Goal: Information Seeking & Learning: Check status

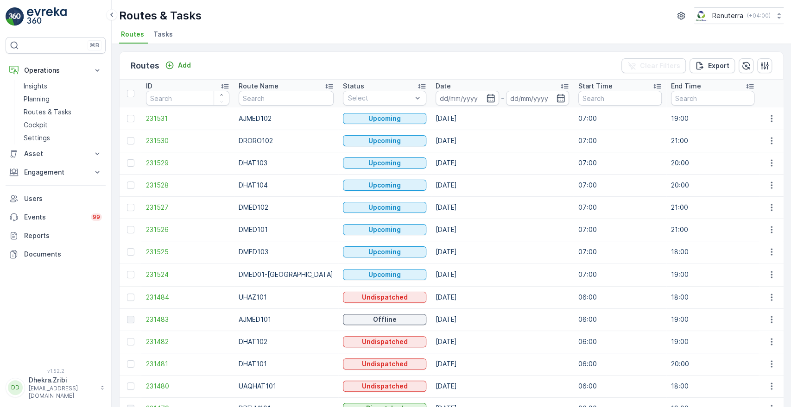
click at [471, 38] on ul "Routes Tasks" at bounding box center [447, 36] width 657 height 16
click at [259, 95] on input "text" at bounding box center [286, 98] width 95 height 15
click at [263, 100] on input "text" at bounding box center [286, 98] width 95 height 15
click at [273, 100] on input "text" at bounding box center [286, 98] width 95 height 15
click at [275, 97] on input "text" at bounding box center [286, 98] width 95 height 15
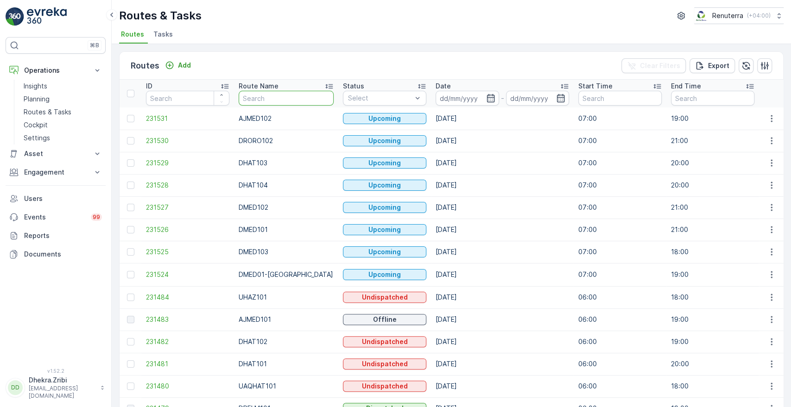
drag, startPoint x: 156, startPoint y: 33, endPoint x: 163, endPoint y: 45, distance: 13.5
click at [156, 33] on span "Tasks" at bounding box center [162, 34] width 19 height 9
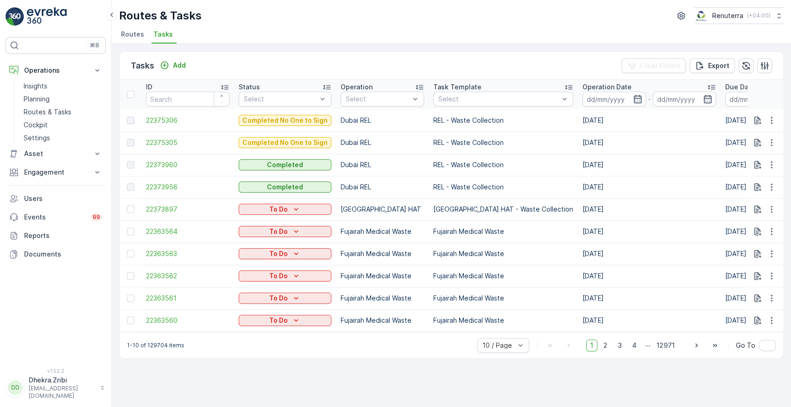
click at [136, 34] on span "Routes" at bounding box center [132, 34] width 23 height 9
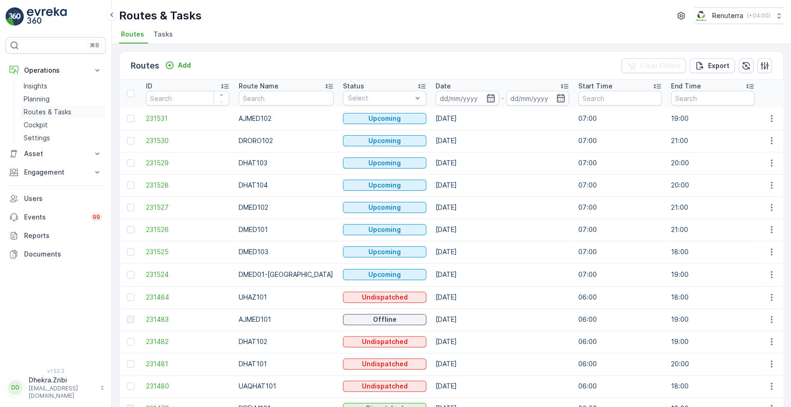
click at [72, 115] on link "Routes & Tasks" at bounding box center [63, 112] width 86 height 13
click at [279, 100] on input "text" at bounding box center [286, 98] width 95 height 15
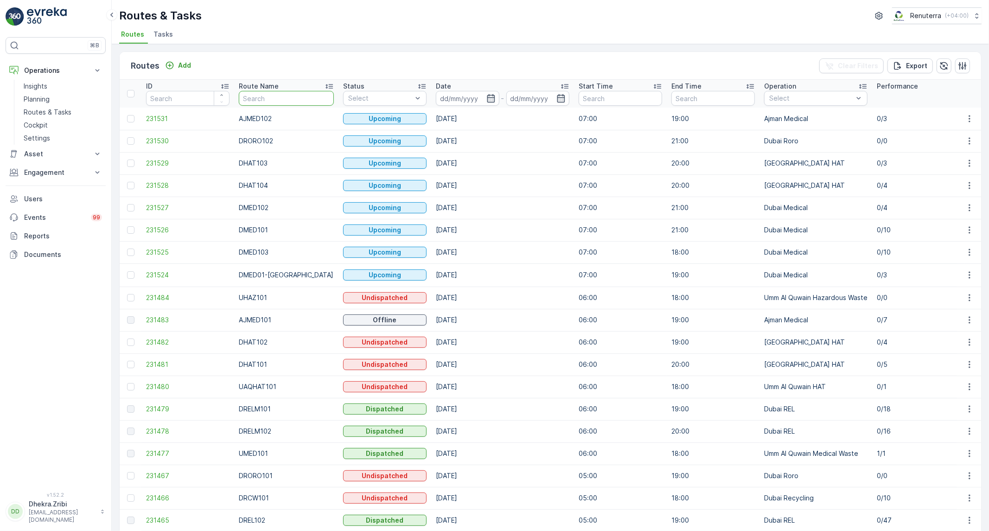
click at [268, 98] on input "text" at bounding box center [286, 98] width 95 height 15
type input "med"
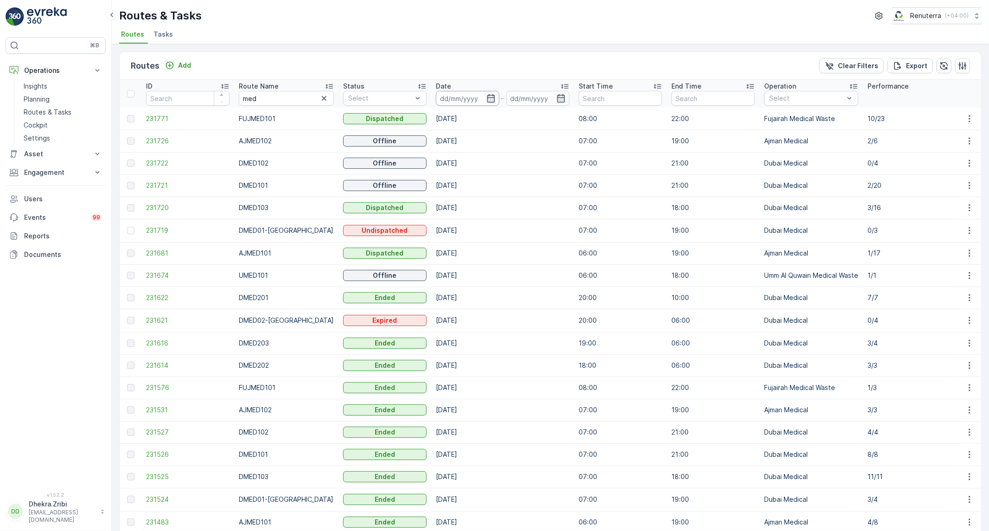
click at [478, 103] on input at bounding box center [468, 98] width 64 height 15
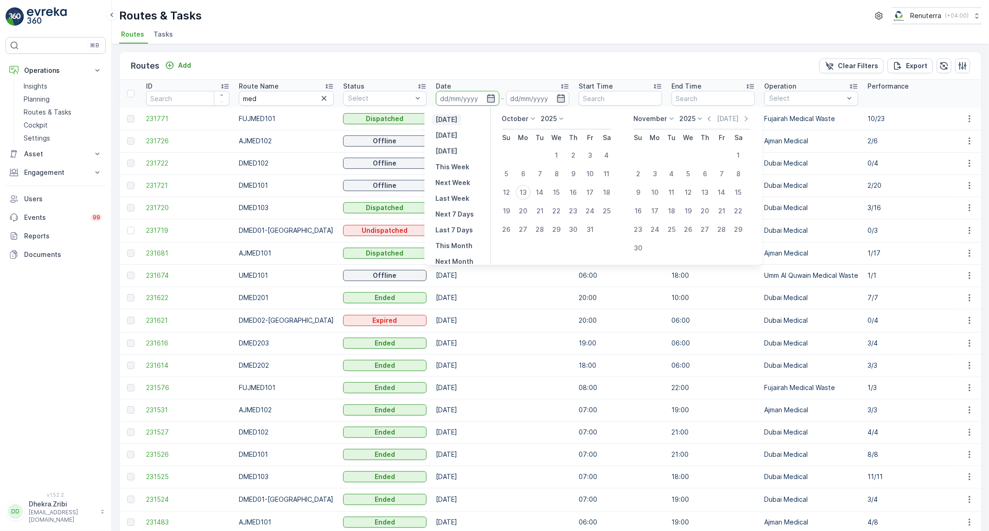
click at [458, 121] on p "Yesterday" at bounding box center [447, 119] width 22 height 9
type input "[DATE]"
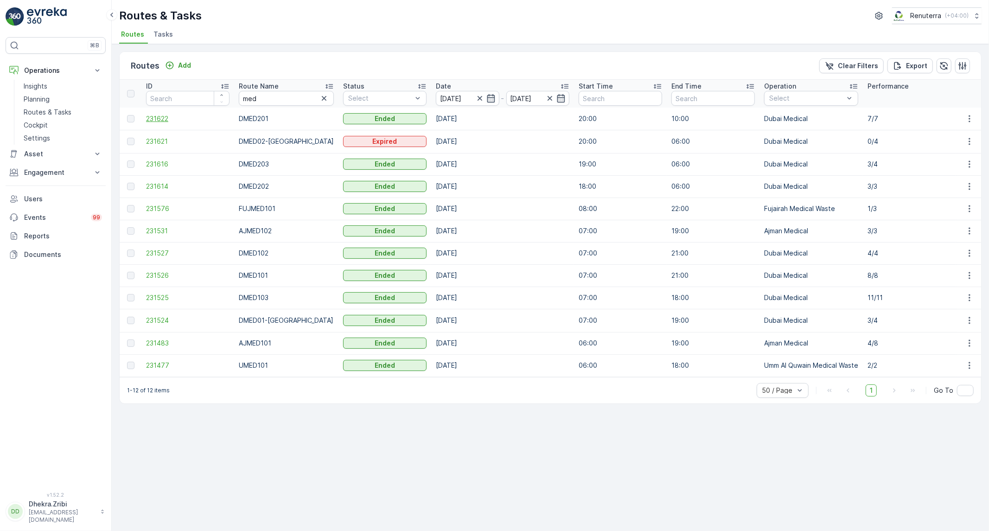
click at [153, 119] on span "231622" at bounding box center [187, 118] width 83 height 9
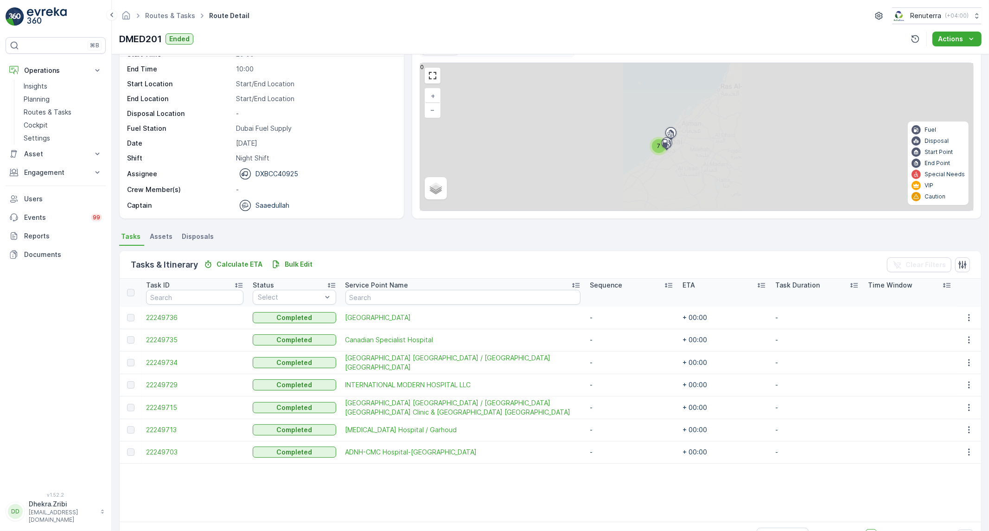
scroll to position [57, 0]
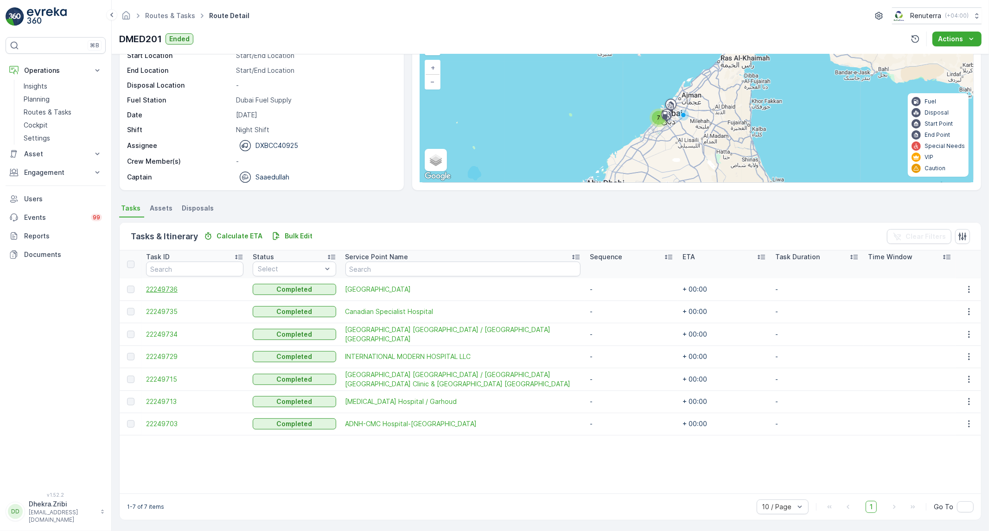
click at [162, 291] on span "22249736" at bounding box center [194, 289] width 97 height 9
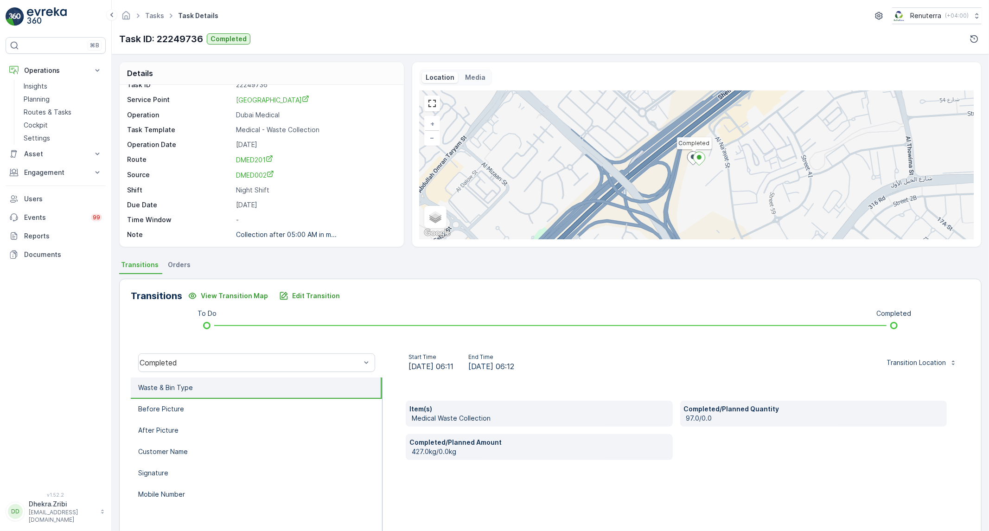
scroll to position [53, 0]
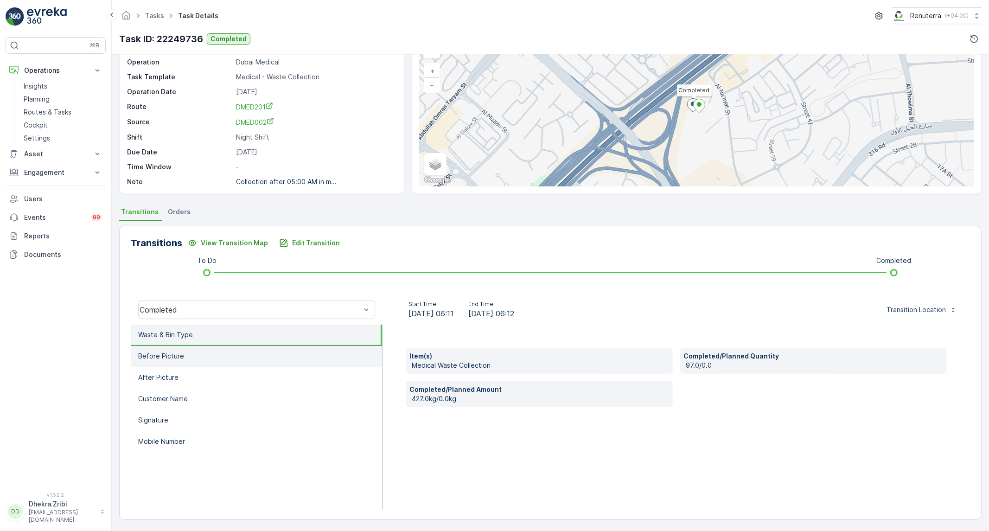
click at [232, 358] on li "Before Picture" at bounding box center [256, 356] width 251 height 21
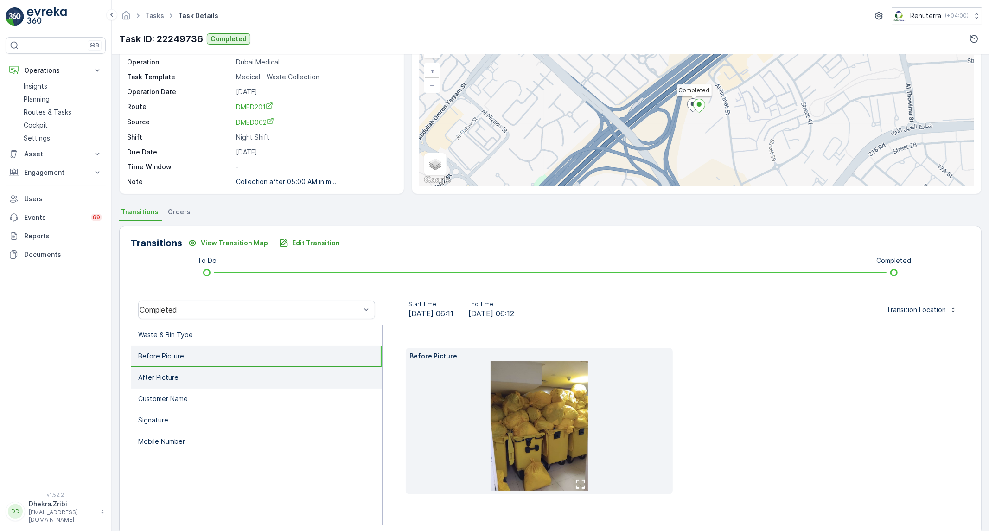
click at [212, 382] on li "After Picture" at bounding box center [256, 377] width 251 height 21
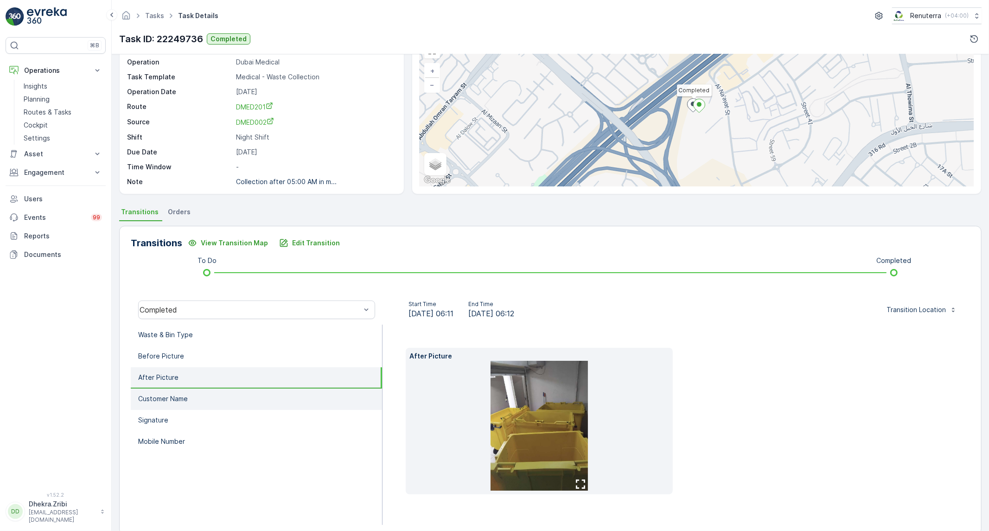
click at [209, 401] on li "Customer Name" at bounding box center [256, 398] width 251 height 21
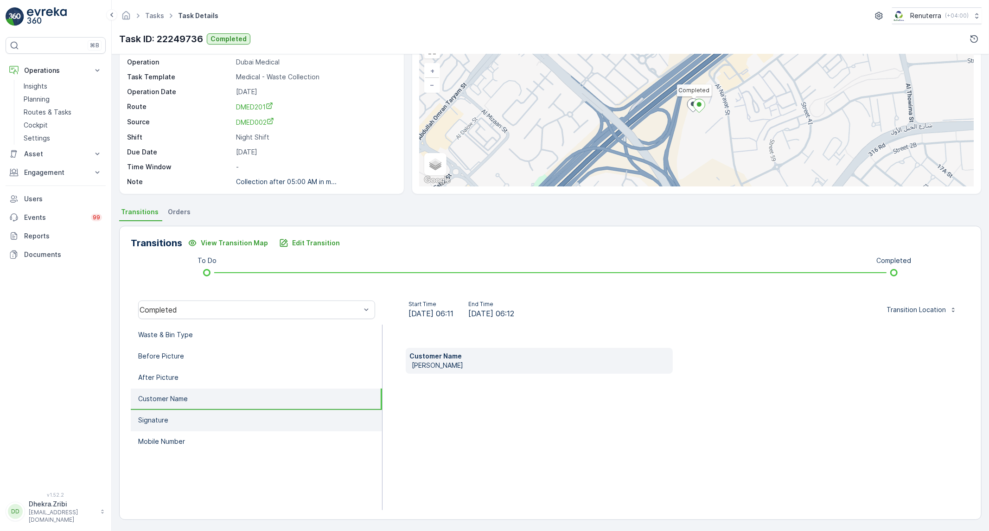
click at [202, 407] on li "Signature" at bounding box center [256, 420] width 251 height 21
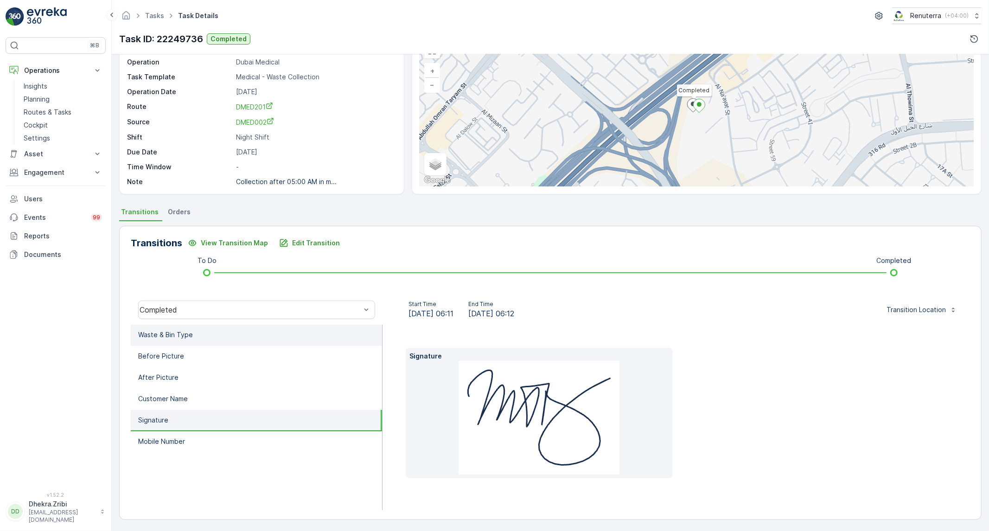
click at [214, 334] on li "Waste & Bin Type" at bounding box center [256, 334] width 251 height 21
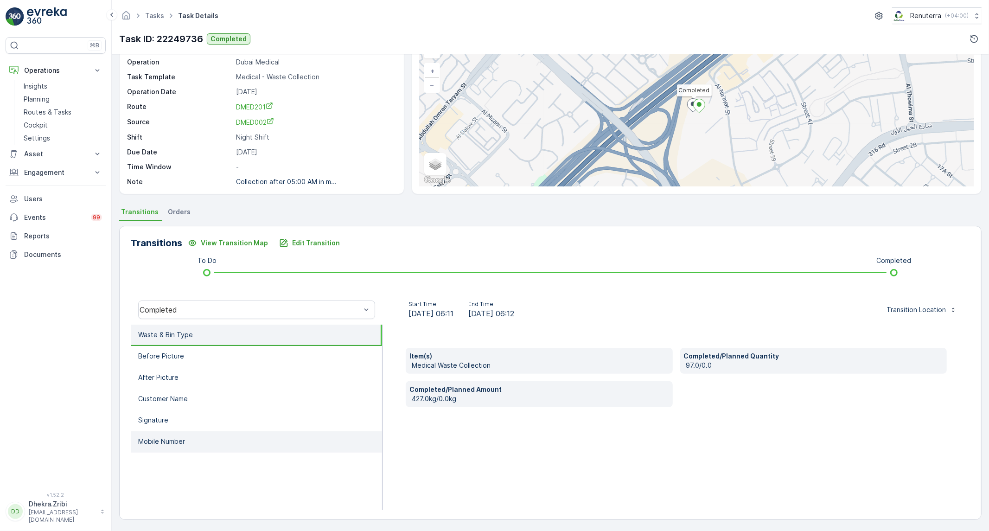
drag, startPoint x: 152, startPoint y: 451, endPoint x: 153, endPoint y: 444, distance: 7.0
click at [153, 407] on ul "Waste & Bin Type Before Picture After Picture Customer Name Signature Mobile Nu…" at bounding box center [257, 416] width 252 height 185
click at [152, 407] on p "Mobile Number" at bounding box center [161, 441] width 47 height 9
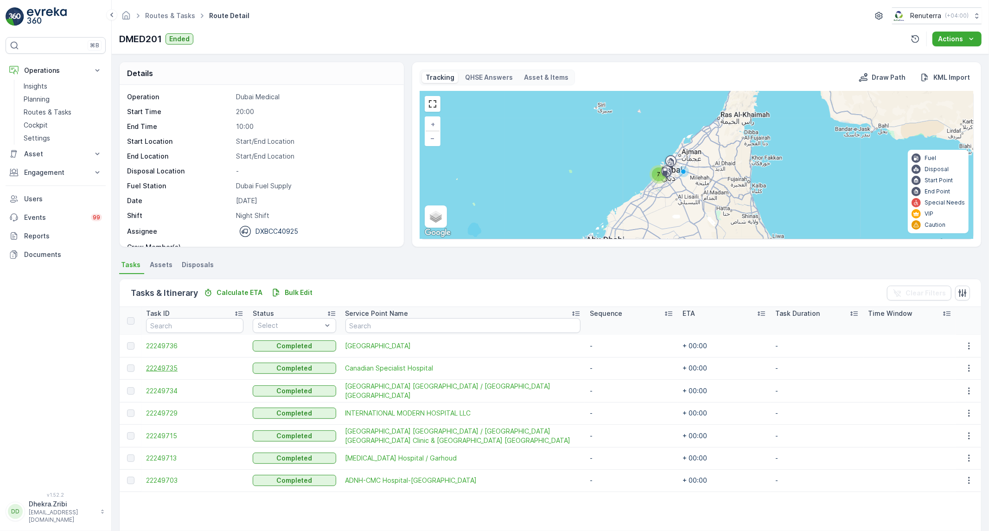
click at [179, 364] on span "22249735" at bounding box center [194, 367] width 97 height 9
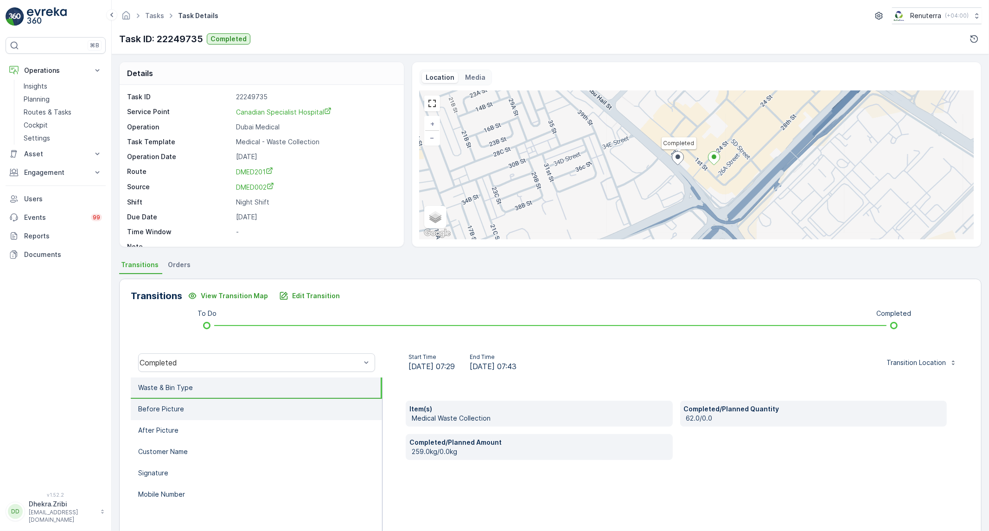
click at [200, 401] on li "Before Picture" at bounding box center [256, 409] width 251 height 21
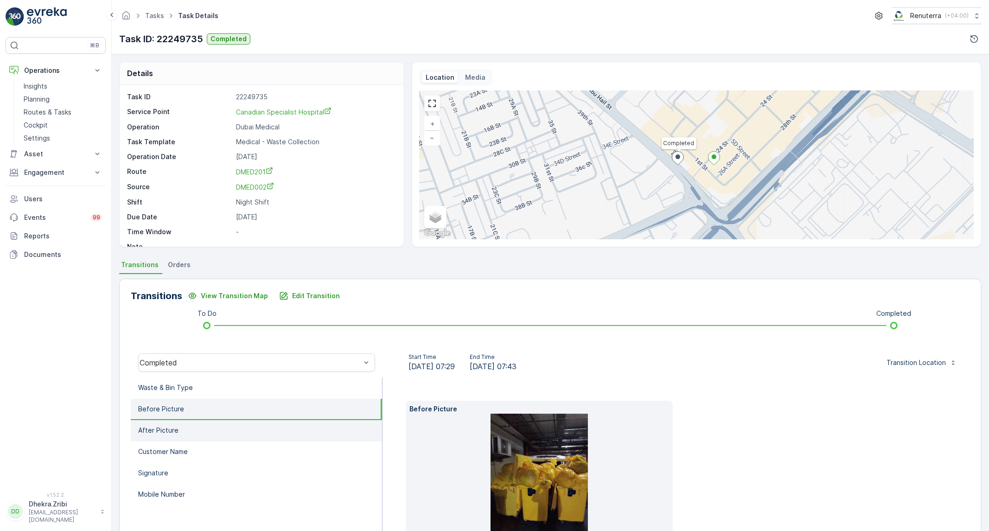
click at [198, 407] on li "After Picture" at bounding box center [256, 430] width 251 height 21
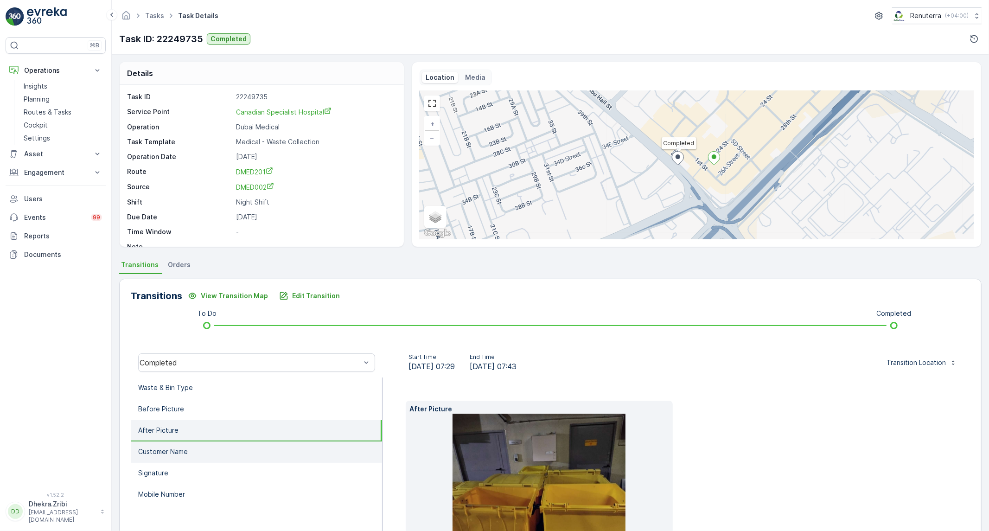
click at [188, 407] on li "Customer Name" at bounding box center [256, 451] width 251 height 21
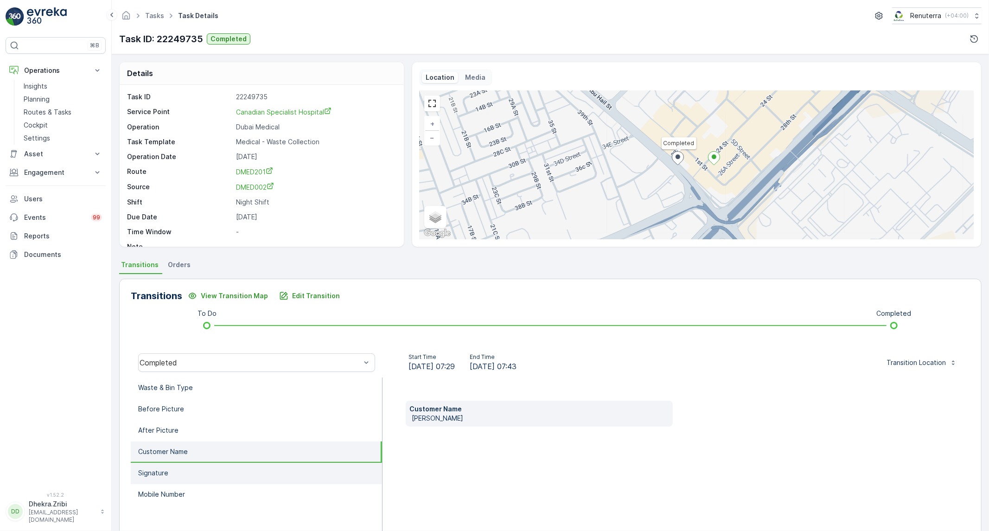
click at [183, 407] on li "Signature" at bounding box center [256, 473] width 251 height 21
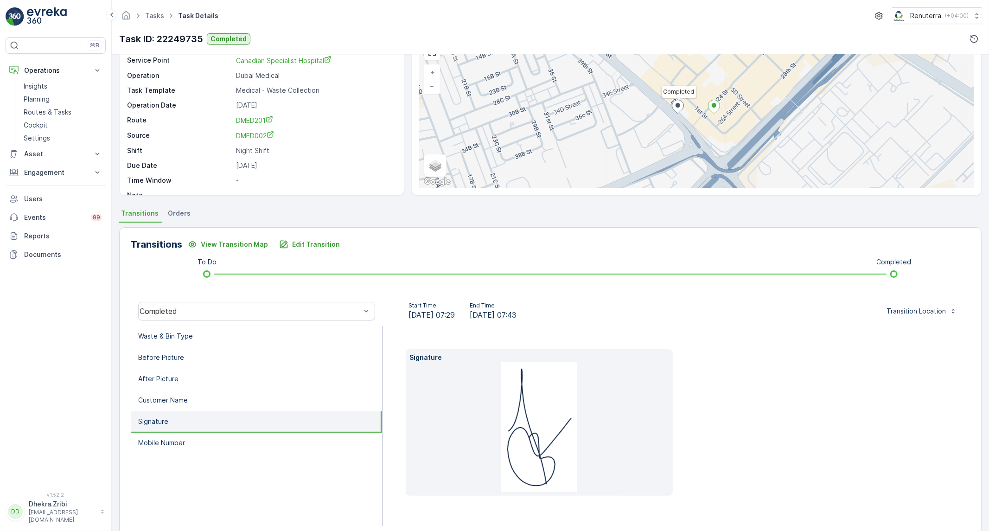
scroll to position [53, 0]
click at [223, 355] on li "Before Picture" at bounding box center [256, 356] width 251 height 21
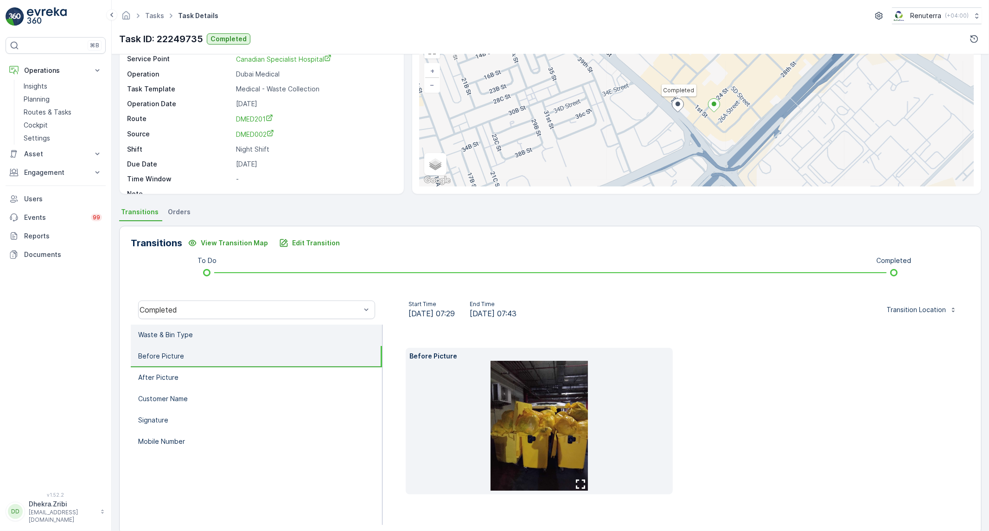
click at [226, 335] on li "Waste & Bin Type" at bounding box center [256, 334] width 251 height 21
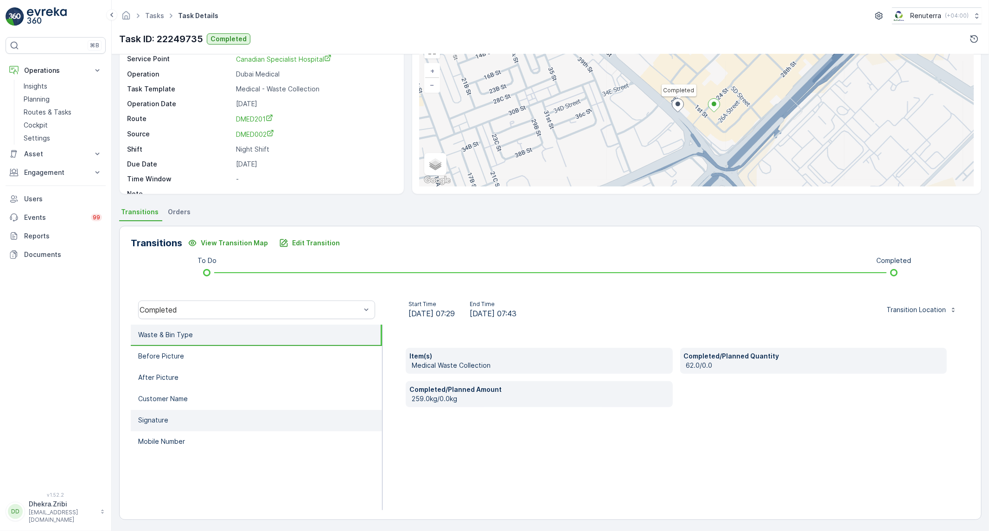
click at [273, 407] on li "Signature" at bounding box center [256, 420] width 251 height 21
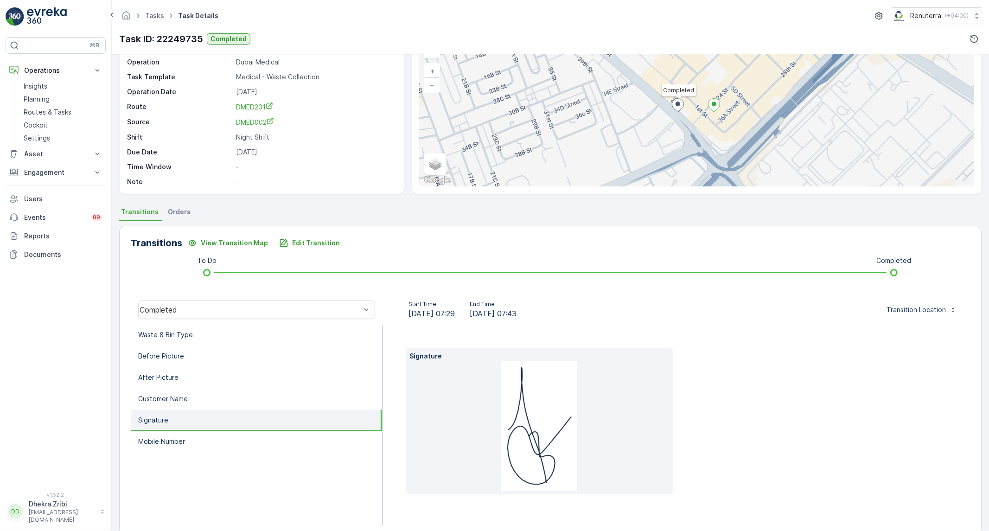
drag, startPoint x: 700, startPoint y: 420, endPoint x: 680, endPoint y: 404, distance: 26.0
click at [700, 407] on div "Signature" at bounding box center [675, 424] width 587 height 200
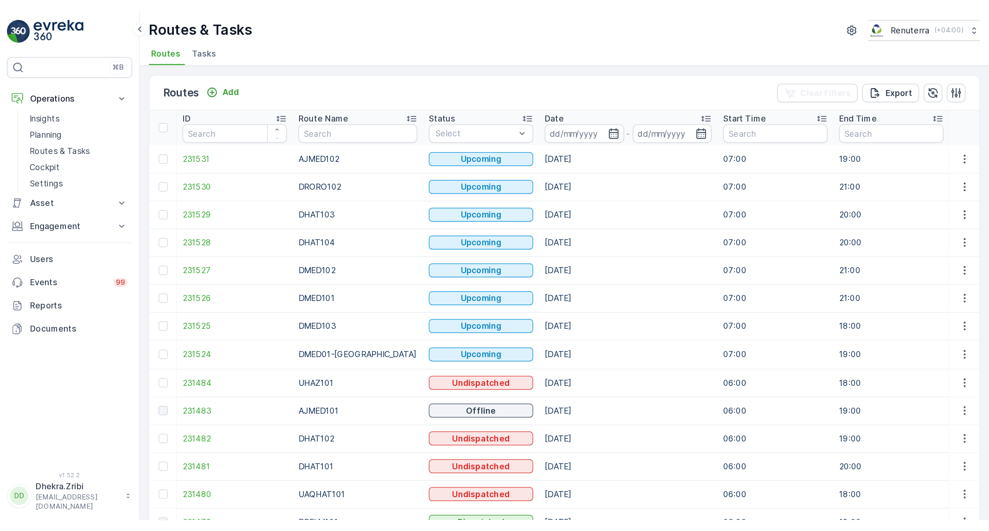
scroll to position [0, 693]
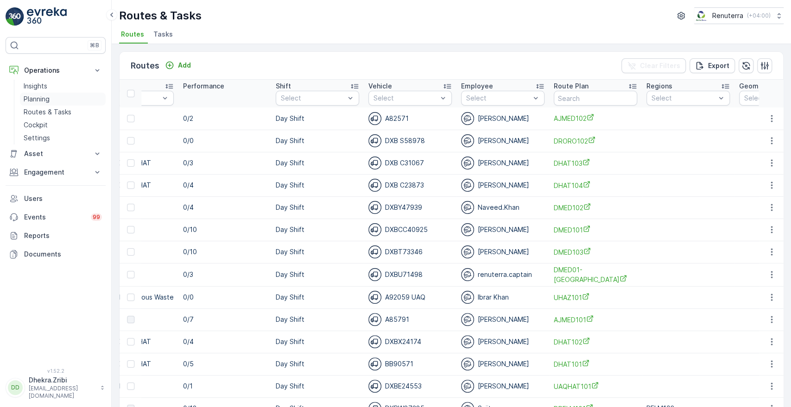
click at [51, 97] on link "Planning" at bounding box center [63, 99] width 86 height 13
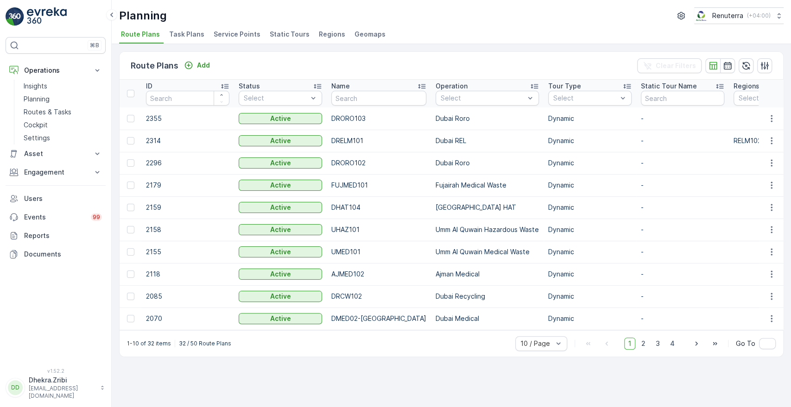
click at [210, 25] on div "Planning Renuterra ( +04:00 ) Route Plans Task Plans Service Points Static Tour…" at bounding box center [452, 22] width 680 height 44
click at [217, 32] on span "Service Points" at bounding box center [237, 34] width 47 height 9
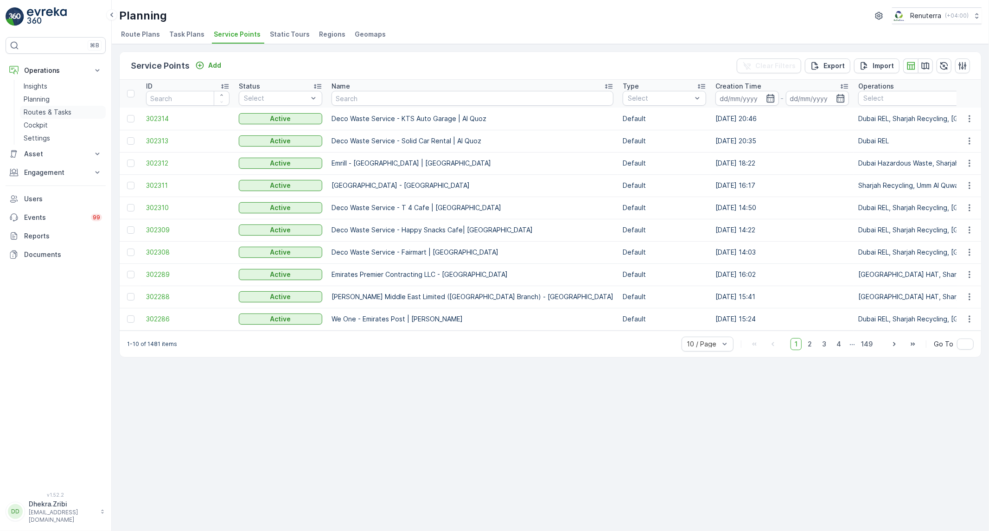
click at [39, 109] on p "Routes & Tasks" at bounding box center [48, 112] width 48 height 9
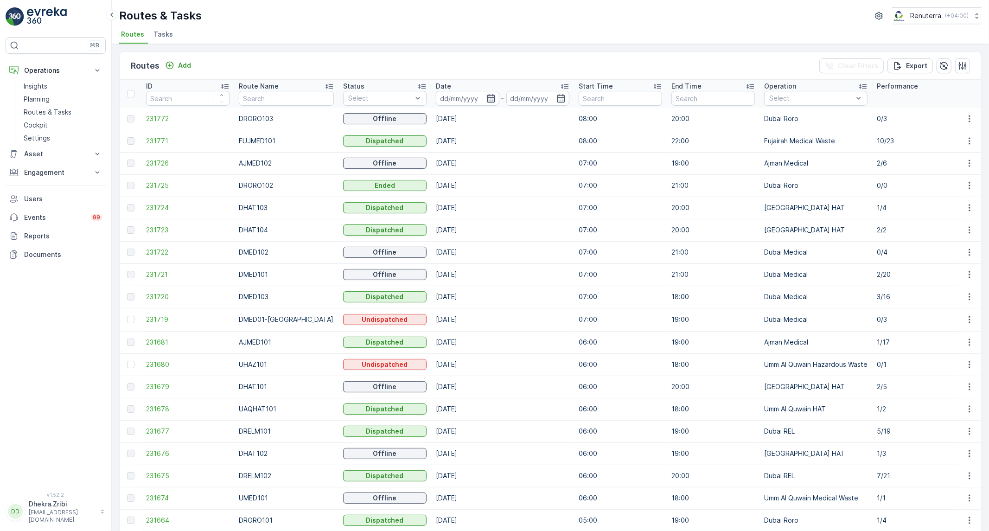
click at [487, 95] on icon "button" at bounding box center [491, 98] width 8 height 8
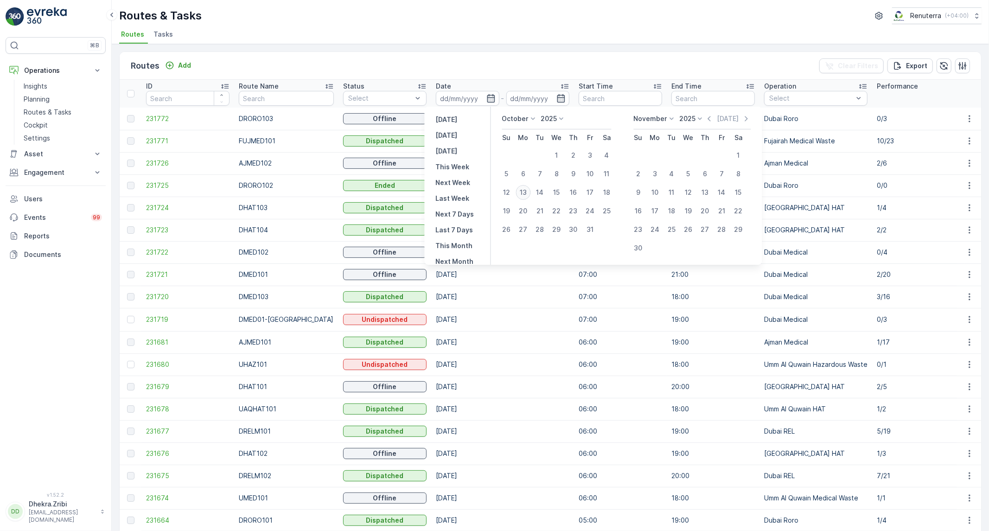
click at [522, 188] on div "13" at bounding box center [523, 192] width 15 height 15
type input "[DATE]"
click at [522, 188] on div "13" at bounding box center [523, 192] width 15 height 15
type input "[DATE]"
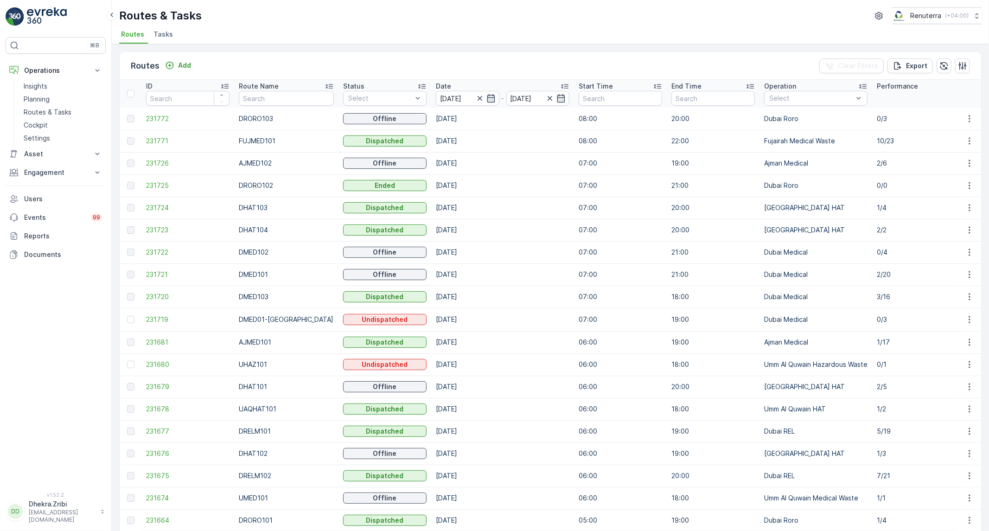
click at [504, 17] on div "Routes & Tasks Renuterra ( +04:00 )" at bounding box center [550, 15] width 862 height 17
click at [283, 92] on input "text" at bounding box center [286, 98] width 95 height 15
drag, startPoint x: 286, startPoint y: 322, endPoint x: 311, endPoint y: 310, distance: 27.0
click at [311, 310] on td "DMED01-Khawaneej Yard" at bounding box center [286, 319] width 104 height 23
drag, startPoint x: 265, startPoint y: 366, endPoint x: 313, endPoint y: 351, distance: 50.4
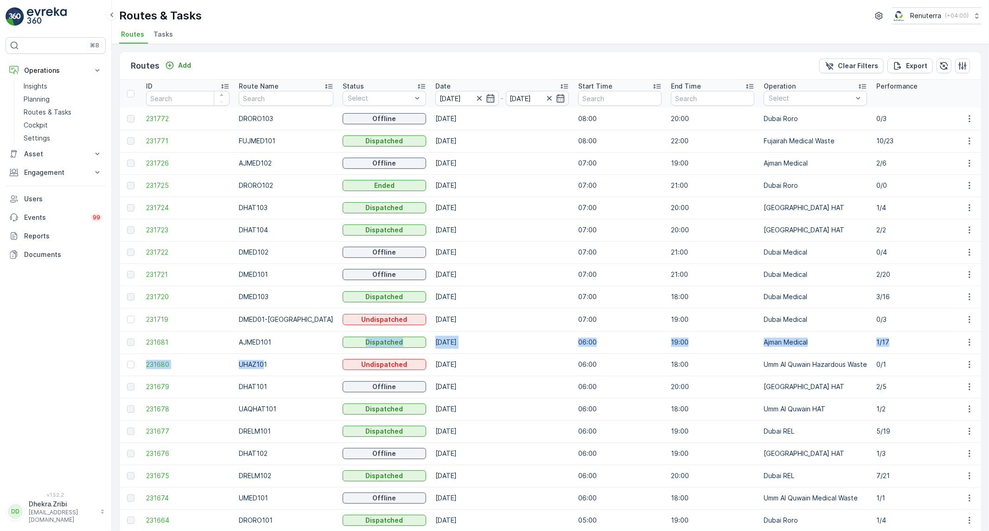
click at [476, 356] on td "13.10.2025" at bounding box center [502, 364] width 143 height 22
click at [277, 99] on input "text" at bounding box center [286, 98] width 95 height 15
type input "hat"
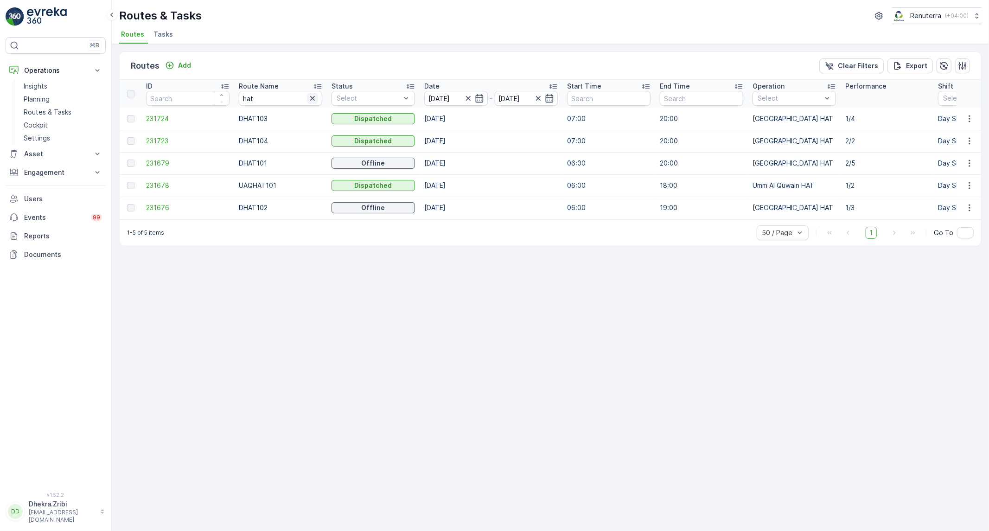
click at [314, 99] on icon "button" at bounding box center [312, 98] width 9 height 9
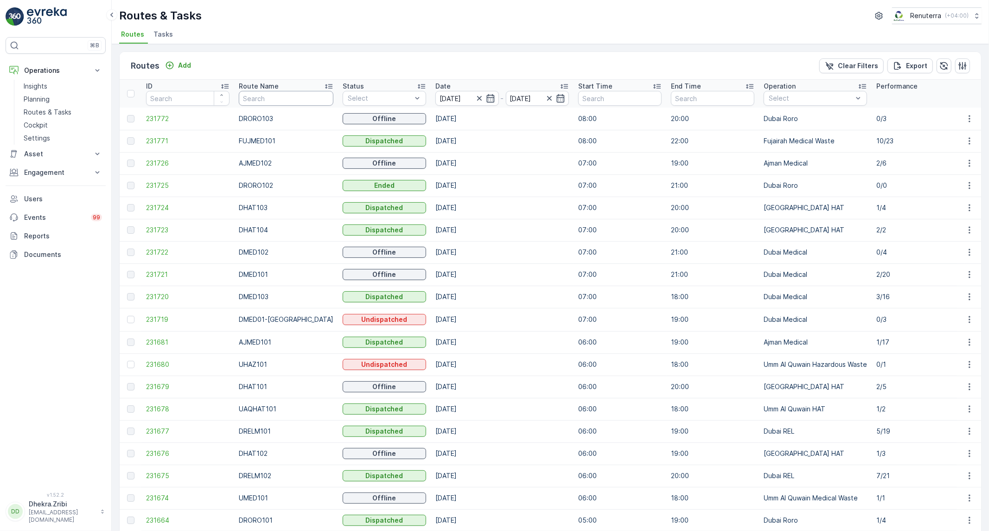
click at [271, 101] on input "text" at bounding box center [286, 98] width 95 height 15
type input "hat"
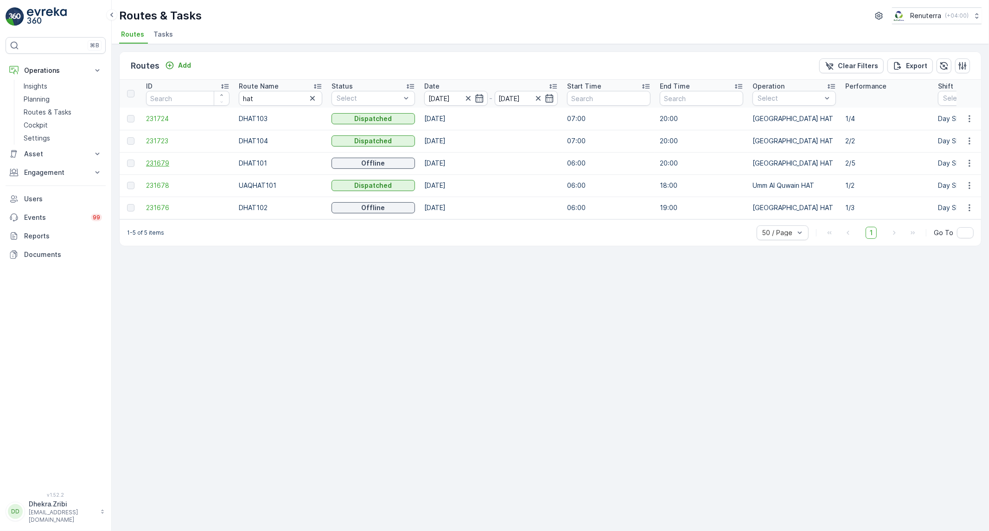
click at [156, 164] on span "231679" at bounding box center [187, 163] width 83 height 9
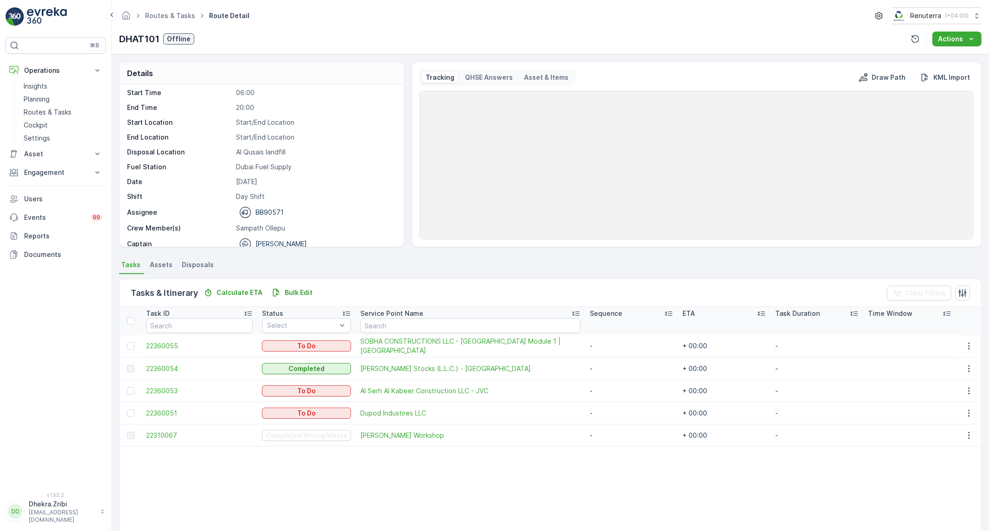
scroll to position [29, 0]
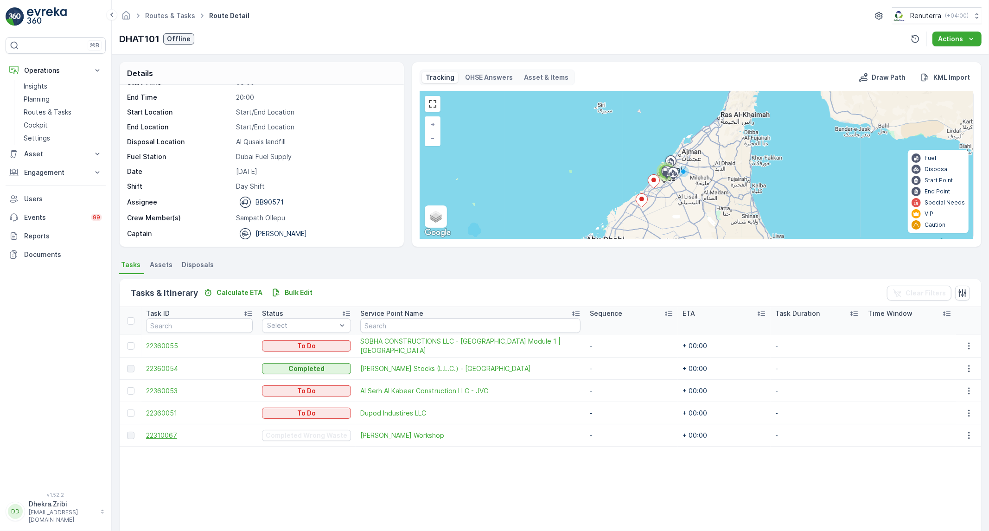
click at [170, 407] on span "22310067" at bounding box center [199, 435] width 107 height 9
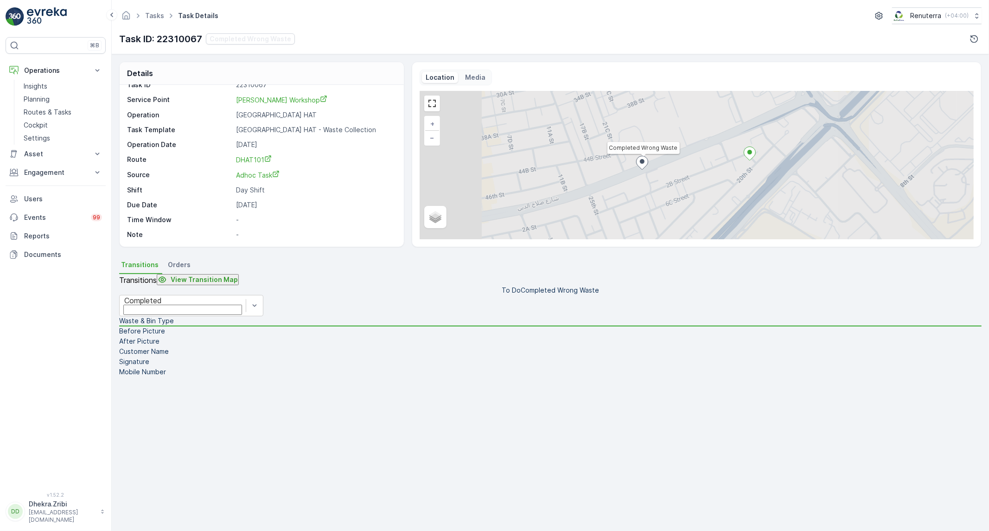
scroll to position [13, 0]
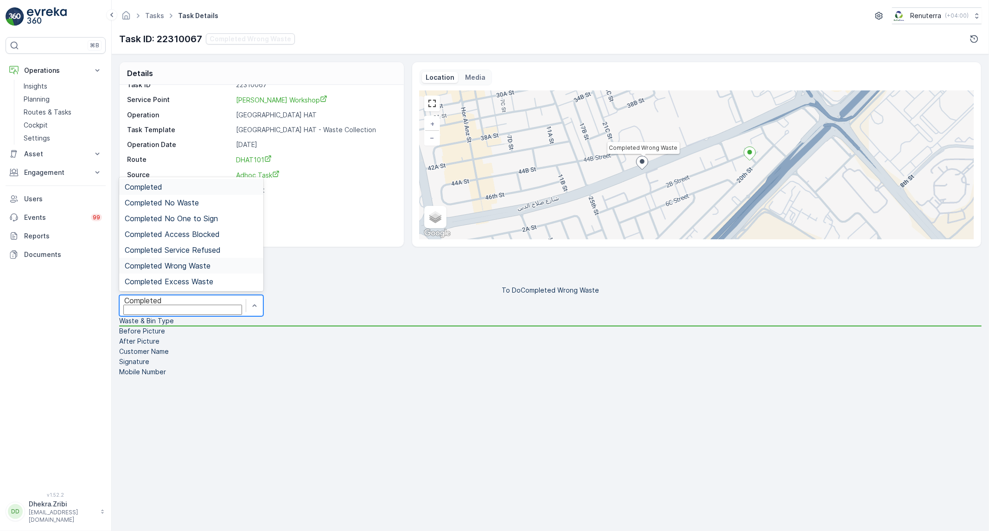
click at [210, 270] on span "Completed Wrong Waste" at bounding box center [168, 265] width 86 height 8
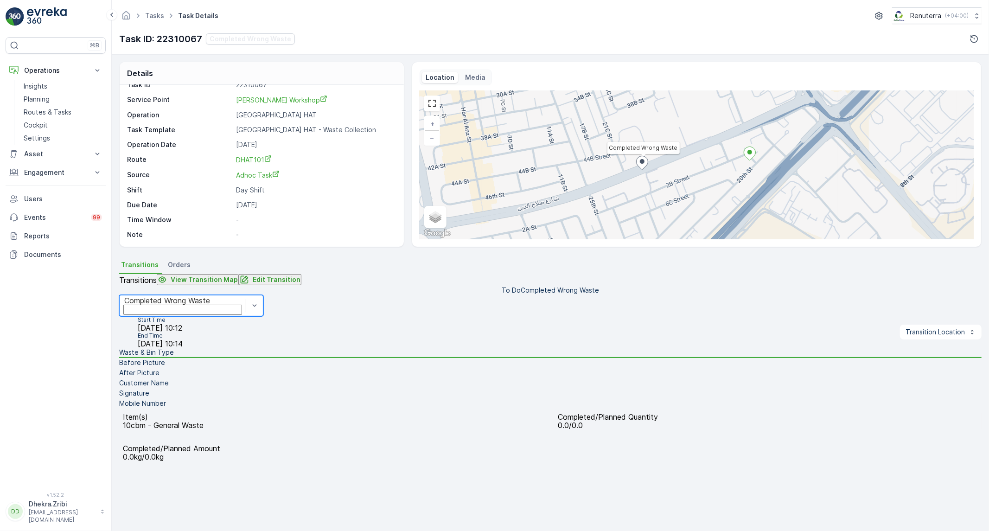
click at [281, 368] on li "Before Picture" at bounding box center [550, 363] width 862 height 10
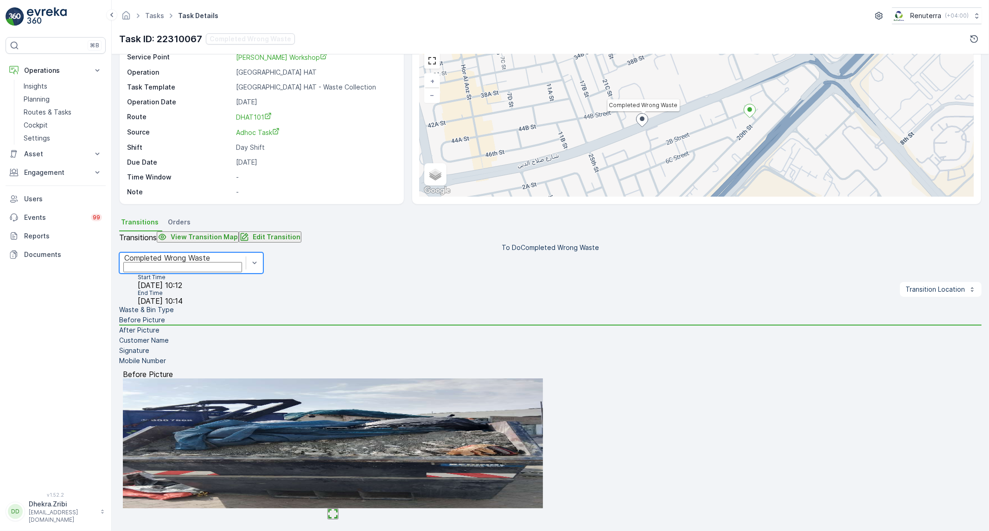
scroll to position [68, 0]
click at [269, 336] on li "After Picture" at bounding box center [550, 330] width 862 height 10
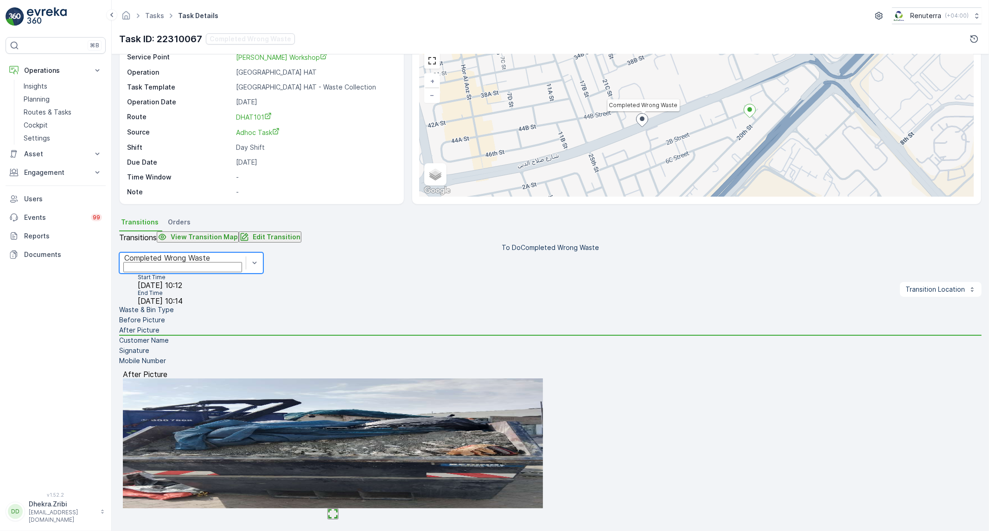
scroll to position [53, 0]
click at [266, 346] on li "Customer Name" at bounding box center [550, 341] width 862 height 10
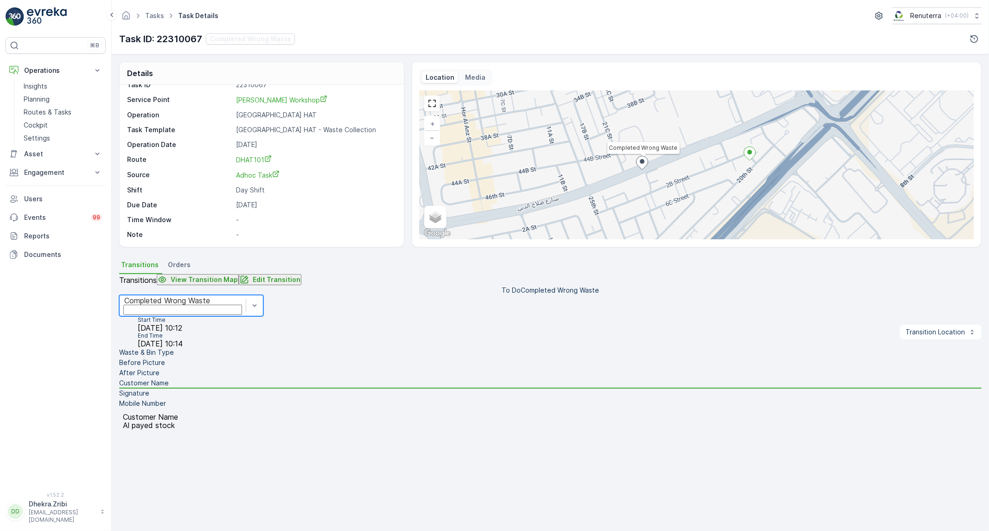
click at [246, 399] on li "Signature" at bounding box center [550, 393] width 862 height 10
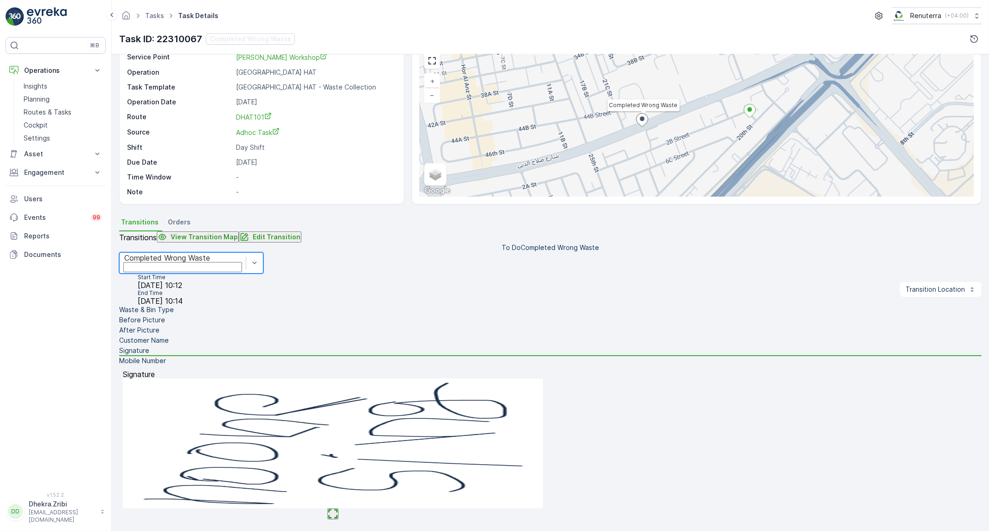
click at [249, 315] on li "Waste & Bin Type" at bounding box center [550, 310] width 862 height 10
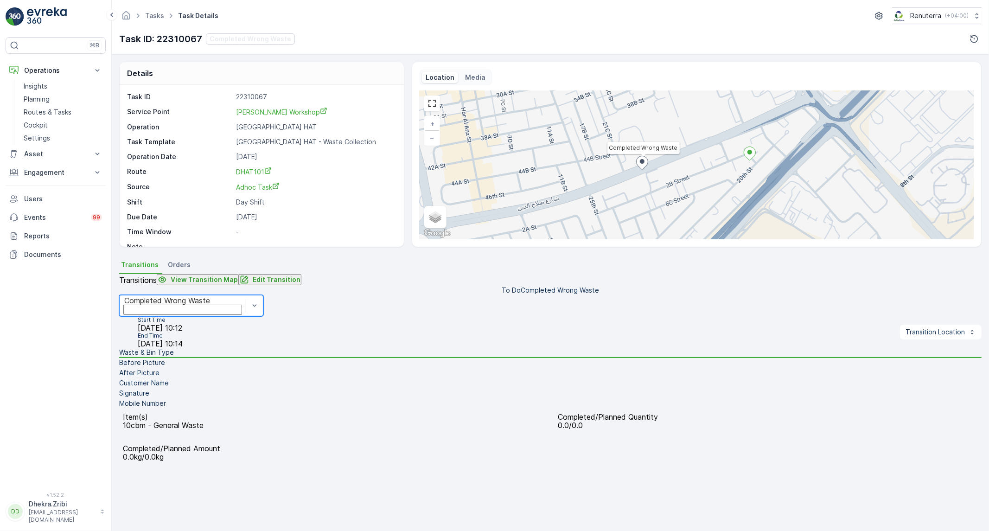
scroll to position [0, 0]
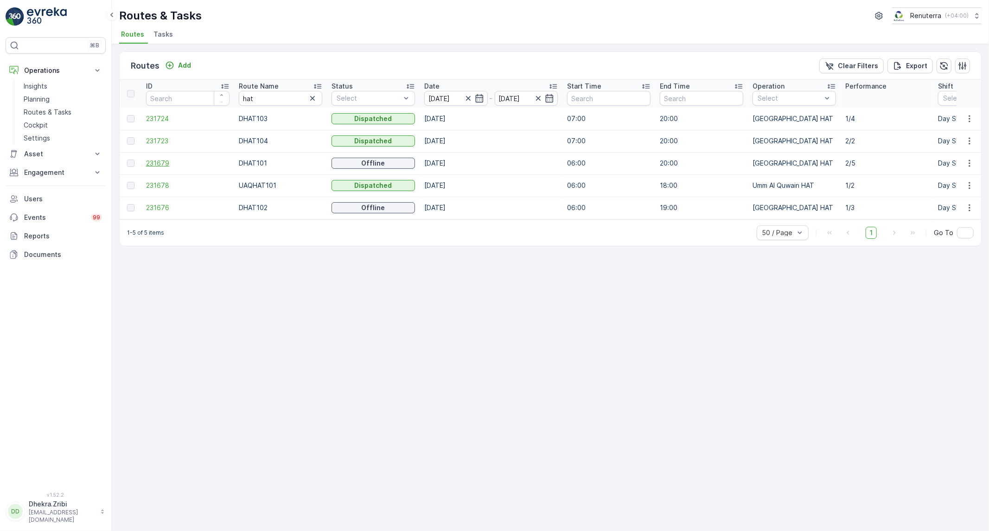
click at [154, 166] on span "231679" at bounding box center [187, 163] width 83 height 9
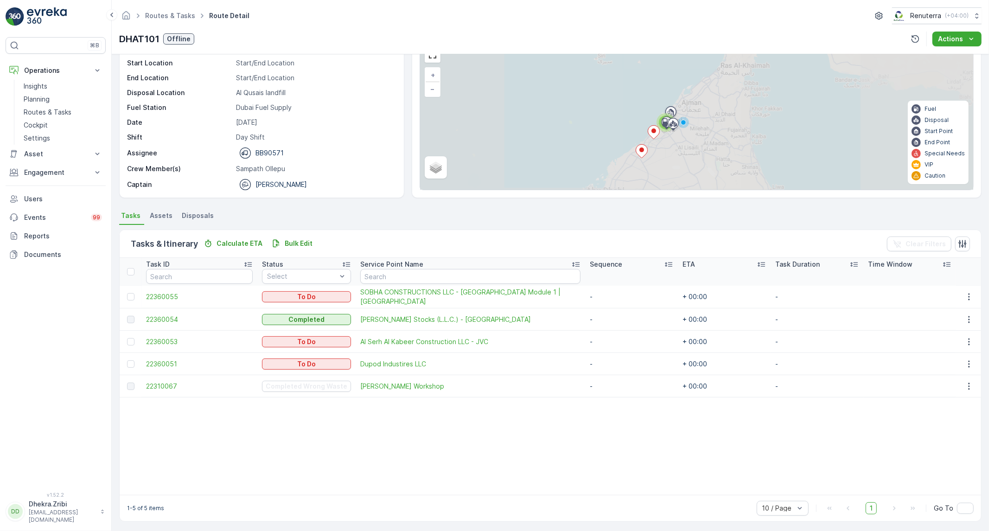
scroll to position [51, 0]
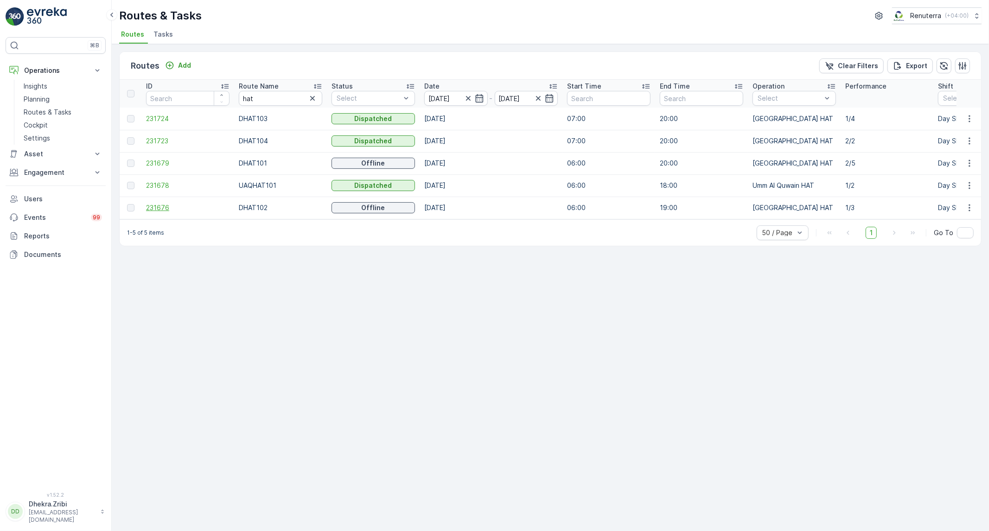
click at [169, 209] on span "231676" at bounding box center [187, 207] width 83 height 9
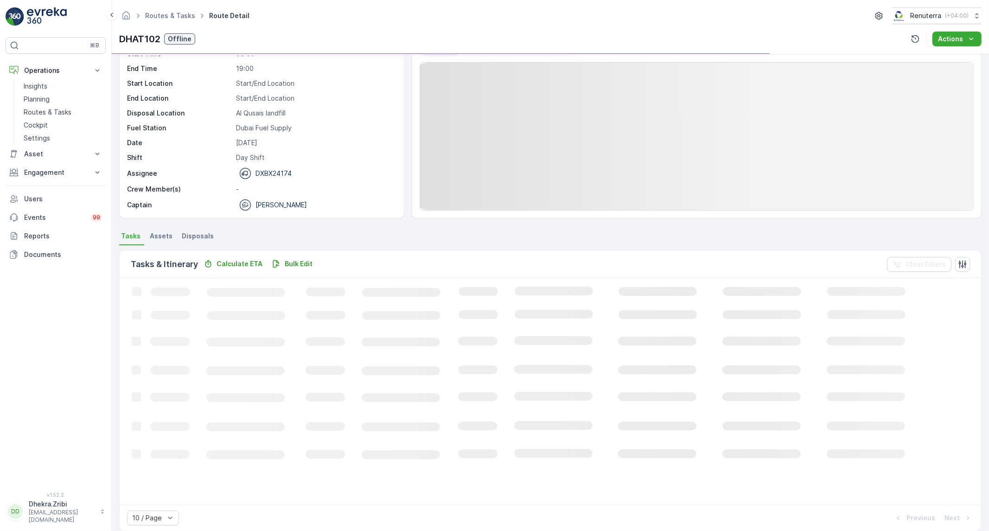
scroll to position [41, 0]
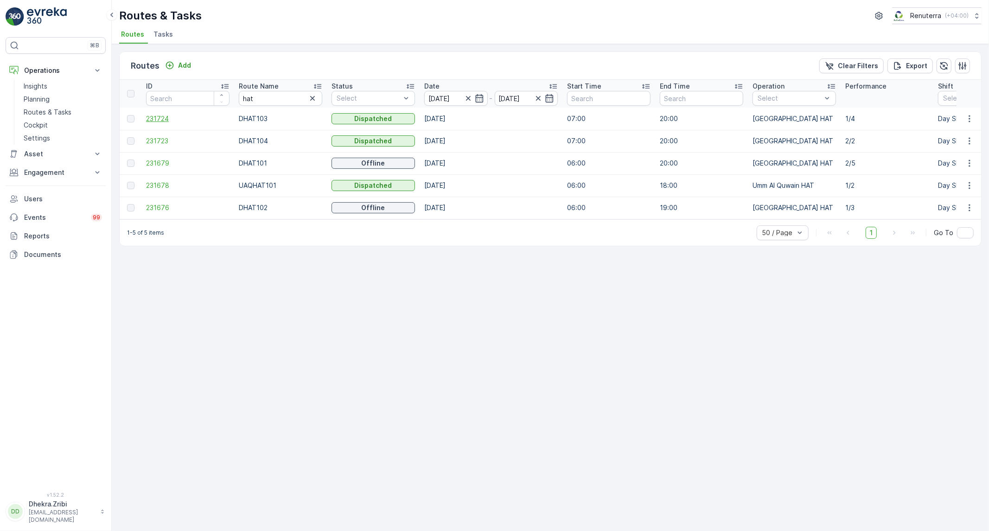
click at [162, 121] on span "231724" at bounding box center [187, 118] width 83 height 9
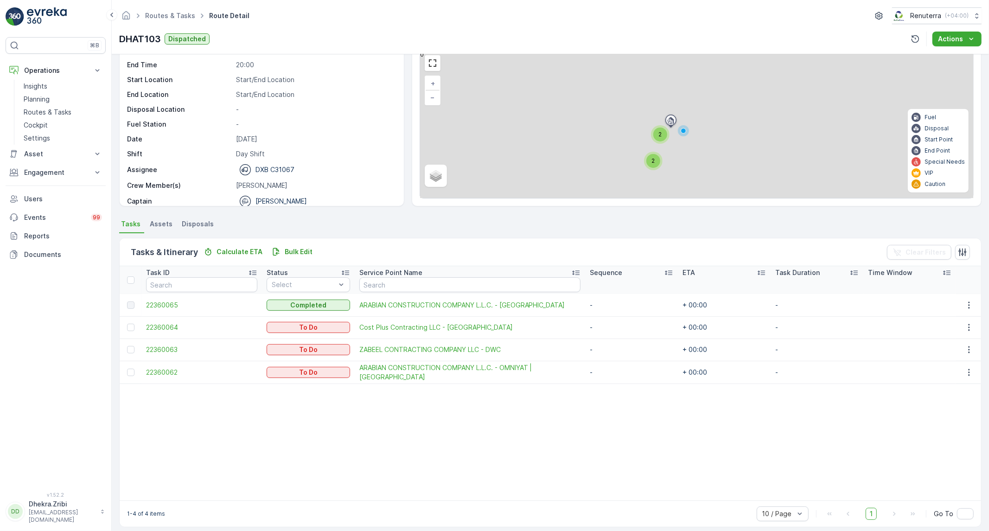
scroll to position [29, 0]
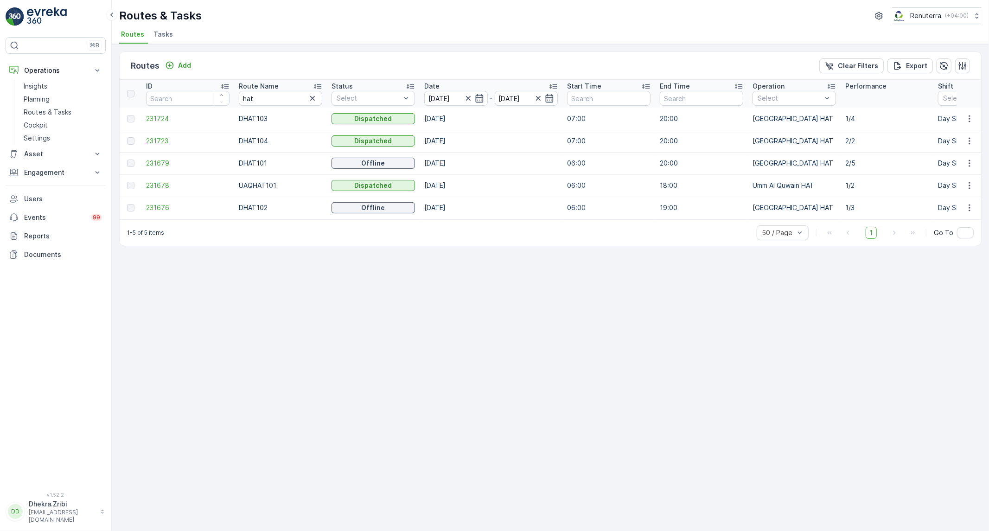
click at [167, 141] on span "231723" at bounding box center [187, 140] width 83 height 9
click at [159, 141] on span "231723" at bounding box center [187, 140] width 83 height 9
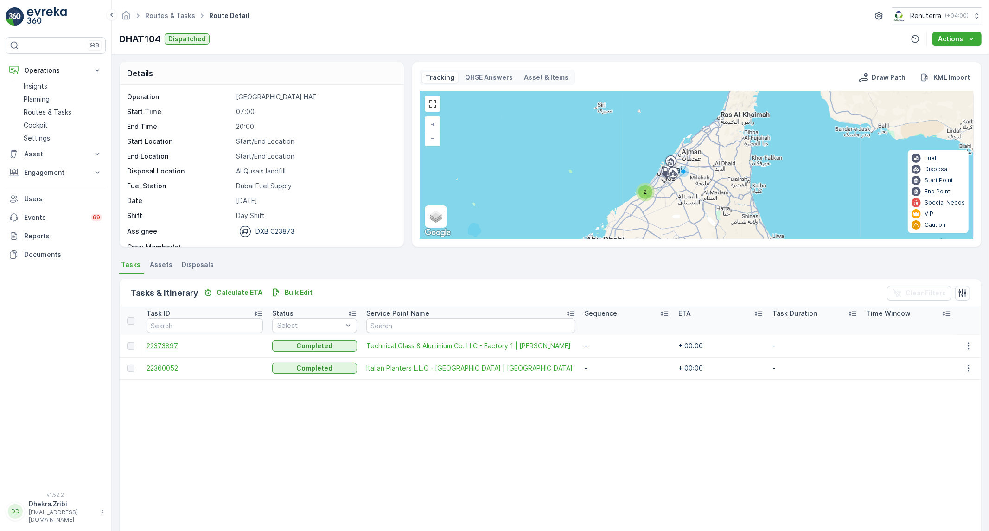
click at [169, 345] on span "22373897" at bounding box center [204, 345] width 117 height 9
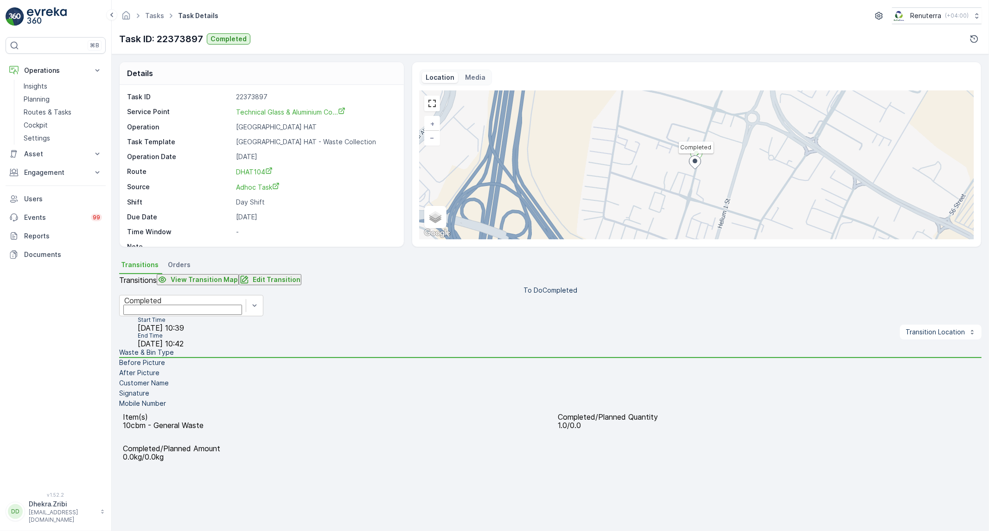
scroll to position [13, 0]
click at [269, 368] on li "Before Picture" at bounding box center [550, 363] width 862 height 10
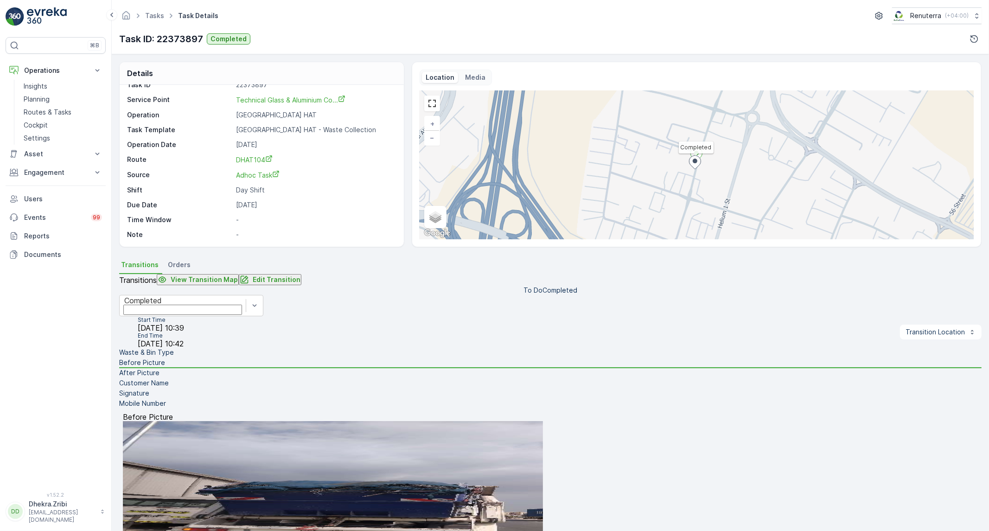
click at [246, 378] on li "After Picture" at bounding box center [550, 373] width 862 height 10
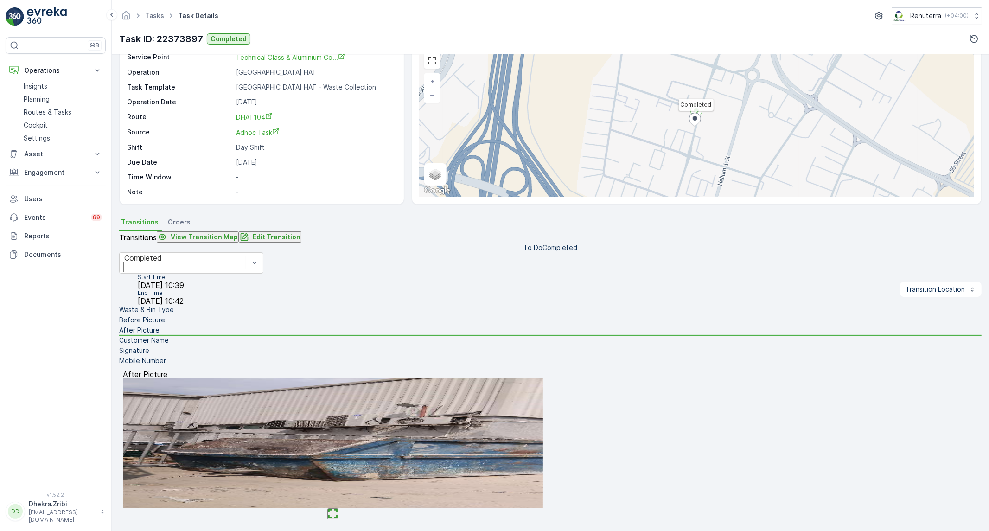
scroll to position [68, 0]
click at [262, 346] on li "Customer Name" at bounding box center [550, 341] width 862 height 10
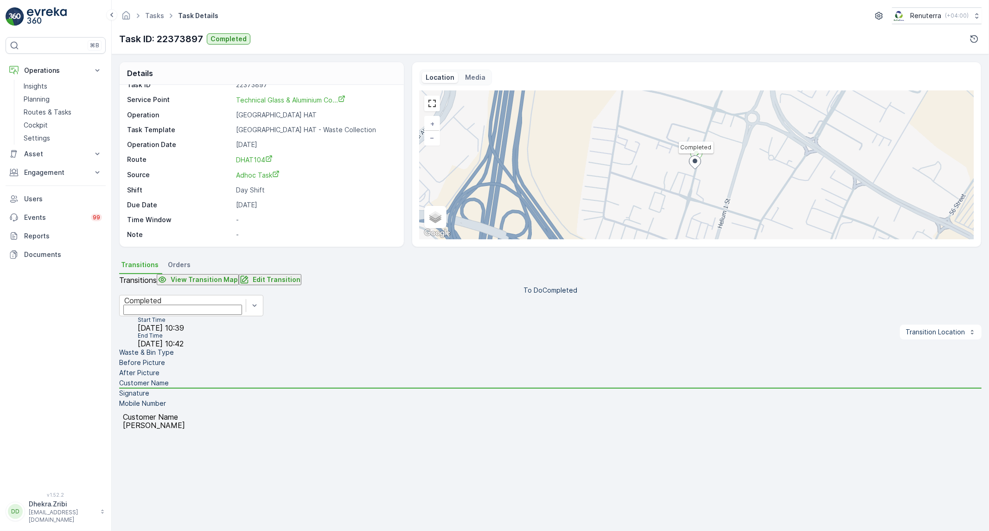
scroll to position [53, 0]
click at [258, 399] on li "Signature" at bounding box center [550, 393] width 862 height 10
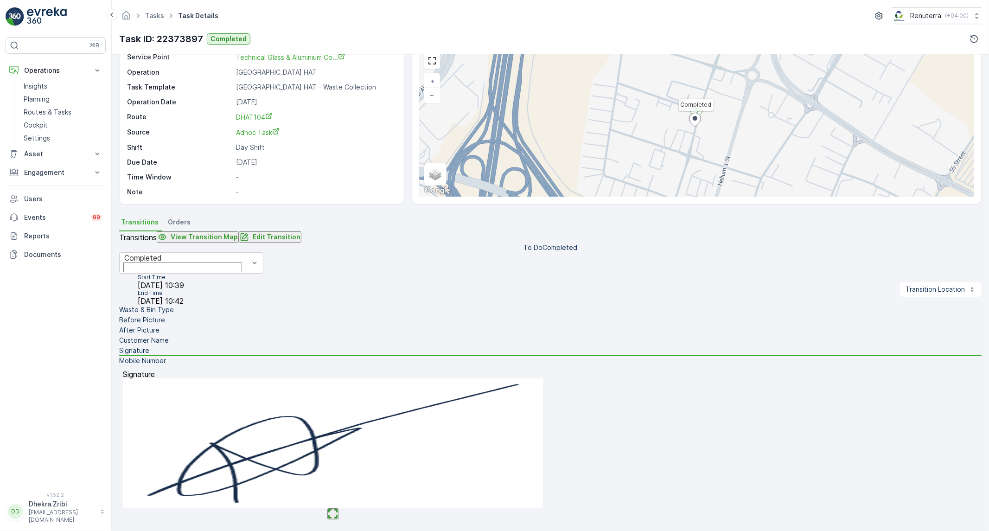
click at [266, 315] on li "Waste & Bin Type" at bounding box center [550, 310] width 862 height 10
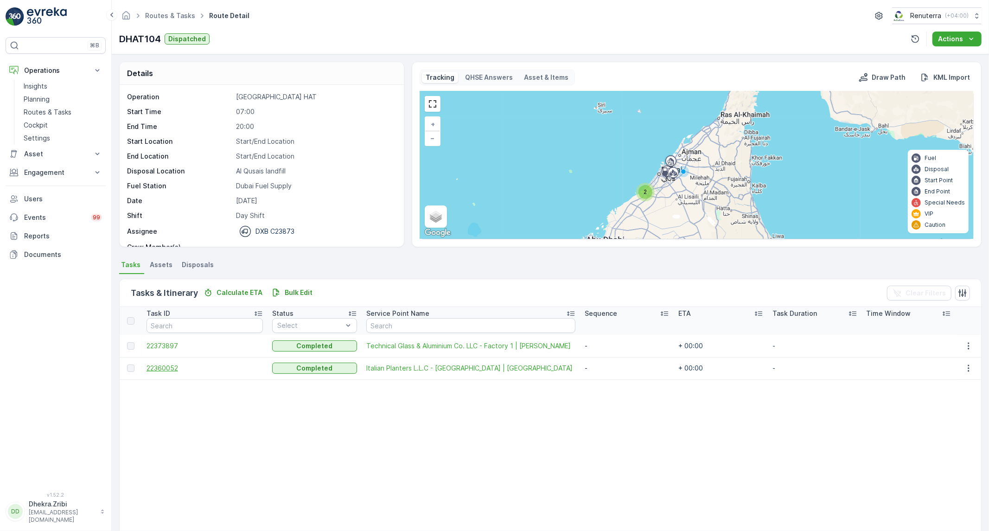
click at [166, 368] on span "22360052" at bounding box center [204, 367] width 117 height 9
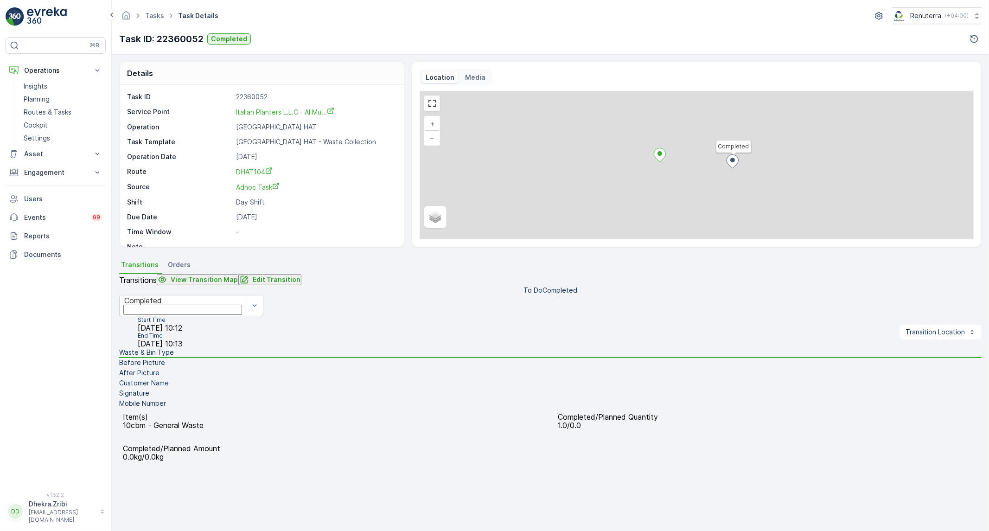
scroll to position [51, 0]
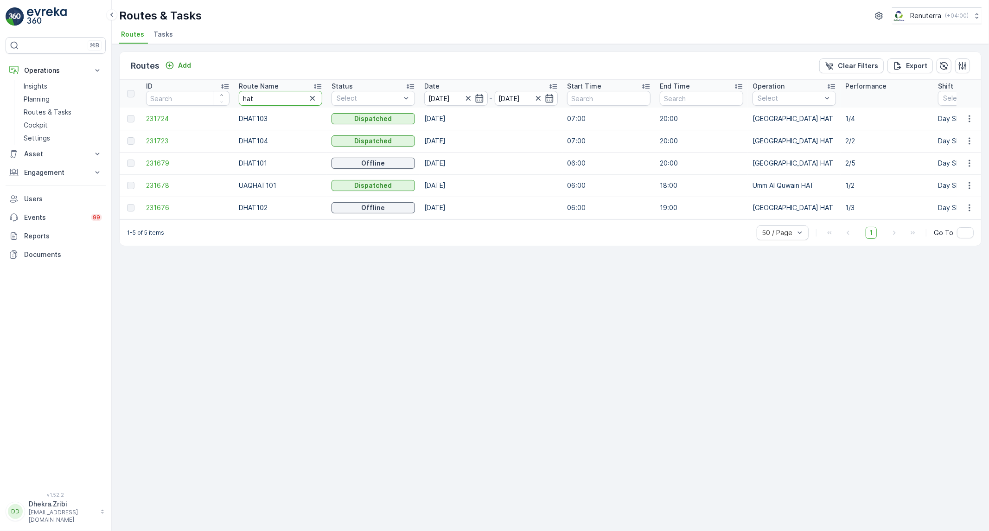
drag, startPoint x: 283, startPoint y: 91, endPoint x: 197, endPoint y: 88, distance: 85.8
type input "roro"
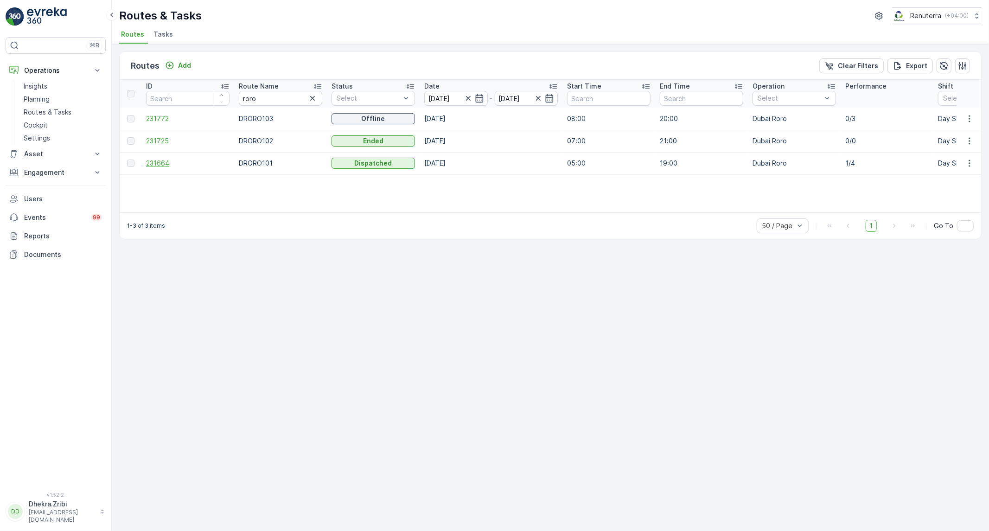
click at [162, 159] on span "231664" at bounding box center [187, 163] width 83 height 9
click at [164, 118] on span "231772" at bounding box center [187, 118] width 83 height 9
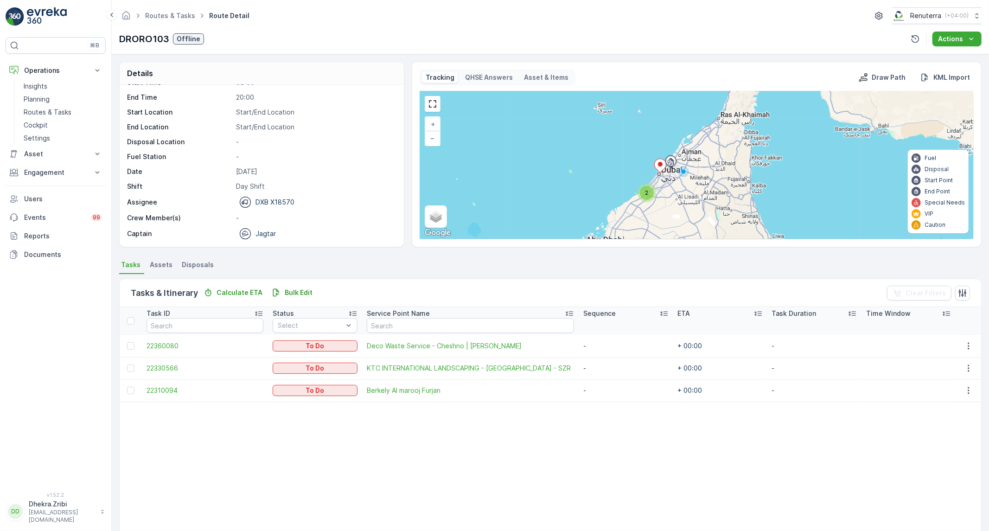
scroll to position [45, 0]
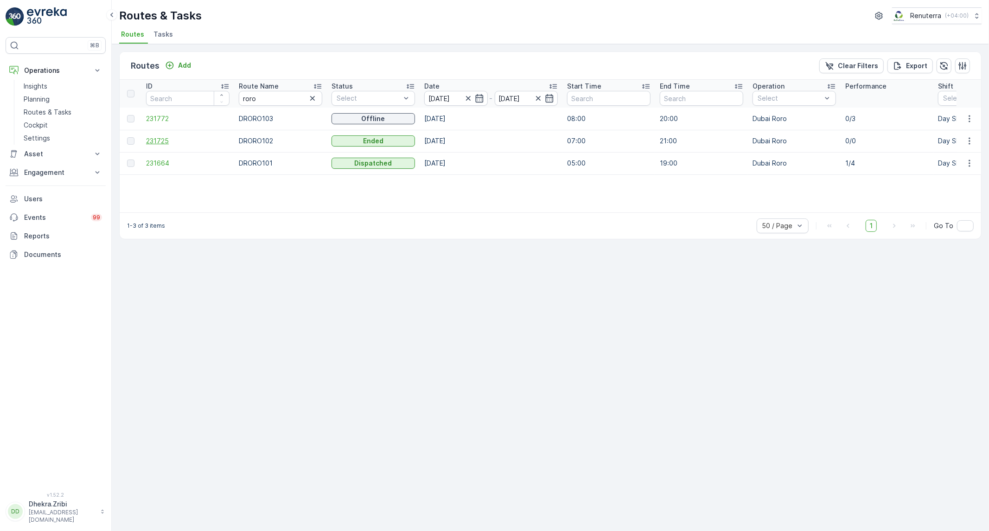
click at [164, 140] on span "231725" at bounding box center [187, 140] width 83 height 9
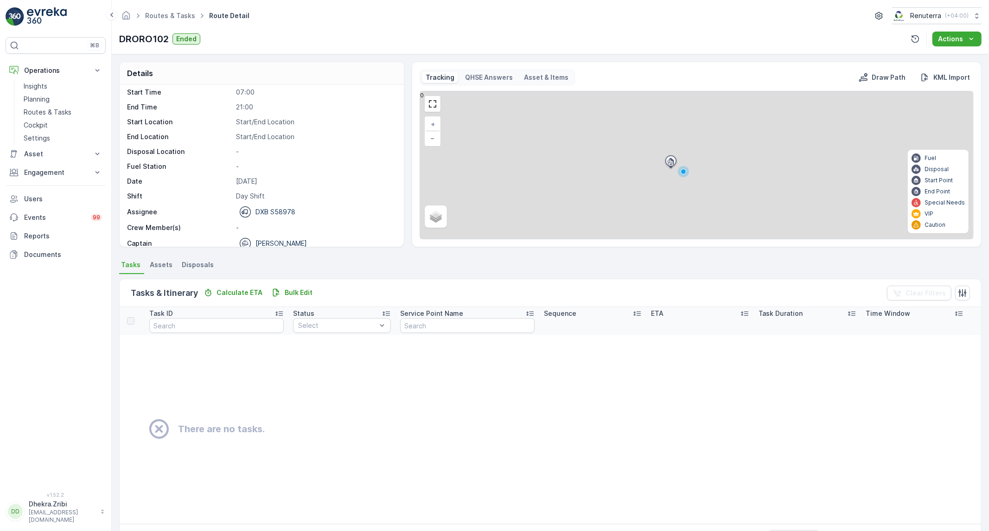
scroll to position [29, 0]
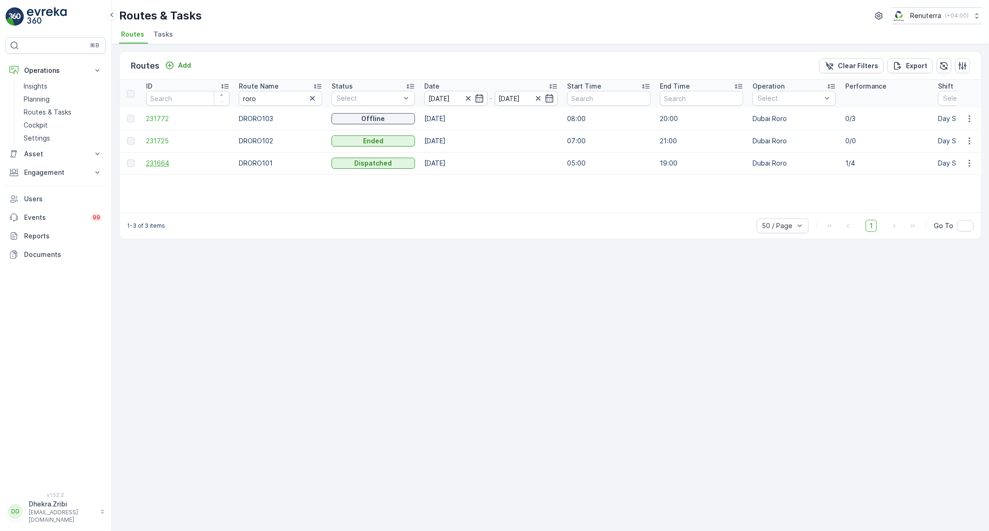
click at [152, 162] on span "231664" at bounding box center [187, 163] width 83 height 9
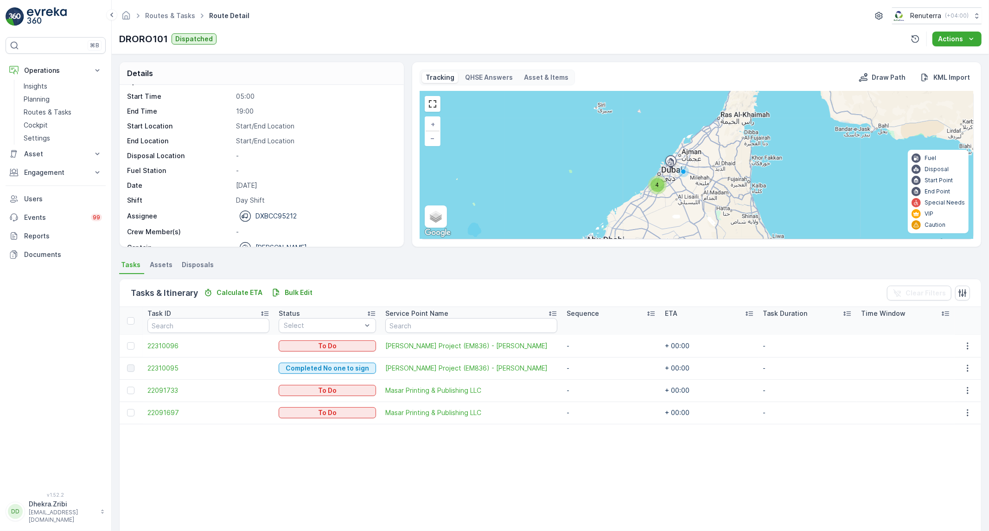
scroll to position [29, 0]
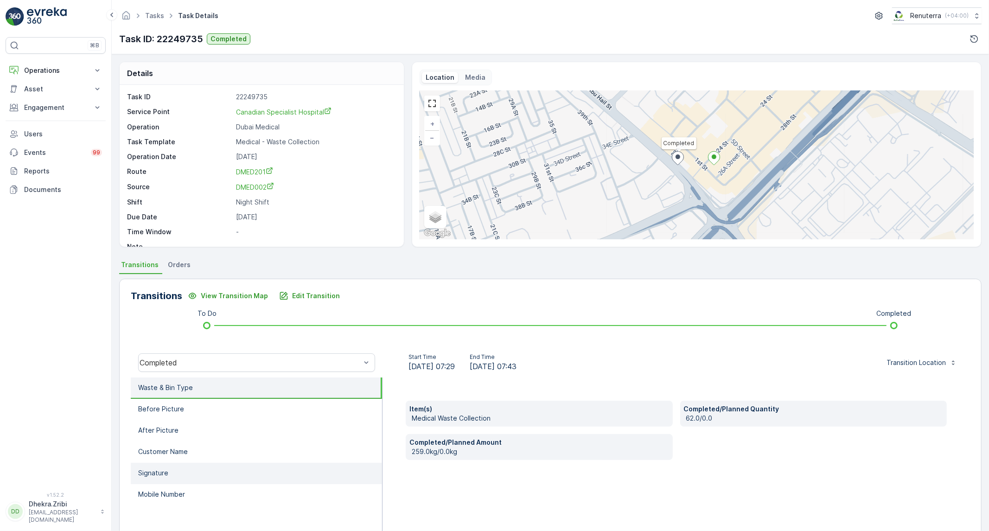
click at [179, 471] on li "Signature" at bounding box center [256, 473] width 251 height 21
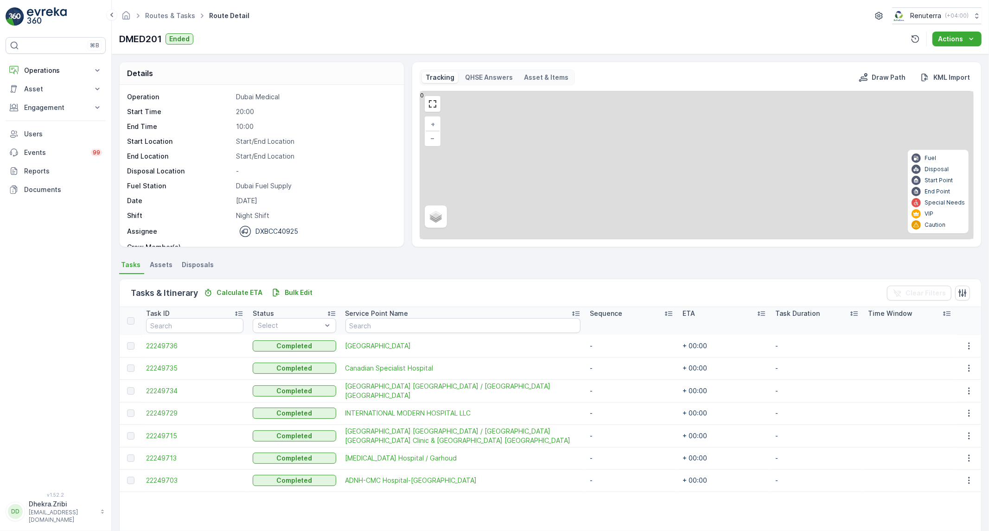
scroll to position [29, 0]
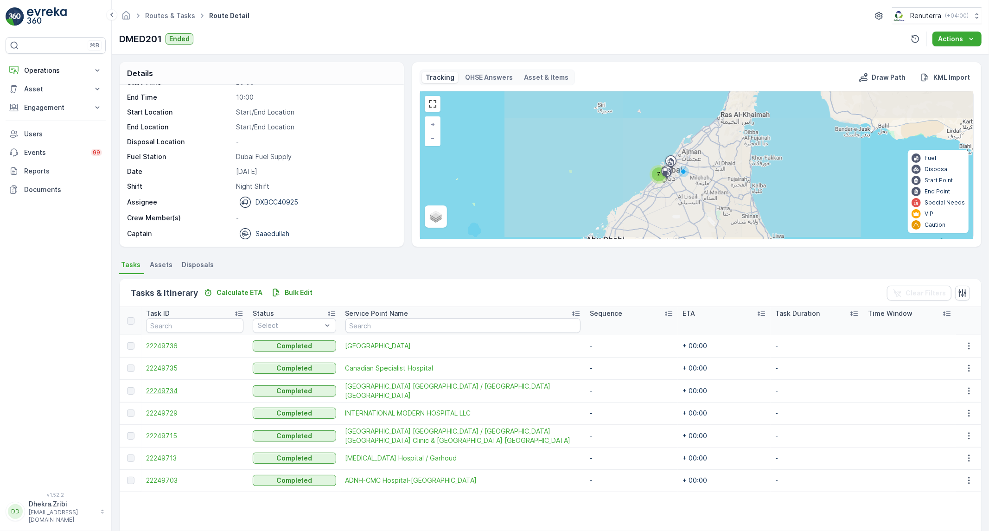
click at [177, 387] on span "22249734" at bounding box center [194, 390] width 97 height 9
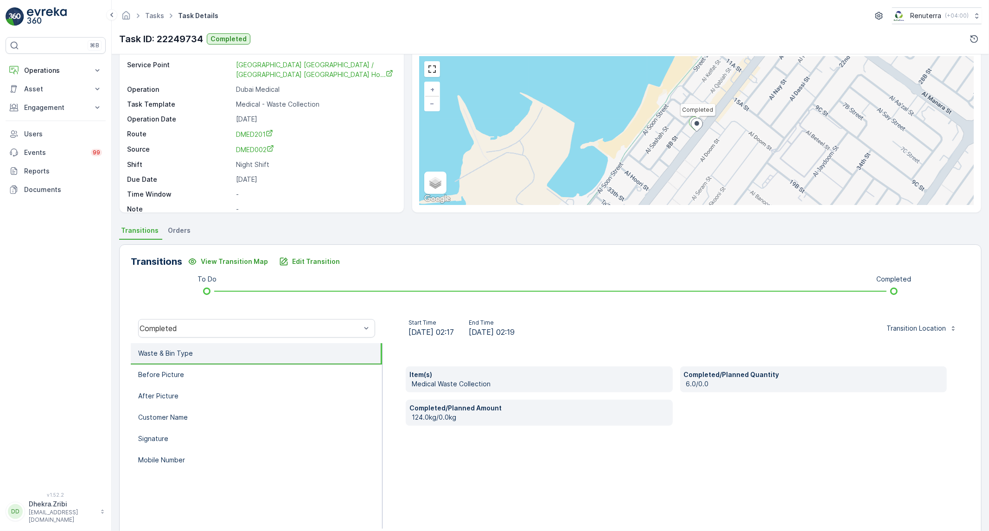
scroll to position [53, 0]
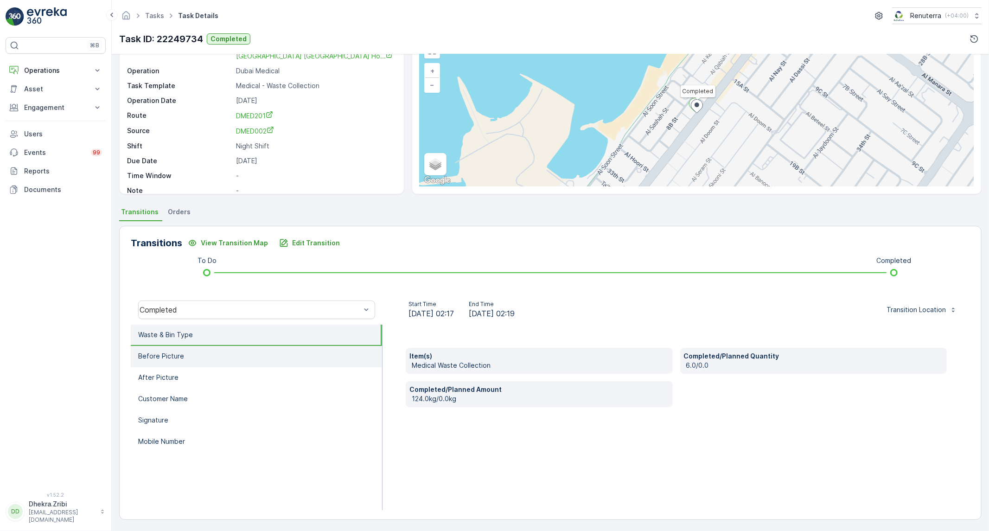
click at [218, 358] on li "Before Picture" at bounding box center [256, 356] width 251 height 21
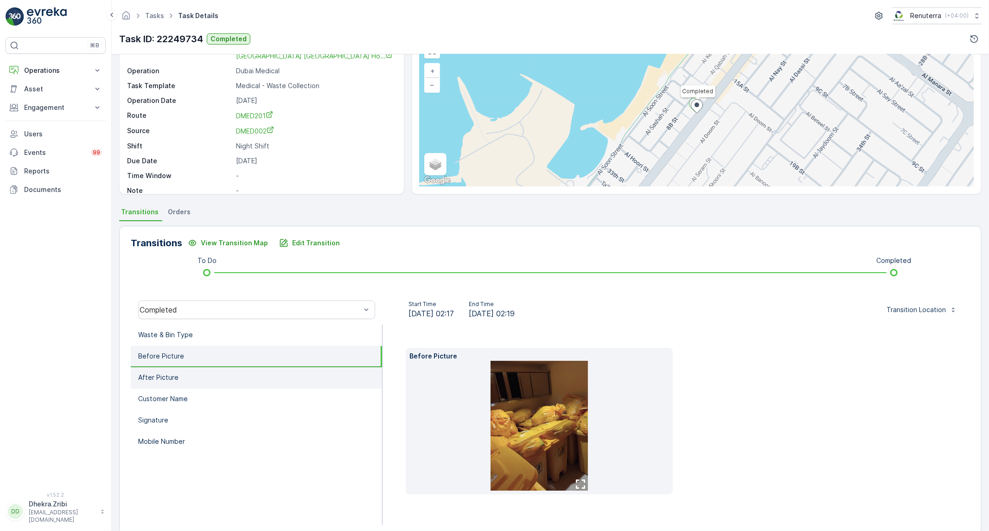
click at [193, 374] on li "After Picture" at bounding box center [256, 377] width 251 height 21
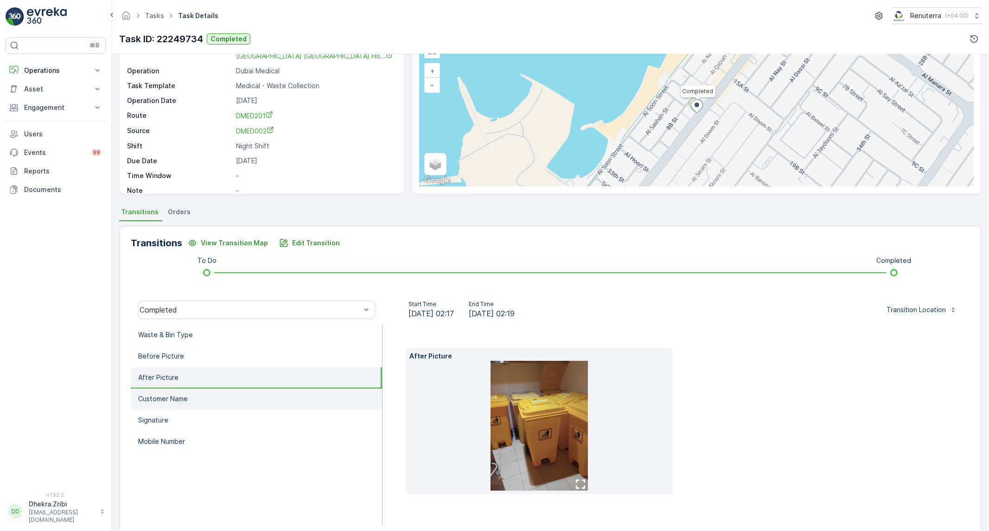
click at [167, 394] on p "Customer Name" at bounding box center [163, 398] width 50 height 9
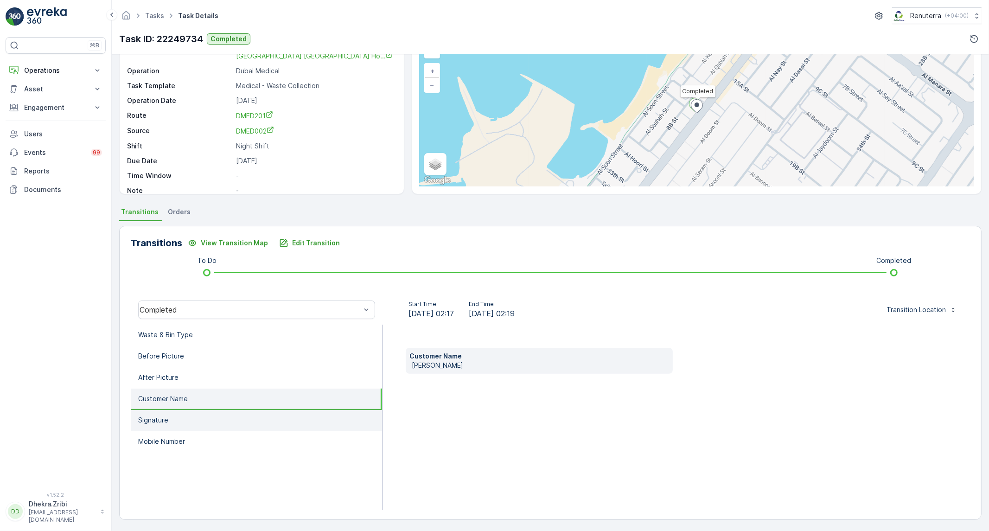
click at [164, 415] on p "Signature" at bounding box center [153, 419] width 30 height 9
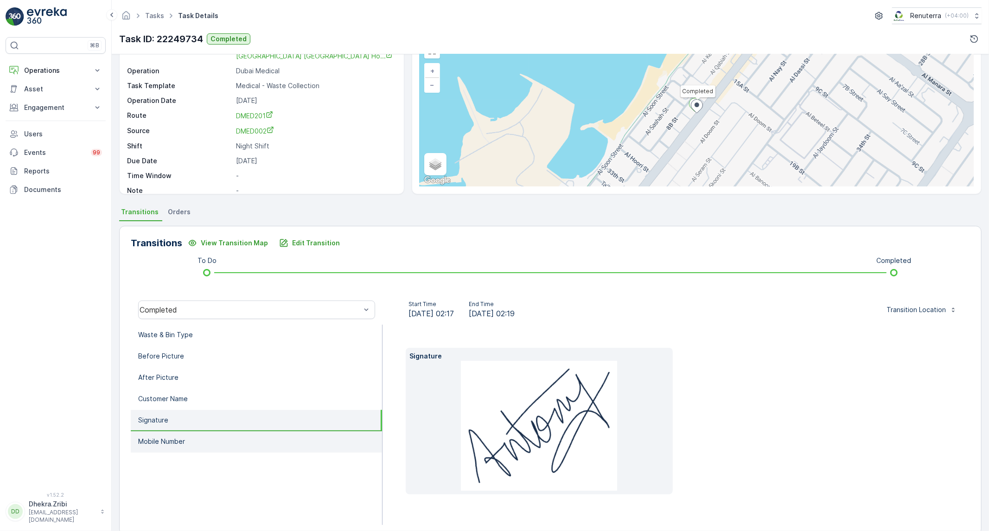
click at [173, 438] on p "Mobile Number" at bounding box center [161, 441] width 47 height 9
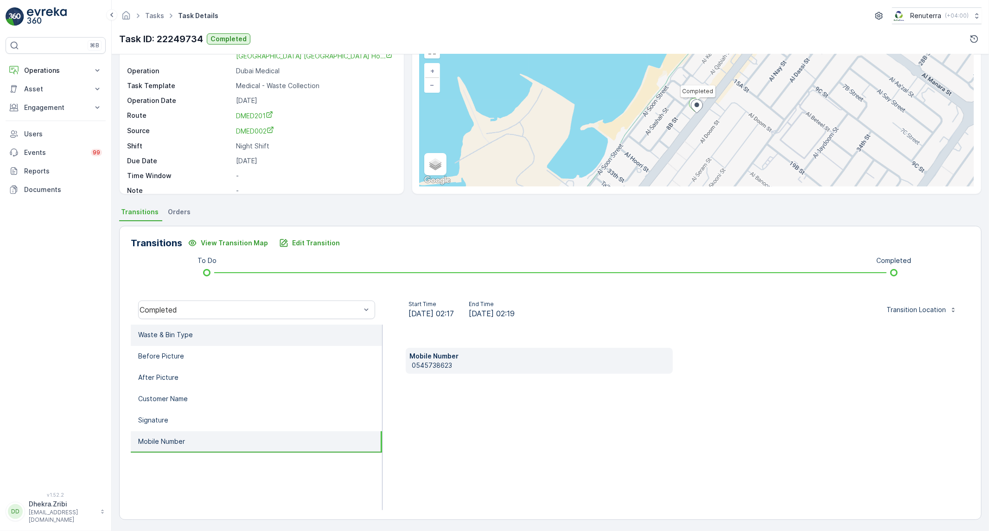
click at [173, 337] on p "Waste & Bin Type" at bounding box center [165, 334] width 55 height 9
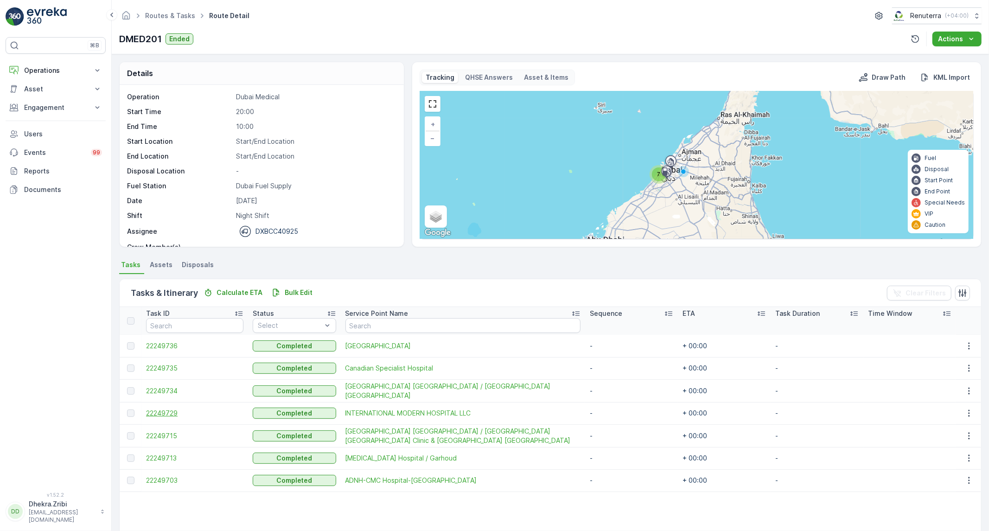
click at [153, 416] on span "22249729" at bounding box center [194, 412] width 97 height 9
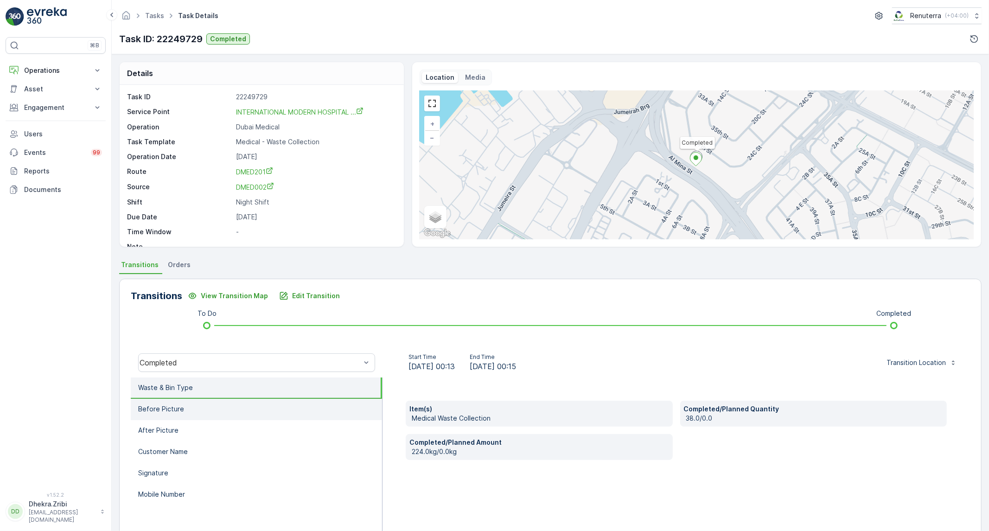
click at [163, 411] on p "Before Picture" at bounding box center [161, 408] width 46 height 9
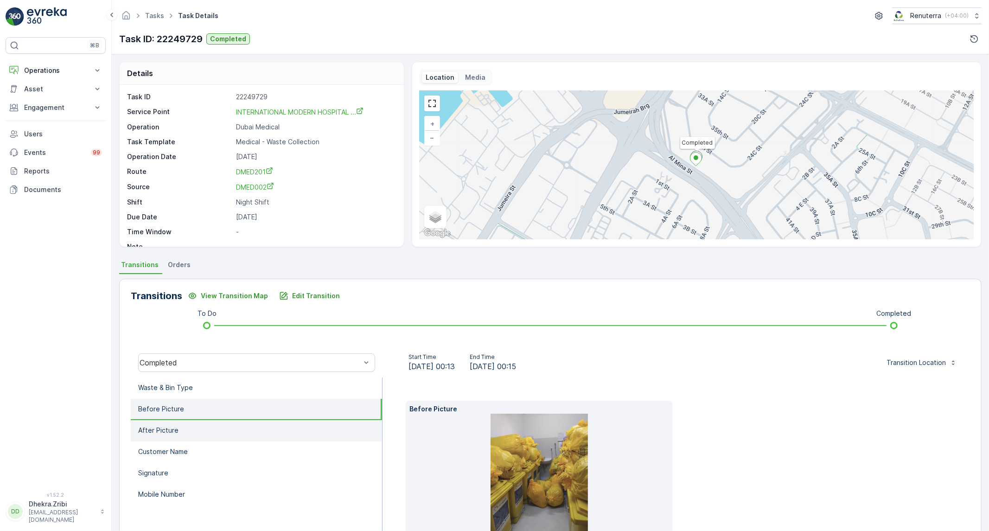
click at [169, 428] on p "After Picture" at bounding box center [158, 430] width 40 height 9
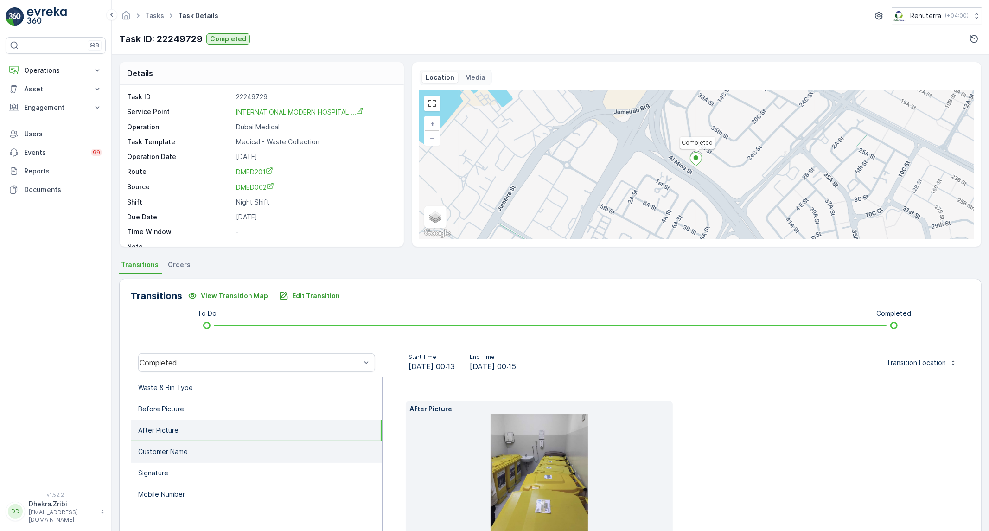
click at [171, 452] on p "Customer Name" at bounding box center [163, 451] width 50 height 9
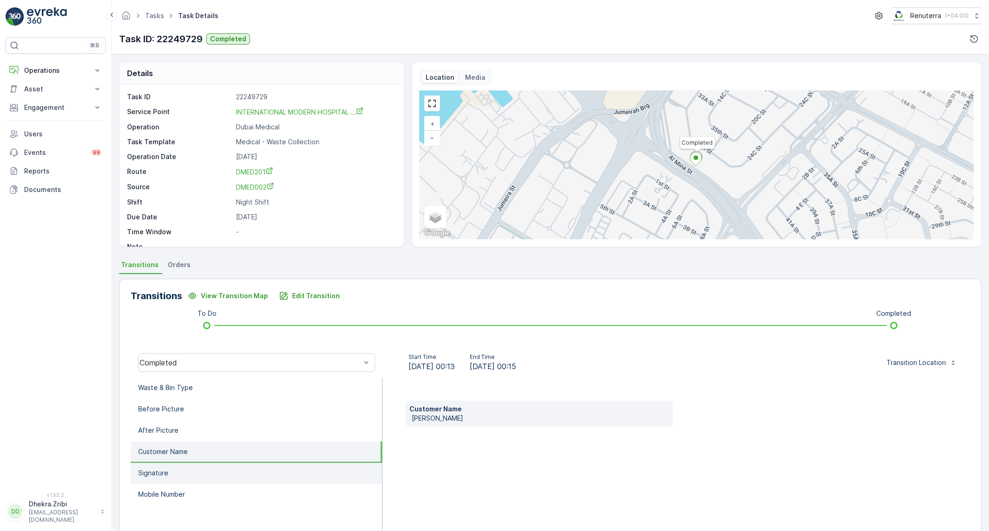
click at [169, 467] on li "Signature" at bounding box center [256, 473] width 251 height 21
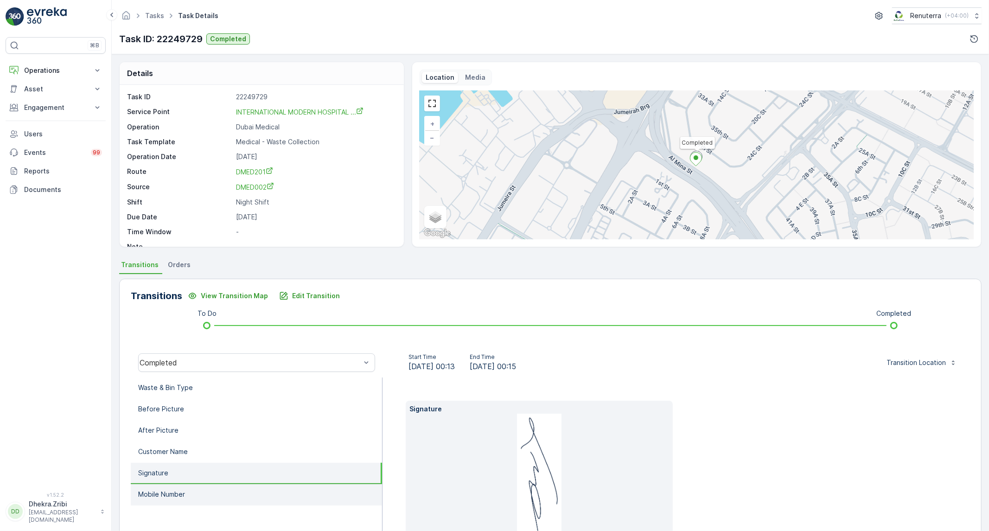
click at [165, 490] on p "Mobile Number" at bounding box center [161, 494] width 47 height 9
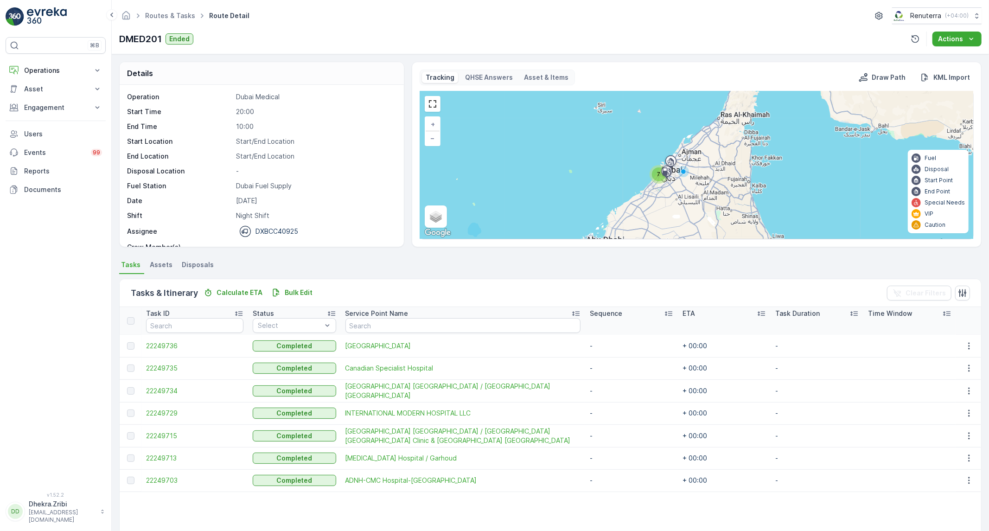
click at [170, 428] on td "22249715" at bounding box center [194, 435] width 107 height 23
click at [169, 433] on span "22249715" at bounding box center [194, 435] width 97 height 9
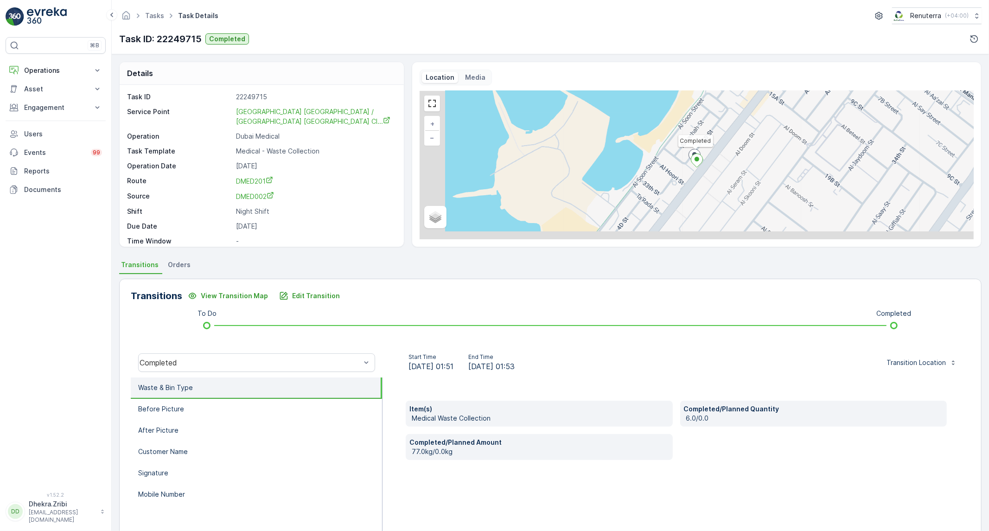
scroll to position [51, 0]
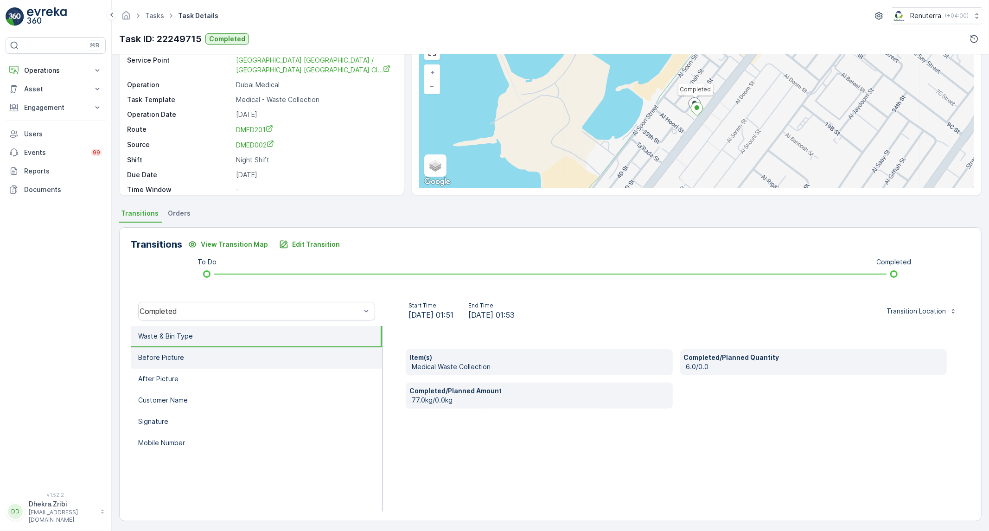
click at [206, 363] on li "Before Picture" at bounding box center [256, 357] width 251 height 21
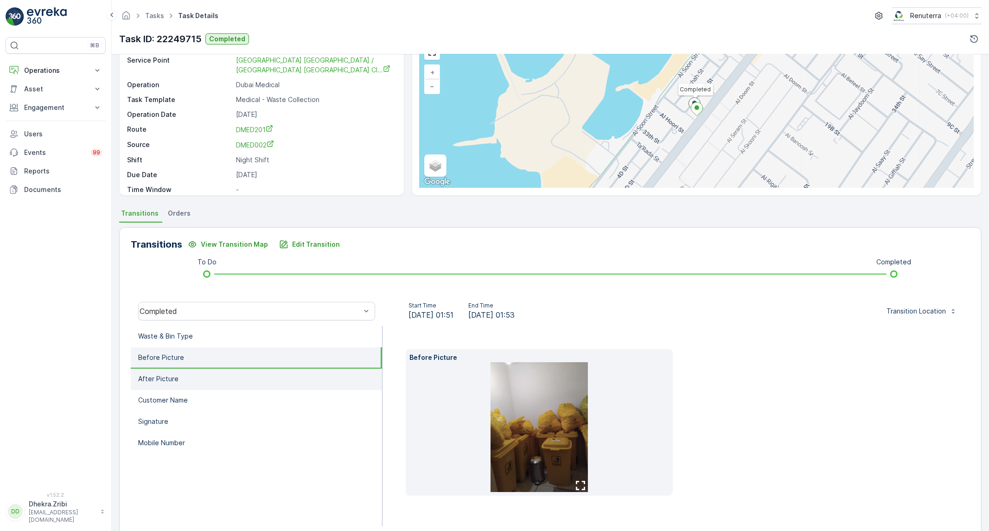
click at [200, 387] on li "After Picture" at bounding box center [256, 379] width 251 height 21
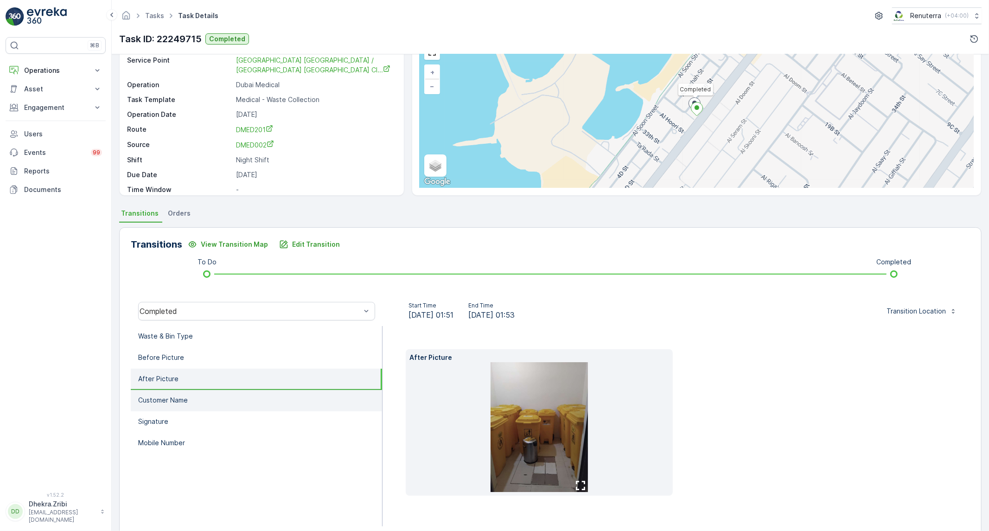
click at [195, 396] on li "Customer Name" at bounding box center [256, 400] width 251 height 21
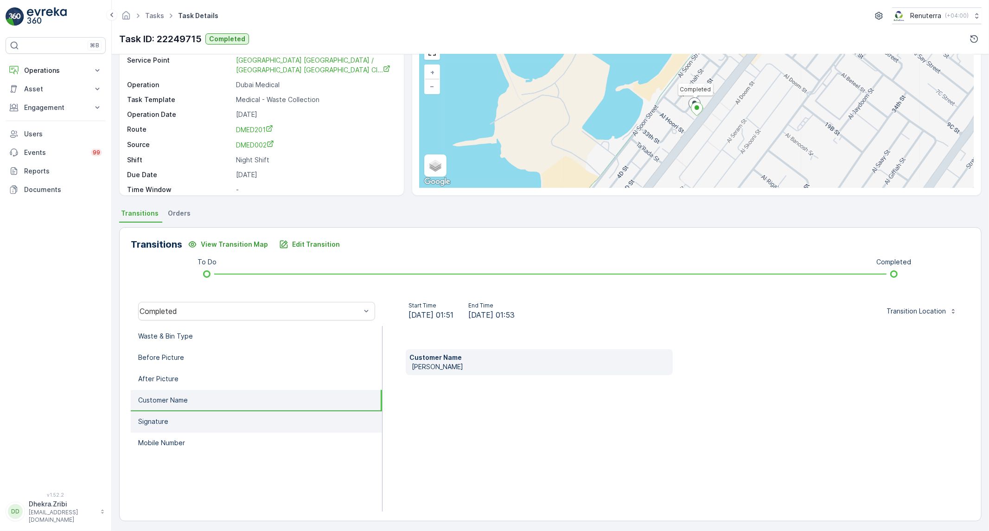
click at [186, 418] on li "Signature" at bounding box center [256, 421] width 251 height 21
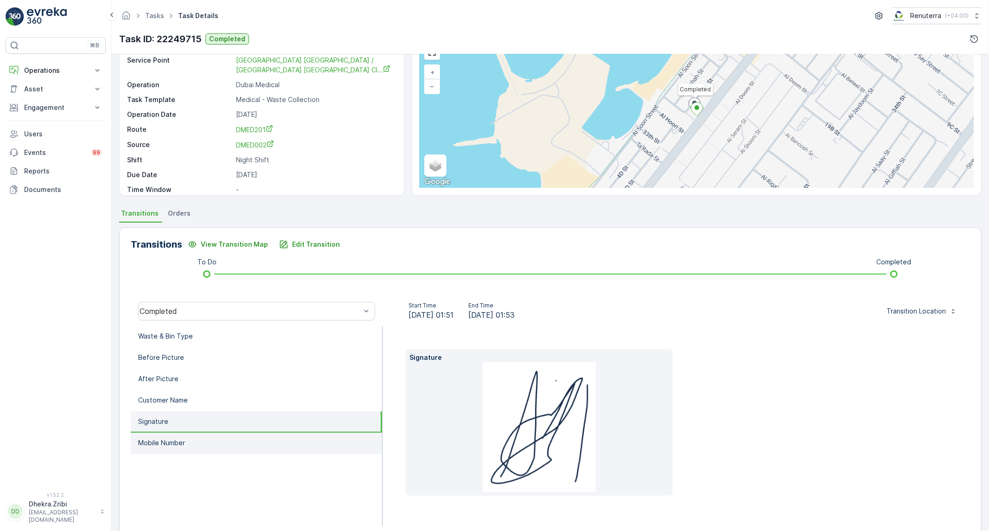
click at [179, 438] on p "Mobile Number" at bounding box center [161, 442] width 47 height 9
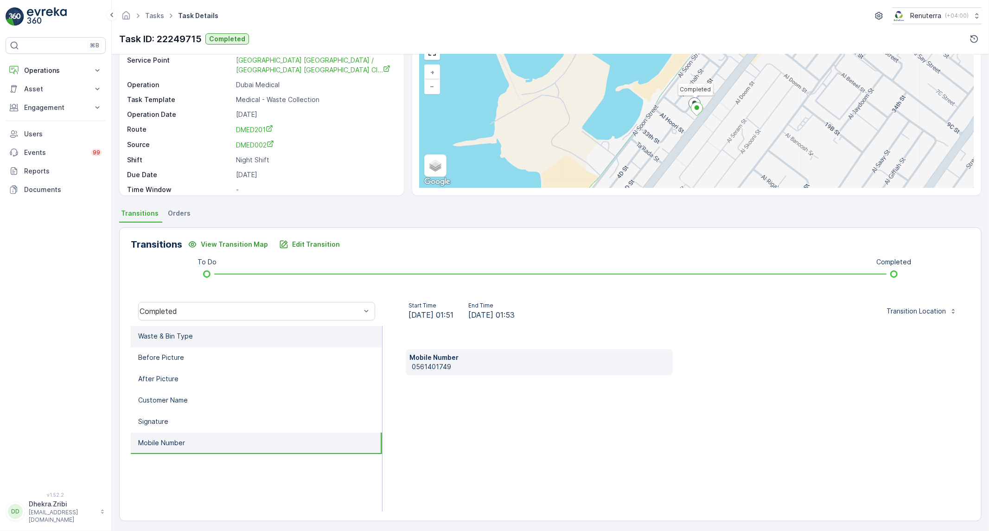
click at [312, 345] on li "Waste & Bin Type" at bounding box center [256, 336] width 251 height 21
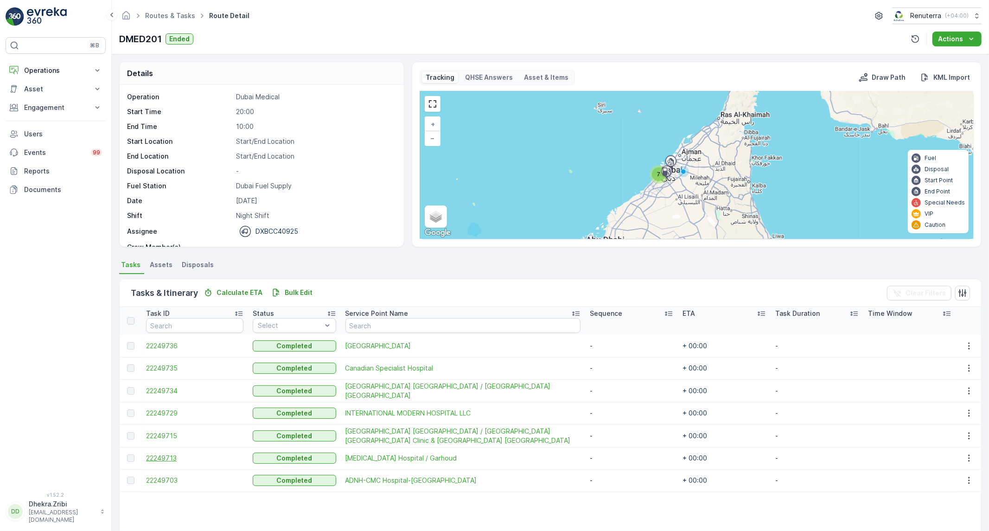
click at [149, 457] on span "22249713" at bounding box center [194, 457] width 97 height 9
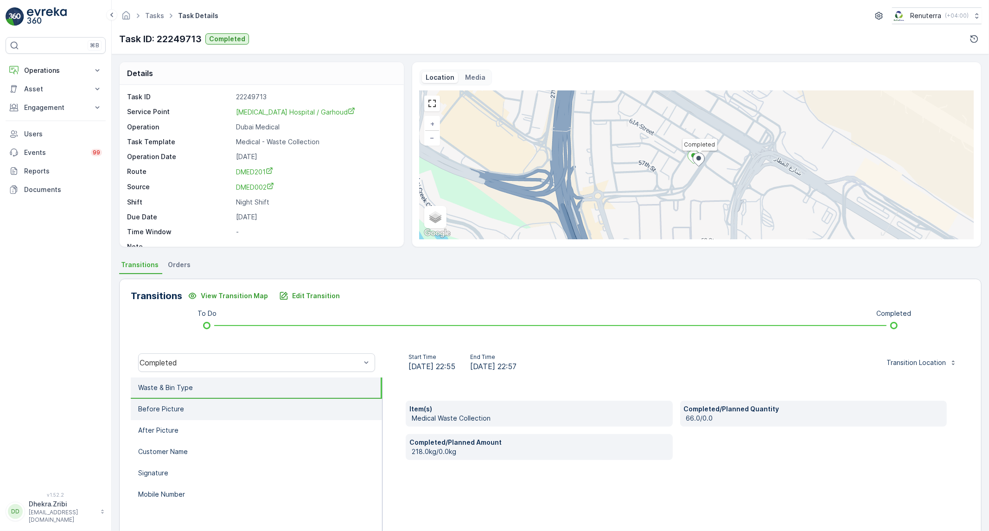
click at [249, 406] on li "Before Picture" at bounding box center [256, 409] width 251 height 21
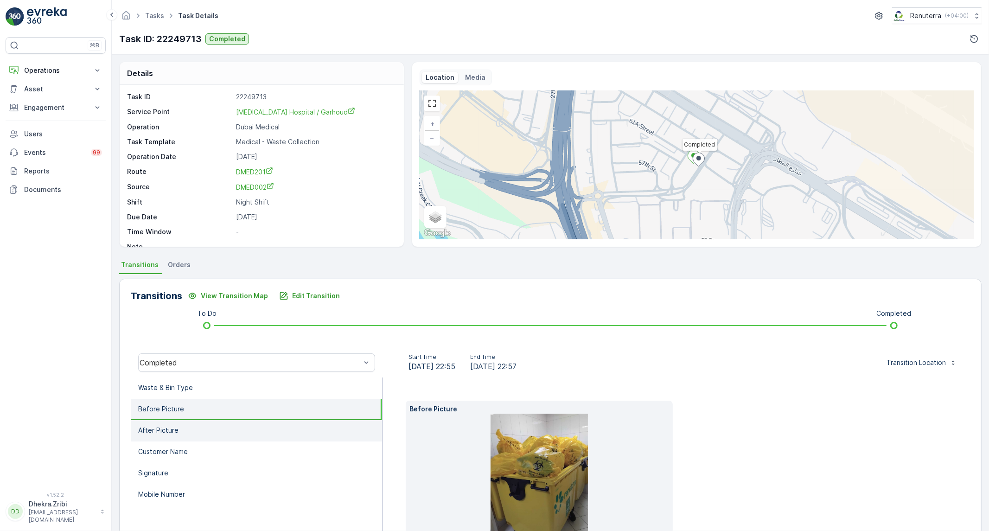
click at [220, 425] on li "After Picture" at bounding box center [256, 430] width 251 height 21
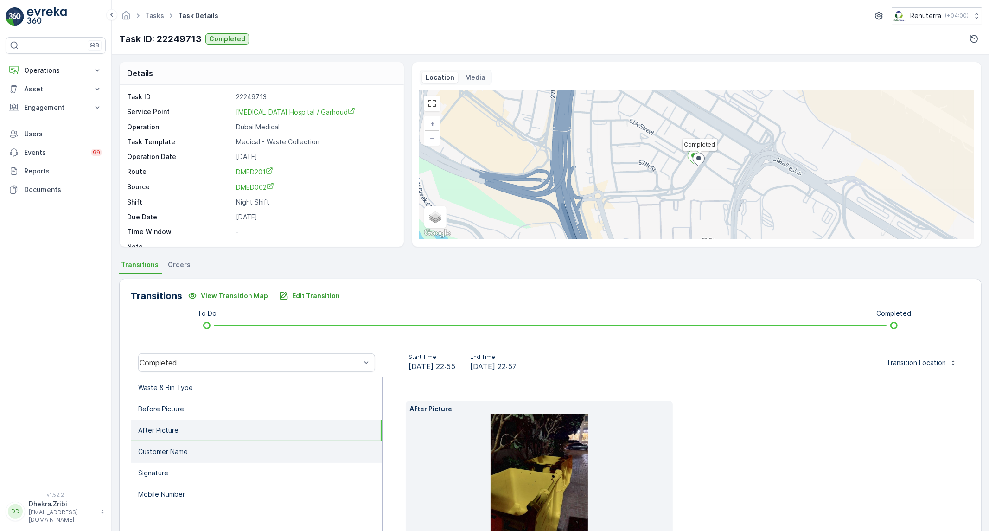
click at [195, 448] on li "Customer Name" at bounding box center [256, 451] width 251 height 21
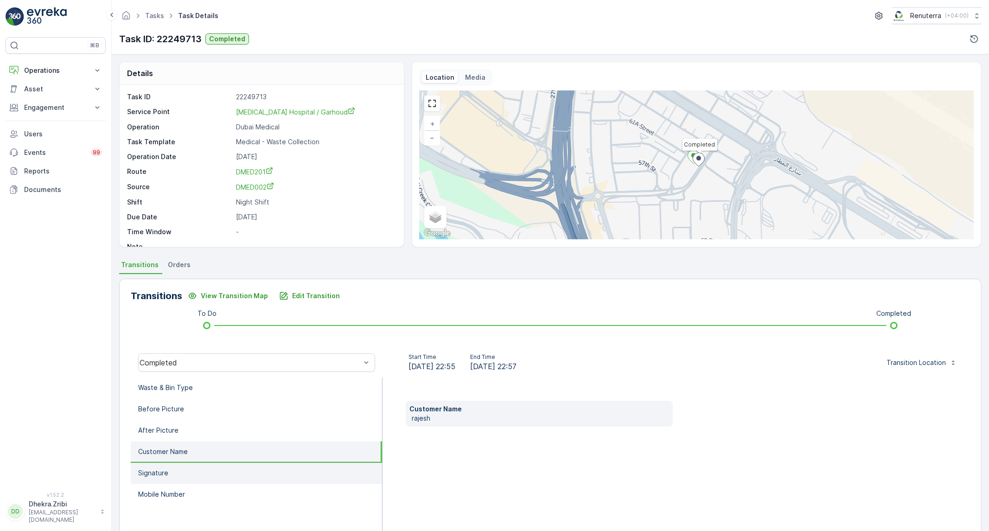
click at [183, 471] on li "Signature" at bounding box center [256, 473] width 251 height 21
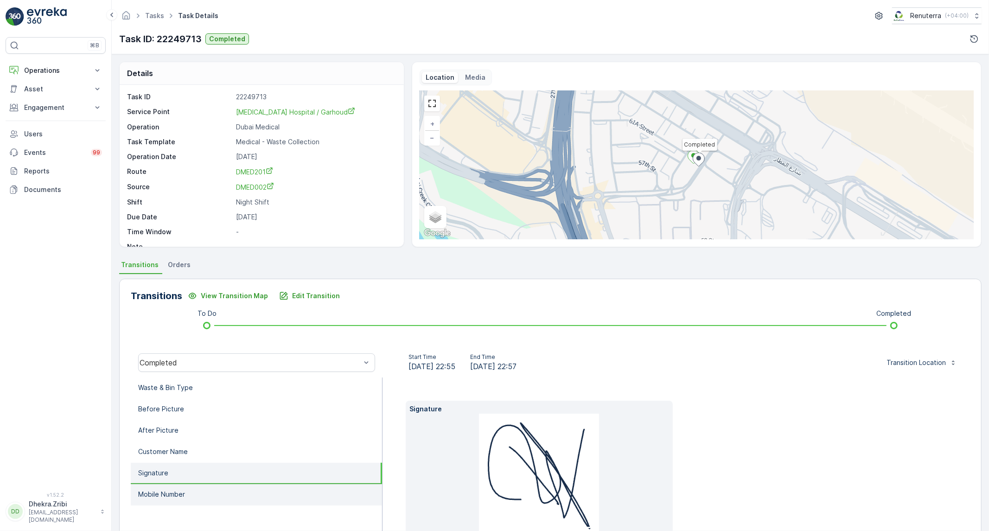
click at [177, 499] on li "Mobile Number" at bounding box center [256, 494] width 251 height 21
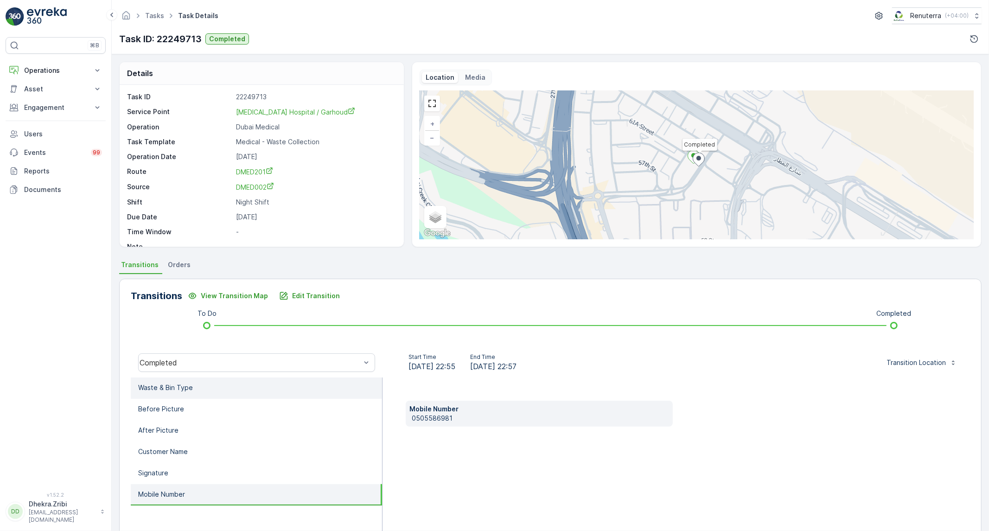
click at [198, 392] on li "Waste & Bin Type" at bounding box center [256, 387] width 251 height 21
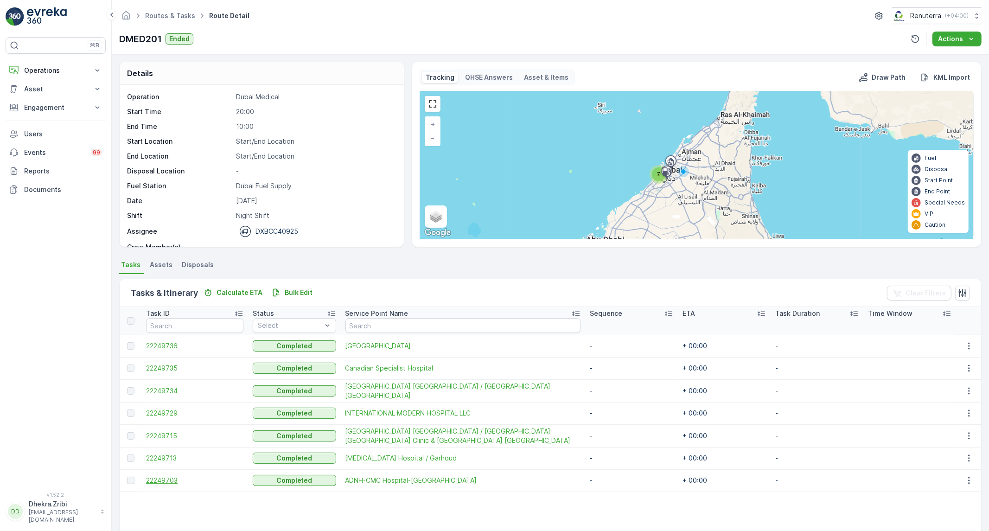
click at [163, 481] on span "22249703" at bounding box center [194, 480] width 97 height 9
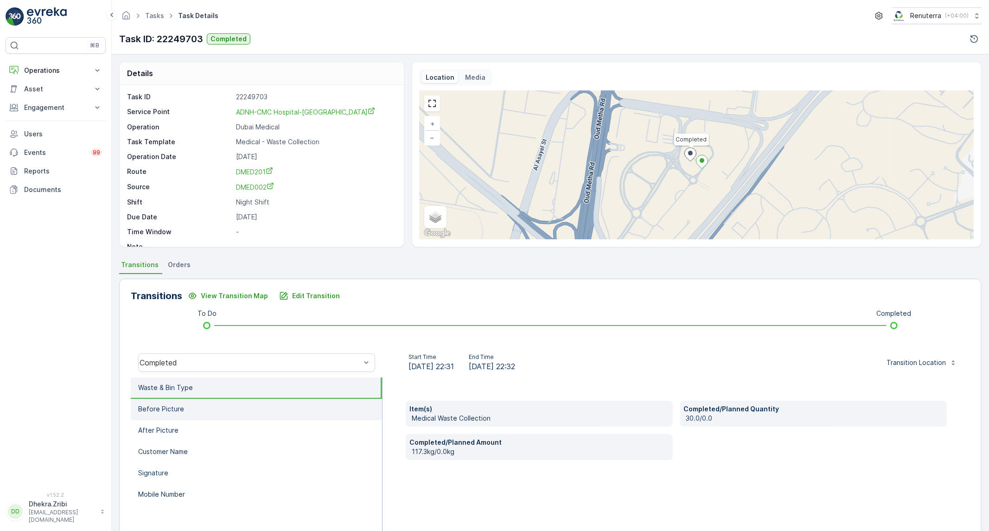
click at [229, 409] on li "Before Picture" at bounding box center [256, 409] width 251 height 21
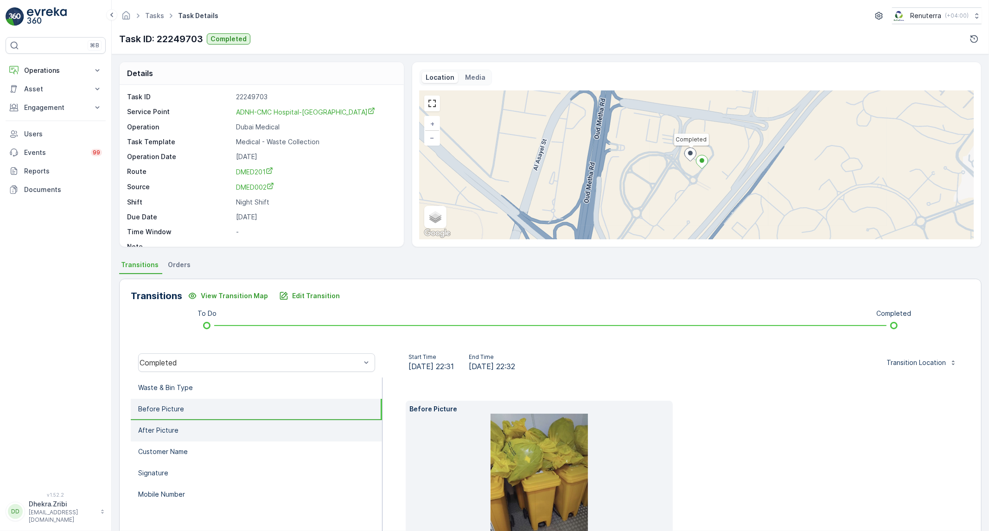
click at [215, 432] on li "After Picture" at bounding box center [256, 430] width 251 height 21
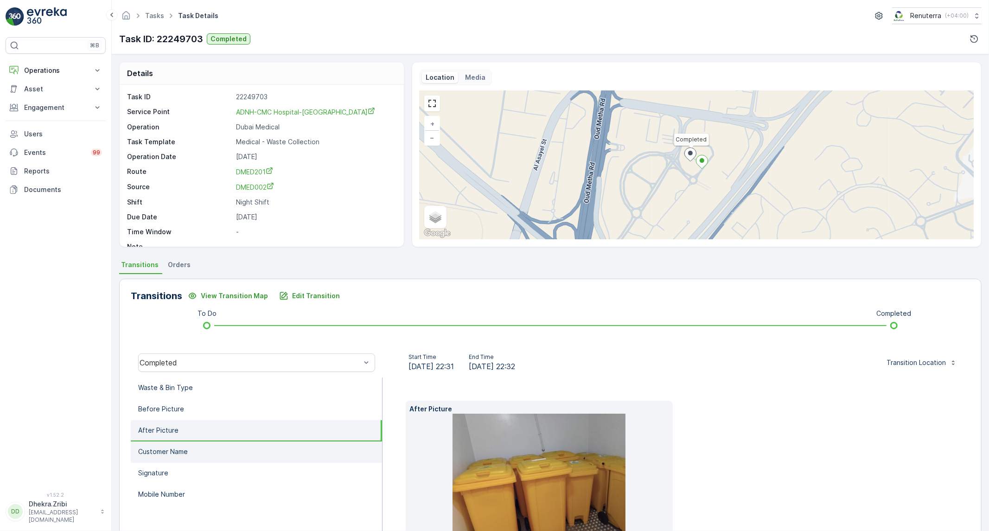
click at [192, 450] on li "Customer Name" at bounding box center [256, 451] width 251 height 21
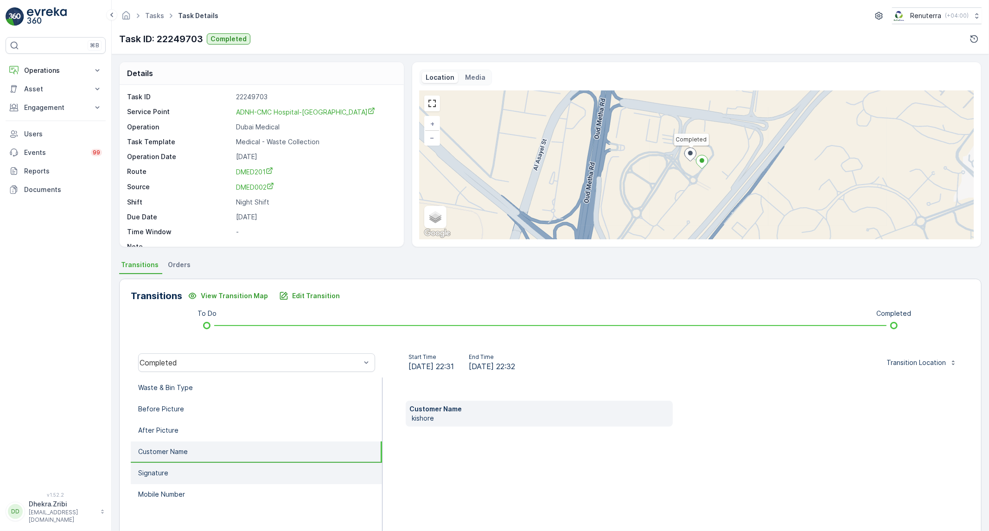
click at [180, 469] on li "Signature" at bounding box center [256, 473] width 251 height 21
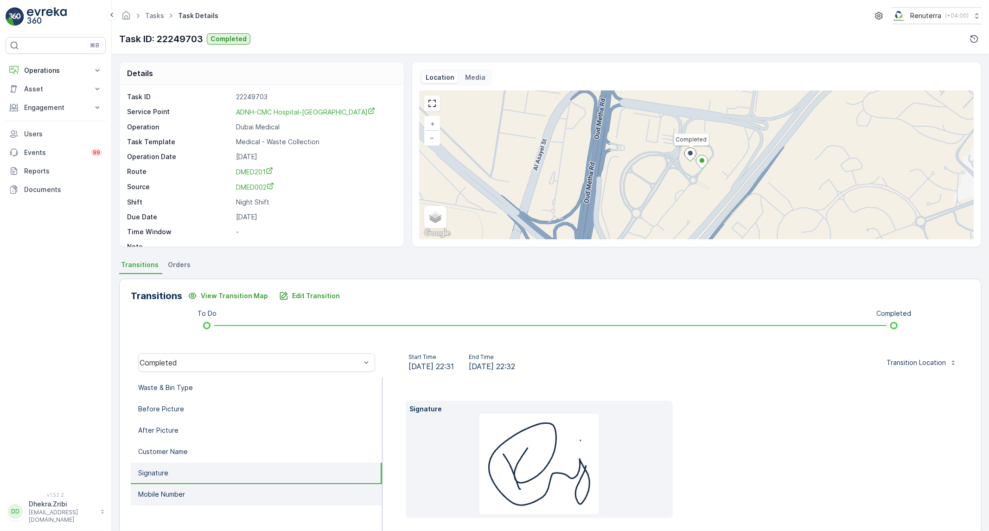
click at [165, 492] on p "Mobile Number" at bounding box center [161, 494] width 47 height 9
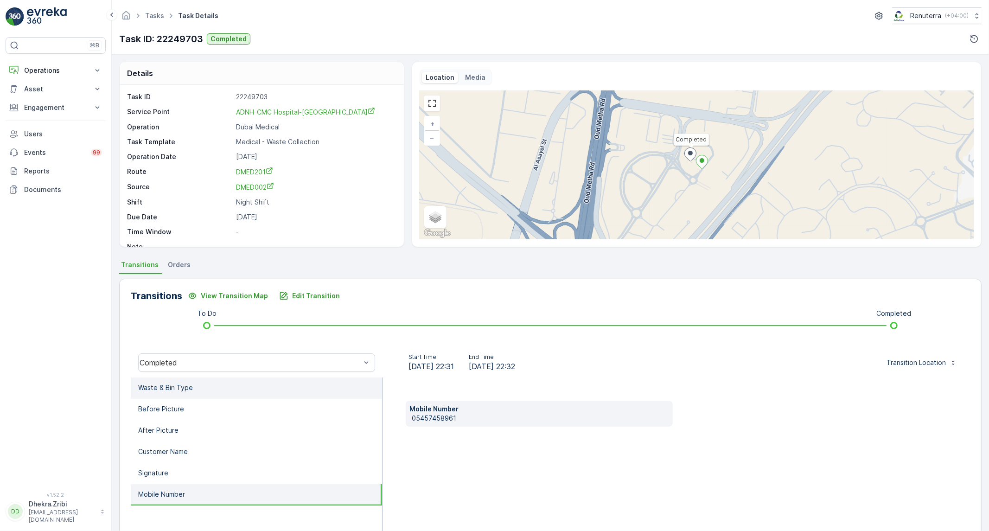
click at [214, 392] on li "Waste & Bin Type" at bounding box center [256, 387] width 251 height 21
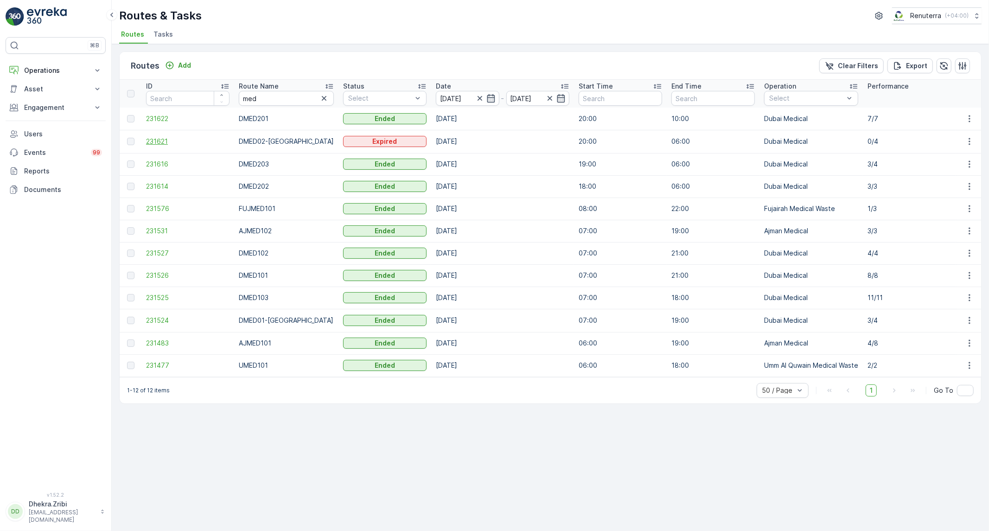
click at [156, 145] on span "231621" at bounding box center [187, 141] width 83 height 9
click at [152, 163] on span "231616" at bounding box center [187, 163] width 83 height 9
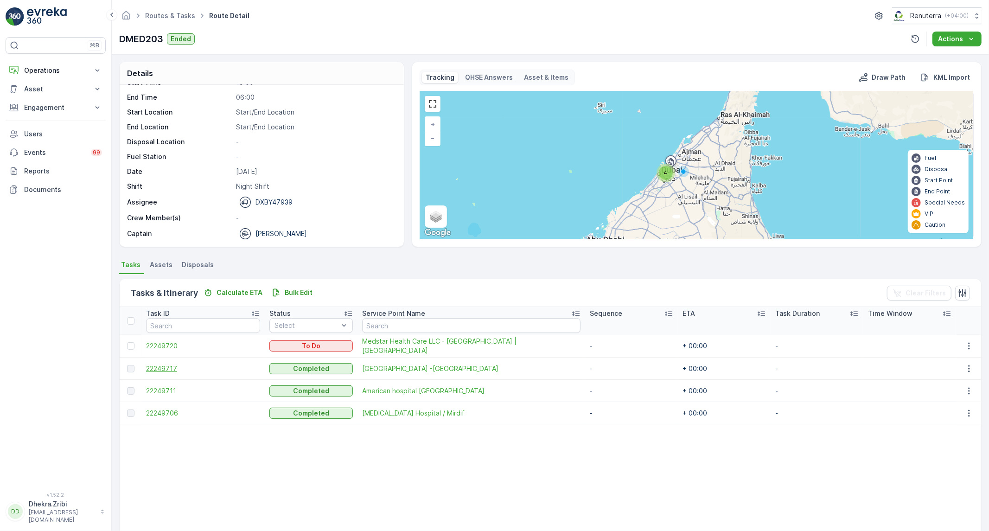
click at [172, 364] on span "22249717" at bounding box center [203, 368] width 114 height 9
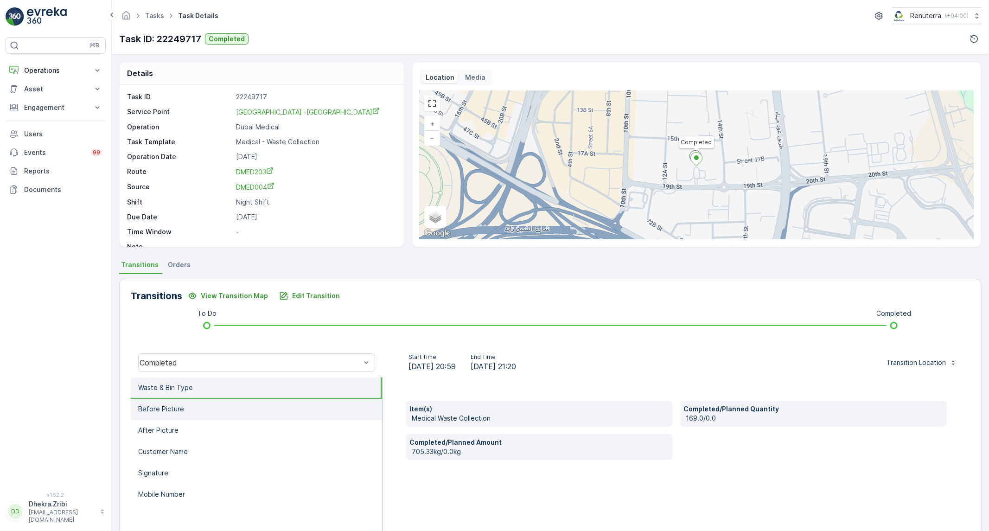
click at [280, 415] on li "Before Picture" at bounding box center [256, 409] width 251 height 21
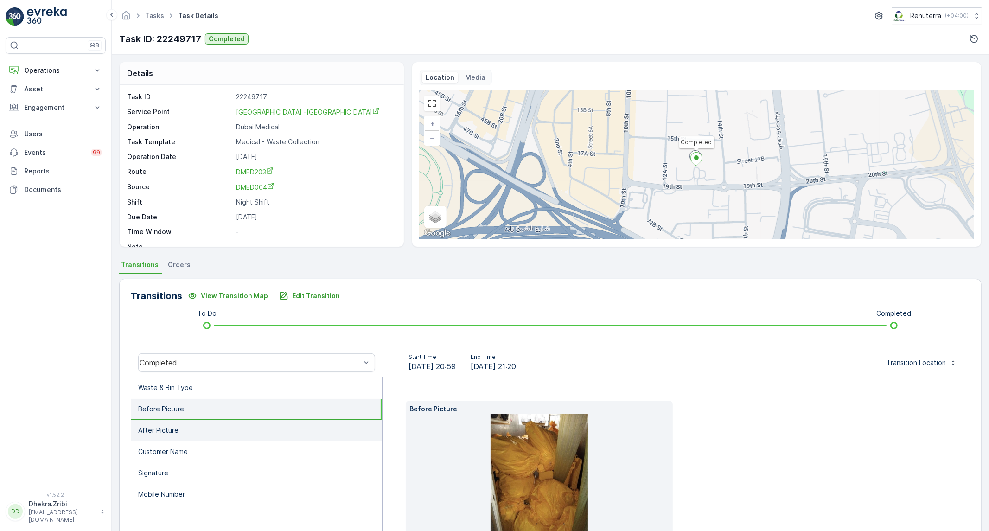
click at [255, 427] on li "After Picture" at bounding box center [256, 430] width 251 height 21
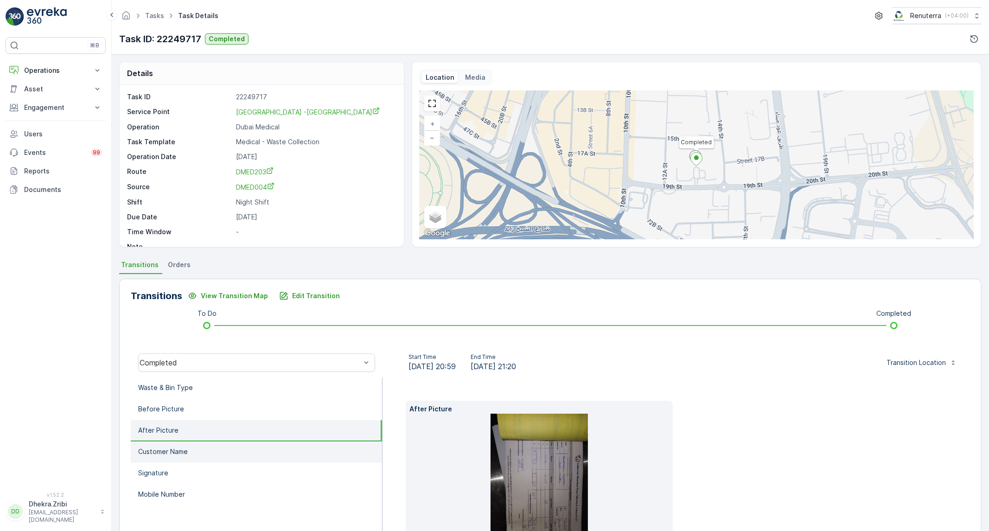
click at [235, 447] on li "Customer Name" at bounding box center [256, 451] width 251 height 21
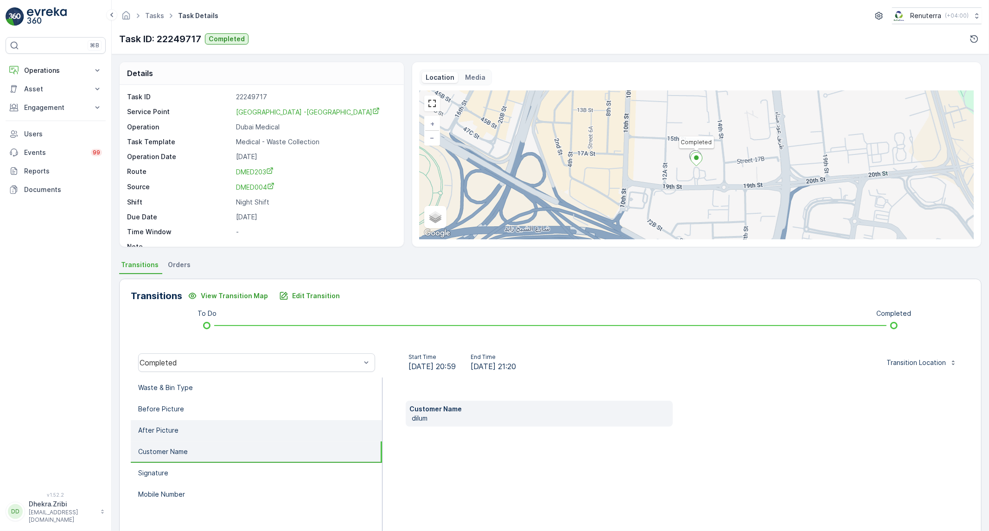
scroll to position [51, 0]
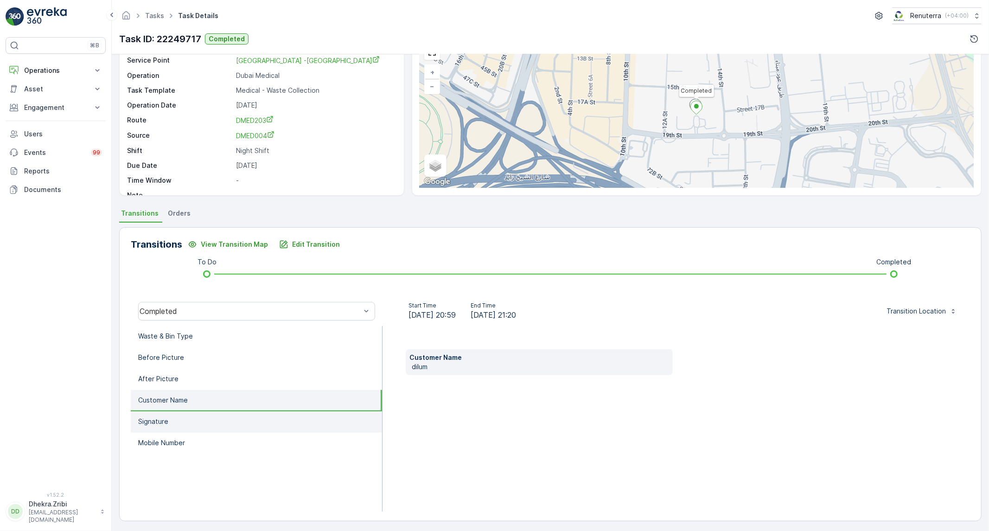
click at [226, 419] on li "Signature" at bounding box center [256, 421] width 251 height 21
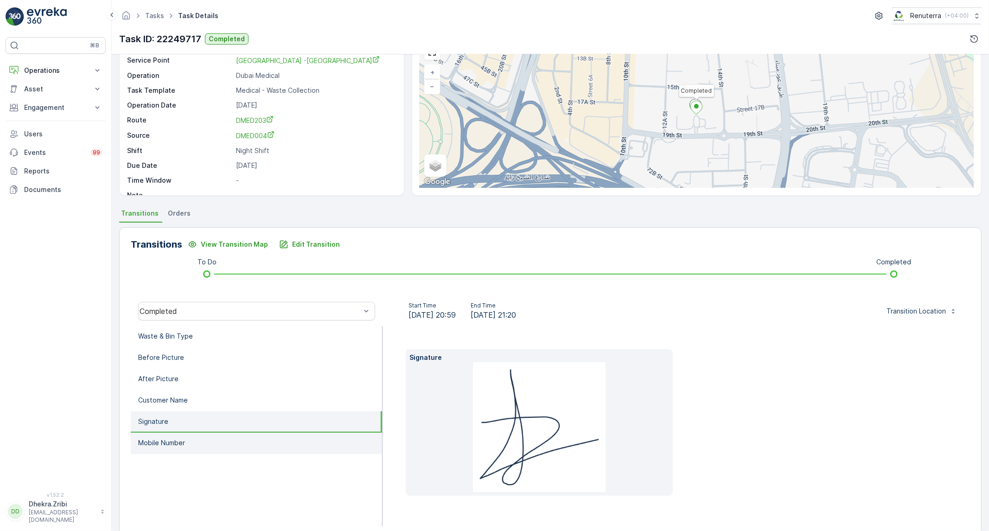
click at [170, 434] on li "Mobile Number" at bounding box center [256, 443] width 251 height 21
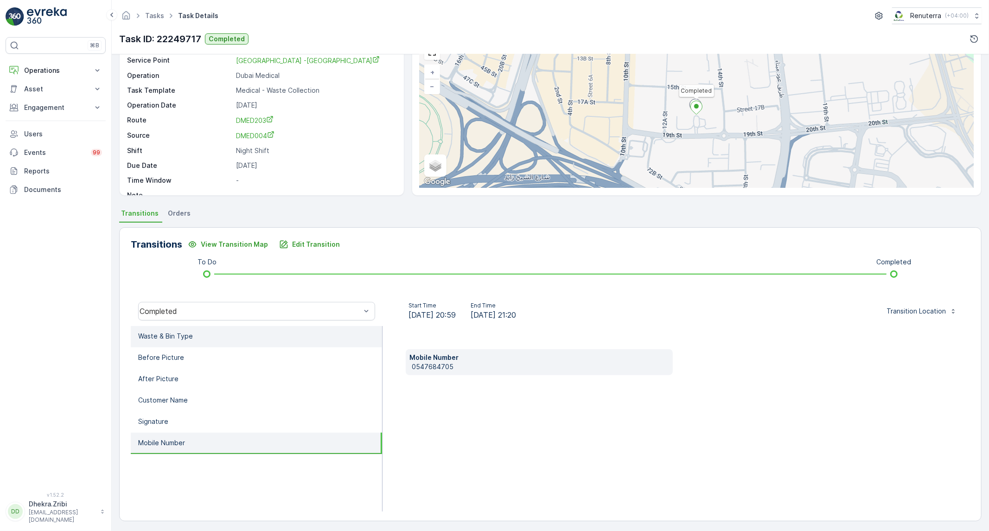
click at [235, 339] on li "Waste & Bin Type" at bounding box center [256, 336] width 251 height 21
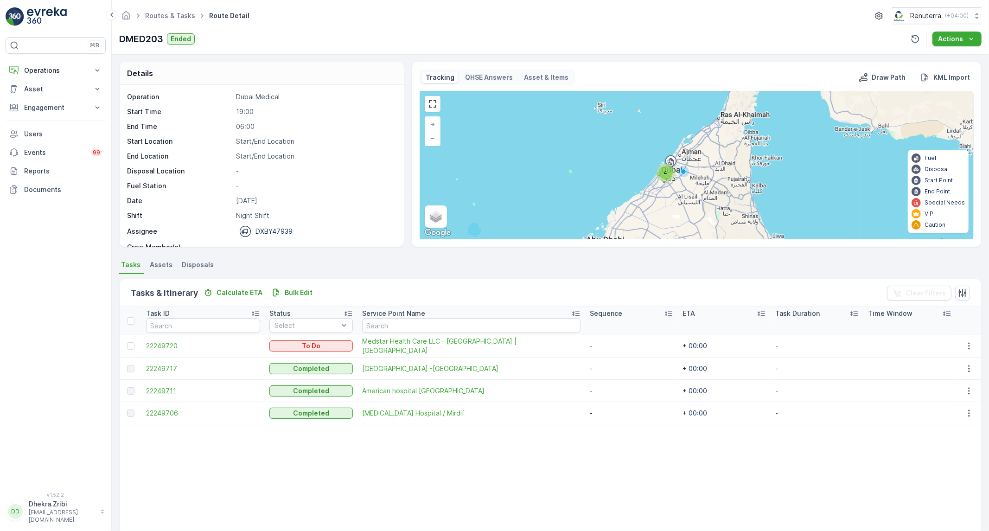
click at [154, 393] on span "22249711" at bounding box center [203, 390] width 114 height 9
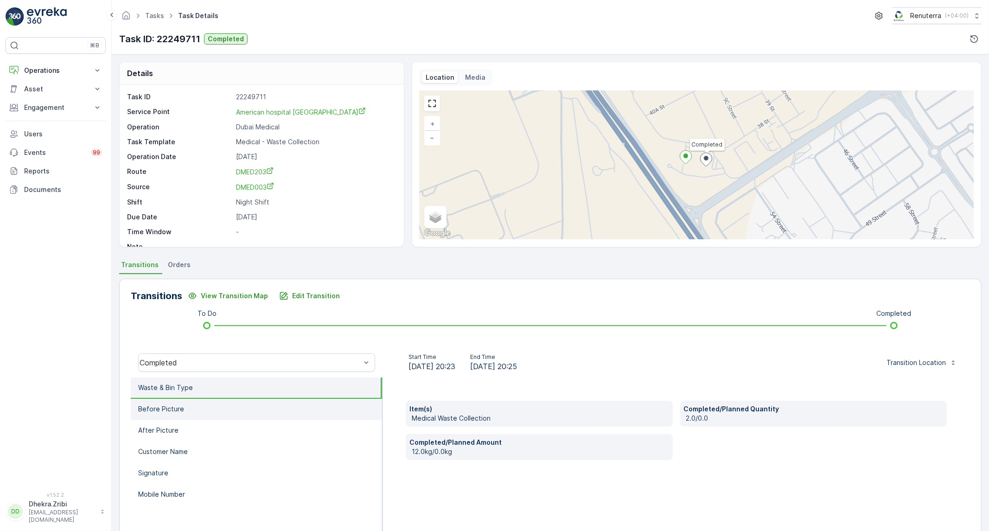
click at [298, 405] on li "Before Picture" at bounding box center [256, 409] width 251 height 21
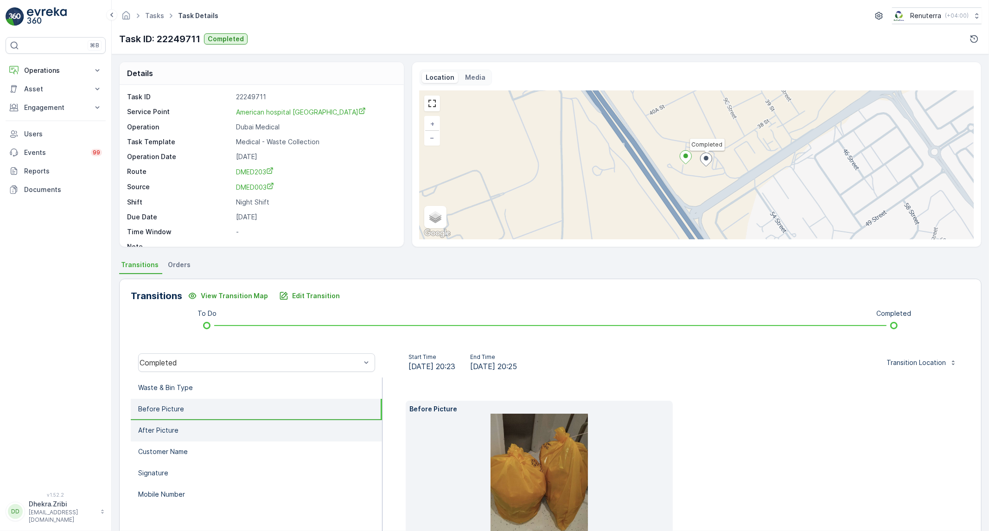
click at [209, 429] on li "After Picture" at bounding box center [256, 430] width 251 height 21
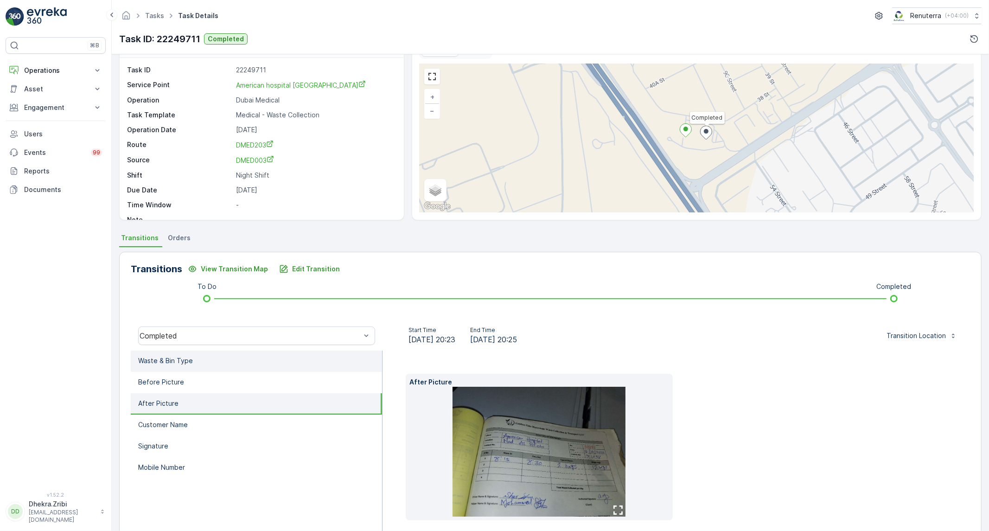
scroll to position [51, 0]
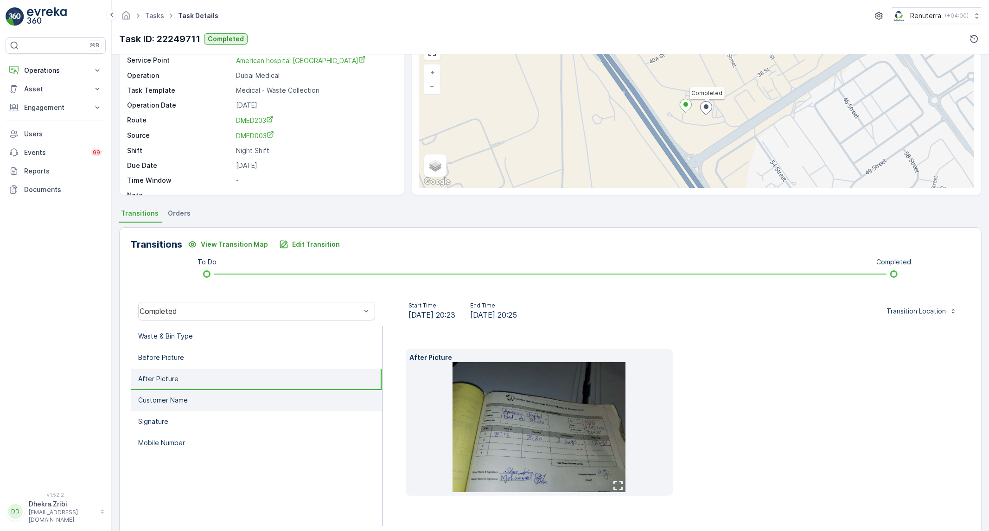
click at [220, 394] on li "Customer Name" at bounding box center [256, 400] width 251 height 21
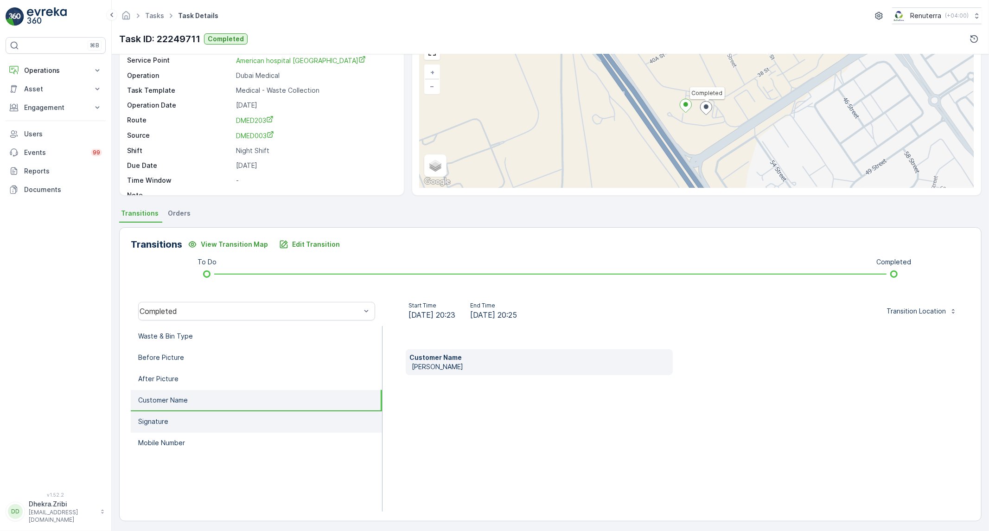
click at [211, 424] on li "Signature" at bounding box center [256, 421] width 251 height 21
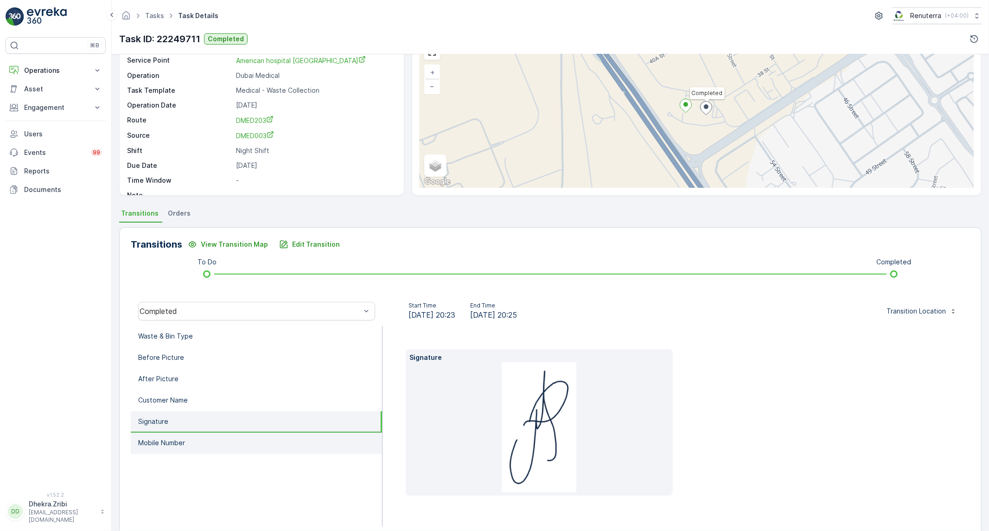
click at [209, 444] on li "Mobile Number" at bounding box center [256, 443] width 251 height 21
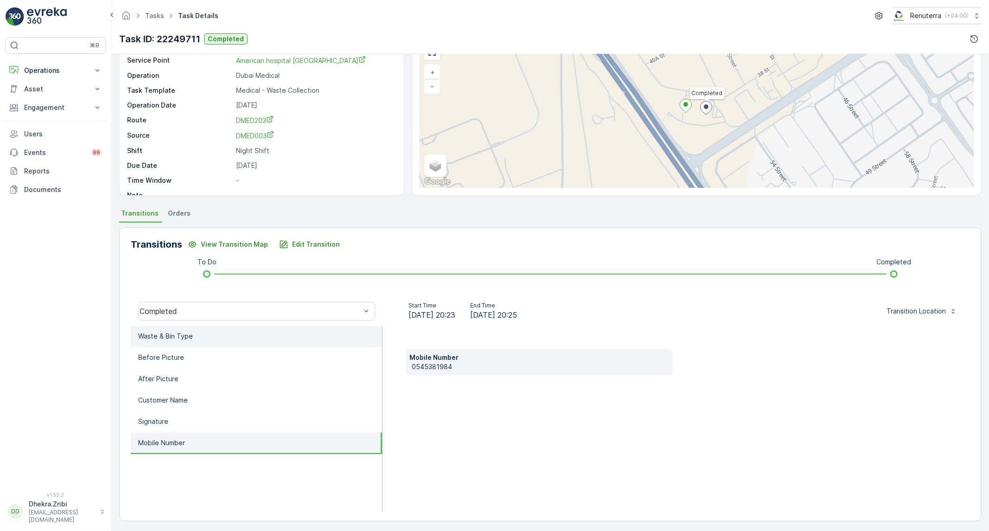
click at [165, 335] on p "Waste & Bin Type" at bounding box center [165, 335] width 55 height 9
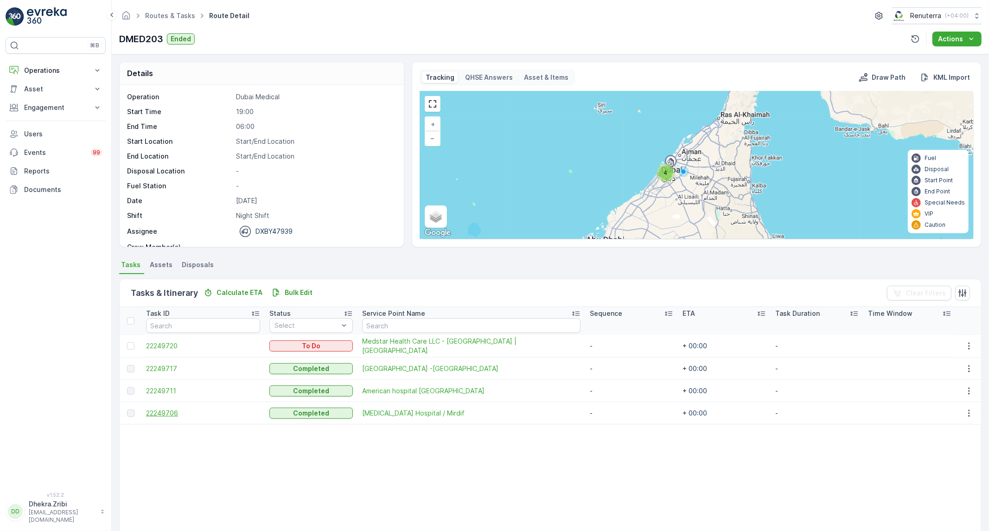
click at [159, 412] on span "22249706" at bounding box center [203, 412] width 114 height 9
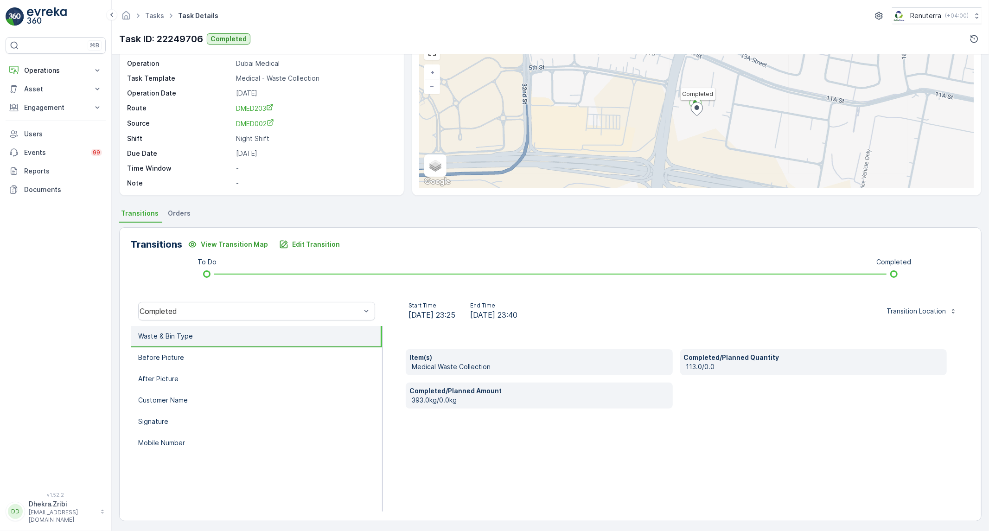
scroll to position [53, 0]
click at [188, 353] on li "Before Picture" at bounding box center [256, 356] width 251 height 21
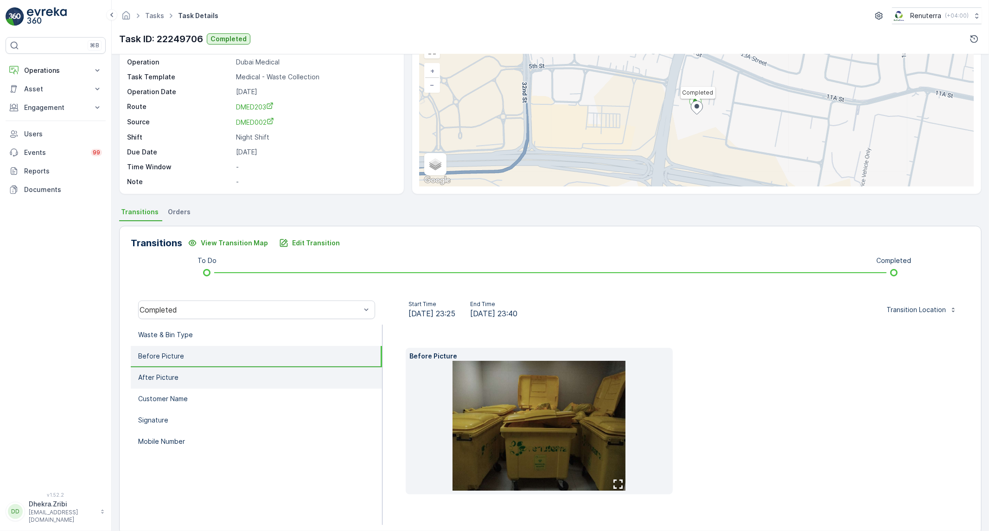
click at [179, 378] on li "After Picture" at bounding box center [256, 377] width 251 height 21
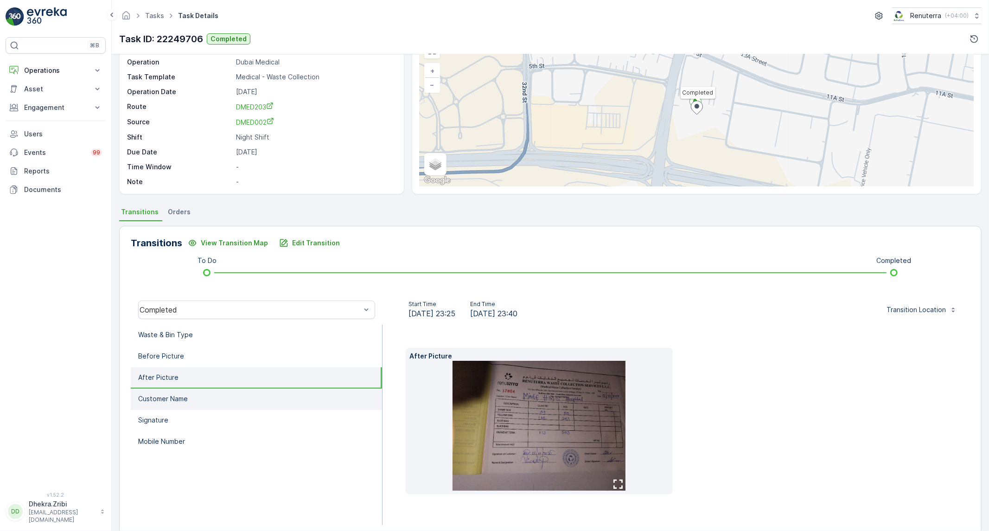
click at [179, 395] on p "Customer Name" at bounding box center [163, 398] width 50 height 9
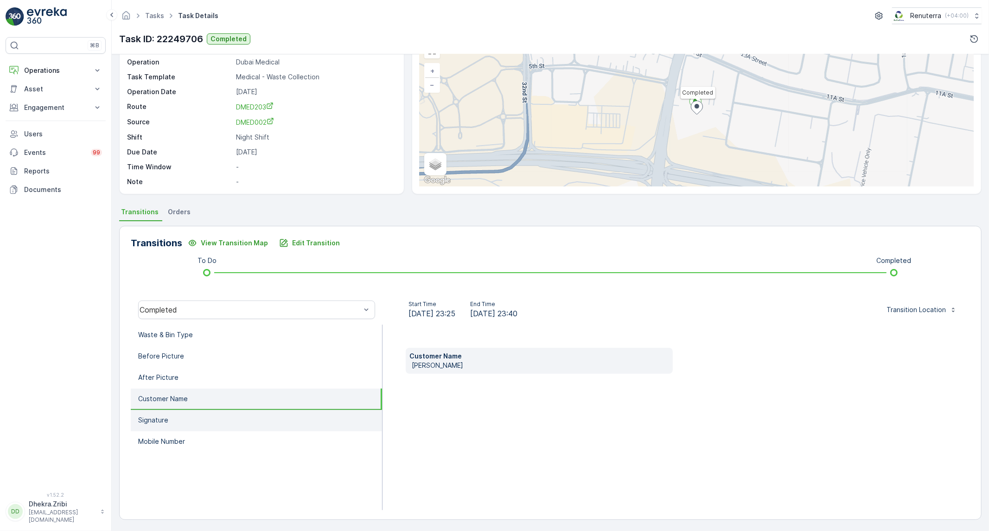
click at [175, 411] on li "Signature" at bounding box center [256, 420] width 251 height 21
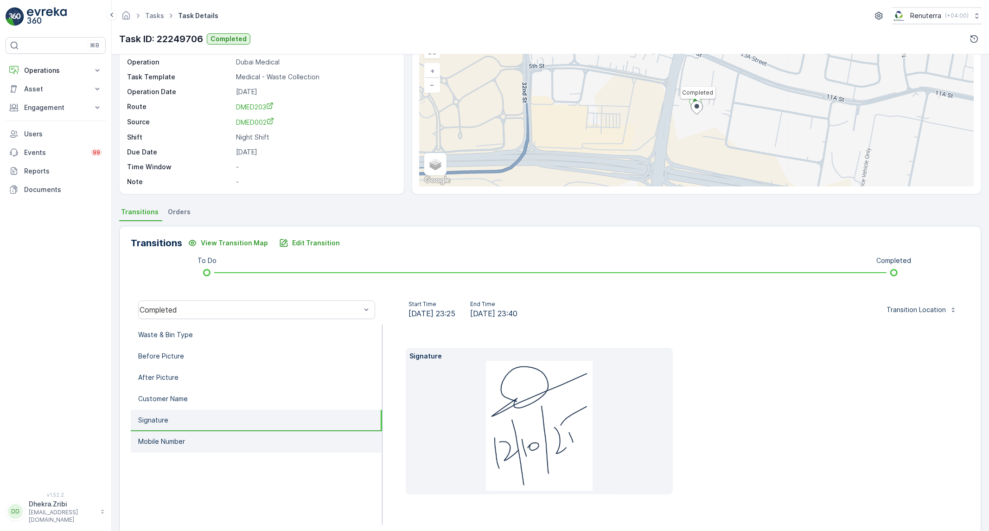
click at [204, 442] on li "Mobile Number" at bounding box center [256, 441] width 251 height 21
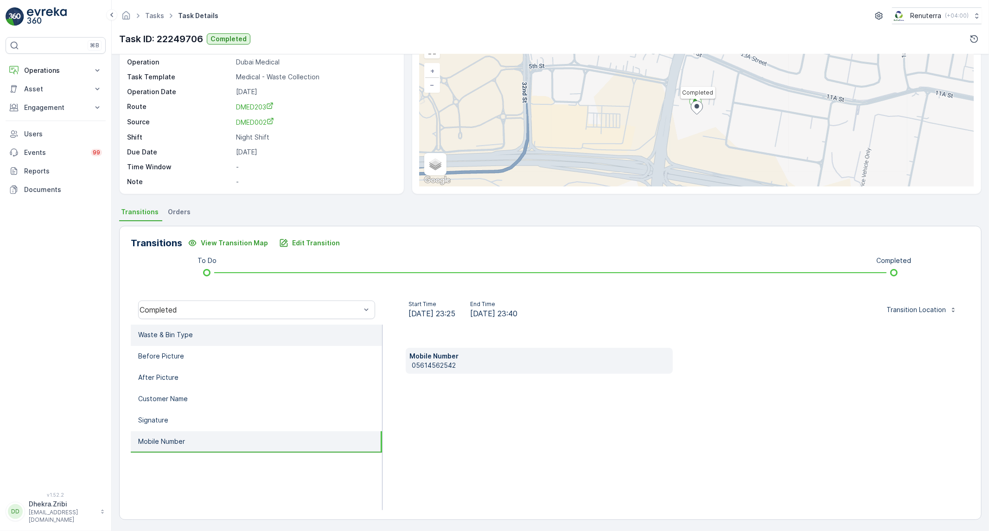
click at [223, 331] on li "Waste & Bin Type" at bounding box center [256, 334] width 251 height 21
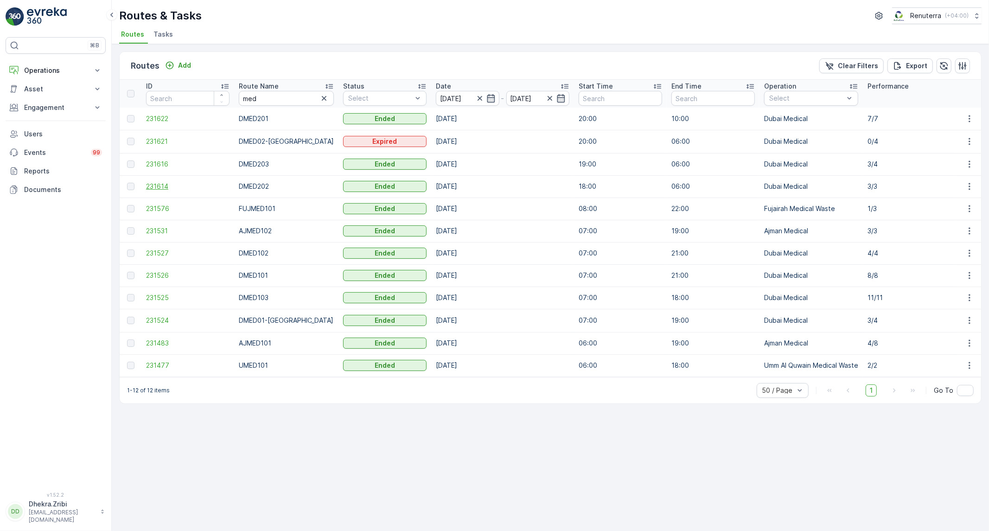
click at [158, 186] on span "231614" at bounding box center [187, 186] width 83 height 9
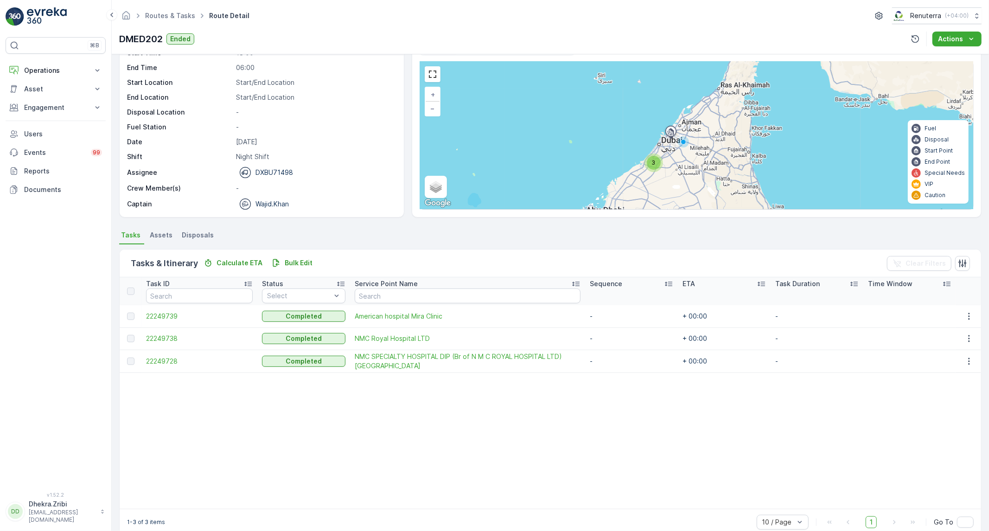
scroll to position [45, 0]
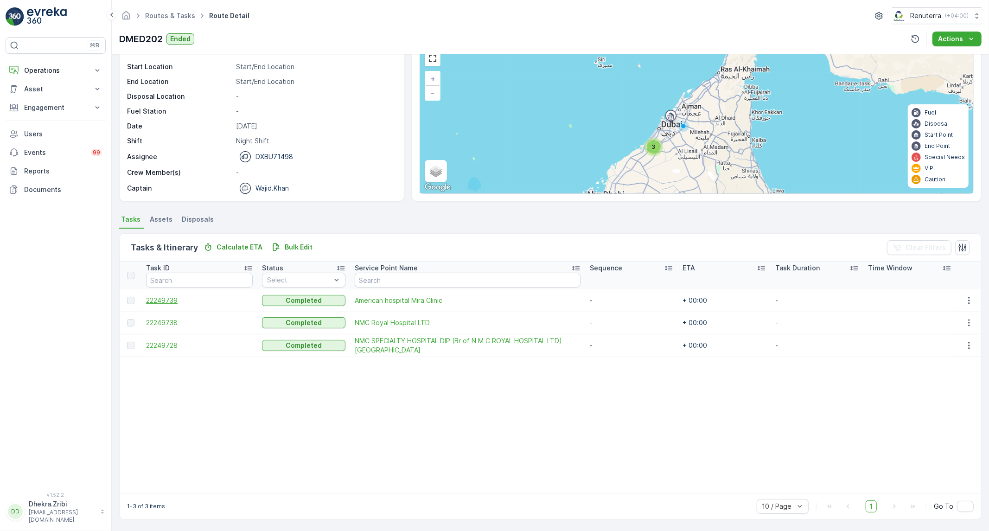
click at [165, 298] on span "22249739" at bounding box center [199, 300] width 107 height 9
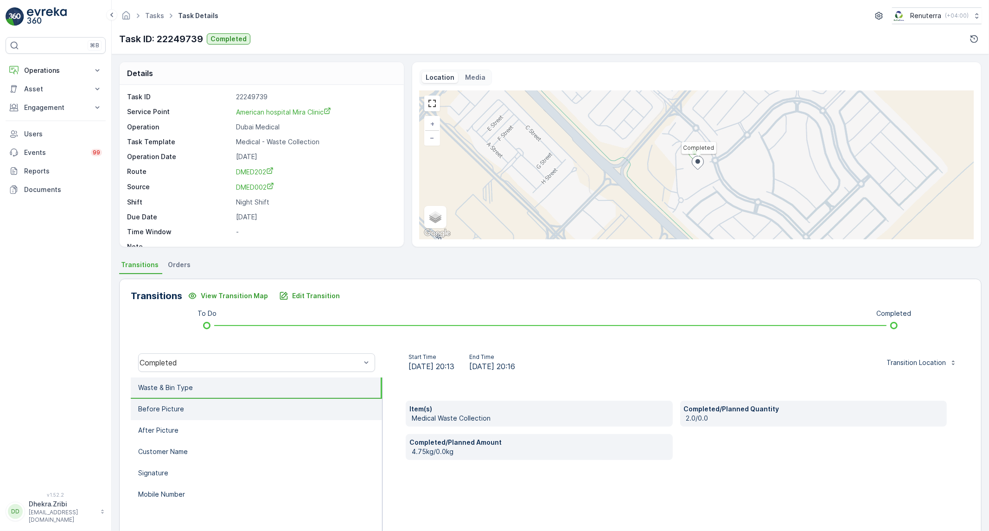
click at [242, 405] on li "Before Picture" at bounding box center [256, 409] width 251 height 21
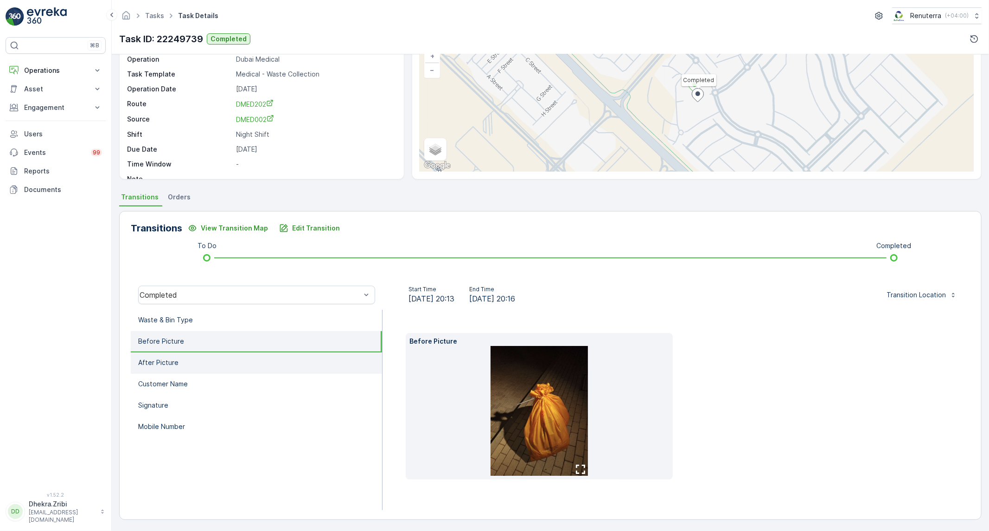
click at [207, 368] on li "After Picture" at bounding box center [256, 362] width 251 height 21
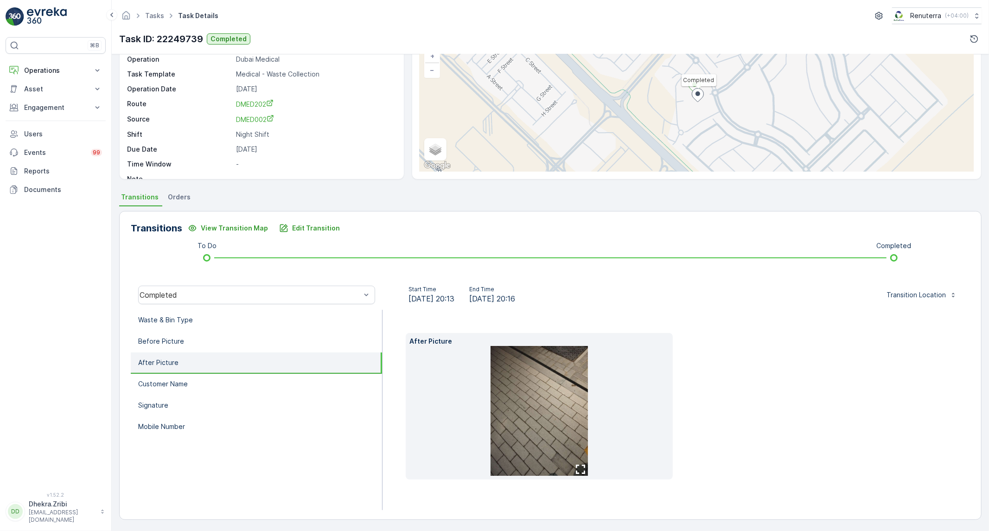
scroll to position [53, 0]
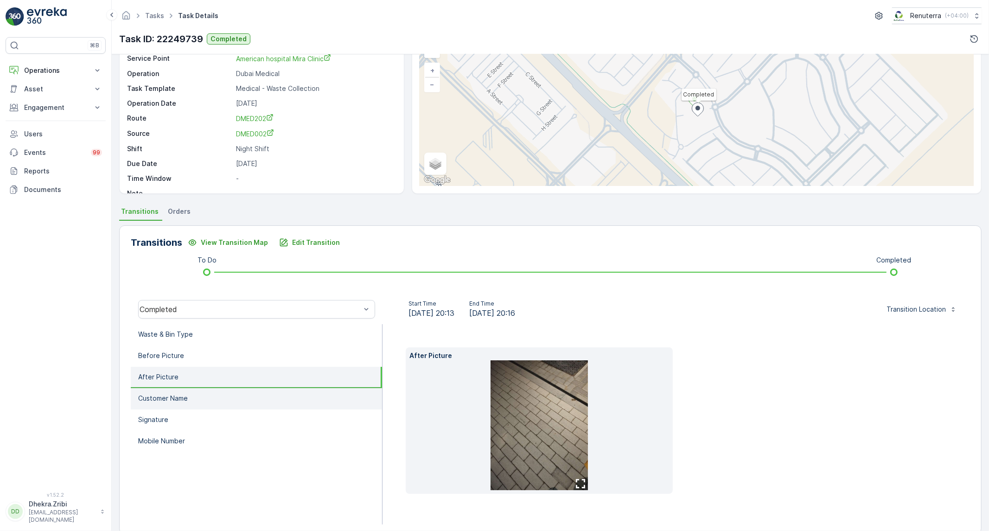
click at [185, 395] on p "Customer Name" at bounding box center [163, 398] width 50 height 9
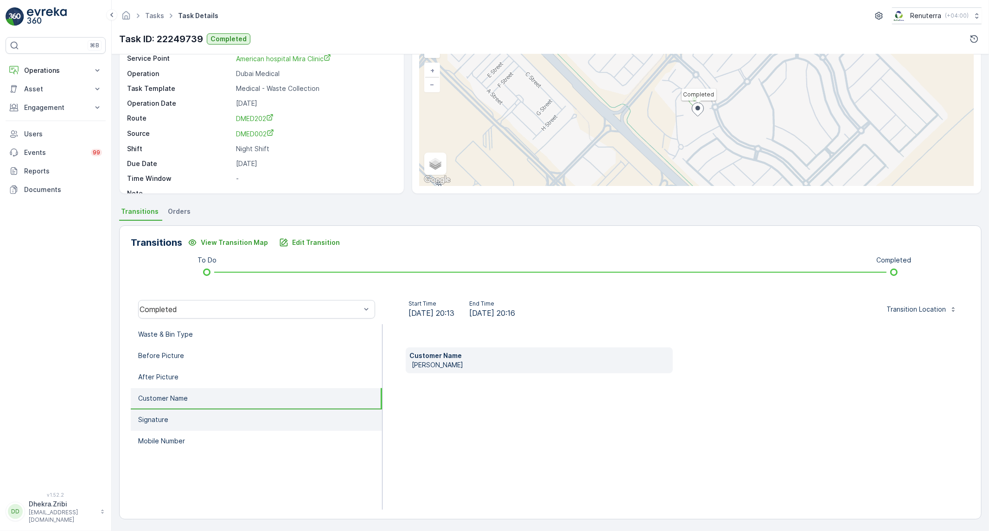
click at [184, 415] on li "Signature" at bounding box center [256, 419] width 251 height 21
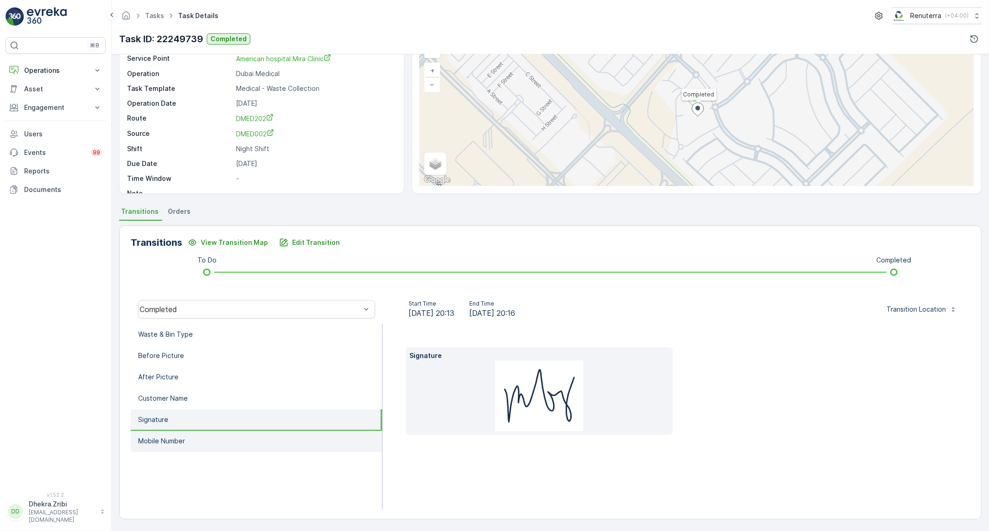
click at [182, 444] on li "Mobile Number" at bounding box center [256, 441] width 251 height 21
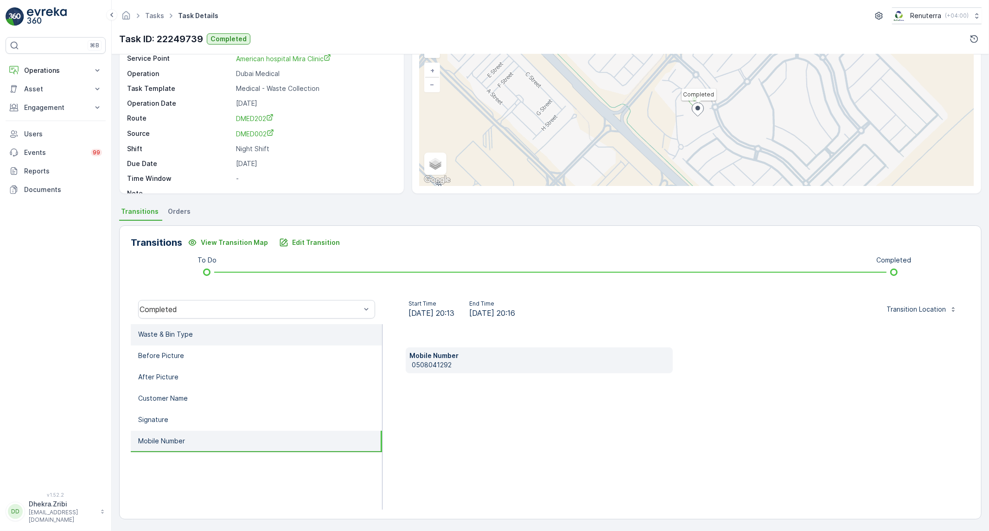
click at [197, 337] on li "Waste & Bin Type" at bounding box center [256, 334] width 251 height 21
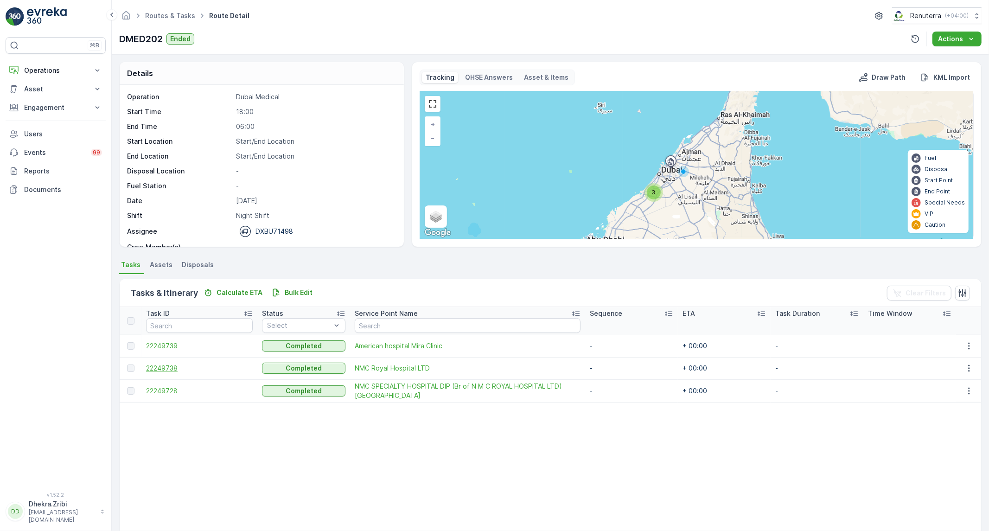
click at [170, 367] on span "22249738" at bounding box center [199, 367] width 107 height 9
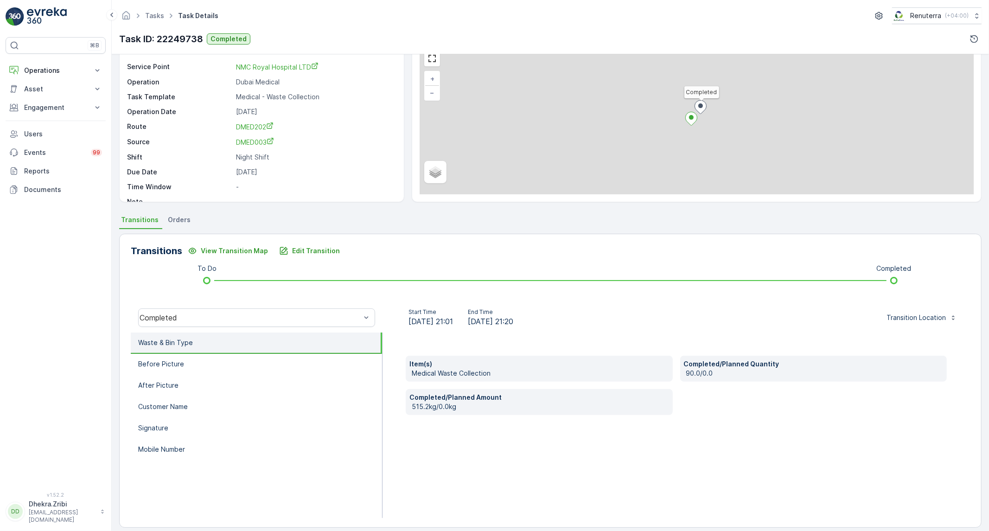
scroll to position [51, 0]
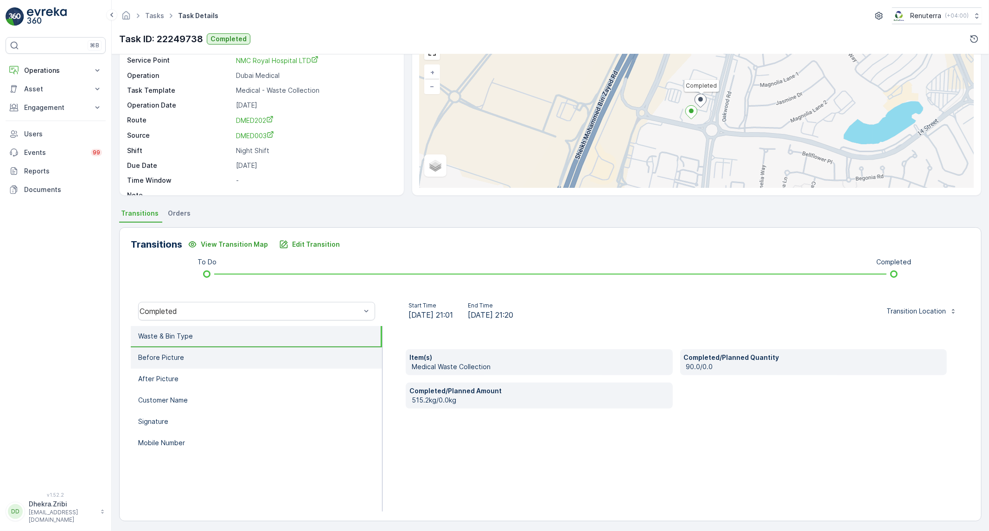
click at [149, 358] on p "Before Picture" at bounding box center [161, 357] width 46 height 9
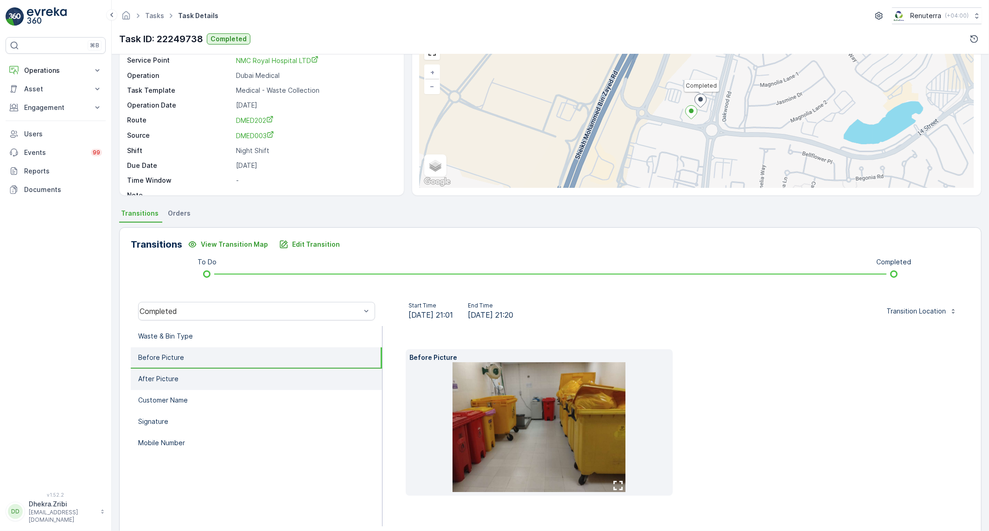
click at [166, 381] on p "After Picture" at bounding box center [158, 378] width 40 height 9
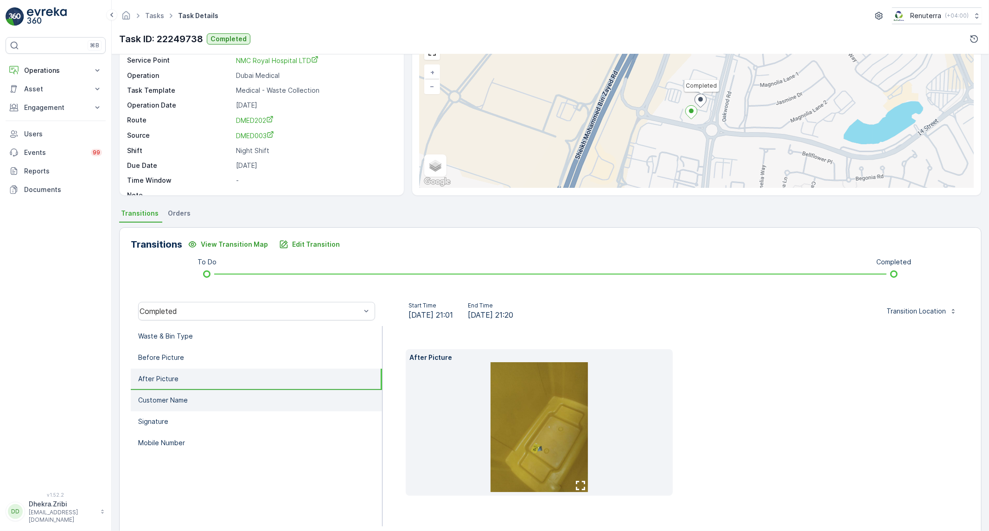
click at [164, 408] on li "Customer Name" at bounding box center [256, 400] width 251 height 21
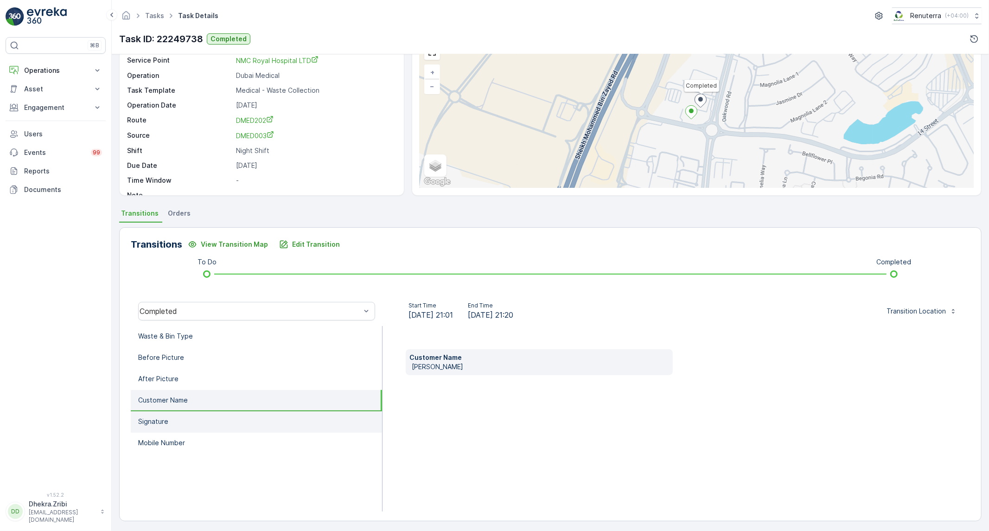
click at [160, 423] on p "Signature" at bounding box center [153, 421] width 30 height 9
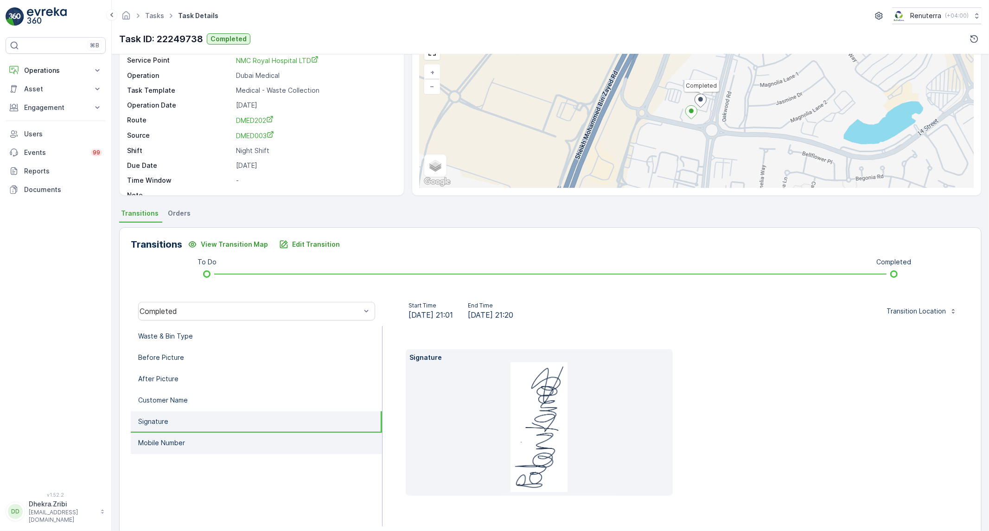
click at [162, 441] on p "Mobile Number" at bounding box center [161, 442] width 47 height 9
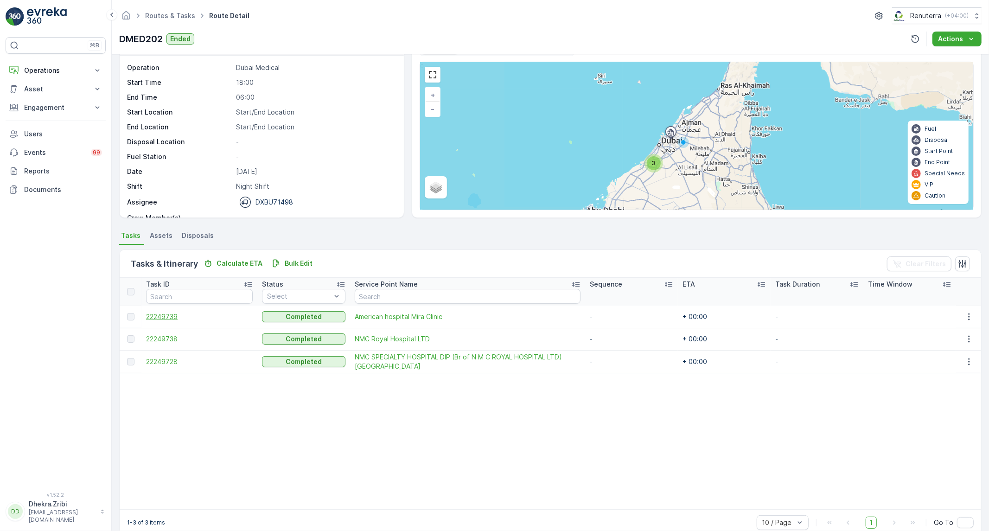
scroll to position [45, 0]
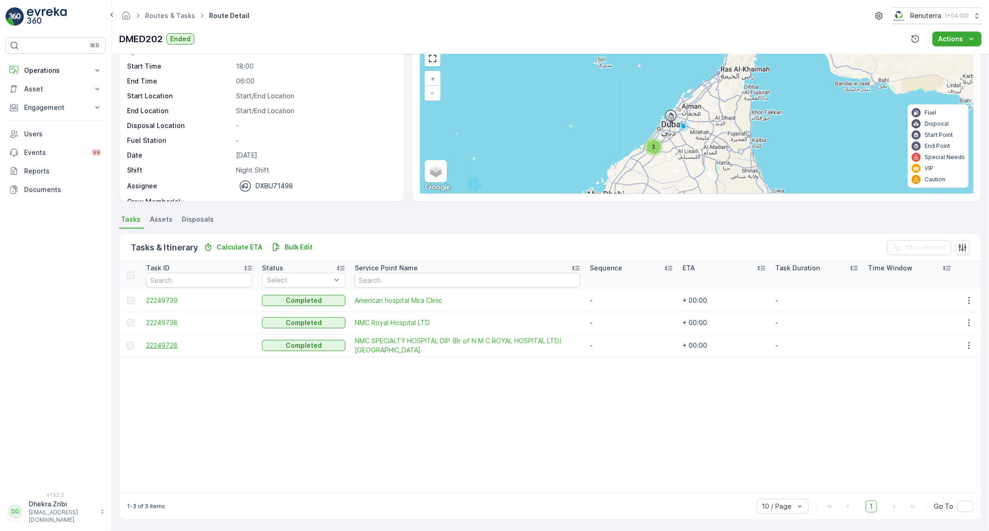
click at [172, 348] on span "22249728" at bounding box center [199, 345] width 107 height 9
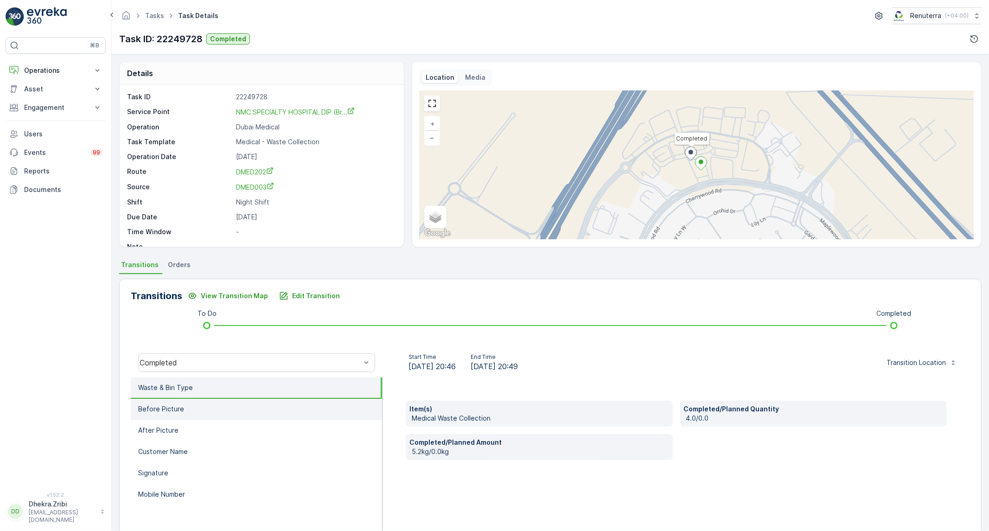
click at [254, 410] on li "Before Picture" at bounding box center [256, 409] width 251 height 21
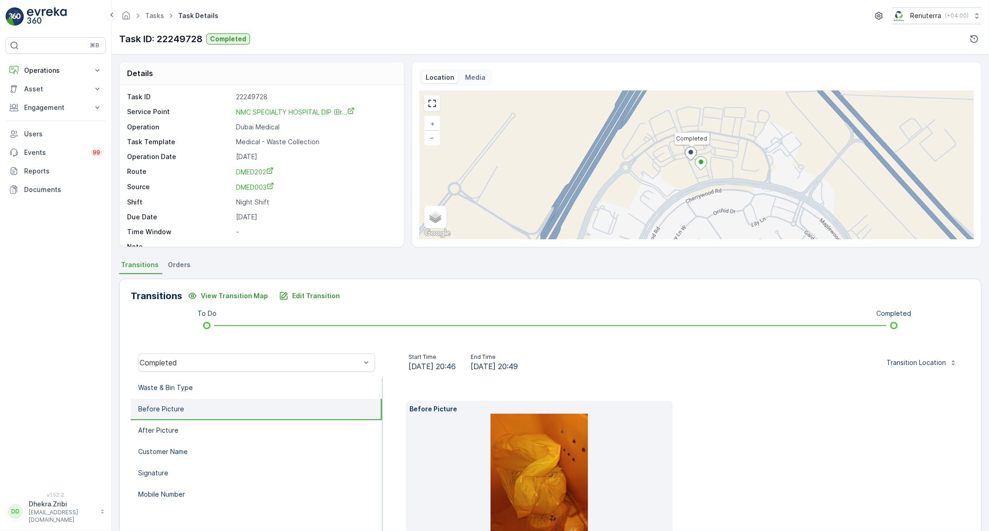
click at [274, 375] on div "Completed" at bounding box center [257, 363] width 252 height 30
click at [275, 386] on li "Waste & Bin Type" at bounding box center [256, 387] width 251 height 21
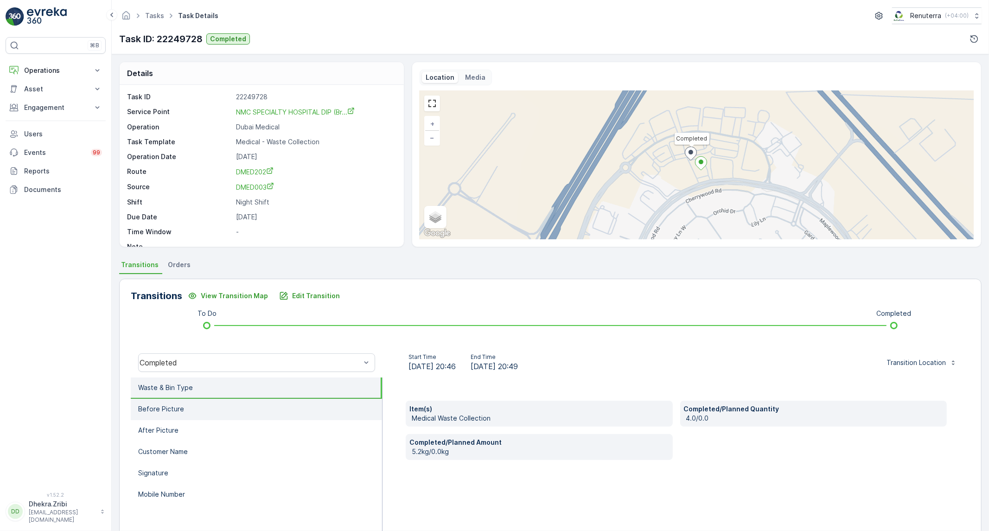
click at [274, 414] on li "Before Picture" at bounding box center [256, 409] width 251 height 21
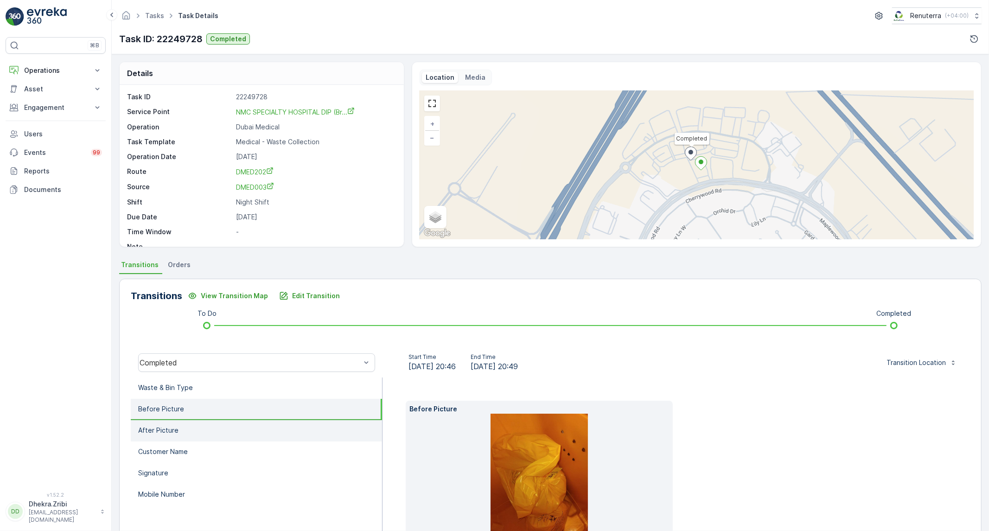
click at [267, 426] on li "After Picture" at bounding box center [256, 430] width 251 height 21
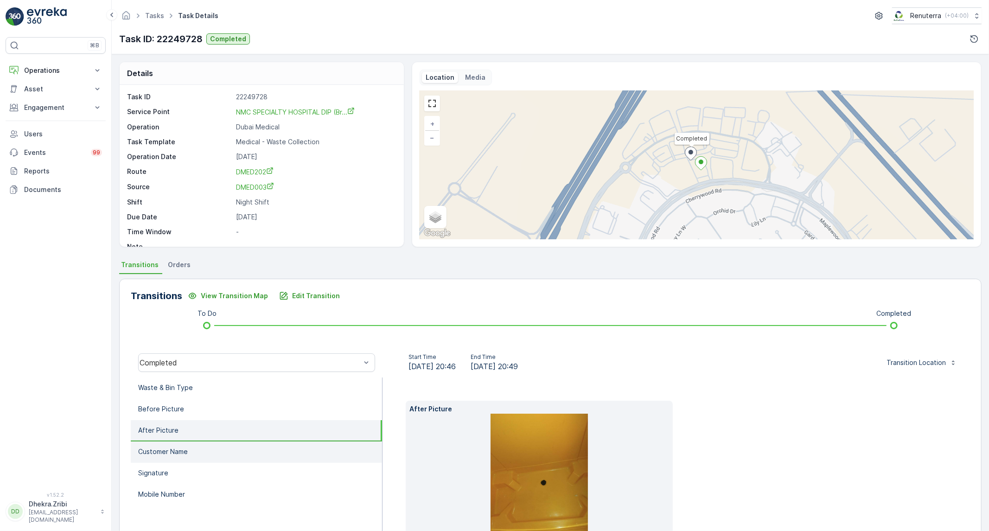
click at [220, 452] on li "Customer Name" at bounding box center [256, 451] width 251 height 21
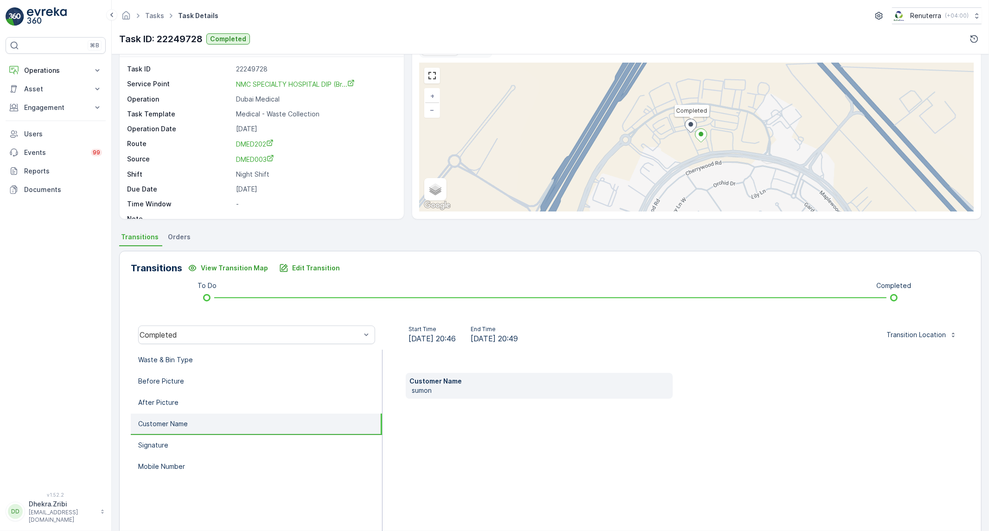
scroll to position [53, 0]
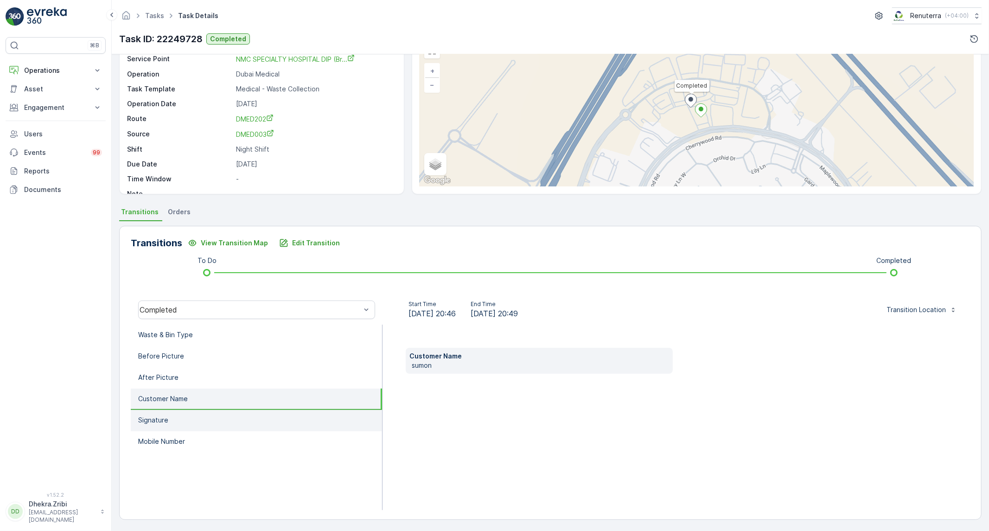
click at [187, 420] on li "Signature" at bounding box center [256, 420] width 251 height 21
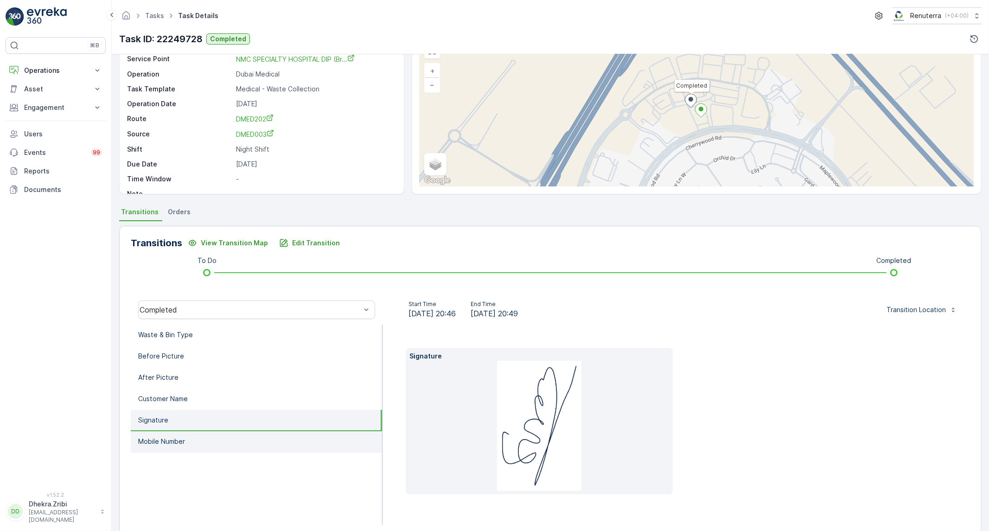
click at [178, 444] on li "Mobile Number" at bounding box center [256, 441] width 251 height 21
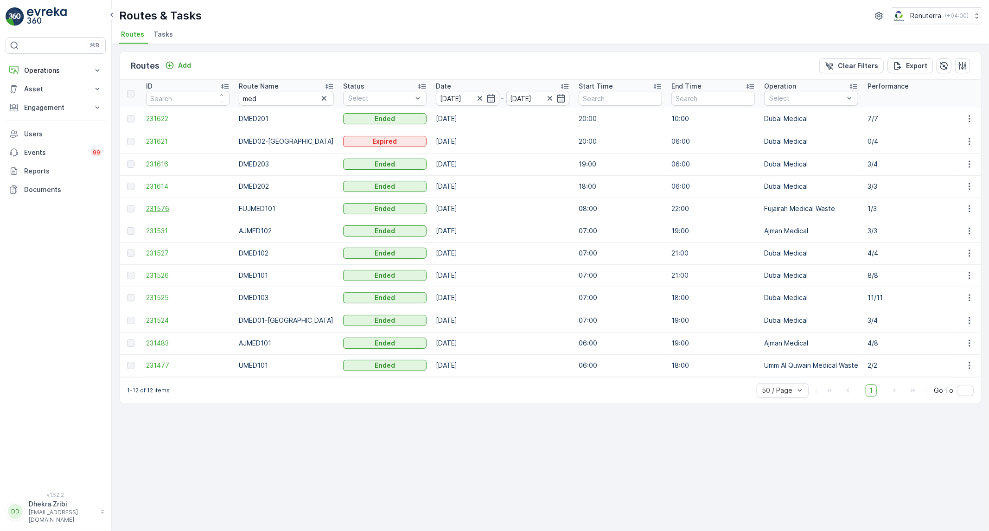
click at [161, 208] on span "231576" at bounding box center [187, 208] width 83 height 9
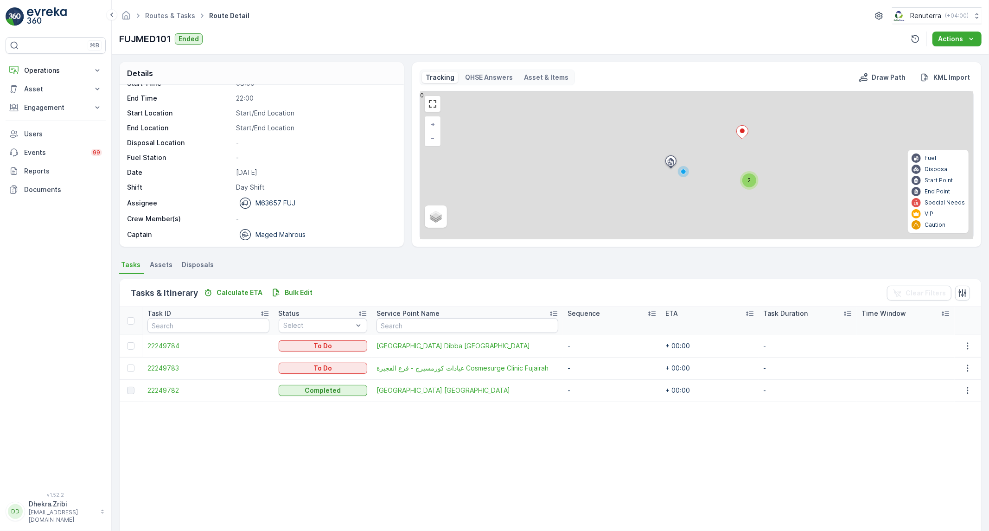
scroll to position [29, 0]
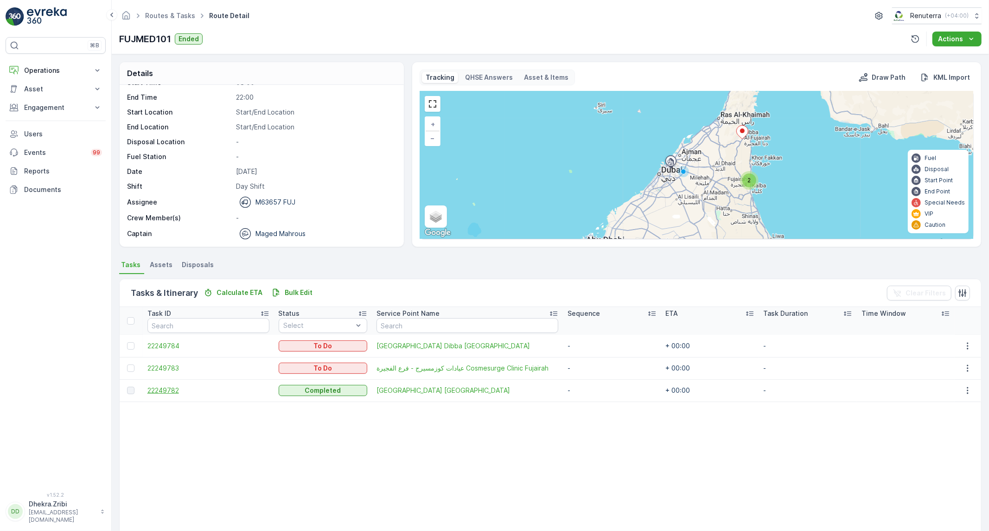
click at [159, 391] on span "22249782" at bounding box center [208, 390] width 122 height 9
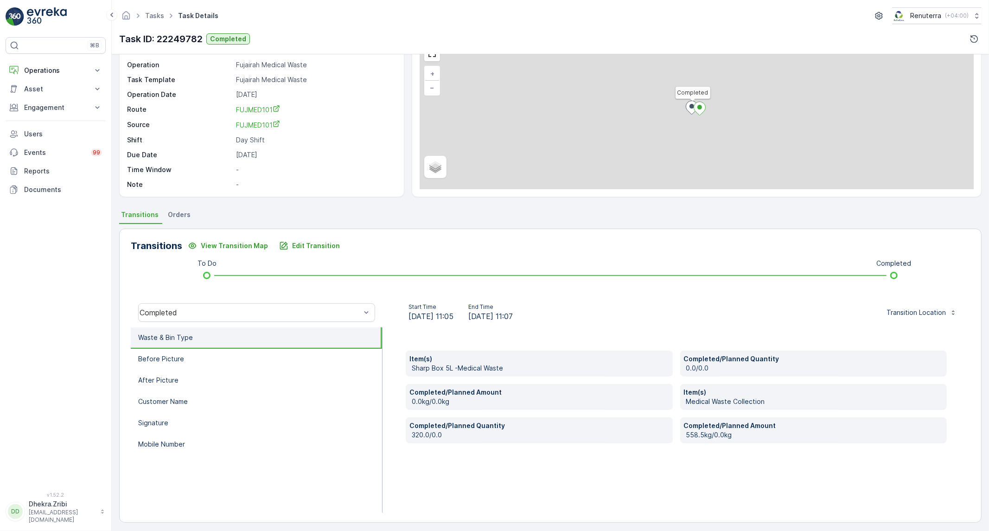
scroll to position [53, 0]
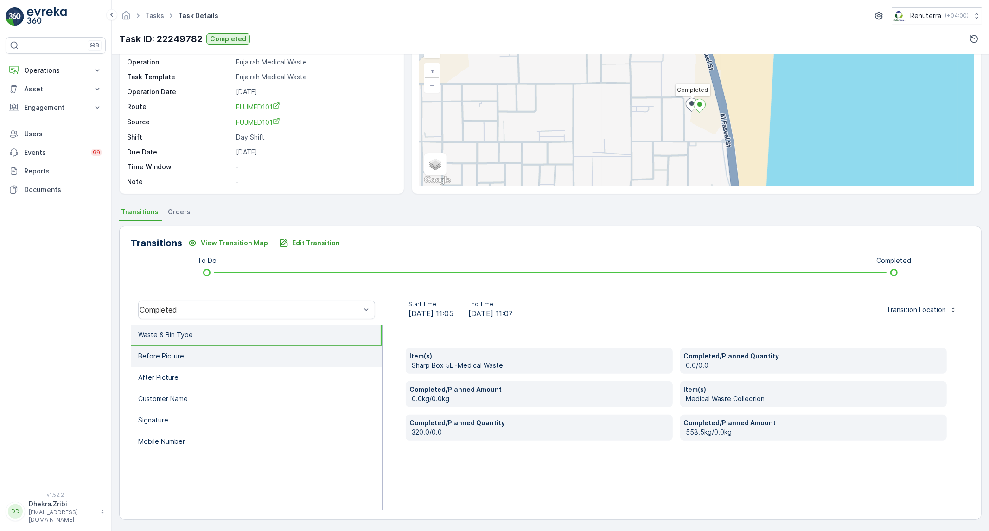
click at [213, 352] on li "Before Picture" at bounding box center [256, 356] width 251 height 21
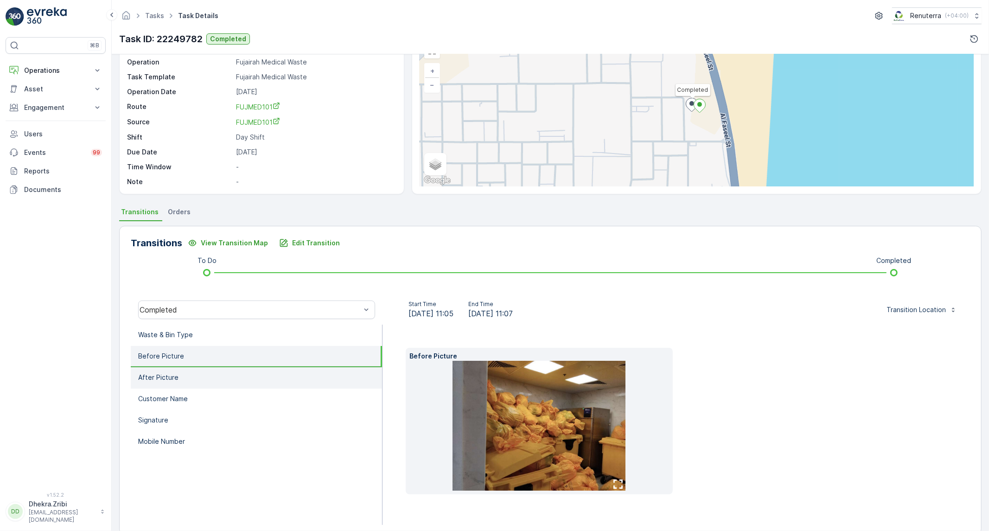
click at [208, 377] on li "After Picture" at bounding box center [256, 377] width 251 height 21
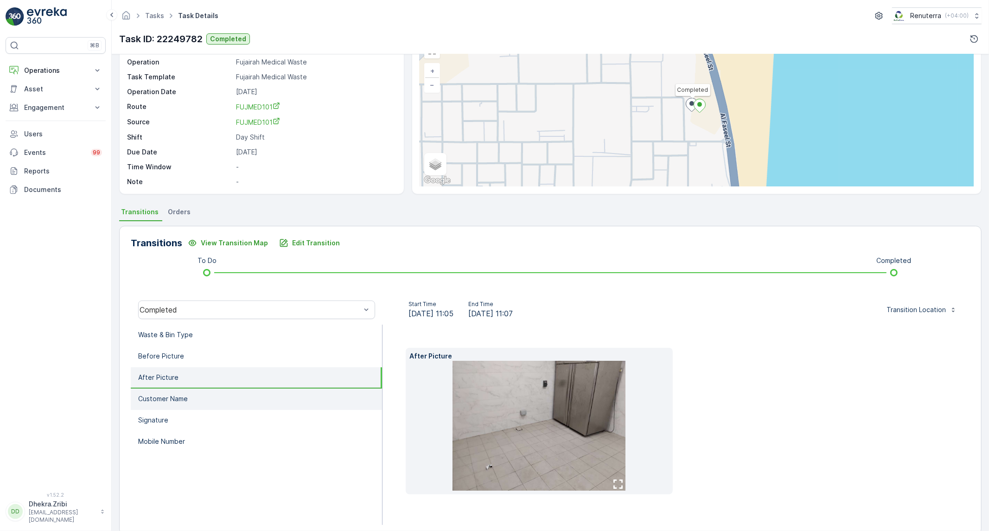
click at [200, 392] on li "Customer Name" at bounding box center [256, 398] width 251 height 21
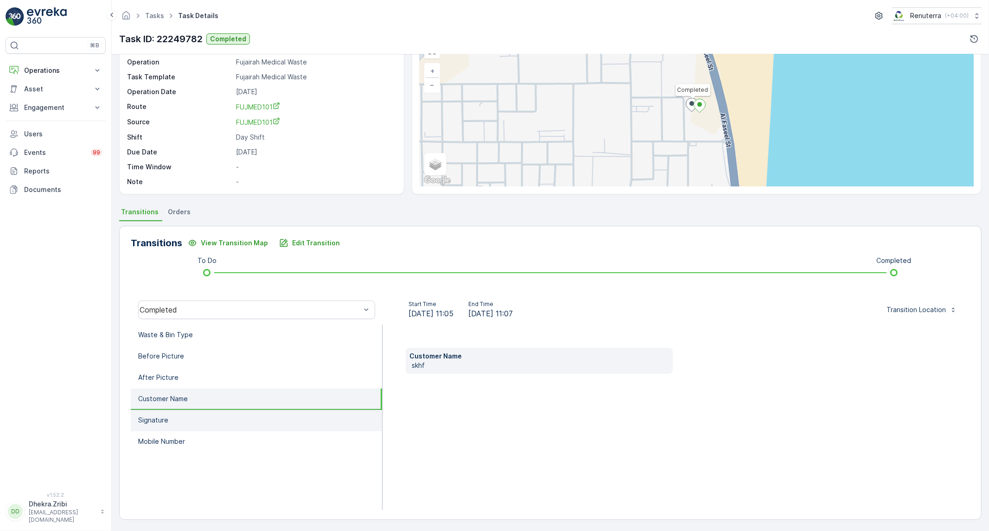
click at [182, 415] on li "Signature" at bounding box center [256, 420] width 251 height 21
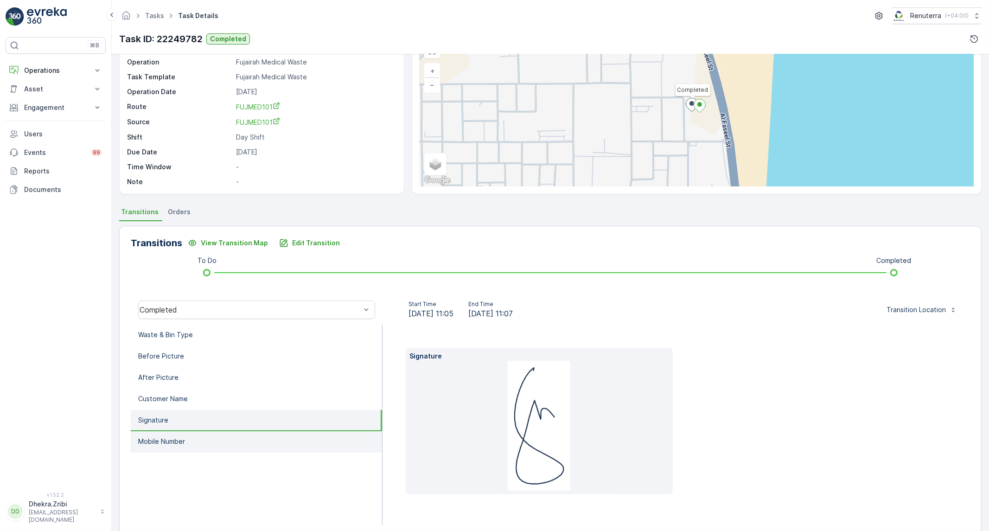
click at [173, 441] on p "Mobile Number" at bounding box center [161, 441] width 47 height 9
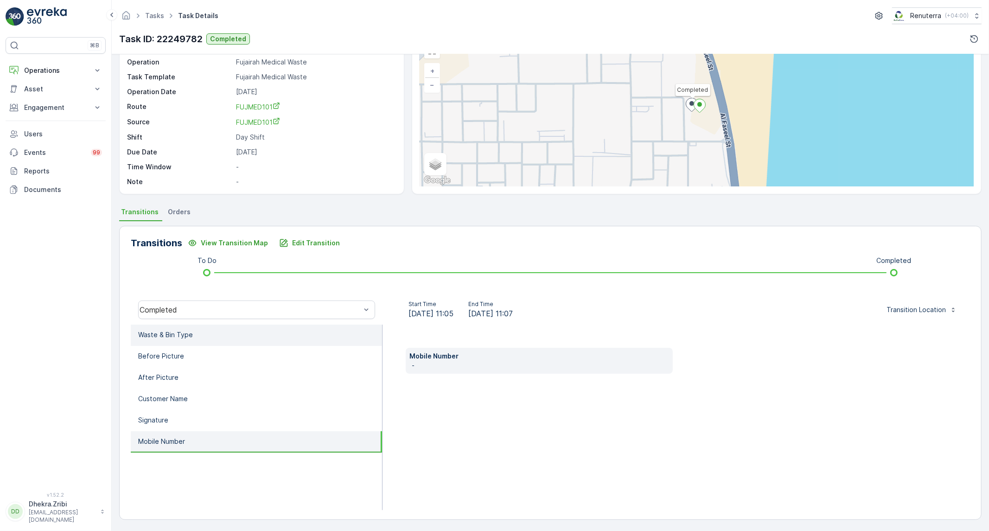
click at [201, 334] on li "Waste & Bin Type" at bounding box center [256, 334] width 251 height 21
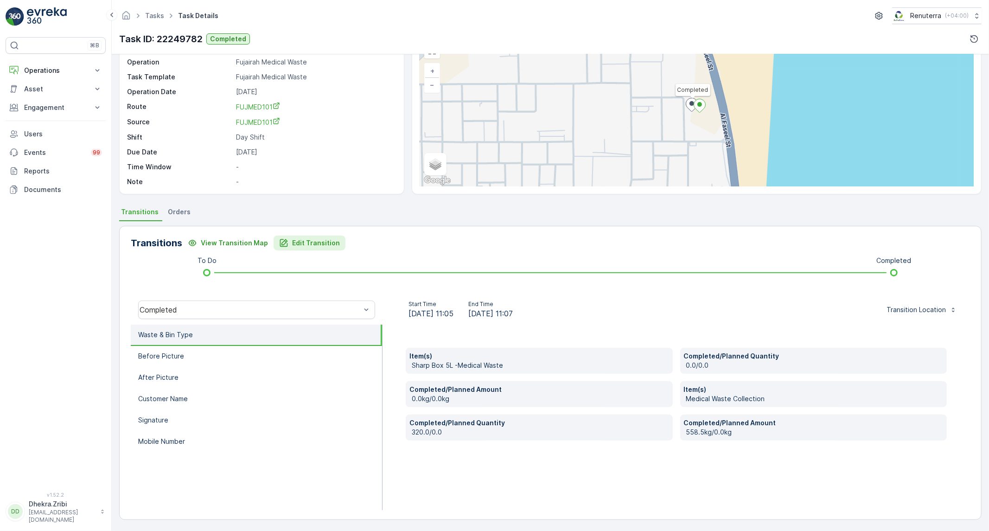
click at [320, 248] on button "Edit Transition" at bounding box center [310, 242] width 72 height 15
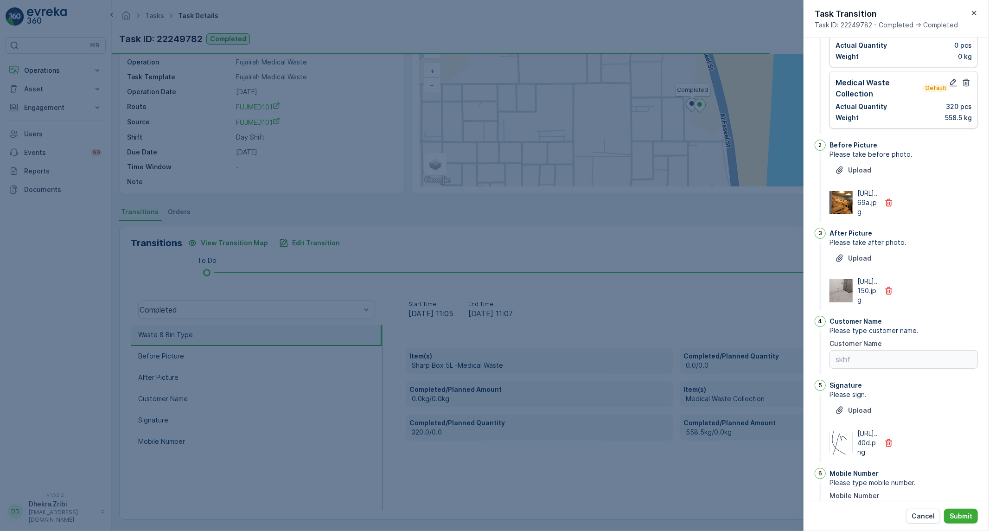
scroll to position [0, 0]
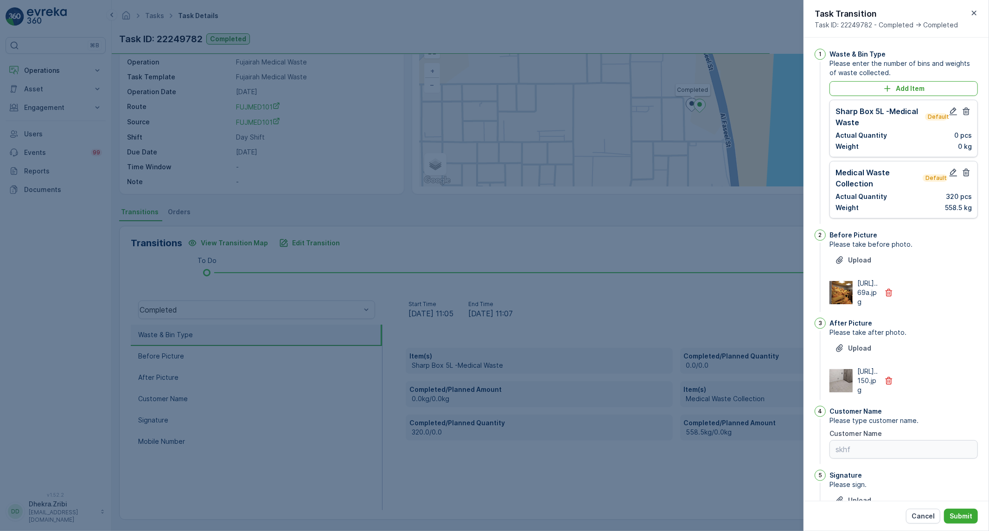
type Name "skhf"
click at [576, 300] on div at bounding box center [494, 265] width 989 height 531
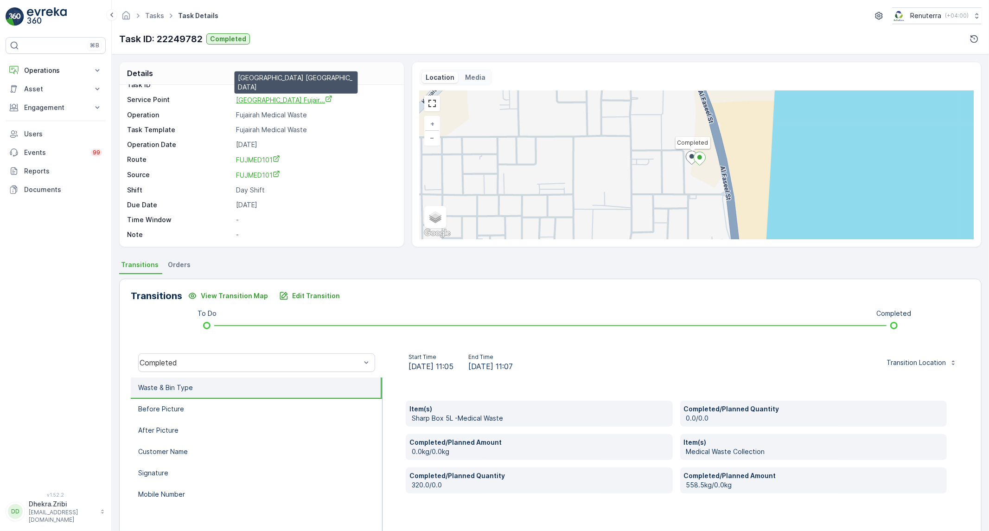
click at [298, 100] on span "Sheikh Khalifa Hospital Fujair..." at bounding box center [284, 100] width 96 height 8
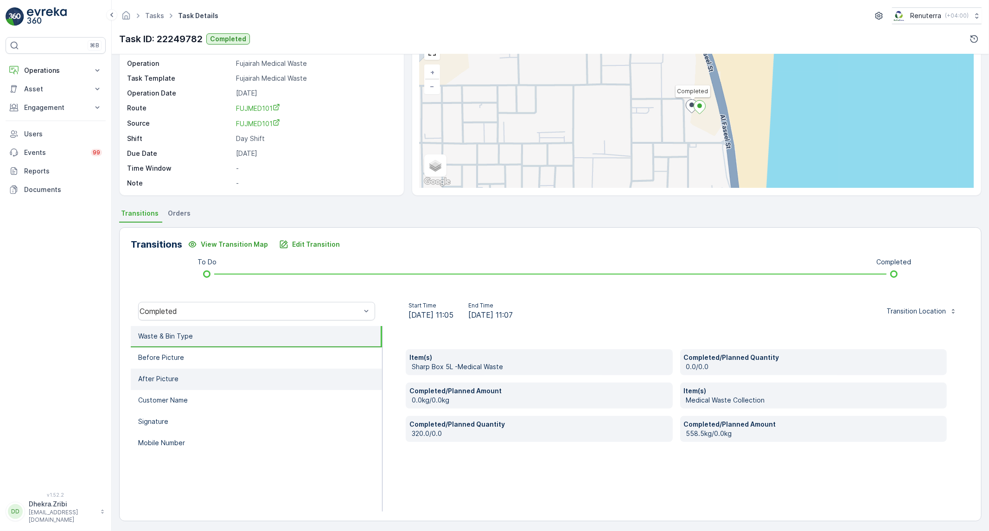
click at [164, 376] on p "After Picture" at bounding box center [158, 378] width 40 height 9
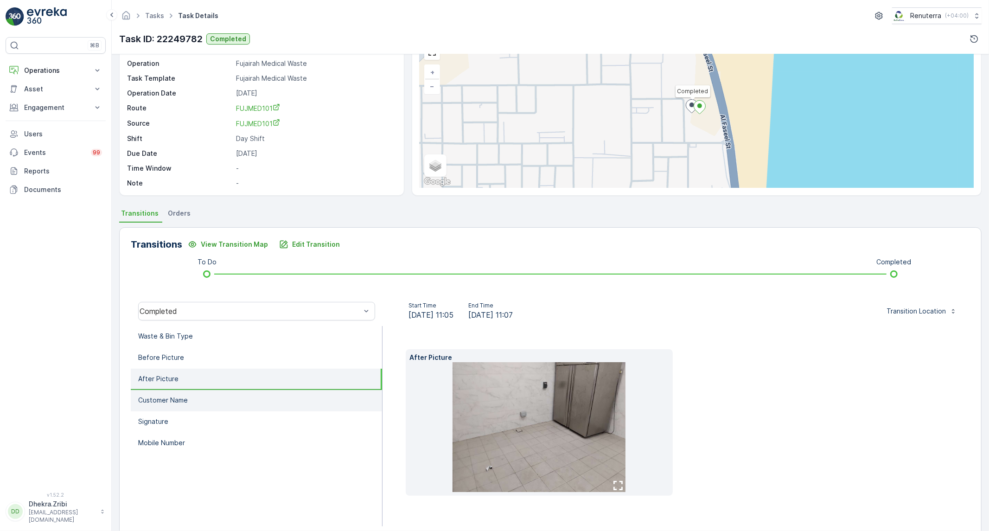
click at [181, 404] on li "Customer Name" at bounding box center [256, 400] width 251 height 21
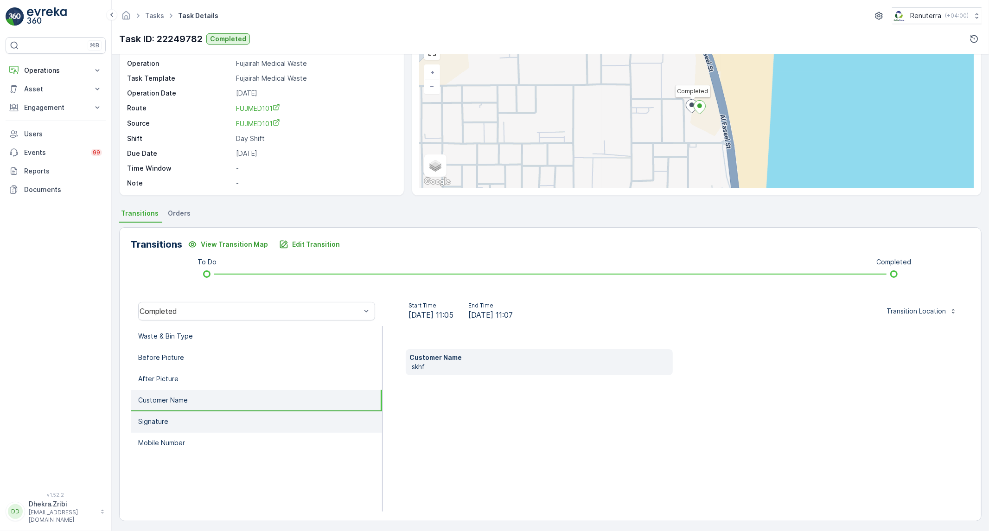
click at [174, 424] on li "Signature" at bounding box center [256, 421] width 251 height 21
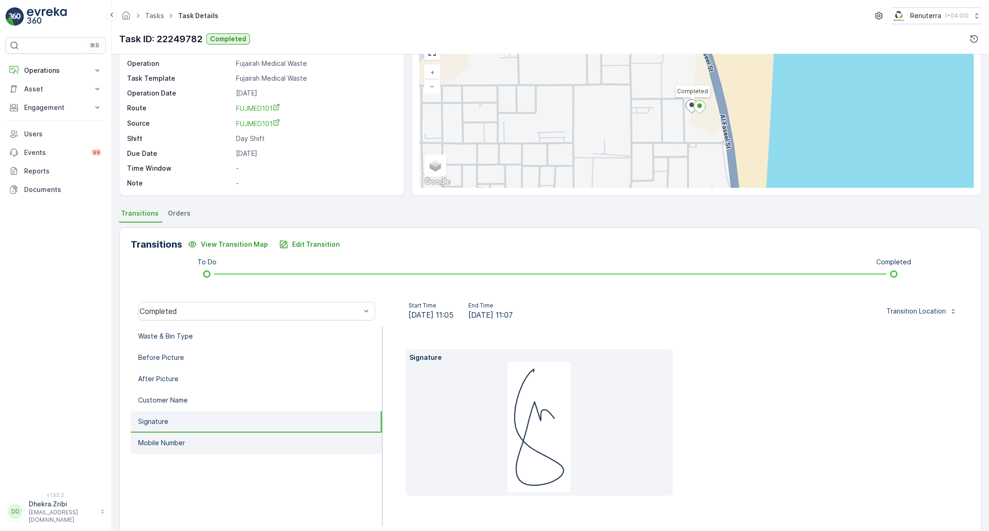
click at [169, 441] on p "Mobile Number" at bounding box center [161, 442] width 47 height 9
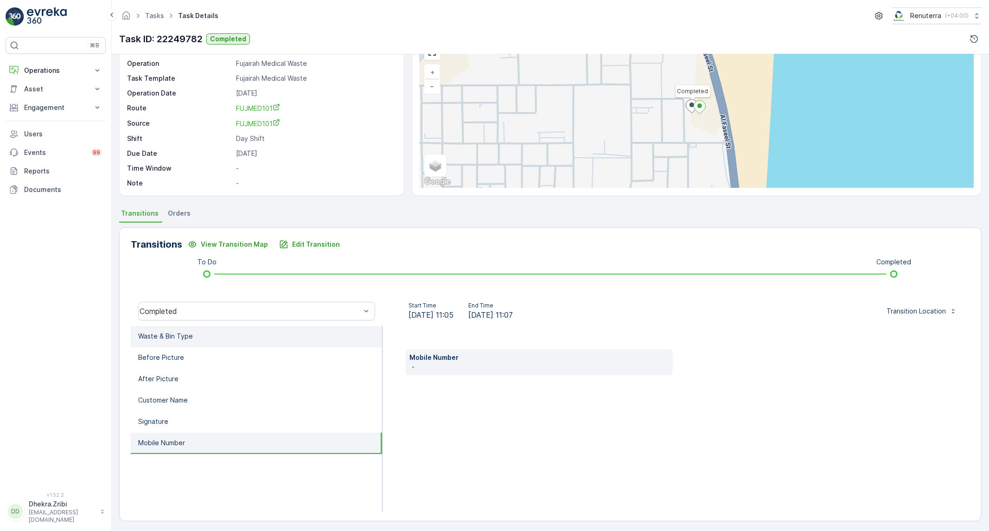
click at [210, 336] on li "Waste & Bin Type" at bounding box center [256, 336] width 251 height 21
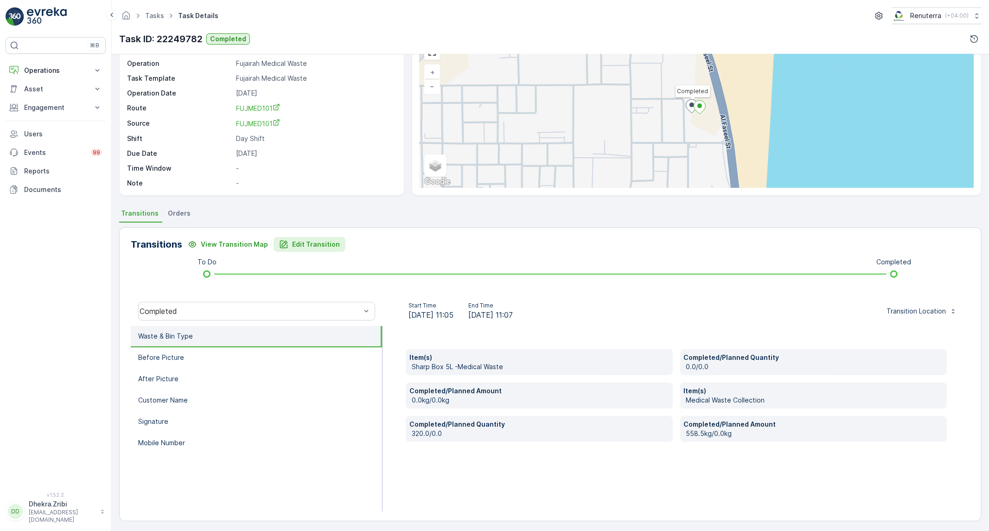
click at [307, 246] on p "Edit Transition" at bounding box center [316, 244] width 48 height 9
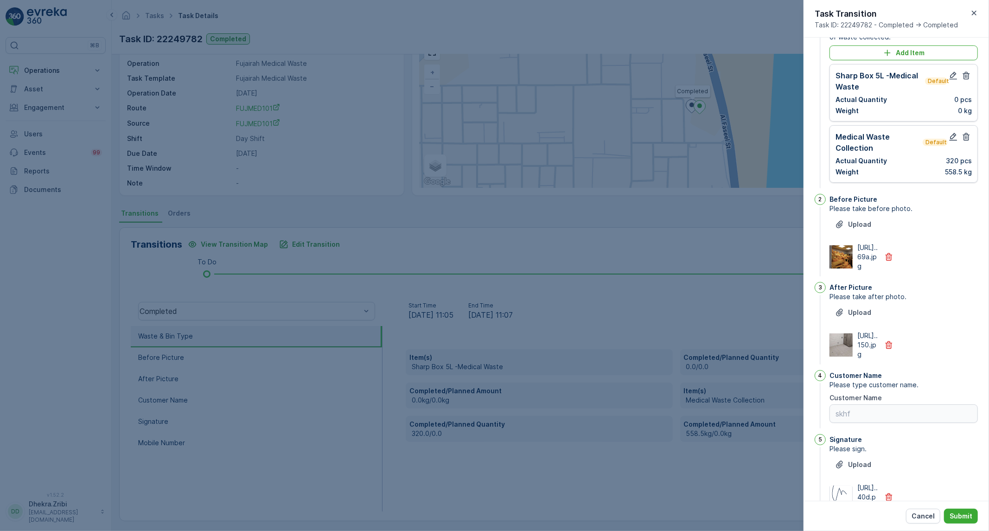
scroll to position [0, 0]
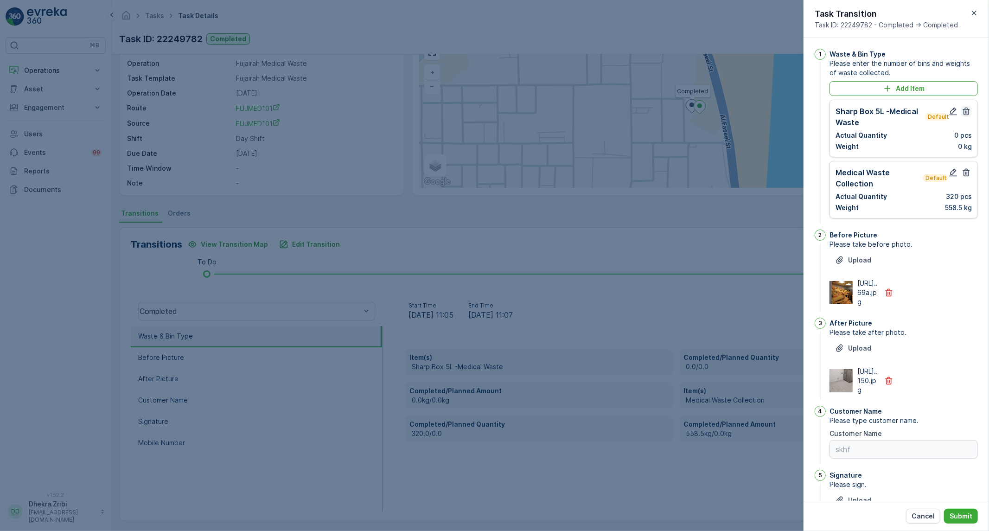
click at [965, 115] on icon "button" at bounding box center [966, 112] width 7 height 8
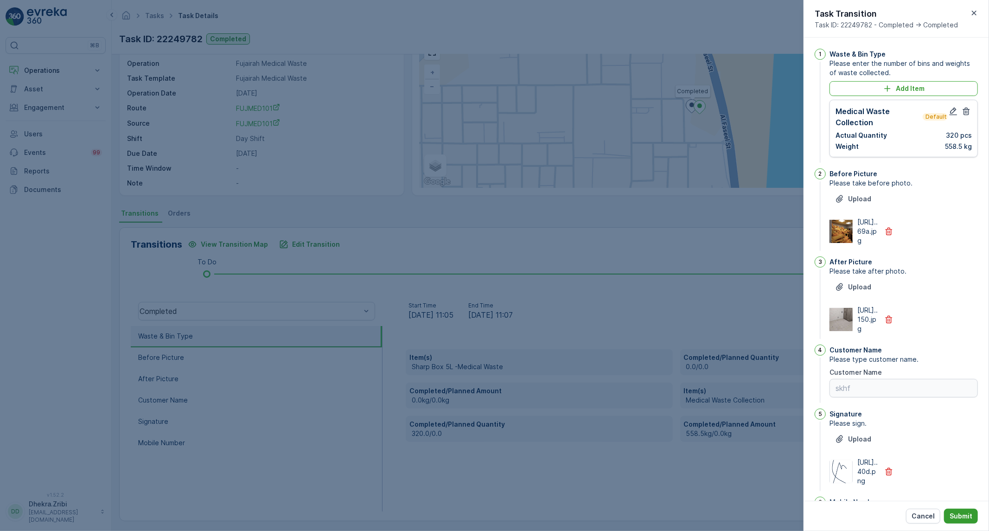
click at [971, 516] on p "Submit" at bounding box center [960, 515] width 23 height 9
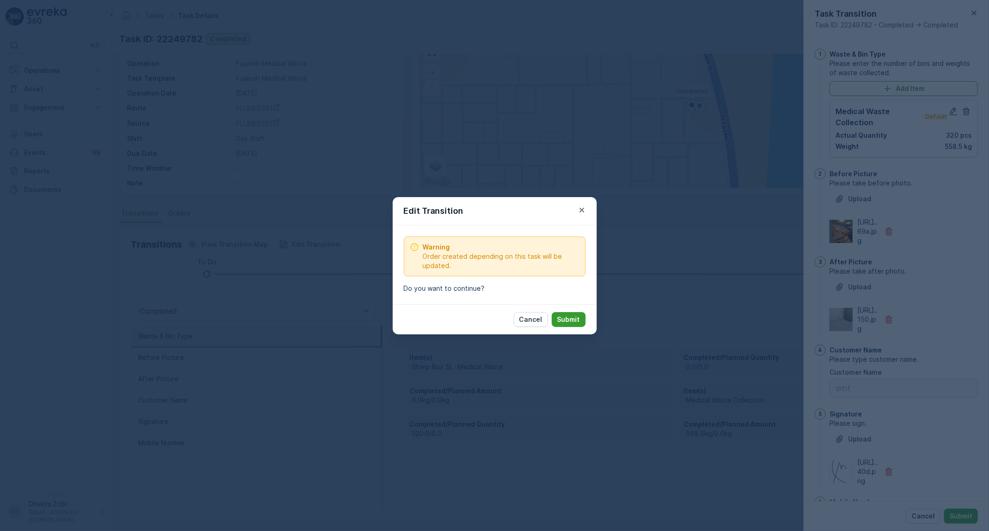
click at [572, 323] on p "Submit" at bounding box center [568, 319] width 23 height 9
type Name "skhf"
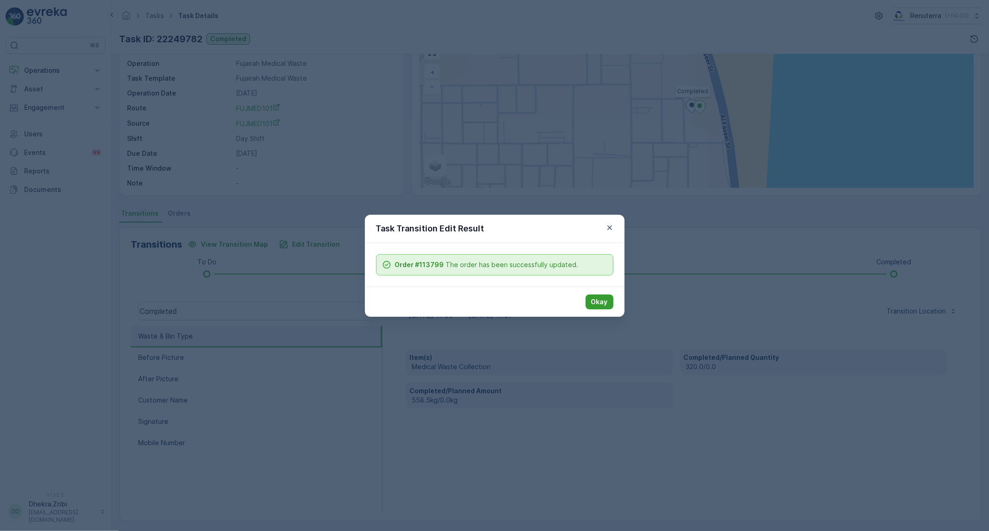
click at [610, 301] on button "Okay" at bounding box center [599, 301] width 28 height 15
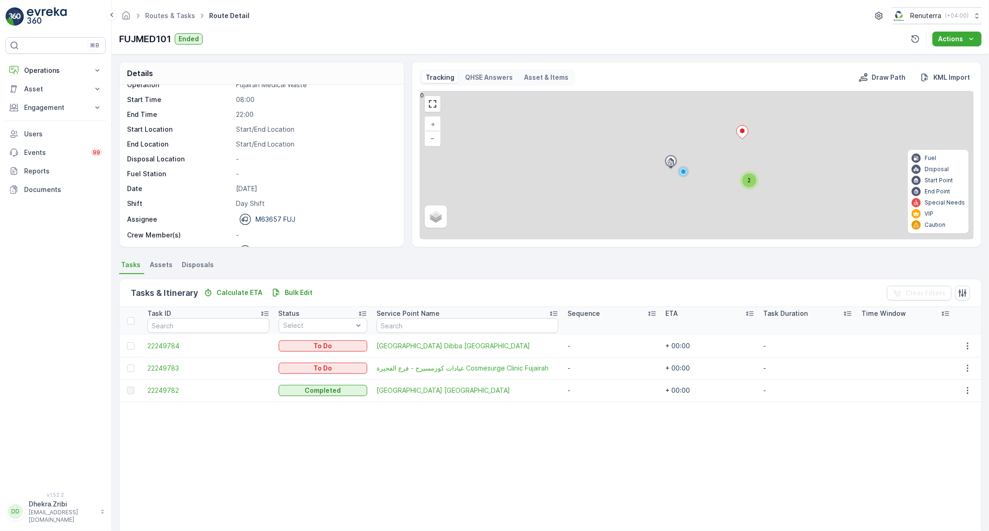
scroll to position [29, 0]
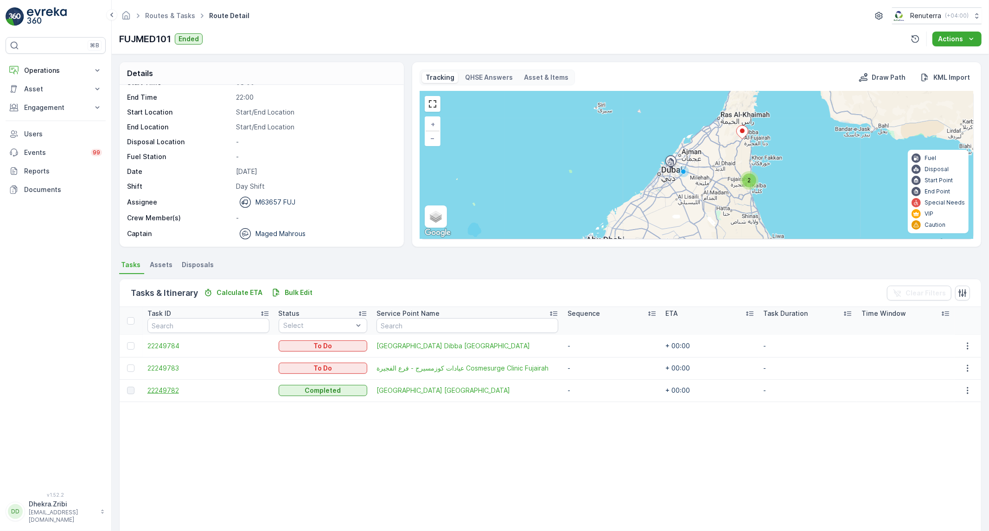
click at [170, 394] on span "22249782" at bounding box center [208, 390] width 122 height 9
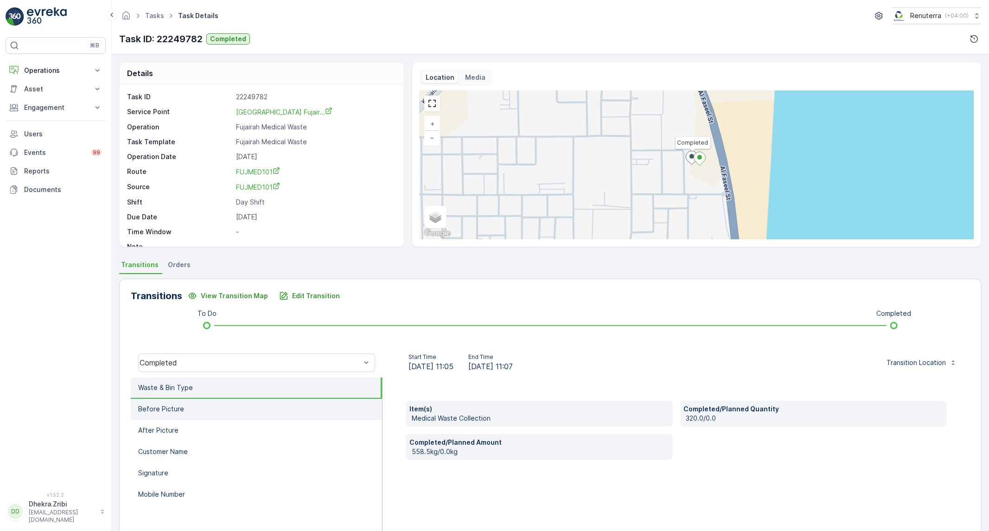
click at [237, 414] on li "Before Picture" at bounding box center [256, 409] width 251 height 21
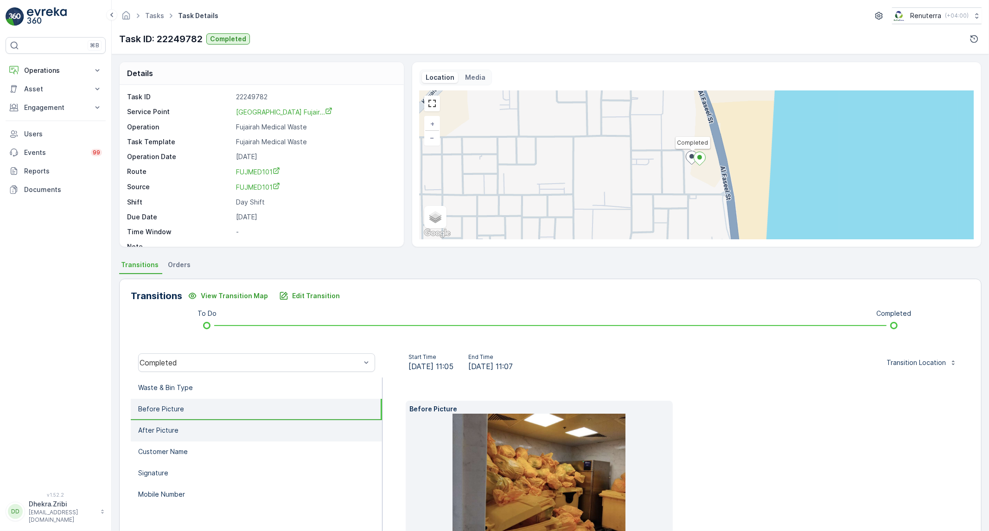
click at [232, 422] on li "After Picture" at bounding box center [256, 430] width 251 height 21
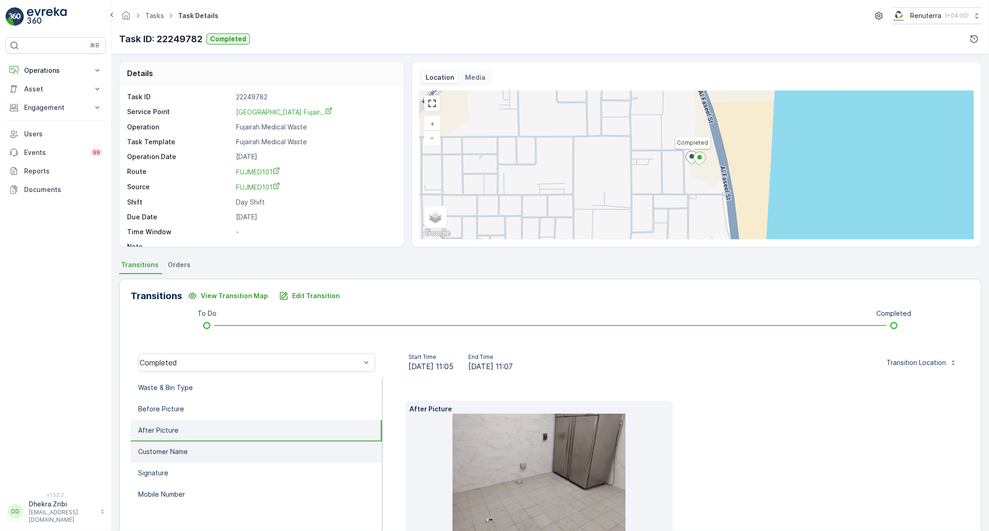
click at [214, 455] on li "Customer Name" at bounding box center [256, 451] width 251 height 21
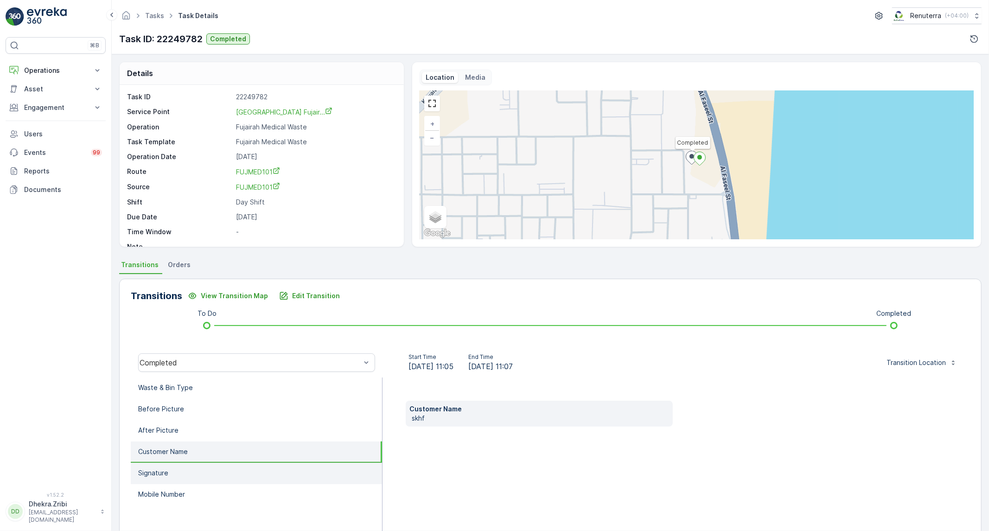
click at [209, 467] on li "Signature" at bounding box center [256, 473] width 251 height 21
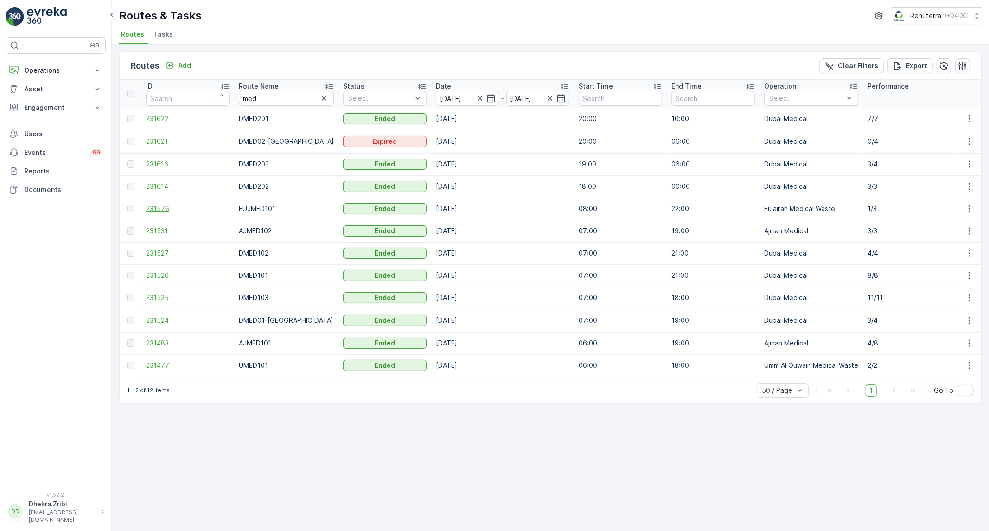
click at [158, 204] on span "231576" at bounding box center [187, 208] width 83 height 9
click at [163, 229] on span "231531" at bounding box center [187, 230] width 83 height 9
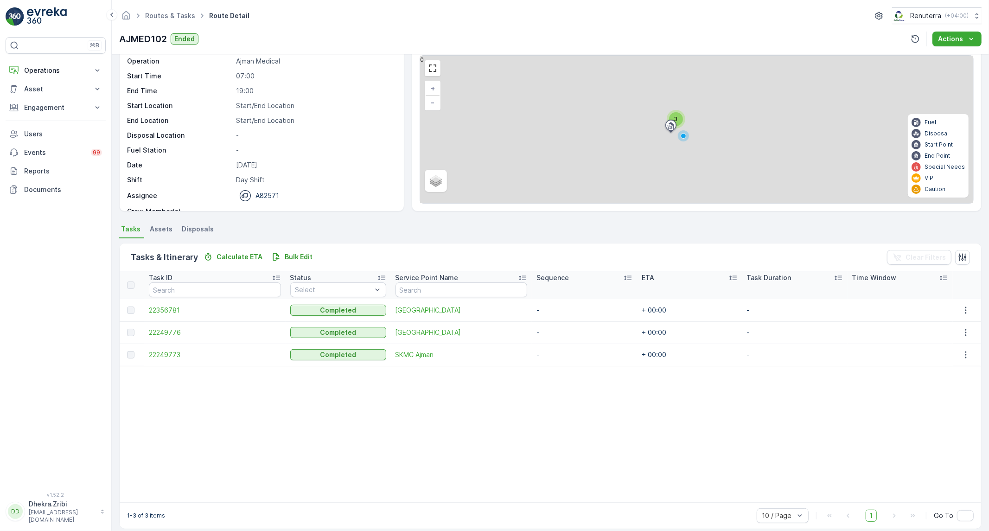
scroll to position [41, 0]
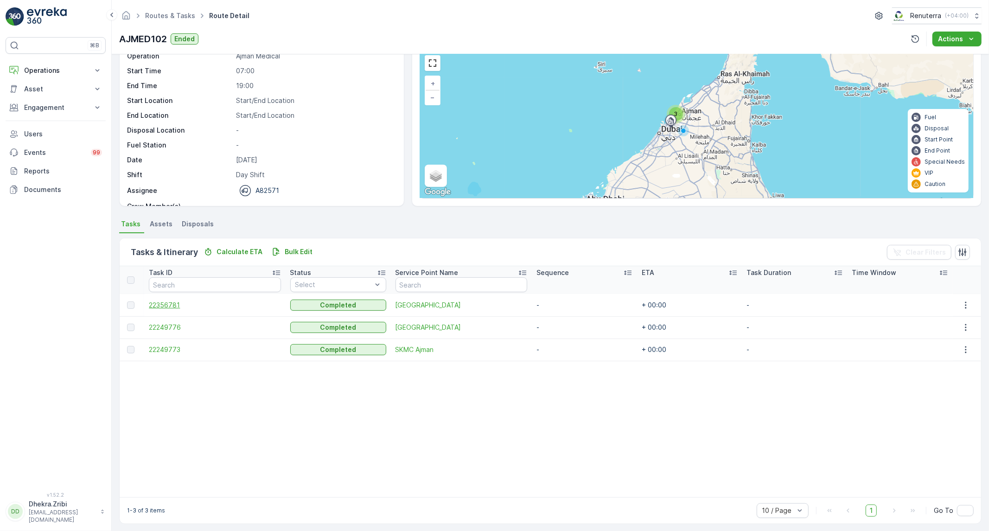
click at [161, 302] on span "22356781" at bounding box center [215, 304] width 132 height 9
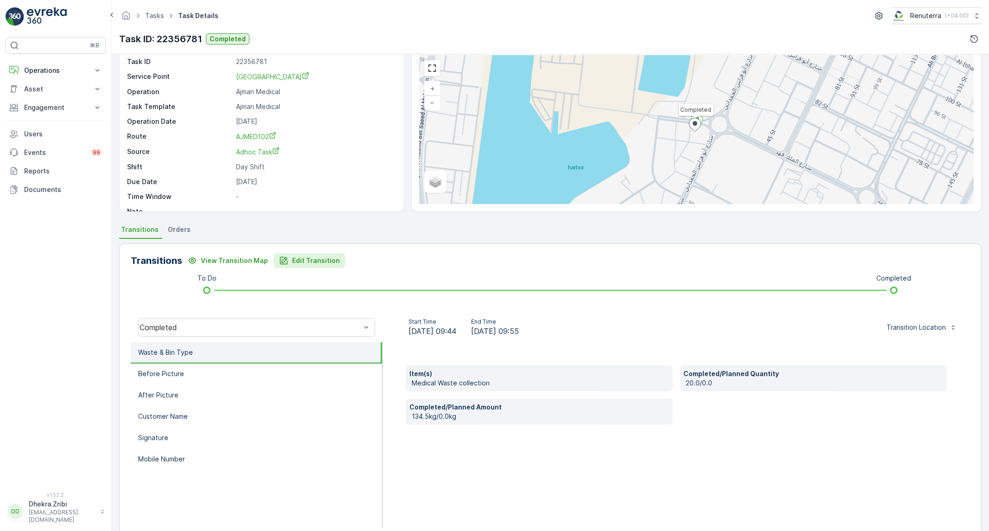
scroll to position [51, 0]
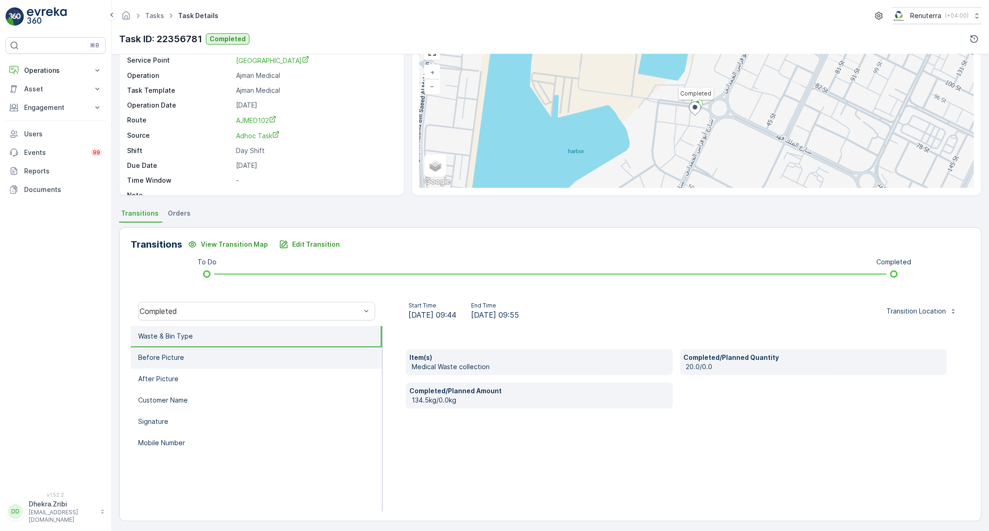
click at [200, 353] on li "Before Picture" at bounding box center [256, 357] width 251 height 21
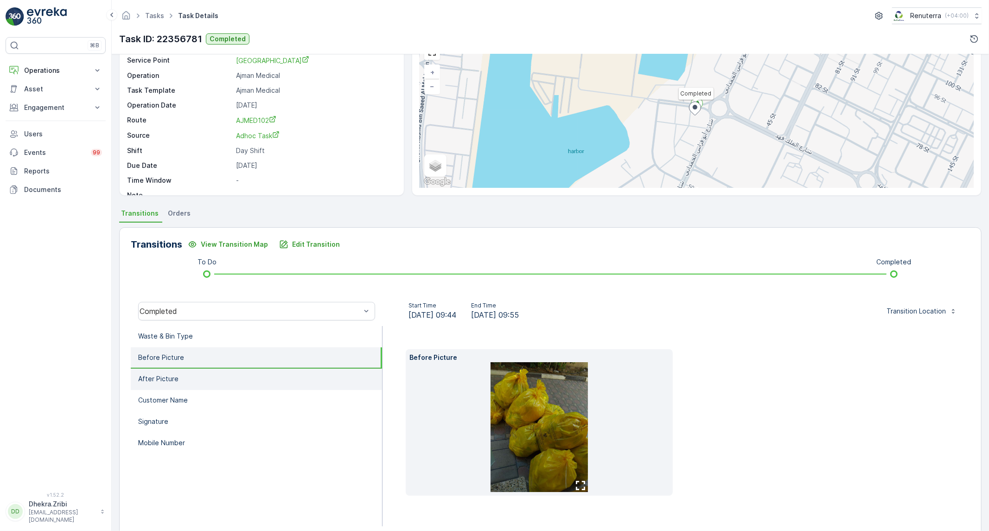
click at [195, 377] on li "After Picture" at bounding box center [256, 379] width 251 height 21
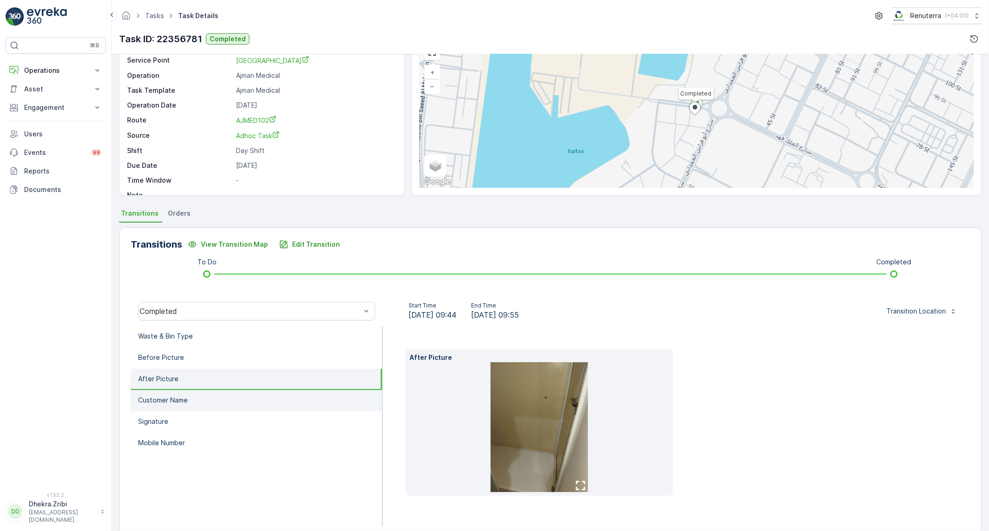
click at [191, 396] on li "Customer Name" at bounding box center [256, 400] width 251 height 21
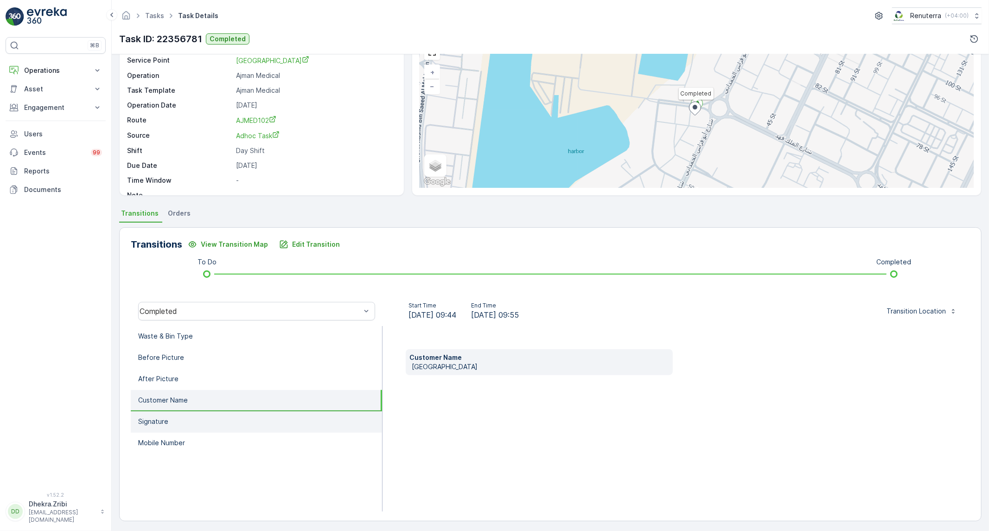
click at [200, 414] on li "Signature" at bounding box center [256, 421] width 251 height 21
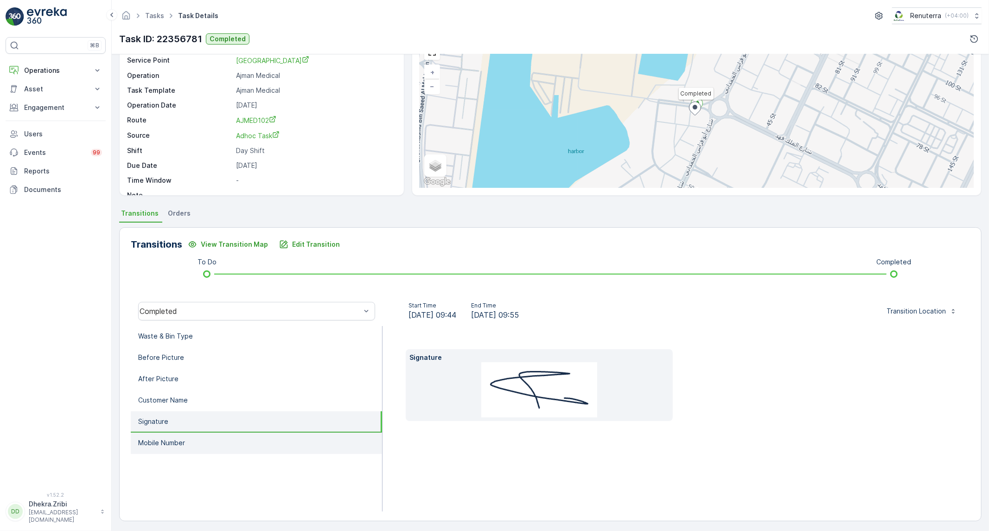
click at [223, 439] on li "Mobile Number" at bounding box center [256, 443] width 251 height 21
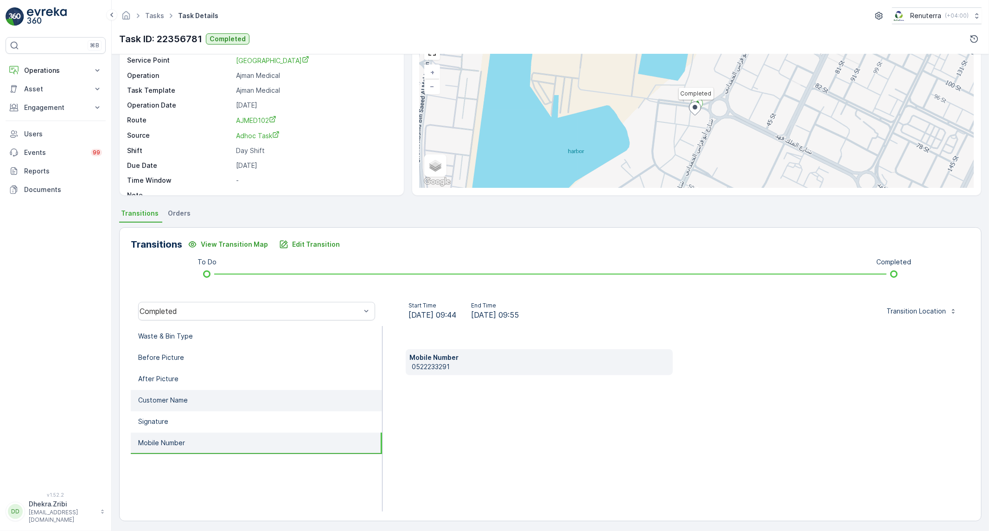
click at [223, 401] on li "Customer Name" at bounding box center [256, 400] width 251 height 21
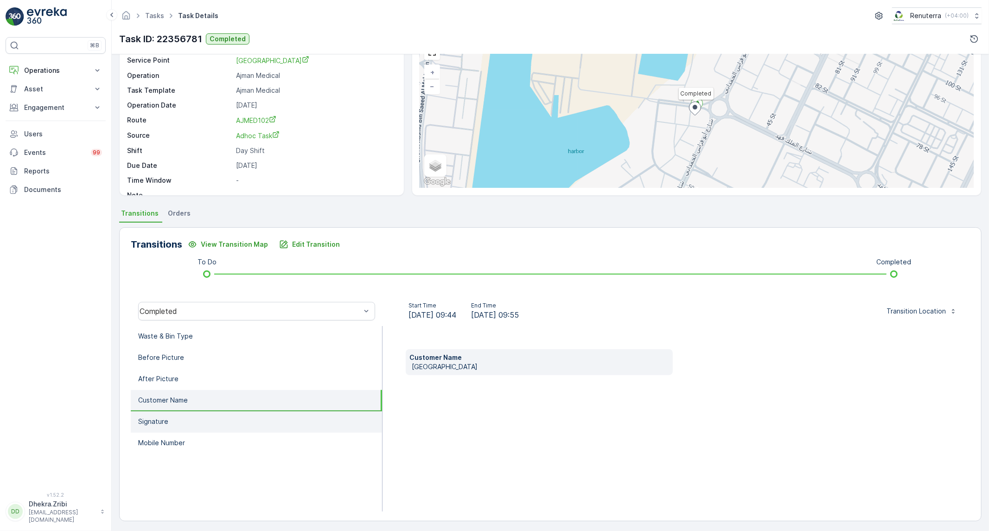
click at [214, 423] on li "Signature" at bounding box center [256, 421] width 251 height 21
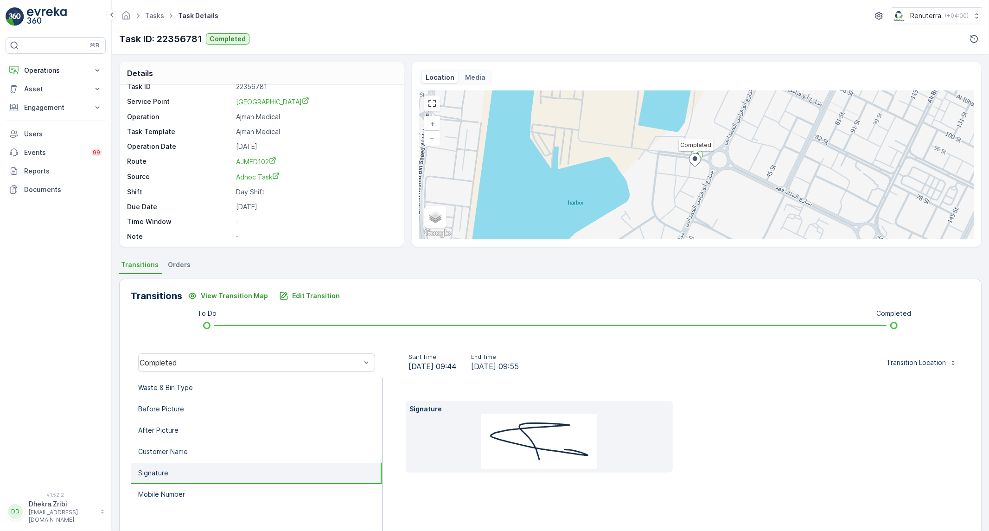
scroll to position [13, 0]
click at [223, 391] on li "Waste & Bin Type" at bounding box center [256, 387] width 251 height 21
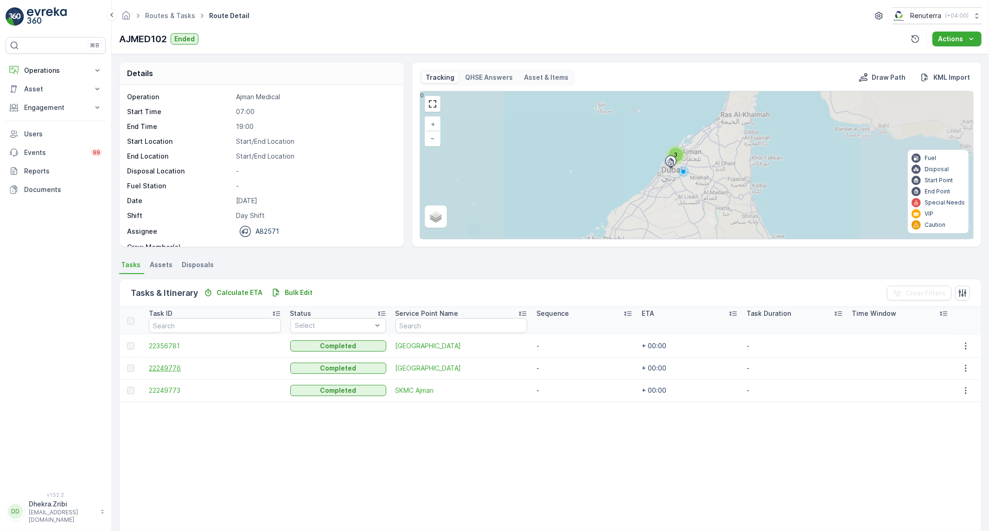
click at [179, 372] on span "22249776" at bounding box center [215, 367] width 132 height 9
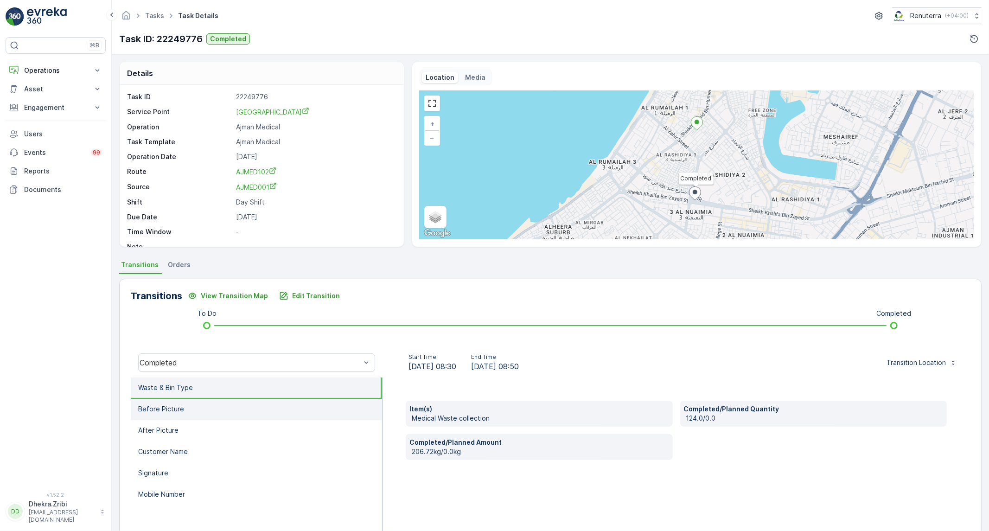
click at [223, 413] on li "Before Picture" at bounding box center [256, 409] width 251 height 21
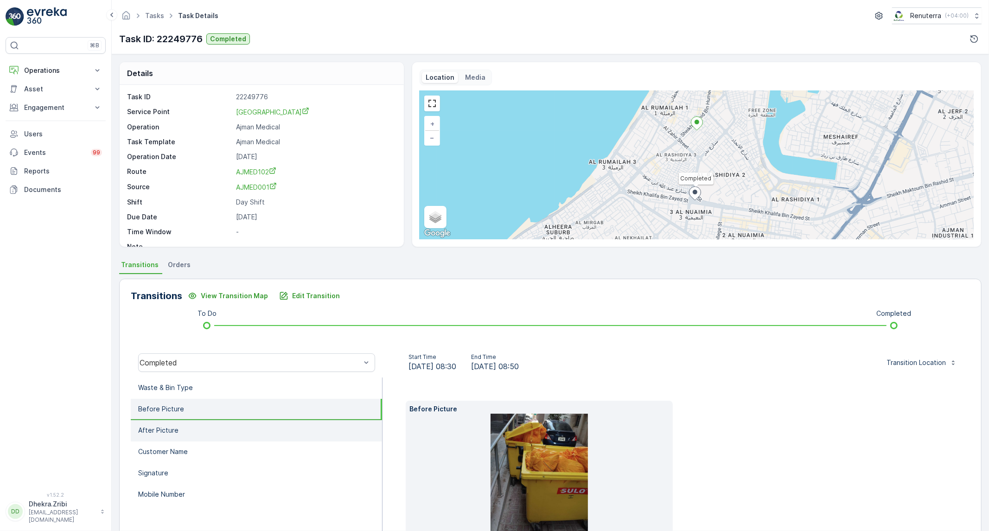
click at [219, 435] on li "After Picture" at bounding box center [256, 430] width 251 height 21
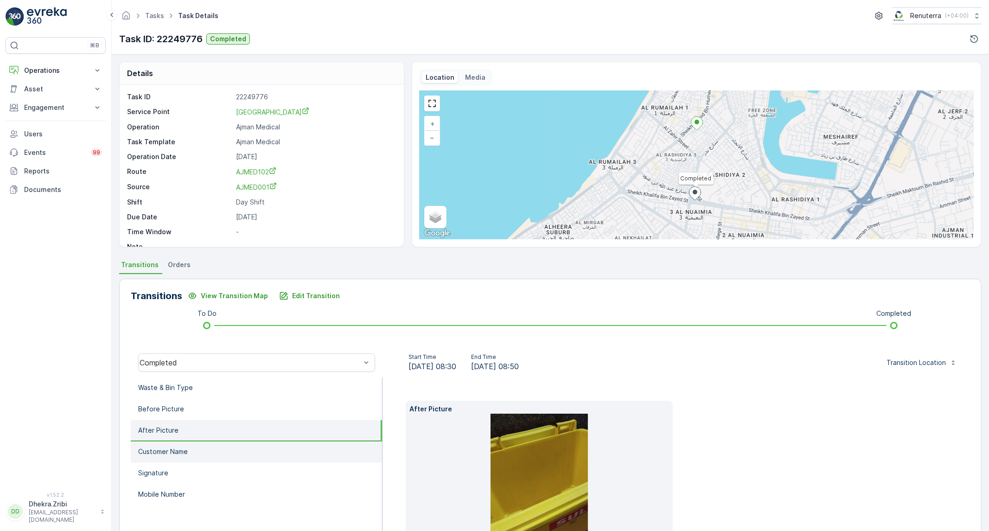
click at [214, 452] on li "Customer Name" at bounding box center [256, 451] width 251 height 21
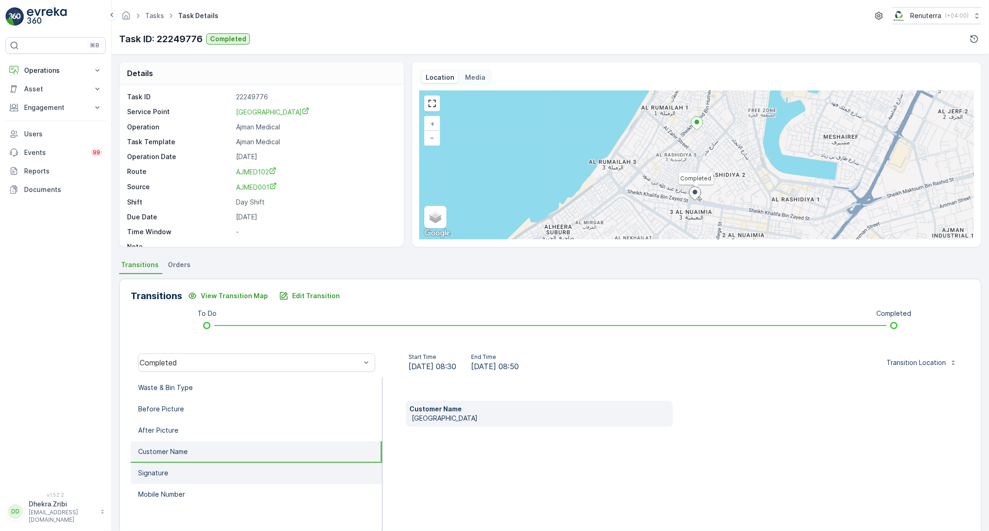
click at [207, 465] on li "Signature" at bounding box center [256, 473] width 251 height 21
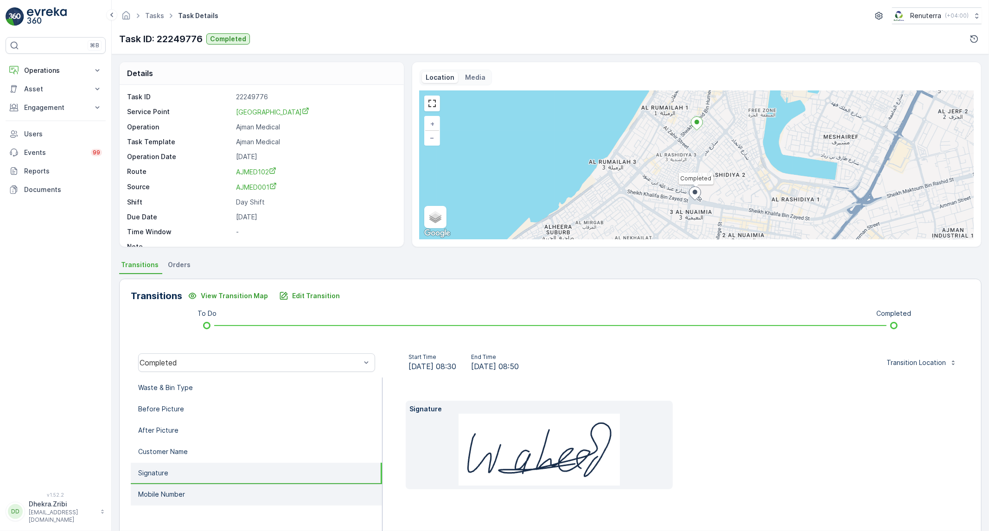
click at [200, 485] on li "Mobile Number" at bounding box center [256, 494] width 251 height 21
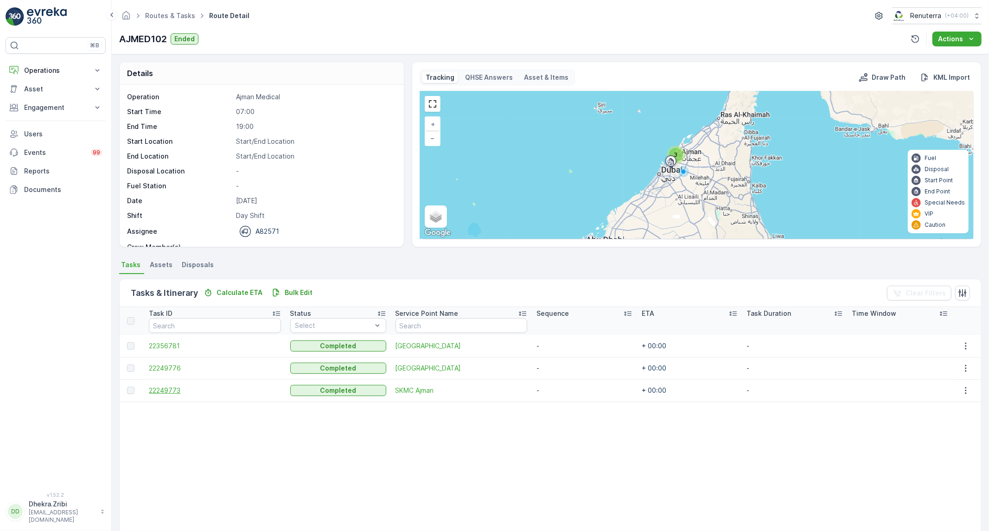
click at [174, 388] on span "22249773" at bounding box center [215, 390] width 132 height 9
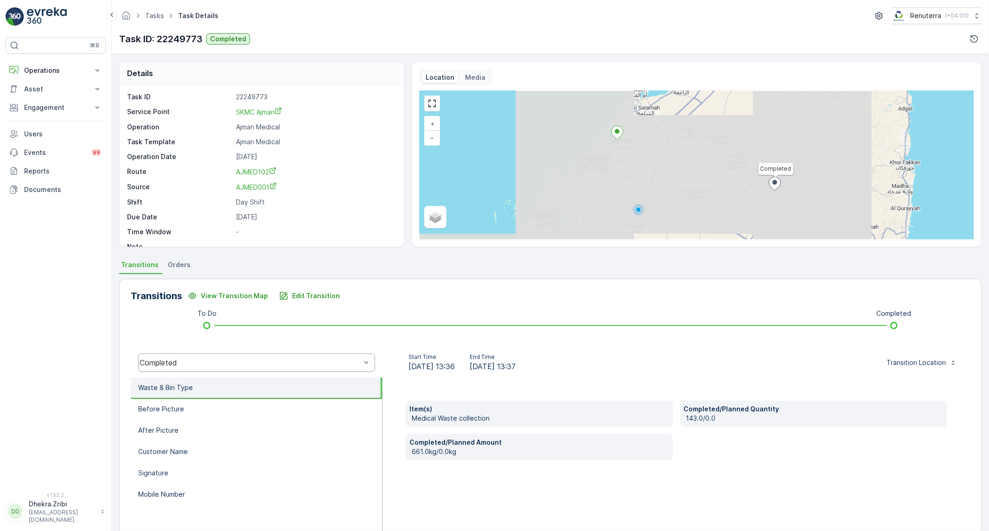
scroll to position [51, 0]
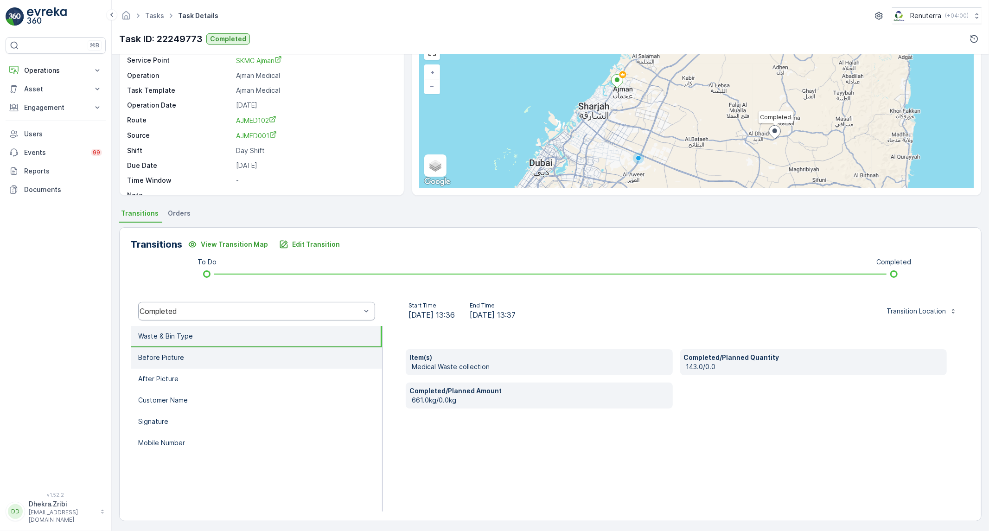
click at [193, 356] on li "Before Picture" at bounding box center [256, 357] width 251 height 21
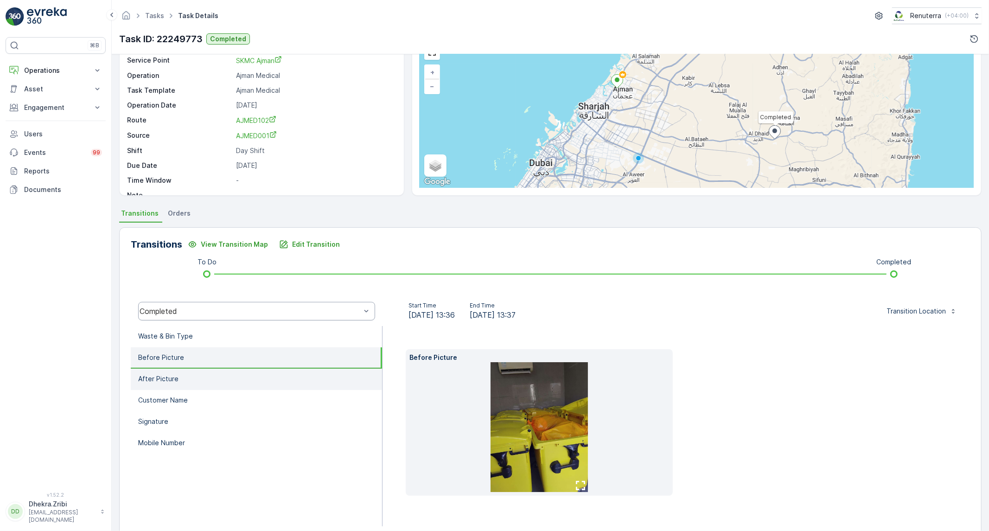
click at [179, 382] on li "After Picture" at bounding box center [256, 379] width 251 height 21
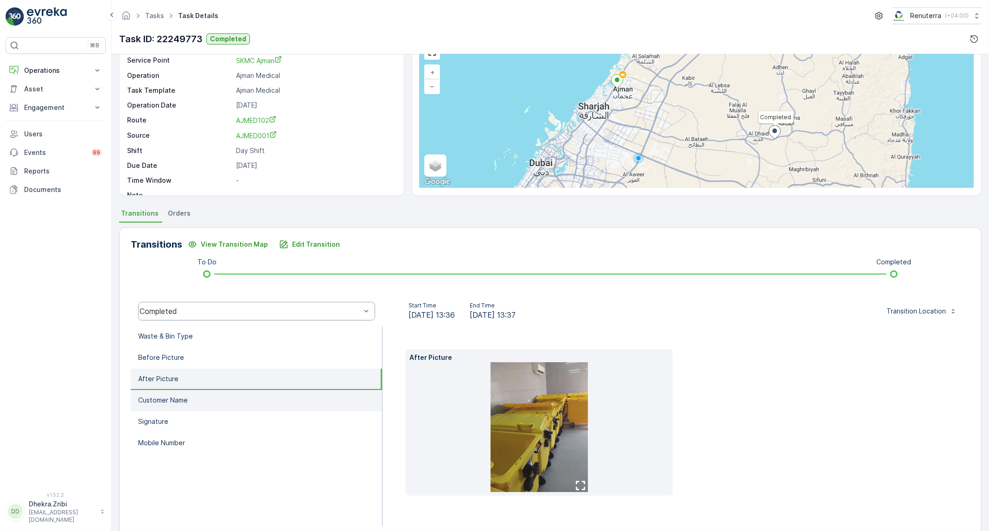
click at [161, 397] on p "Customer Name" at bounding box center [163, 399] width 50 height 9
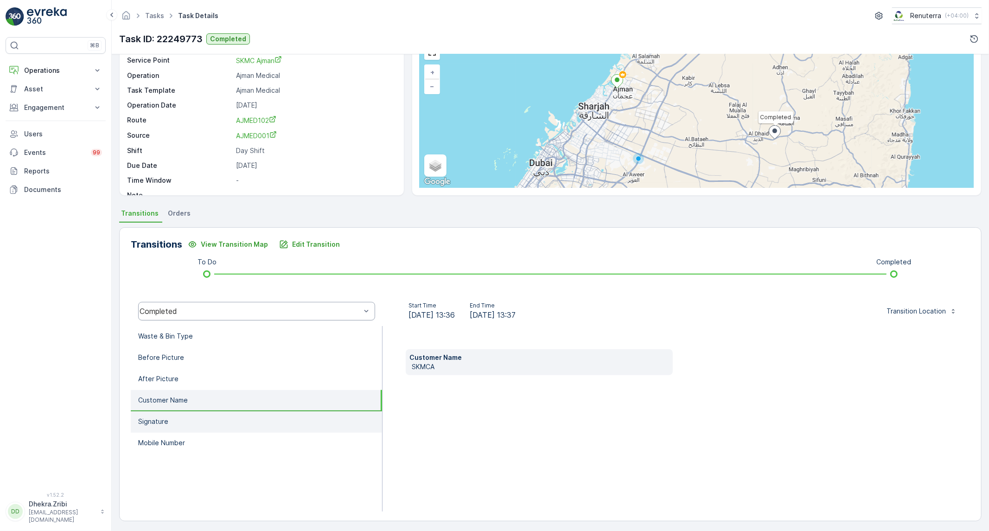
click at [181, 420] on li "Signature" at bounding box center [256, 421] width 251 height 21
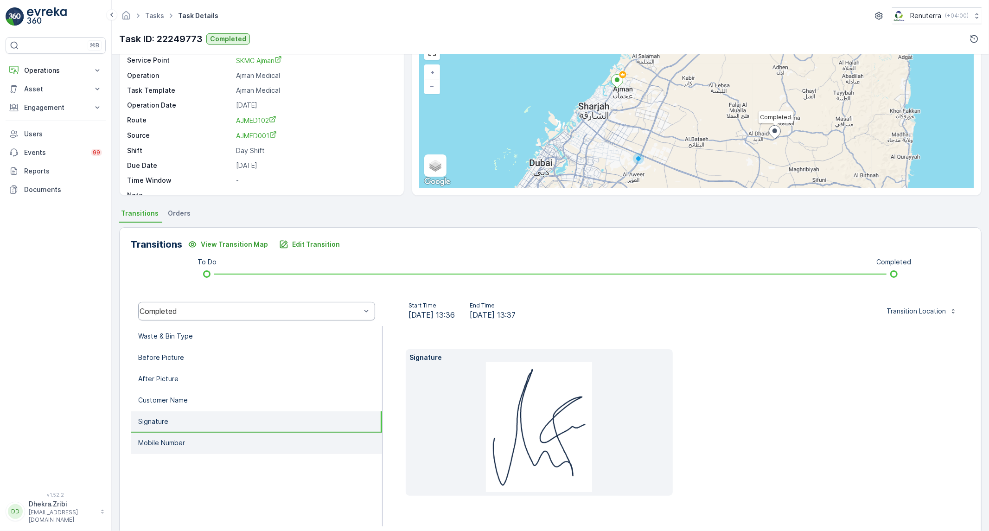
click at [216, 448] on li "Mobile Number" at bounding box center [256, 443] width 251 height 21
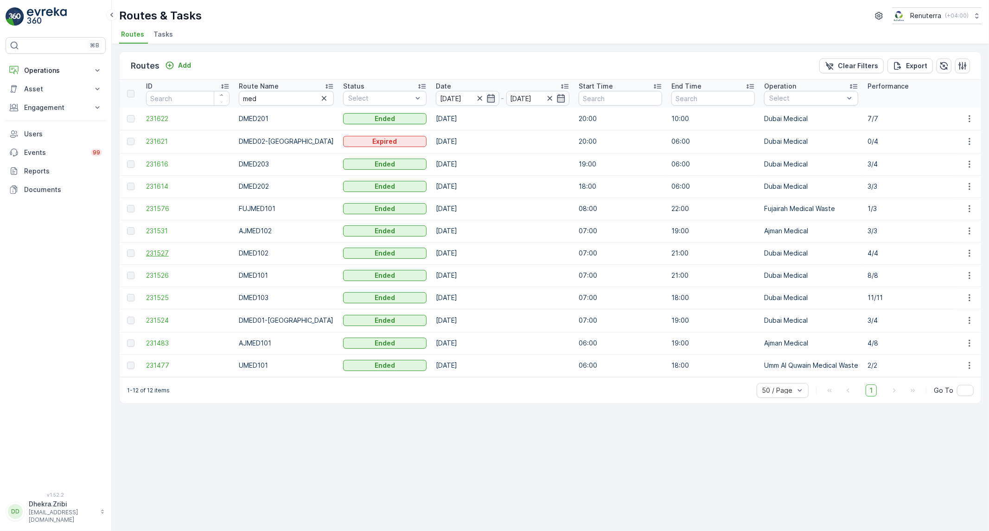
click at [167, 251] on span "231527" at bounding box center [187, 252] width 83 height 9
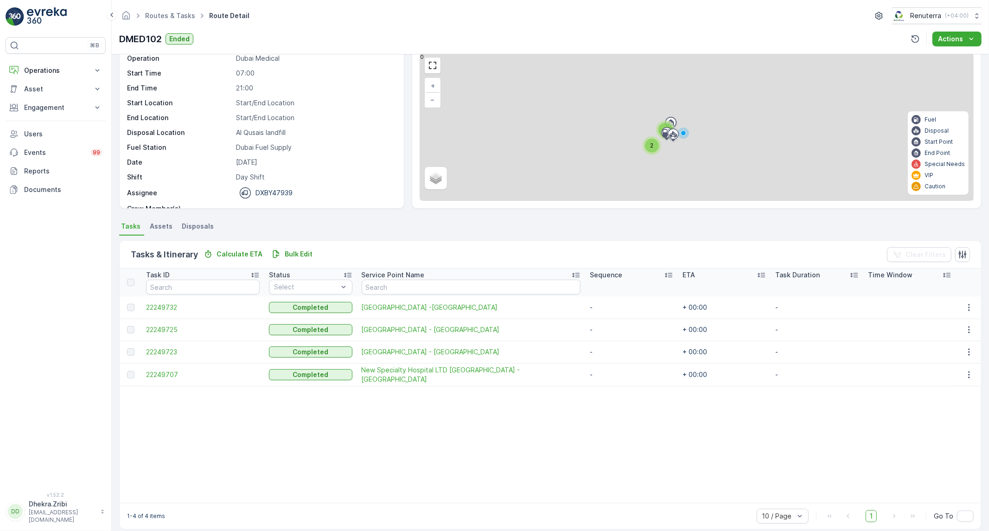
scroll to position [48, 0]
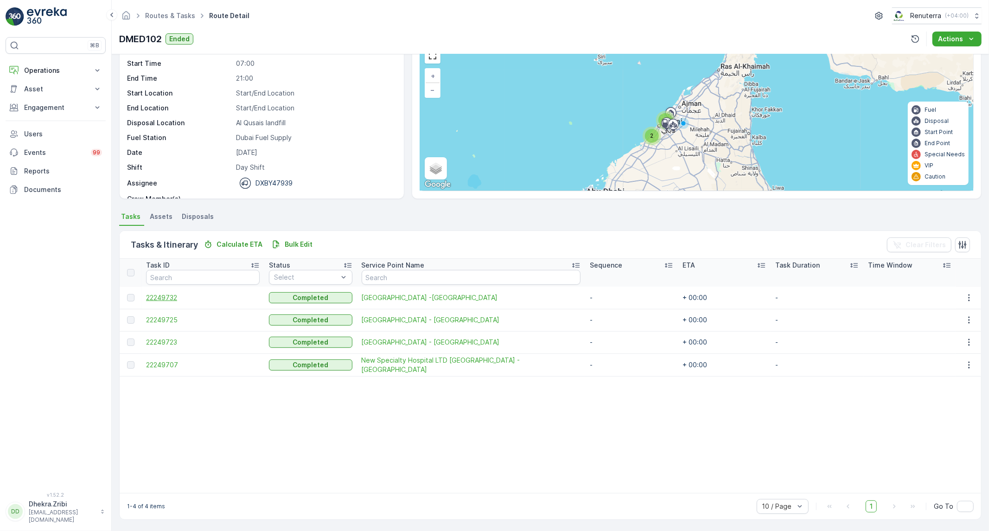
click at [175, 295] on span "22249732" at bounding box center [203, 297] width 114 height 9
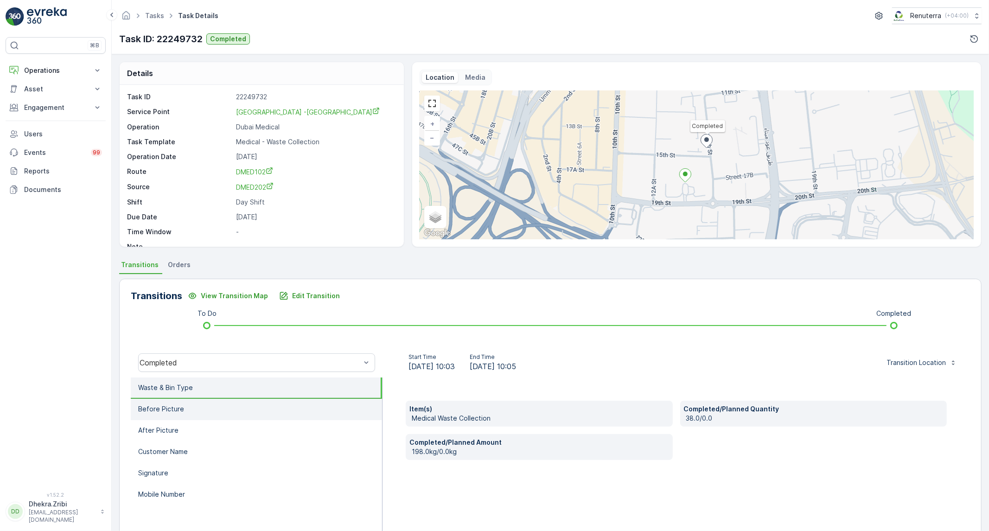
click at [186, 410] on li "Before Picture" at bounding box center [256, 409] width 251 height 21
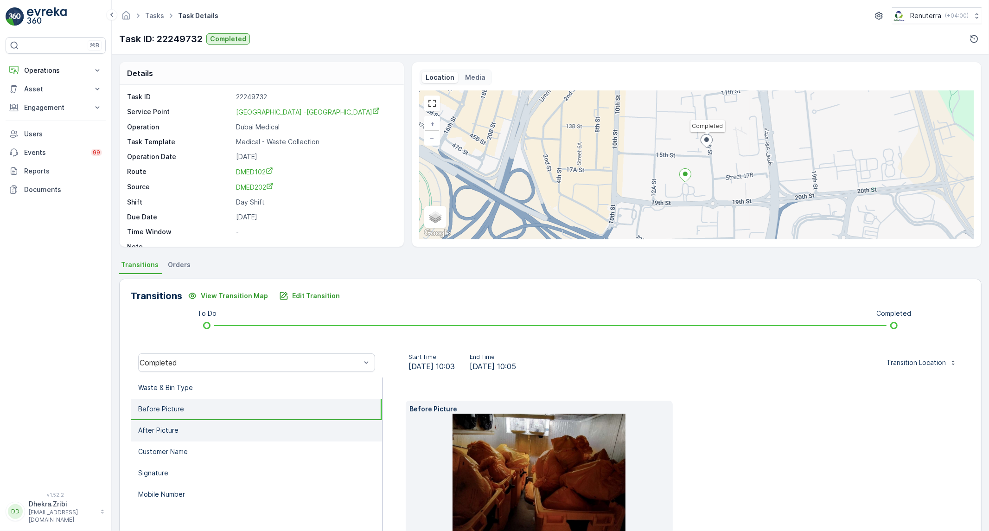
click at [179, 436] on li "After Picture" at bounding box center [256, 430] width 251 height 21
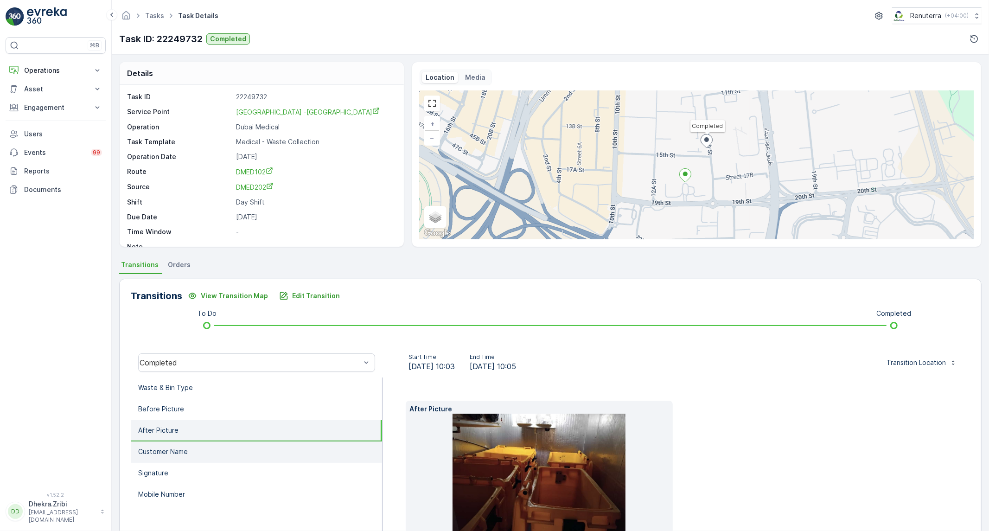
click at [178, 458] on li "Customer Name" at bounding box center [256, 451] width 251 height 21
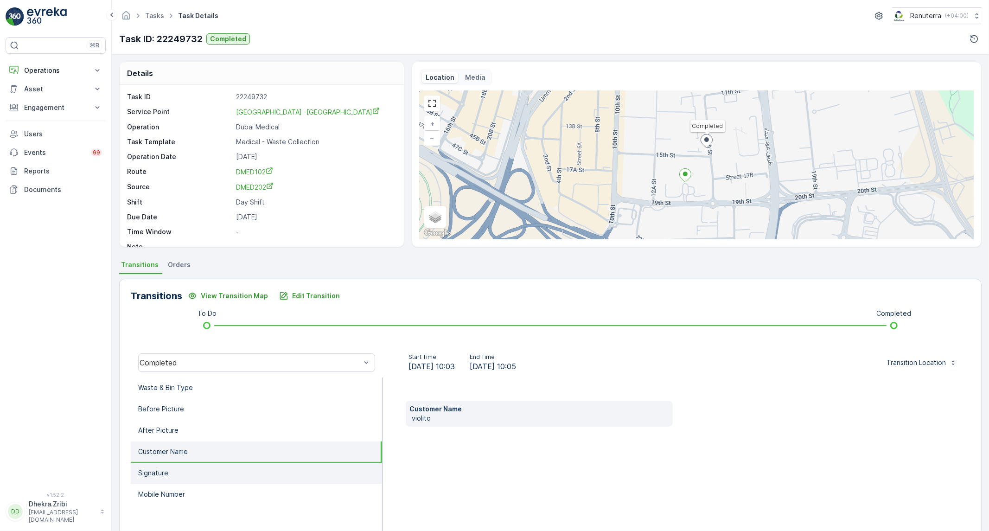
click at [178, 467] on li "Signature" at bounding box center [256, 473] width 251 height 21
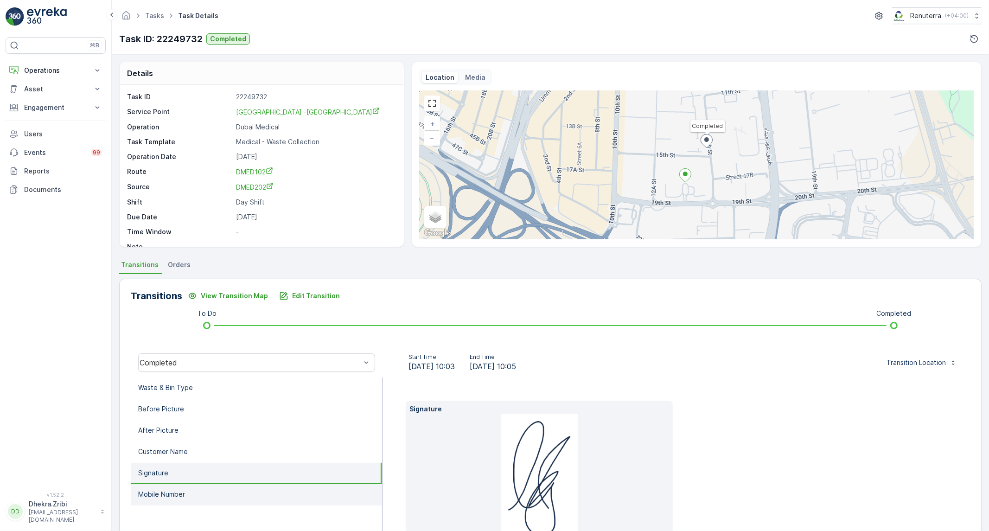
click at [171, 493] on p "Mobile Number" at bounding box center [161, 494] width 47 height 9
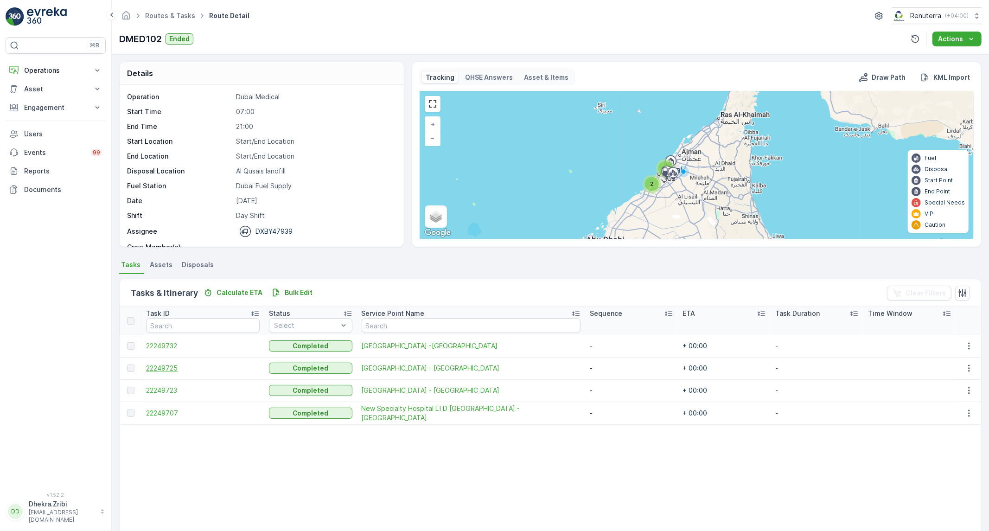
click at [174, 367] on span "22249725" at bounding box center [203, 367] width 114 height 9
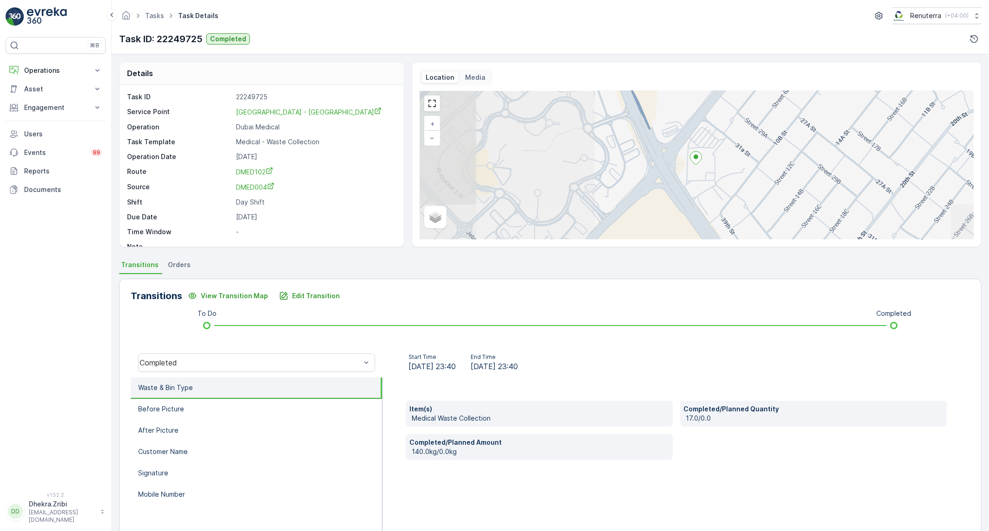
scroll to position [51, 0]
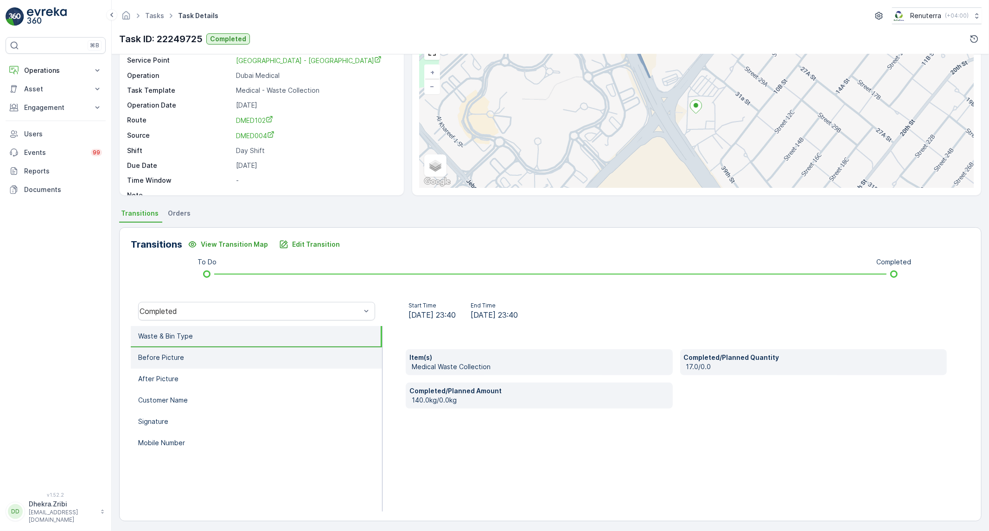
click at [197, 363] on li "Before Picture" at bounding box center [256, 357] width 251 height 21
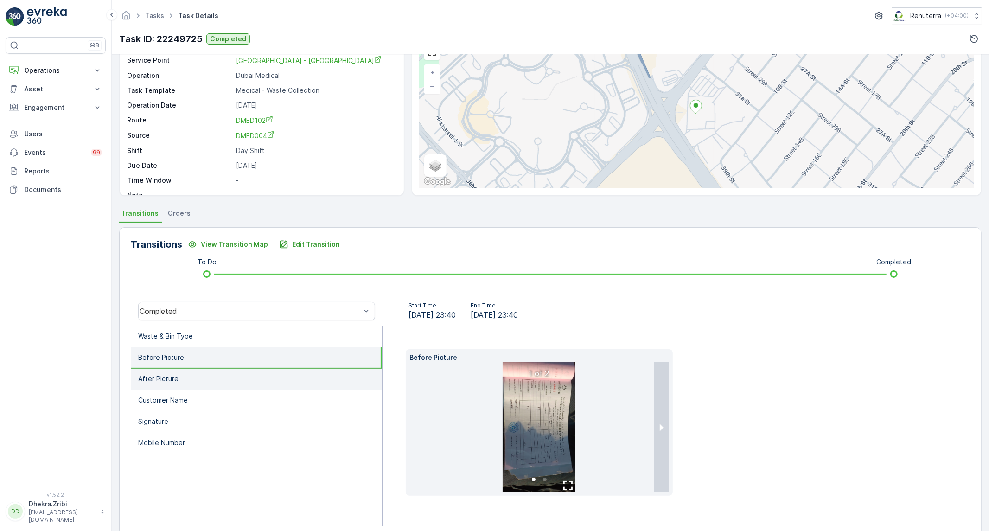
click at [178, 378] on li "After Picture" at bounding box center [256, 379] width 251 height 21
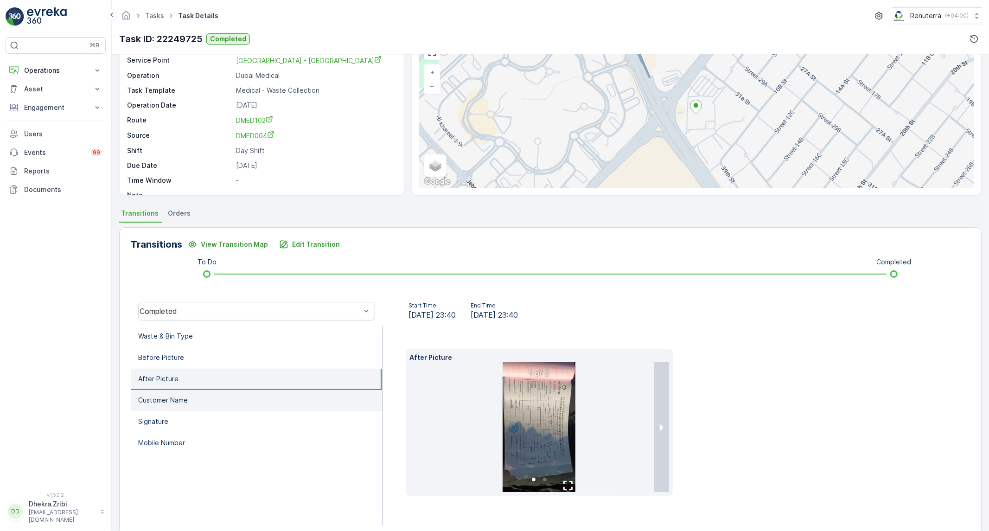
click at [169, 402] on p "Customer Name" at bounding box center [163, 399] width 50 height 9
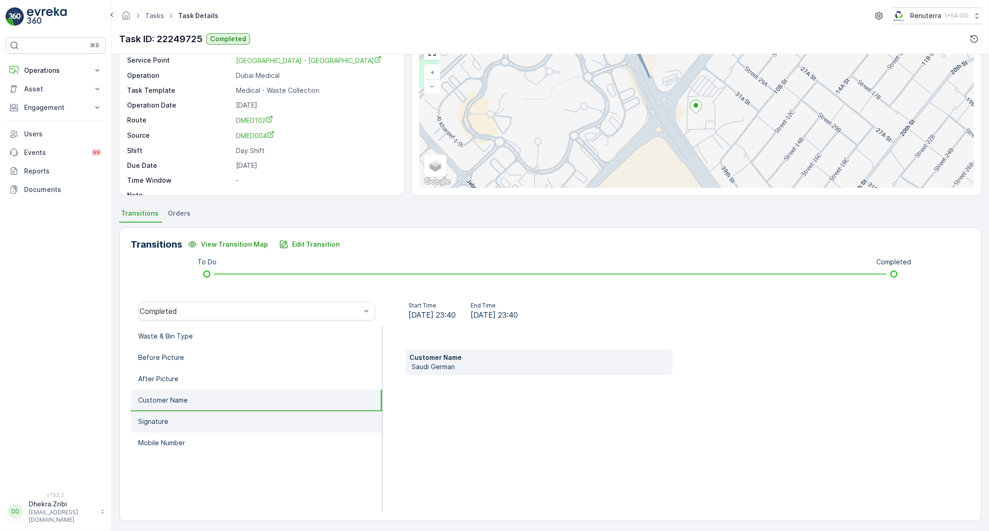
click at [163, 417] on p "Signature" at bounding box center [153, 421] width 30 height 9
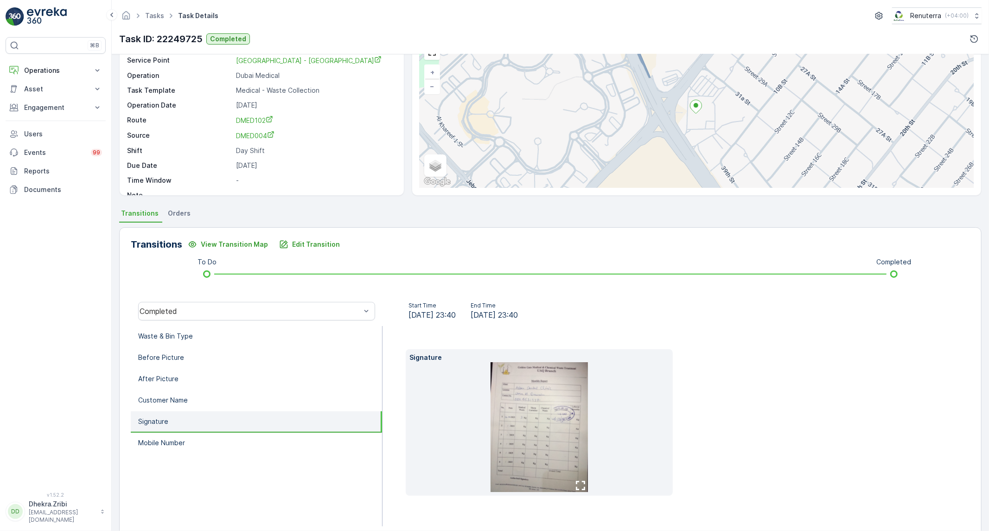
click at [576, 484] on icon "button" at bounding box center [580, 485] width 9 height 9
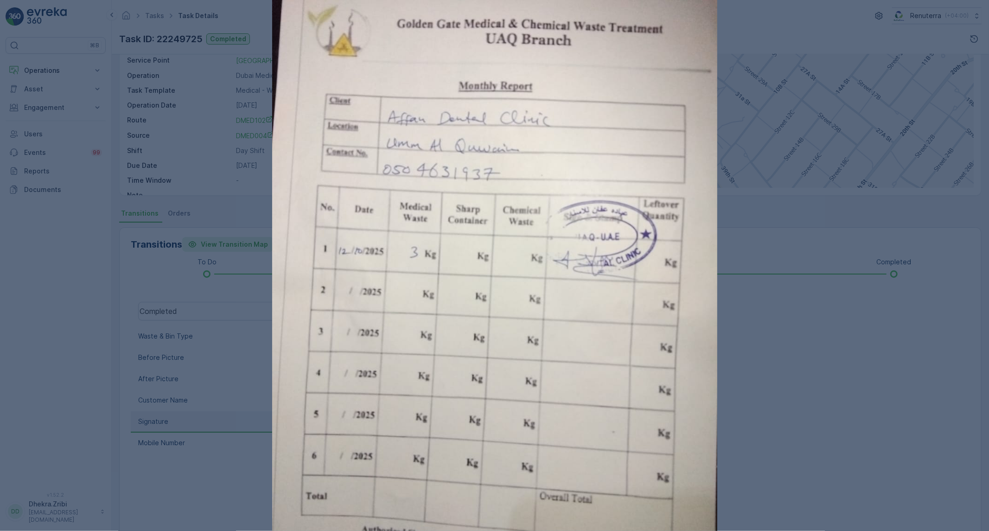
click at [196, 242] on div at bounding box center [494, 265] width 989 height 531
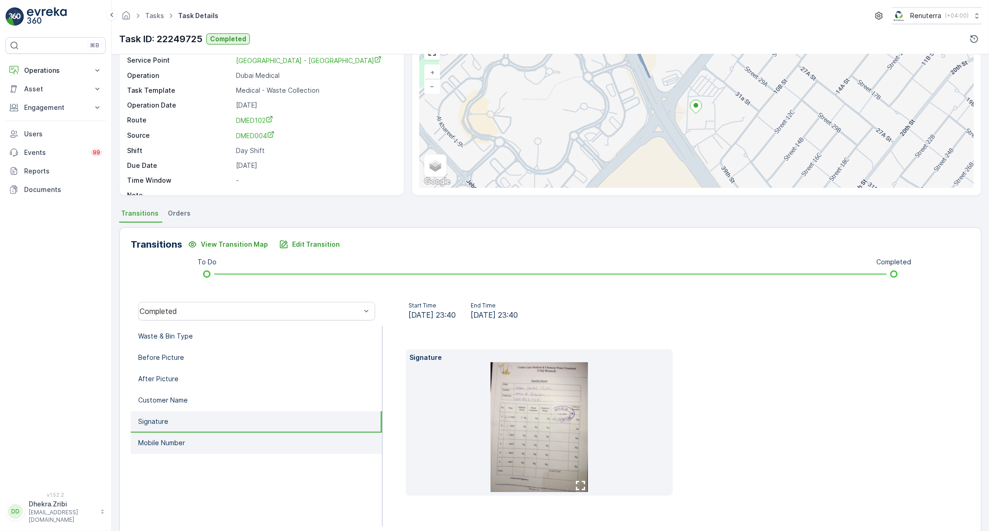
click at [227, 435] on li "Mobile Number" at bounding box center [256, 443] width 251 height 21
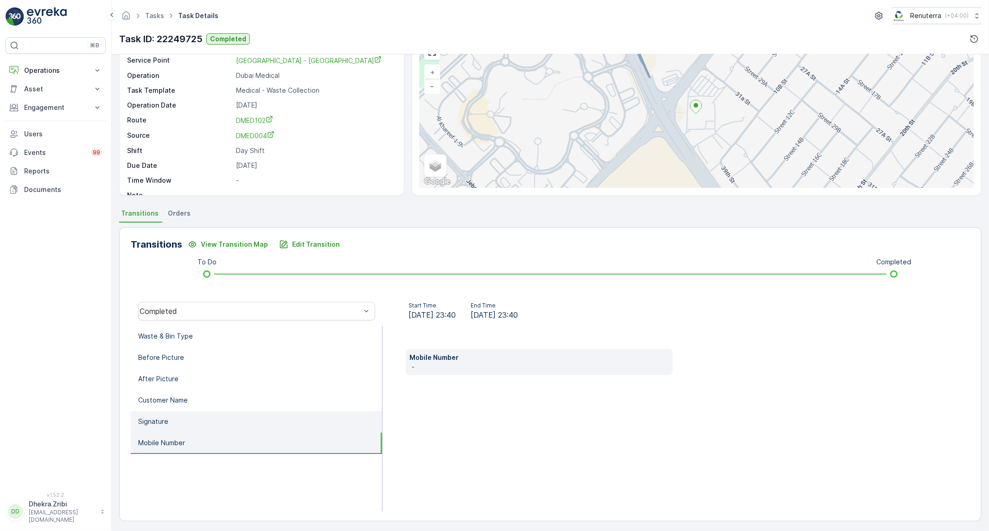
click at [224, 424] on li "Signature" at bounding box center [256, 421] width 251 height 21
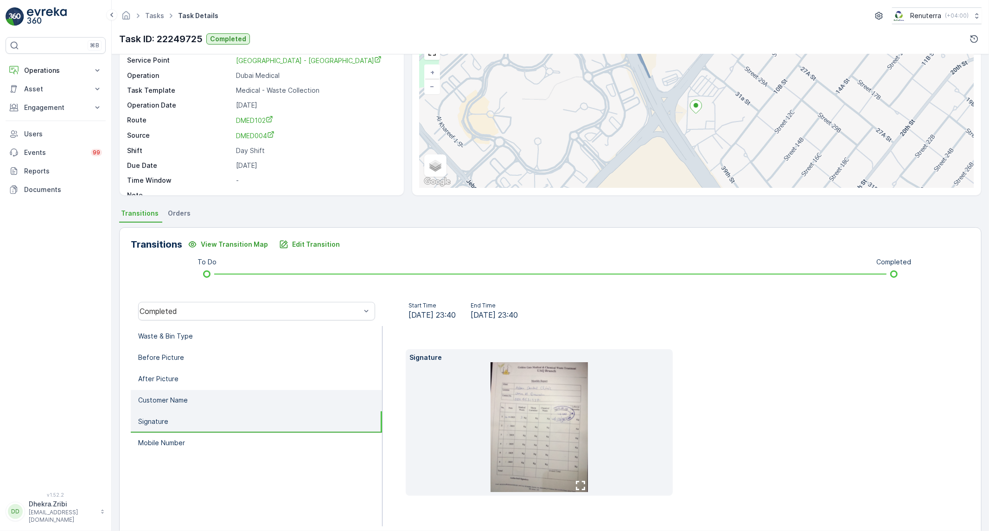
click at [223, 404] on li "Customer Name" at bounding box center [256, 400] width 251 height 21
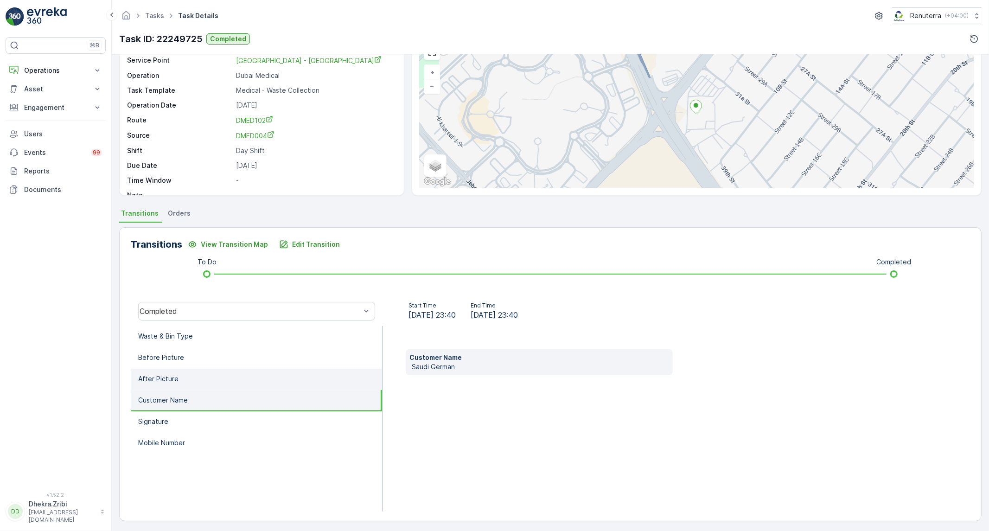
click at [223, 380] on li "After Picture" at bounding box center [256, 379] width 251 height 21
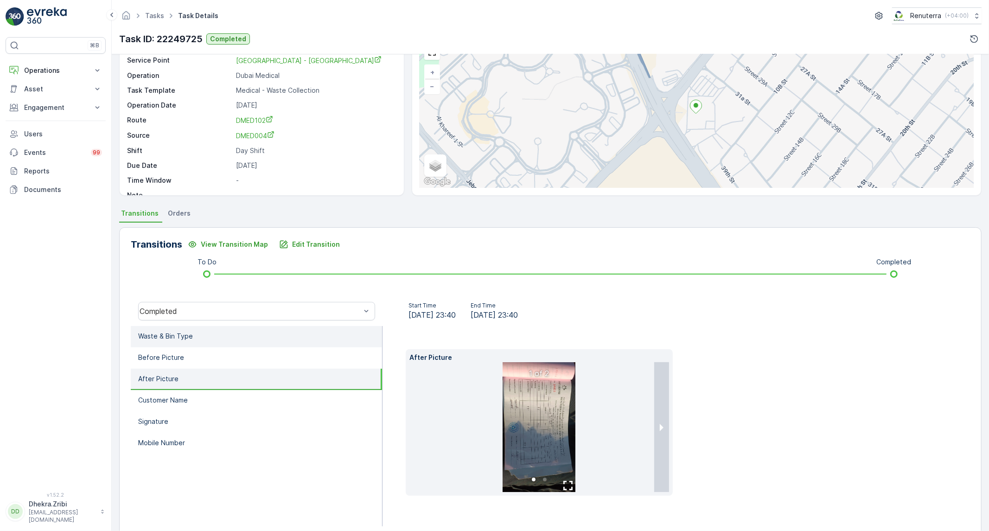
click at [238, 345] on li "Waste & Bin Type" at bounding box center [256, 336] width 251 height 21
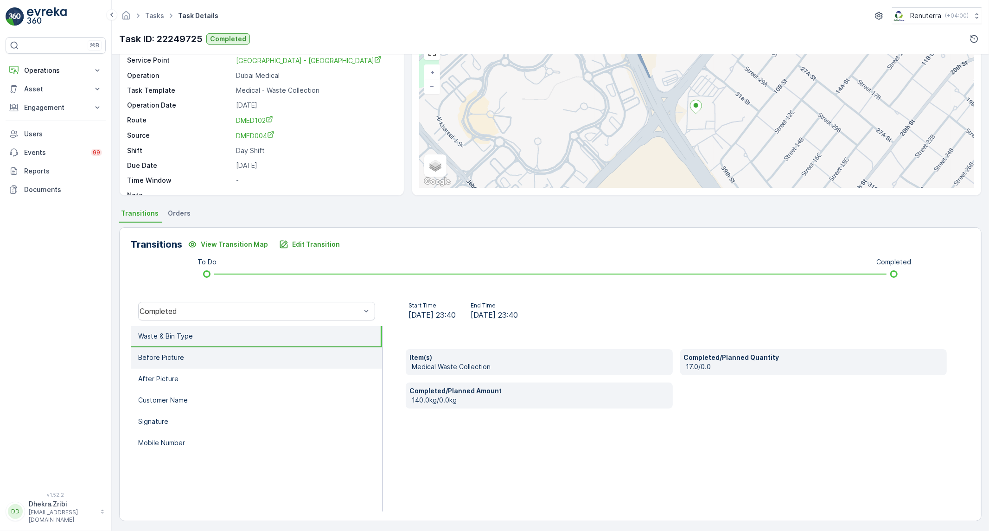
click at [235, 359] on li "Before Picture" at bounding box center [256, 357] width 251 height 21
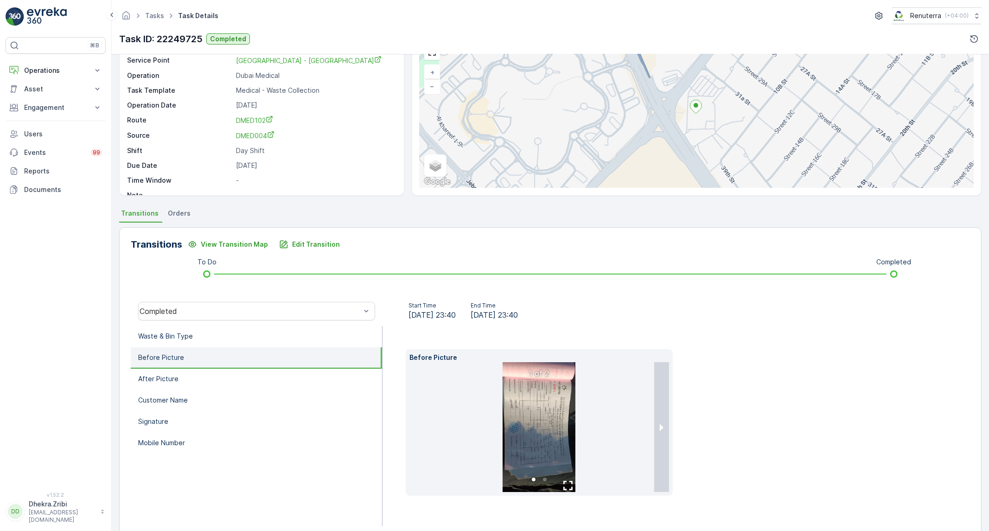
click at [566, 489] on icon "button" at bounding box center [567, 485] width 9 height 9
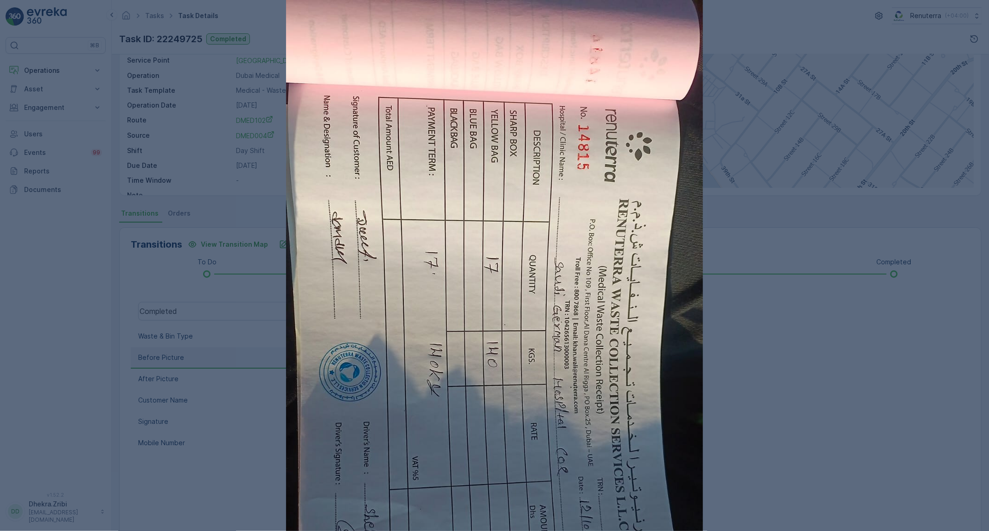
click at [724, 357] on div at bounding box center [494, 265] width 989 height 531
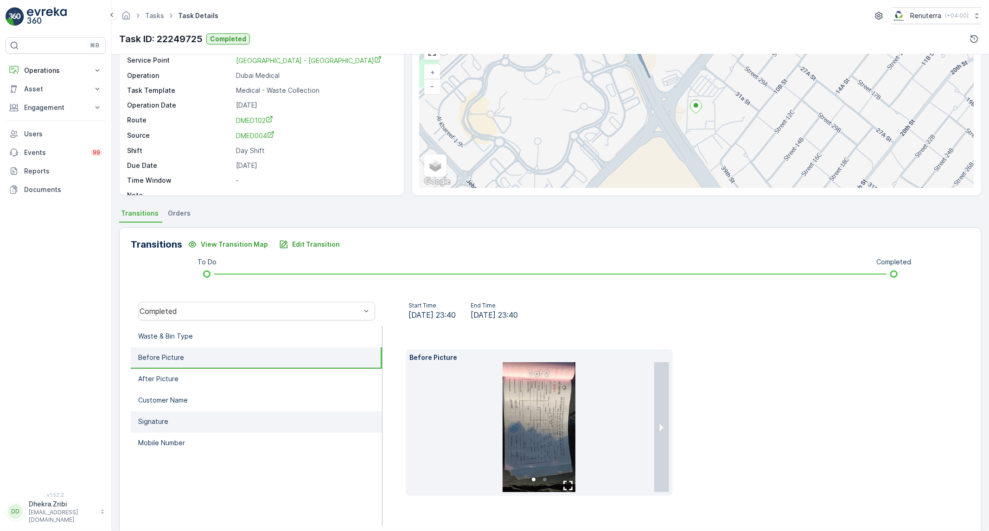
click at [218, 420] on li "Signature" at bounding box center [256, 421] width 251 height 21
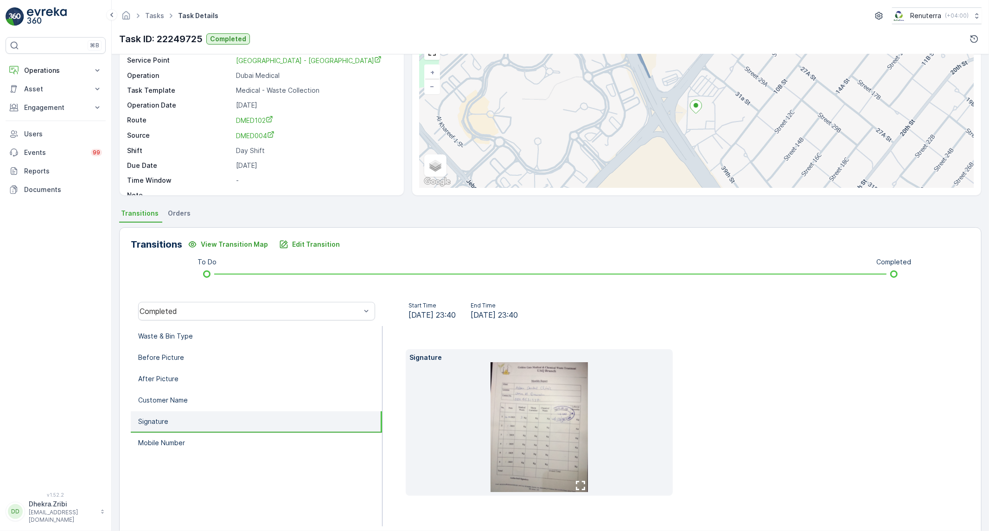
click at [577, 482] on icon "button" at bounding box center [580, 485] width 9 height 9
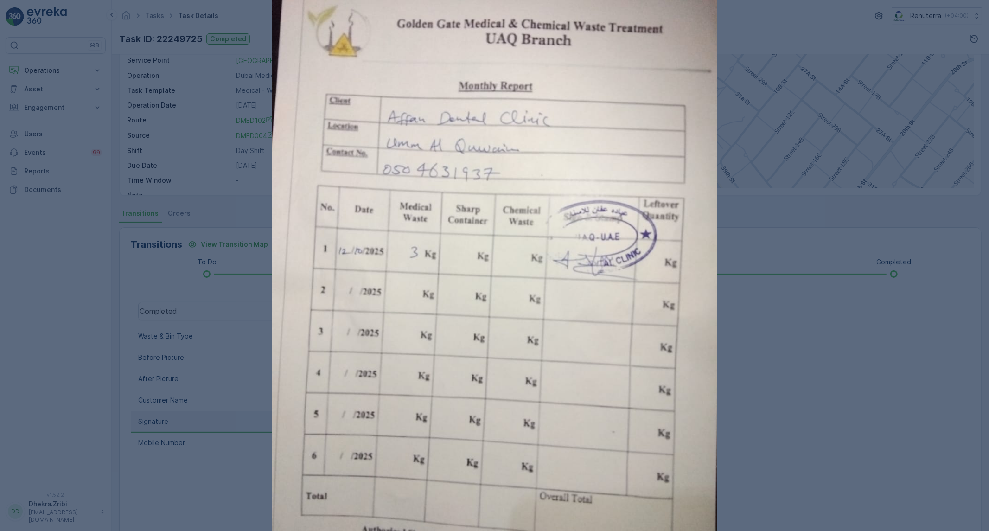
click at [762, 340] on div at bounding box center [494, 265] width 989 height 531
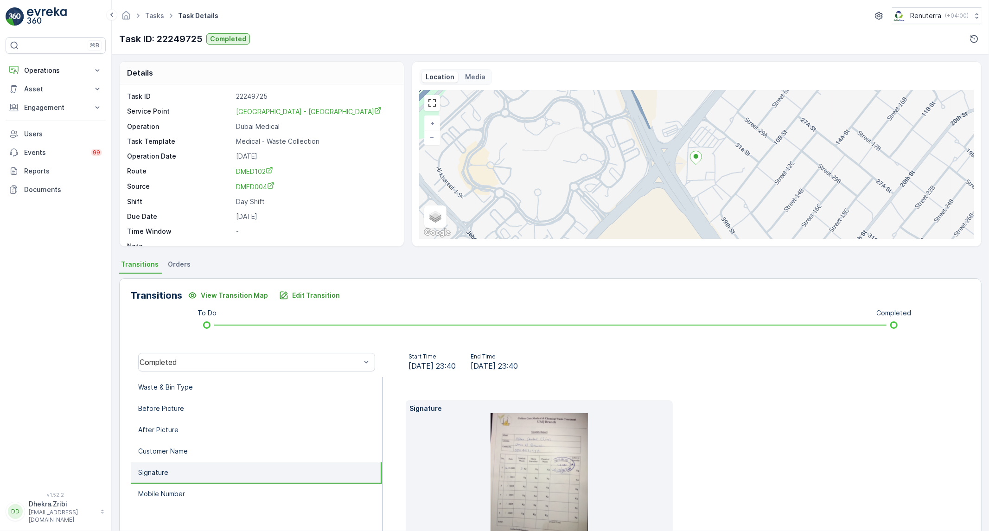
scroll to position [0, 0]
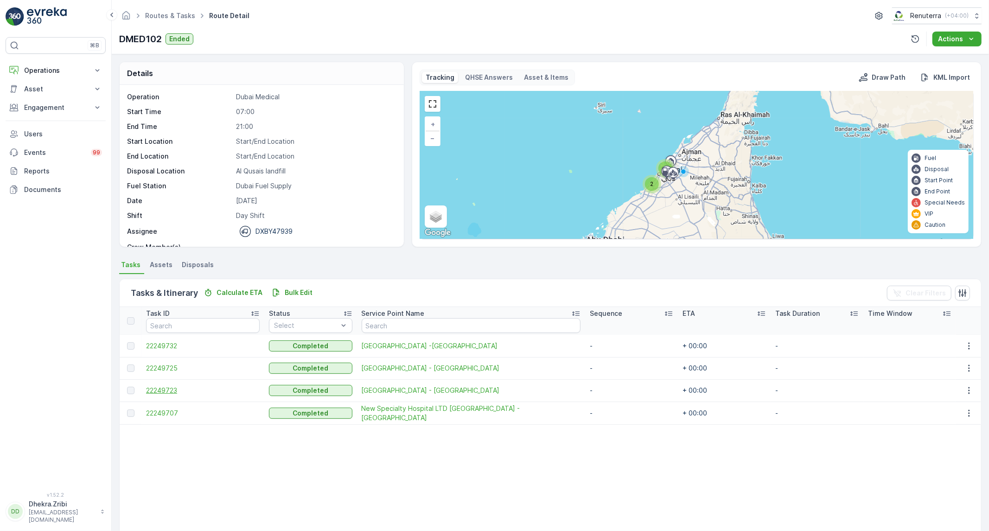
click at [161, 391] on span "22249723" at bounding box center [203, 390] width 114 height 9
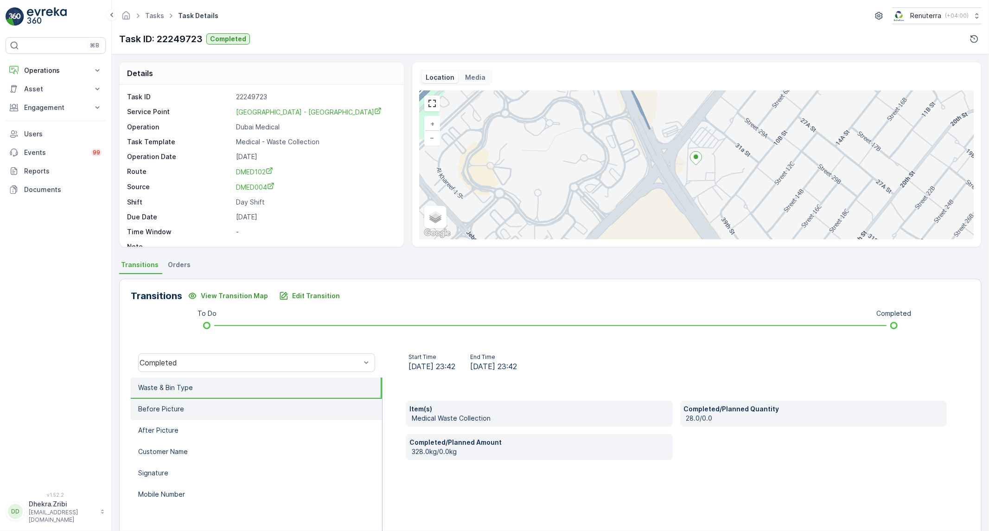
click at [271, 415] on li "Before Picture" at bounding box center [256, 409] width 251 height 21
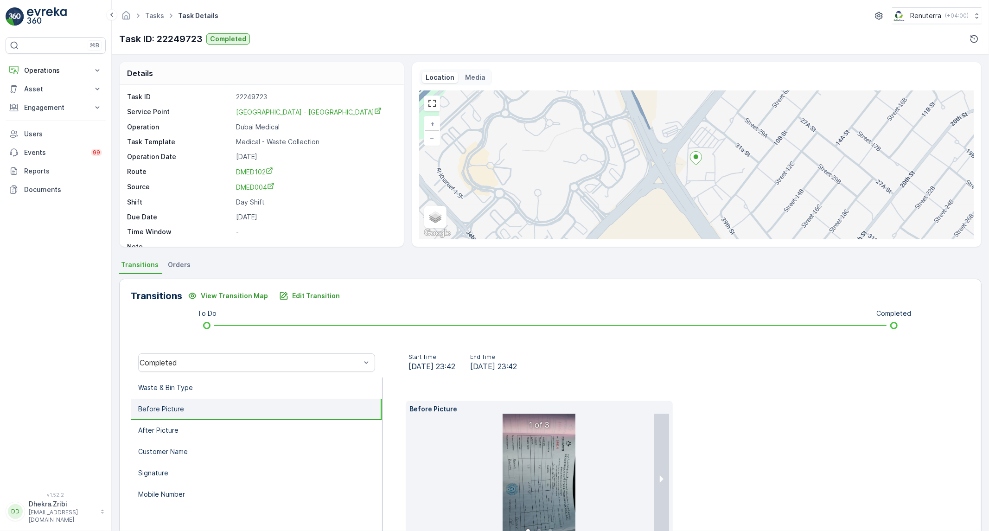
click at [589, 498] on li at bounding box center [539, 478] width 260 height 130
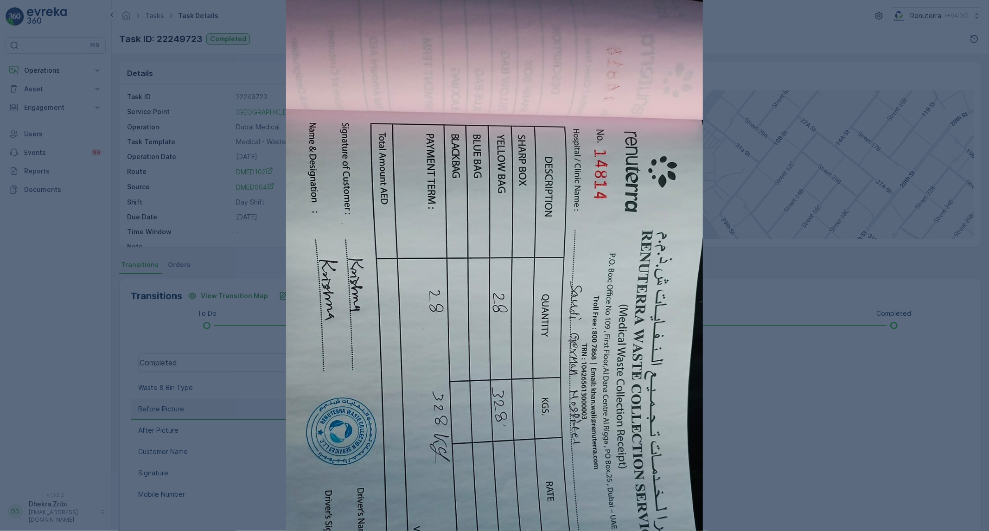
click at [787, 406] on div at bounding box center [494, 265] width 989 height 531
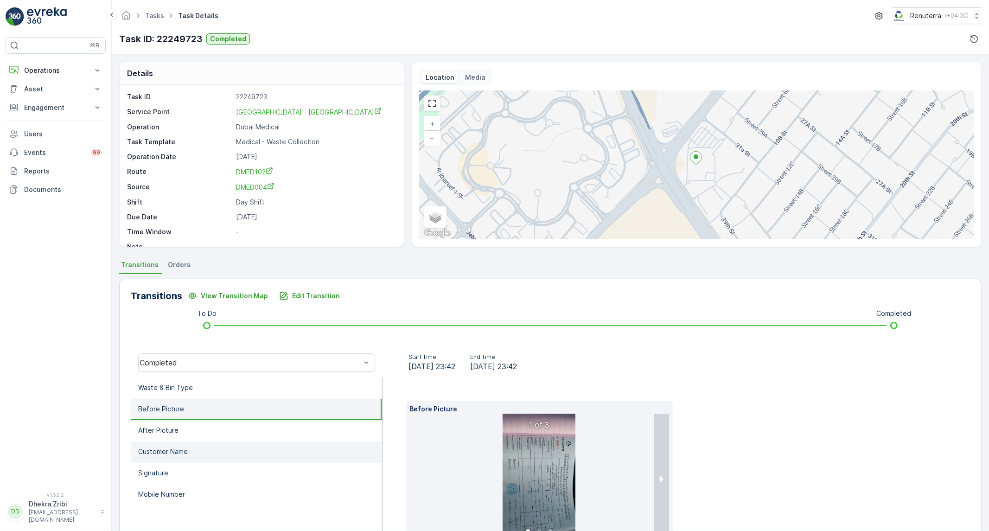
click at [186, 441] on li "Customer Name" at bounding box center [256, 451] width 251 height 21
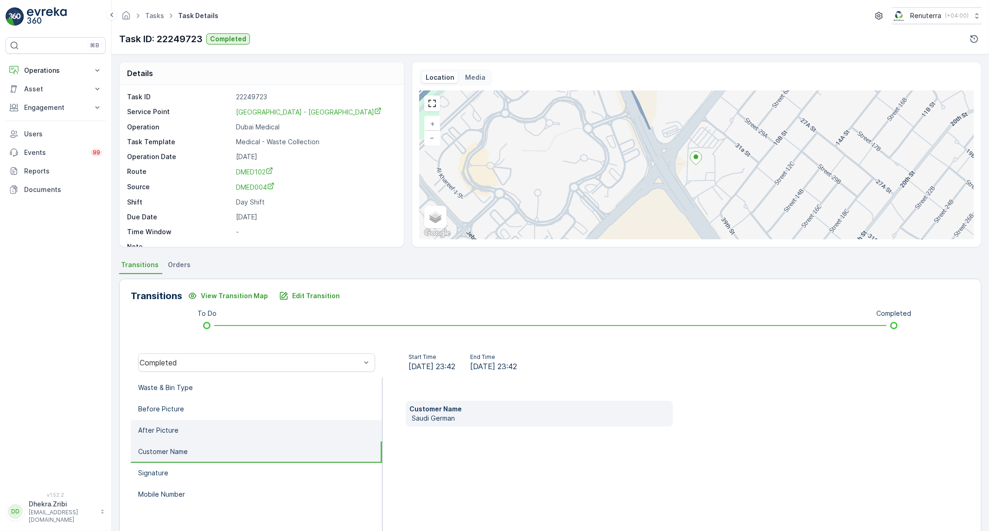
click at [187, 431] on li "After Picture" at bounding box center [256, 430] width 251 height 21
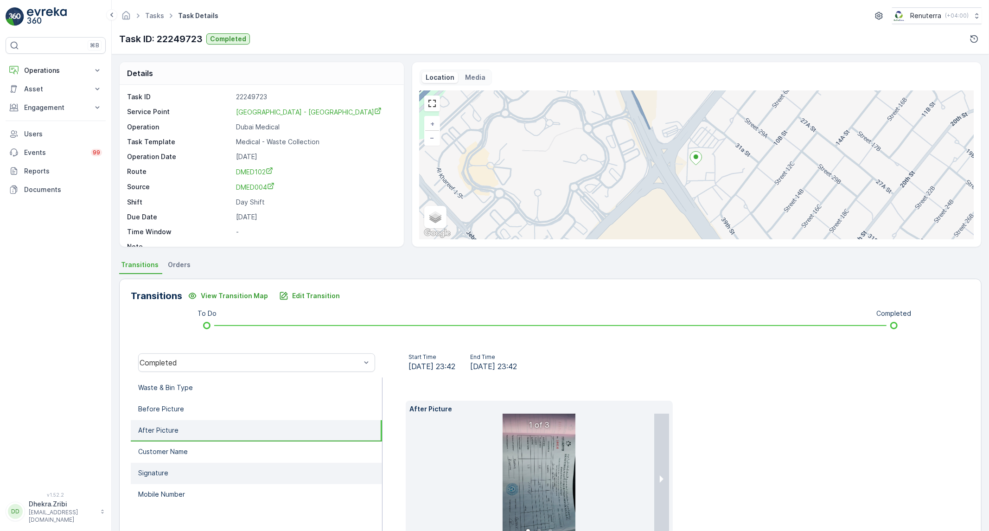
click at [171, 471] on li "Signature" at bounding box center [256, 473] width 251 height 21
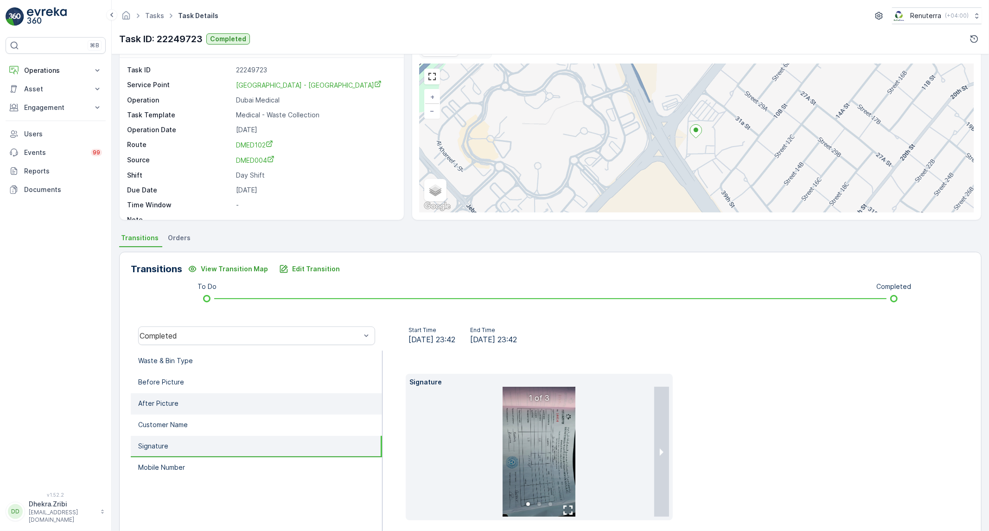
scroll to position [51, 0]
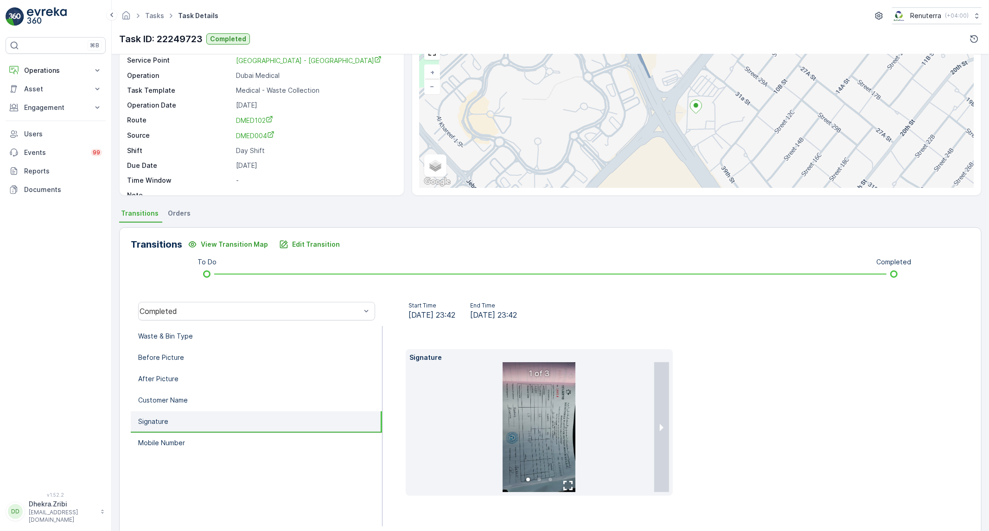
click at [570, 486] on ul at bounding box center [539, 482] width 260 height 10
click at [568, 483] on ul at bounding box center [539, 482] width 260 height 10
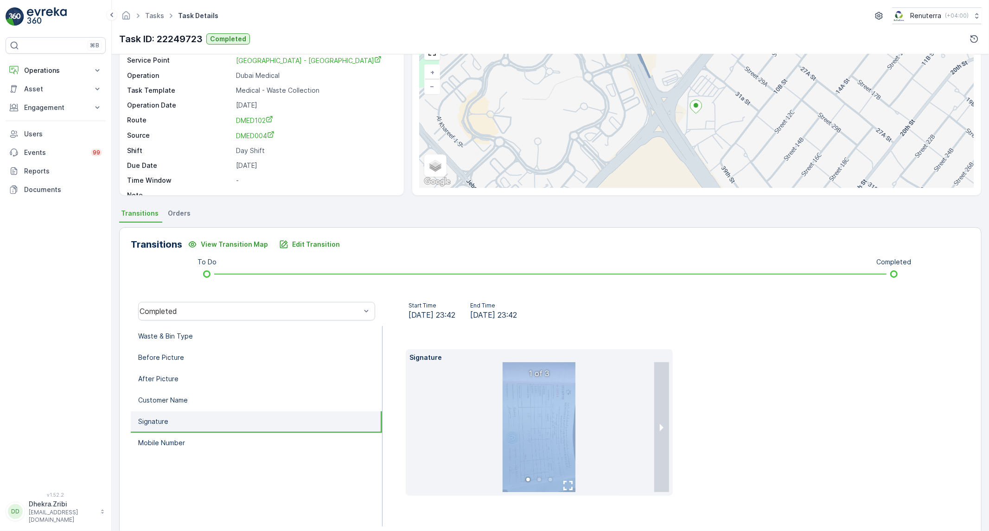
click at [568, 483] on ul at bounding box center [539, 482] width 260 height 10
click at [561, 452] on img at bounding box center [539, 427] width 73 height 130
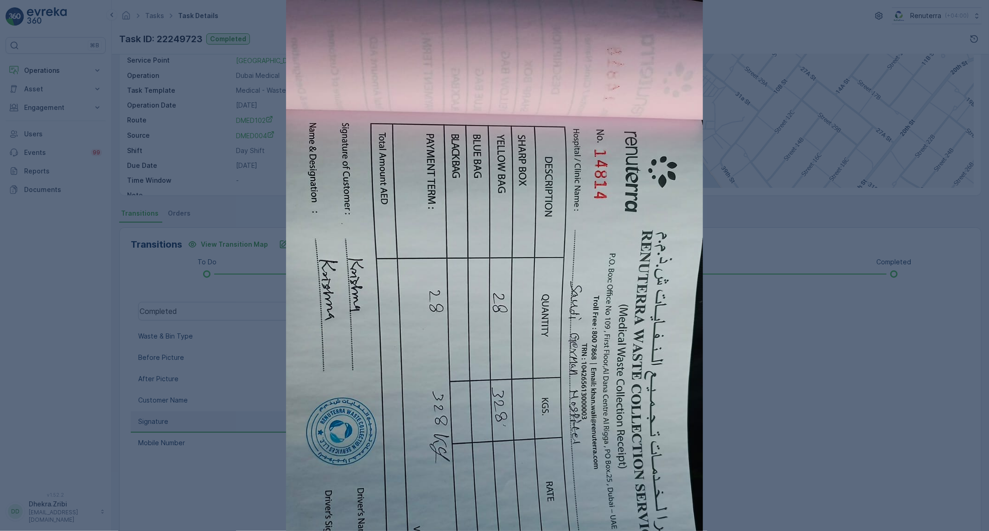
click at [561, 452] on img at bounding box center [494, 370] width 417 height 741
click at [679, 365] on img at bounding box center [494, 370] width 417 height 741
click at [734, 373] on div at bounding box center [494, 265] width 989 height 531
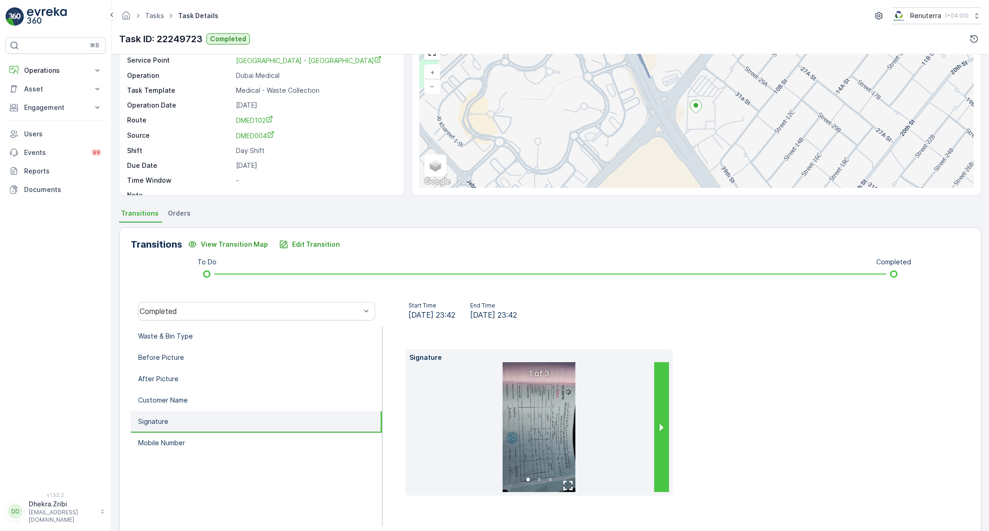
click at [657, 433] on button "next slide / item" at bounding box center [661, 427] width 15 height 130
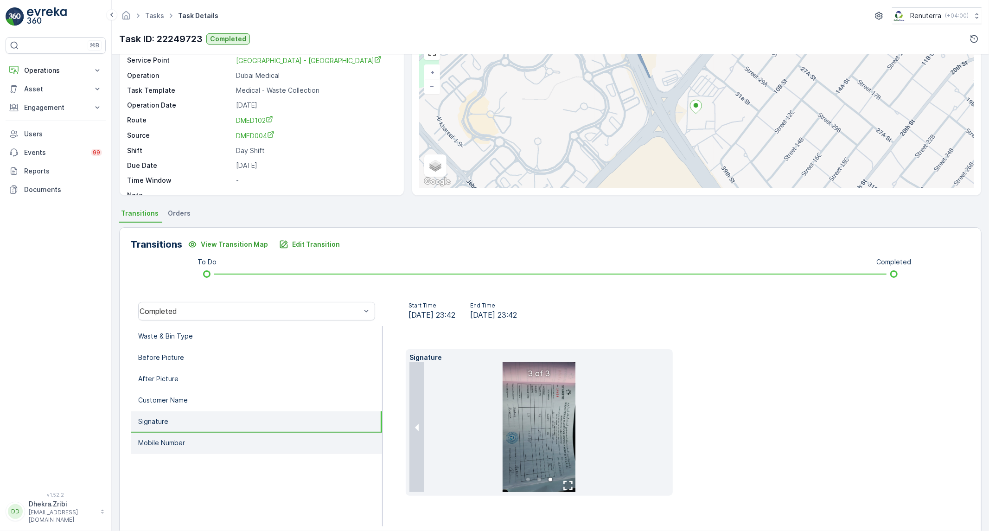
click at [156, 439] on p "Mobile Number" at bounding box center [161, 442] width 47 height 9
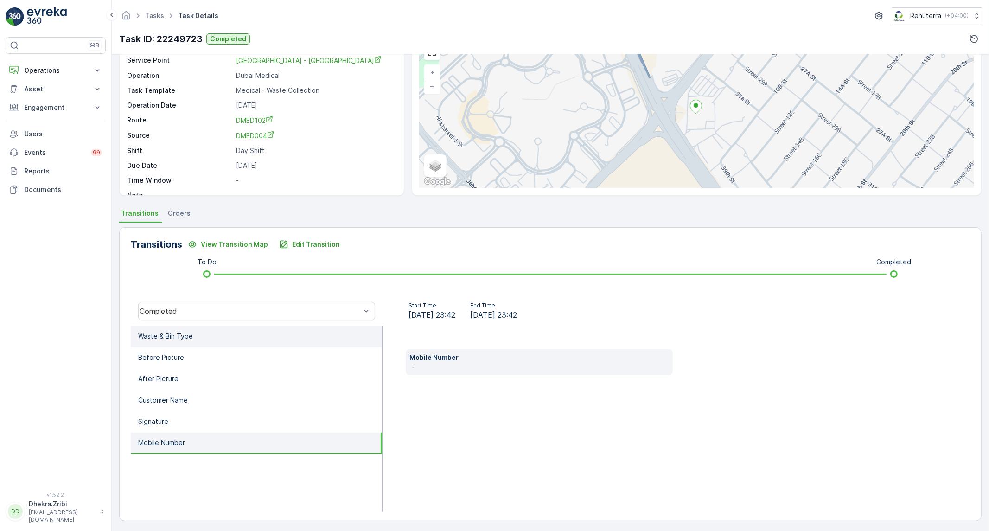
click at [191, 339] on p "Waste & Bin Type" at bounding box center [165, 335] width 55 height 9
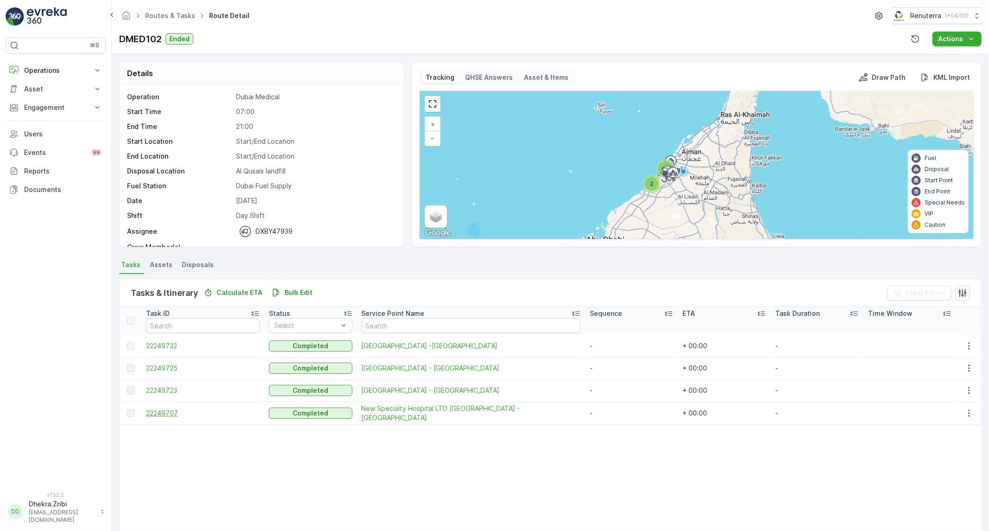
click at [170, 411] on span "22249707" at bounding box center [203, 412] width 114 height 9
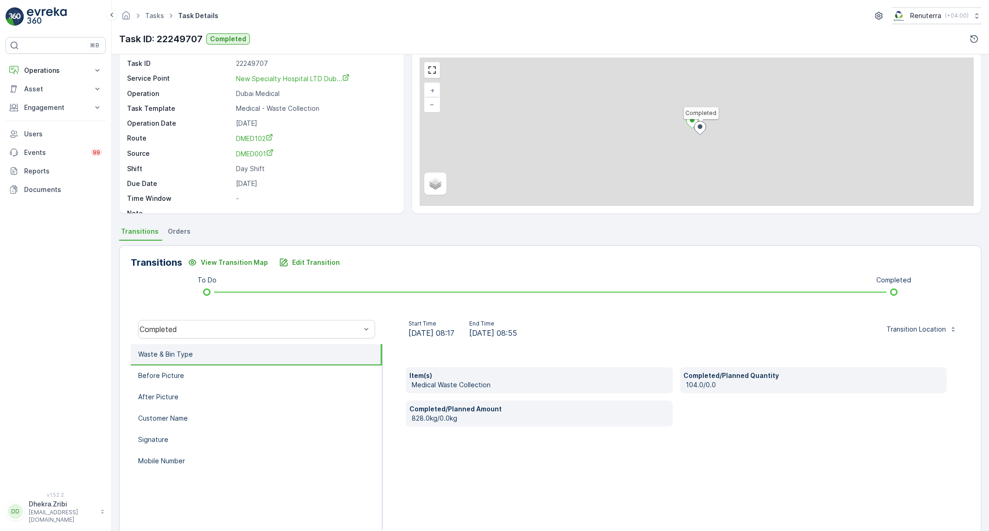
scroll to position [51, 0]
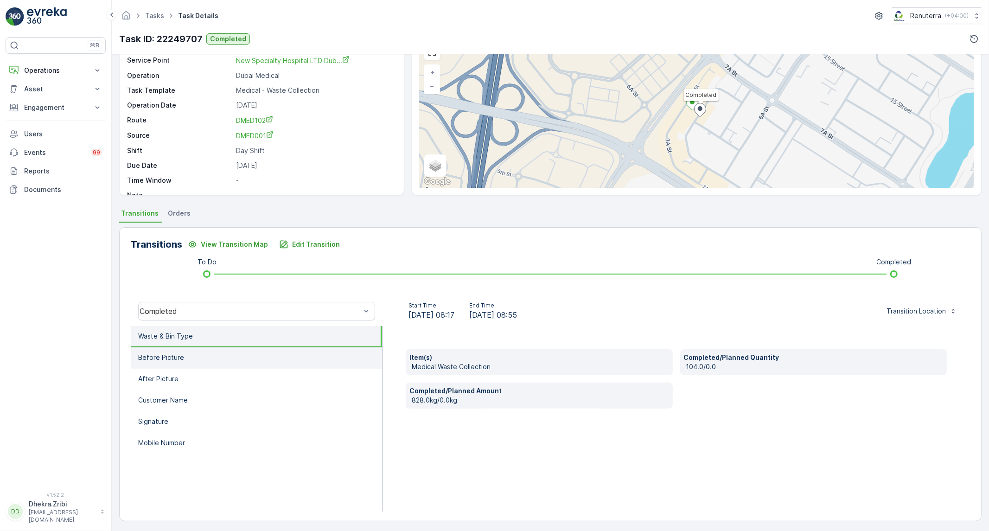
click at [189, 359] on li "Before Picture" at bounding box center [256, 357] width 251 height 21
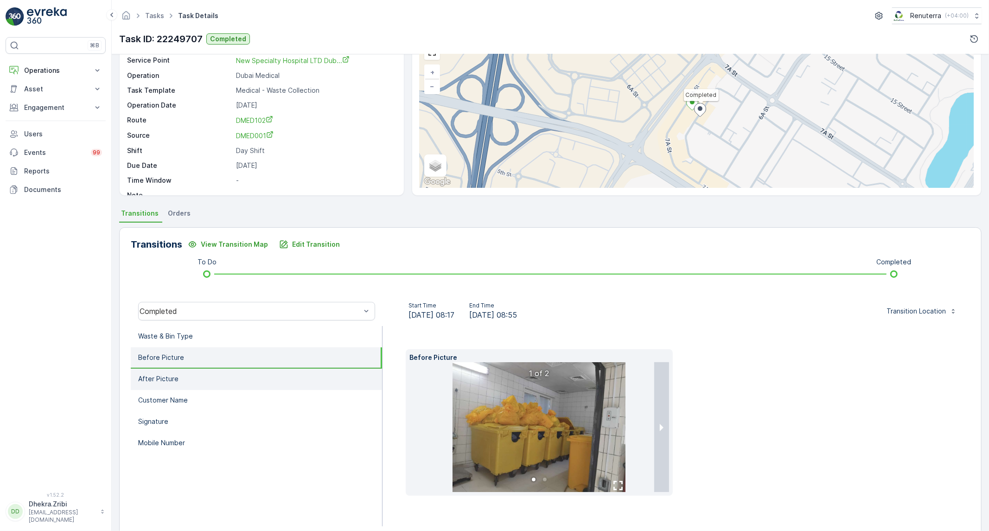
click at [189, 369] on li "After Picture" at bounding box center [256, 379] width 251 height 21
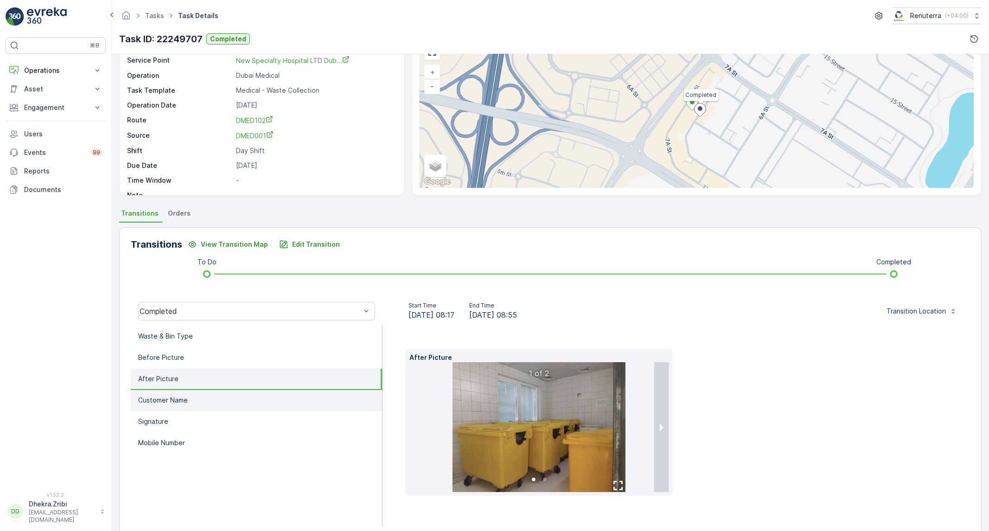
click at [179, 395] on p "Customer Name" at bounding box center [163, 399] width 50 height 9
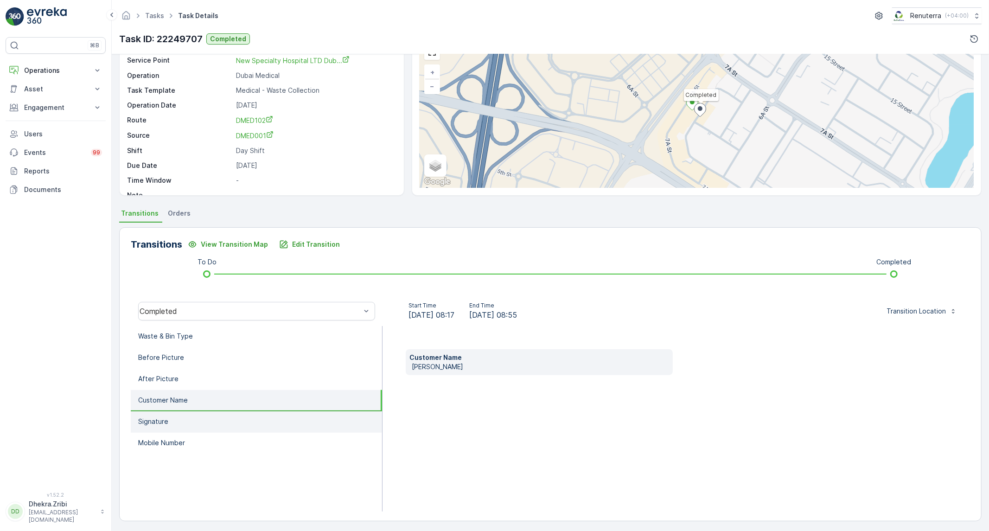
click at [177, 417] on li "Signature" at bounding box center [256, 421] width 251 height 21
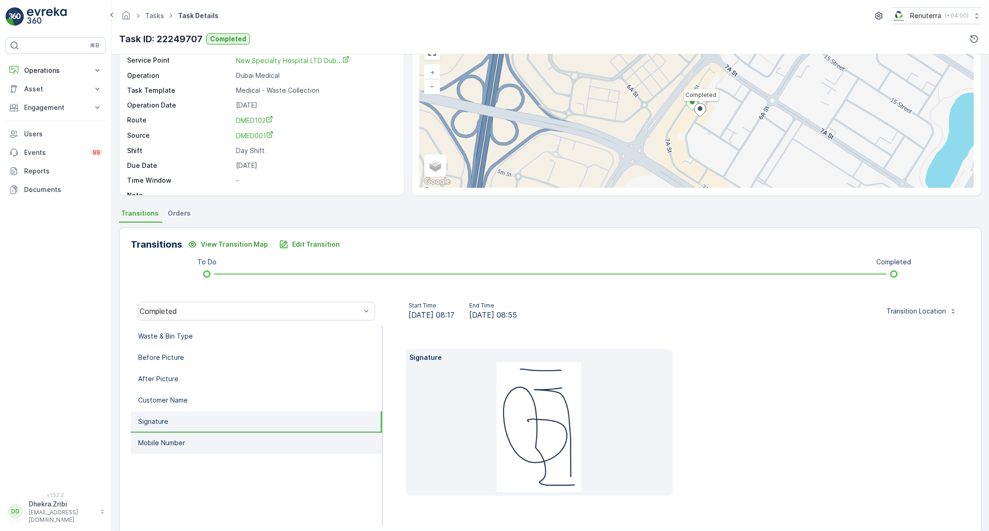
click at [164, 444] on p "Mobile Number" at bounding box center [161, 442] width 47 height 9
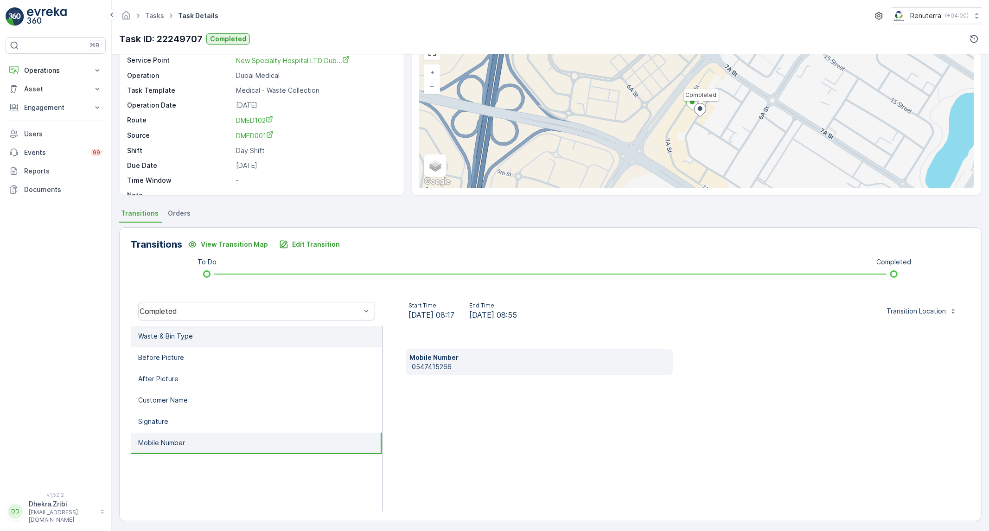
click at [263, 341] on li "Waste & Bin Type" at bounding box center [256, 336] width 251 height 21
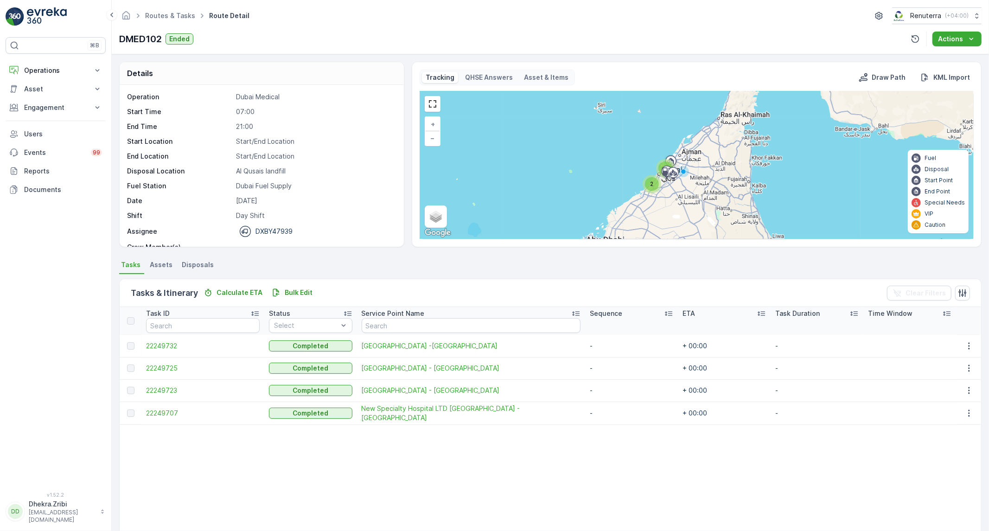
scroll to position [29, 0]
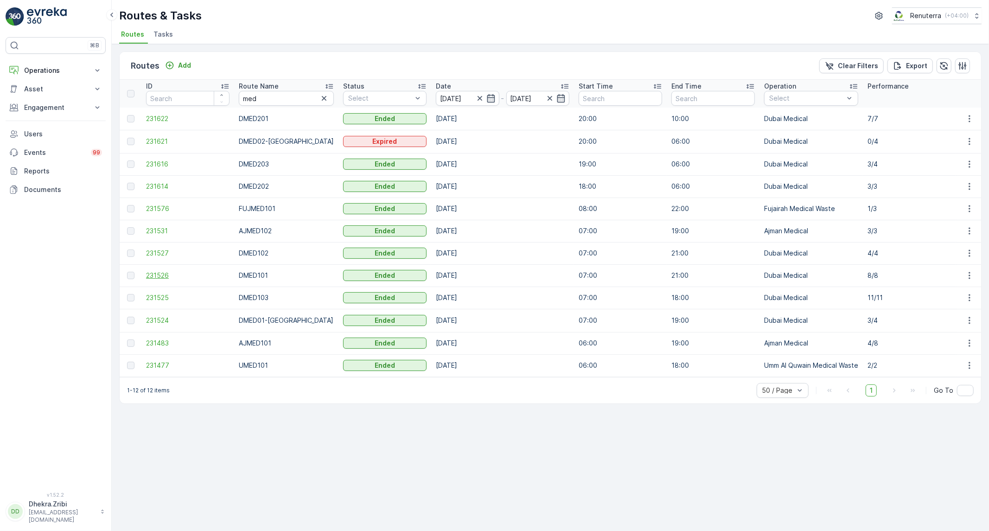
click at [160, 276] on span "231526" at bounding box center [187, 275] width 83 height 9
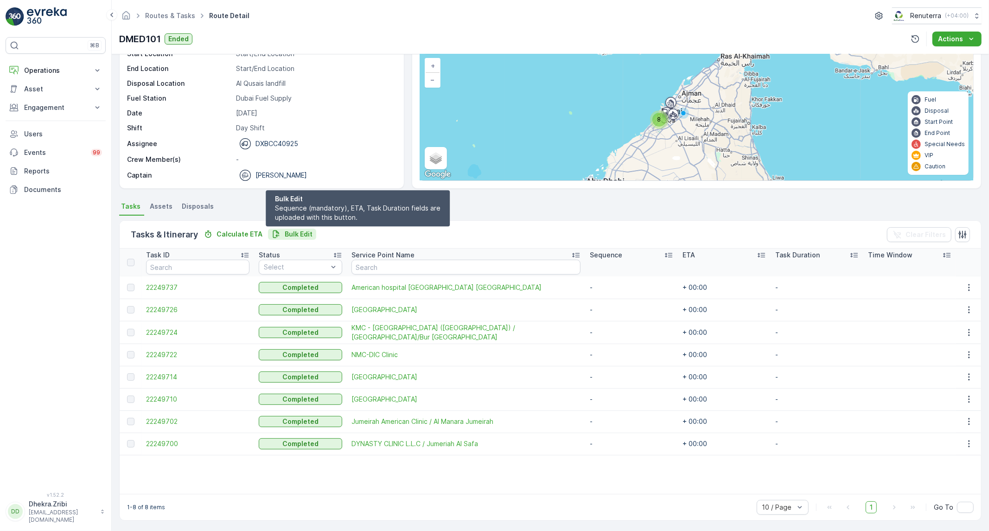
scroll to position [59, 0]
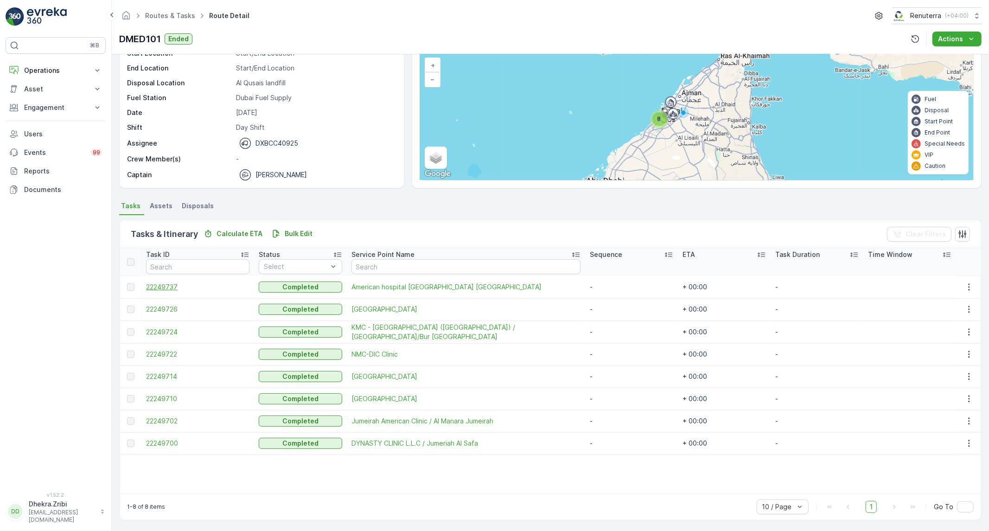
click at [171, 288] on span "22249737" at bounding box center [197, 286] width 103 height 9
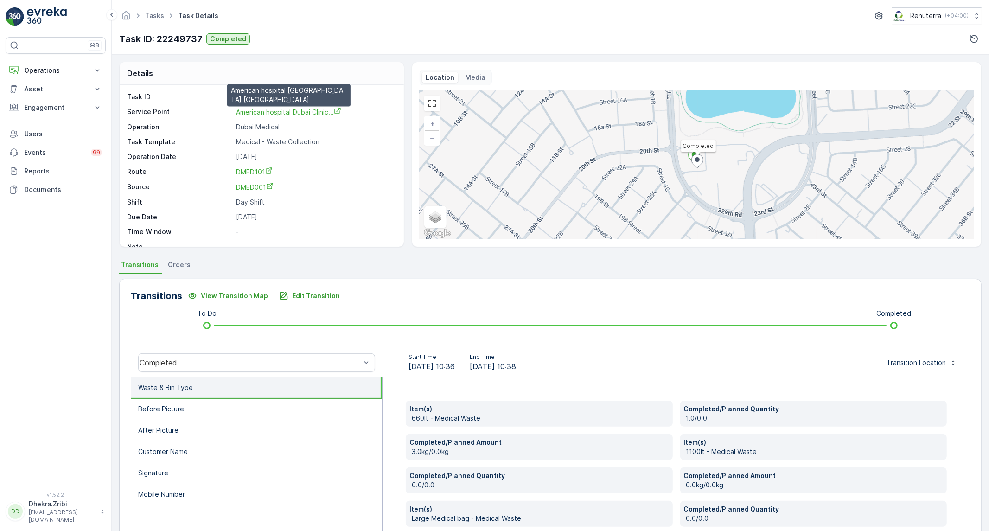
click at [286, 113] on span "American hospital Dubai Clinic..." at bounding box center [288, 112] width 105 height 8
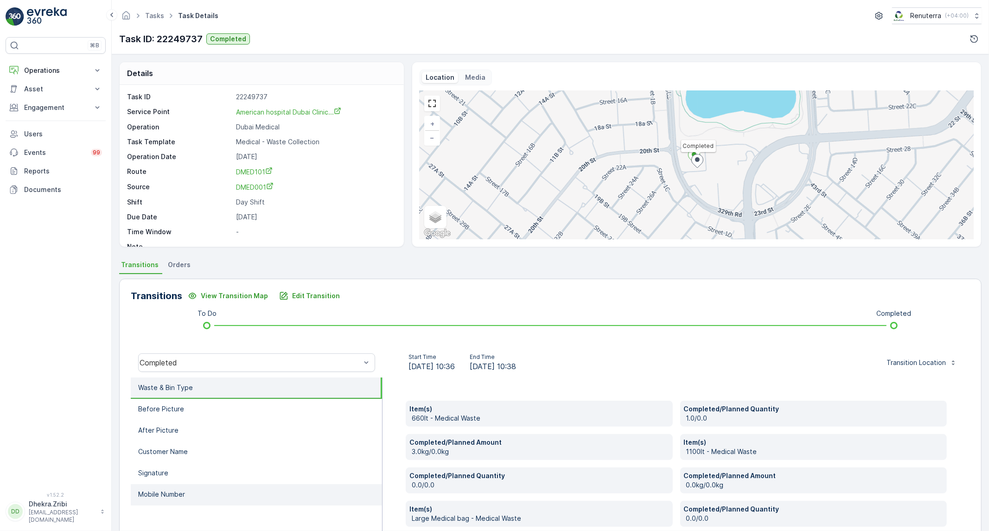
click at [188, 489] on li "Mobile Number" at bounding box center [256, 494] width 251 height 21
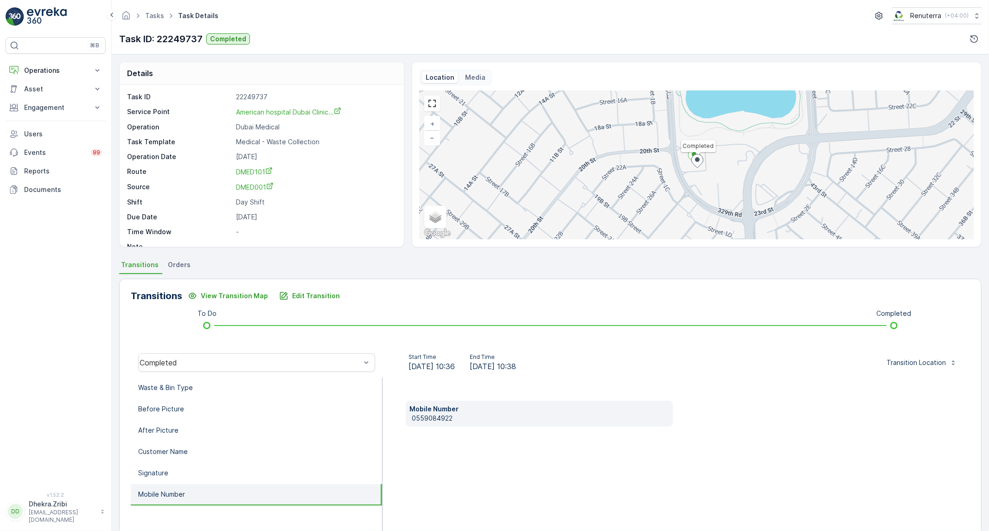
click at [468, 413] on p "0559084922" at bounding box center [540, 417] width 257 height 9
drag, startPoint x: 460, startPoint y: 414, endPoint x: 409, endPoint y: 429, distance: 53.1
click at [409, 429] on div "Mobile Number 0559084922" at bounding box center [675, 469] width 587 height 185
copy p "0559084922"
click at [267, 394] on li "Waste & Bin Type" at bounding box center [256, 387] width 251 height 21
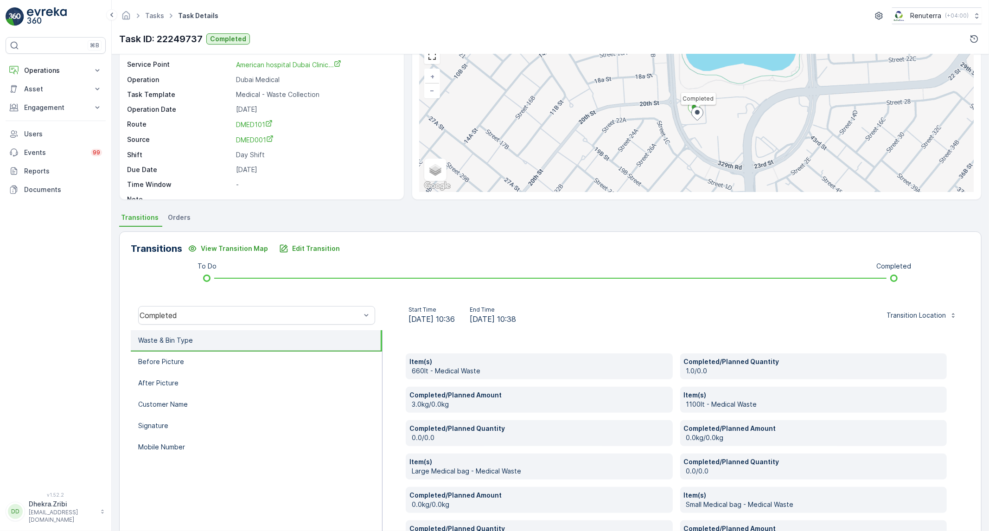
scroll to position [103, 0]
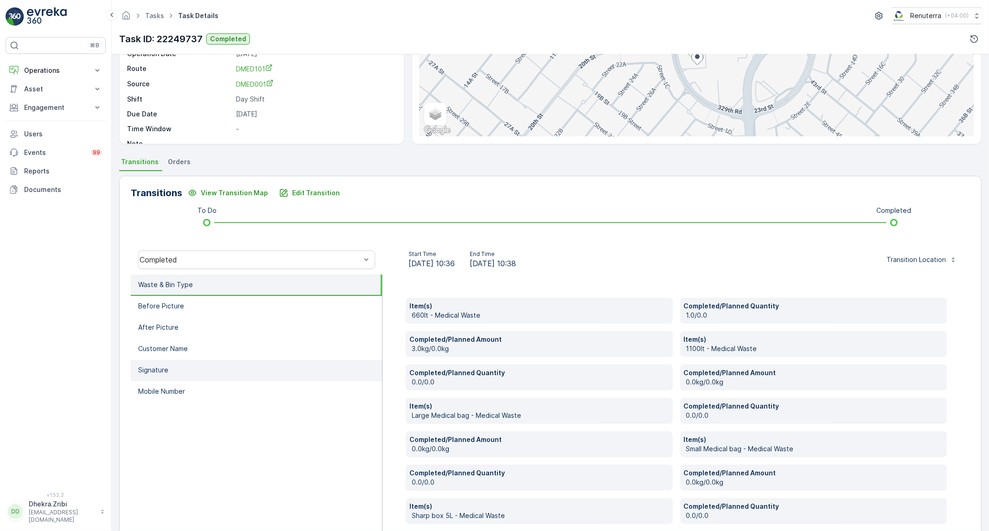
click at [174, 371] on li "Signature" at bounding box center [256, 370] width 251 height 21
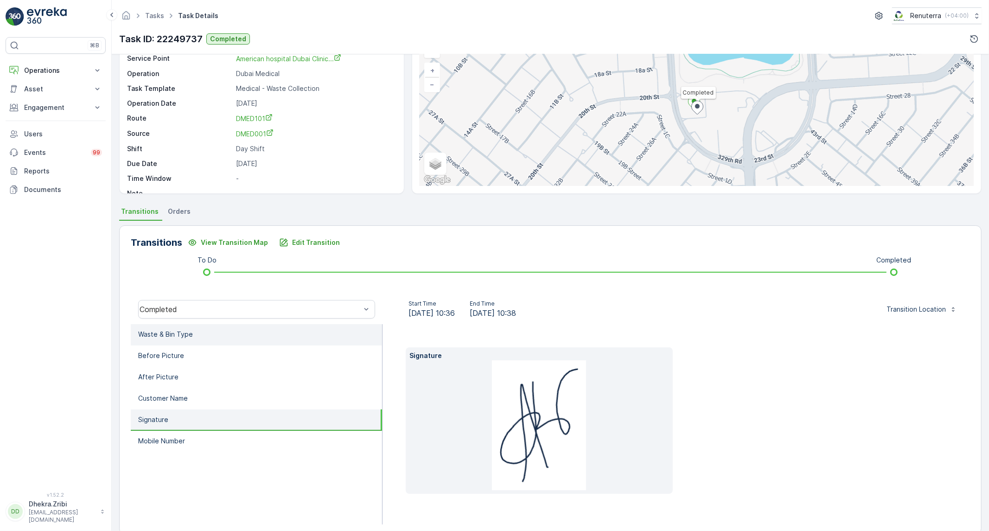
click at [190, 334] on p "Waste & Bin Type" at bounding box center [165, 334] width 55 height 9
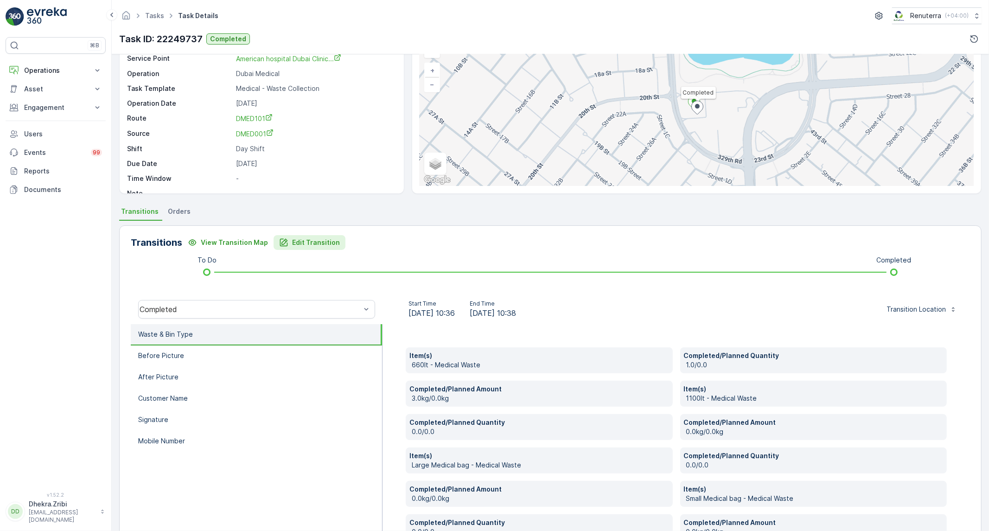
click at [323, 244] on p "Edit Transition" at bounding box center [316, 242] width 48 height 9
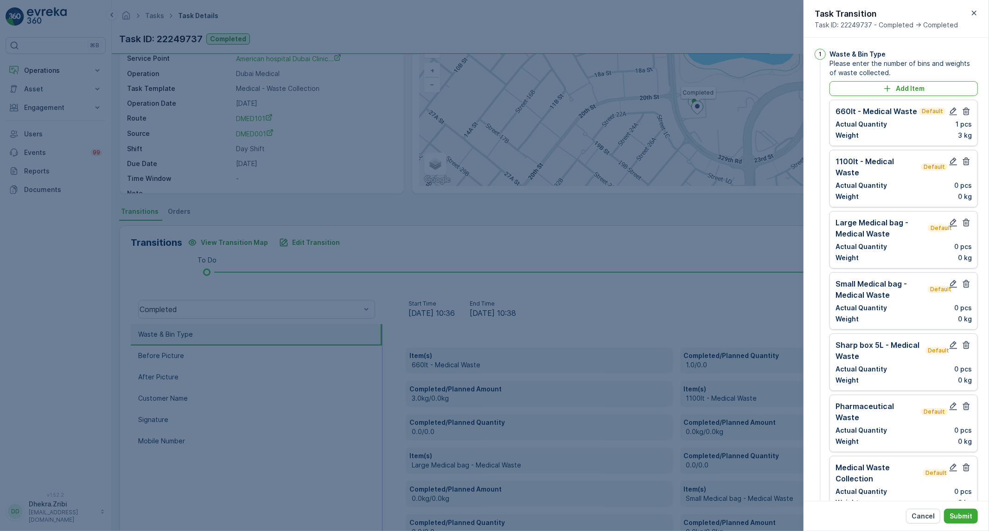
scroll to position [515, 0]
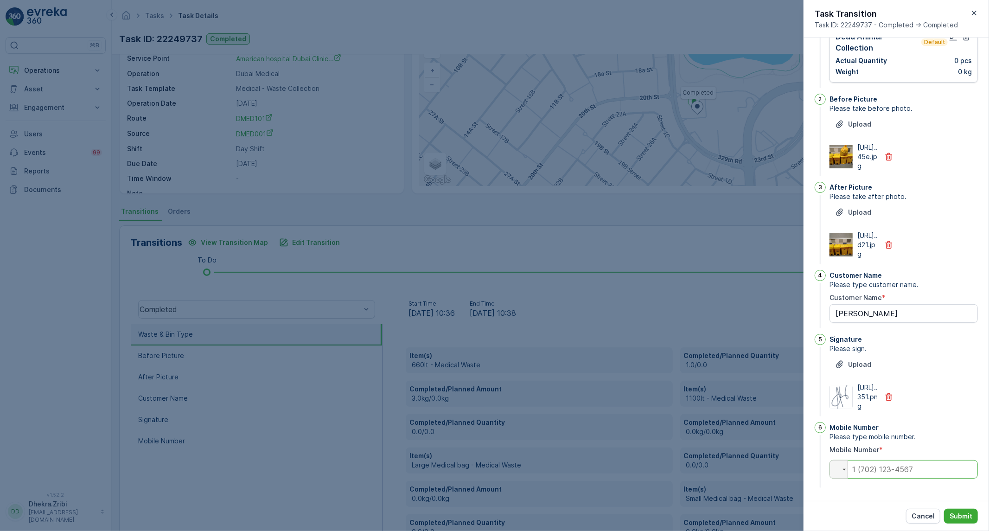
click at [922, 471] on input "tel" at bounding box center [903, 469] width 148 height 19
paste input "0559084922"
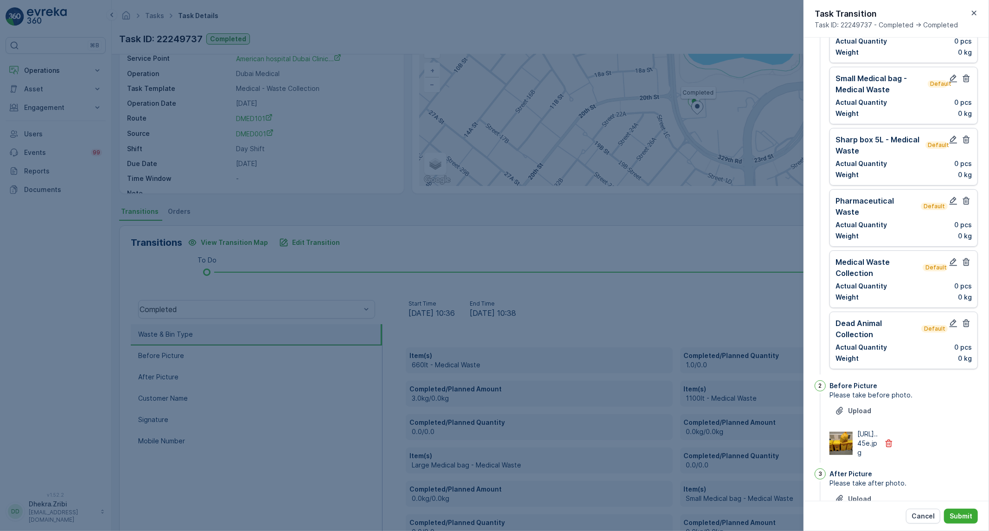
scroll to position [0, 0]
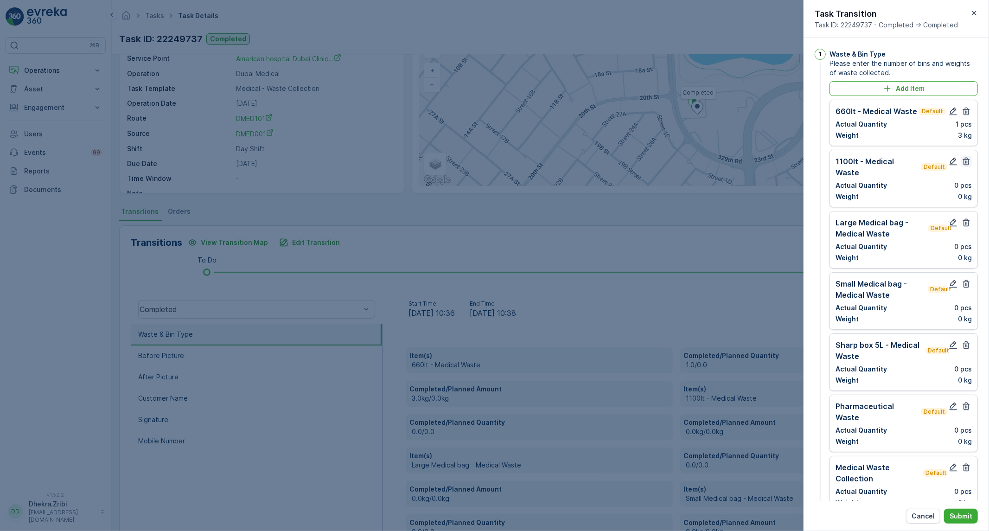
type input "0559084922"
click at [967, 165] on icon "button" at bounding box center [965, 161] width 9 height 9
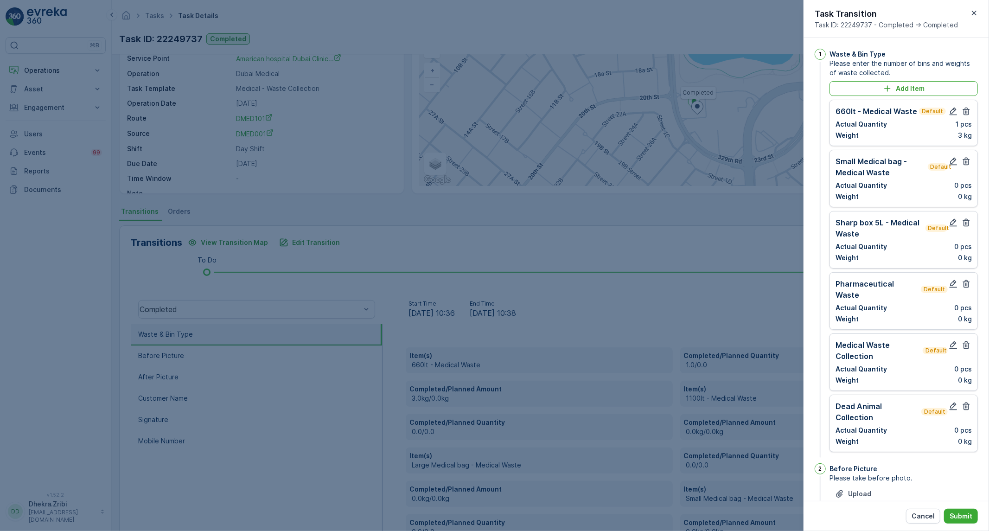
click at [967, 165] on icon "button" at bounding box center [965, 161] width 9 height 9
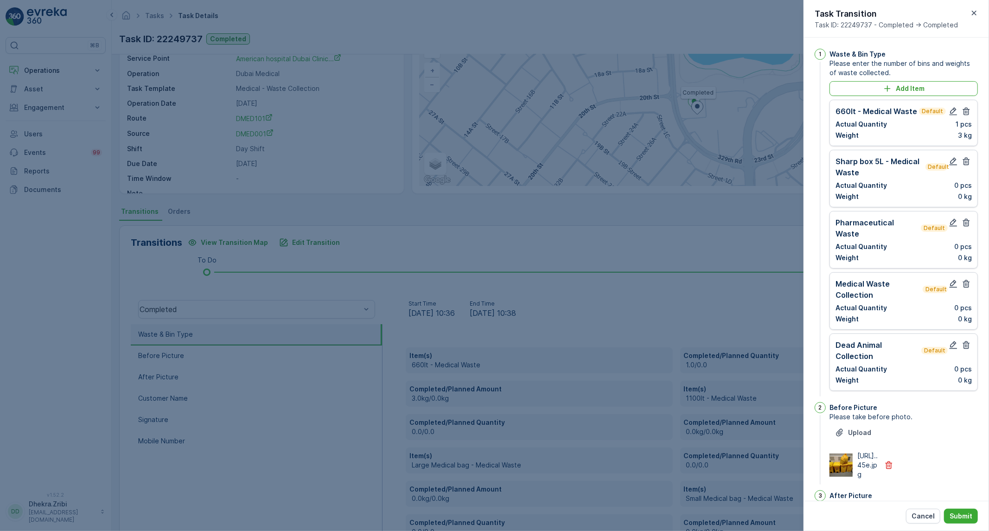
click at [967, 165] on icon "button" at bounding box center [965, 161] width 9 height 9
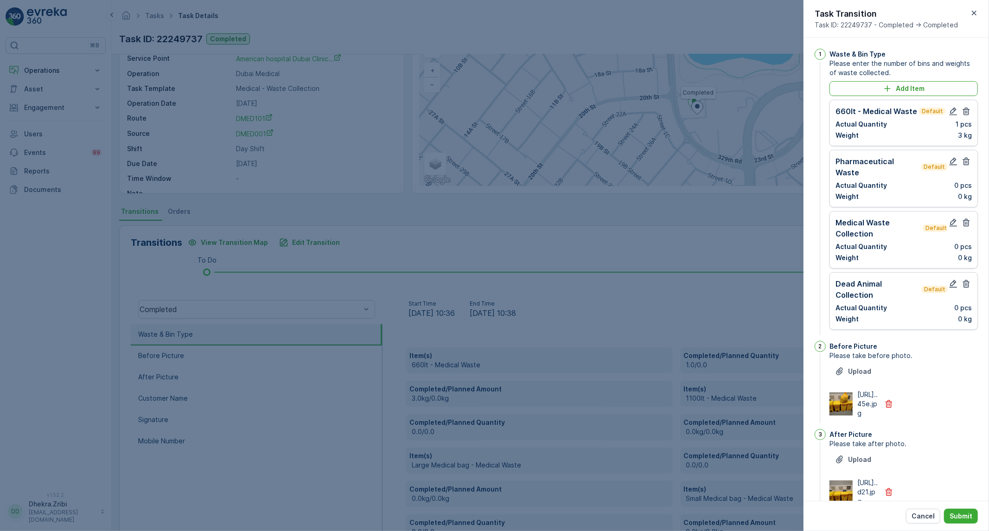
click at [967, 165] on icon "button" at bounding box center [965, 161] width 9 height 9
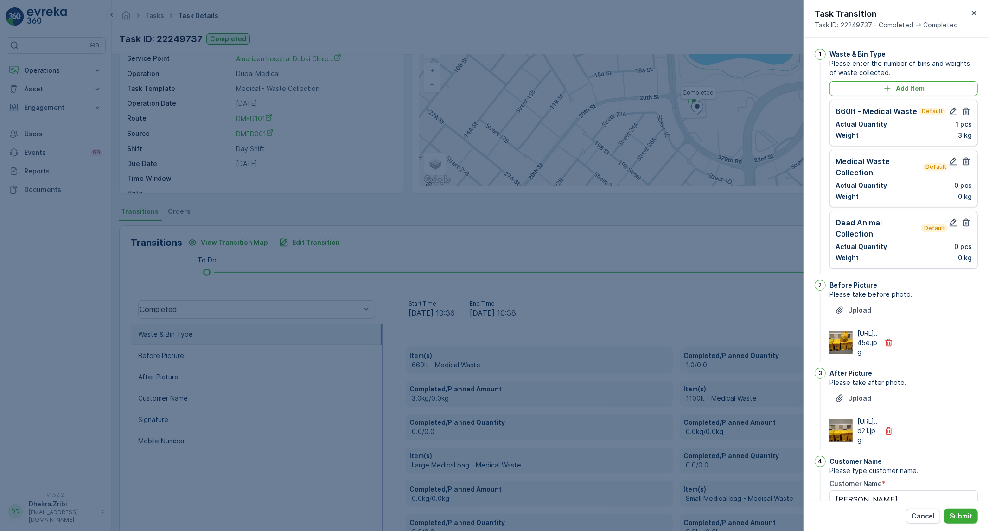
click at [967, 165] on icon "button" at bounding box center [965, 161] width 9 height 9
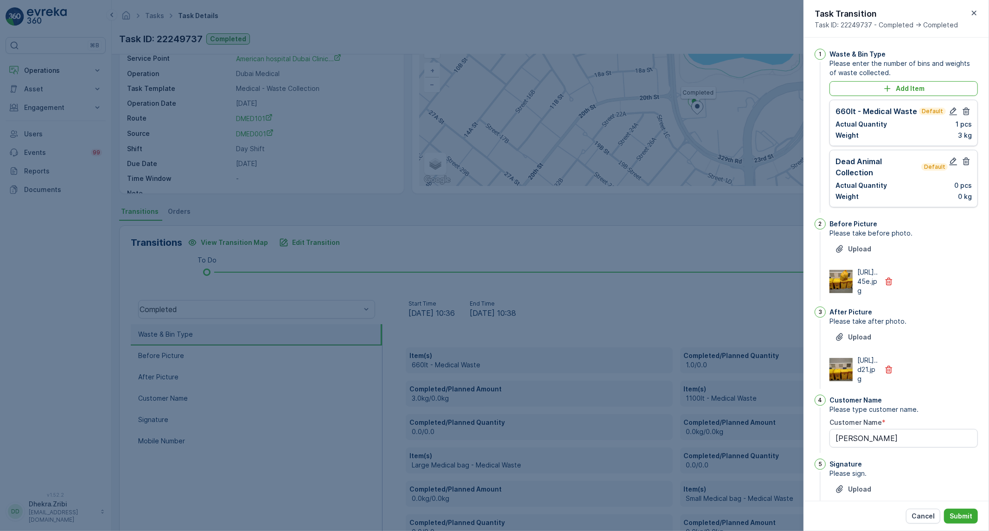
click at [967, 165] on icon "button" at bounding box center [965, 161] width 9 height 9
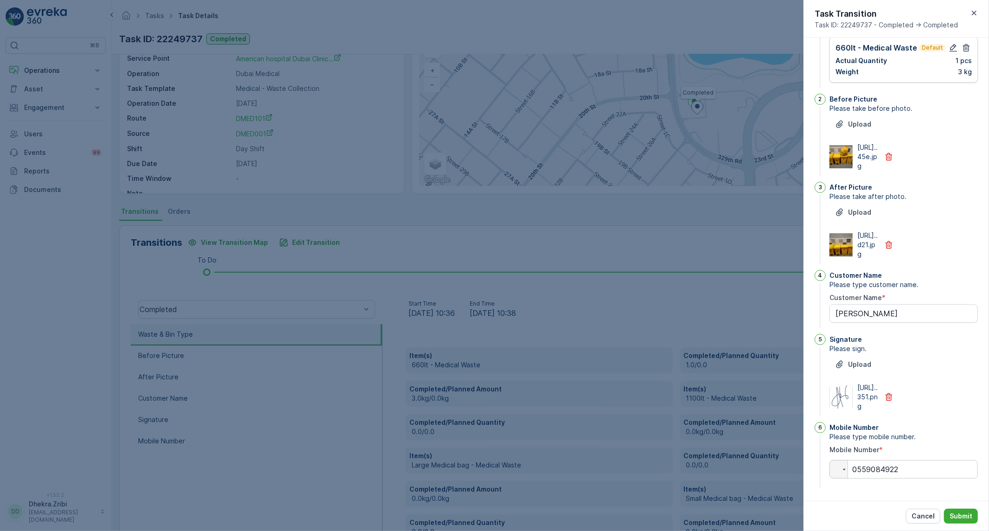
scroll to position [119, 0]
click at [961, 511] on button "Submit" at bounding box center [961, 516] width 34 height 15
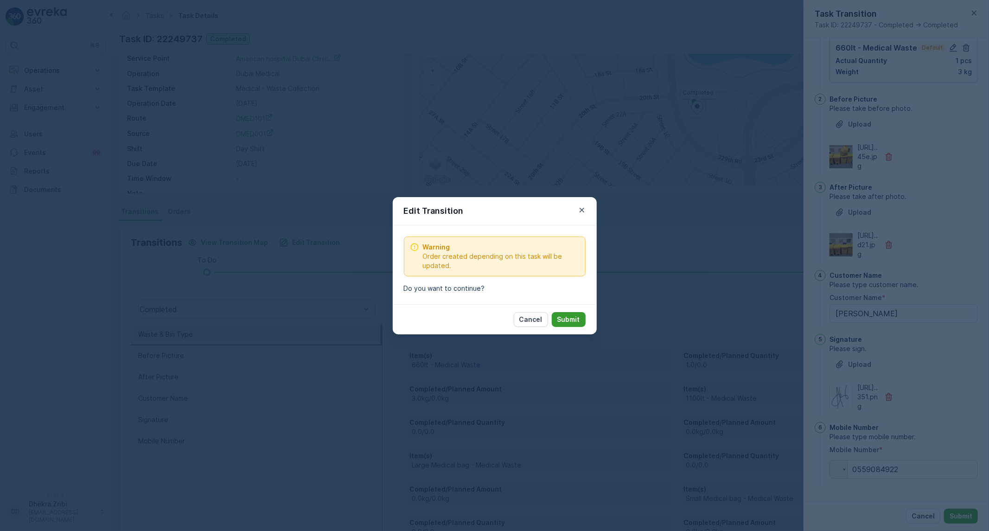
click at [564, 316] on p "Submit" at bounding box center [568, 319] width 23 height 9
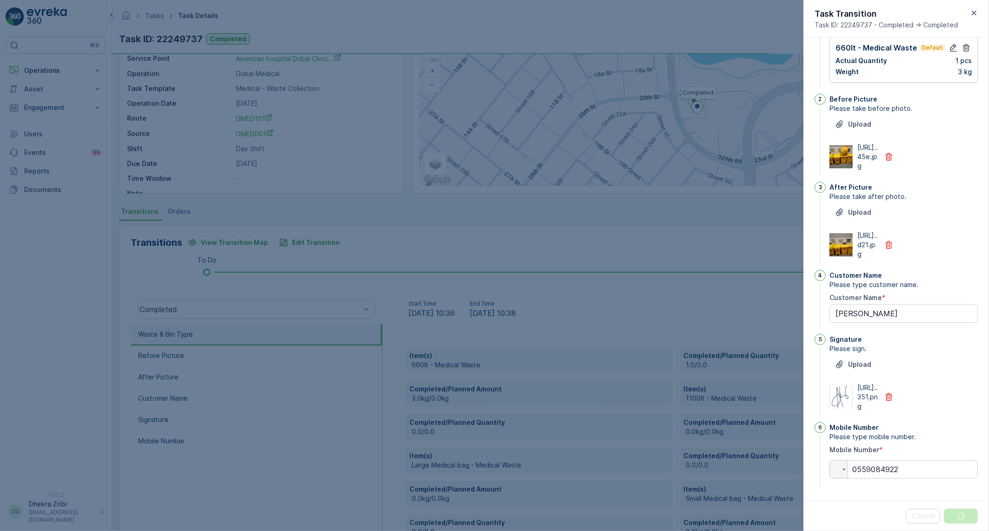
scroll to position [0, 0]
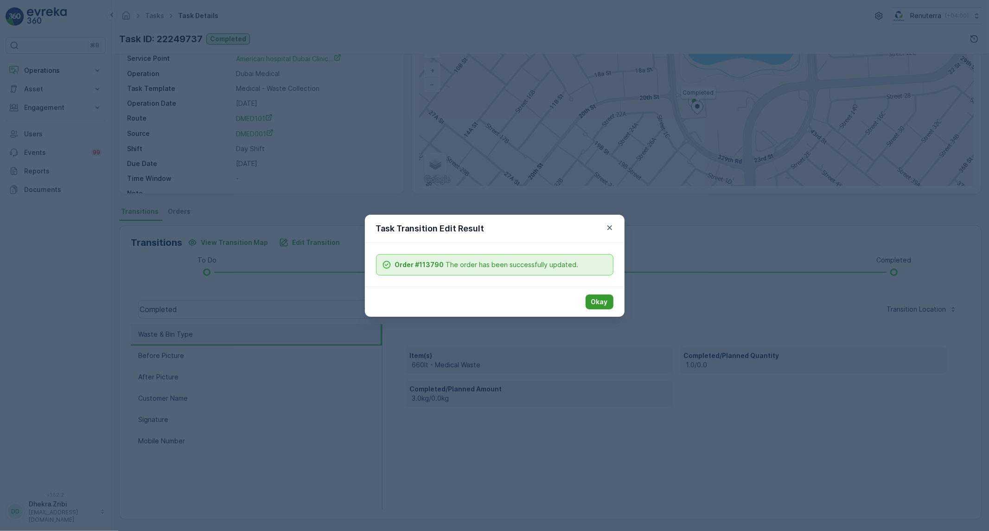
click at [592, 300] on p "Okay" at bounding box center [599, 301] width 17 height 9
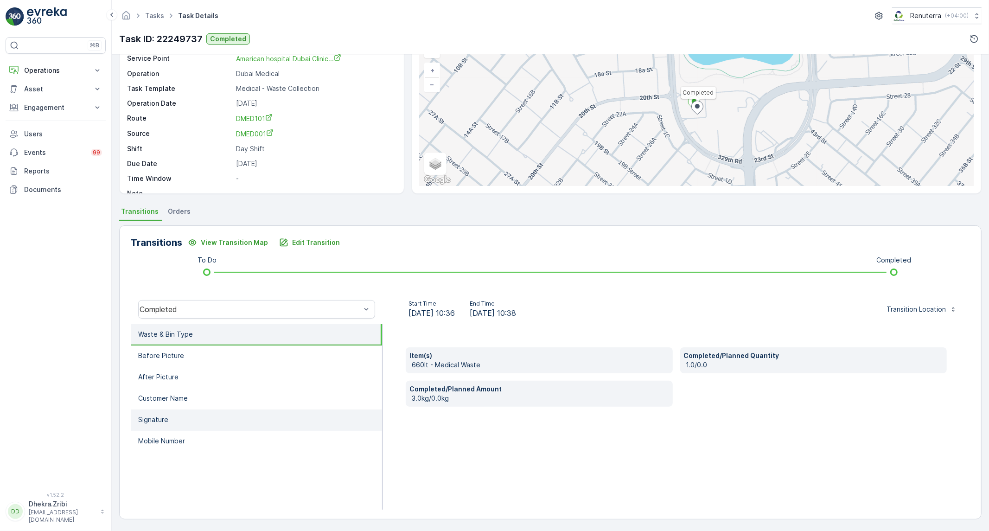
click at [299, 410] on li "Signature" at bounding box center [256, 419] width 251 height 21
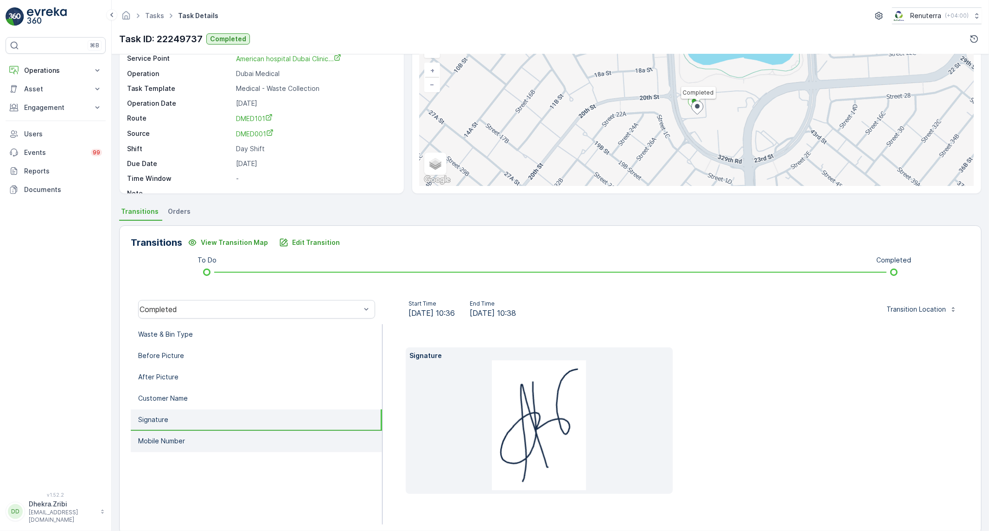
click at [272, 442] on li "Mobile Number" at bounding box center [256, 441] width 251 height 21
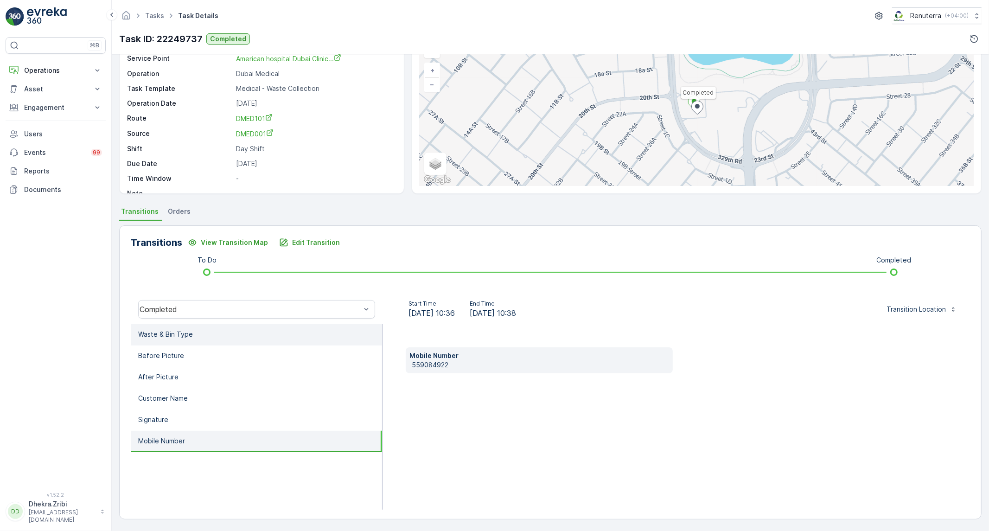
click at [265, 339] on li "Waste & Bin Type" at bounding box center [256, 334] width 251 height 21
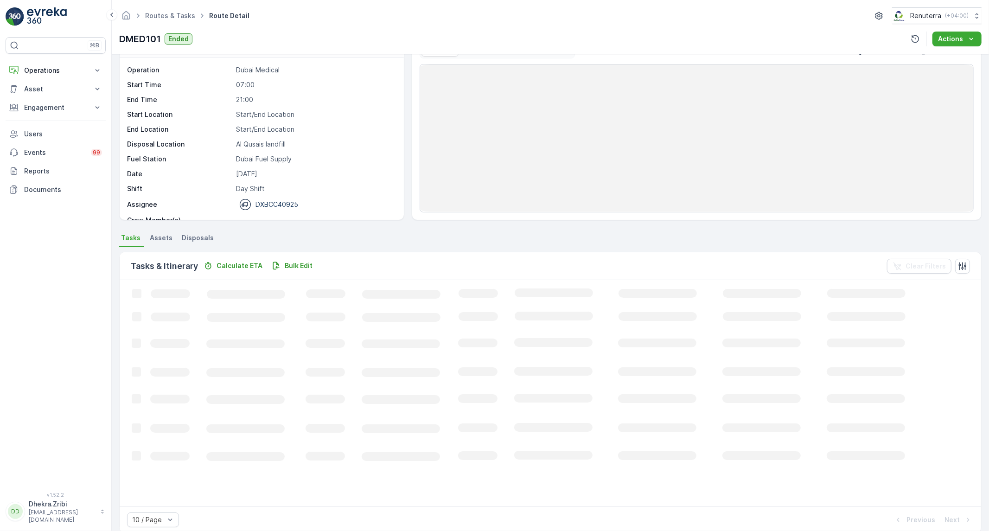
scroll to position [40, 0]
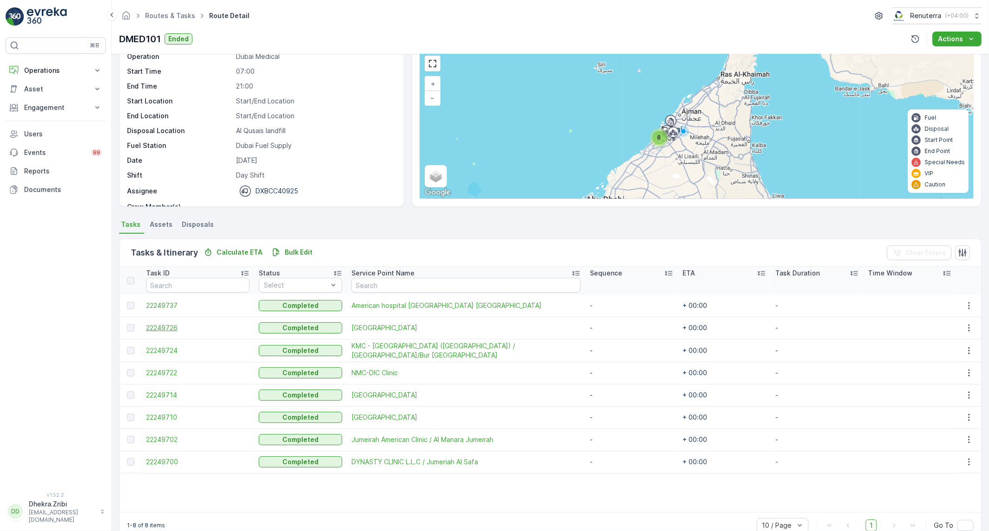
click at [163, 325] on span "22249726" at bounding box center [197, 327] width 103 height 9
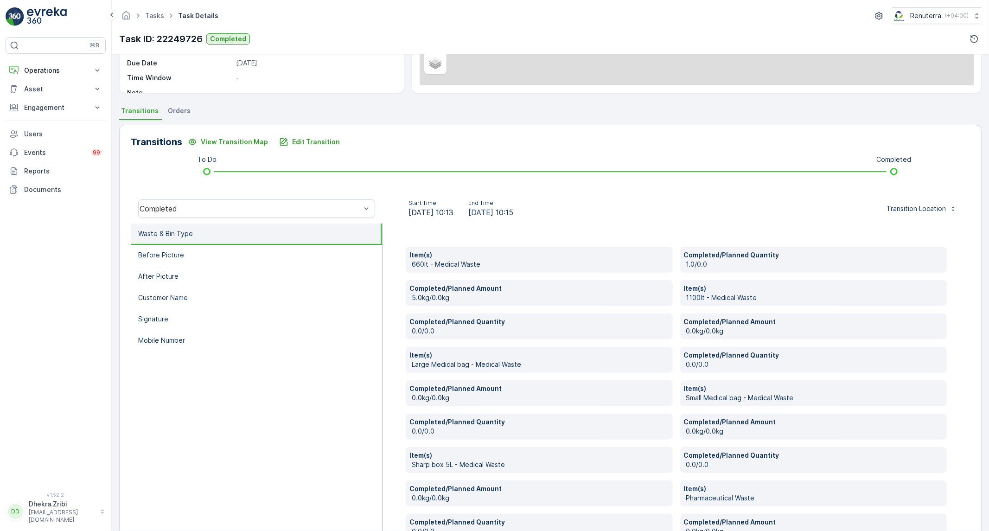
scroll to position [154, 0]
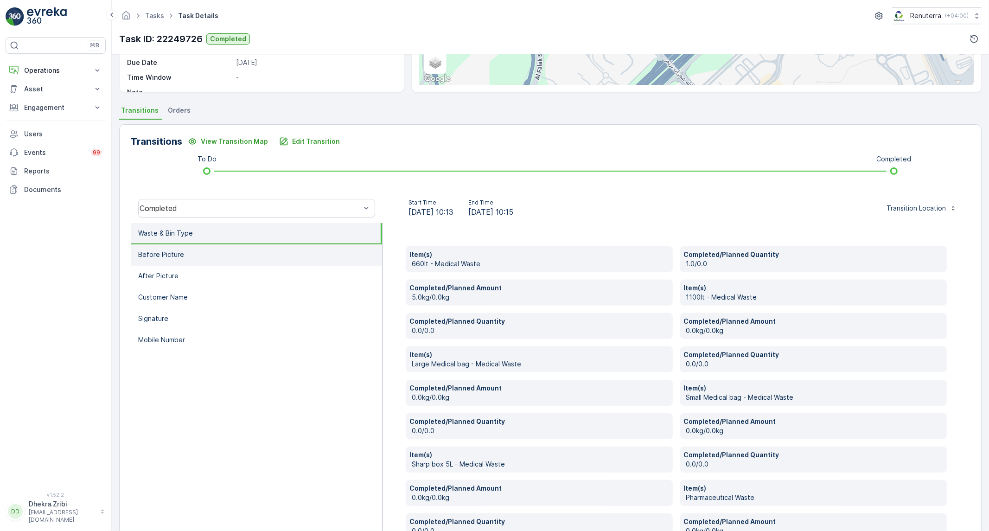
click at [218, 256] on li "Before Picture" at bounding box center [256, 254] width 251 height 21
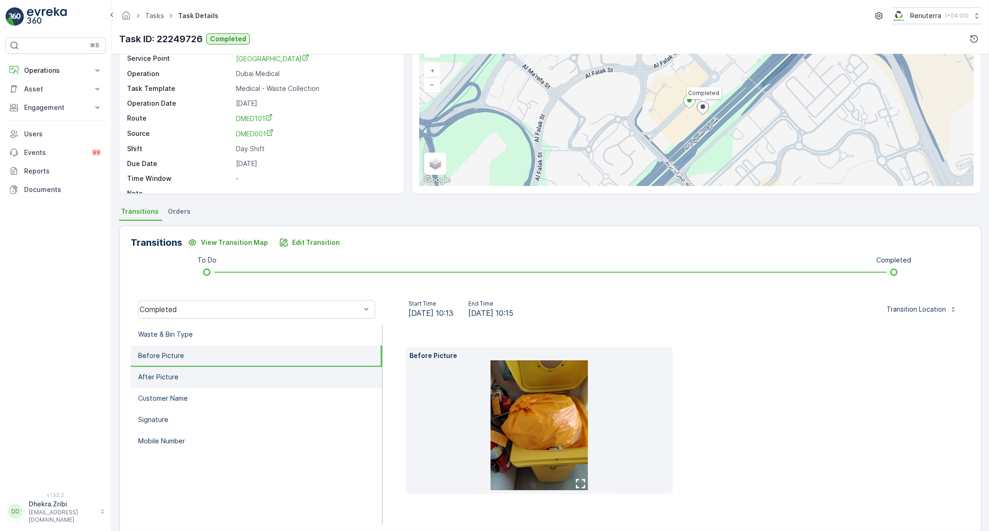
click at [168, 372] on p "After Picture" at bounding box center [158, 376] width 40 height 9
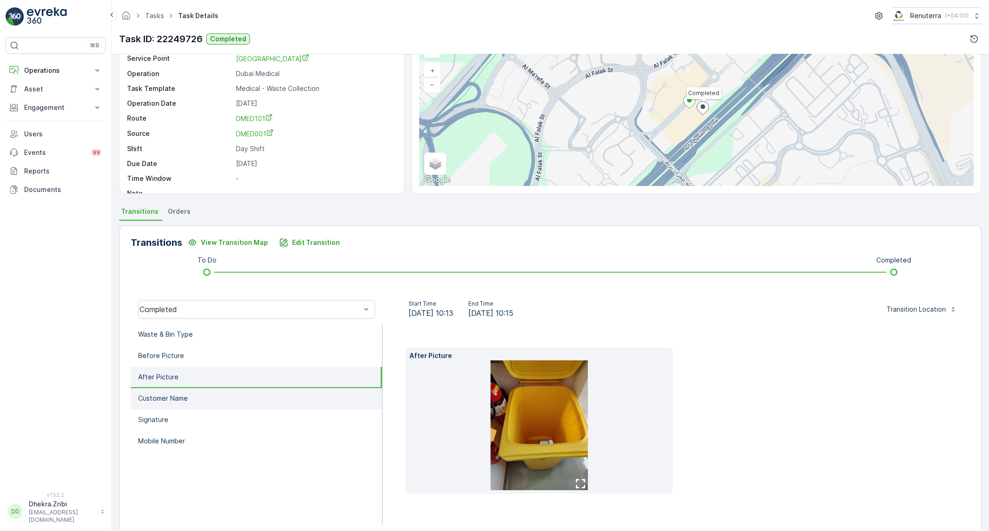
click at [166, 389] on li "Customer Name" at bounding box center [256, 398] width 251 height 21
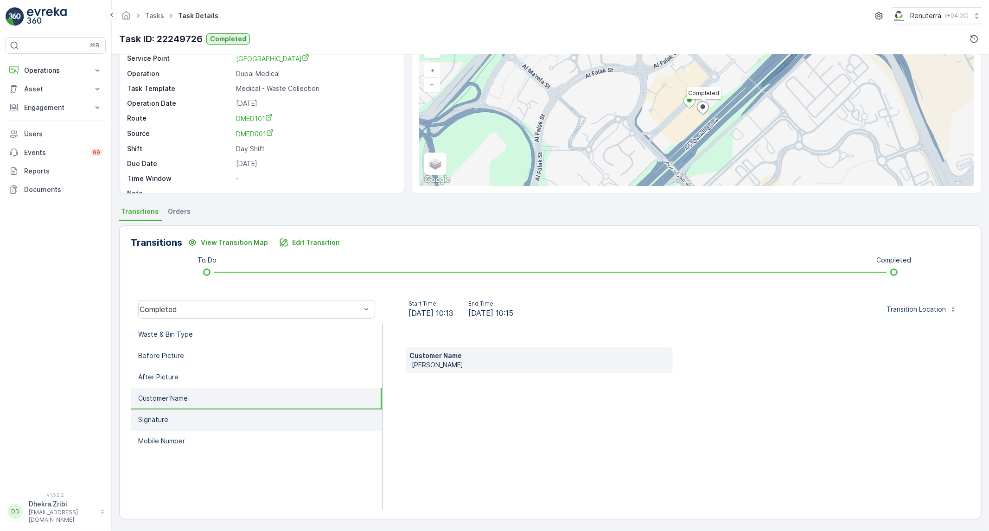
click at [173, 415] on li "Signature" at bounding box center [256, 419] width 251 height 21
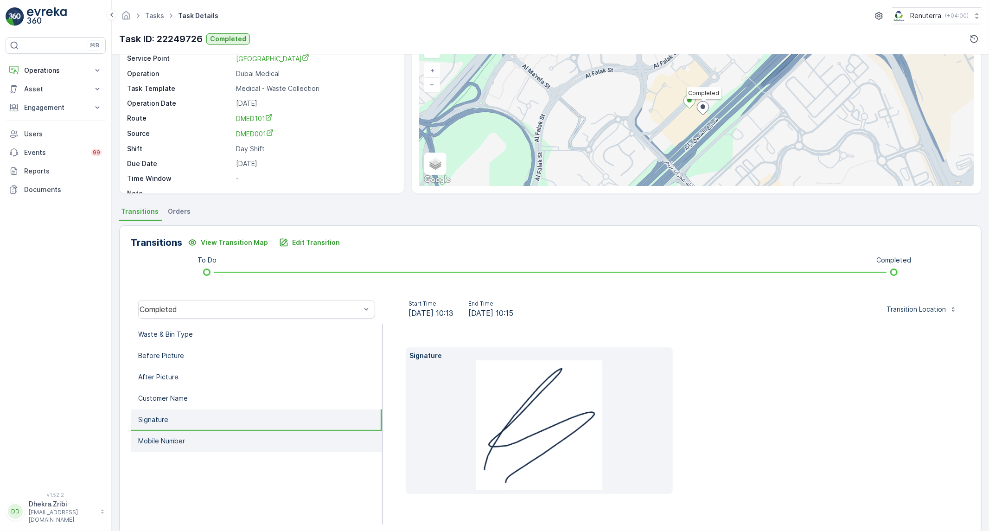
click at [179, 443] on li "Mobile Number" at bounding box center [256, 441] width 251 height 21
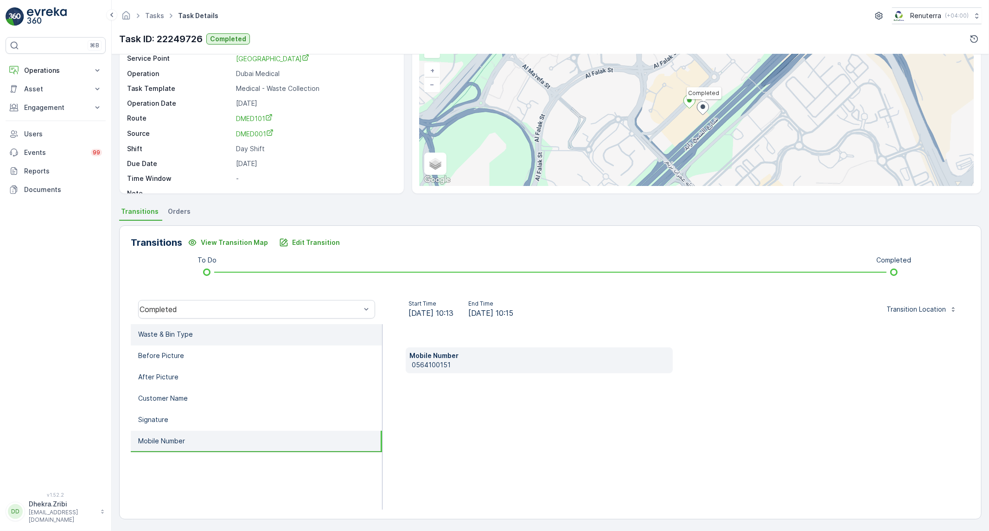
click at [212, 340] on li "Waste & Bin Type" at bounding box center [256, 334] width 251 height 21
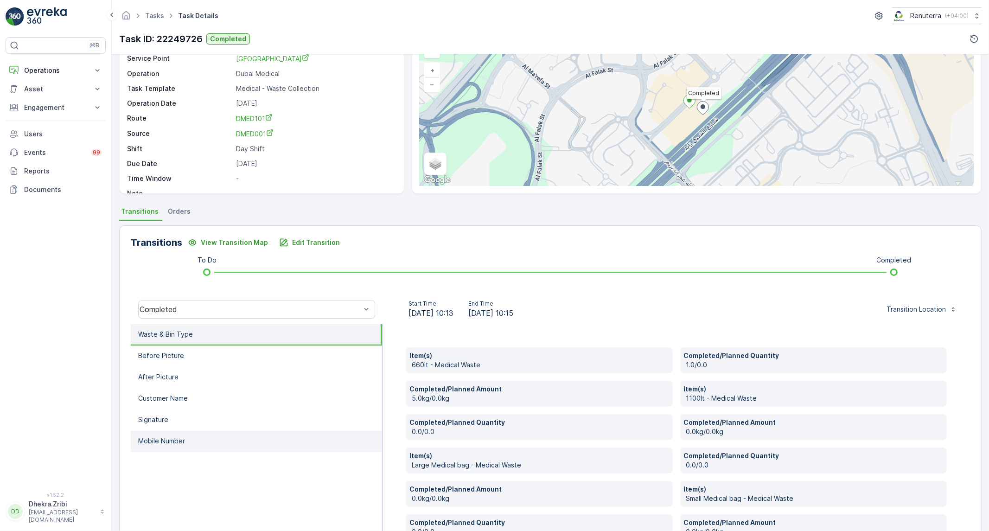
click at [186, 433] on li "Mobile Number" at bounding box center [256, 441] width 251 height 21
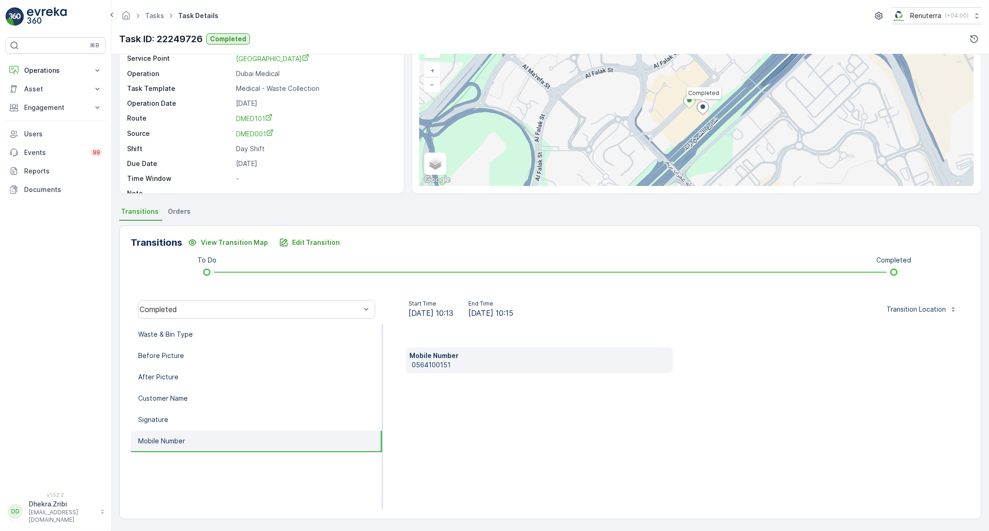
click at [451, 365] on p "0564100151" at bounding box center [540, 364] width 257 height 9
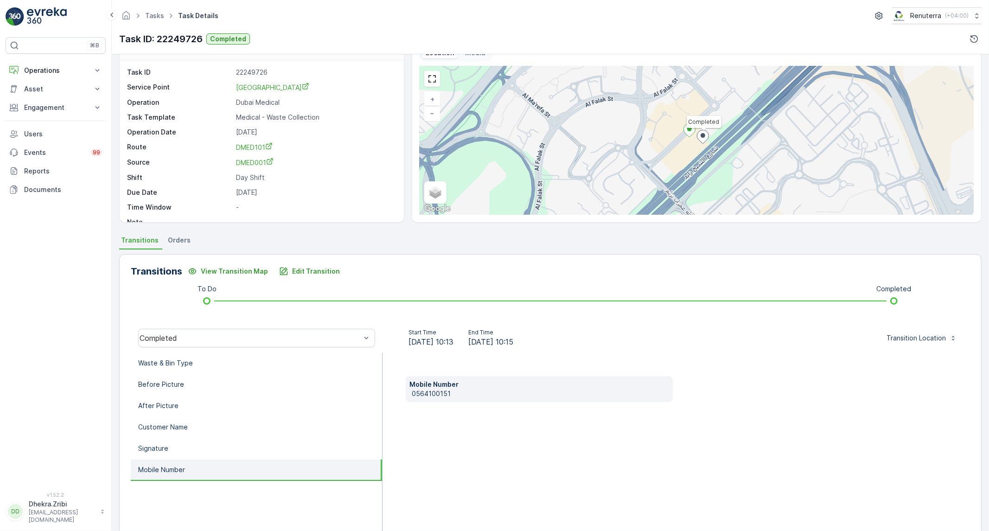
scroll to position [0, 0]
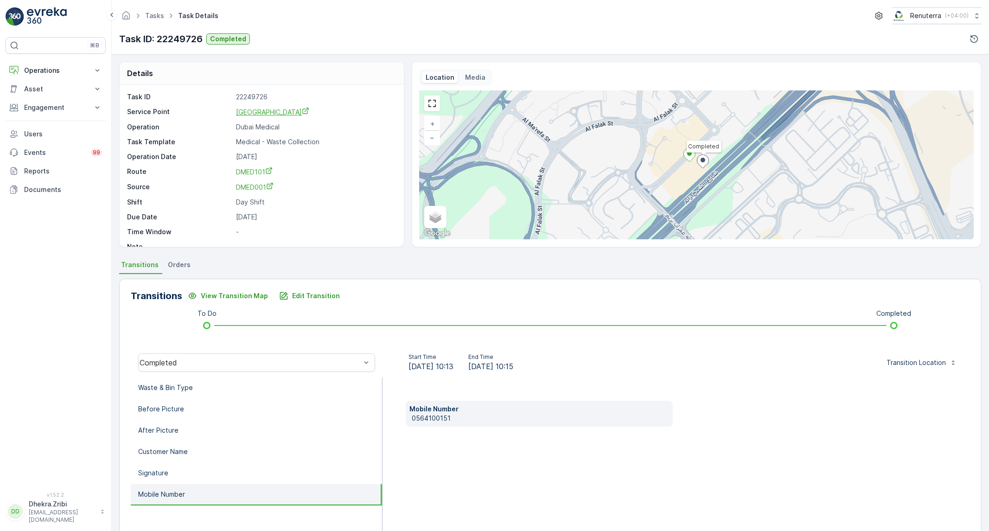
click at [289, 108] on span "American Hospital Media City" at bounding box center [272, 112] width 73 height 8
click at [236, 390] on li "Waste & Bin Type" at bounding box center [256, 387] width 251 height 21
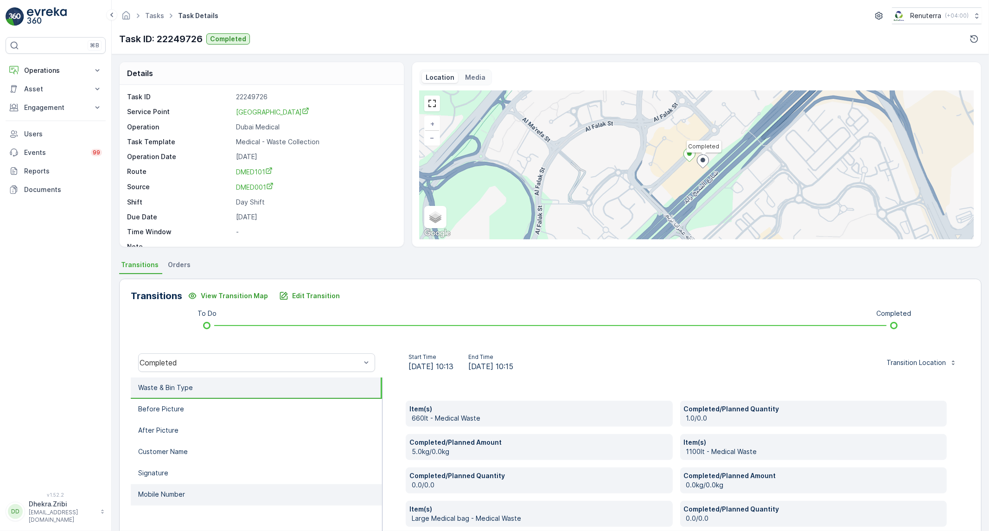
click at [200, 488] on li "Mobile Number" at bounding box center [256, 494] width 251 height 21
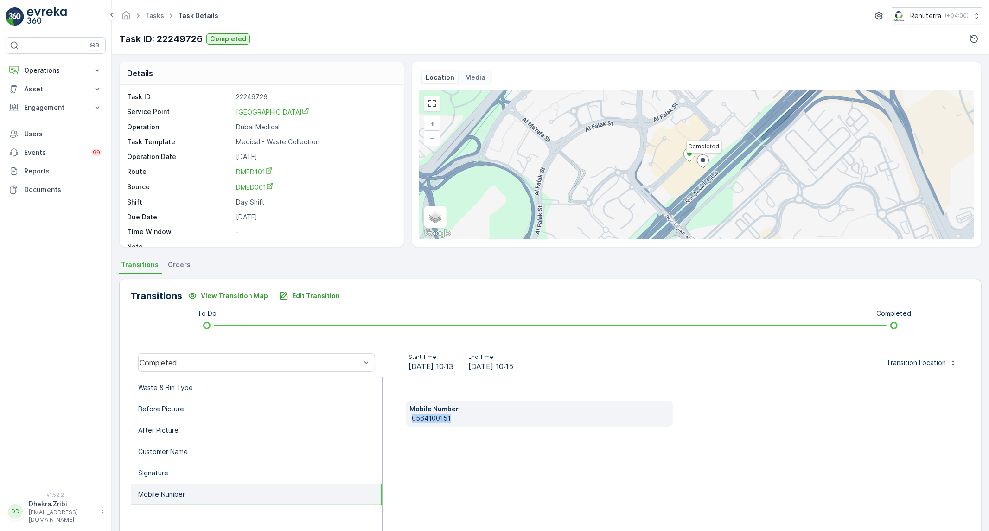
drag, startPoint x: 449, startPoint y: 418, endPoint x: 410, endPoint y: 420, distance: 39.0
click at [410, 420] on div "Mobile Number 0564100151" at bounding box center [539, 414] width 267 height 26
copy p "0564100151"
click at [225, 393] on li "Waste & Bin Type" at bounding box center [256, 387] width 251 height 21
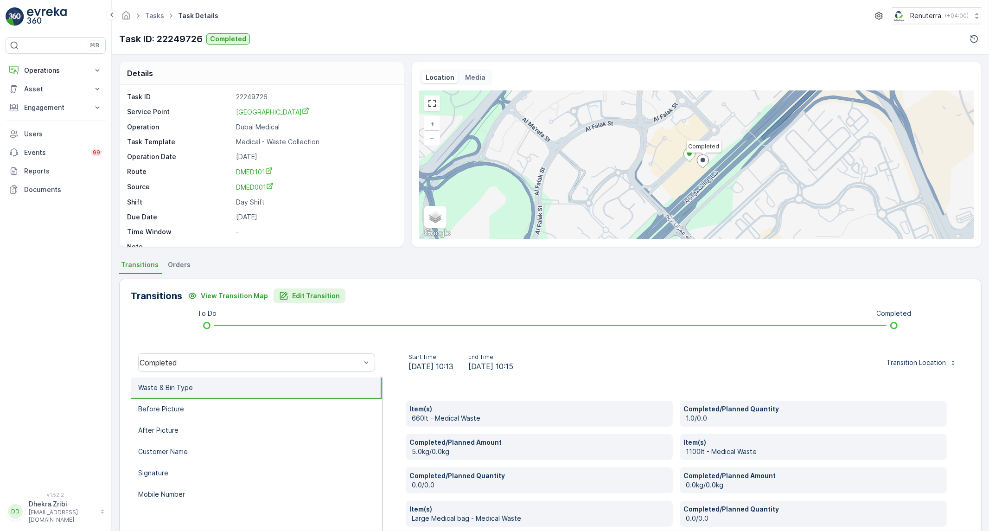
click at [332, 291] on p "Edit Transition" at bounding box center [316, 295] width 48 height 9
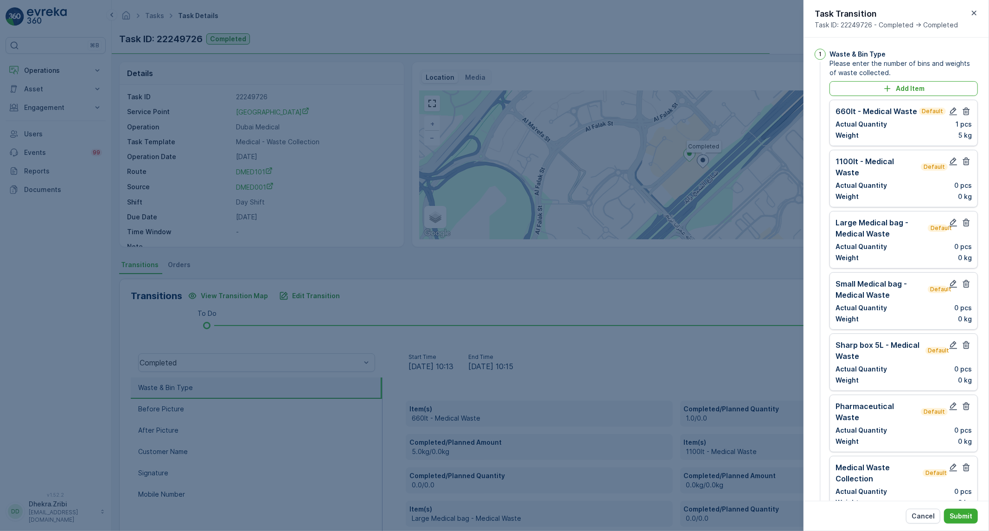
scroll to position [515, 0]
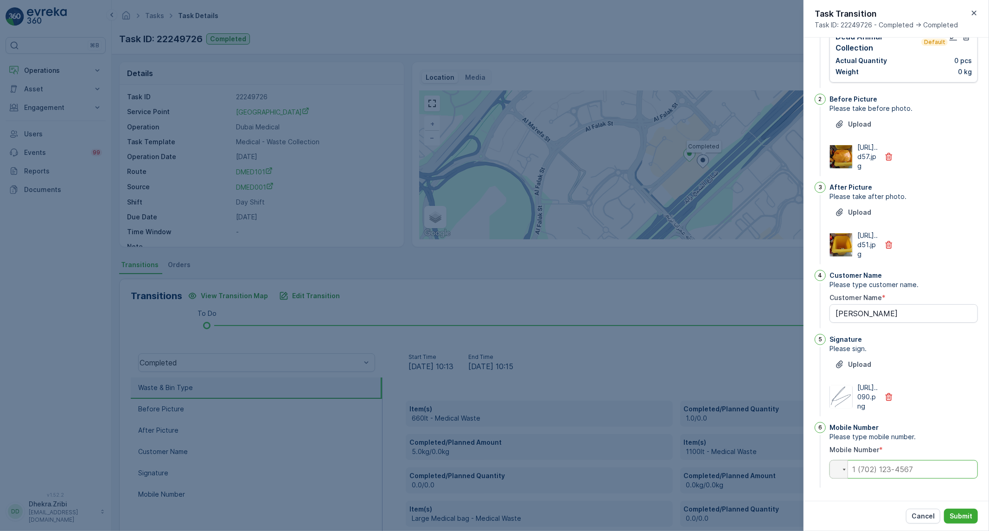
click at [918, 471] on input "tel" at bounding box center [903, 469] width 148 height 19
paste input "0564100151"
type Name "Philip"
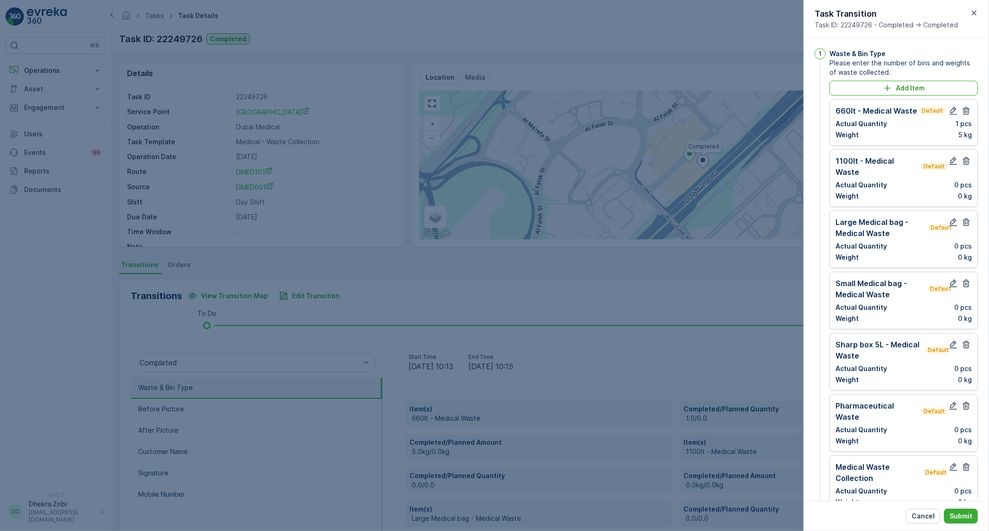
scroll to position [0, 0]
type input "0564100151"
click at [965, 165] on icon "button" at bounding box center [966, 162] width 7 height 8
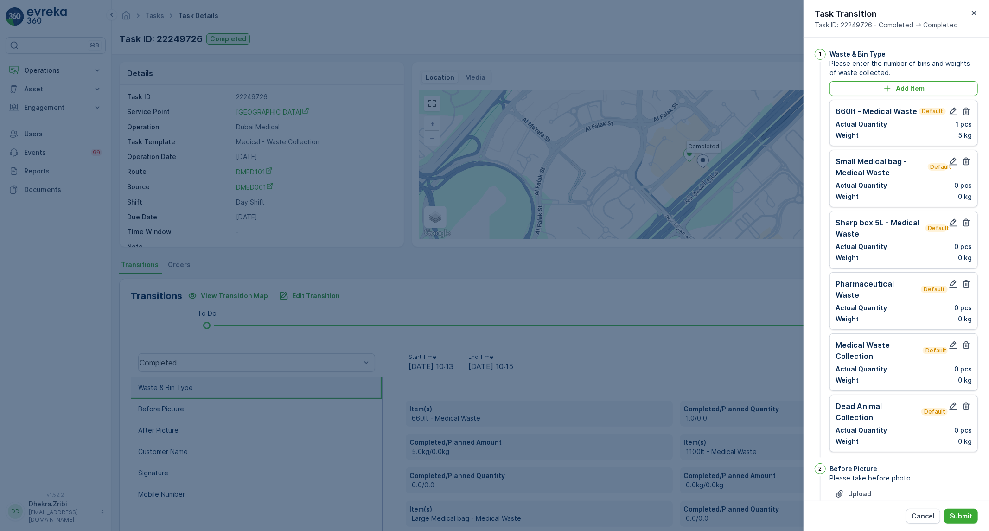
click at [965, 165] on icon "button" at bounding box center [966, 162] width 7 height 8
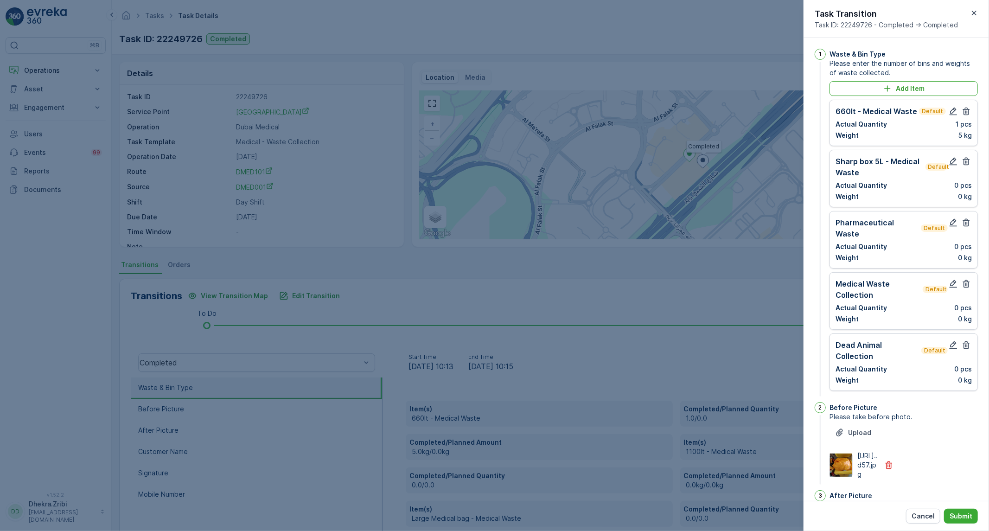
click at [965, 165] on icon "button" at bounding box center [966, 162] width 7 height 8
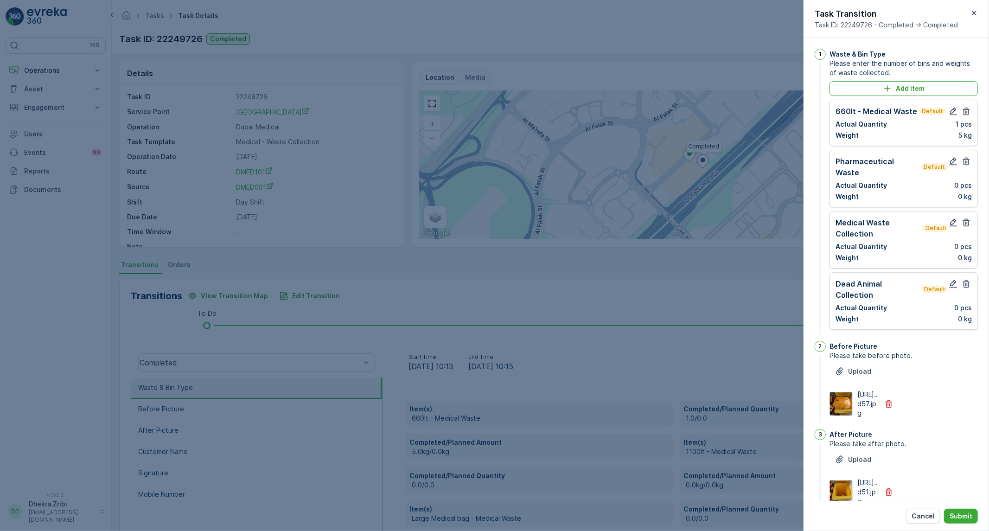
click at [965, 165] on icon "button" at bounding box center [966, 162] width 7 height 8
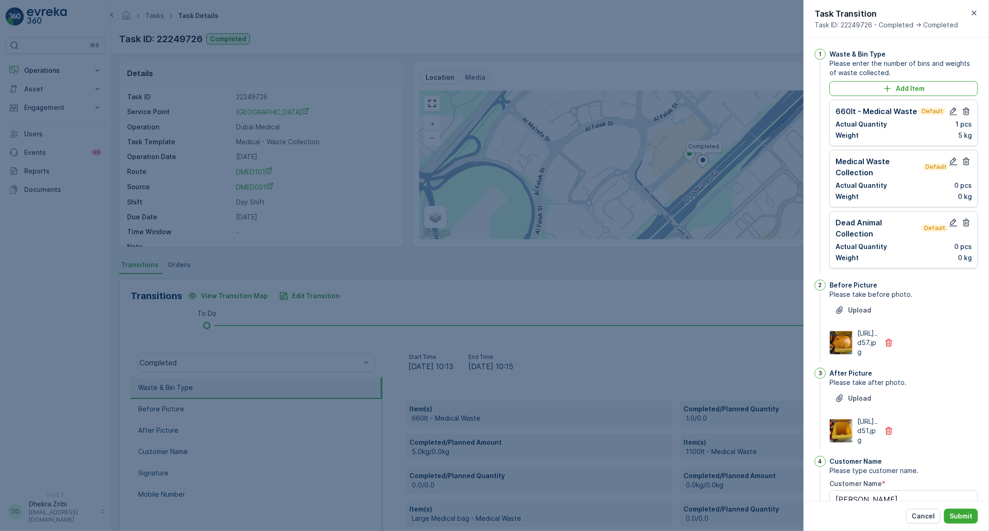
click at [965, 165] on icon "button" at bounding box center [966, 162] width 7 height 8
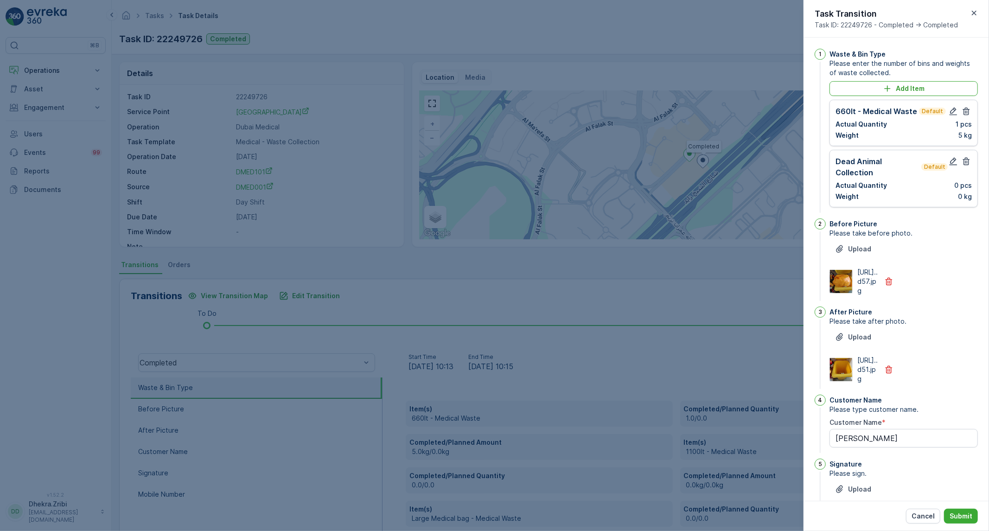
click at [965, 165] on icon "button" at bounding box center [966, 162] width 7 height 8
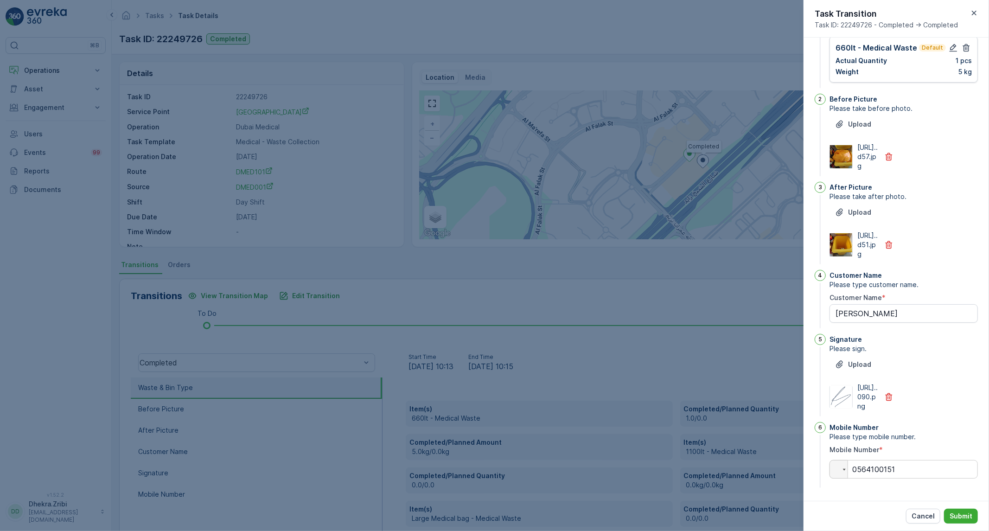
scroll to position [119, 0]
click at [966, 516] on p "Submit" at bounding box center [960, 515] width 23 height 9
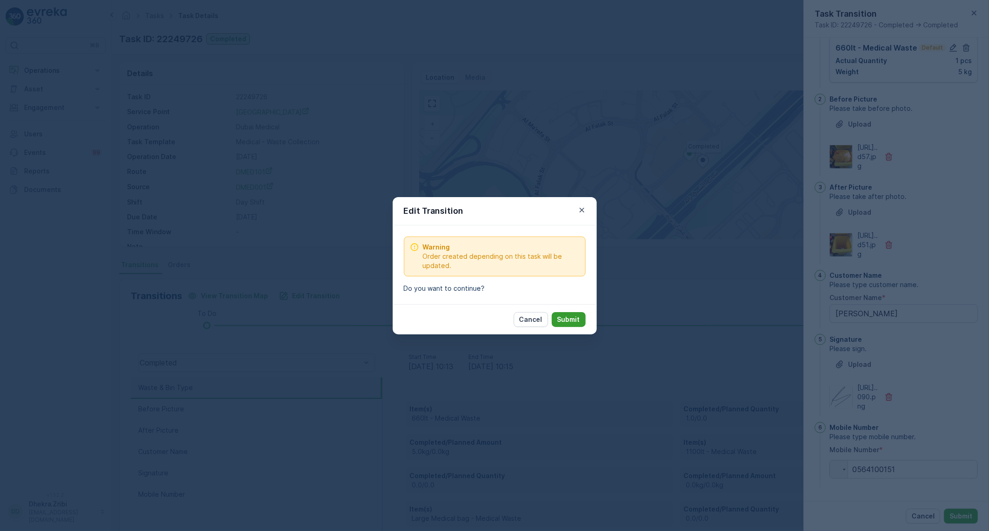
click at [577, 318] on p "Submit" at bounding box center [568, 319] width 23 height 9
type Name "Philip"
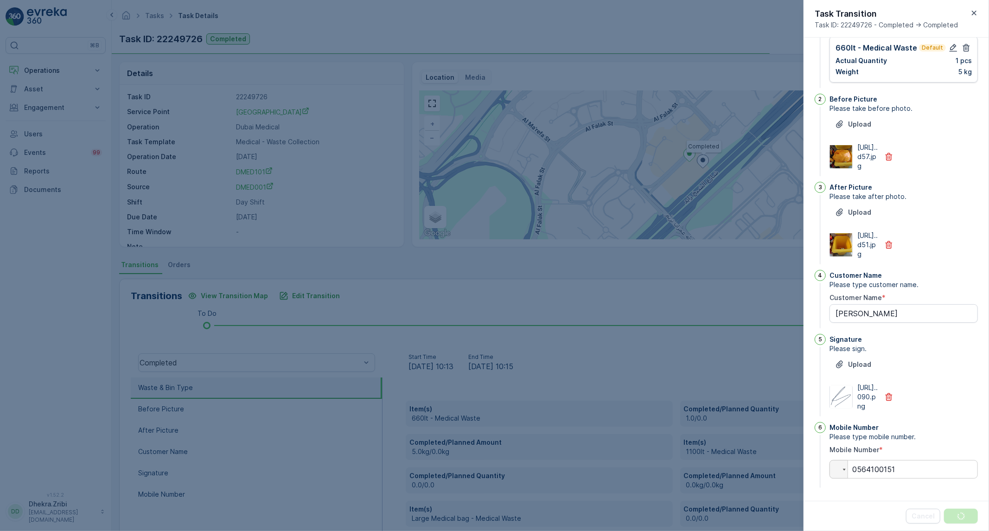
scroll to position [0, 0]
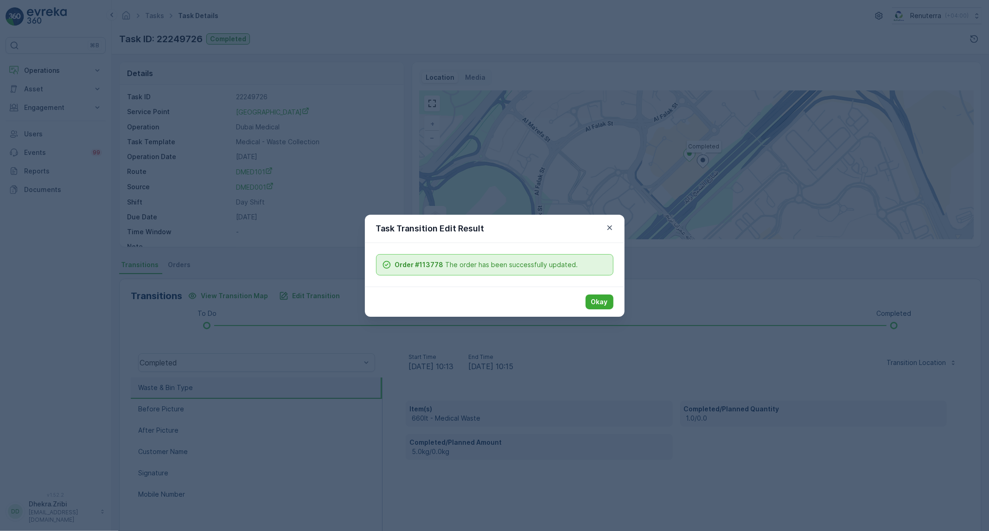
click at [595, 293] on div "Okay" at bounding box center [495, 301] width 260 height 30
click at [595, 298] on p "Okay" at bounding box center [599, 301] width 17 height 9
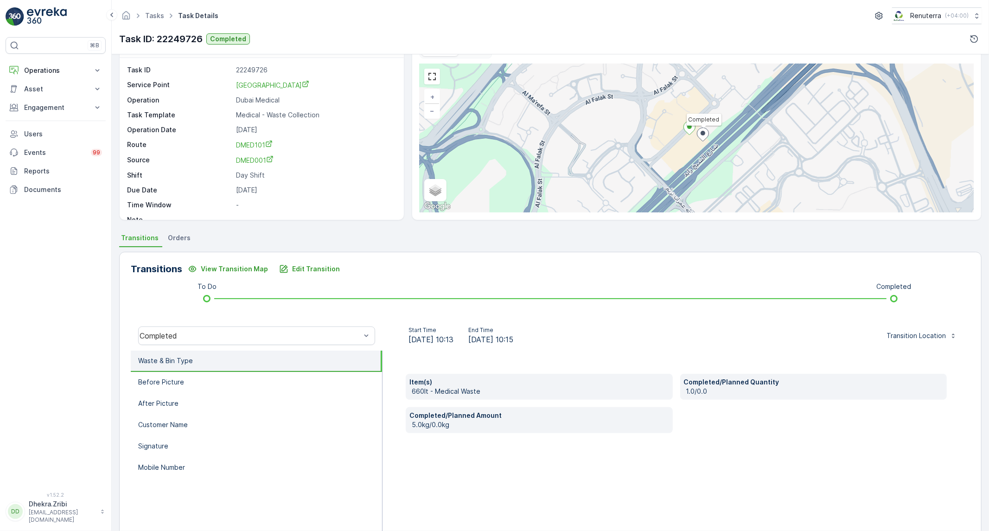
scroll to position [53, 0]
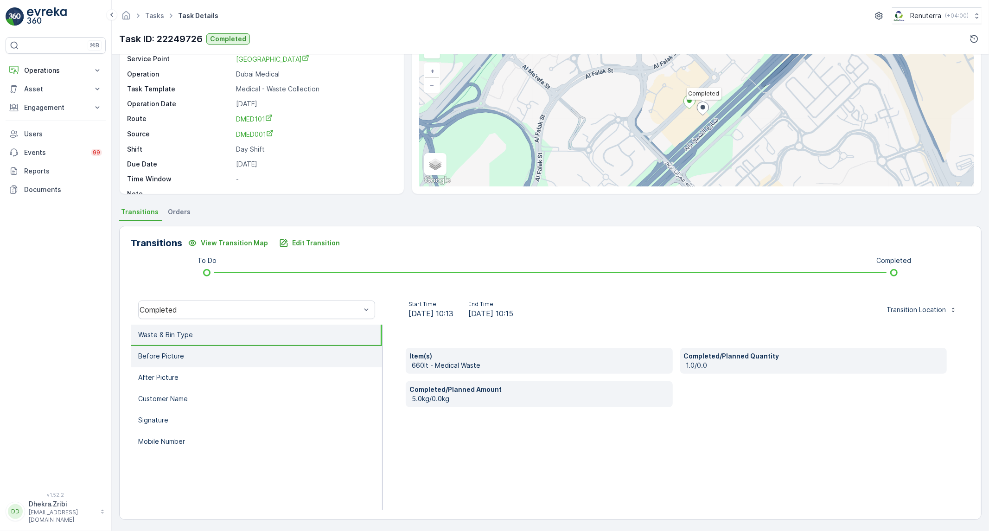
click at [203, 354] on li "Before Picture" at bounding box center [256, 356] width 251 height 21
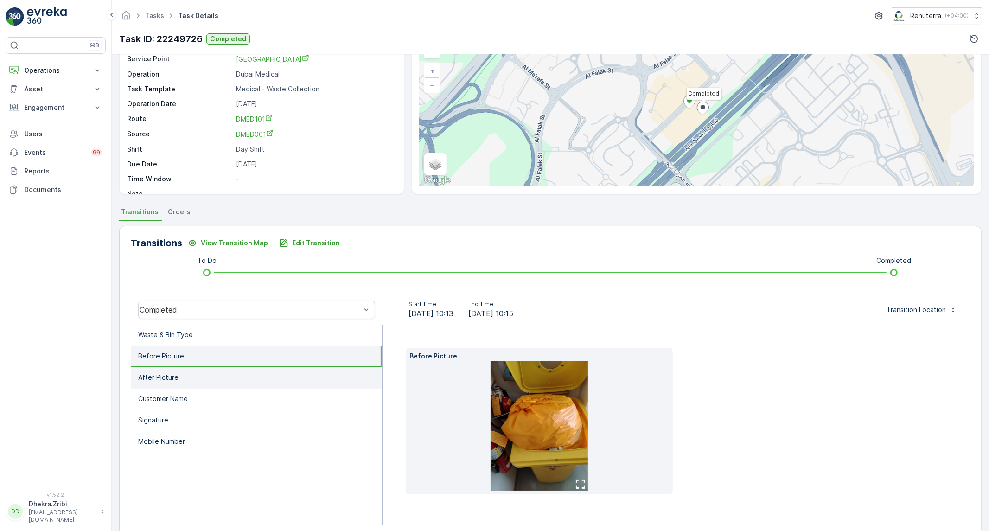
click at [182, 372] on li "After Picture" at bounding box center [256, 377] width 251 height 21
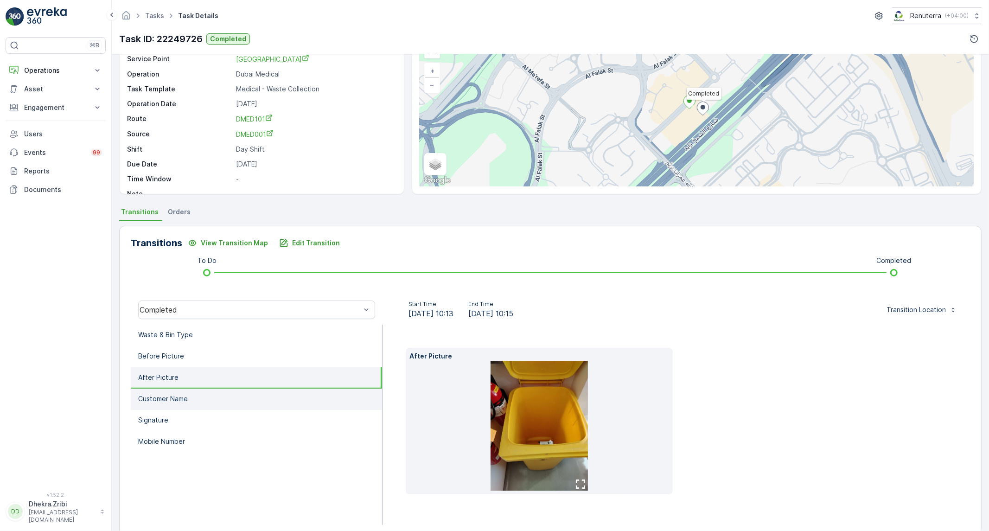
click at [168, 397] on p "Customer Name" at bounding box center [163, 398] width 50 height 9
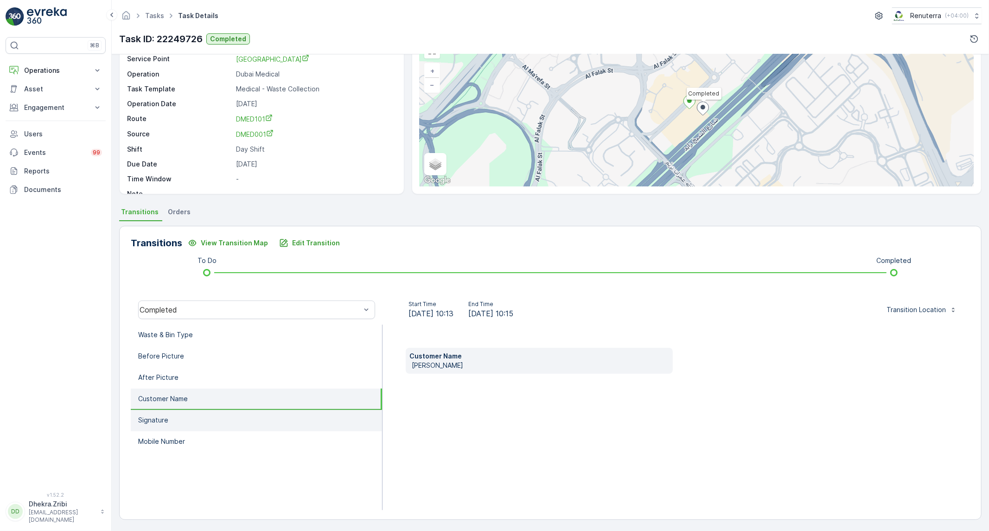
click at [158, 417] on p "Signature" at bounding box center [153, 419] width 30 height 9
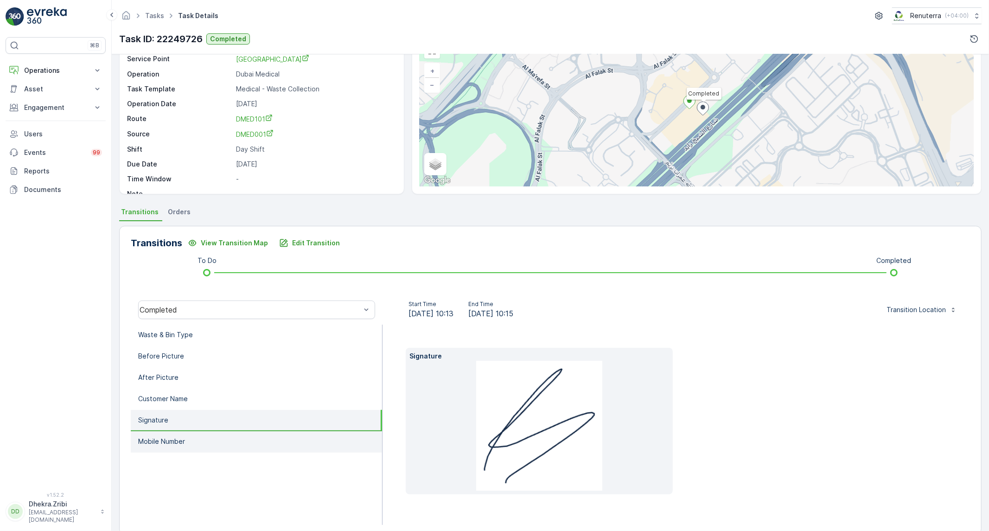
click at [166, 437] on p "Mobile Number" at bounding box center [161, 441] width 47 height 9
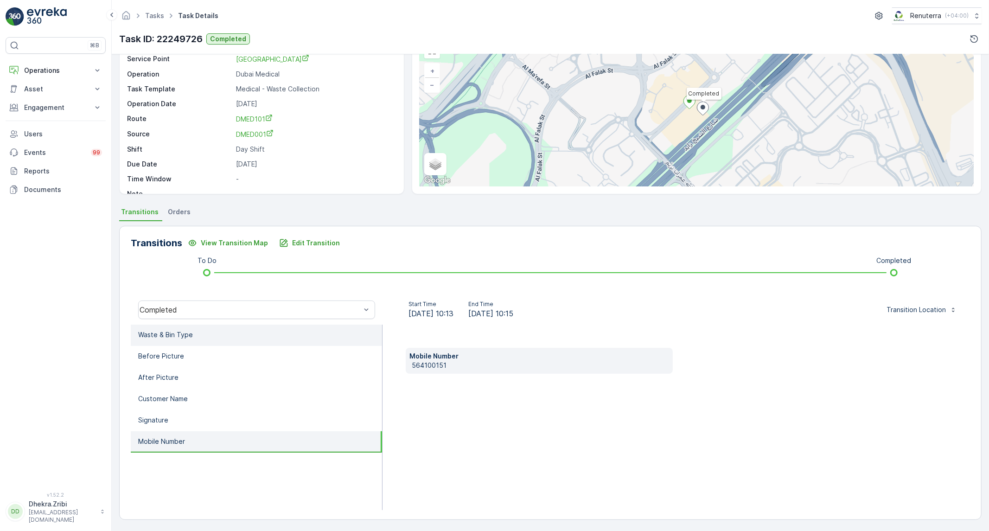
click at [230, 336] on li "Waste & Bin Type" at bounding box center [256, 334] width 251 height 21
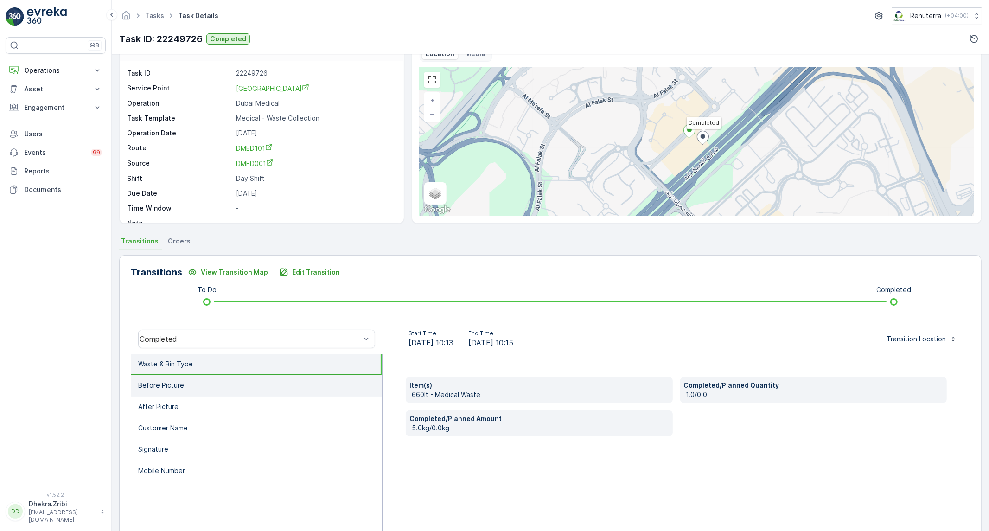
scroll to position [0, 0]
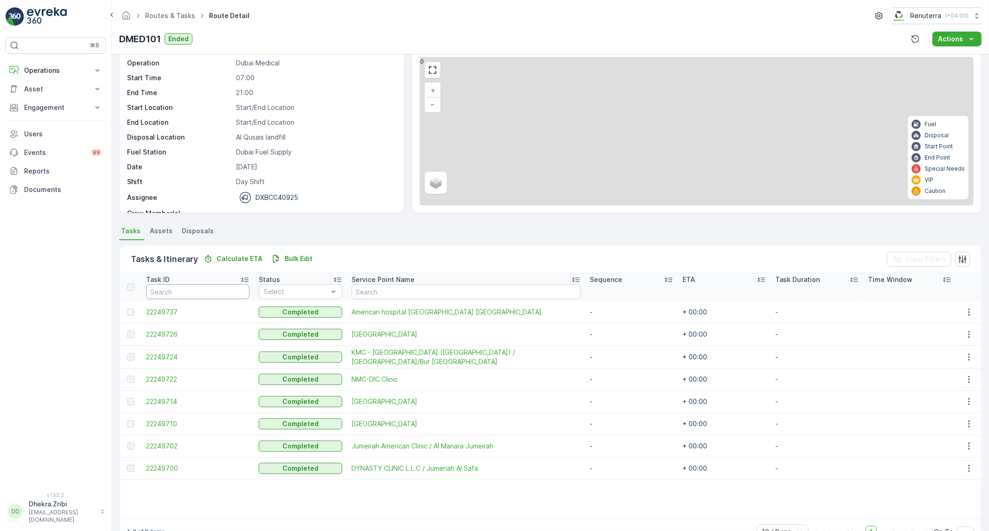
scroll to position [51, 0]
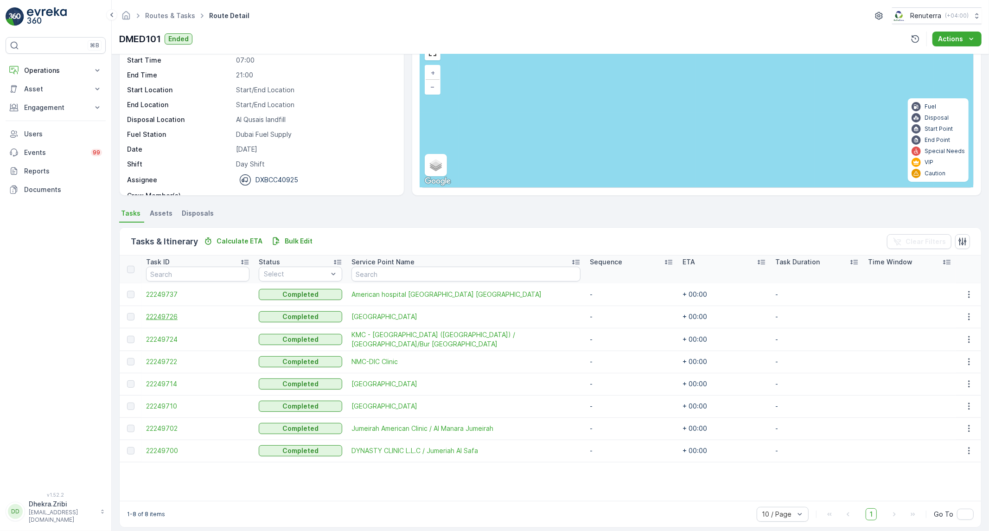
click at [167, 319] on span "22249726" at bounding box center [197, 316] width 103 height 9
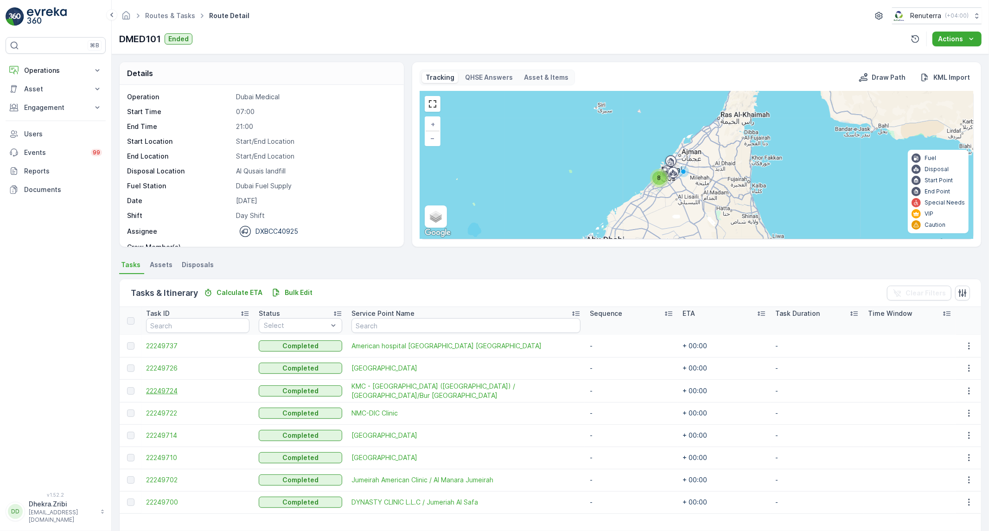
click at [172, 388] on span "22249724" at bounding box center [197, 390] width 103 height 9
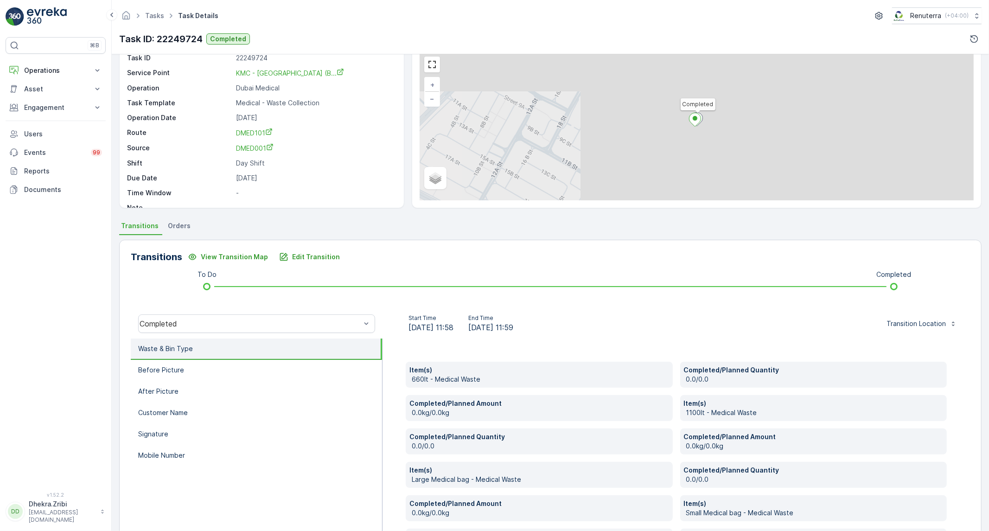
scroll to position [103, 0]
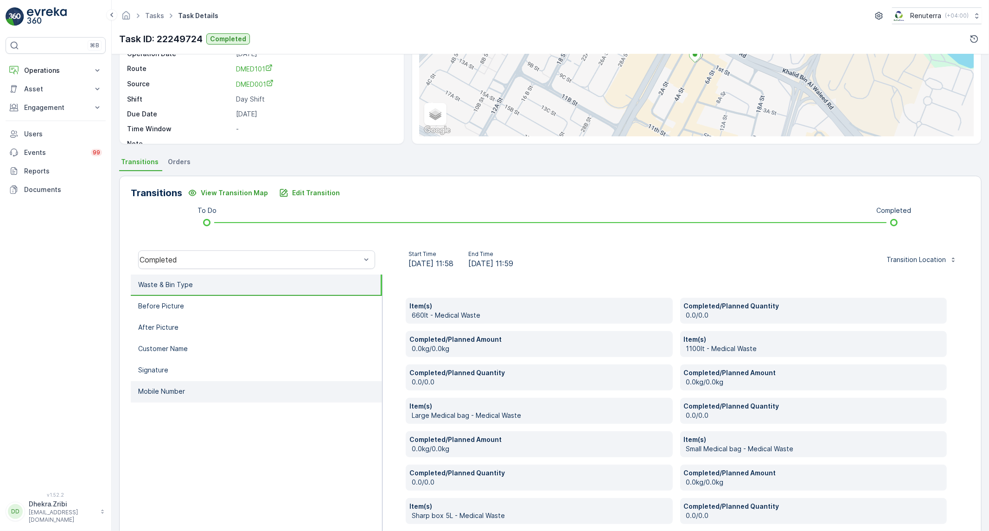
click at [164, 387] on p "Mobile Number" at bounding box center [161, 391] width 47 height 9
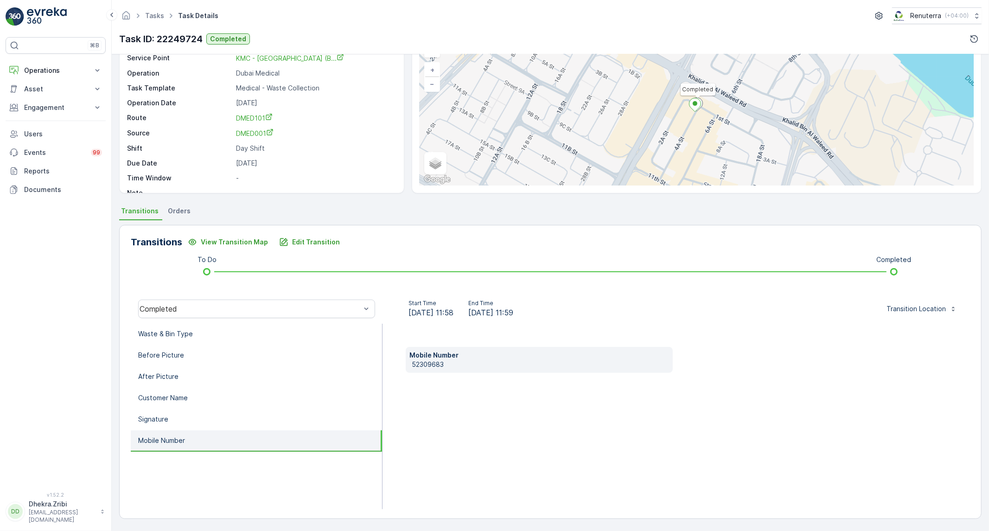
scroll to position [53, 0]
drag, startPoint x: 450, startPoint y: 361, endPoint x: 404, endPoint y: 364, distance: 46.0
click at [404, 364] on div "Mobile Number 52309683" at bounding box center [675, 416] width 587 height 185
copy p "52309683"
click at [318, 337] on li "Waste & Bin Type" at bounding box center [256, 334] width 251 height 21
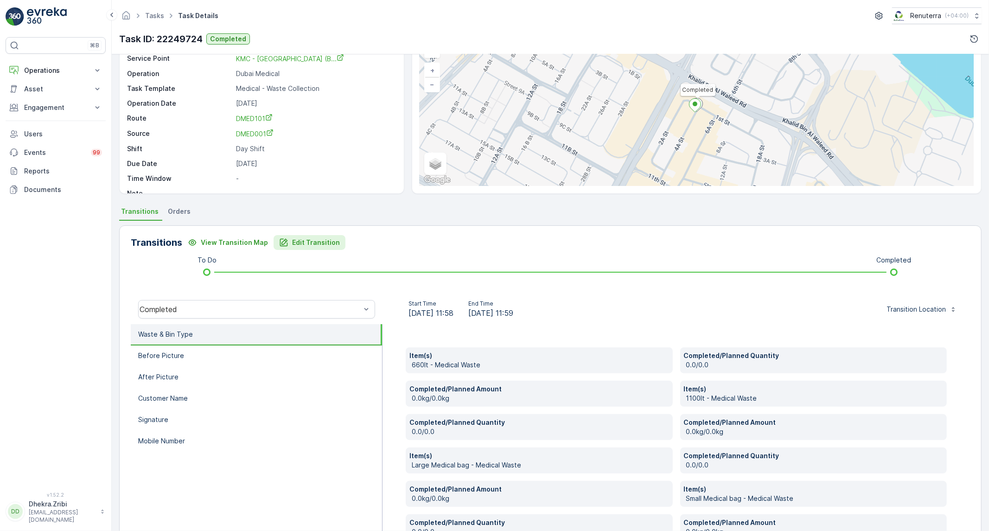
click at [320, 240] on p "Edit Transition" at bounding box center [316, 242] width 48 height 9
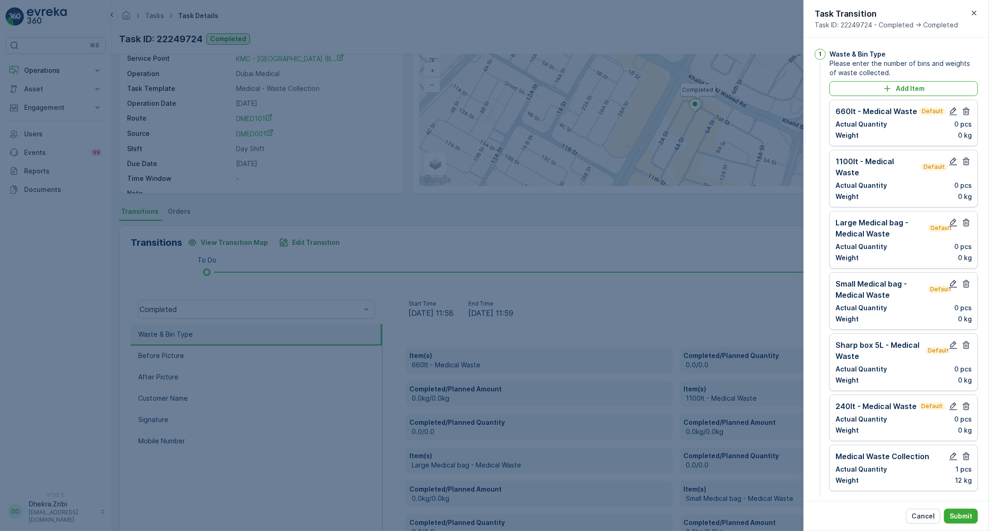
scroll to position [453, 0]
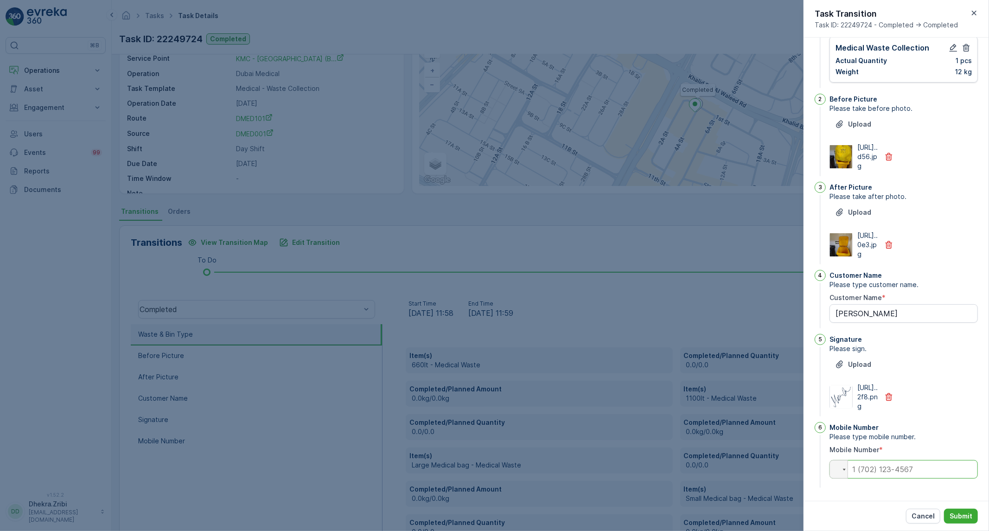
click at [922, 472] on input "tel" at bounding box center [903, 469] width 148 height 19
paste input "+52 309 683"
type Name "mondeep"
type input "+52 309 683"
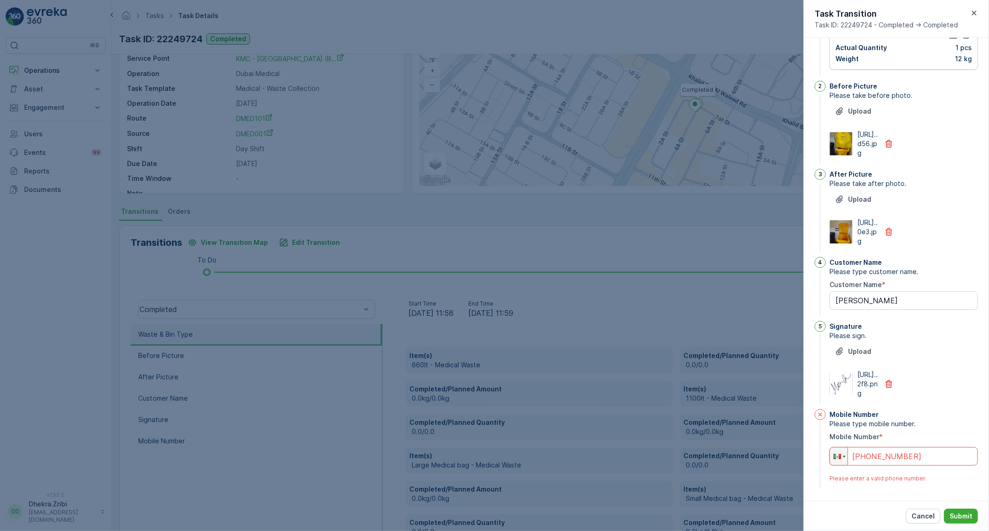
drag, startPoint x: 895, startPoint y: 464, endPoint x: 798, endPoint y: 457, distance: 97.2
click at [798, 457] on div "Tasks Task Details Renuterra ( +04:00 ) Task ID: 22249724 Completed Details Tas…" at bounding box center [550, 265] width 877 height 531
type Name "mondeep"
type input "+"
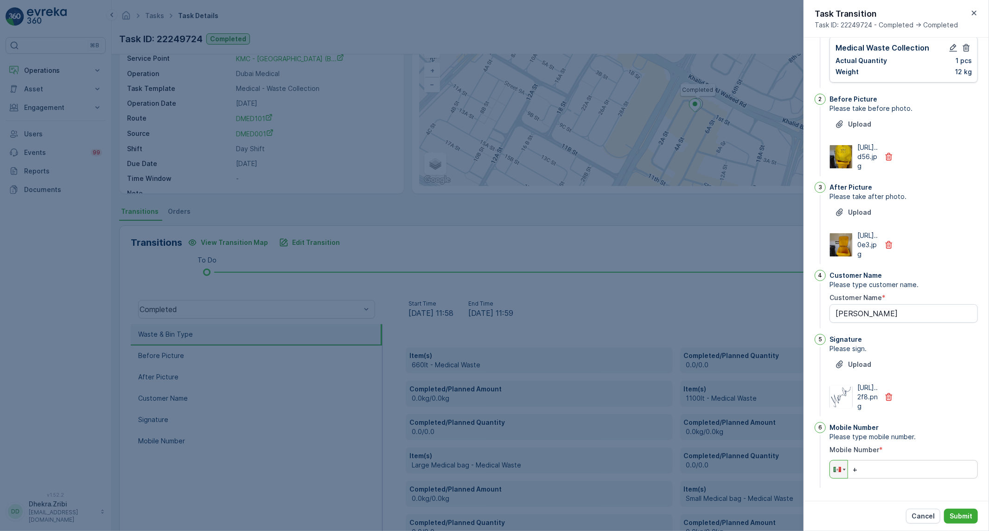
click at [287, 392] on div at bounding box center [494, 265] width 989 height 531
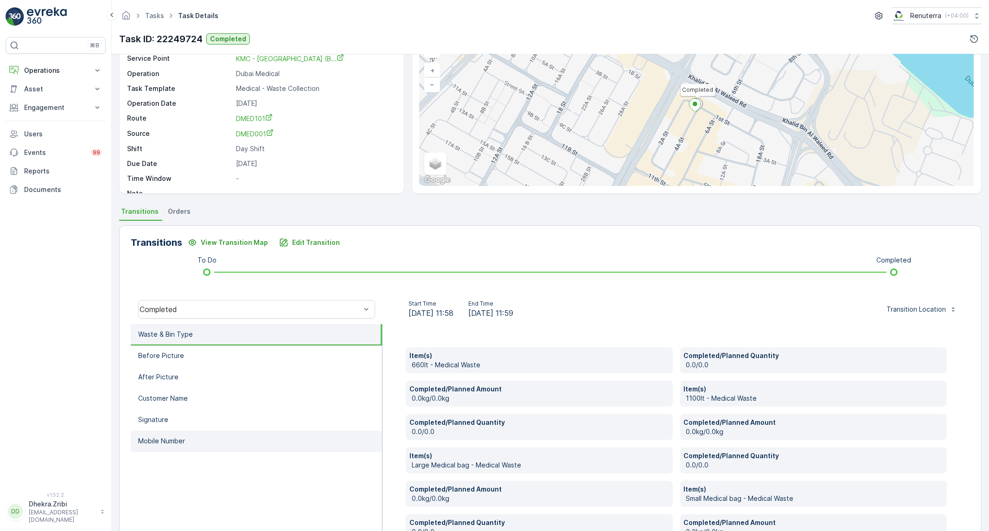
click at [168, 444] on li "Mobile Number" at bounding box center [256, 441] width 251 height 21
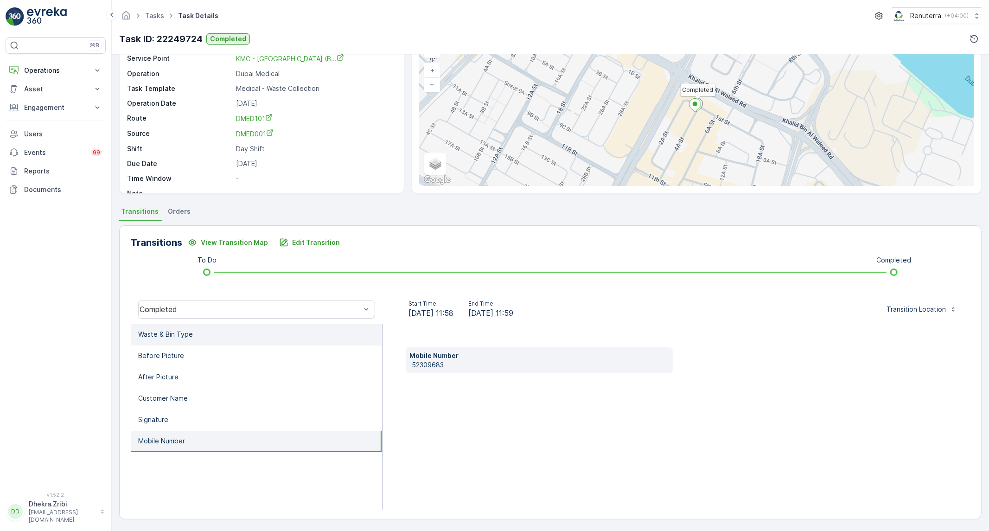
click at [235, 327] on li "Waste & Bin Type" at bounding box center [256, 334] width 251 height 21
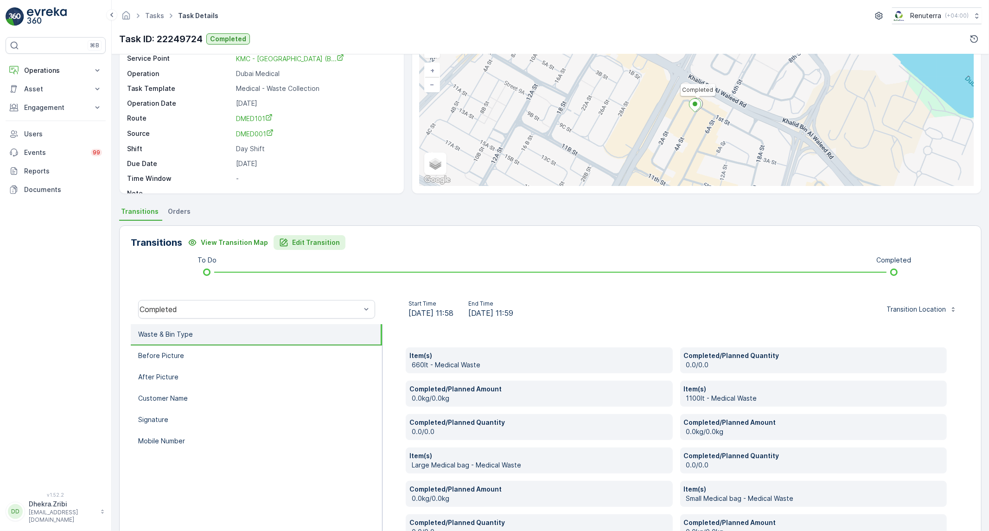
click at [307, 244] on p "Edit Transition" at bounding box center [316, 242] width 48 height 9
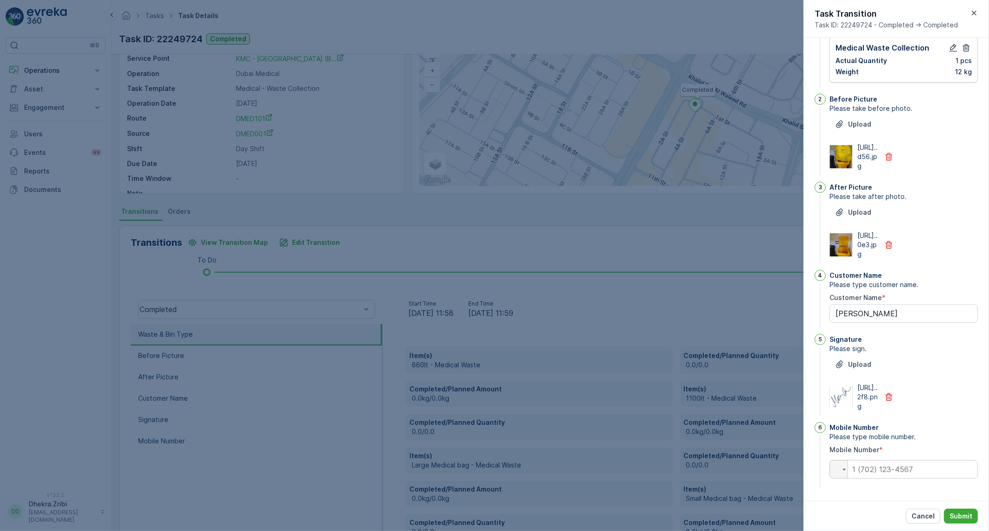
click at [165, 441] on div at bounding box center [494, 265] width 989 height 531
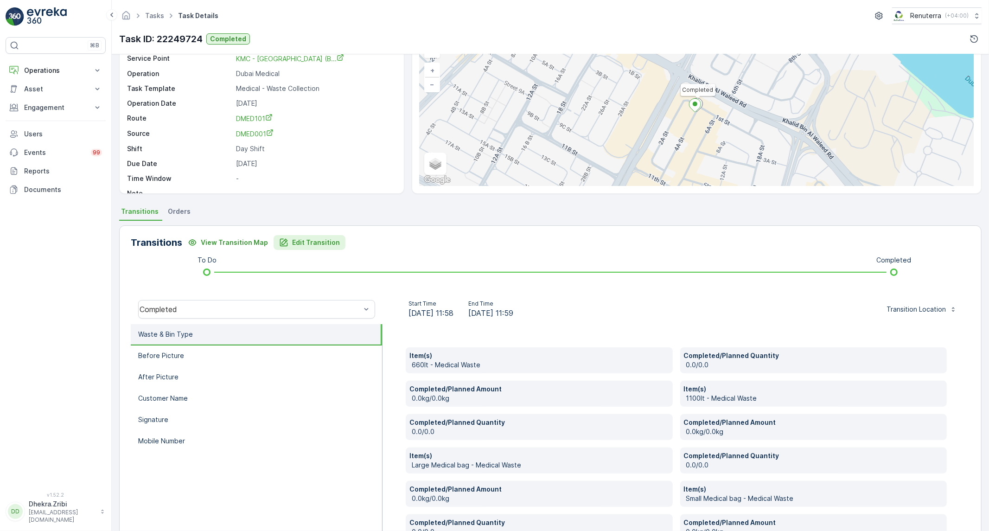
click at [305, 247] on button "Edit Transition" at bounding box center [310, 242] width 72 height 15
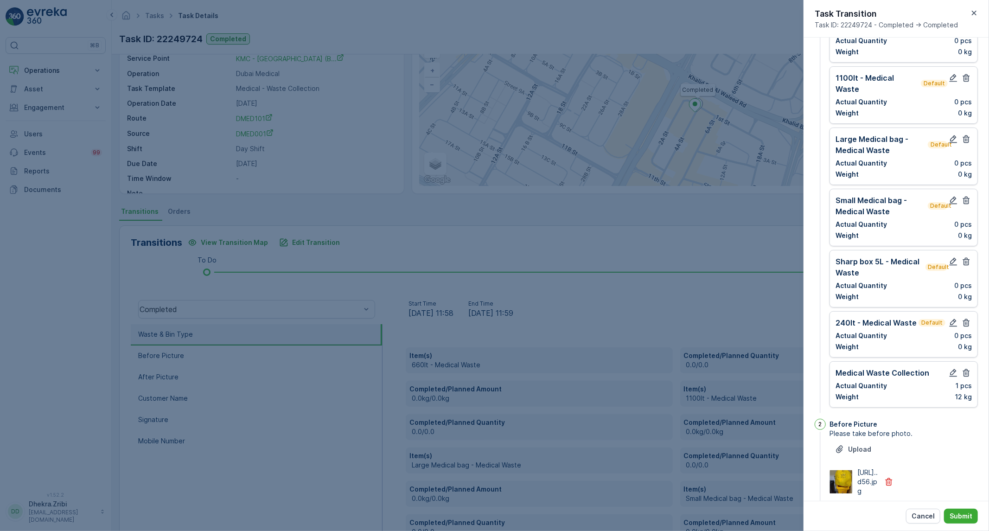
scroll to position [0, 0]
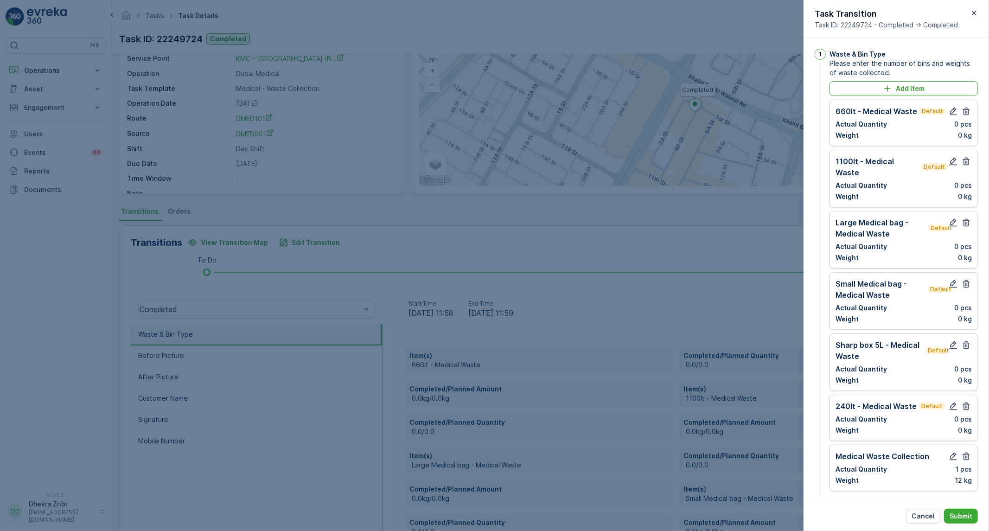
click at [966, 120] on p "0 pcs" at bounding box center [963, 124] width 18 height 9
click at [963, 115] on icon "button" at bounding box center [966, 112] width 7 height 8
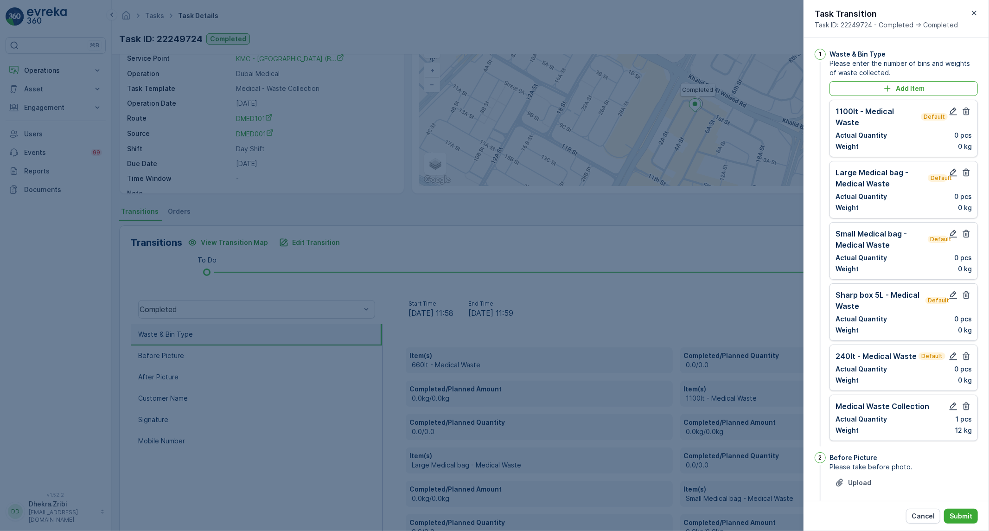
click at [963, 115] on icon "button" at bounding box center [966, 112] width 7 height 8
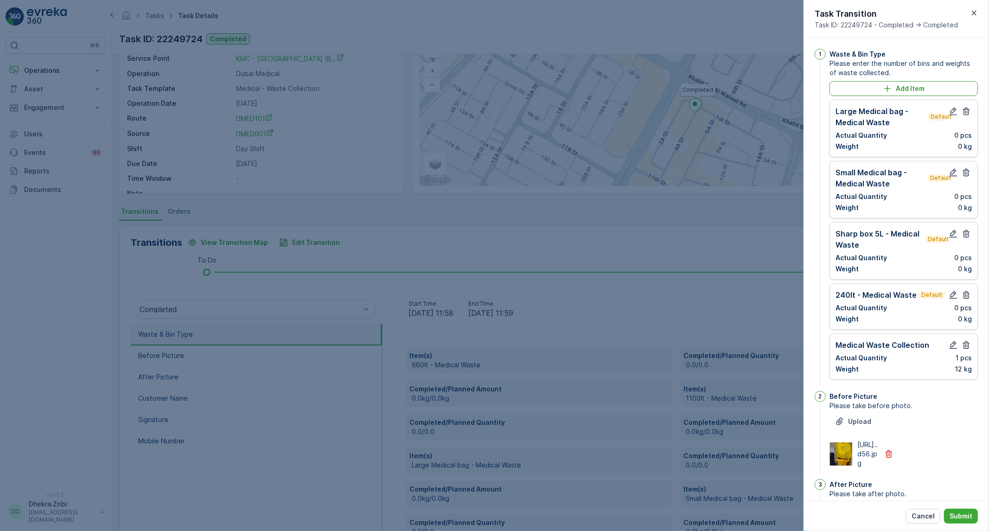
click at [963, 115] on icon "button" at bounding box center [966, 112] width 7 height 8
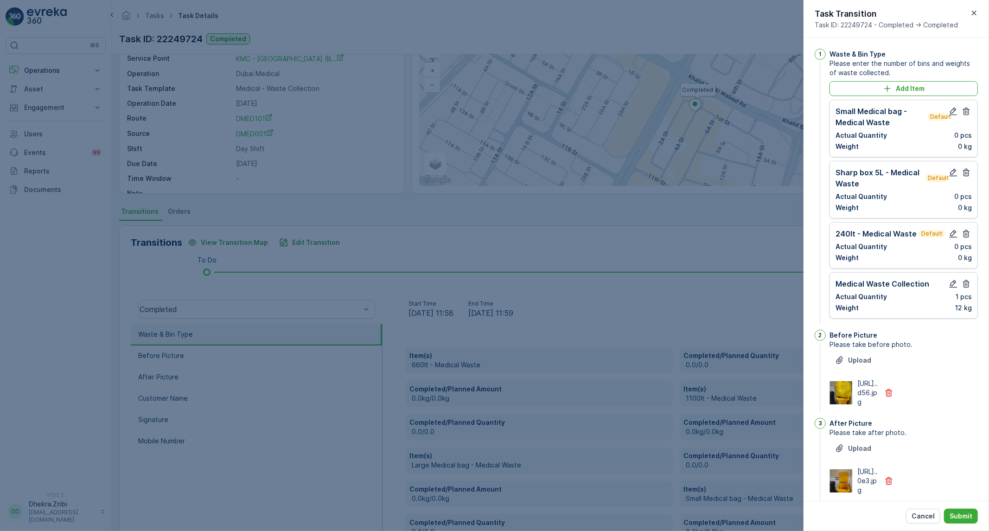
click at [963, 115] on icon "button" at bounding box center [966, 112] width 7 height 8
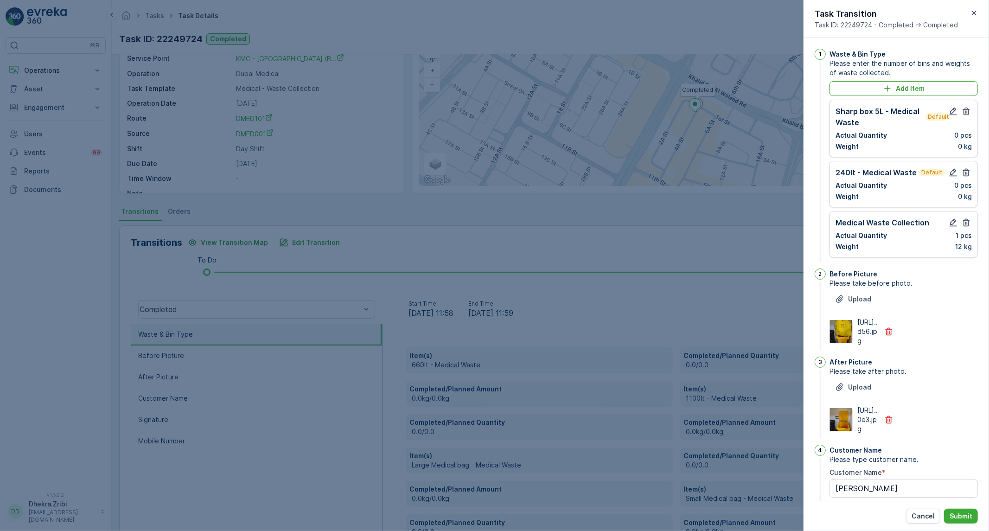
click at [963, 115] on icon "button" at bounding box center [966, 112] width 7 height 8
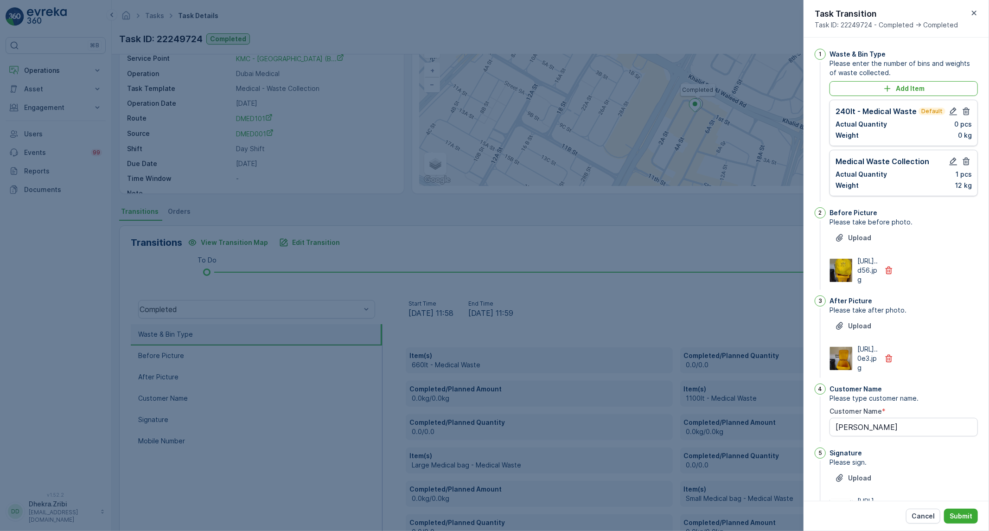
click at [963, 115] on icon "button" at bounding box center [966, 112] width 7 height 8
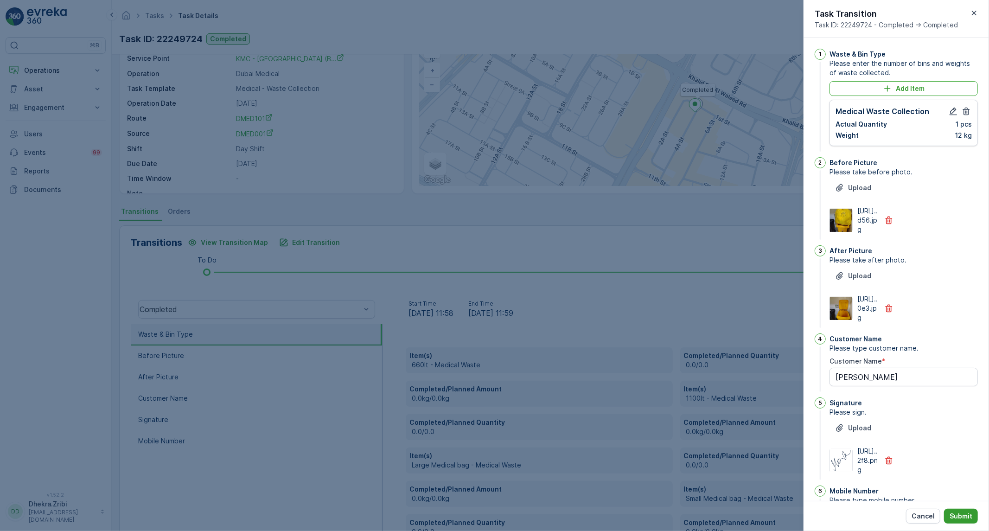
click at [963, 515] on p "Submit" at bounding box center [960, 515] width 23 height 9
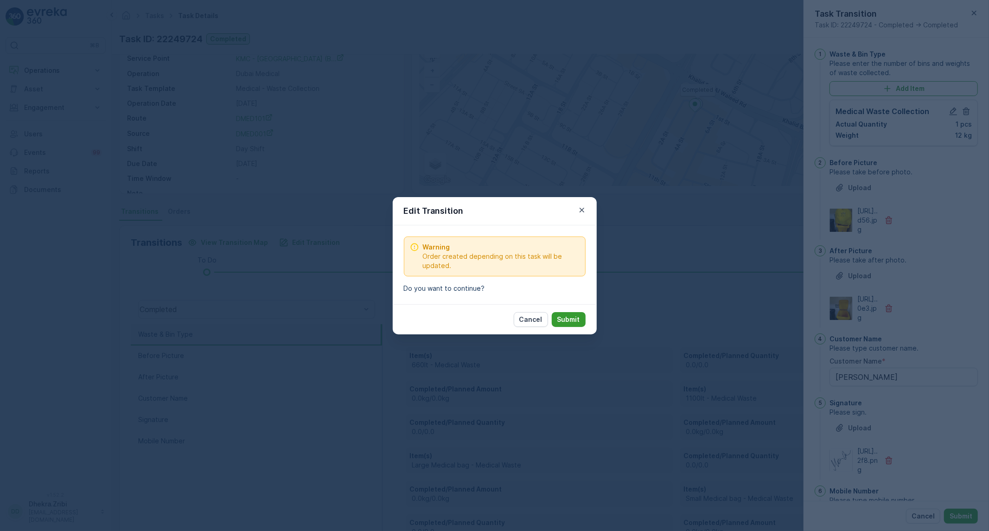
click at [565, 312] on button "Submit" at bounding box center [569, 319] width 34 height 15
type Name "mondeep"
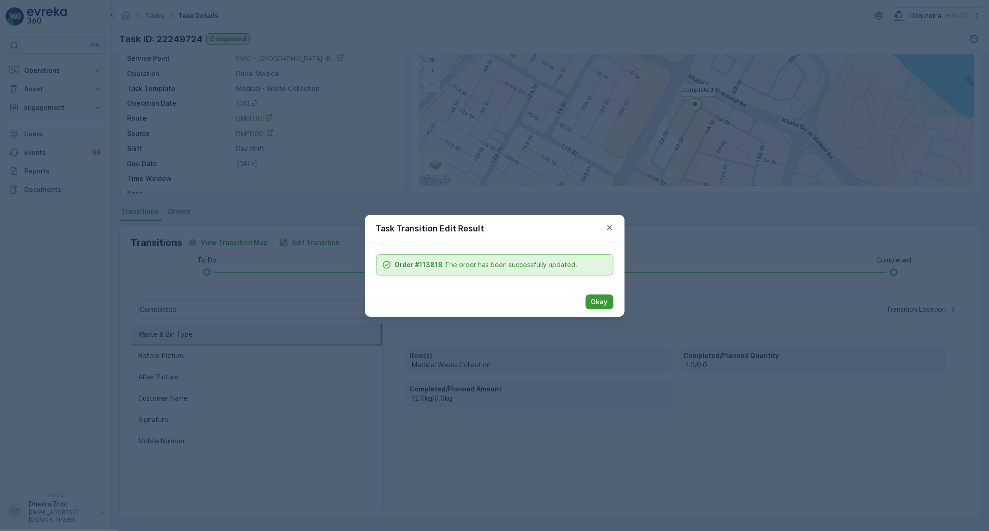
click at [604, 306] on p "Okay" at bounding box center [599, 301] width 17 height 9
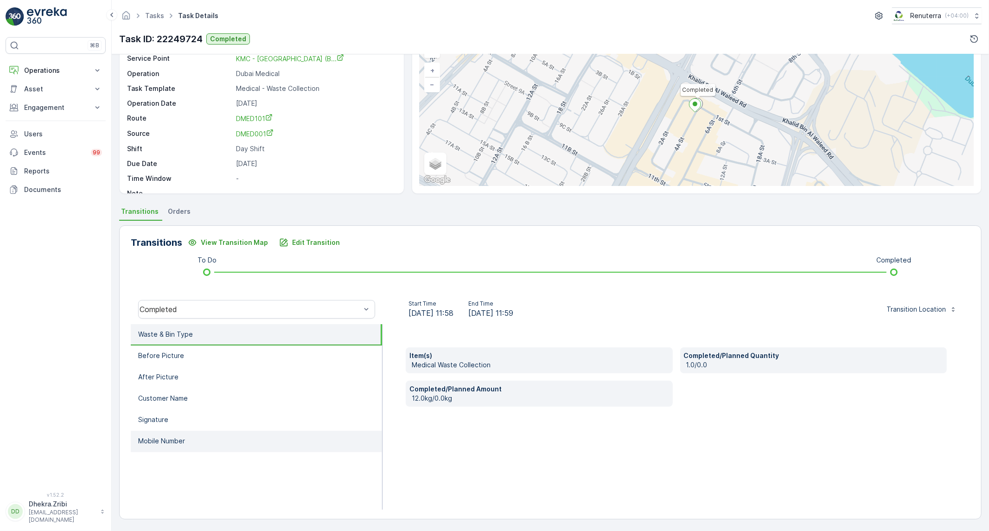
click at [170, 438] on p "Mobile Number" at bounding box center [161, 440] width 47 height 9
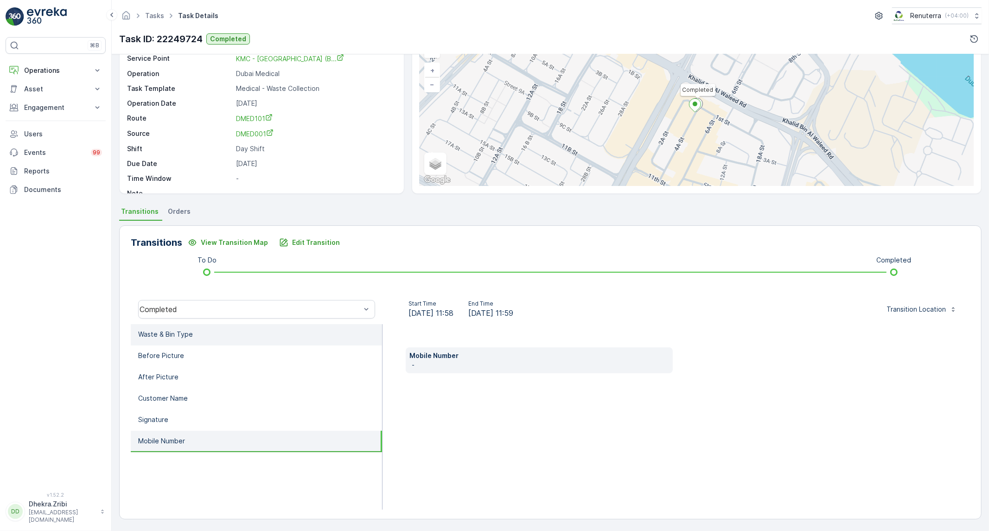
click at [200, 344] on li "Waste & Bin Type" at bounding box center [256, 334] width 251 height 21
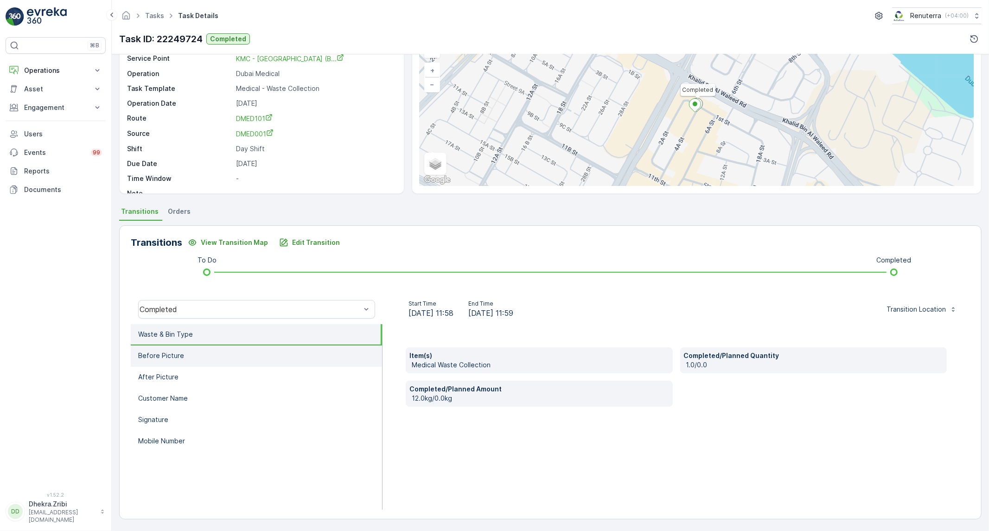
click at [196, 354] on li "Before Picture" at bounding box center [256, 355] width 251 height 21
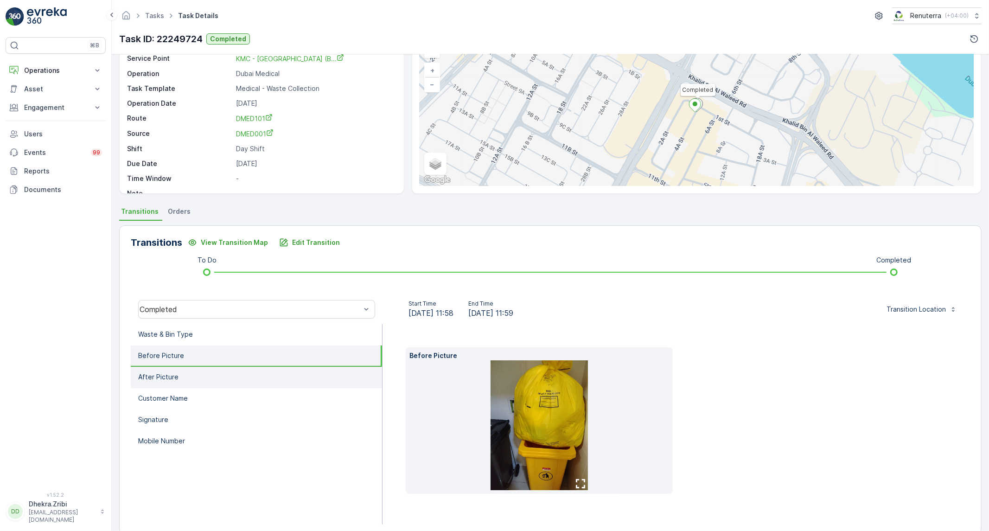
click at [176, 372] on p "After Picture" at bounding box center [158, 376] width 40 height 9
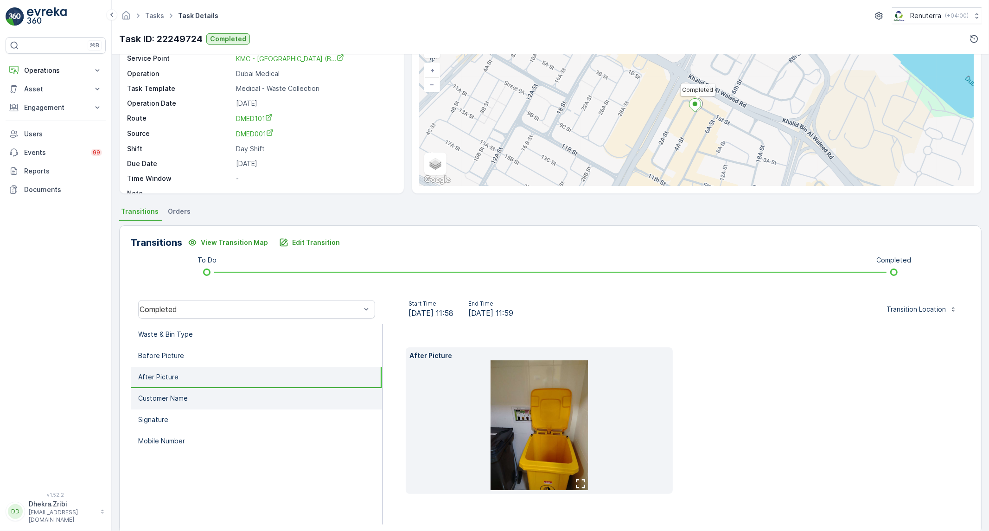
click at [168, 394] on p "Customer Name" at bounding box center [163, 398] width 50 height 9
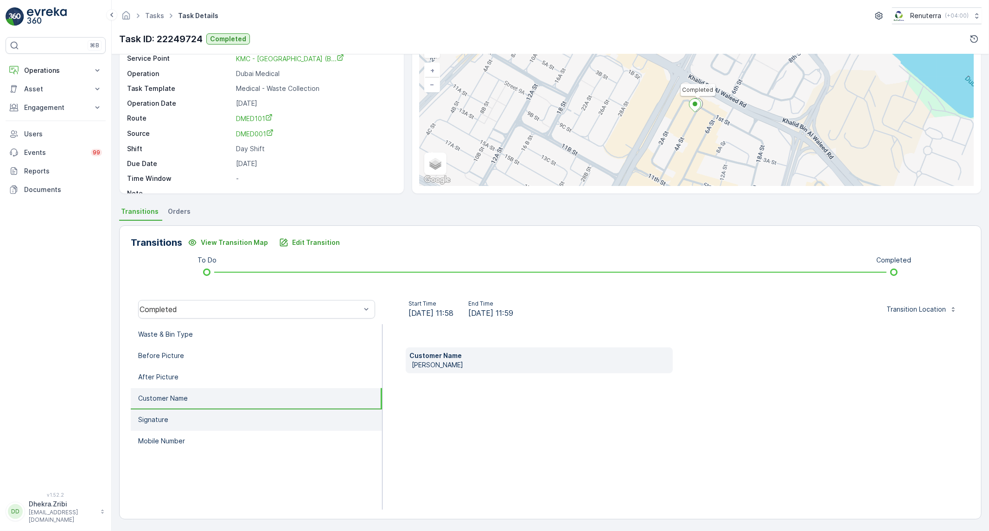
click at [163, 416] on p "Signature" at bounding box center [153, 419] width 30 height 9
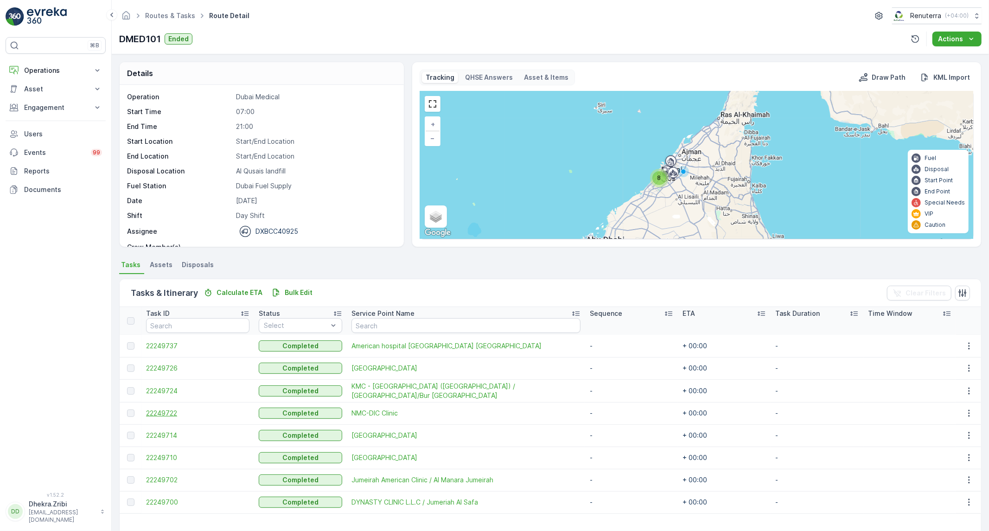
click at [169, 411] on span "22249722" at bounding box center [197, 412] width 103 height 9
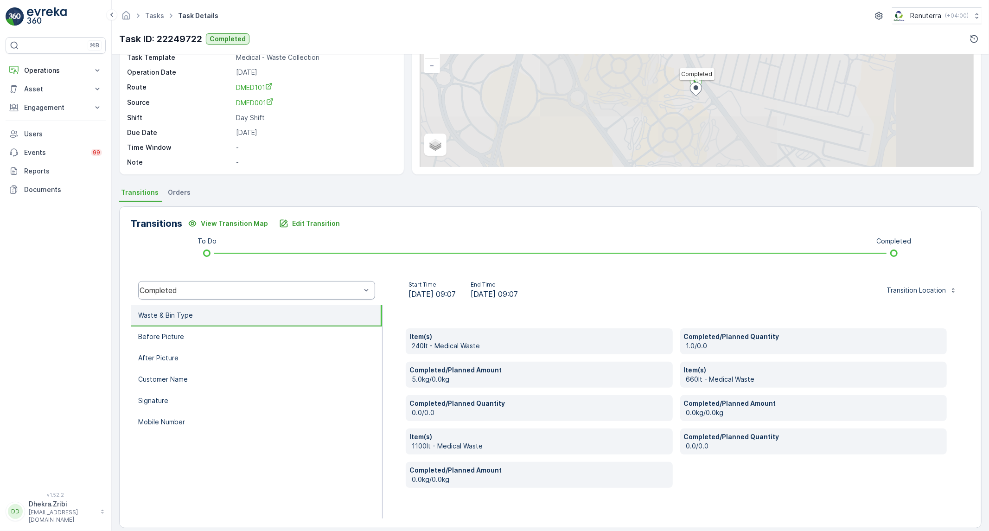
scroll to position [81, 0]
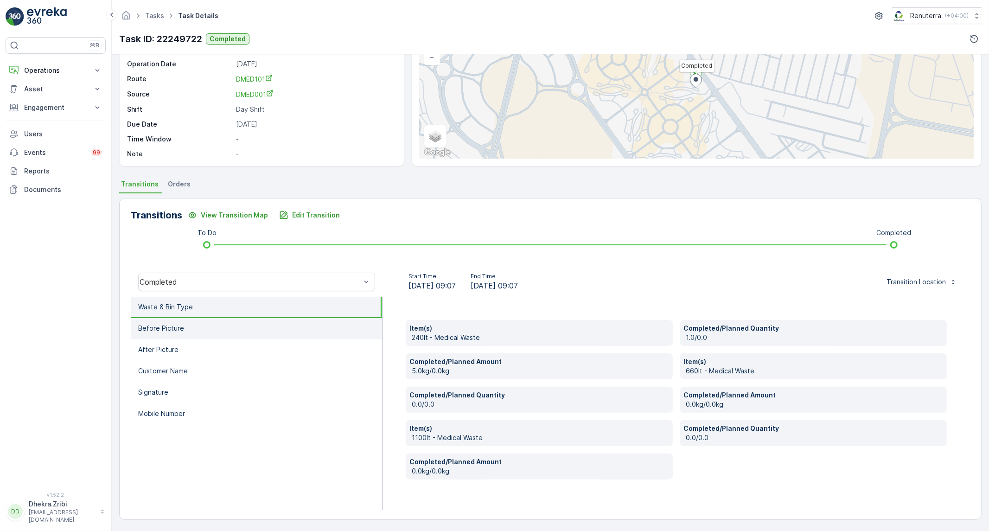
click at [142, 324] on p "Before Picture" at bounding box center [161, 328] width 46 height 9
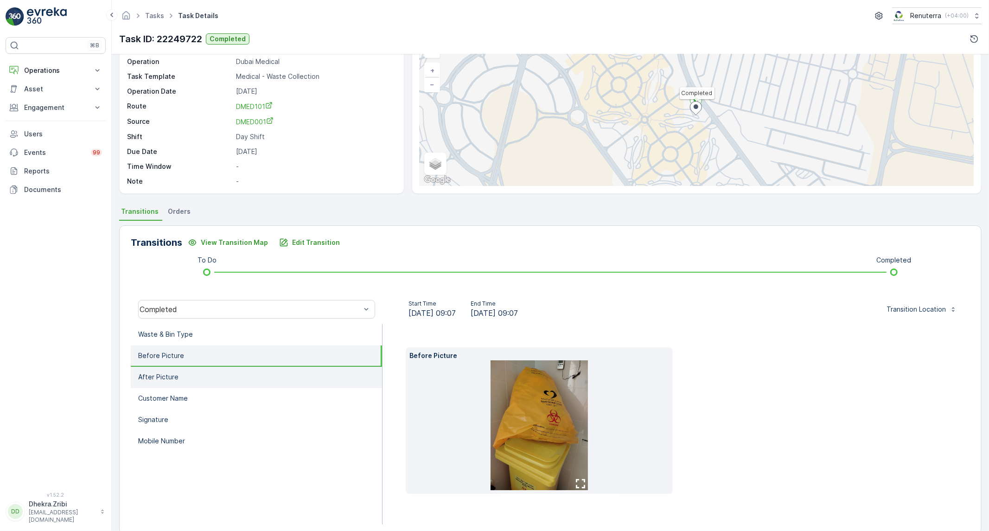
click at [192, 378] on li "After Picture" at bounding box center [256, 377] width 251 height 21
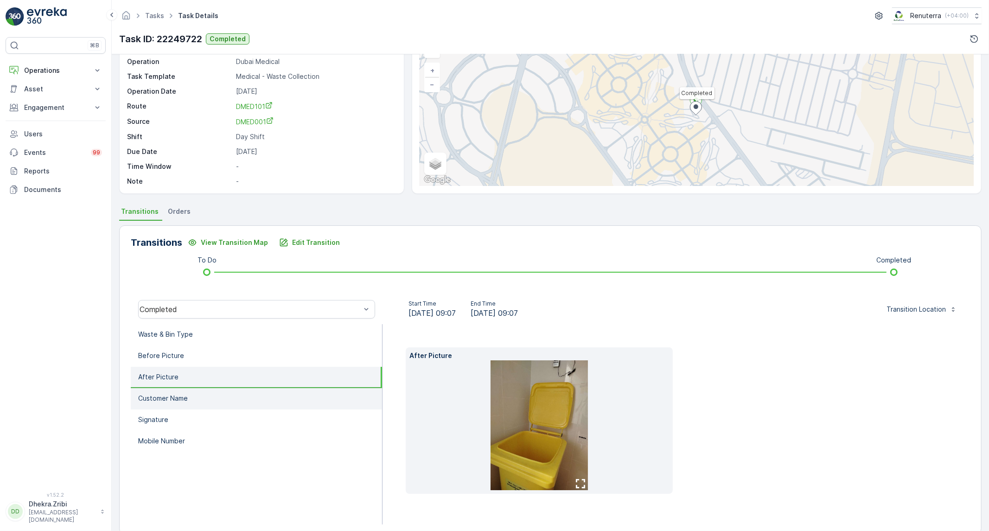
click at [182, 397] on p "Customer Name" at bounding box center [163, 398] width 50 height 9
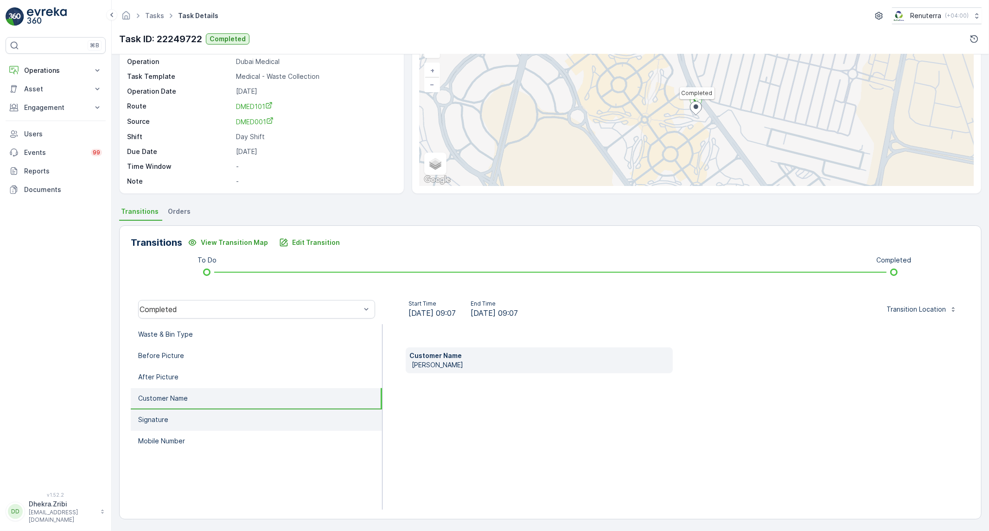
click at [175, 414] on li "Signature" at bounding box center [256, 419] width 251 height 21
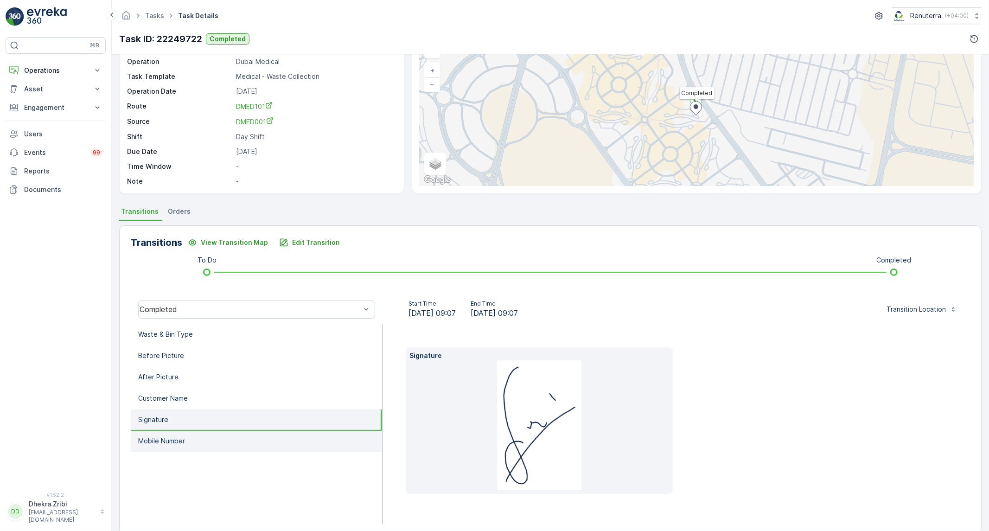
click at [175, 441] on p "Mobile Number" at bounding box center [161, 440] width 47 height 9
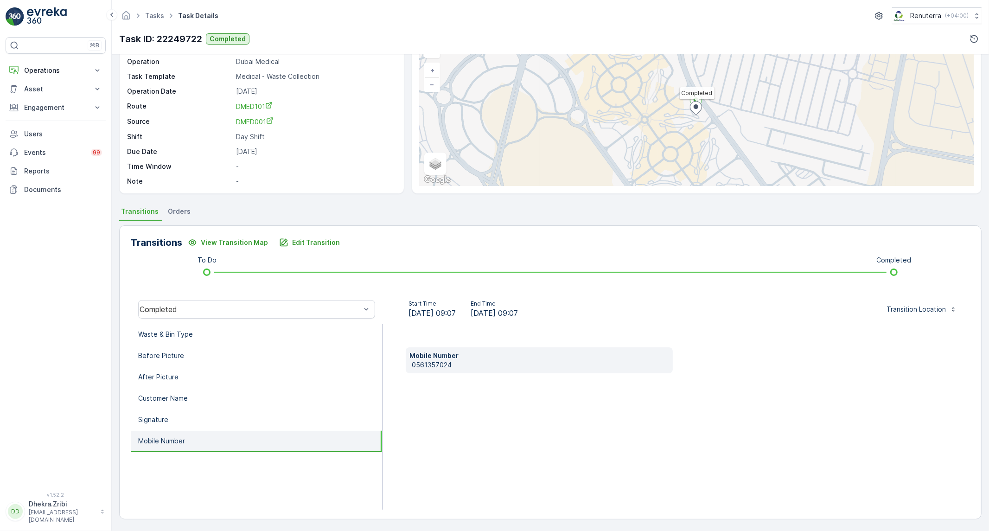
click at [458, 364] on p "0561357024" at bounding box center [540, 364] width 257 height 9
click at [443, 364] on p "0561357024" at bounding box center [540, 364] width 257 height 9
copy p "0561357024"
click at [316, 338] on li "Waste & Bin Type" at bounding box center [256, 334] width 251 height 21
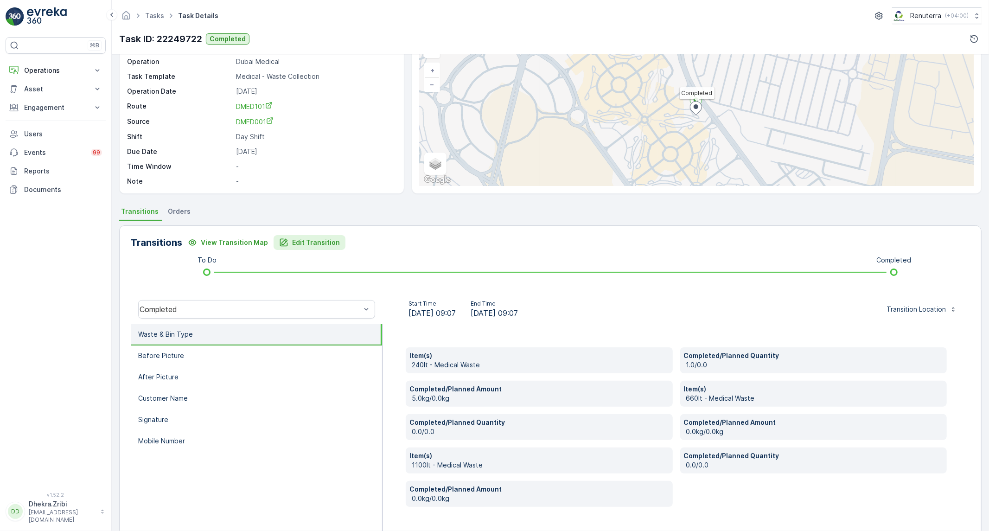
click at [296, 238] on p "Edit Transition" at bounding box center [316, 242] width 48 height 9
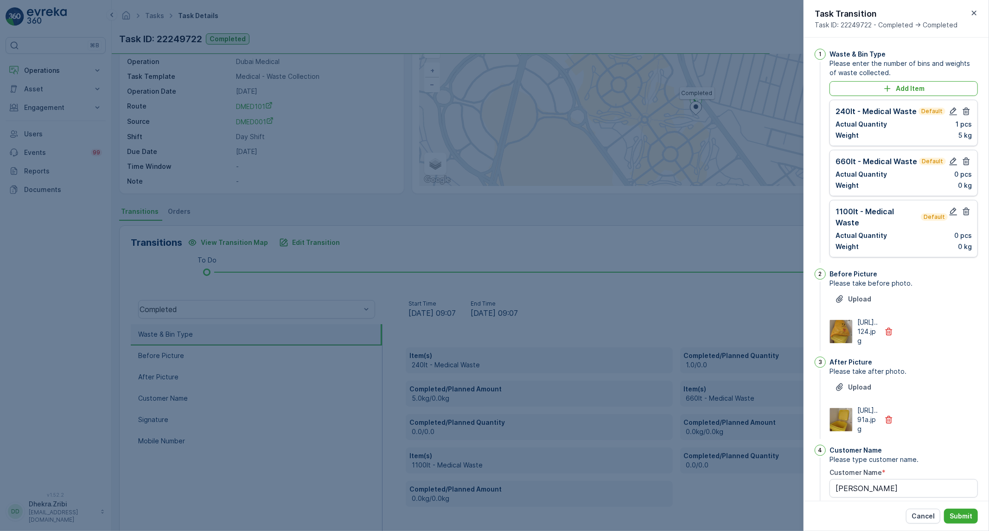
scroll to position [219, 0]
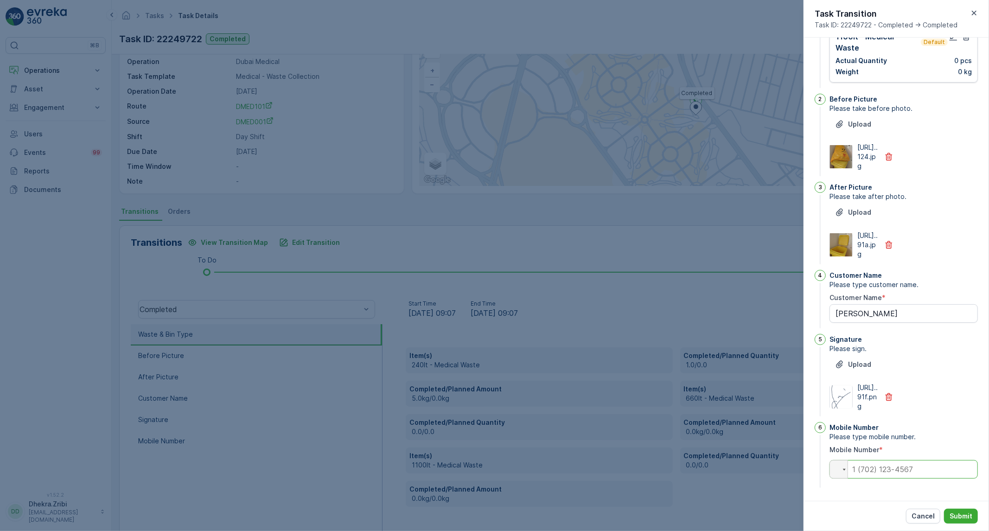
click at [893, 468] on input "tel" at bounding box center [903, 469] width 148 height 19
paste input "0561357024"
type Name "santhosh"
type input "0561357024"
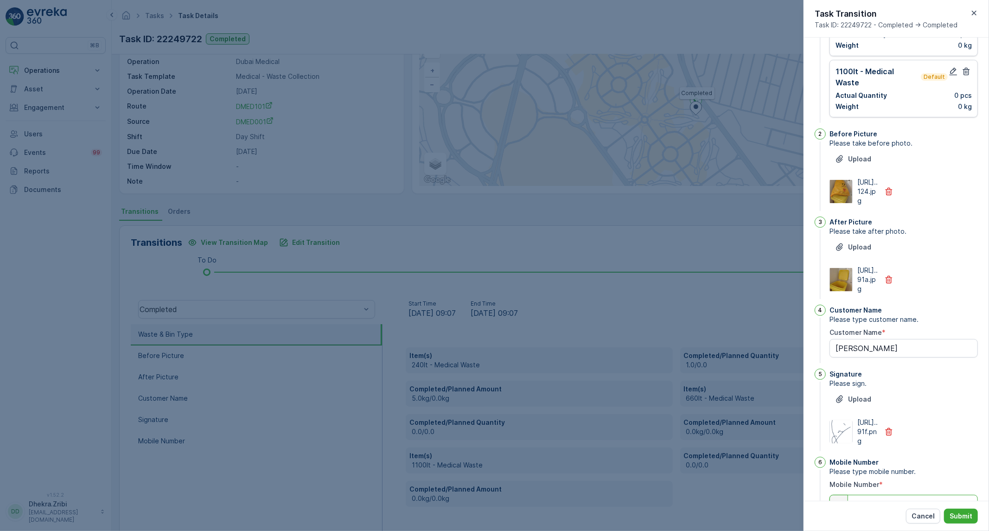
type Name "santhosh"
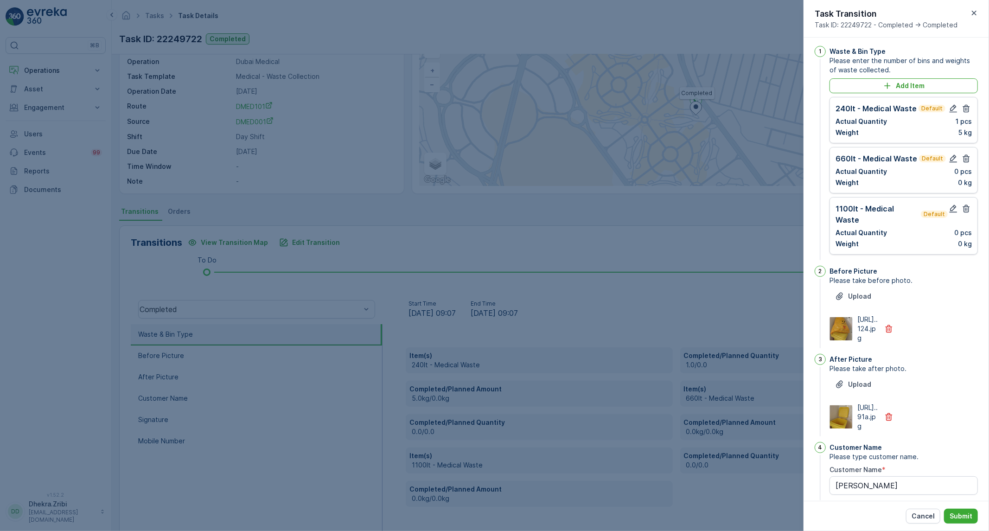
scroll to position [0, 0]
type input "0561357024"
click at [962, 167] on div "660lt - Medical Waste Default Actual Quantity 0 pcs Weight 0 kg" at bounding box center [903, 173] width 136 height 34
click at [963, 162] on icon "button" at bounding box center [966, 162] width 7 height 8
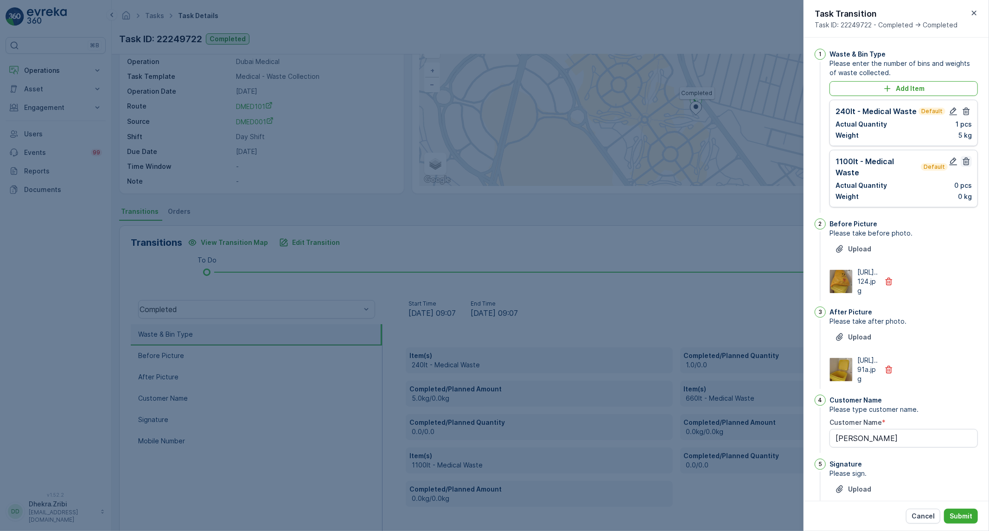
click at [966, 161] on icon "button" at bounding box center [966, 162] width 7 height 8
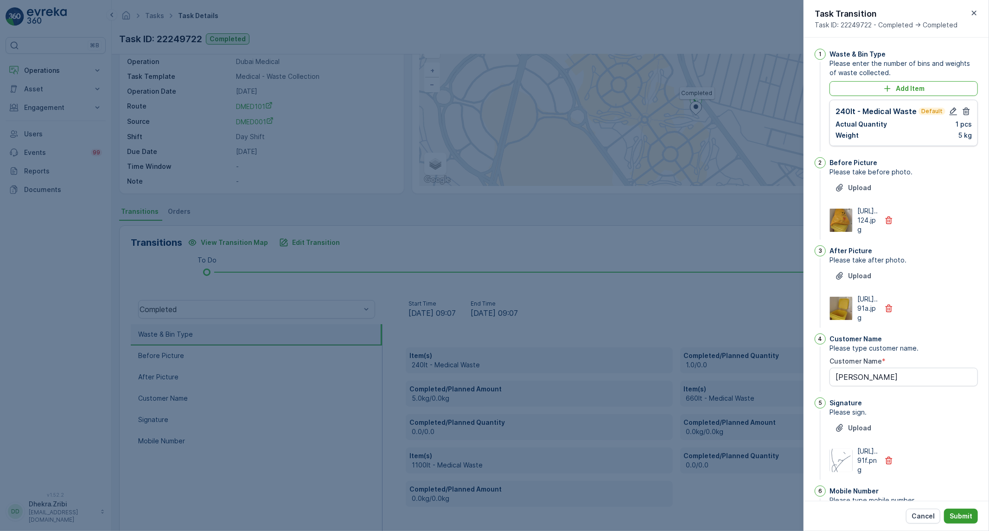
click at [972, 515] on p "Submit" at bounding box center [960, 515] width 23 height 9
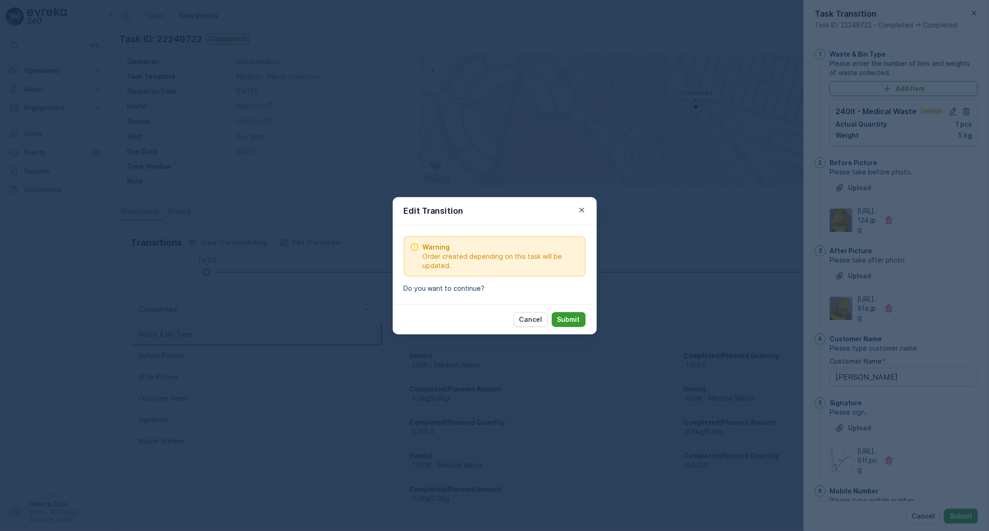
click at [570, 315] on p "Submit" at bounding box center [568, 319] width 23 height 9
type Name "santhosh"
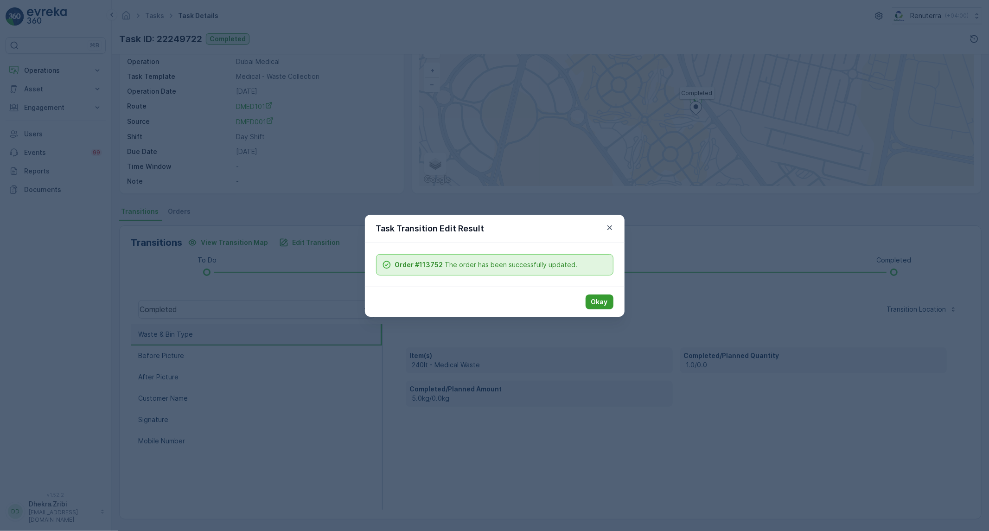
click at [608, 306] on button "Okay" at bounding box center [599, 301] width 28 height 15
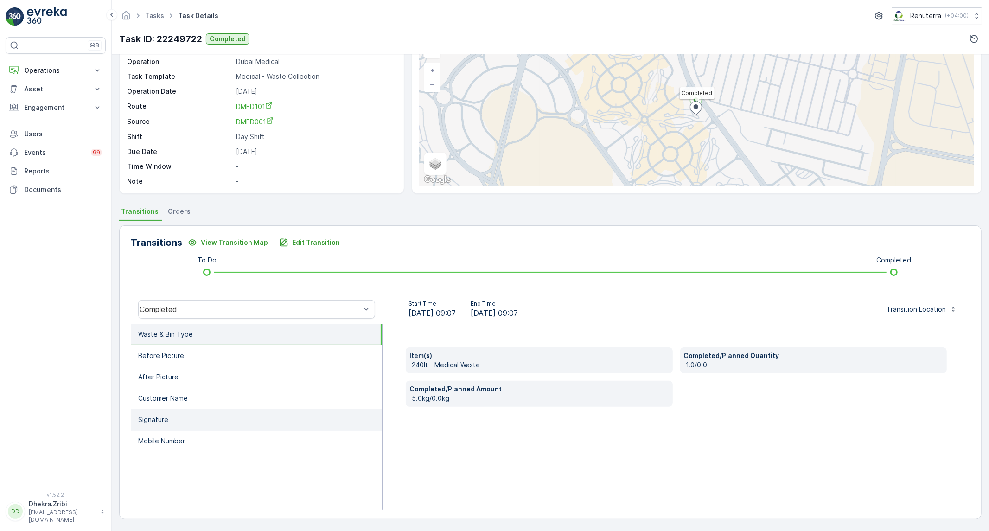
click at [160, 415] on p "Signature" at bounding box center [153, 419] width 30 height 9
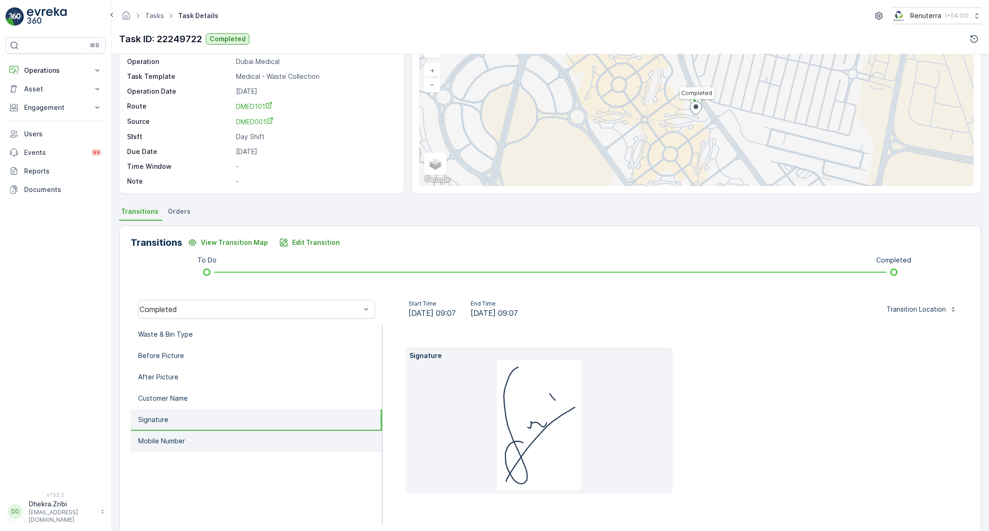
click at [164, 436] on p "Mobile Number" at bounding box center [161, 440] width 47 height 9
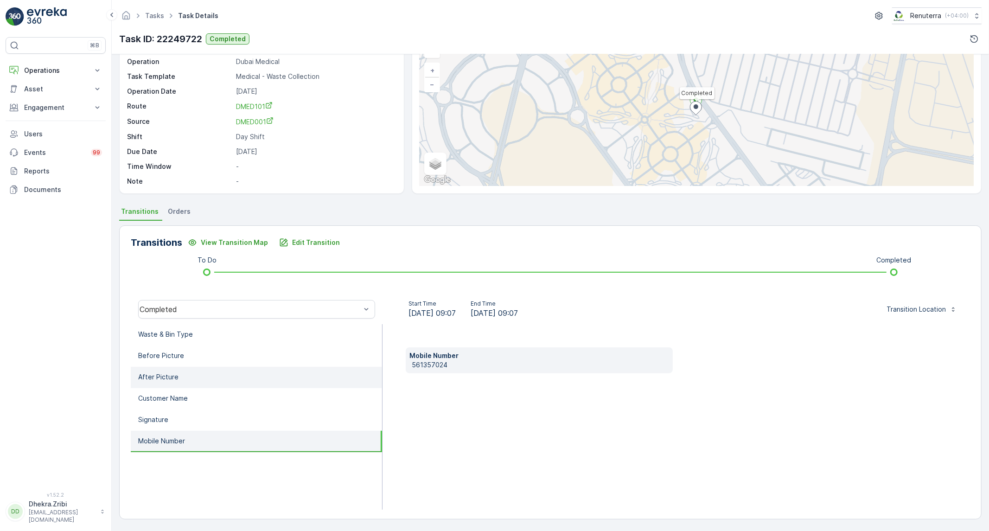
click at [173, 378] on p "After Picture" at bounding box center [158, 376] width 40 height 9
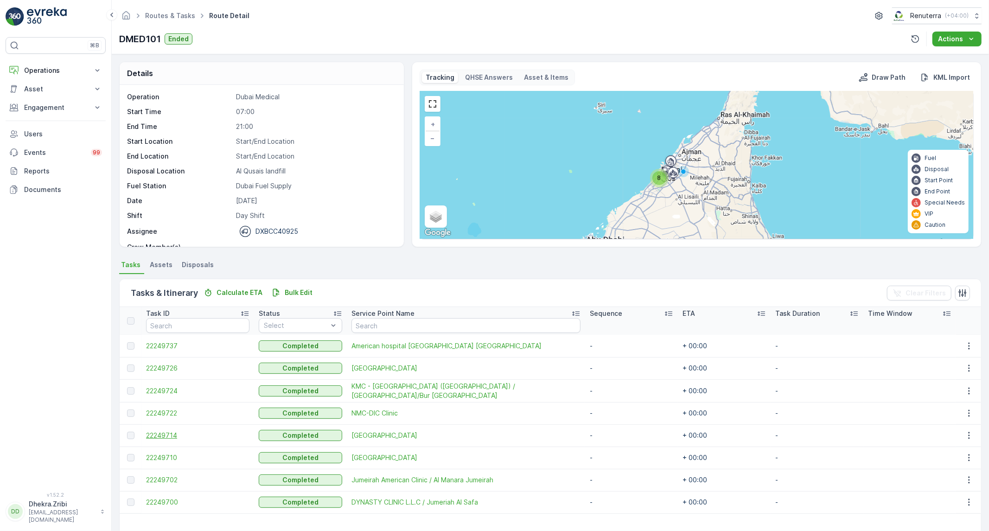
click at [168, 433] on span "22249714" at bounding box center [197, 435] width 103 height 9
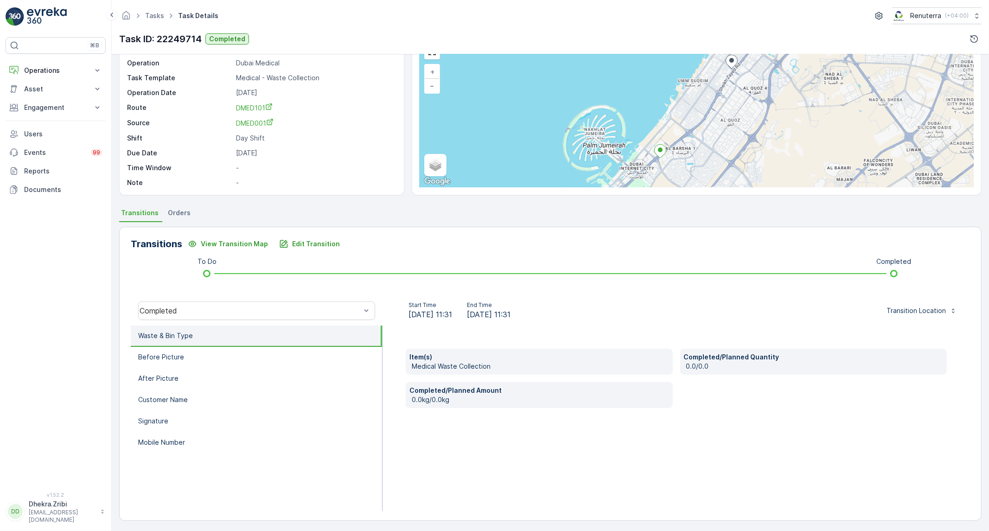
scroll to position [53, 0]
click at [242, 358] on li "Before Picture" at bounding box center [256, 356] width 251 height 21
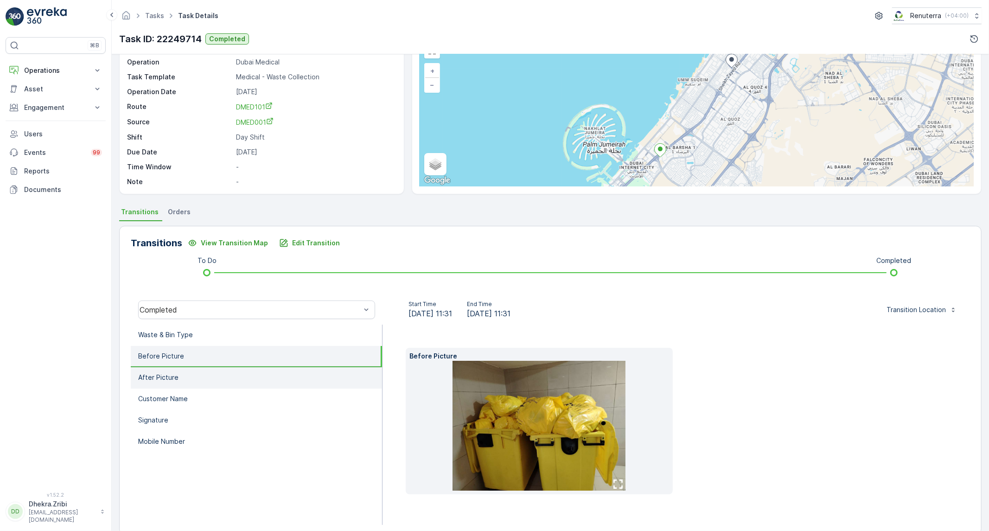
click at [195, 372] on li "After Picture" at bounding box center [256, 377] width 251 height 21
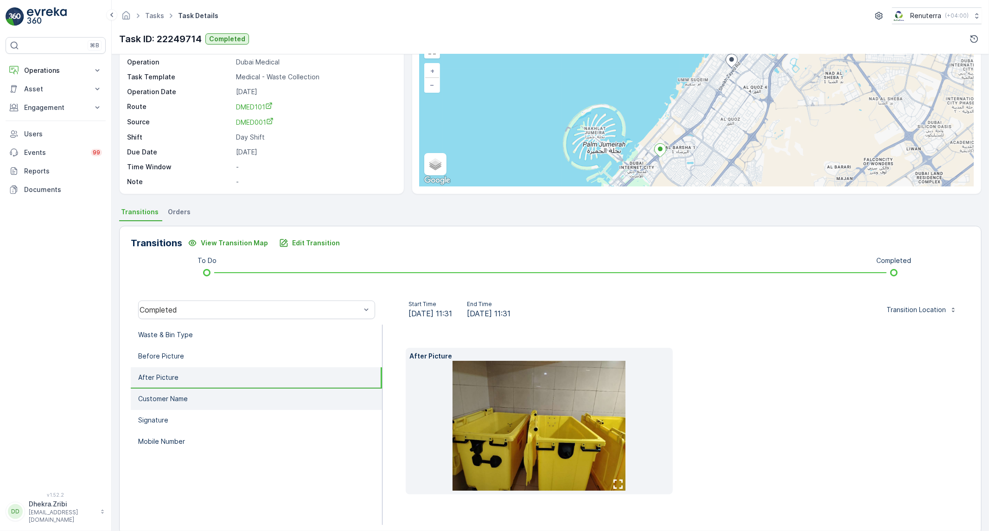
click at [270, 395] on li "Customer Name" at bounding box center [256, 398] width 251 height 21
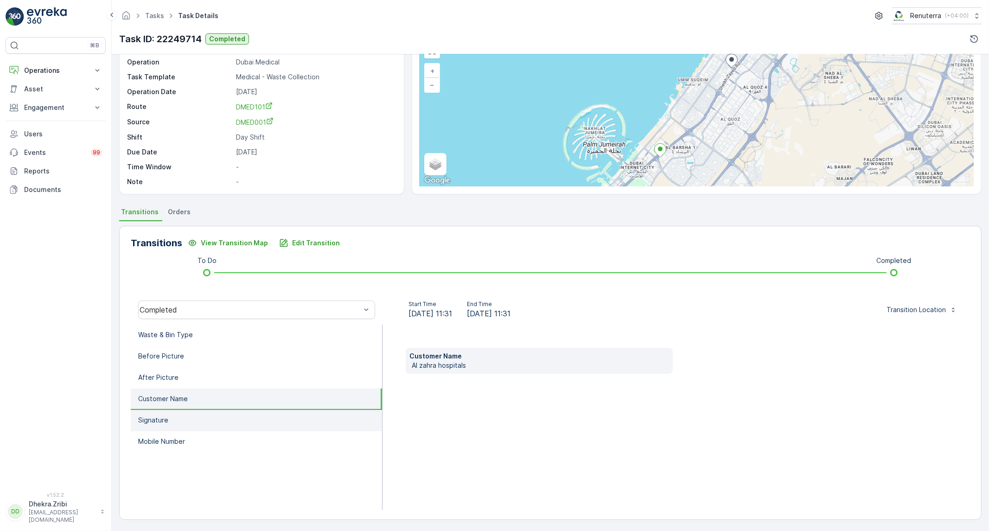
click at [168, 420] on li "Signature" at bounding box center [256, 420] width 251 height 21
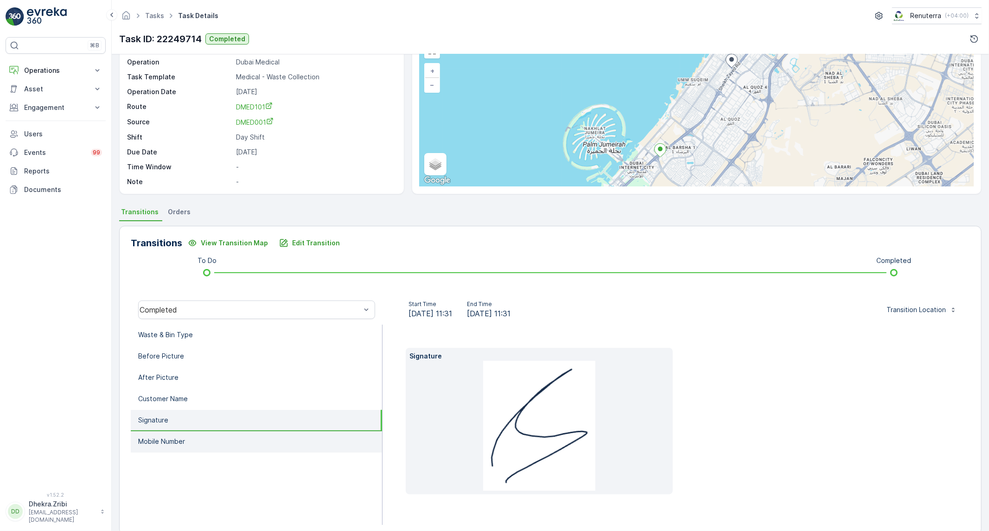
click at [193, 443] on li "Mobile Number" at bounding box center [256, 441] width 251 height 21
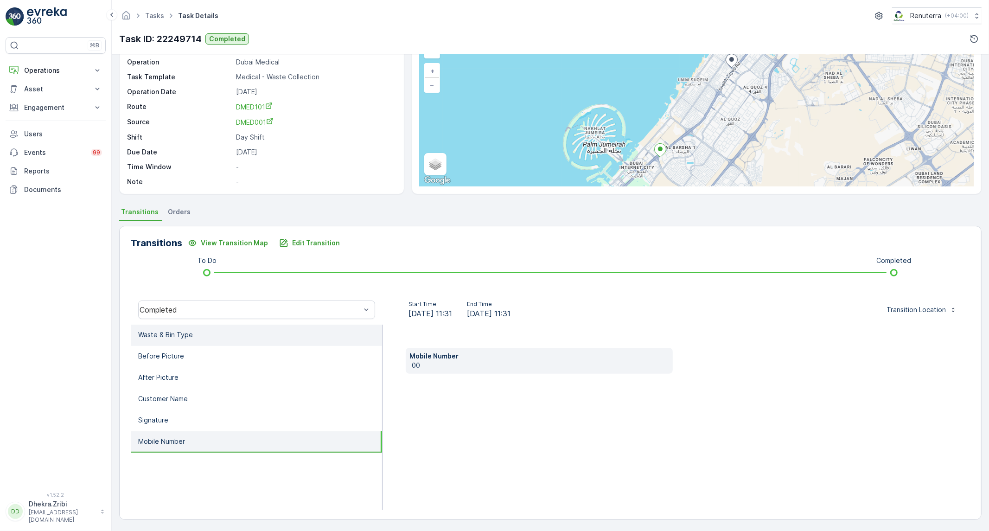
click at [224, 336] on li "Waste & Bin Type" at bounding box center [256, 334] width 251 height 21
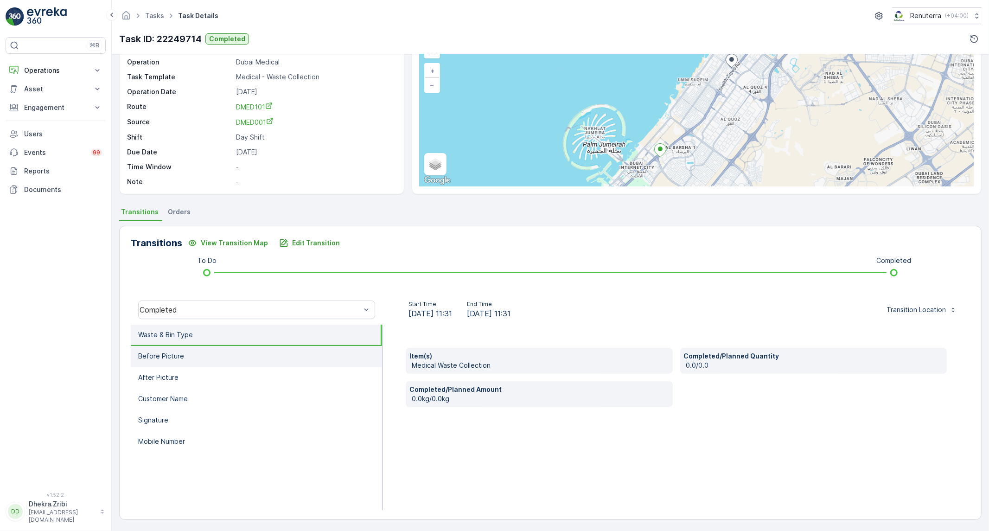
click at [159, 361] on li "Before Picture" at bounding box center [256, 356] width 251 height 21
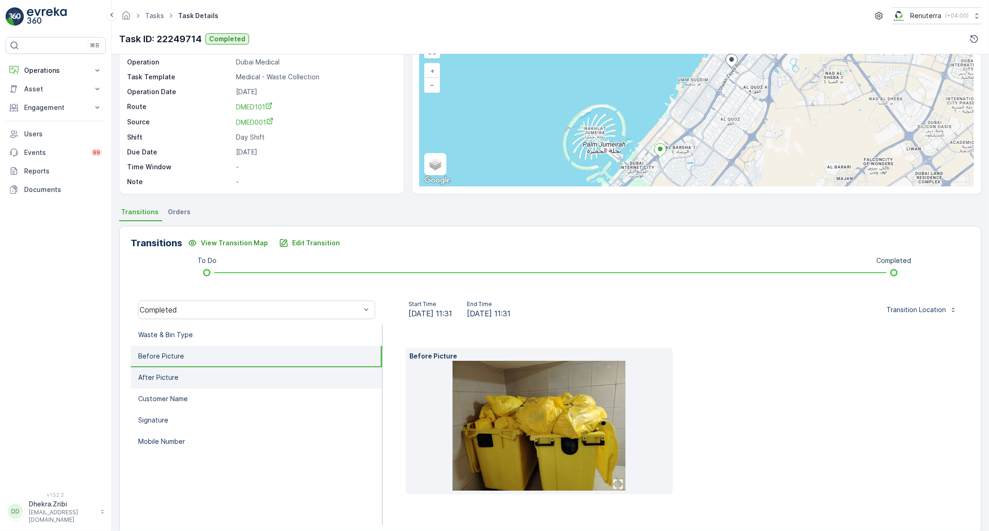
click at [158, 376] on p "After Picture" at bounding box center [158, 377] width 40 height 9
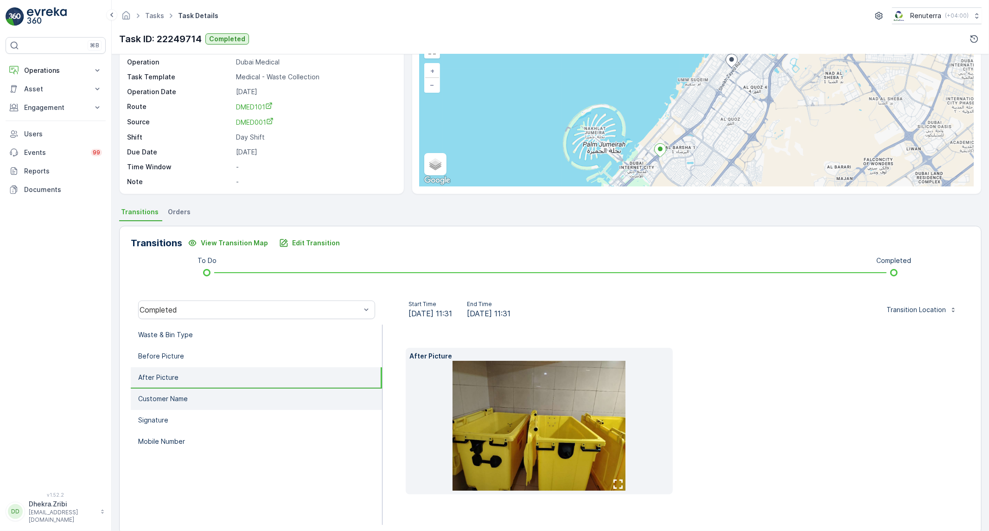
click at [200, 401] on li "Customer Name" at bounding box center [256, 398] width 251 height 21
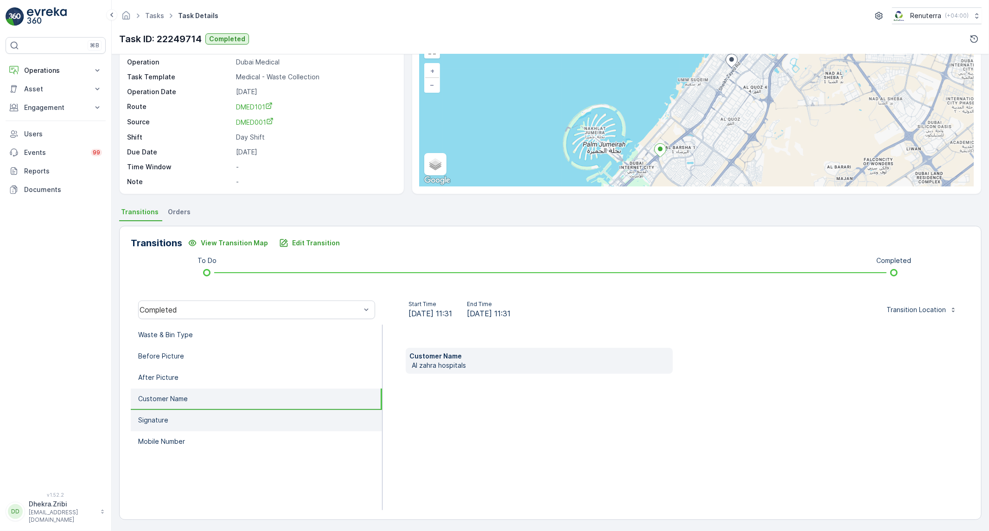
click at [186, 418] on li "Signature" at bounding box center [256, 420] width 251 height 21
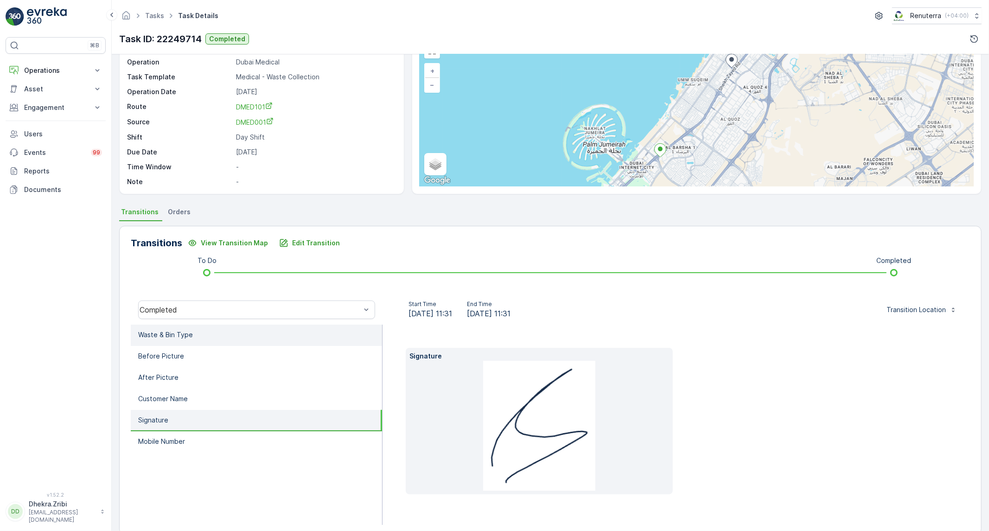
click at [225, 337] on li "Waste & Bin Type" at bounding box center [256, 334] width 251 height 21
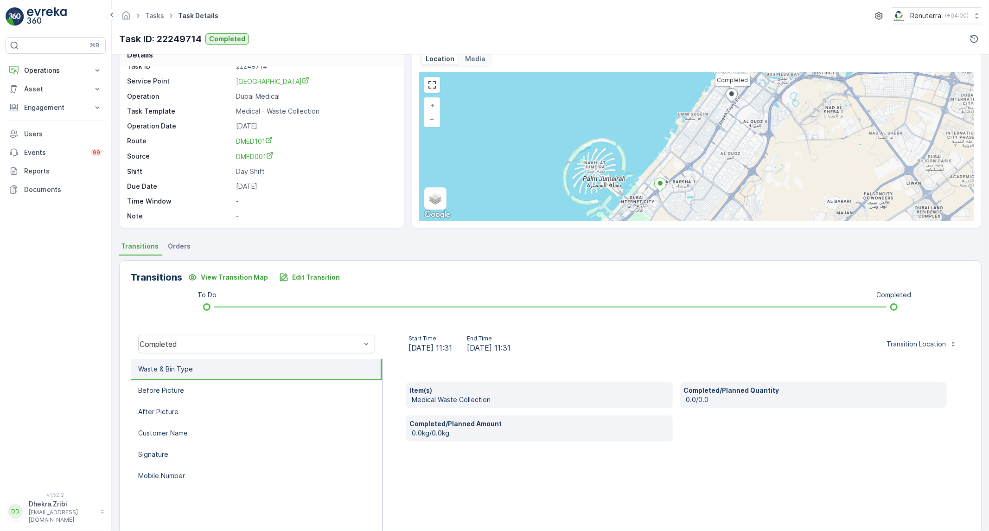
scroll to position [0, 0]
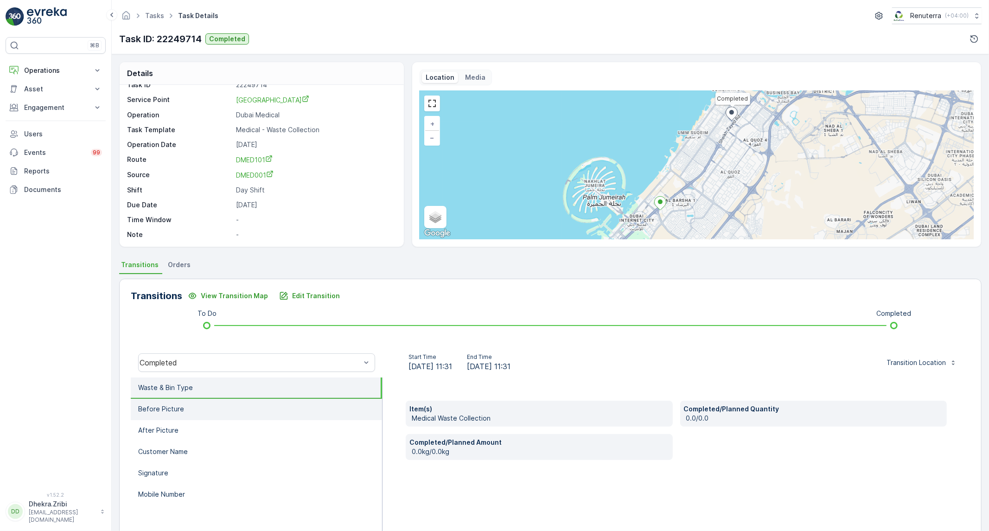
click at [235, 411] on li "Before Picture" at bounding box center [256, 409] width 251 height 21
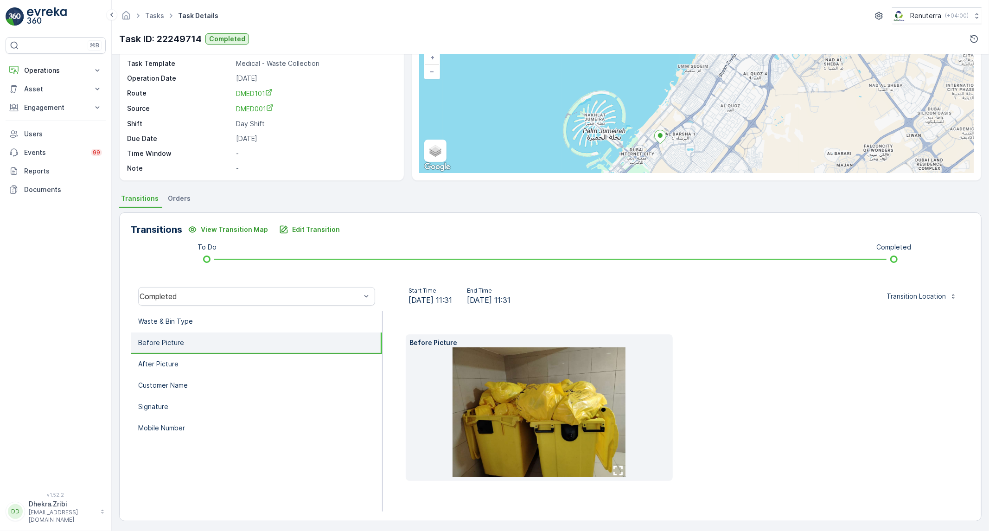
scroll to position [68, 0]
click at [618, 470] on icon "button" at bounding box center [617, 468] width 9 height 9
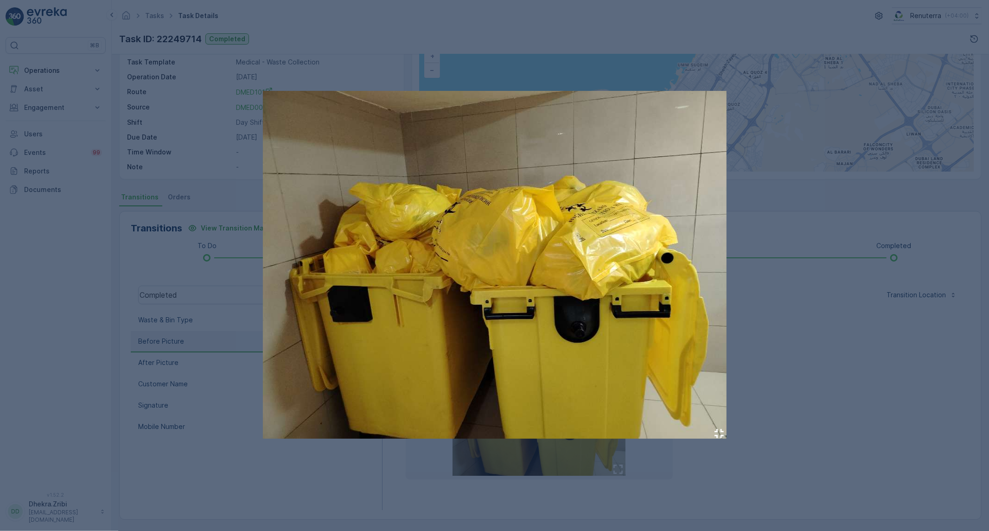
click at [689, 506] on div at bounding box center [494, 265] width 989 height 531
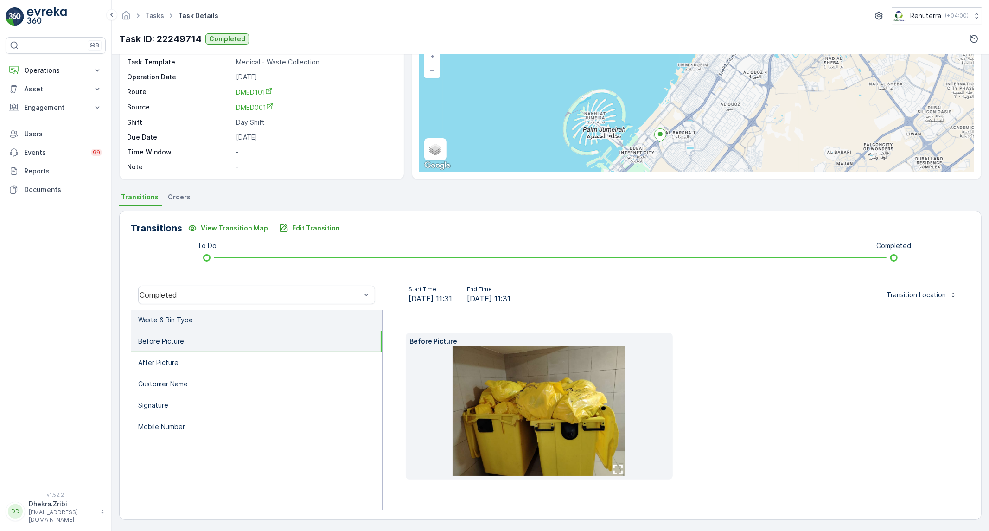
click at [197, 326] on li "Waste & Bin Type" at bounding box center [256, 320] width 251 height 21
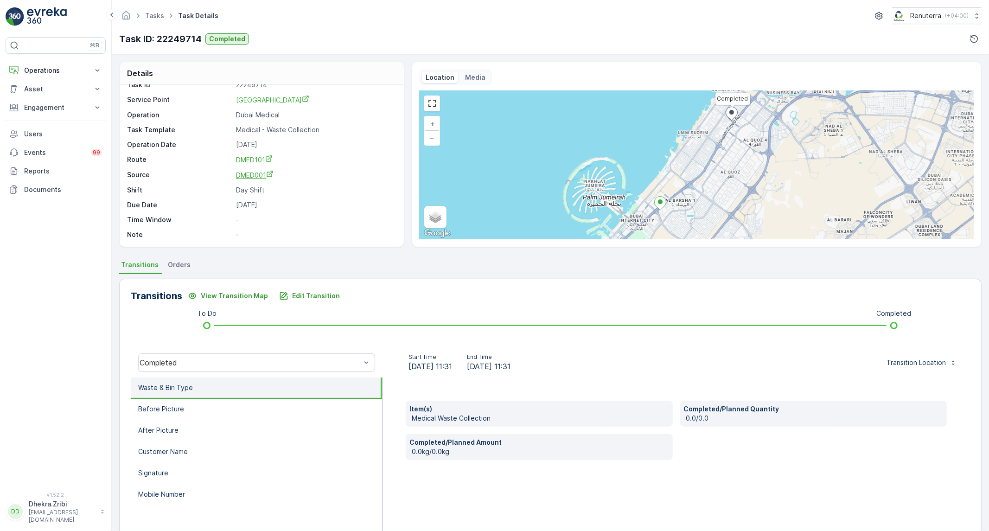
scroll to position [0, 0]
drag, startPoint x: 495, startPoint y: 456, endPoint x: 399, endPoint y: 453, distance: 96.0
click at [399, 453] on div "Item(s) Medical Waste Collection Completed/Planned Quantity 0.0/0.0 Completed/P…" at bounding box center [675, 469] width 587 height 185
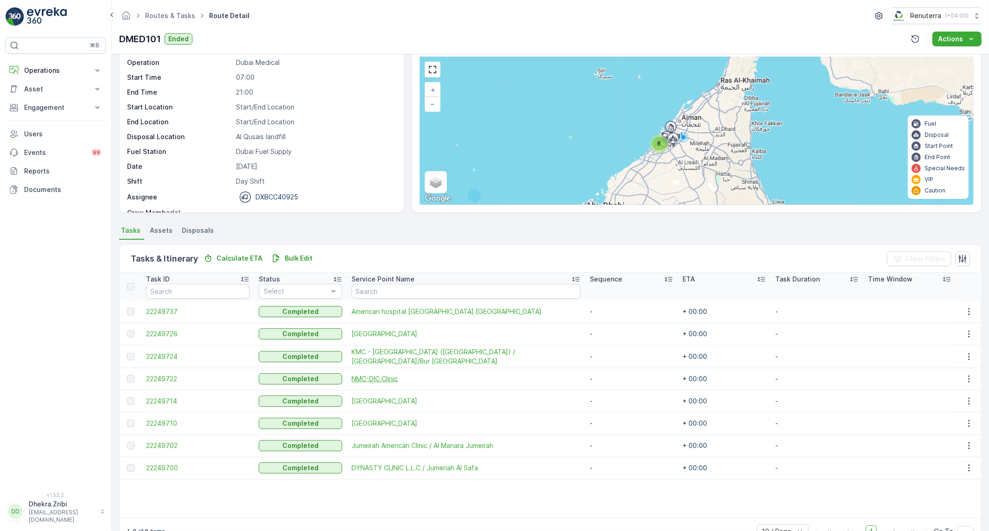
scroll to position [59, 0]
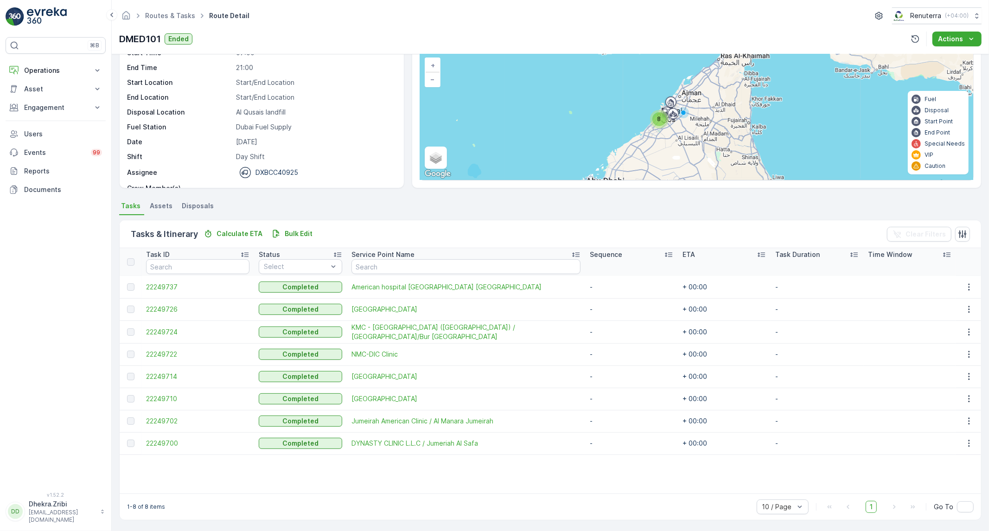
click at [133, 376] on div at bounding box center [130, 376] width 7 height 7
drag, startPoint x: 131, startPoint y: 376, endPoint x: 121, endPoint y: 382, distance: 11.7
click at [121, 382] on td at bounding box center [131, 376] width 22 height 22
click at [128, 374] on div at bounding box center [130, 376] width 7 height 7
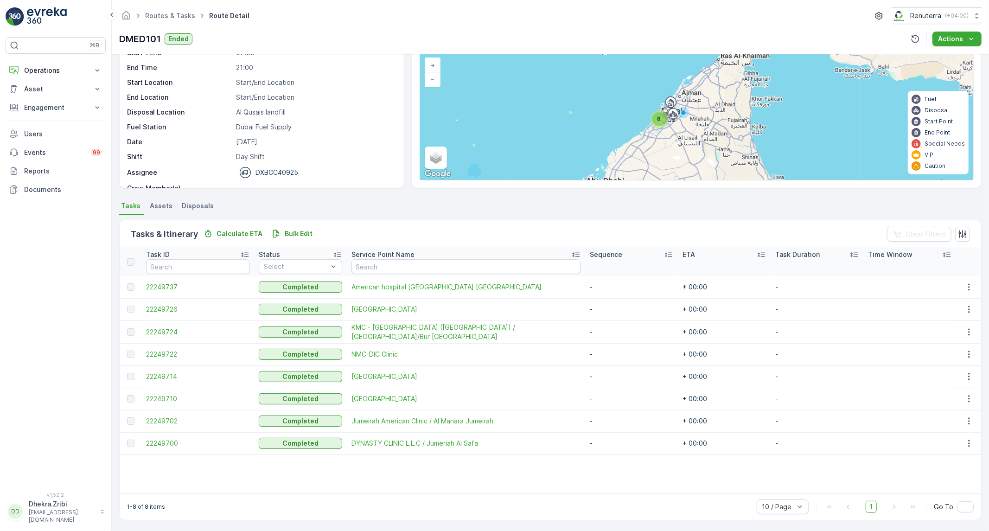
click at [128, 374] on div at bounding box center [130, 376] width 7 height 7
click at [132, 377] on div at bounding box center [130, 376] width 7 height 7
click at [155, 398] on span "22249710" at bounding box center [197, 398] width 103 height 9
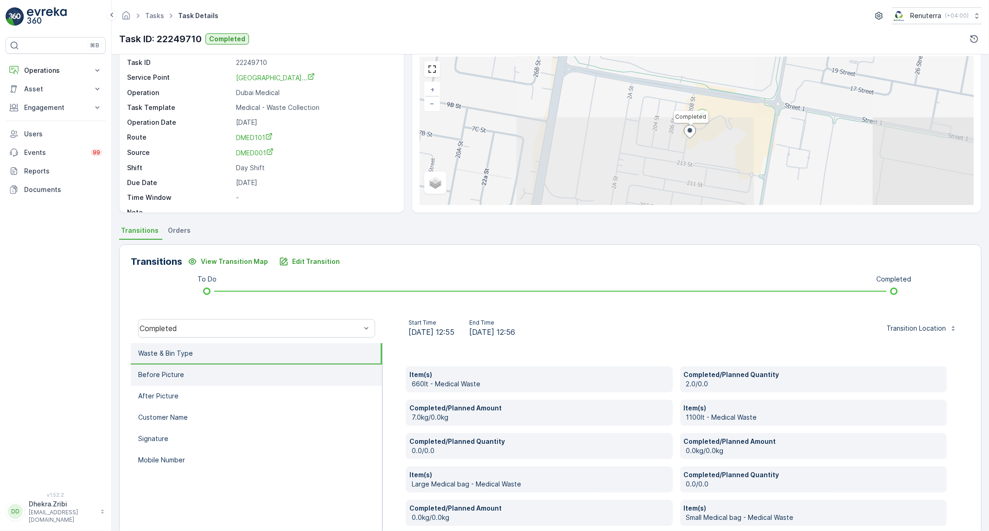
scroll to position [154, 0]
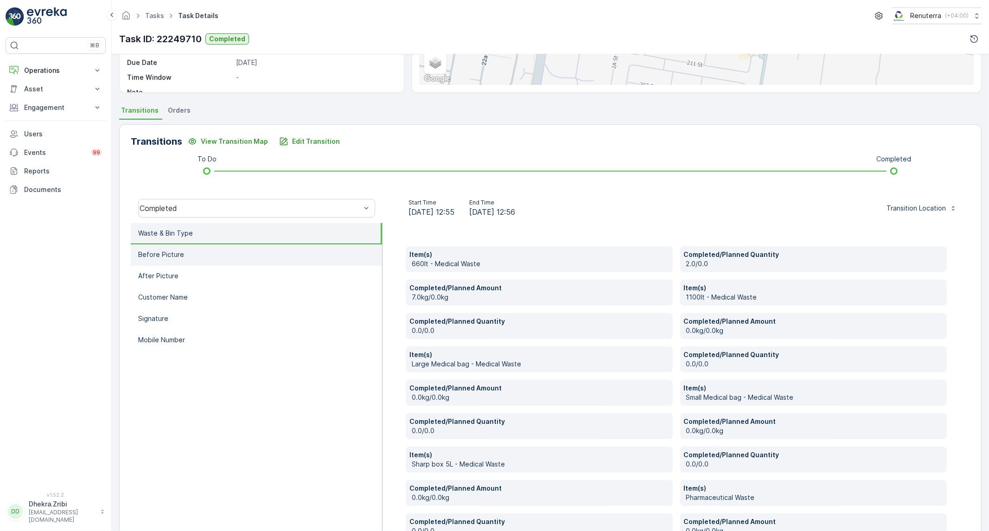
click at [216, 261] on li "Before Picture" at bounding box center [256, 254] width 251 height 21
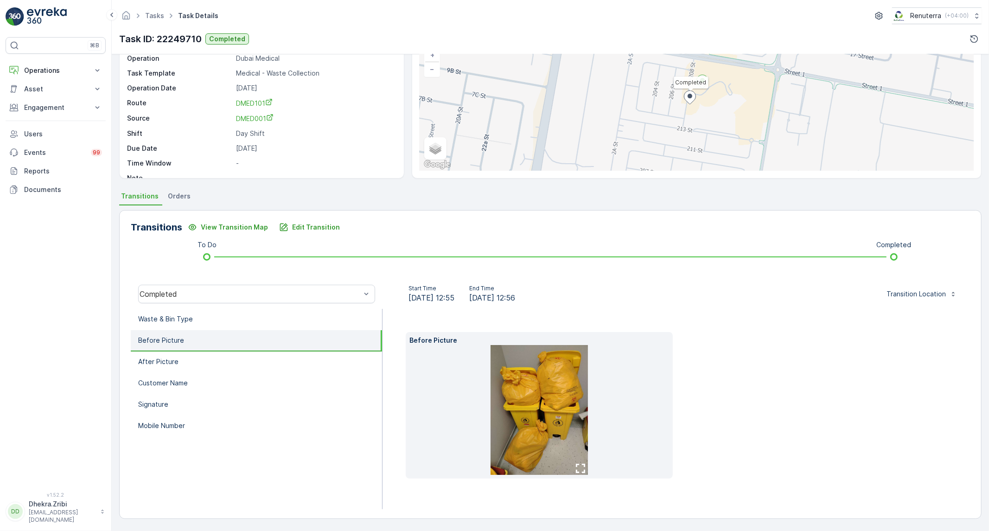
scroll to position [53, 0]
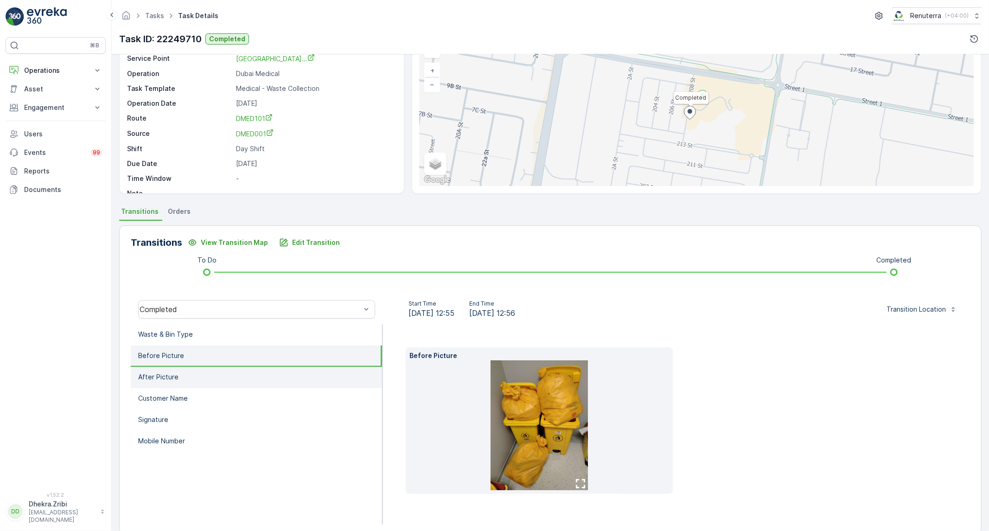
click at [192, 376] on li "After Picture" at bounding box center [256, 377] width 251 height 21
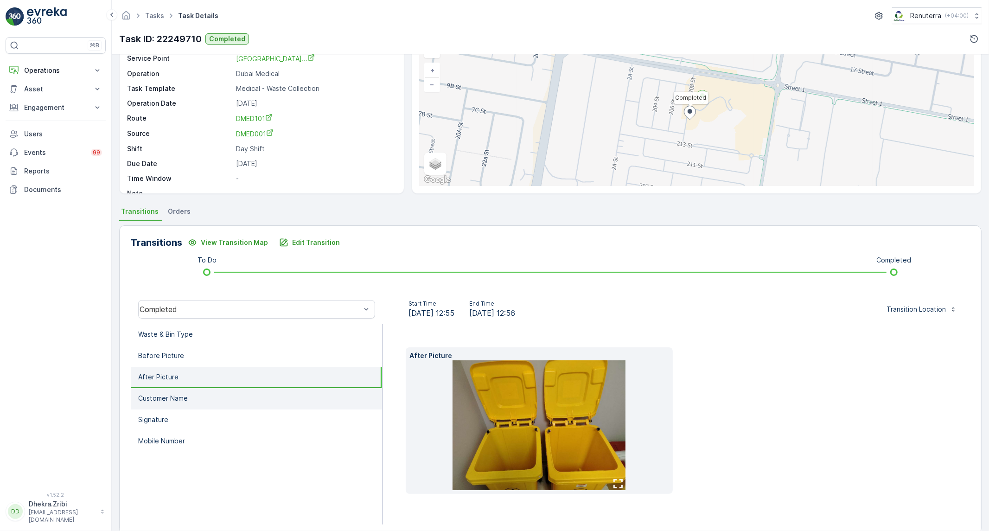
click at [203, 401] on li "Customer Name" at bounding box center [256, 398] width 251 height 21
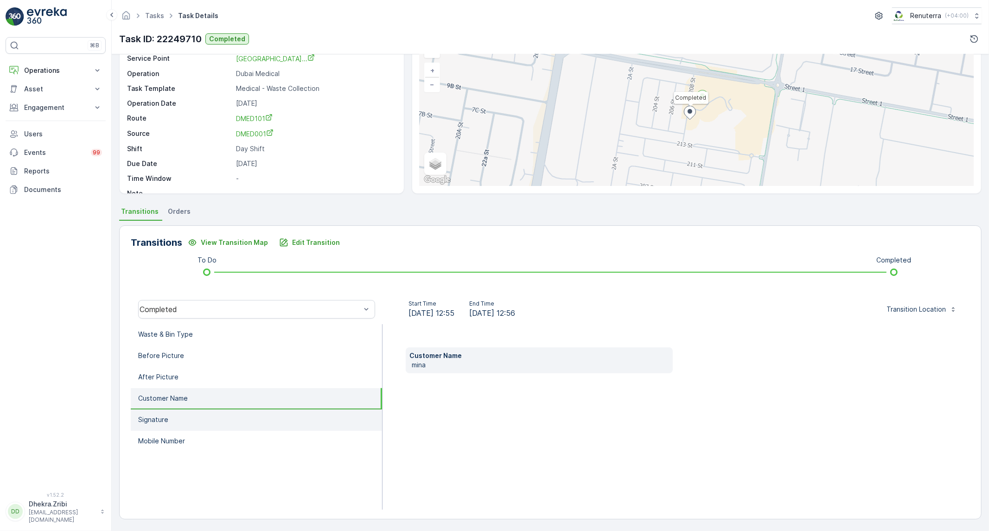
click at [191, 413] on li "Signature" at bounding box center [256, 419] width 251 height 21
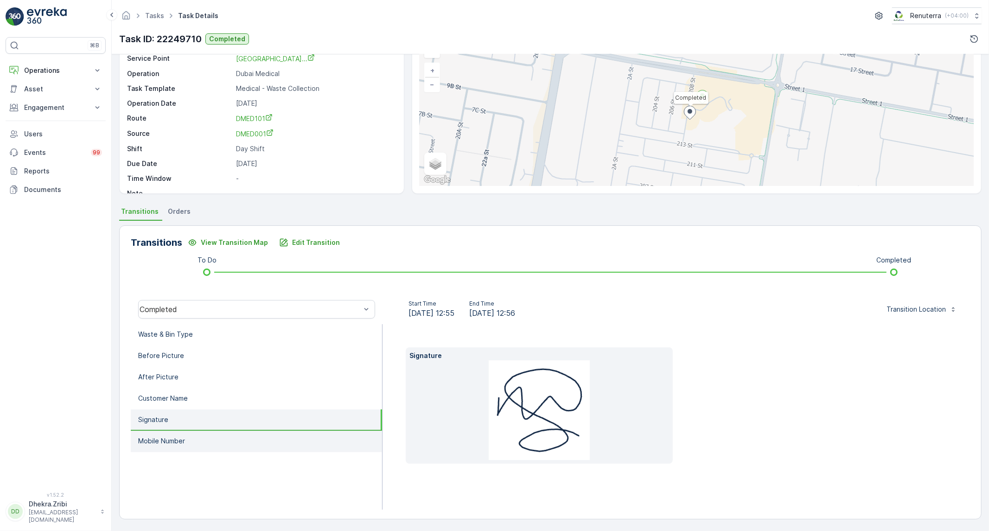
click at [187, 435] on li "Mobile Number" at bounding box center [256, 441] width 251 height 21
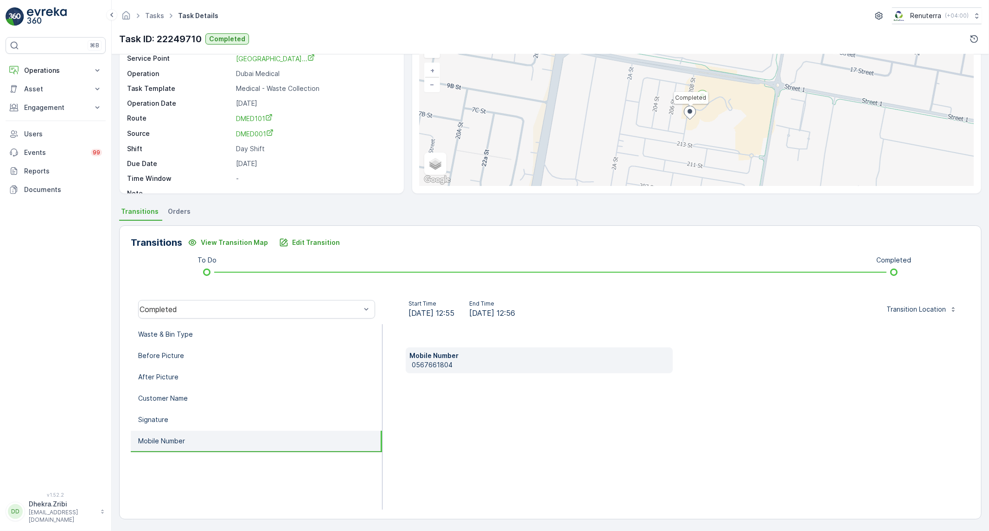
click at [444, 363] on p "0567661804" at bounding box center [540, 364] width 257 height 9
copy p "0567661804"
click at [327, 245] on p "Edit Transition" at bounding box center [316, 242] width 48 height 9
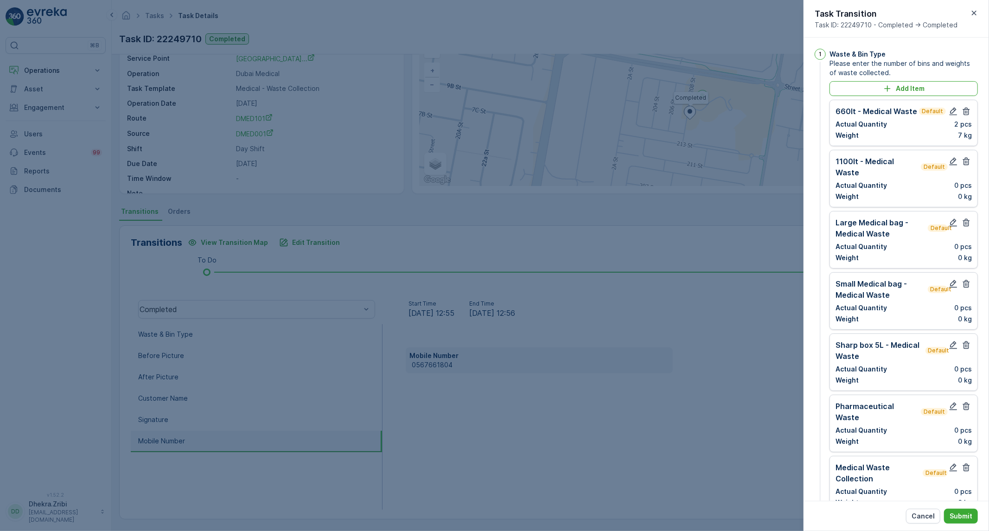
scroll to position [515, 0]
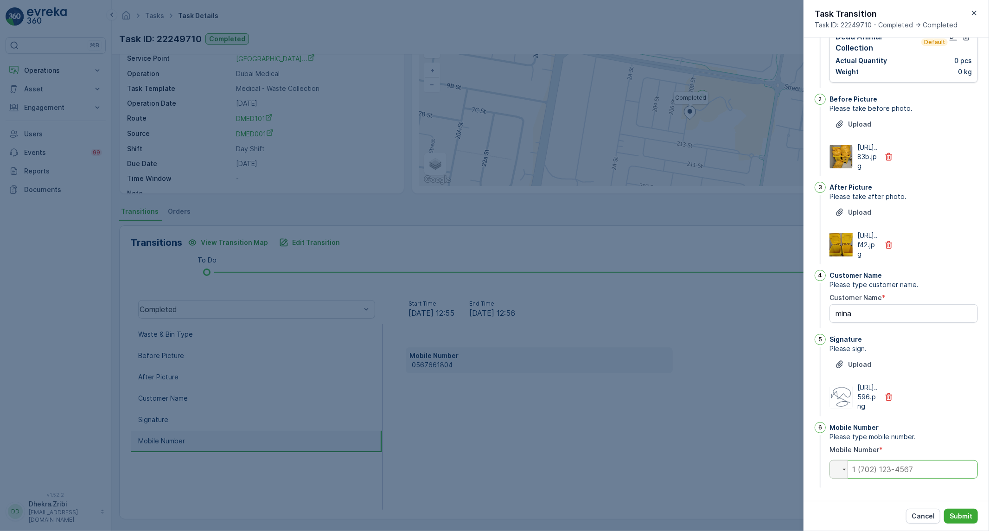
click at [938, 476] on input "tel" at bounding box center [903, 469] width 148 height 19
paste input "0567661804"
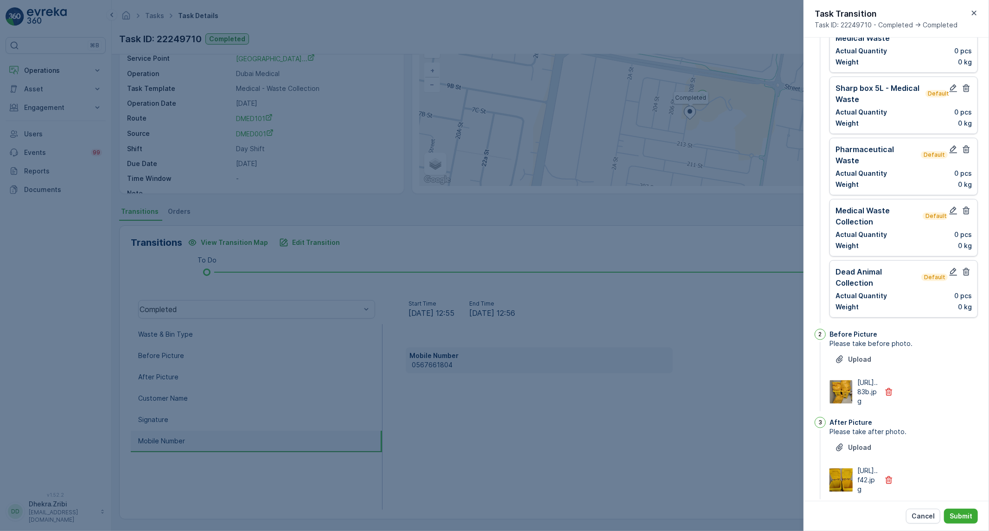
scroll to position [0, 0]
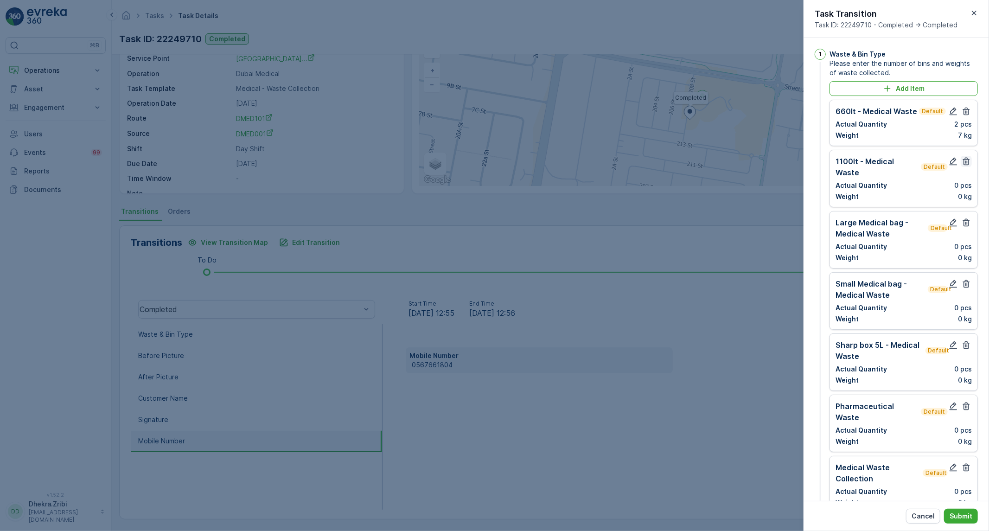
type input "0567661804"
click at [963, 164] on icon "button" at bounding box center [966, 162] width 7 height 8
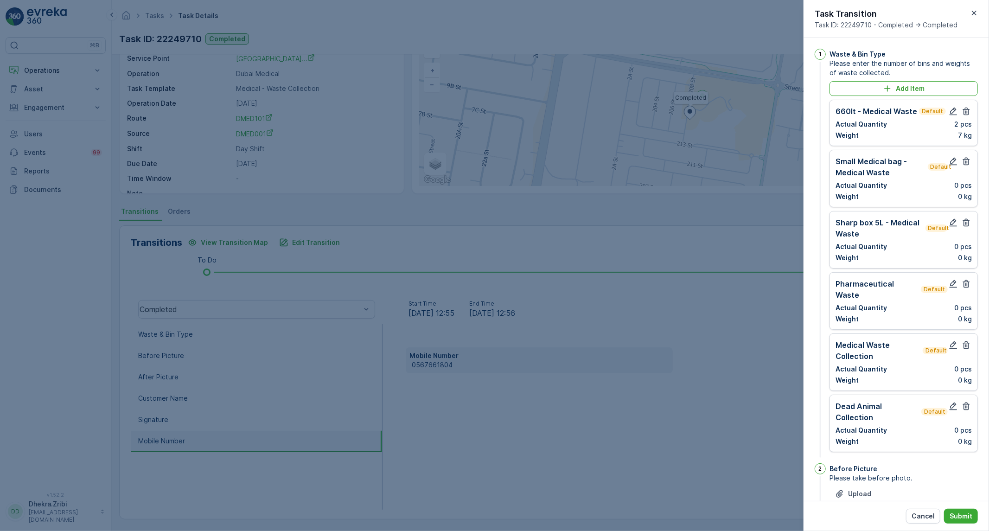
click at [963, 164] on icon "button" at bounding box center [966, 162] width 7 height 8
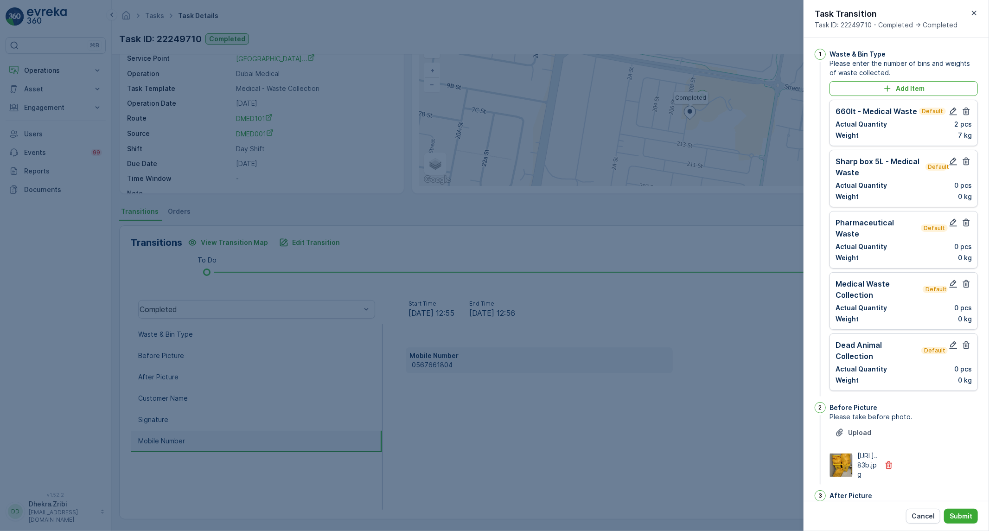
click at [963, 164] on icon "button" at bounding box center [966, 162] width 7 height 8
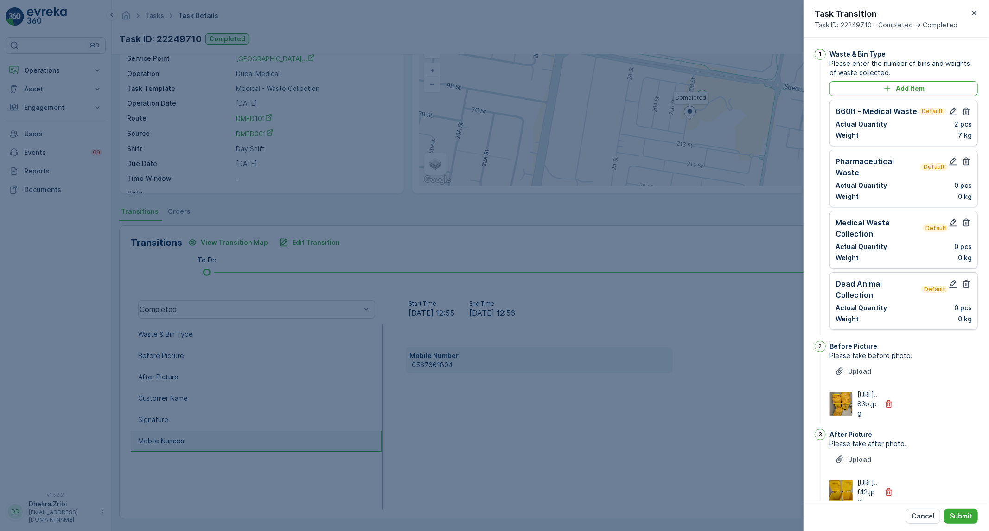
click at [963, 164] on icon "button" at bounding box center [966, 162] width 7 height 8
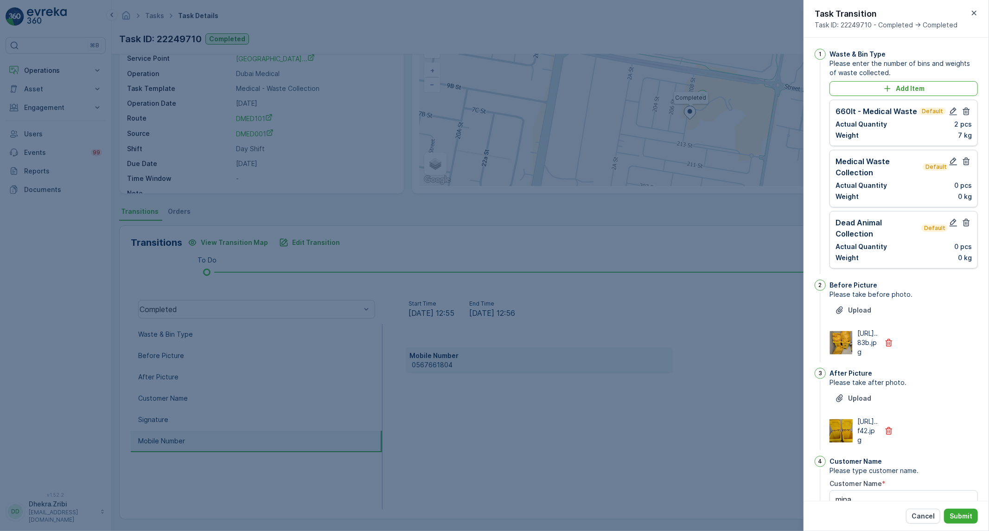
click at [963, 164] on icon "button" at bounding box center [966, 162] width 7 height 8
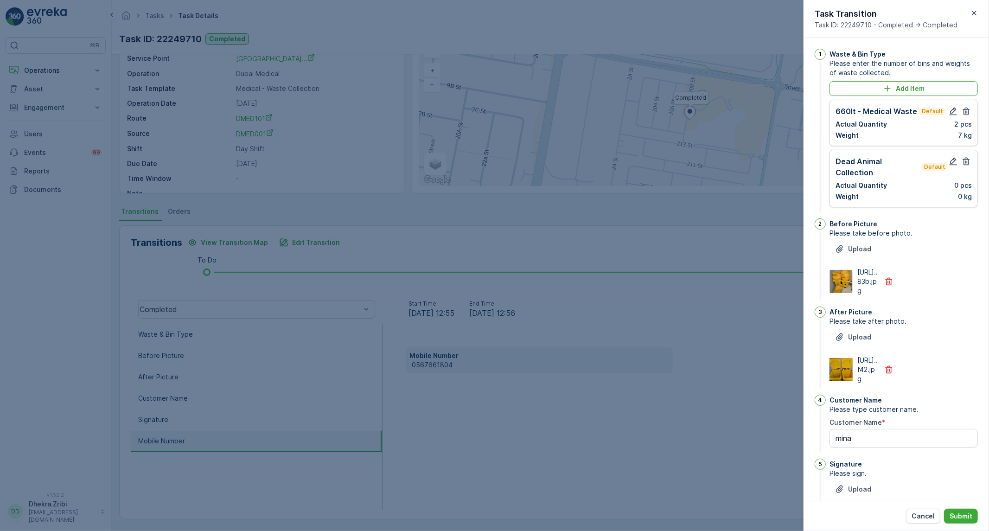
click at [963, 164] on icon "button" at bounding box center [966, 162] width 7 height 8
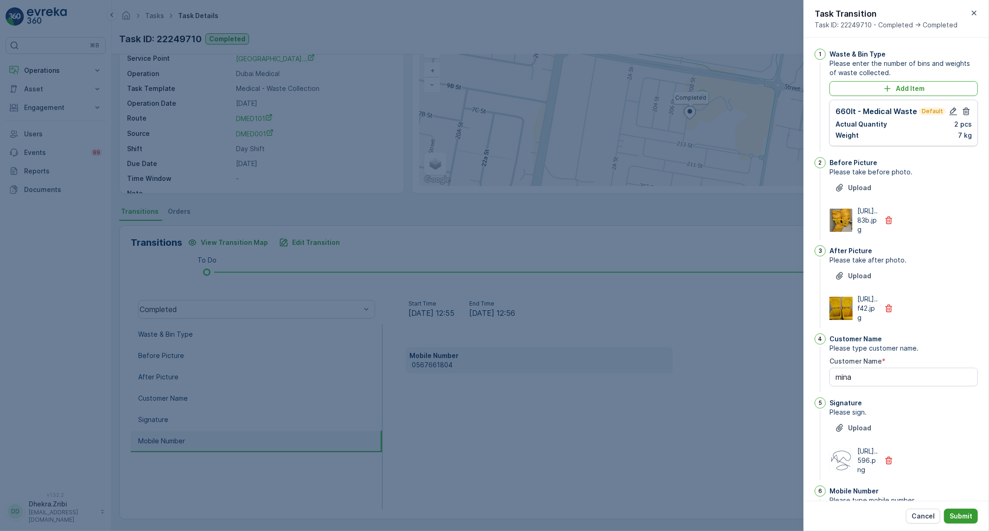
click at [960, 518] on p "Submit" at bounding box center [960, 515] width 23 height 9
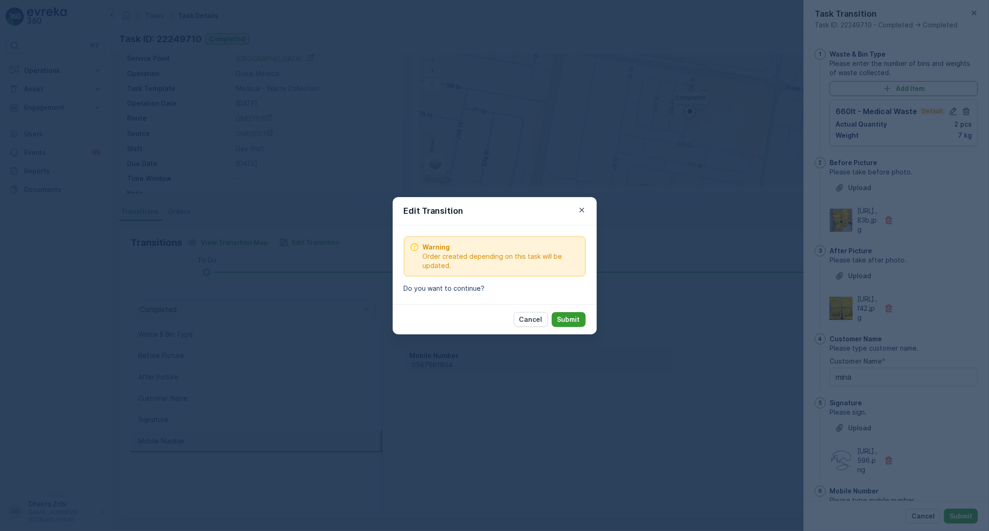
click at [580, 322] on button "Submit" at bounding box center [569, 319] width 34 height 15
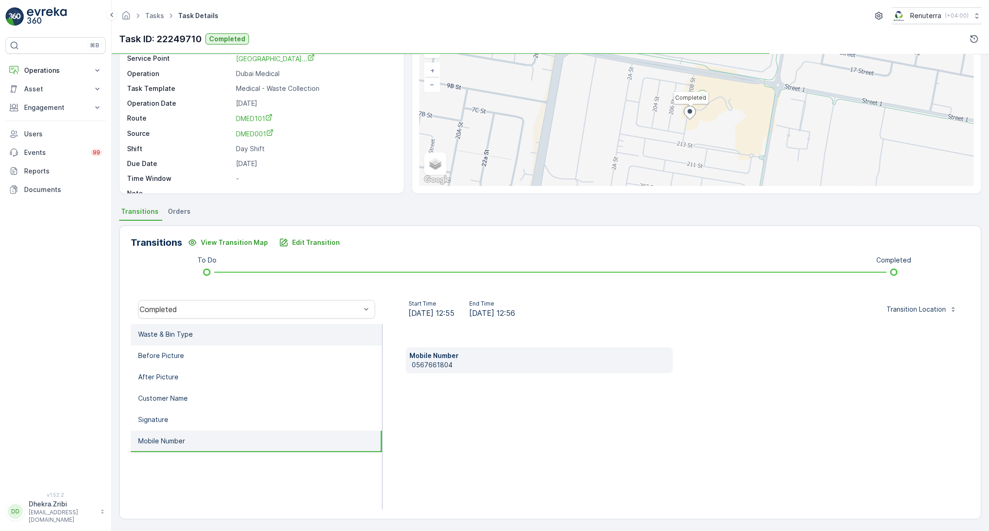
click at [193, 334] on li "Waste & Bin Type" at bounding box center [256, 334] width 251 height 21
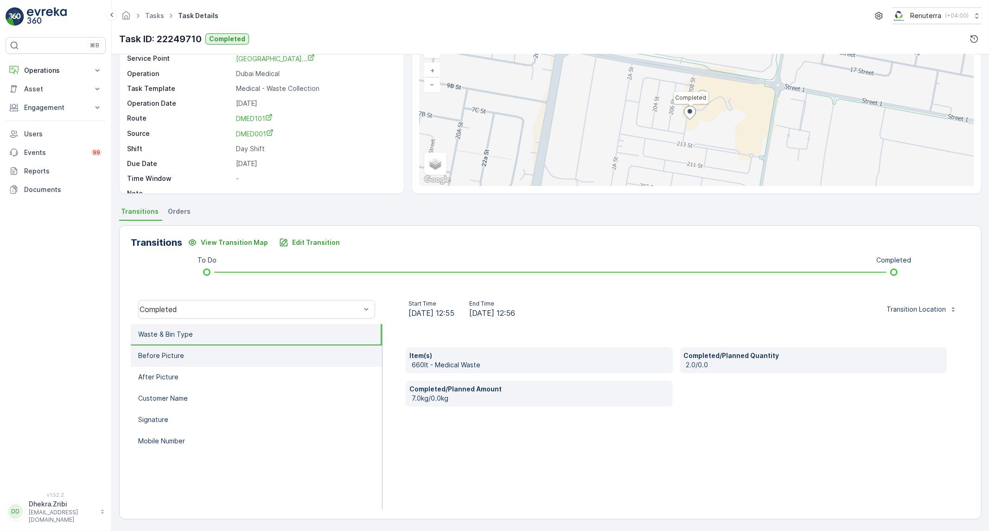
click at [230, 359] on li "Before Picture" at bounding box center [256, 355] width 251 height 21
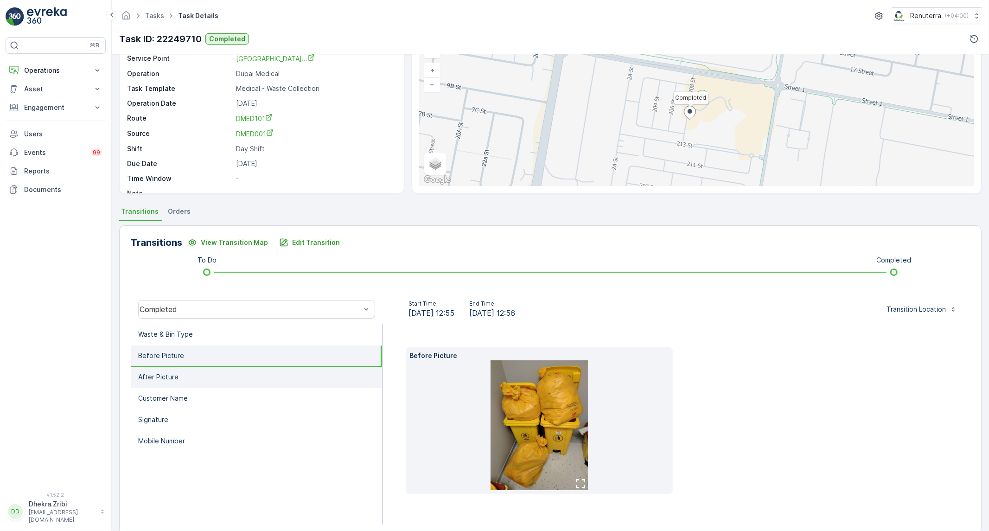
click at [212, 369] on li "After Picture" at bounding box center [256, 377] width 251 height 21
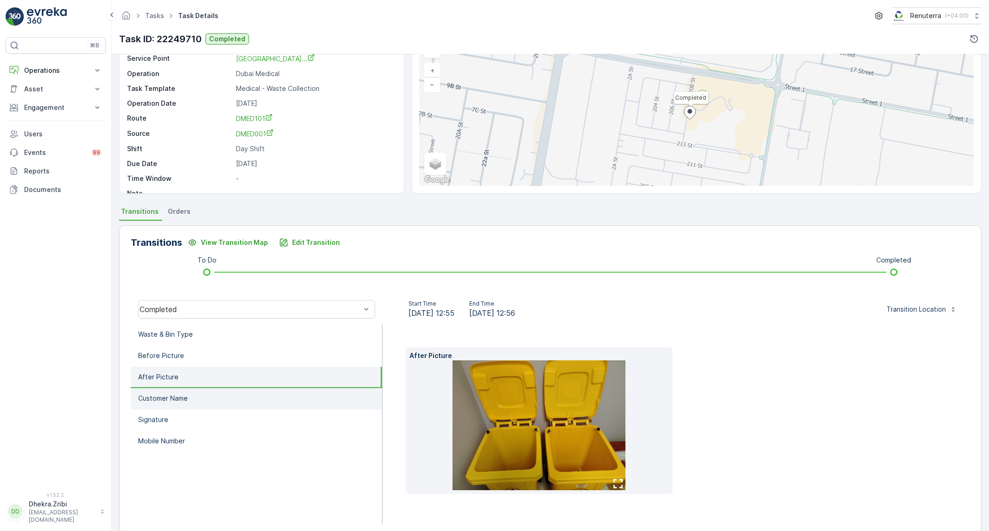
click at [201, 401] on li "Customer Name" at bounding box center [256, 398] width 251 height 21
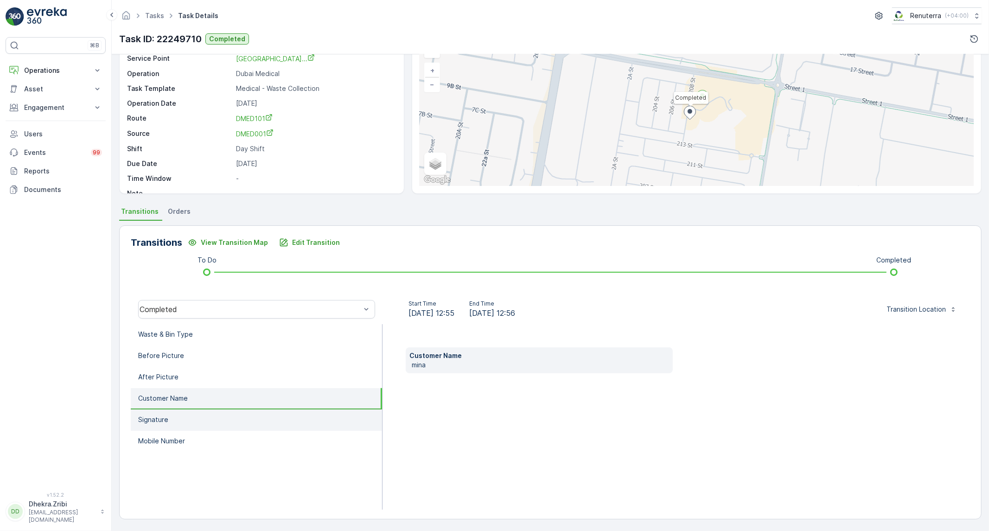
click at [193, 416] on li "Signature" at bounding box center [256, 419] width 251 height 21
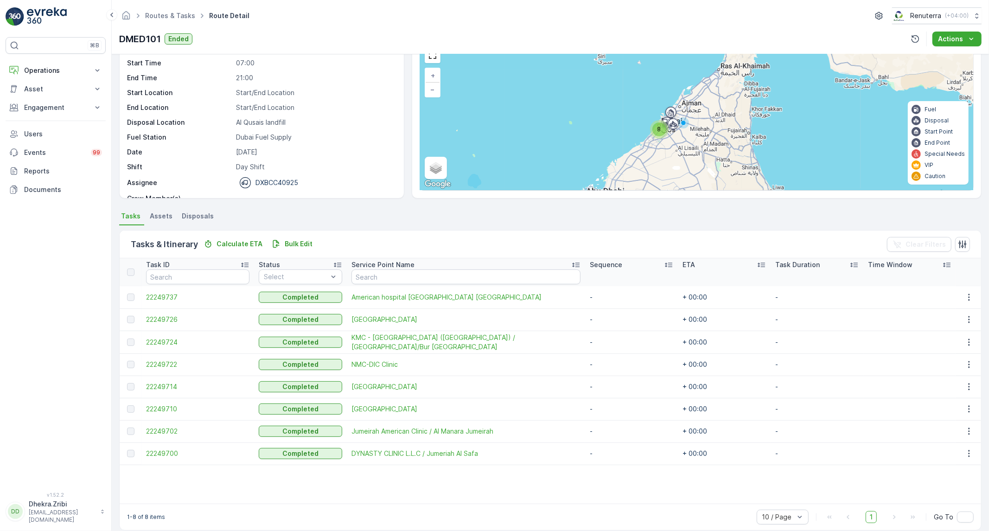
scroll to position [59, 0]
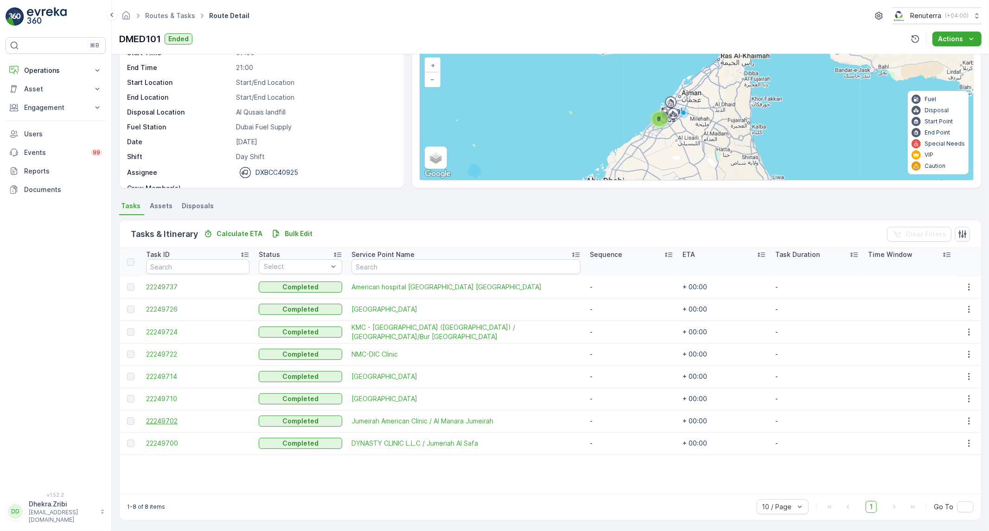
click at [158, 420] on span "22249702" at bounding box center [197, 420] width 103 height 9
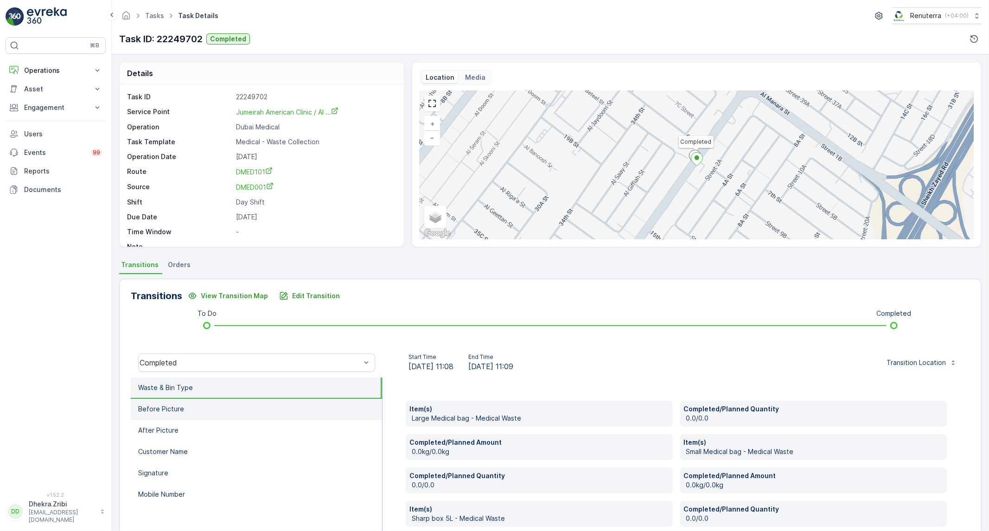
click at [216, 413] on li "Before Picture" at bounding box center [256, 409] width 251 height 21
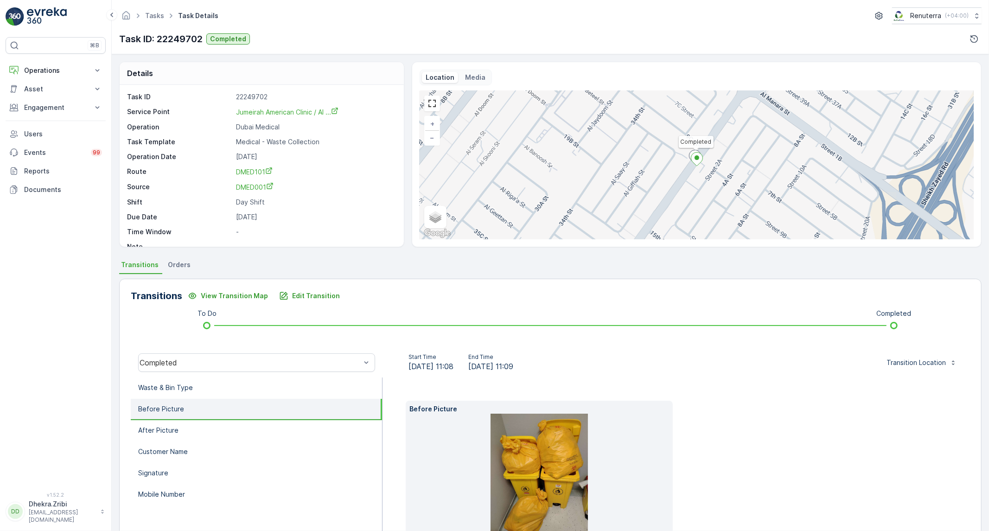
click at [226, 400] on li "Before Picture" at bounding box center [256, 409] width 251 height 21
click at [228, 395] on li "Waste & Bin Type" at bounding box center [256, 387] width 251 height 21
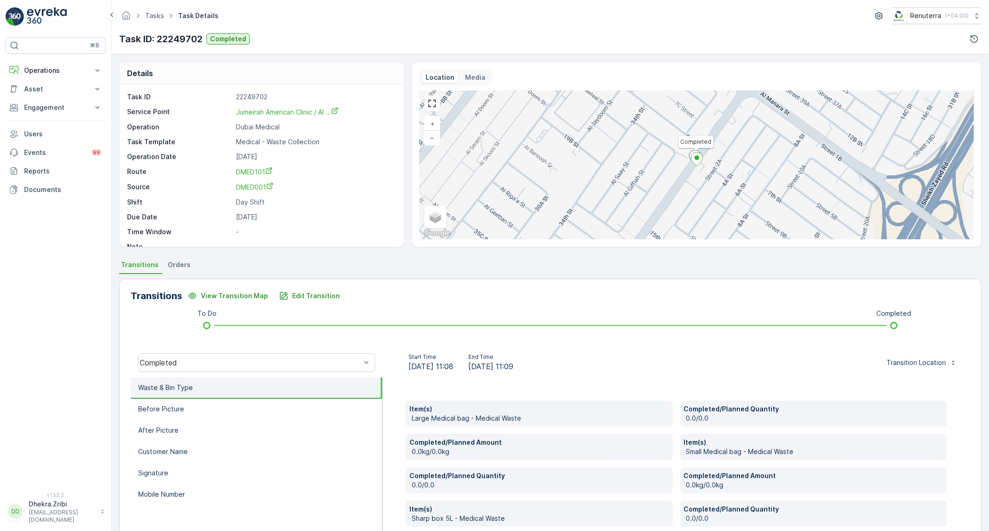
scroll to position [114, 0]
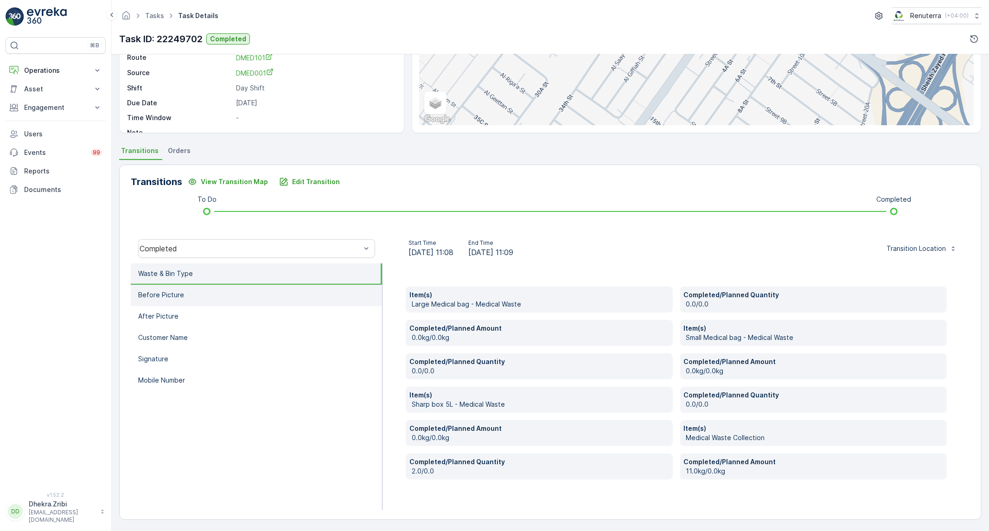
click at [182, 287] on li "Before Picture" at bounding box center [256, 295] width 251 height 21
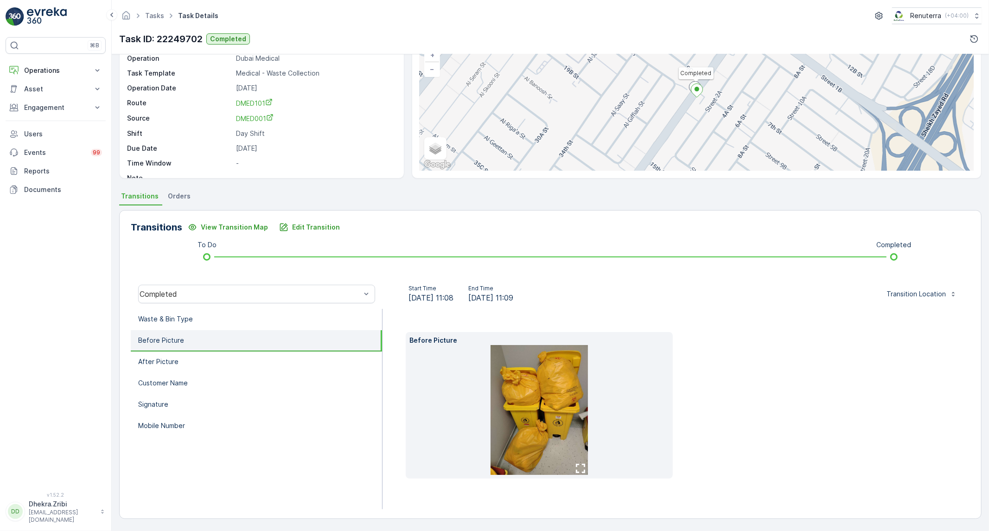
scroll to position [53, 0]
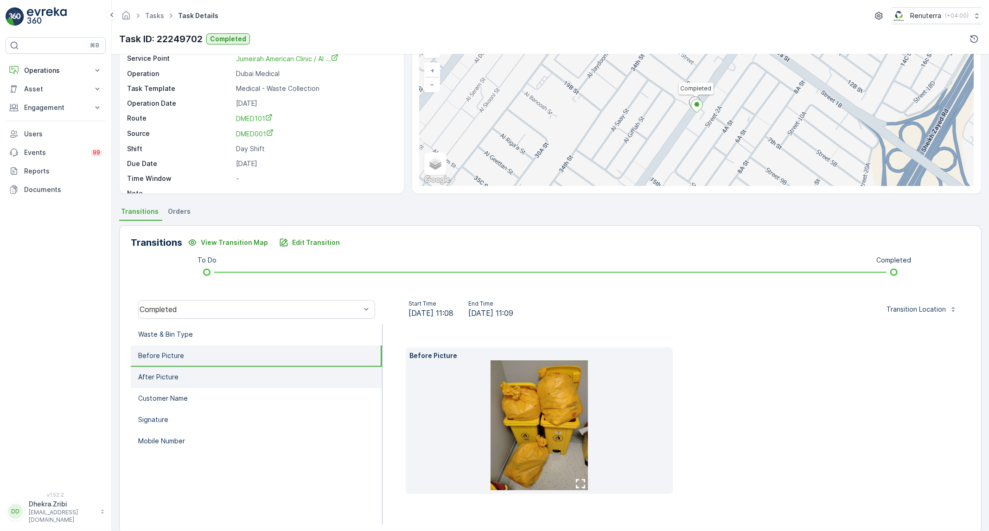
click at [168, 367] on li "After Picture" at bounding box center [256, 377] width 251 height 21
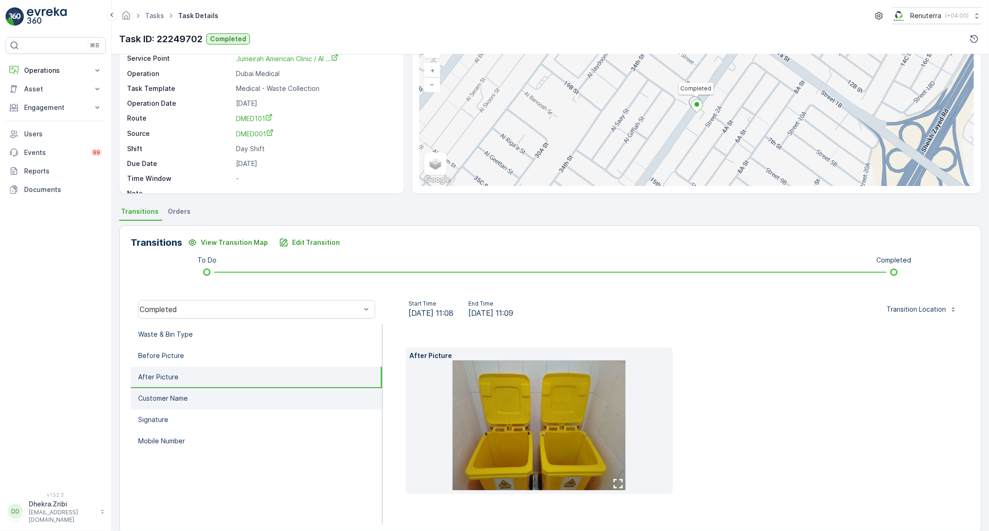
click at [184, 401] on li "Customer Name" at bounding box center [256, 398] width 251 height 21
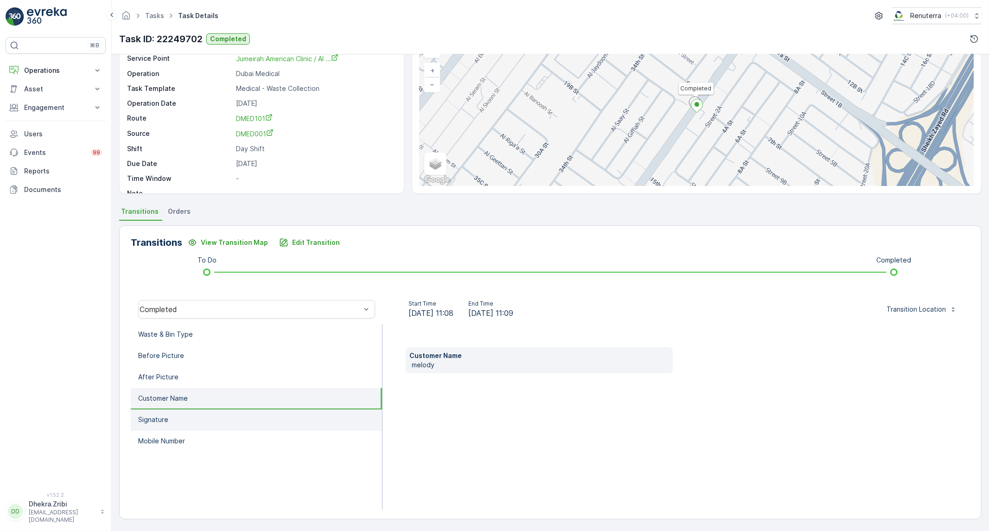
click at [189, 418] on li "Signature" at bounding box center [256, 419] width 251 height 21
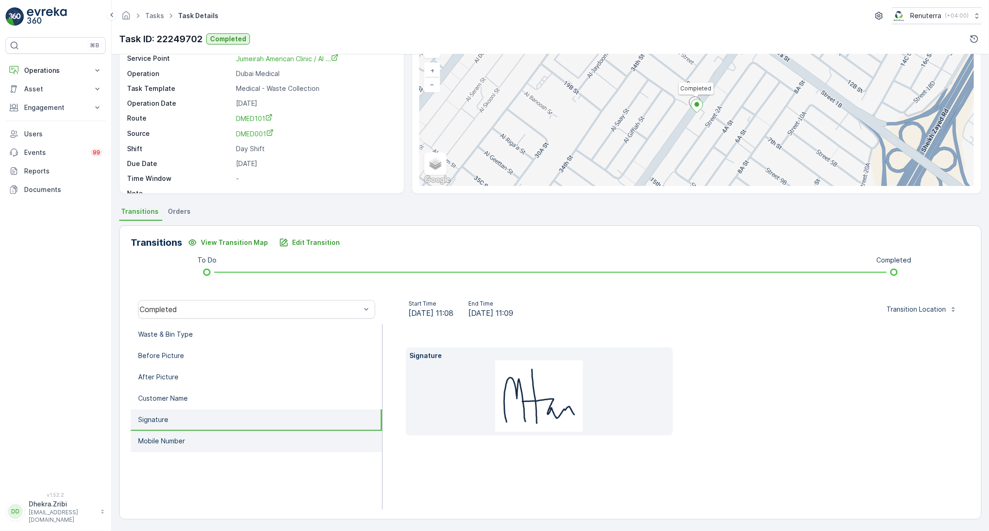
click at [196, 439] on li "Mobile Number" at bounding box center [256, 441] width 251 height 21
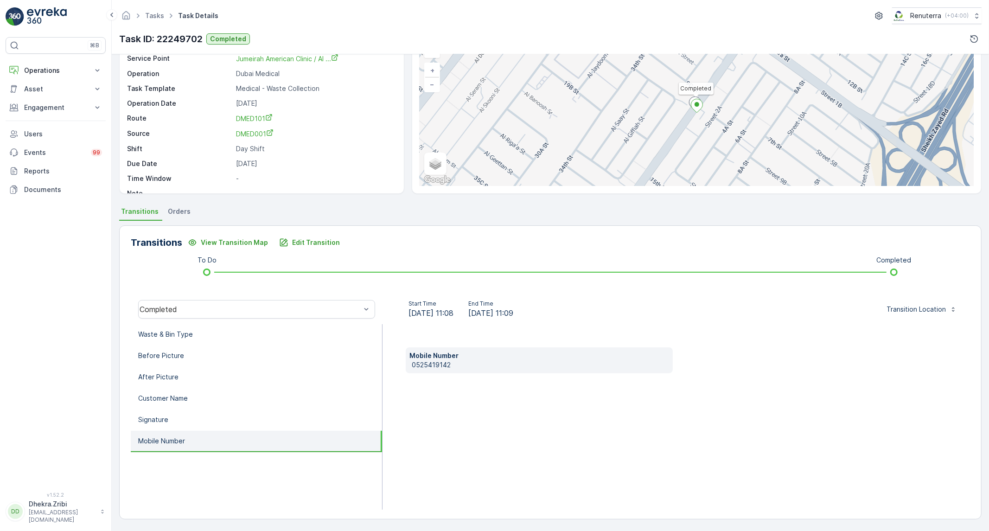
click at [415, 363] on p "0525419142" at bounding box center [540, 364] width 257 height 9
copy p "0525419142"
click at [303, 244] on p "Edit Transition" at bounding box center [316, 242] width 48 height 9
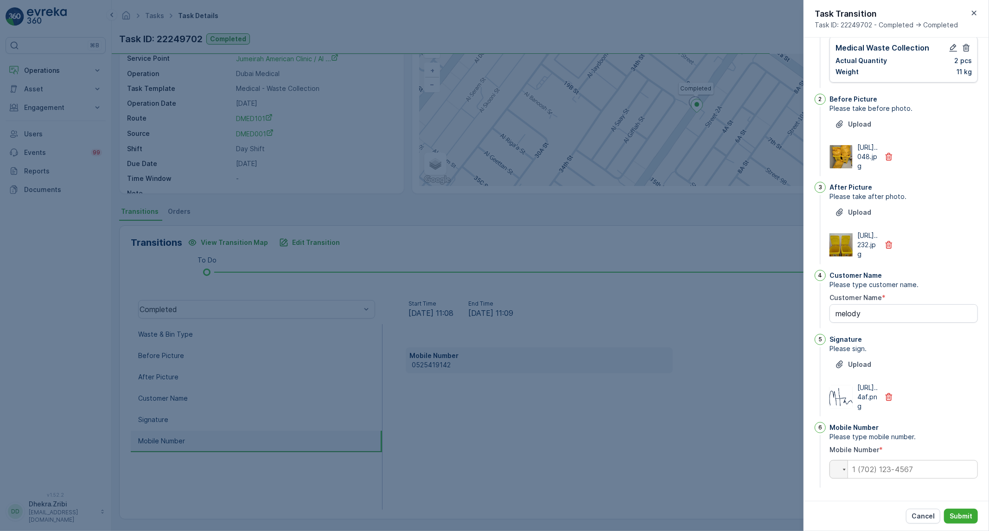
scroll to position [303, 0]
click at [921, 467] on input "tel" at bounding box center [903, 469] width 148 height 19
paste input "0525419142"
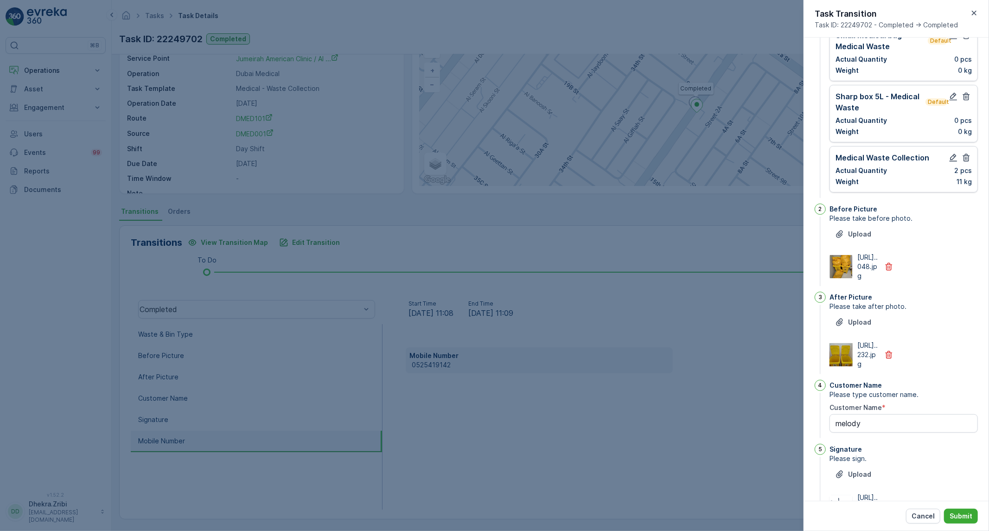
scroll to position [0, 0]
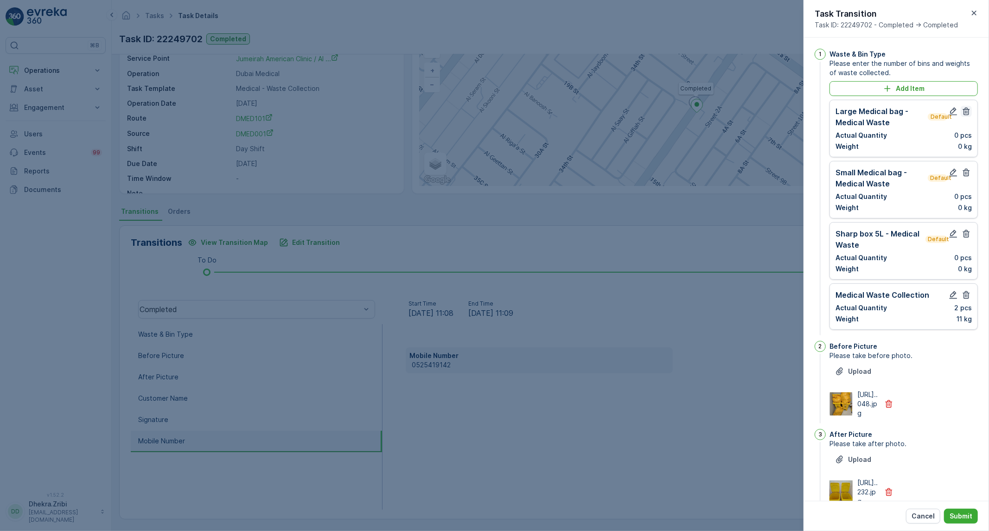
type input "0525419142"
click at [963, 116] on icon "button" at bounding box center [965, 111] width 9 height 9
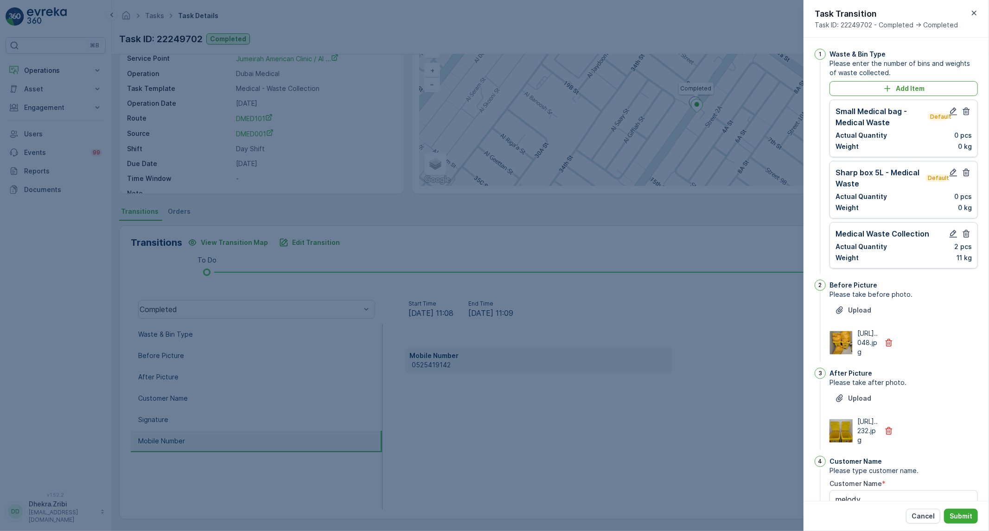
click at [963, 116] on icon "button" at bounding box center [965, 111] width 9 height 9
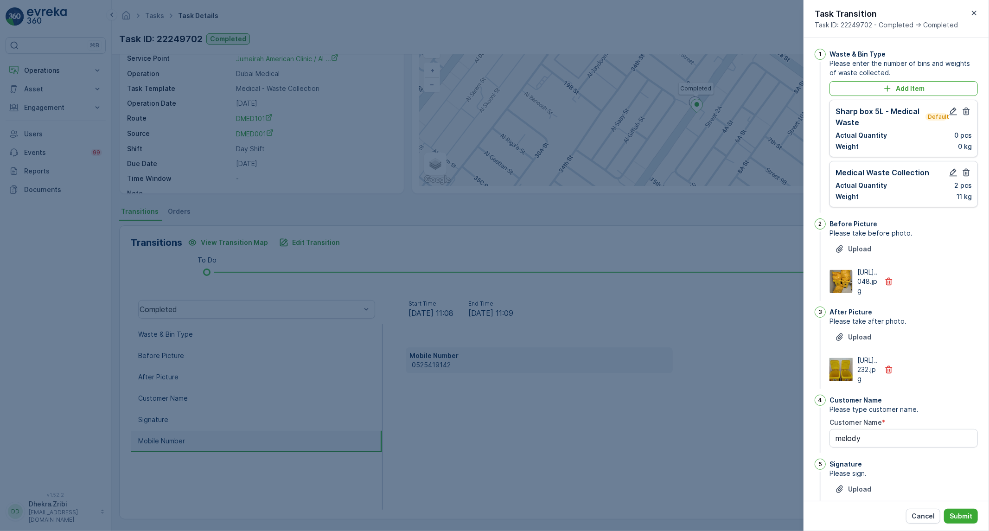
click at [963, 116] on icon "button" at bounding box center [965, 111] width 9 height 9
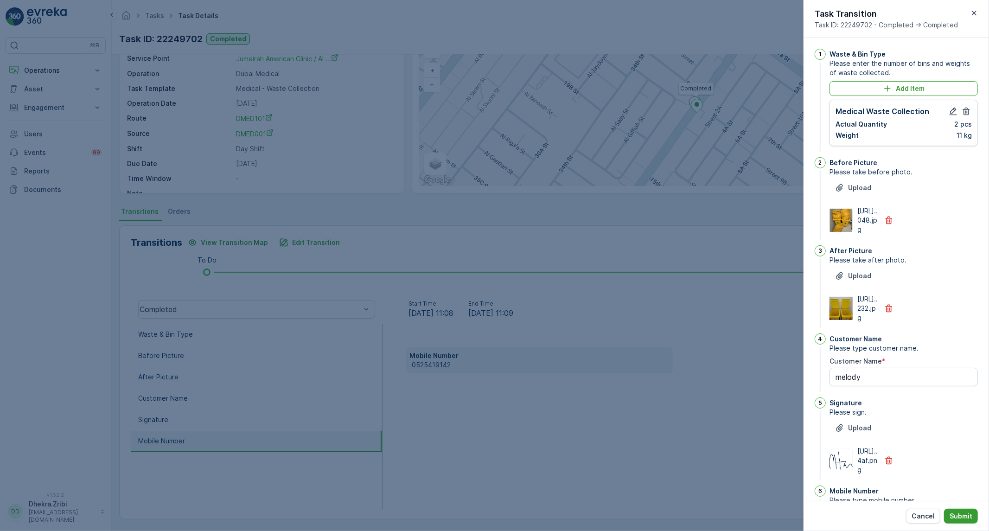
click at [965, 518] on p "Submit" at bounding box center [960, 515] width 23 height 9
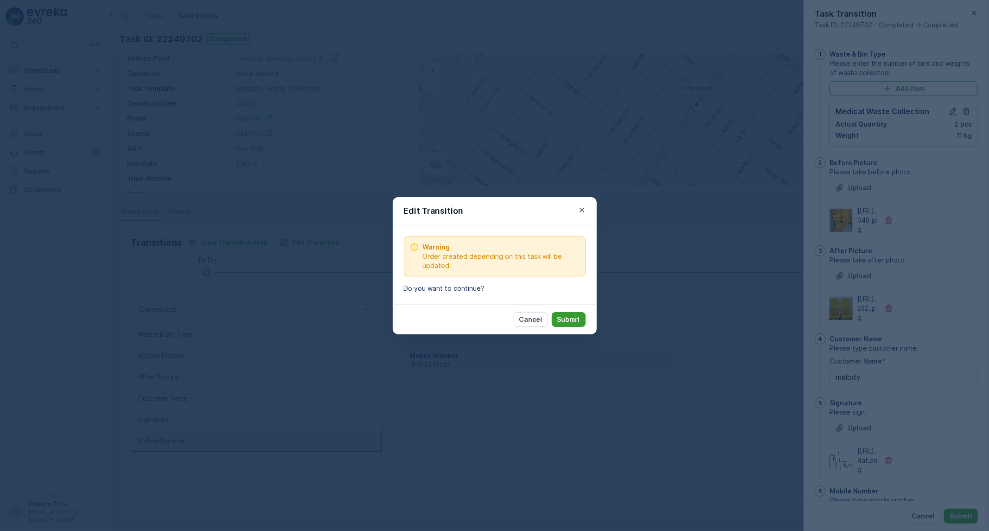
click at [575, 321] on p "Submit" at bounding box center [568, 319] width 23 height 9
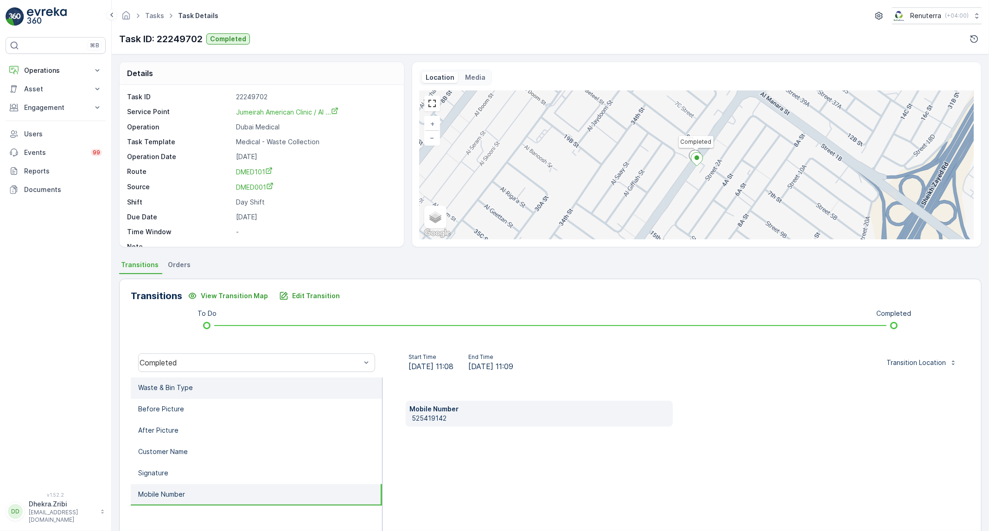
click at [221, 392] on li "Waste & Bin Type" at bounding box center [256, 387] width 251 height 21
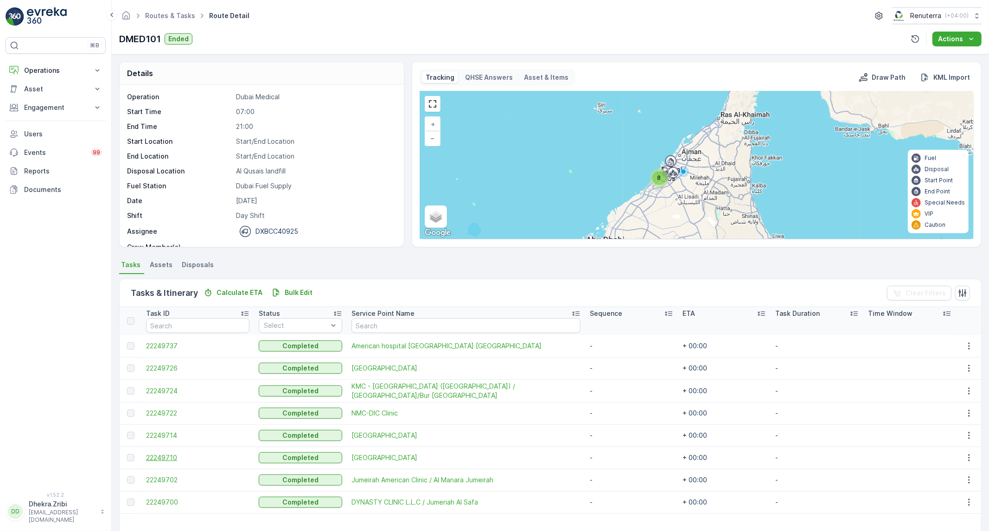
click at [162, 459] on span "22249710" at bounding box center [197, 457] width 103 height 9
click at [163, 500] on span "22249700" at bounding box center [197, 501] width 103 height 9
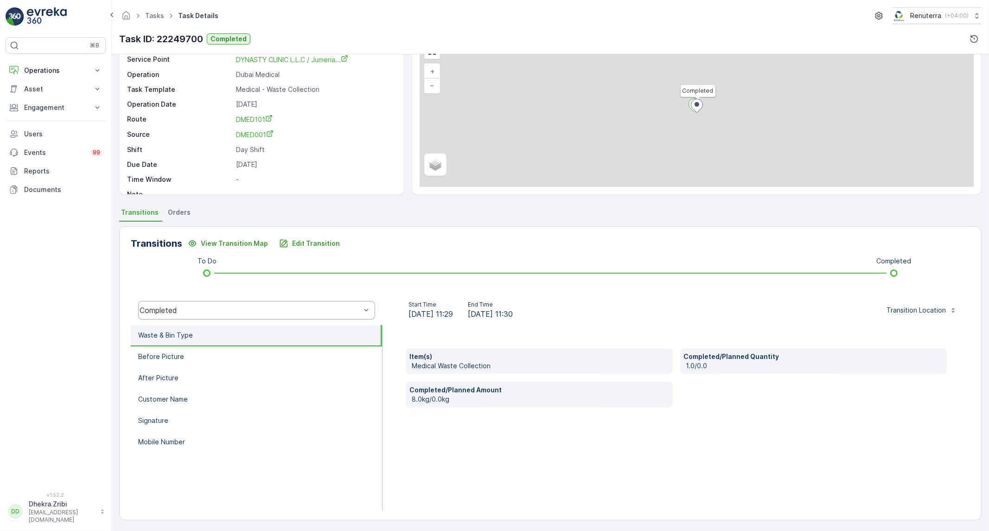
scroll to position [53, 0]
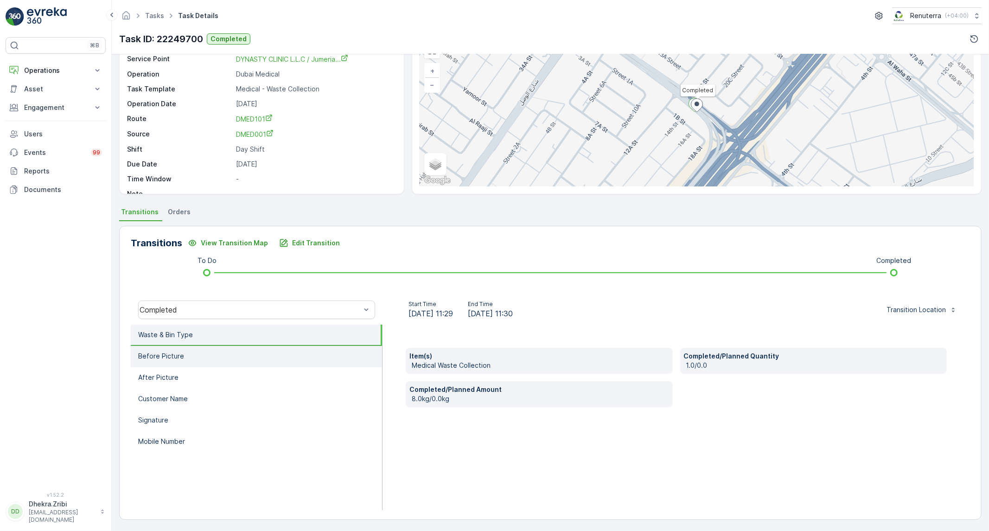
click at [221, 351] on li "Before Picture" at bounding box center [256, 356] width 251 height 21
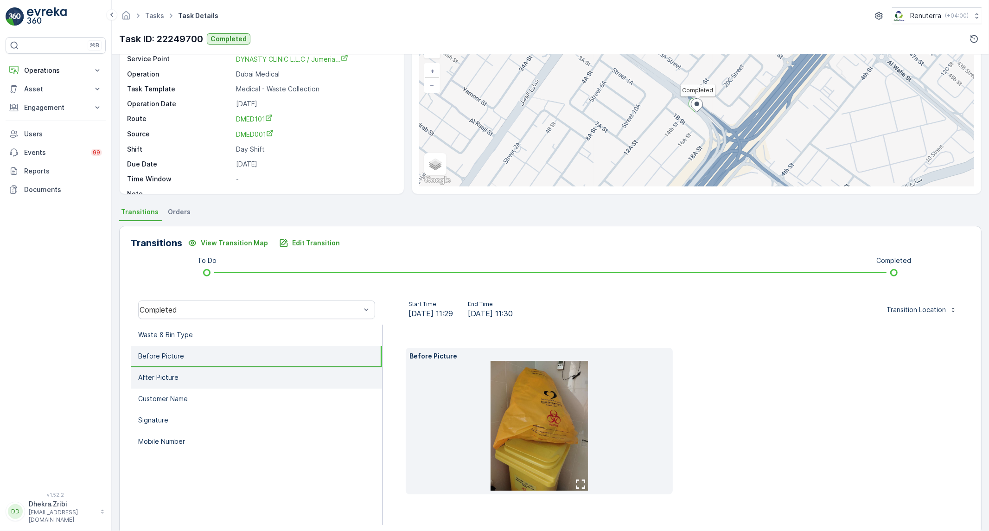
click at [218, 374] on li "After Picture" at bounding box center [256, 377] width 251 height 21
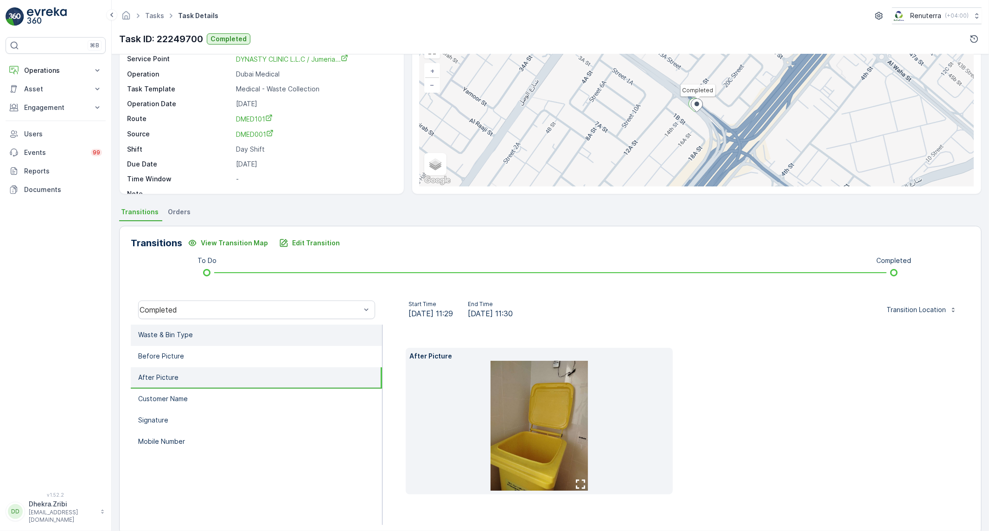
click at [225, 337] on li "Waste & Bin Type" at bounding box center [256, 334] width 251 height 21
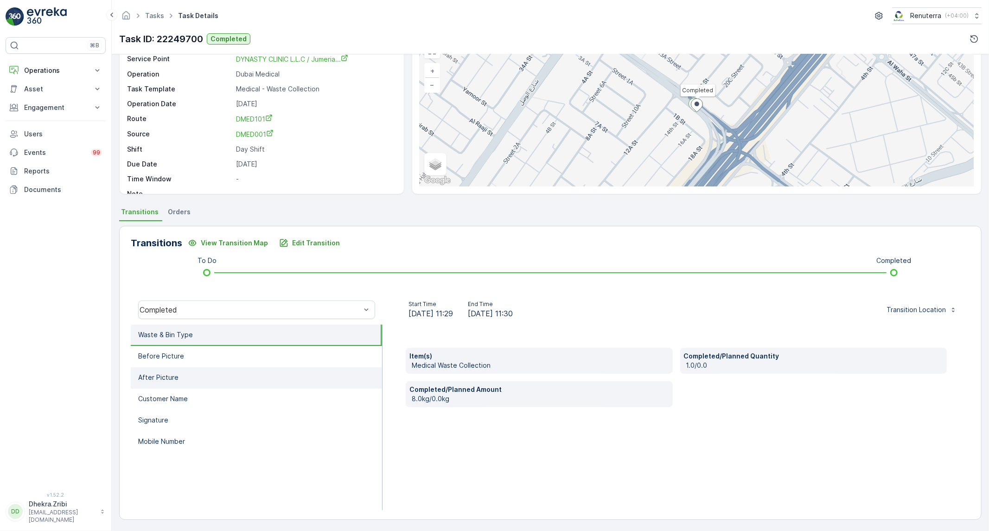
click at [218, 367] on li "After Picture" at bounding box center [256, 377] width 251 height 21
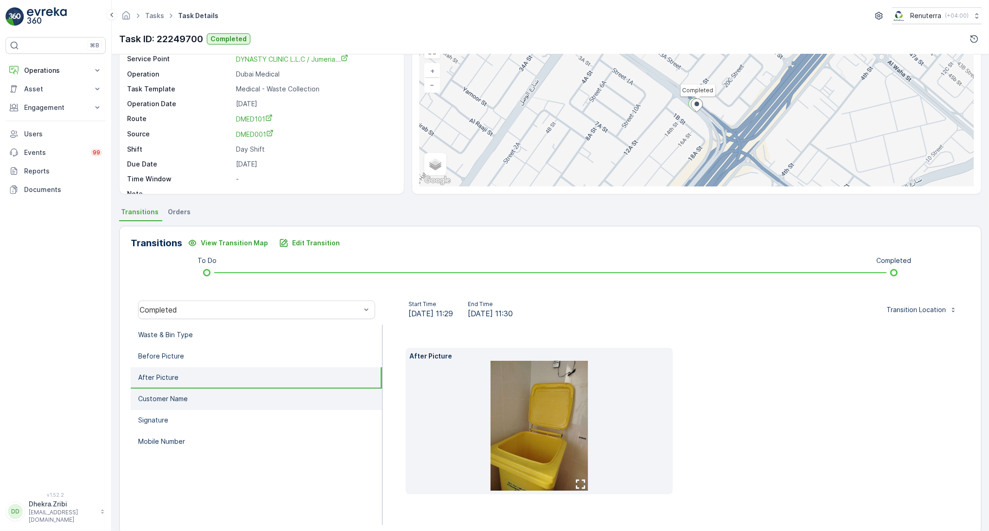
click at [209, 395] on li "Customer Name" at bounding box center [256, 398] width 251 height 21
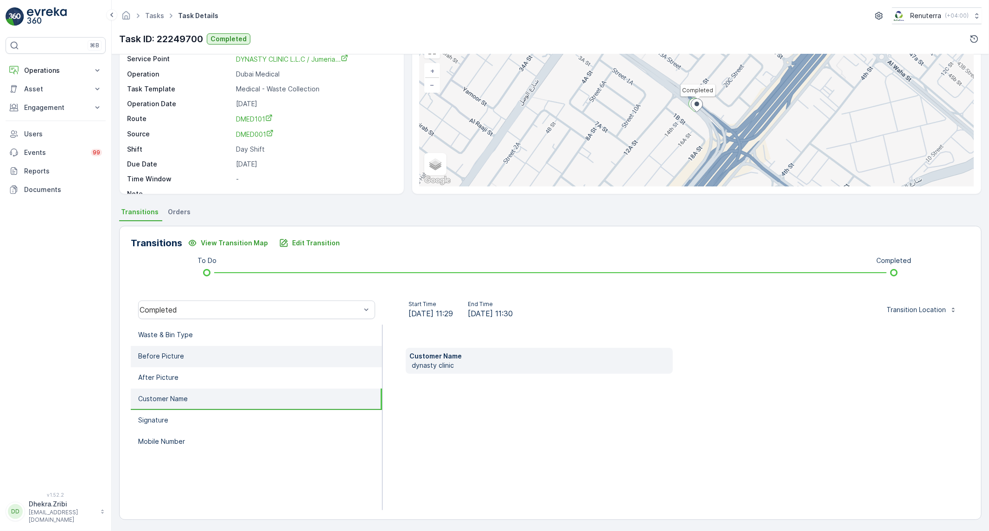
click at [216, 356] on li "Before Picture" at bounding box center [256, 356] width 251 height 21
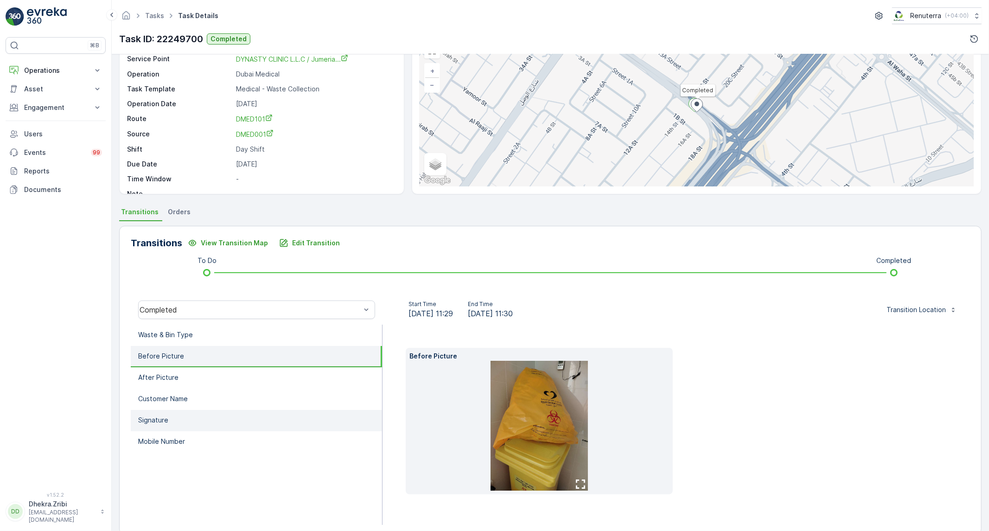
click at [201, 415] on li "Signature" at bounding box center [256, 420] width 251 height 21
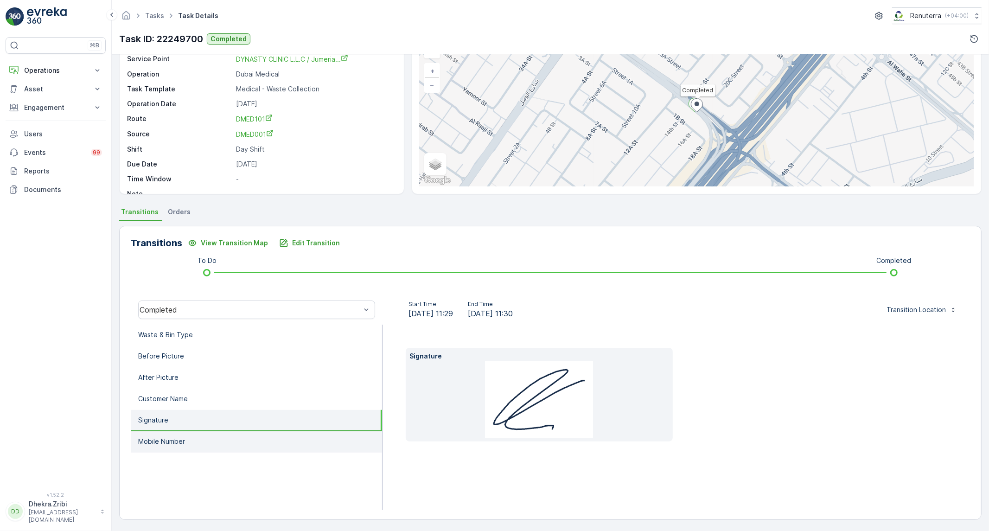
click at [198, 433] on li "Mobile Number" at bounding box center [256, 441] width 251 height 21
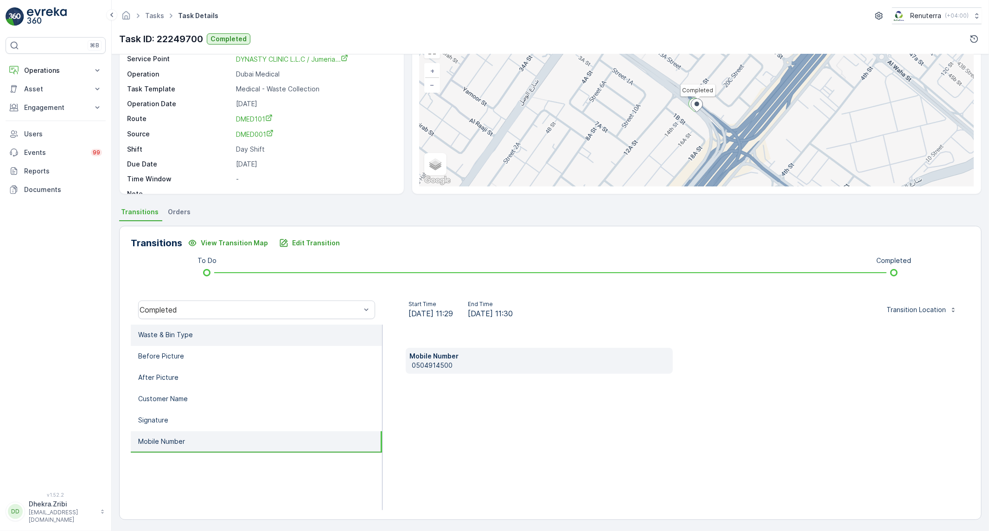
click at [199, 337] on li "Waste & Bin Type" at bounding box center [256, 334] width 251 height 21
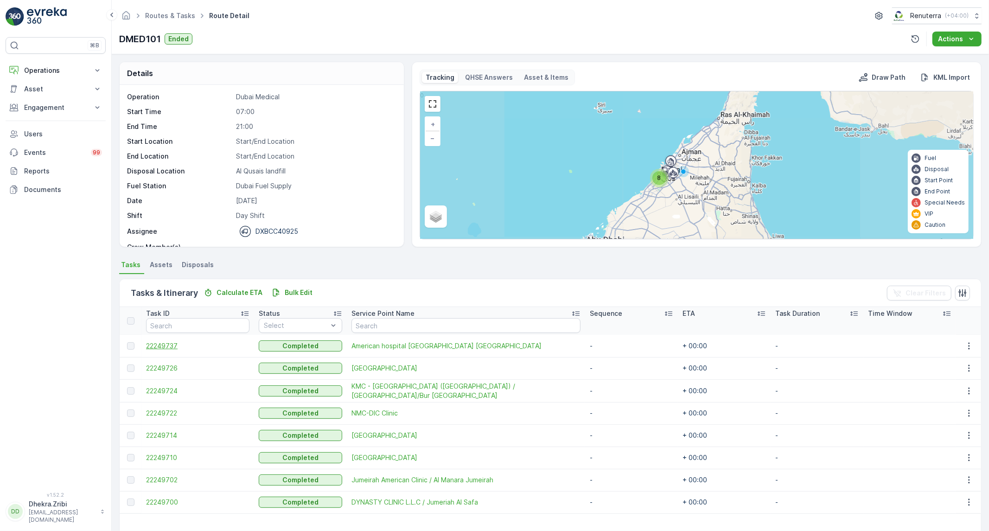
scroll to position [51, 0]
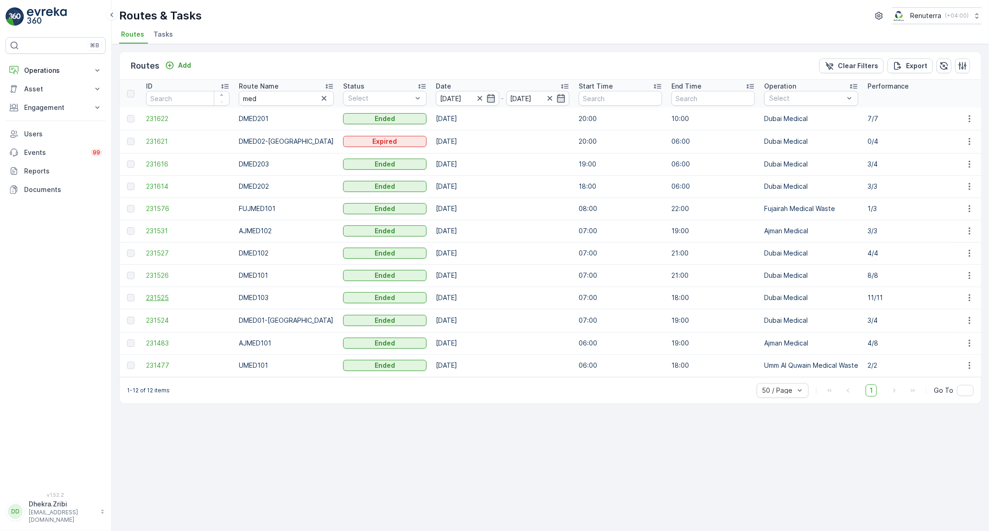
click at [161, 294] on span "231525" at bounding box center [187, 297] width 83 height 9
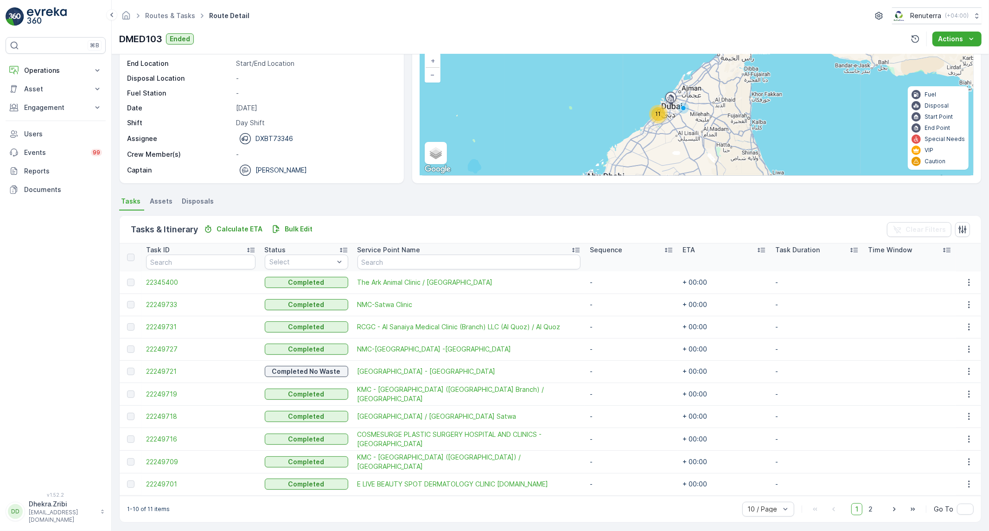
scroll to position [65, 0]
click at [169, 280] on span "22345400" at bounding box center [200, 280] width 109 height 9
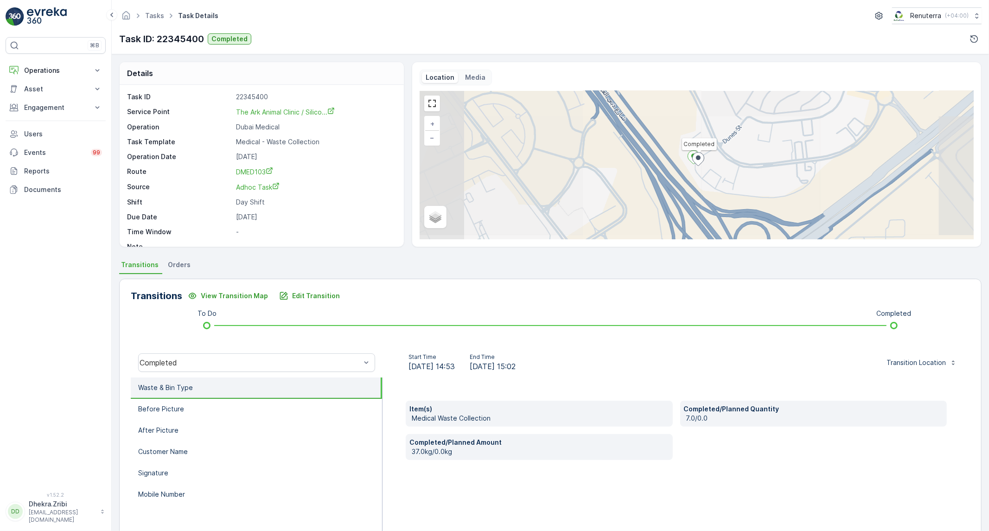
scroll to position [53, 0]
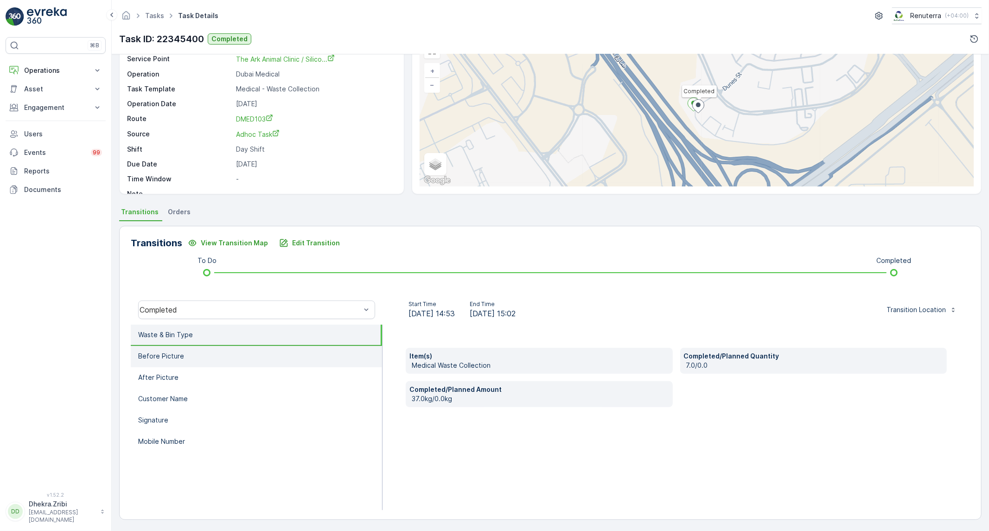
click at [204, 354] on li "Before Picture" at bounding box center [256, 356] width 251 height 21
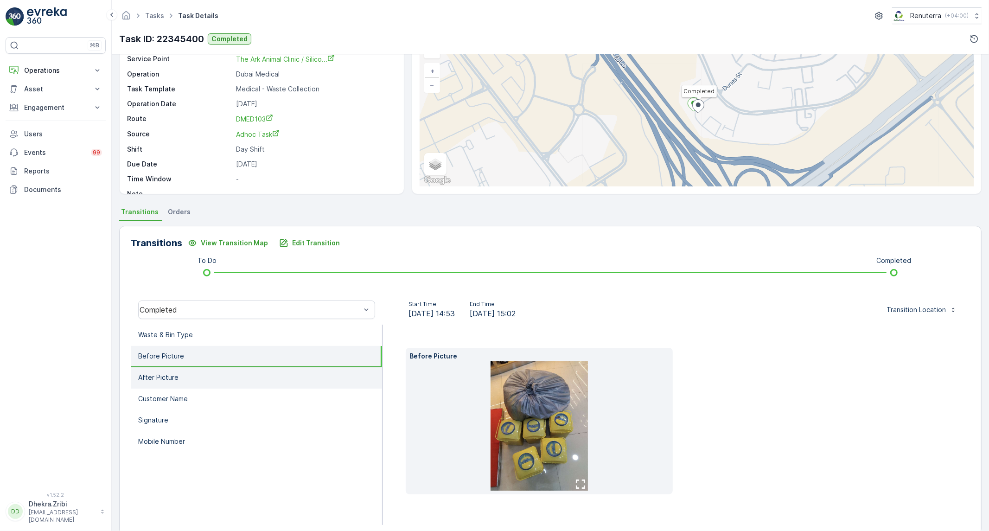
click at [184, 383] on li "After Picture" at bounding box center [256, 377] width 251 height 21
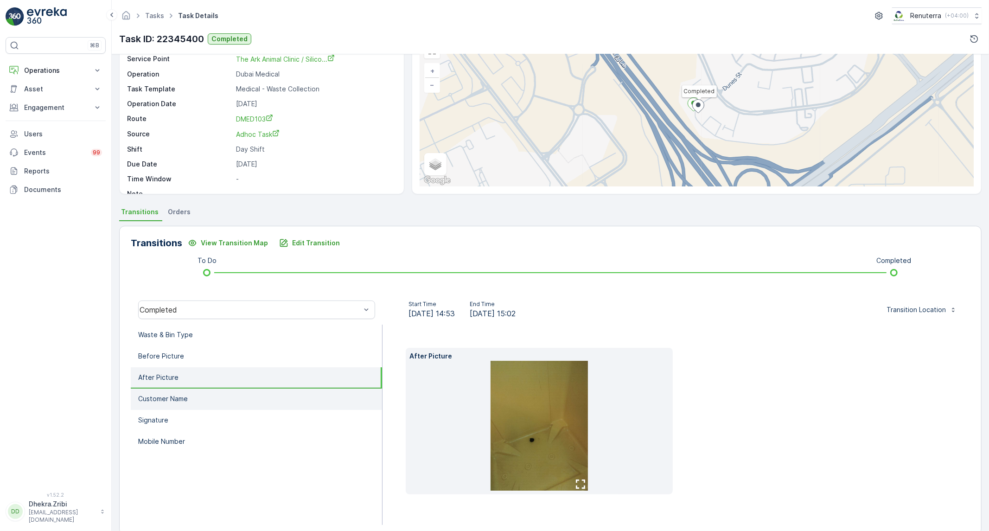
click at [182, 395] on p "Customer Name" at bounding box center [163, 398] width 50 height 9
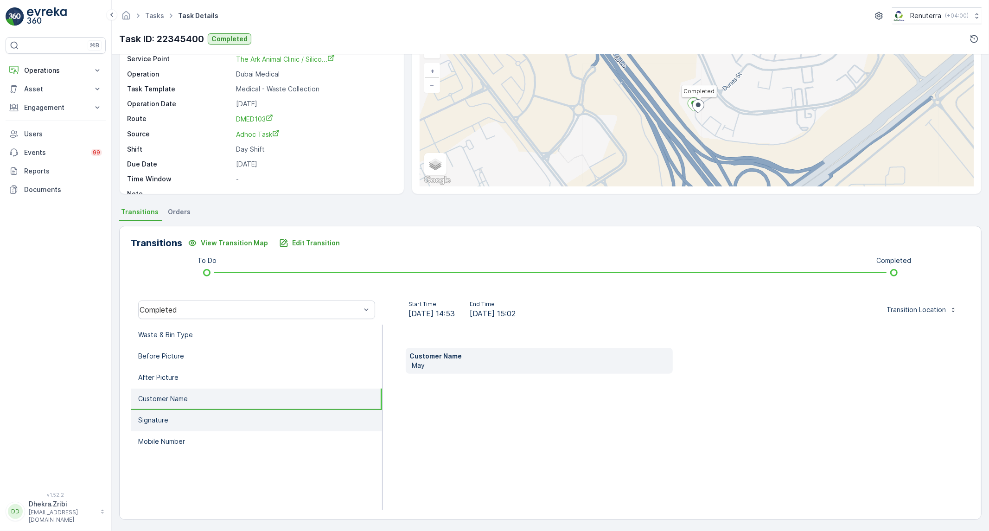
click at [184, 413] on li "Signature" at bounding box center [256, 420] width 251 height 21
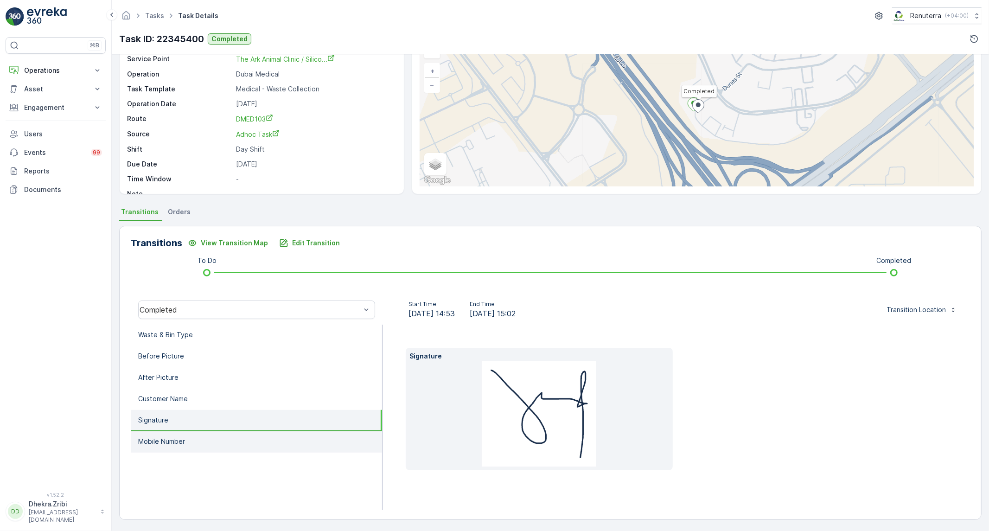
click at [184, 437] on p "Mobile Number" at bounding box center [161, 441] width 47 height 9
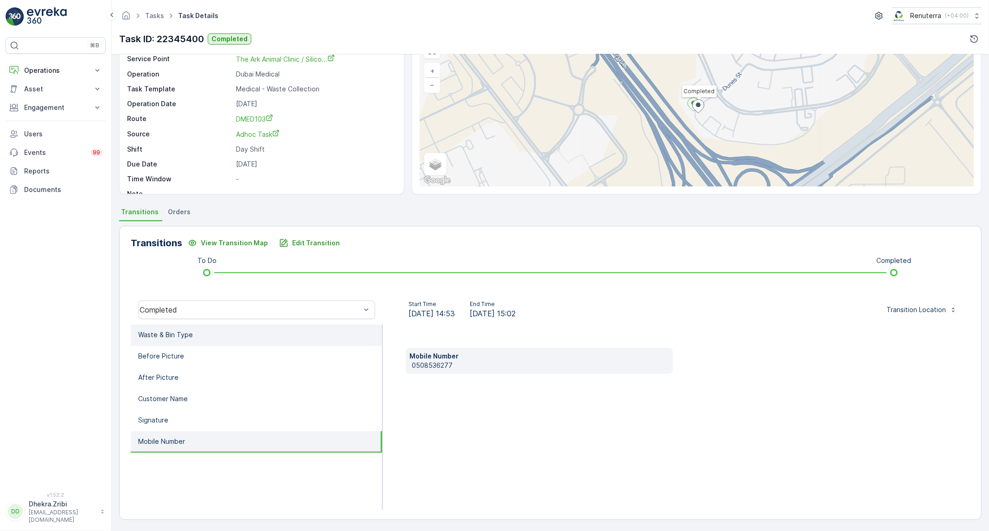
click at [202, 337] on li "Waste & Bin Type" at bounding box center [256, 334] width 251 height 21
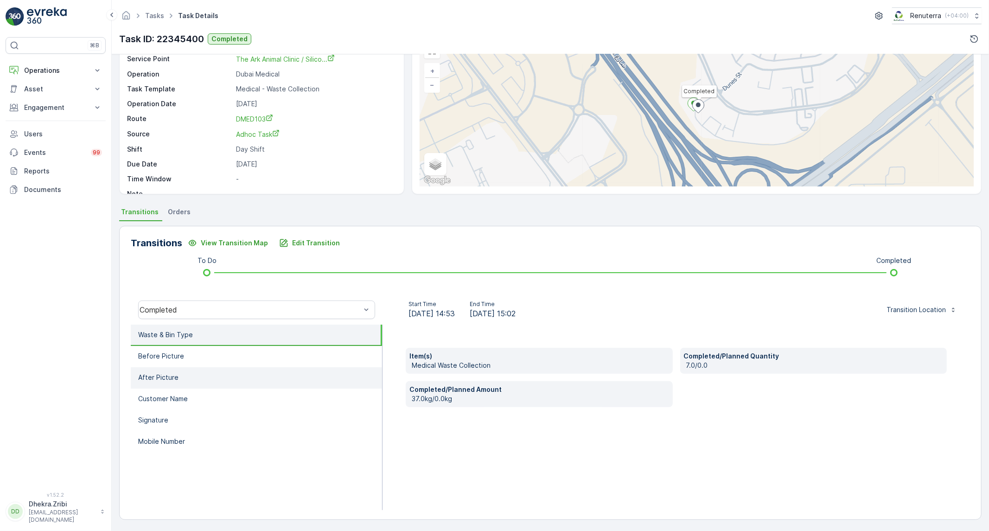
click at [300, 379] on li "After Picture" at bounding box center [256, 377] width 251 height 21
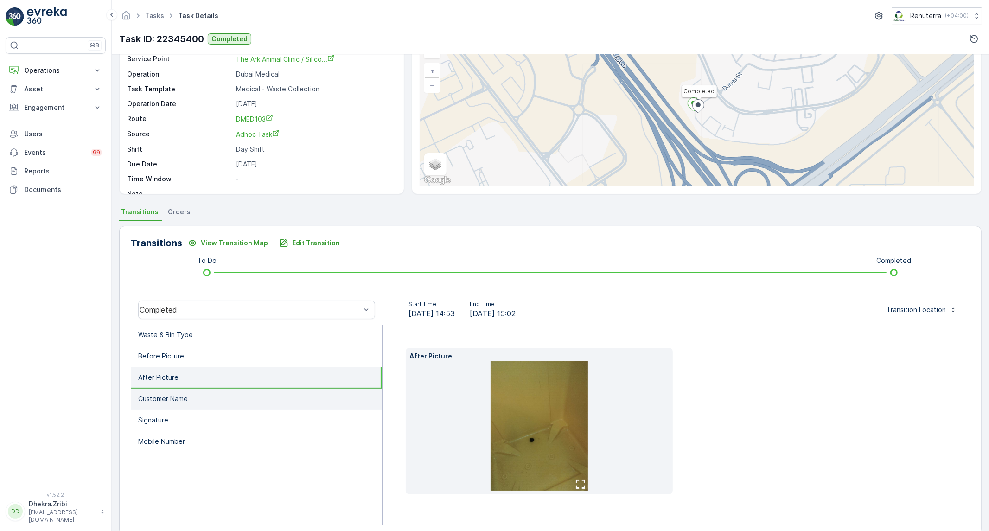
click at [297, 394] on li "Customer Name" at bounding box center [256, 398] width 251 height 21
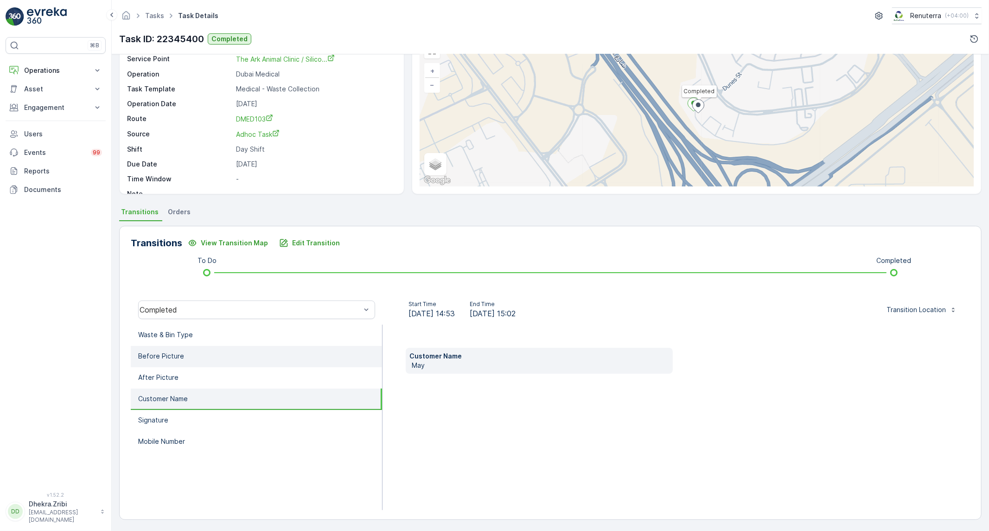
click at [300, 360] on li "Before Picture" at bounding box center [256, 356] width 251 height 21
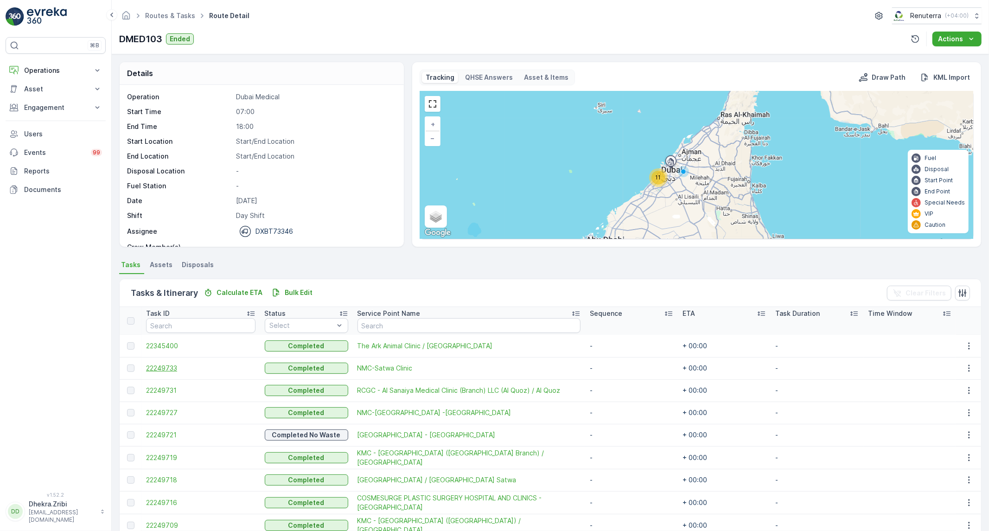
click at [170, 367] on span "22249733" at bounding box center [200, 367] width 109 height 9
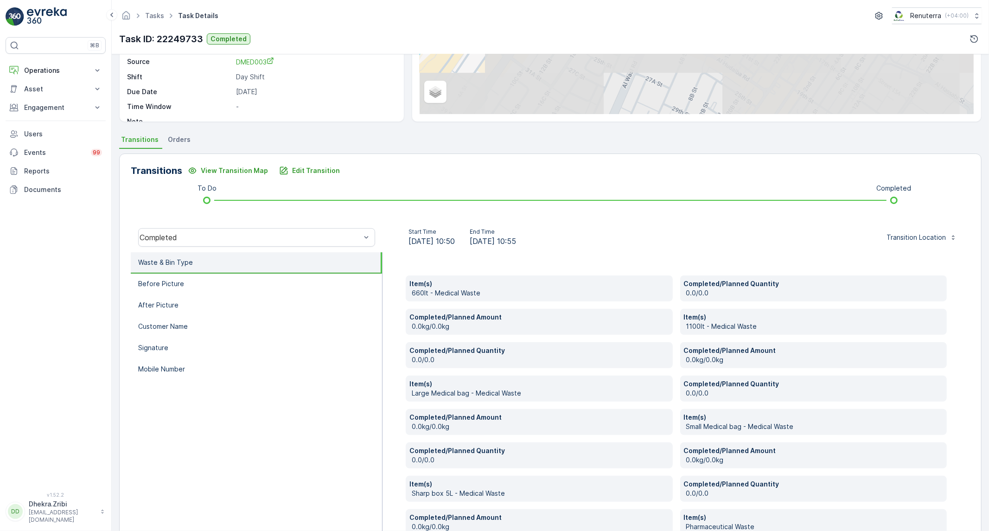
scroll to position [154, 0]
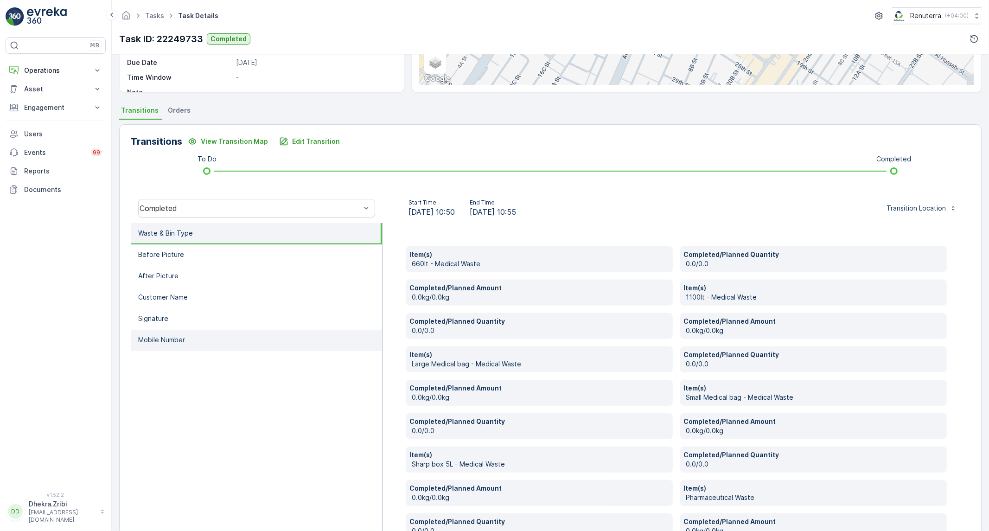
click at [197, 335] on li "Mobile Number" at bounding box center [256, 340] width 251 height 21
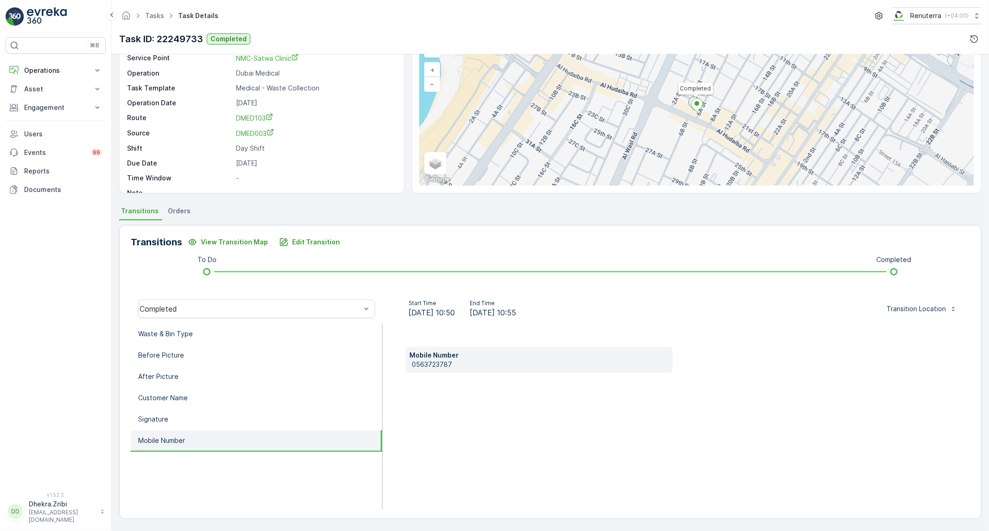
scroll to position [53, 0]
click at [423, 364] on p "0563723787" at bounding box center [540, 364] width 257 height 9
copy p "0563723787"
click at [312, 337] on li "Waste & Bin Type" at bounding box center [256, 334] width 251 height 21
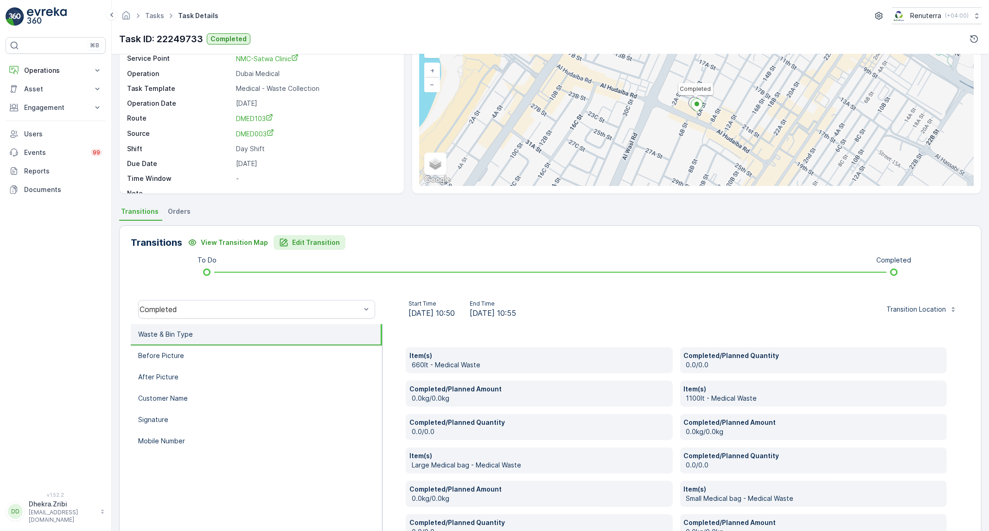
click at [316, 245] on p "Edit Transition" at bounding box center [316, 242] width 48 height 9
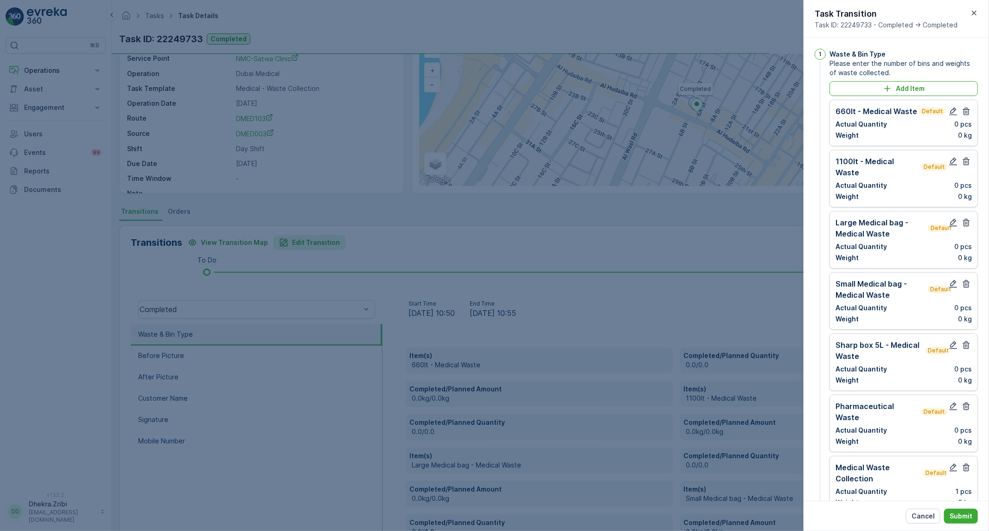
scroll to position [515, 0]
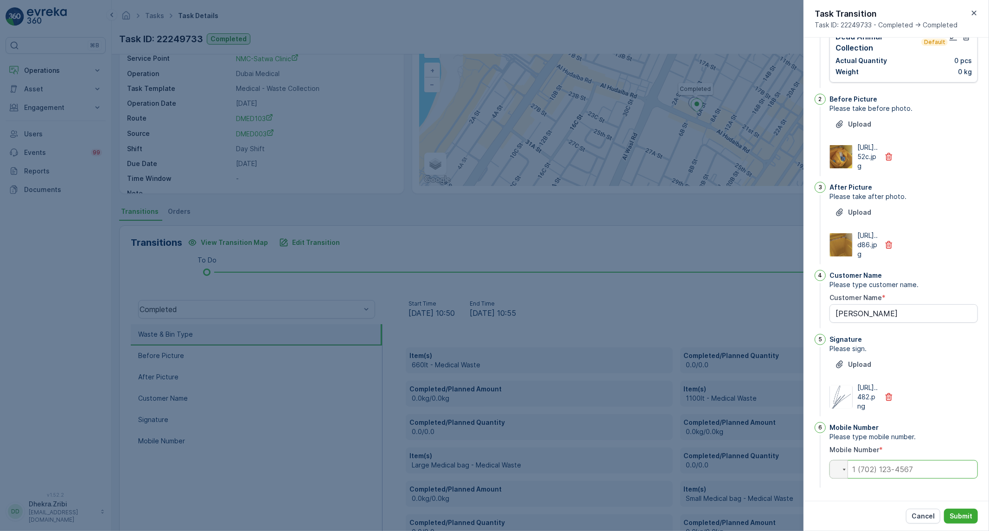
click at [891, 476] on input "tel" at bounding box center [903, 469] width 148 height 19
paste input "0563723787"
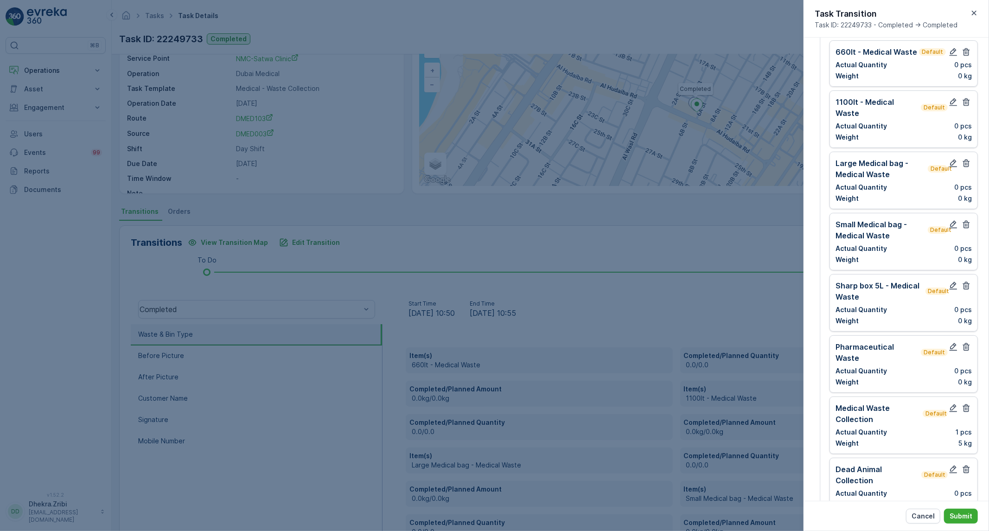
scroll to position [0, 0]
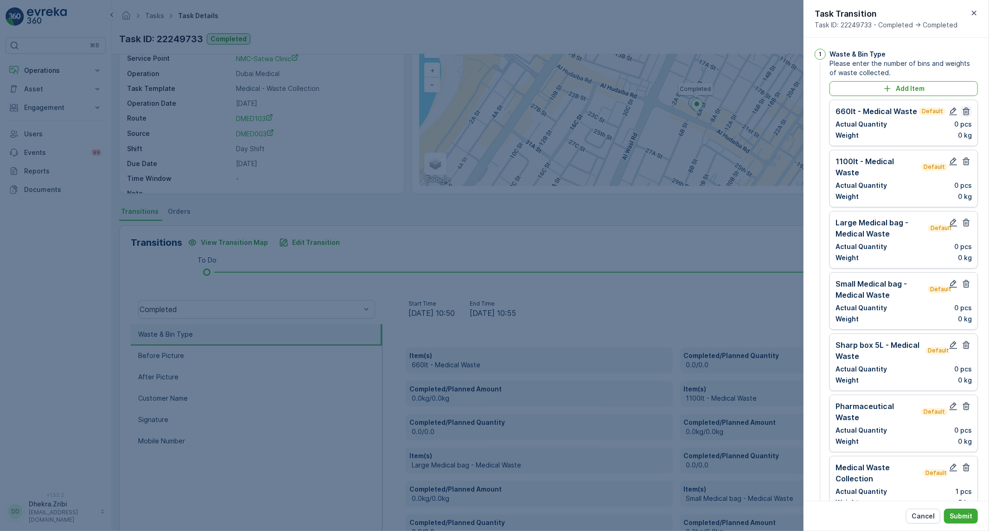
type input "0563723787"
click at [963, 106] on button "button" at bounding box center [966, 111] width 11 height 11
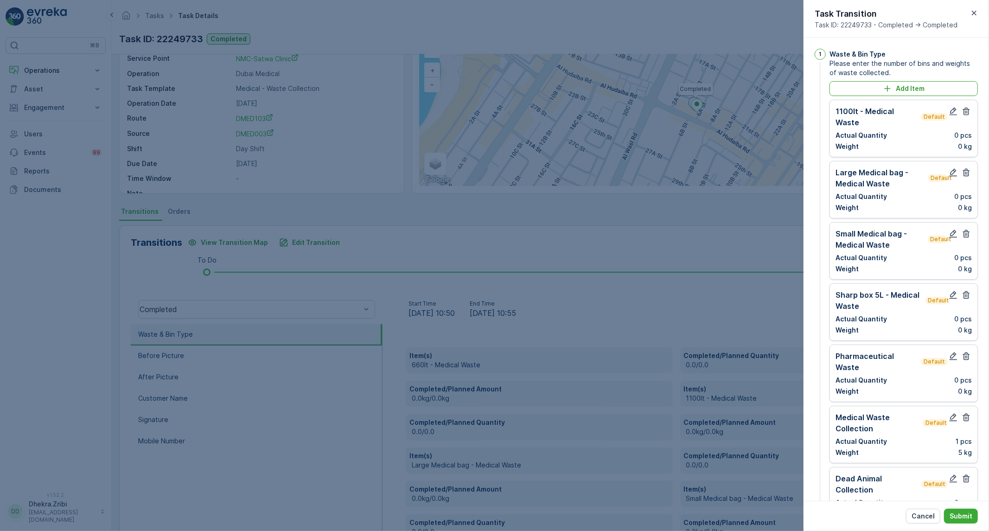
click at [963, 106] on button "button" at bounding box center [966, 111] width 11 height 11
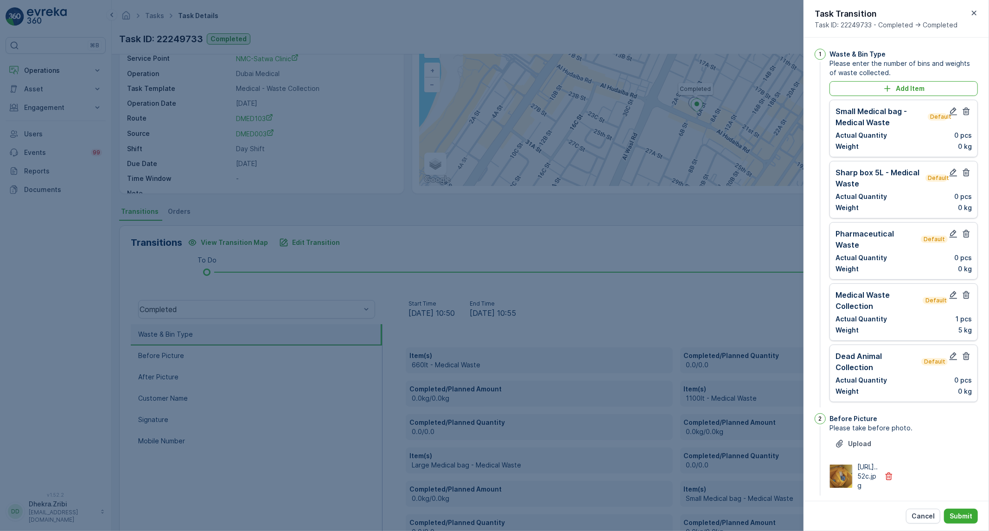
click at [963, 106] on button "button" at bounding box center [966, 111] width 11 height 11
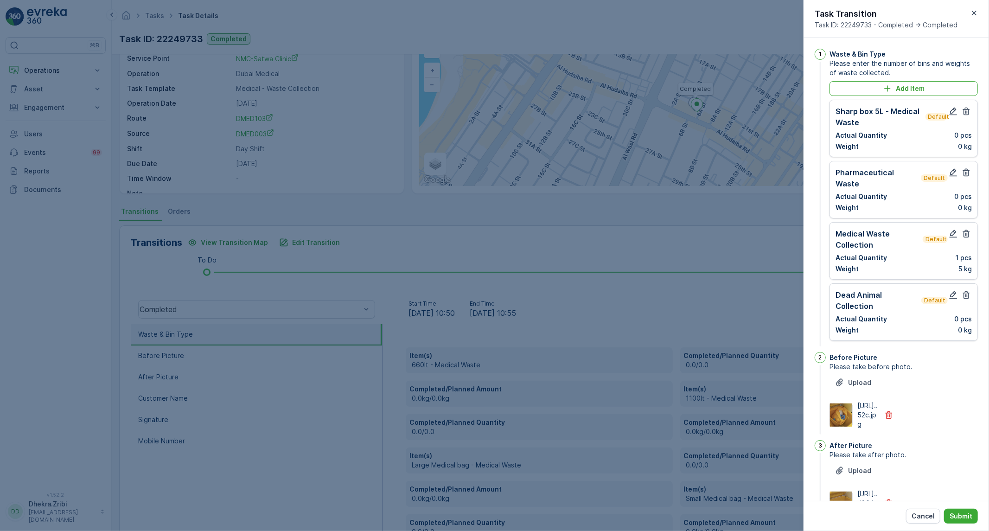
click at [963, 106] on button "button" at bounding box center [966, 111] width 11 height 11
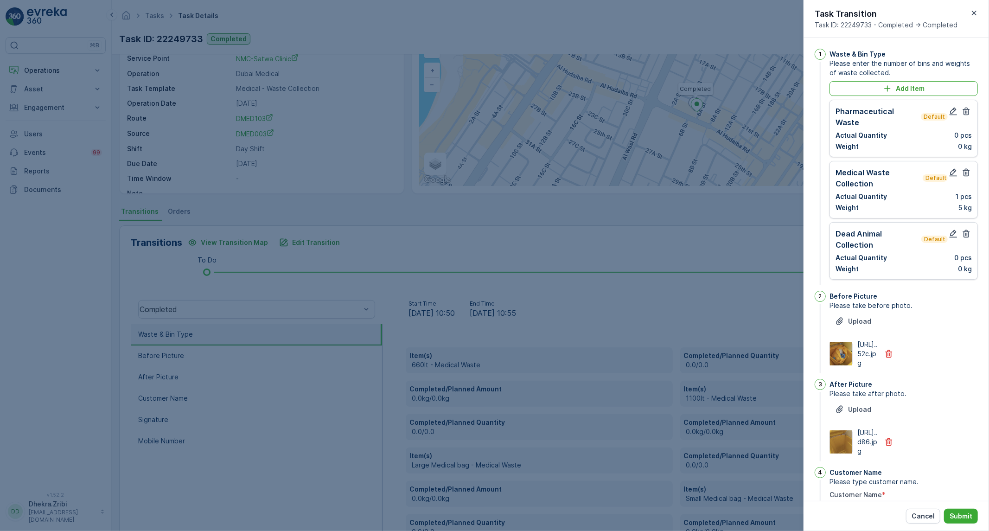
click at [963, 106] on button "button" at bounding box center [966, 111] width 11 height 11
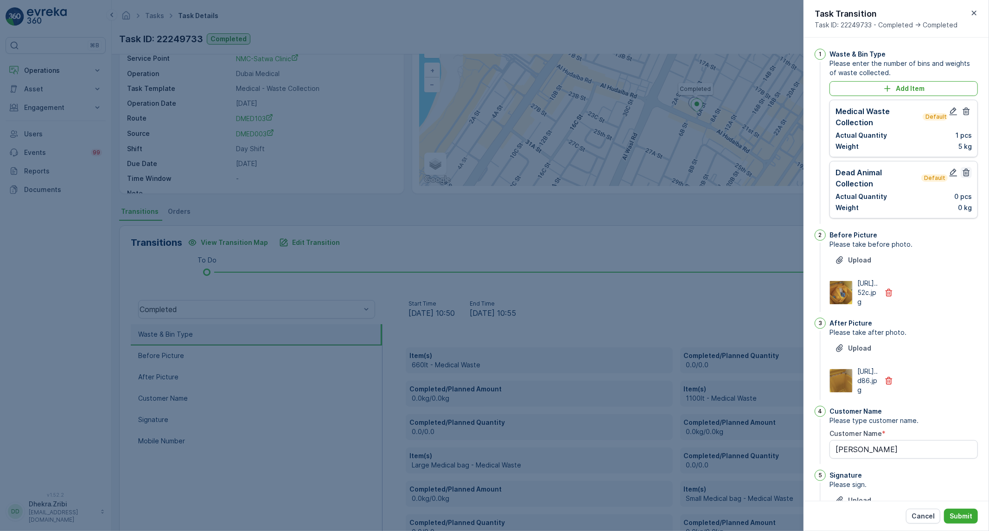
click at [968, 170] on icon "button" at bounding box center [965, 172] width 9 height 9
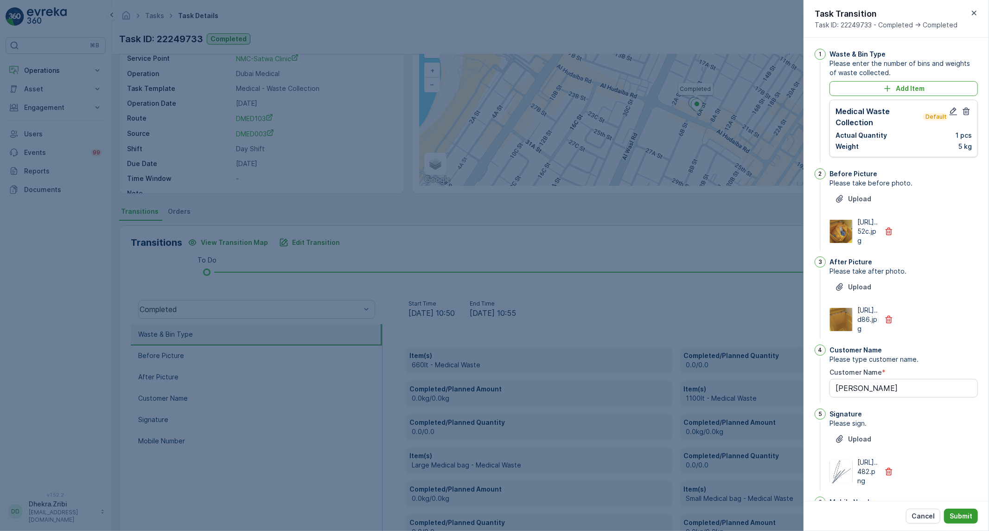
click at [971, 515] on p "Submit" at bounding box center [960, 515] width 23 height 9
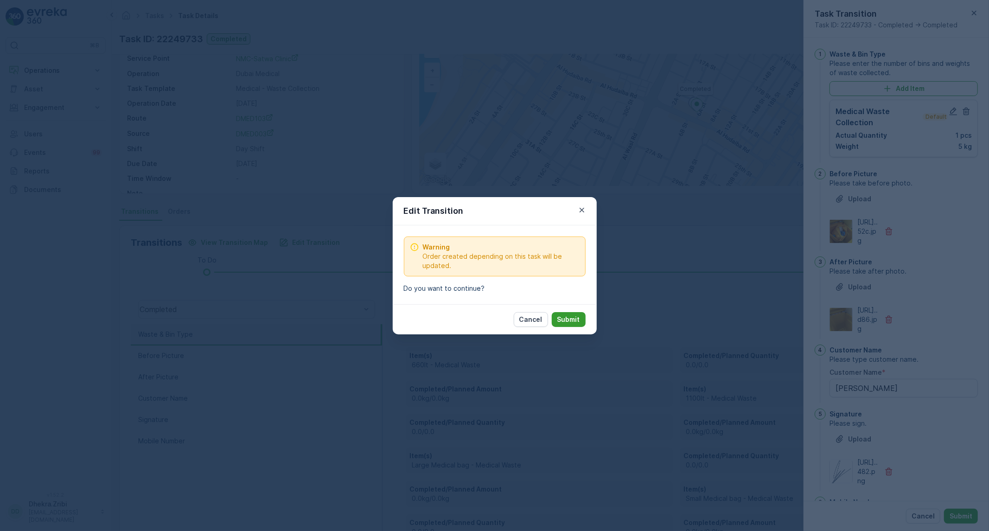
click at [568, 317] on p "Submit" at bounding box center [568, 319] width 23 height 9
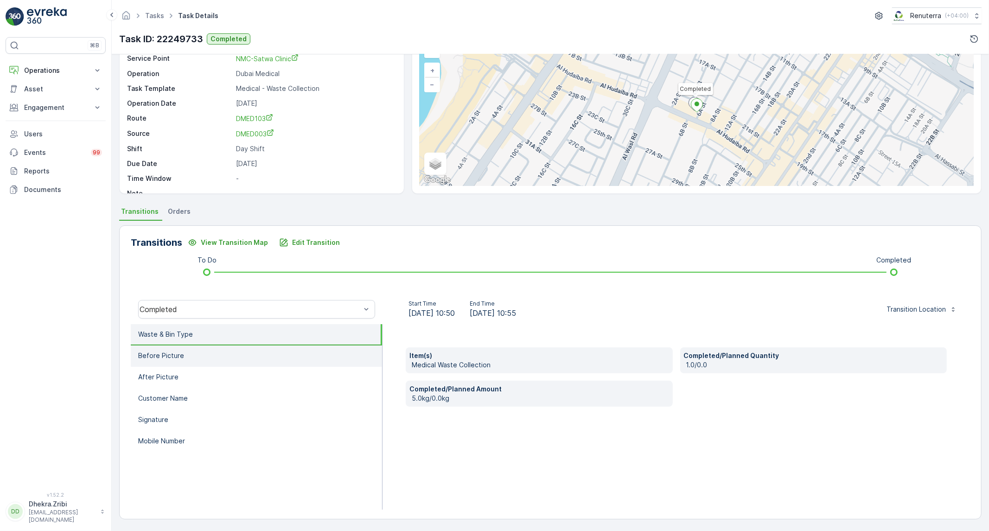
click at [242, 349] on li "Before Picture" at bounding box center [256, 355] width 251 height 21
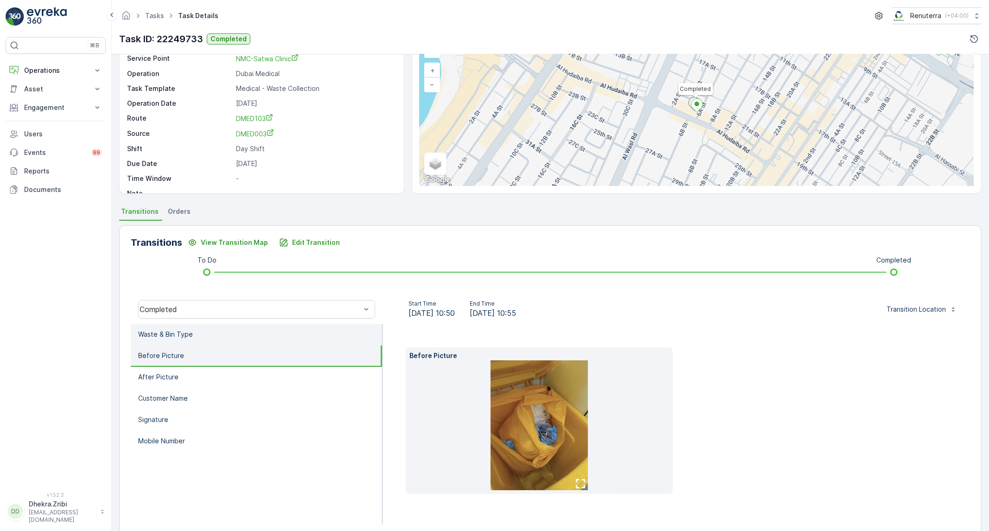
click at [244, 337] on li "Waste & Bin Type" at bounding box center [256, 334] width 251 height 21
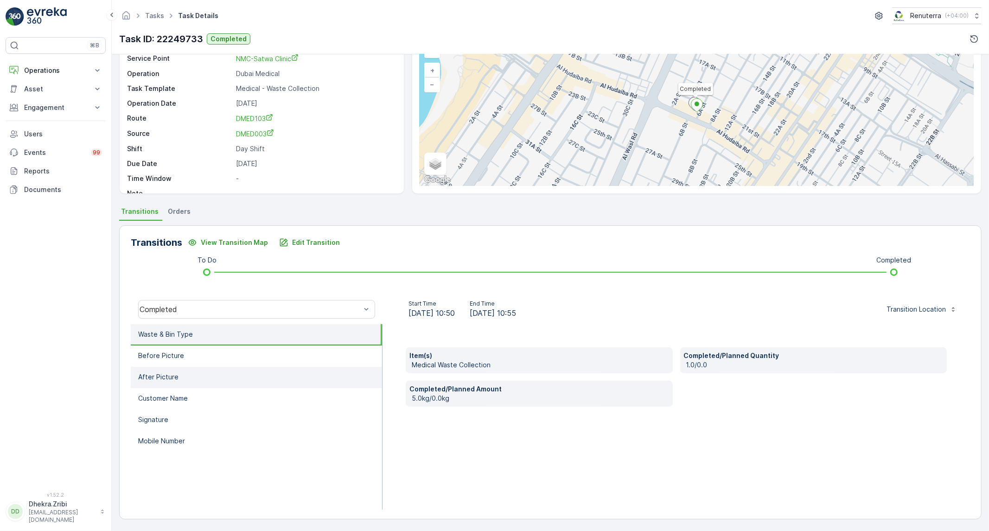
click at [230, 370] on li "After Picture" at bounding box center [256, 377] width 251 height 21
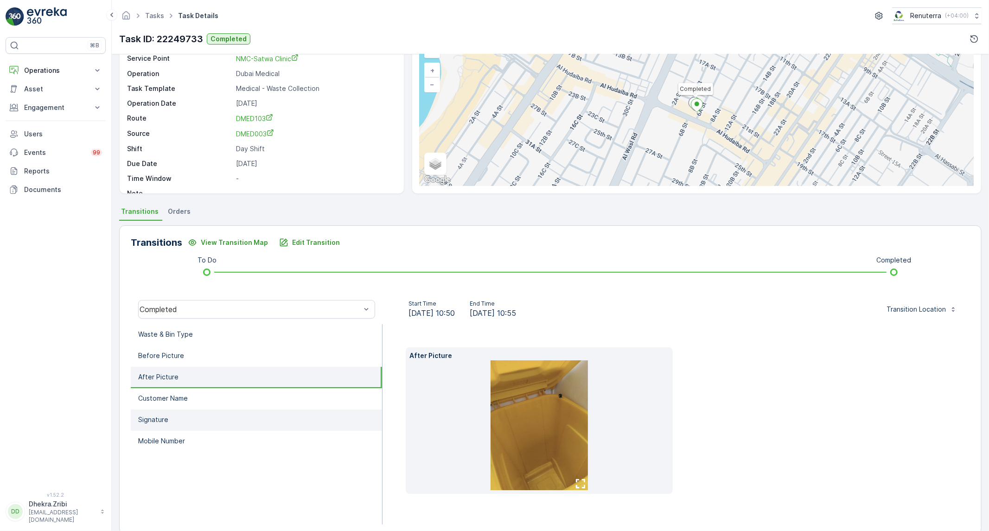
click at [214, 410] on li "Signature" at bounding box center [256, 419] width 251 height 21
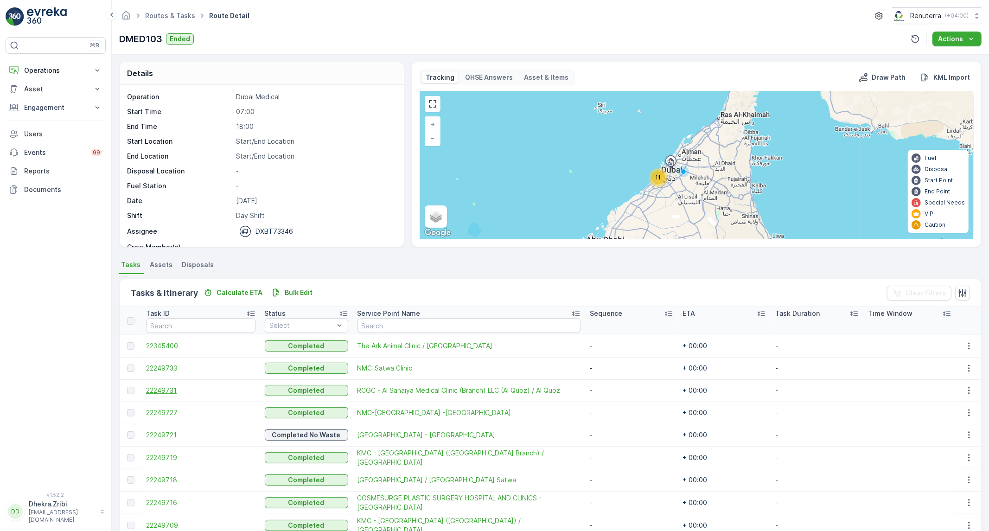
click at [165, 387] on span "22249731" at bounding box center [200, 390] width 109 height 9
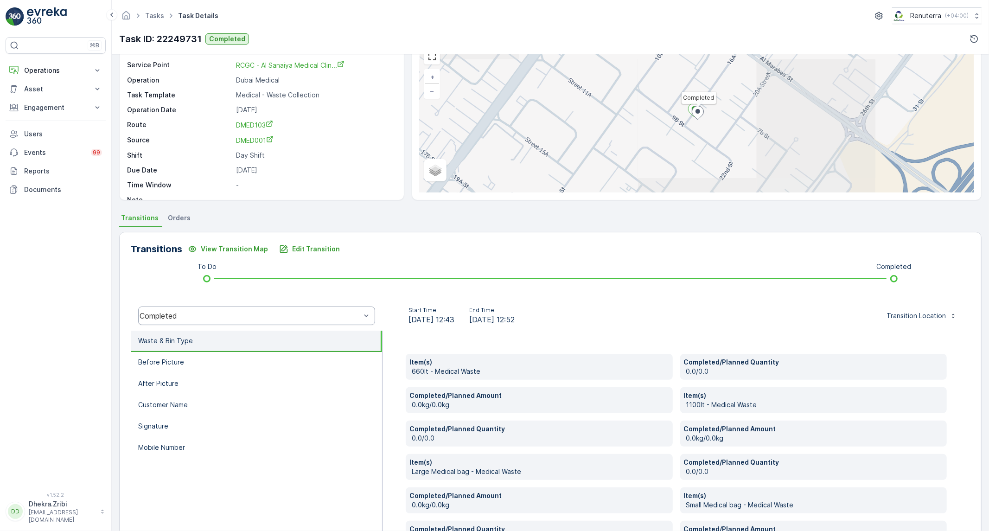
scroll to position [103, 0]
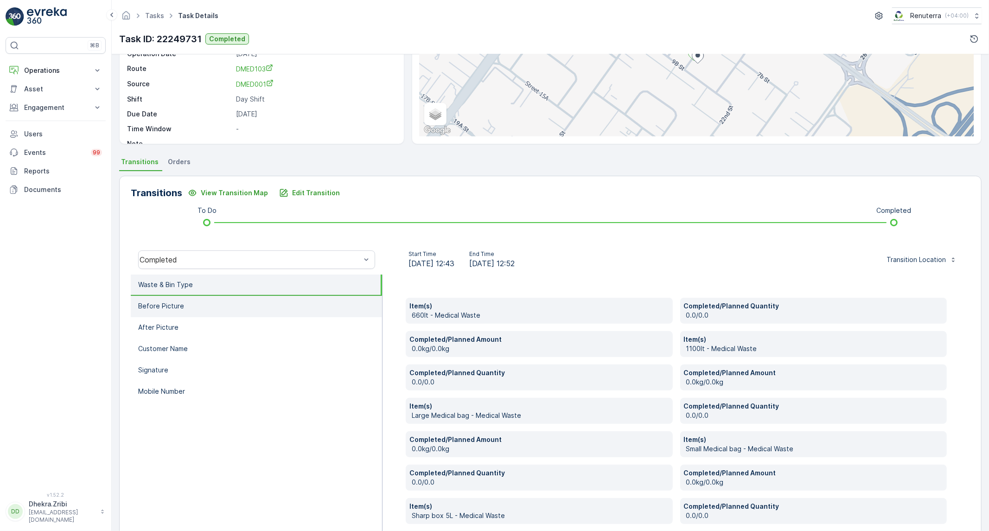
click at [233, 312] on li "Before Picture" at bounding box center [256, 306] width 251 height 21
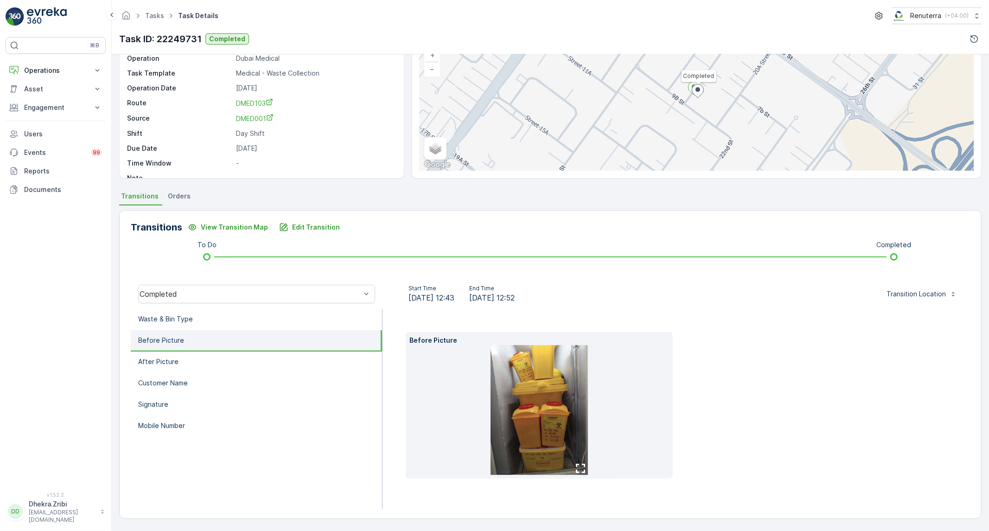
scroll to position [53, 0]
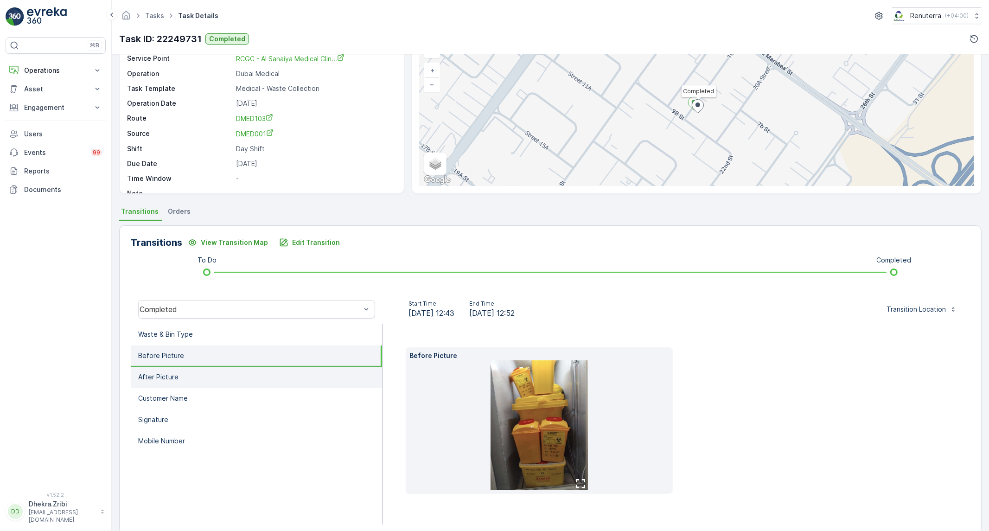
click at [218, 372] on li "After Picture" at bounding box center [256, 377] width 251 height 21
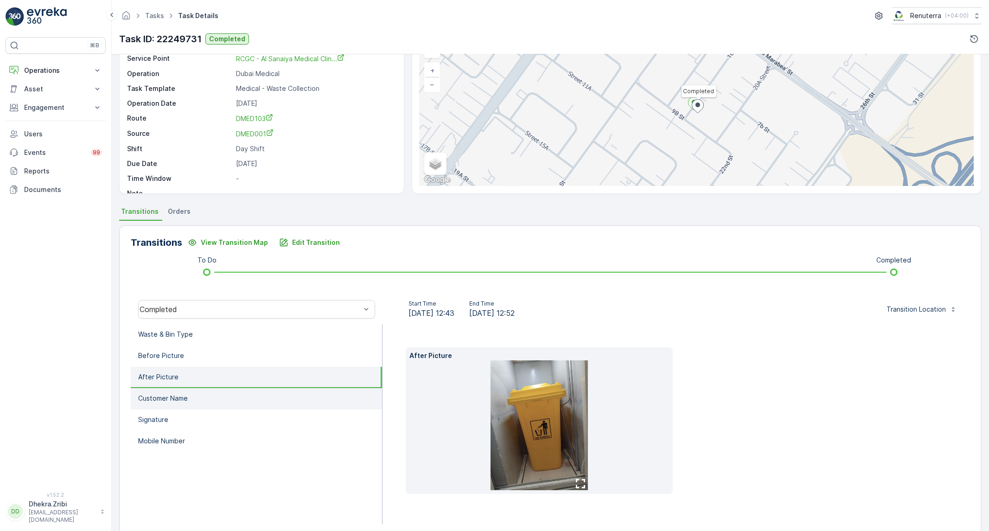
click at [207, 394] on li "Customer Name" at bounding box center [256, 398] width 251 height 21
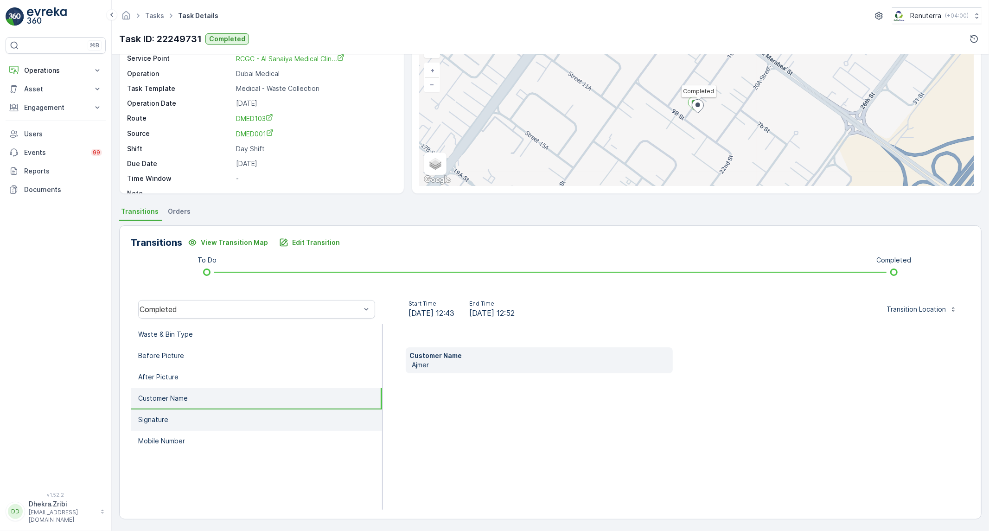
click at [206, 418] on li "Signature" at bounding box center [256, 419] width 251 height 21
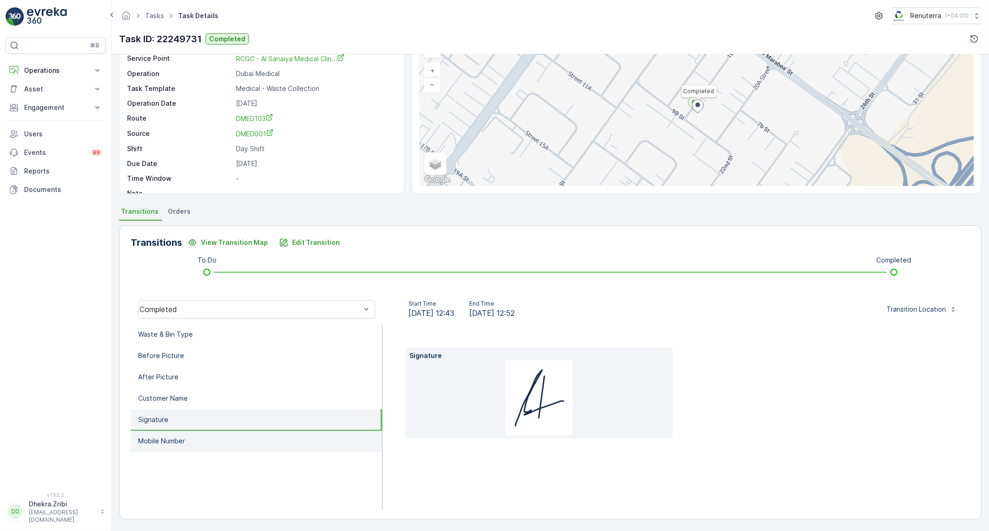
click at [200, 436] on li "Mobile Number" at bounding box center [256, 441] width 251 height 21
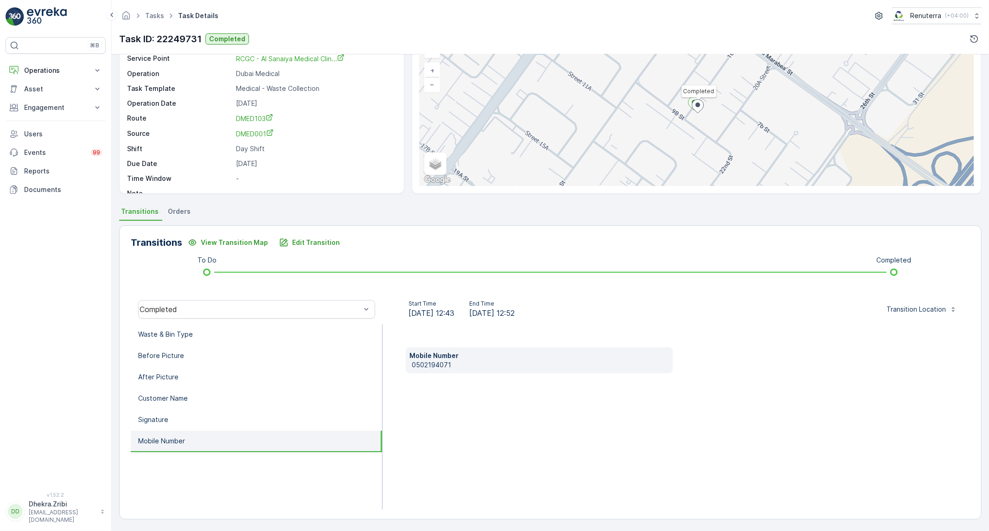
click at [418, 363] on p "0502194071" at bounding box center [540, 364] width 257 height 9
copy p "0502194071"
click at [292, 327] on li "Waste & Bin Type" at bounding box center [256, 334] width 251 height 21
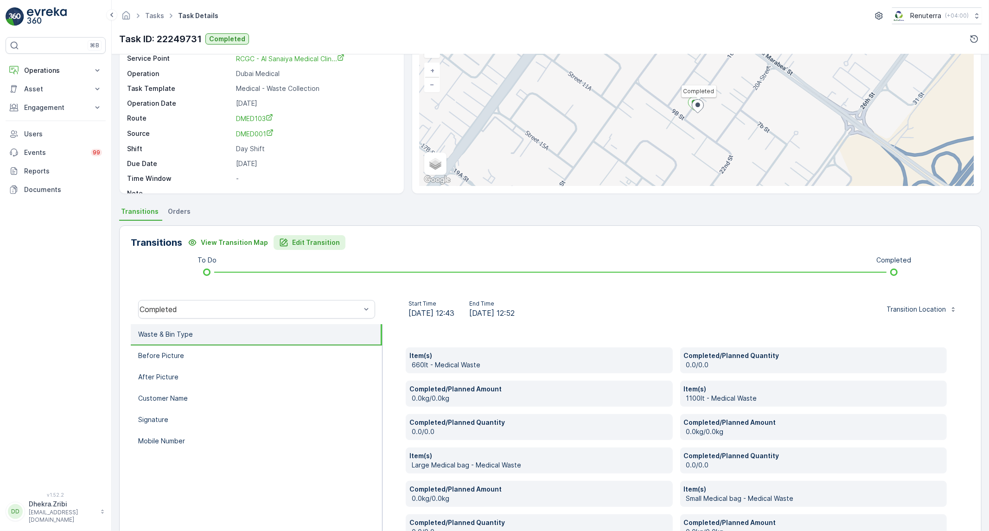
click at [321, 246] on p "Edit Transition" at bounding box center [316, 242] width 48 height 9
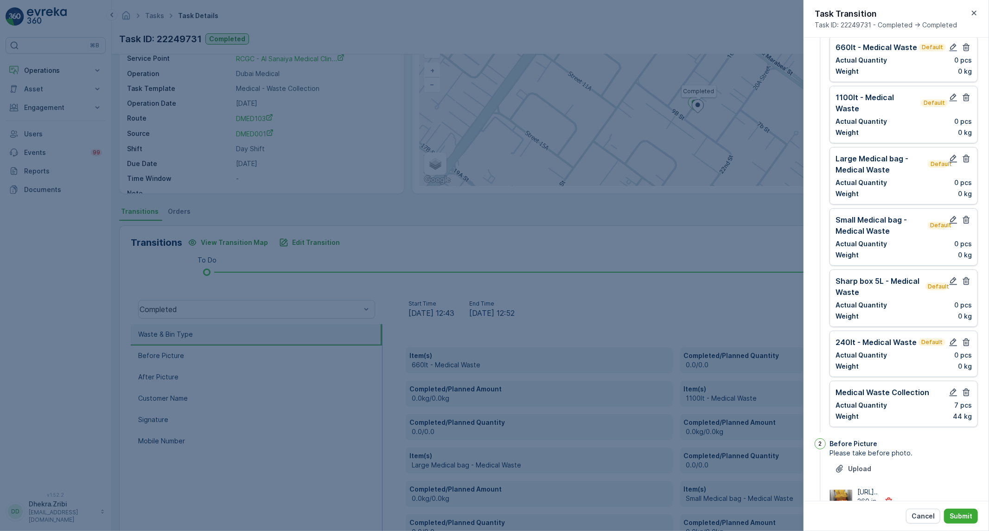
scroll to position [0, 0]
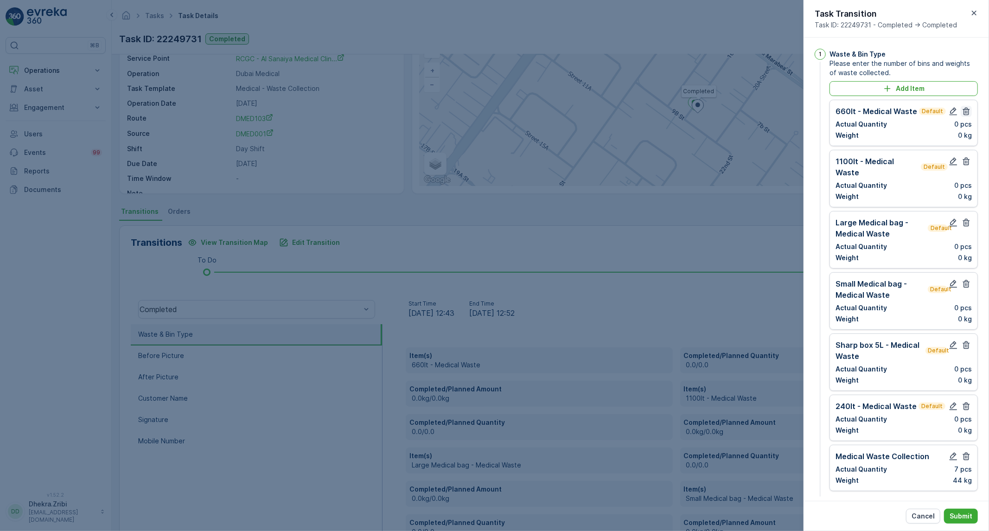
click at [964, 114] on icon "button" at bounding box center [965, 111] width 9 height 9
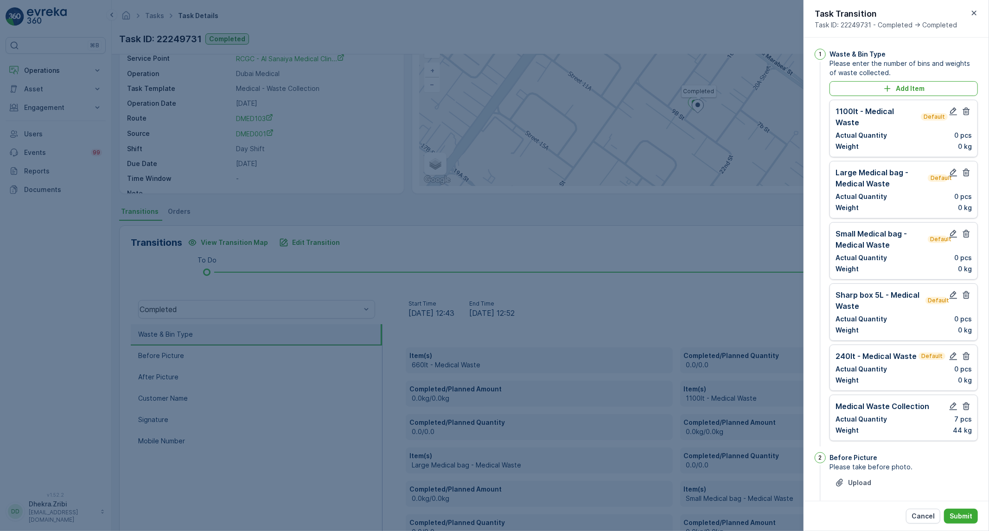
click at [964, 114] on icon "button" at bounding box center [965, 111] width 9 height 9
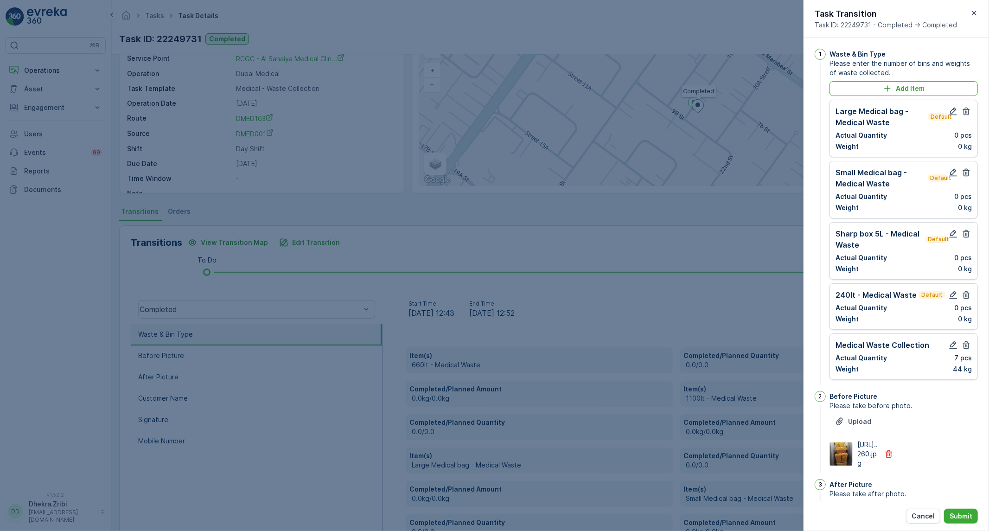
click at [964, 114] on icon "button" at bounding box center [965, 111] width 9 height 9
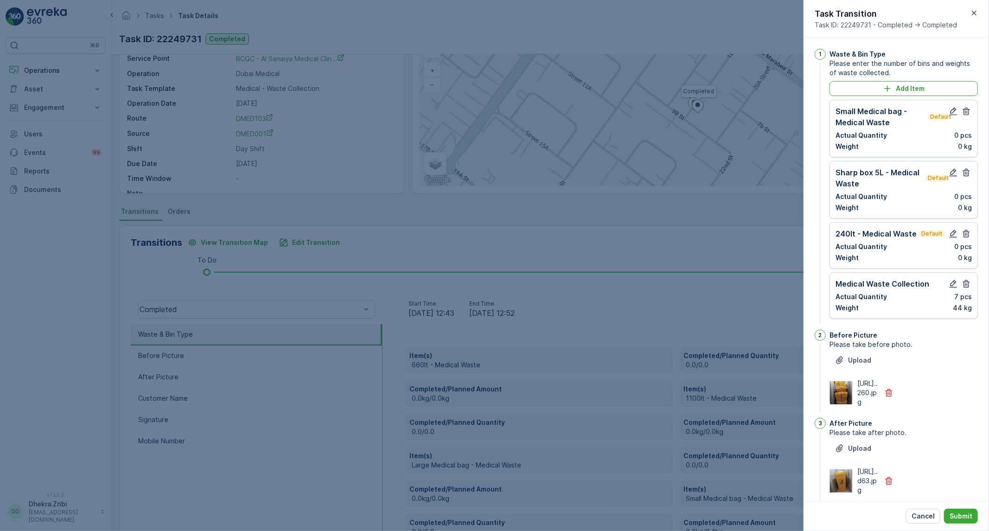
click at [964, 114] on icon "button" at bounding box center [965, 111] width 9 height 9
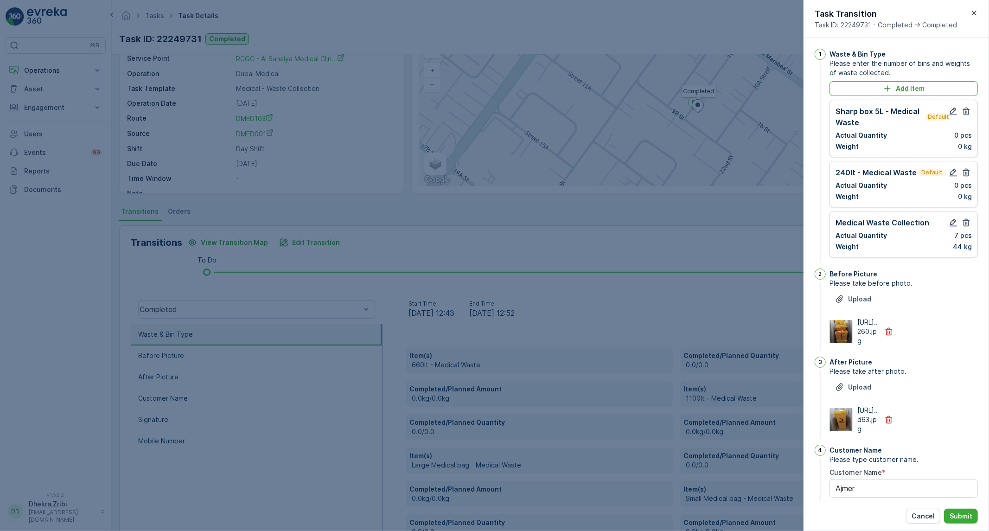
click at [964, 114] on icon "button" at bounding box center [965, 111] width 9 height 9
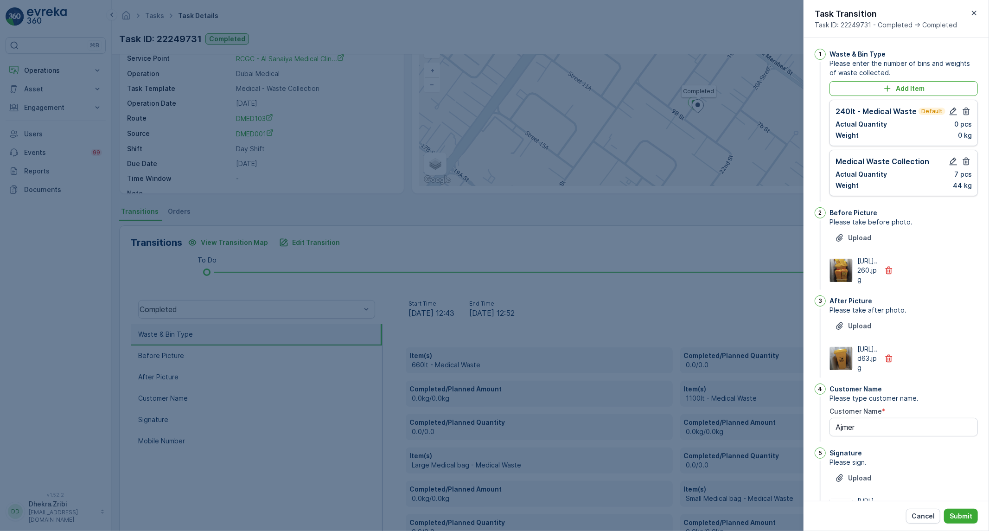
click at [964, 114] on icon "button" at bounding box center [965, 111] width 9 height 9
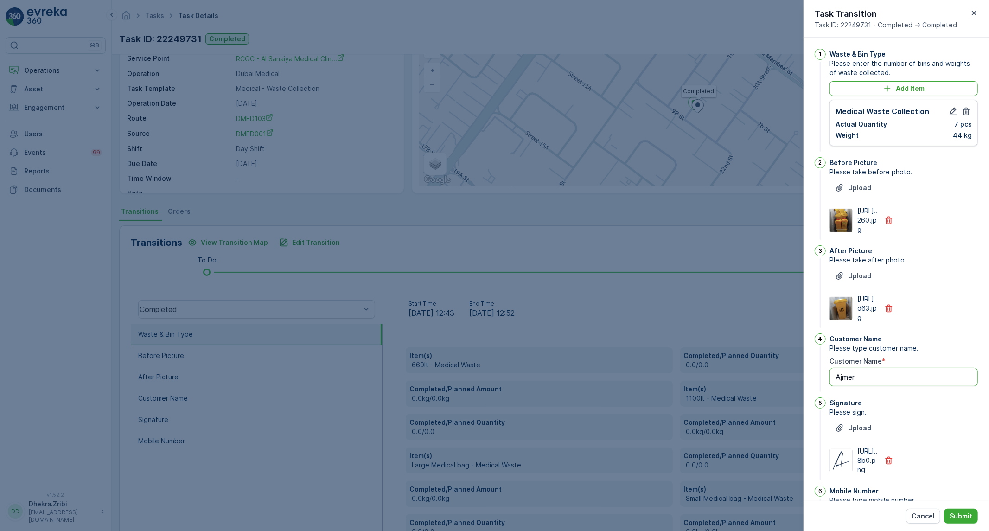
click at [924, 386] on Name "Ajmer" at bounding box center [903, 377] width 148 height 19
paste Name "0502194071"
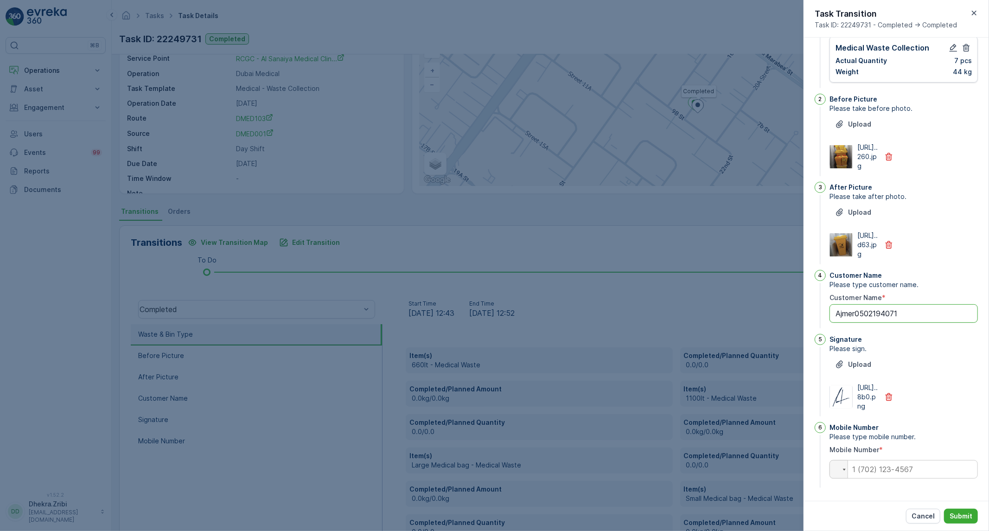
scroll to position [119, 0]
click at [908, 304] on Name "Ajmer0502194071" at bounding box center [903, 313] width 148 height 19
drag, startPoint x: 900, startPoint y: 291, endPoint x: 857, endPoint y: 295, distance: 43.4
click at [857, 304] on Name "Ajmer0502194071" at bounding box center [903, 313] width 148 height 19
type Name "Ajmer"
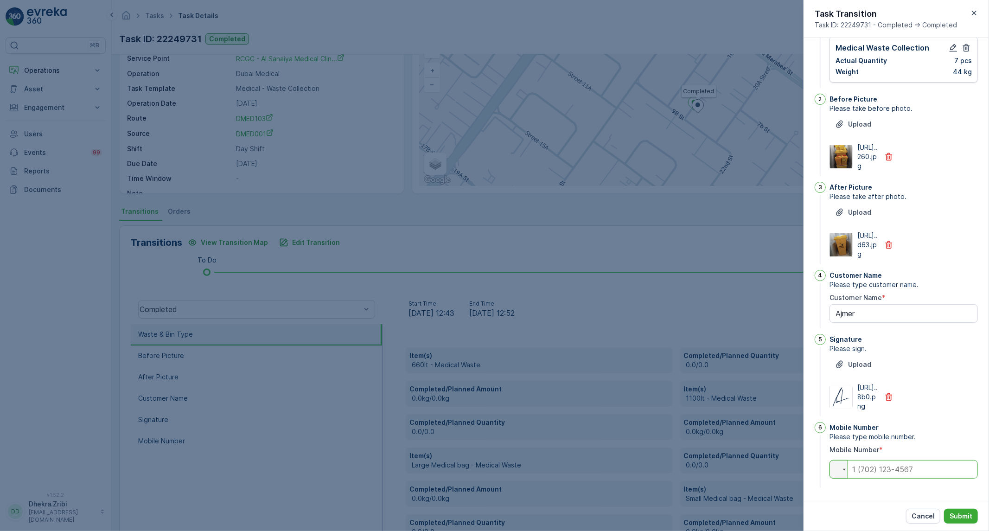
click at [896, 470] on input "tel" at bounding box center [903, 469] width 148 height 19
paste input "0502194071"
type input "0502194071"
click at [960, 518] on p "Submit" at bounding box center [960, 515] width 23 height 9
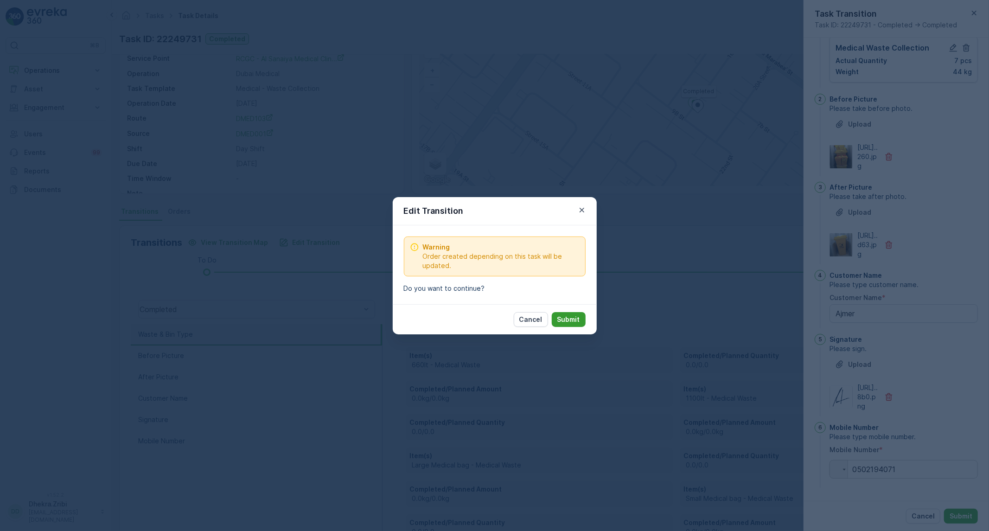
click at [578, 323] on p "Submit" at bounding box center [568, 319] width 23 height 9
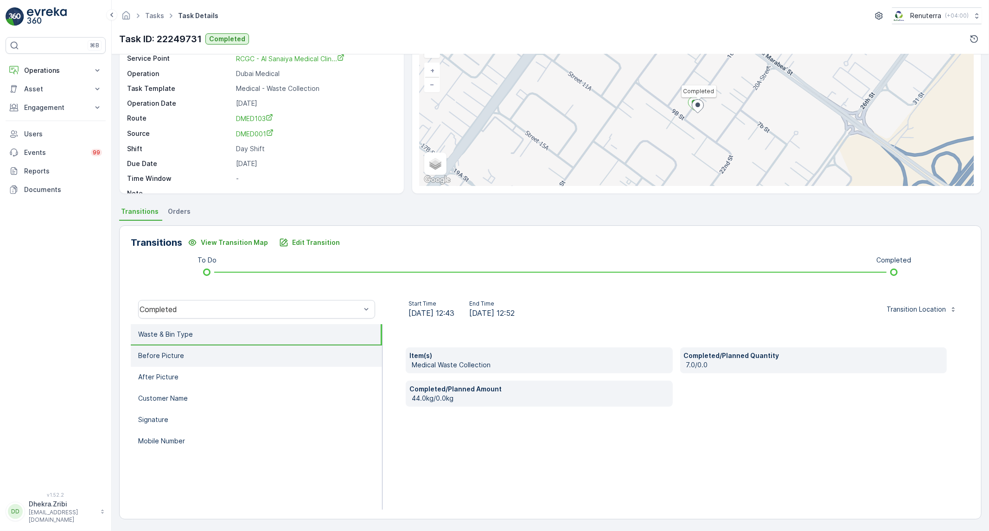
click at [224, 363] on li "Before Picture" at bounding box center [256, 355] width 251 height 21
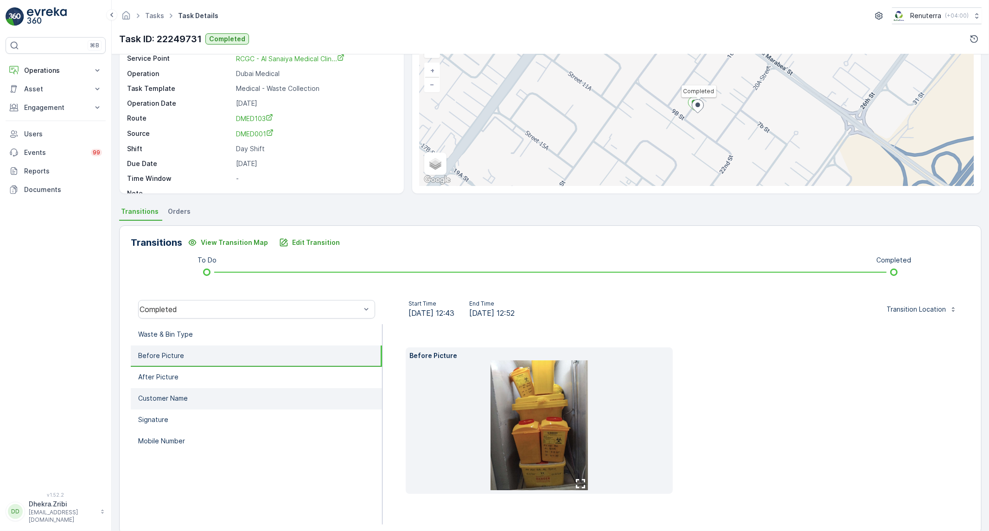
click at [203, 396] on li "Customer Name" at bounding box center [256, 398] width 251 height 21
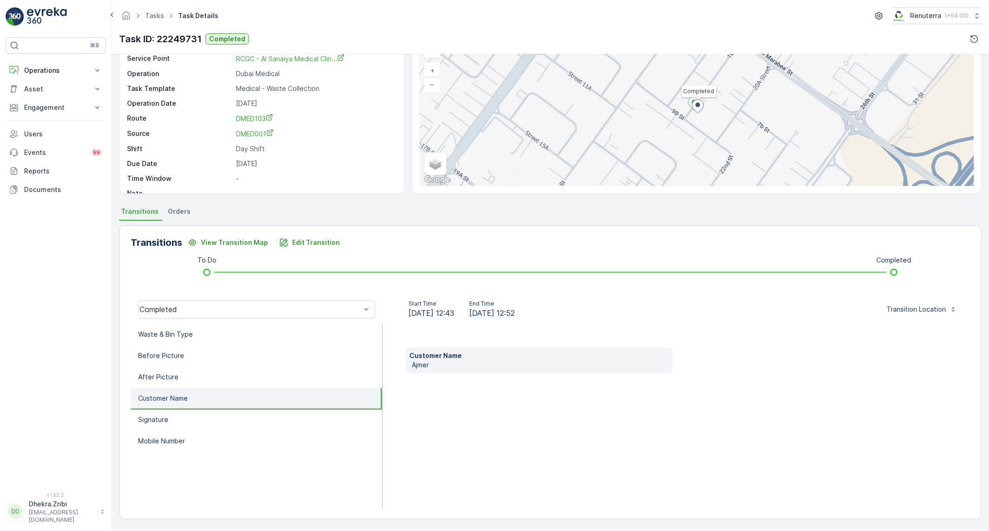
click at [205, 388] on li "Customer Name" at bounding box center [256, 398] width 251 height 21
click at [213, 353] on li "Before Picture" at bounding box center [256, 355] width 251 height 21
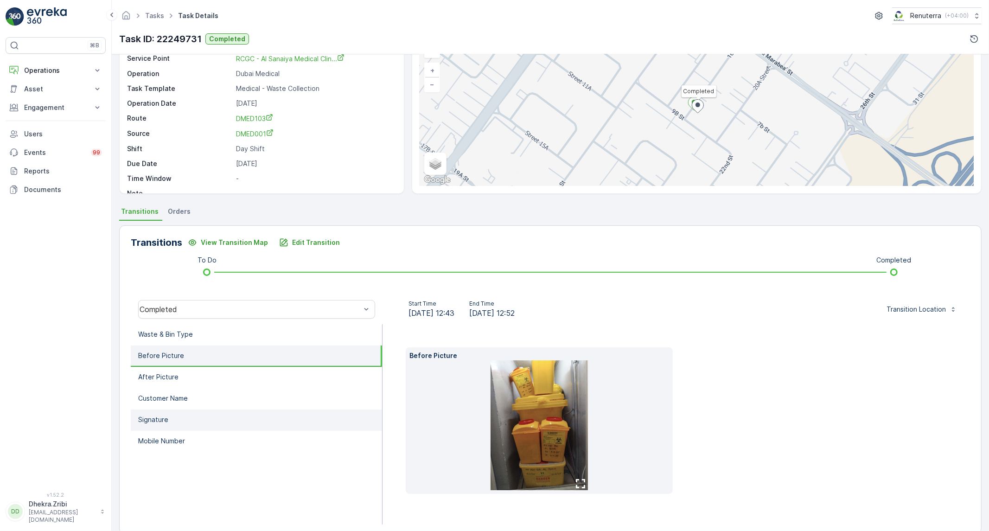
click at [201, 420] on li "Signature" at bounding box center [256, 419] width 251 height 21
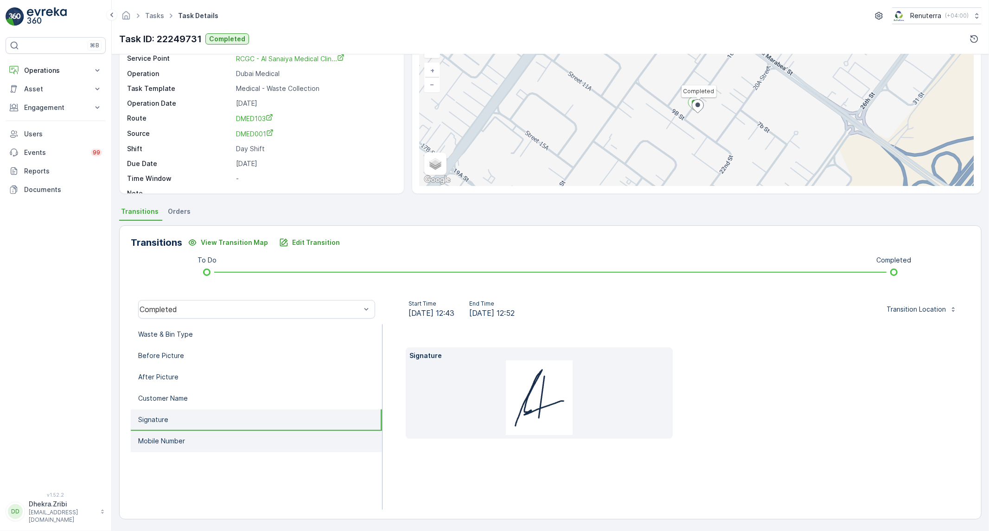
click at [191, 447] on li "Mobile Number" at bounding box center [256, 441] width 251 height 21
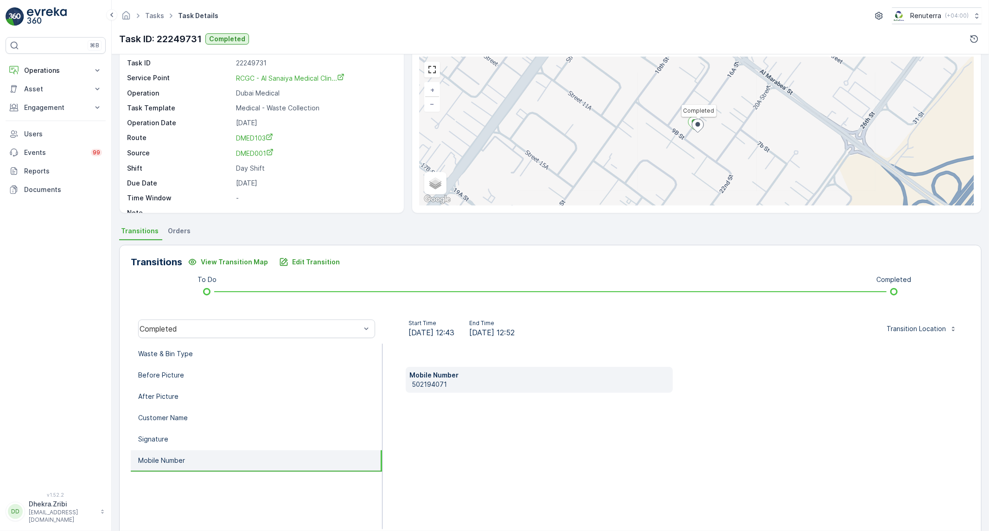
scroll to position [0, 0]
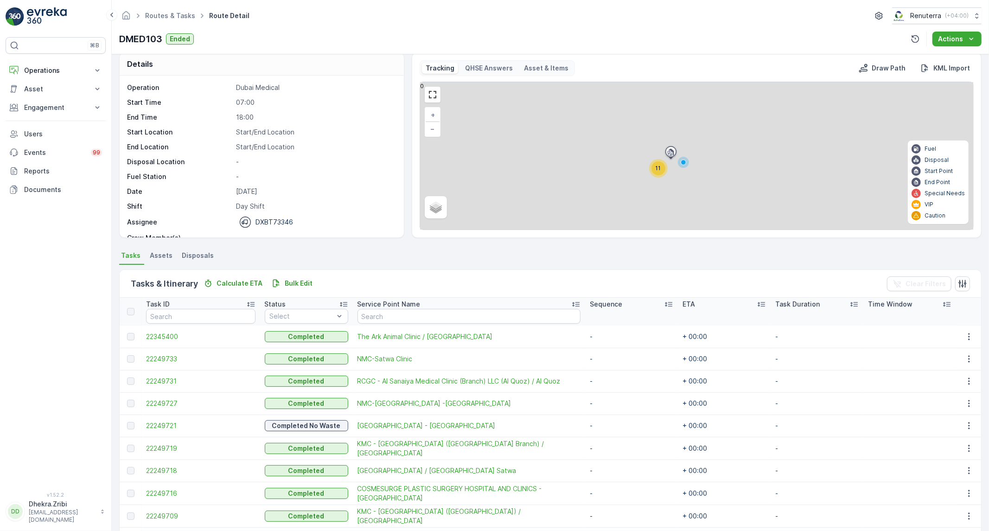
scroll to position [65, 0]
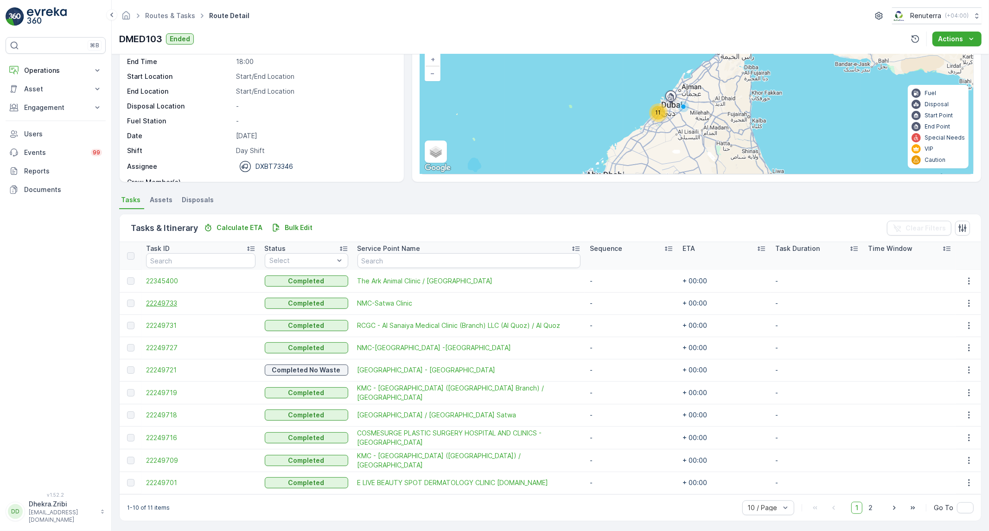
click at [160, 305] on span "22249733" at bounding box center [200, 303] width 109 height 9
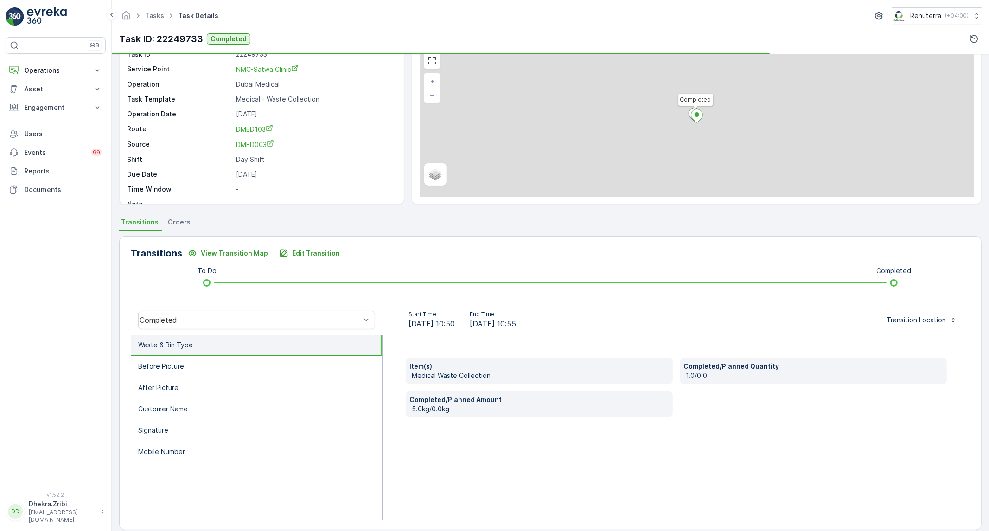
scroll to position [53, 0]
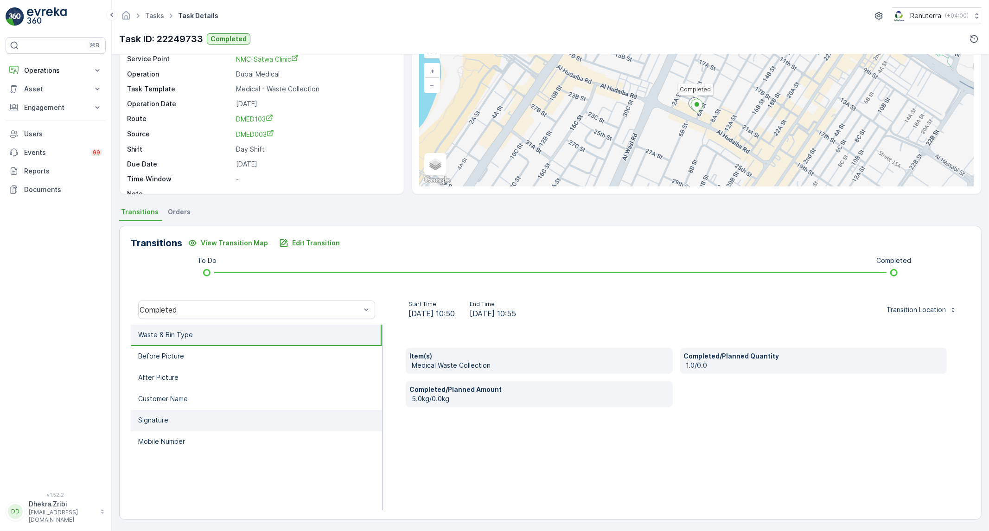
click at [203, 410] on li "Signature" at bounding box center [256, 420] width 251 height 21
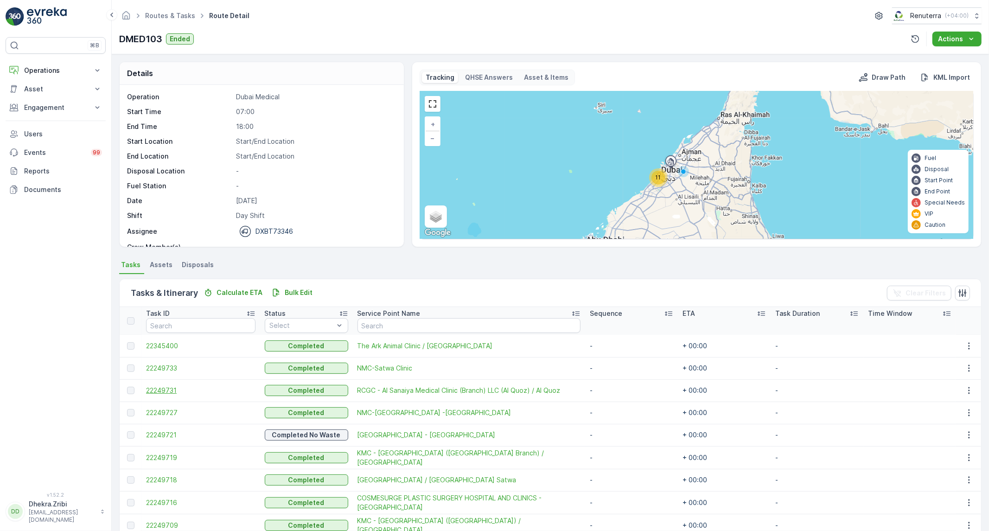
click at [172, 392] on span "22249731" at bounding box center [200, 390] width 109 height 9
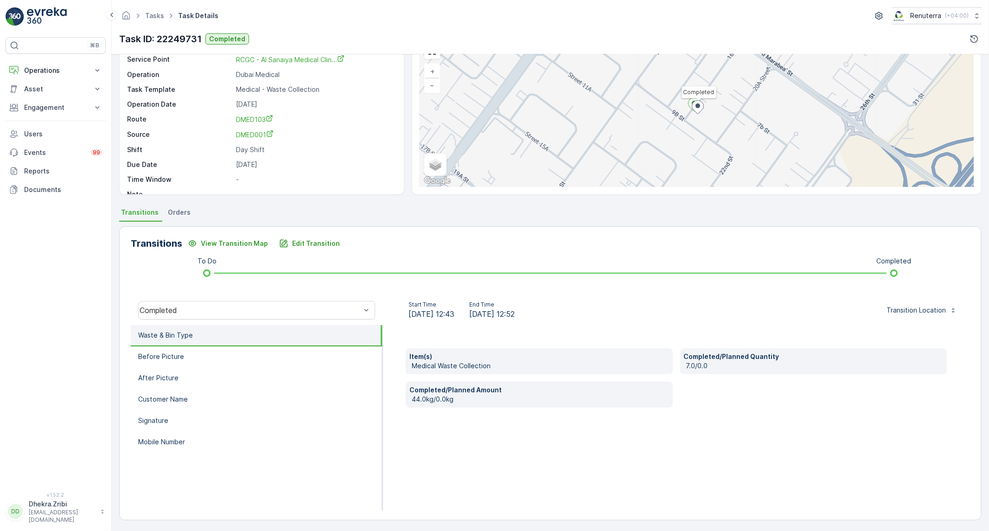
scroll to position [53, 0]
click at [155, 416] on p "Signature" at bounding box center [153, 419] width 30 height 9
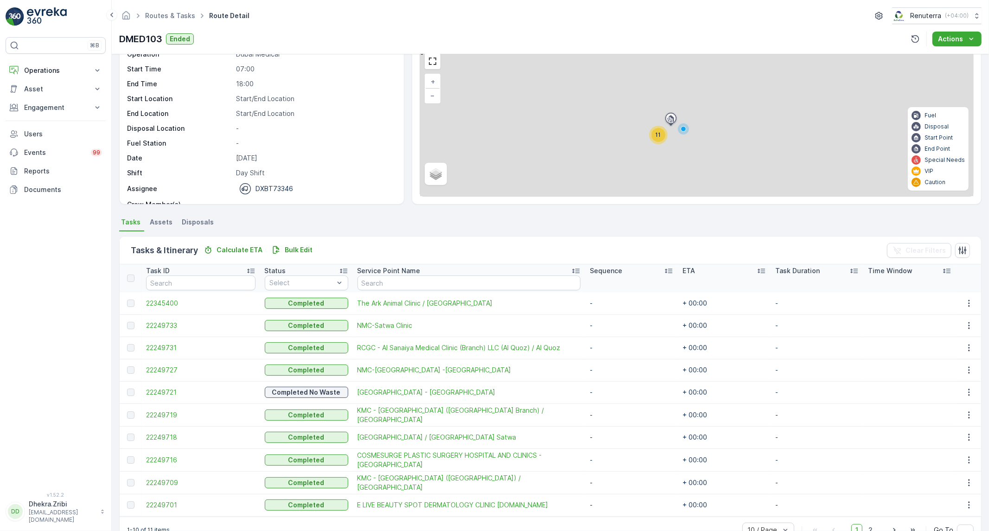
scroll to position [51, 0]
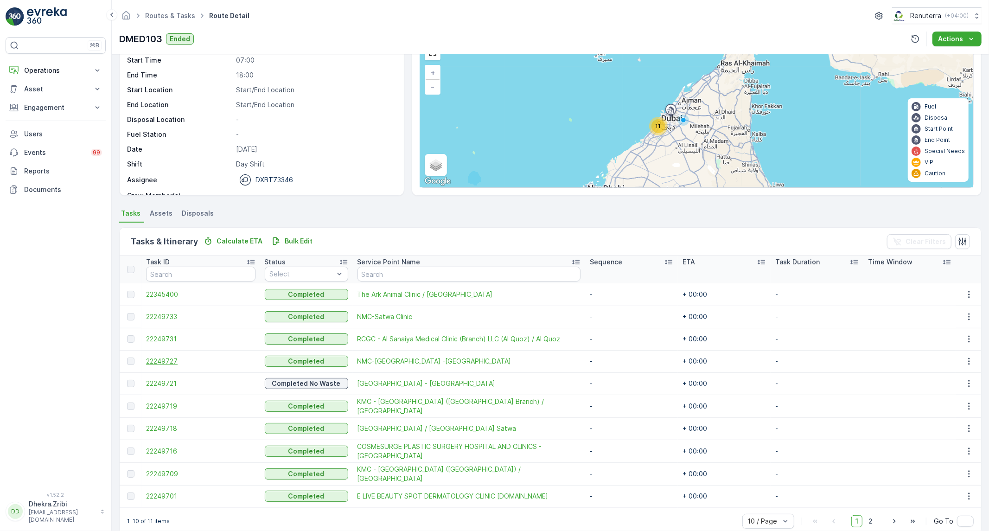
click at [172, 358] on span "22249727" at bounding box center [200, 360] width 109 height 9
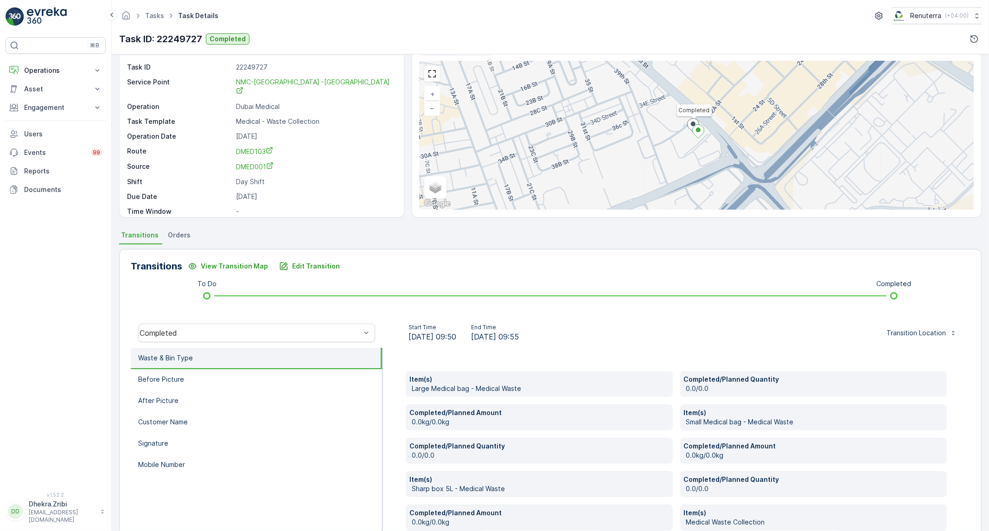
scroll to position [103, 0]
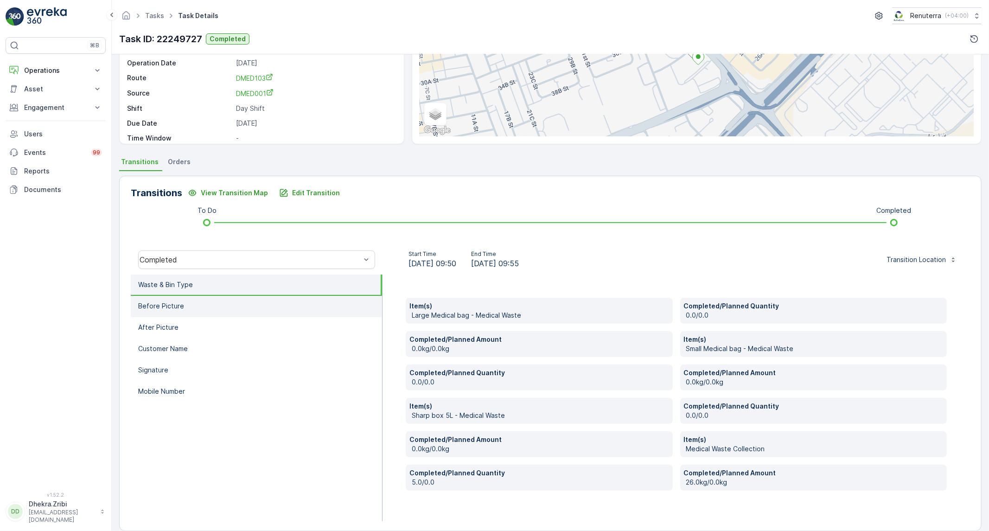
click at [212, 300] on li "Before Picture" at bounding box center [256, 306] width 251 height 21
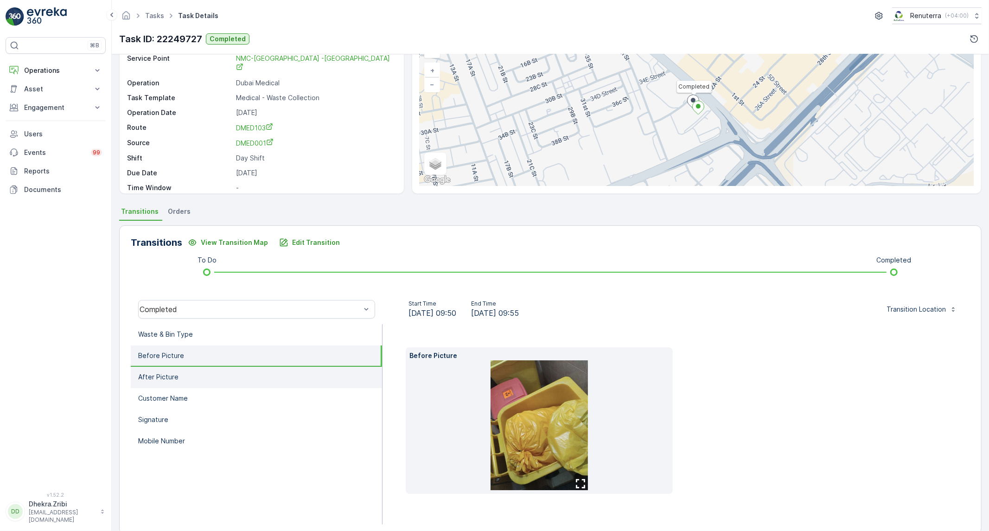
click at [187, 383] on li "After Picture" at bounding box center [256, 377] width 251 height 21
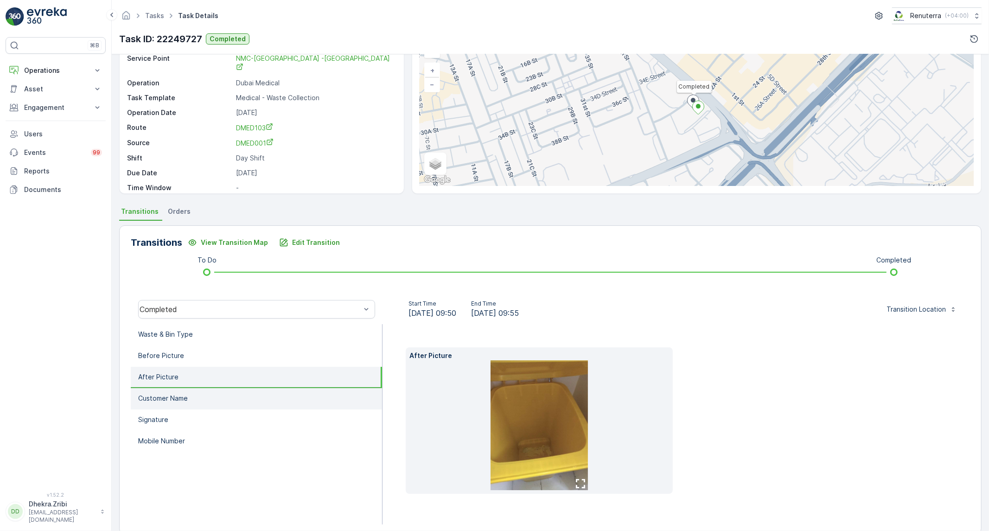
click at [184, 397] on p "Customer Name" at bounding box center [163, 398] width 50 height 9
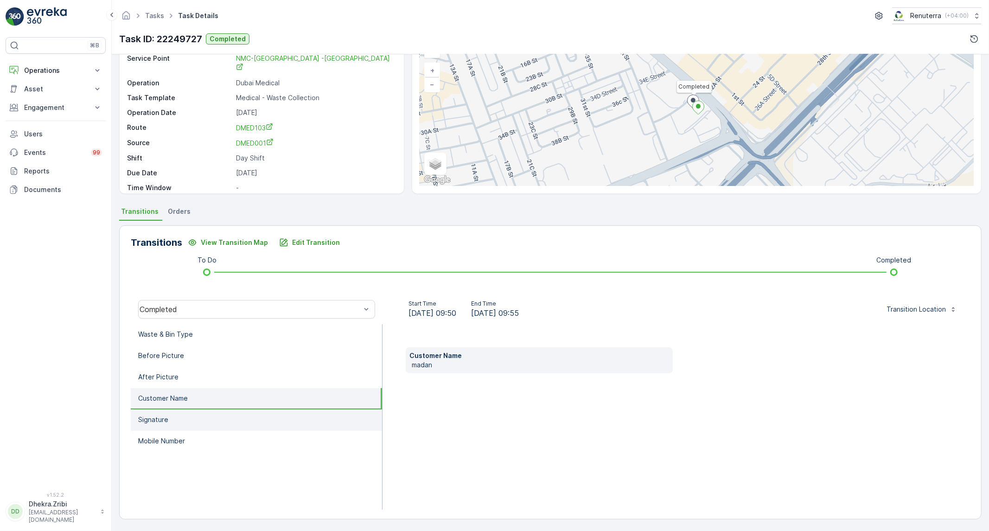
click at [181, 414] on li "Signature" at bounding box center [256, 419] width 251 height 21
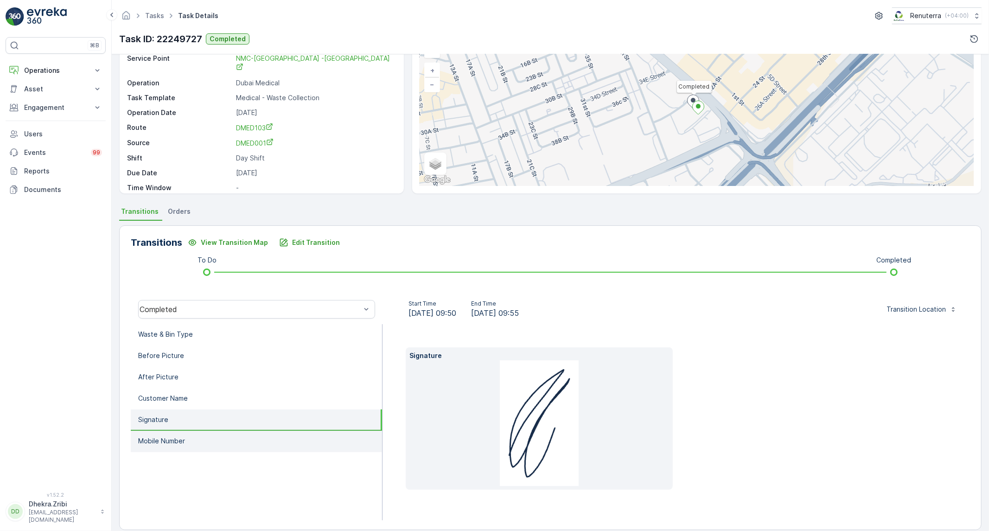
click at [257, 439] on li "Mobile Number" at bounding box center [256, 441] width 251 height 21
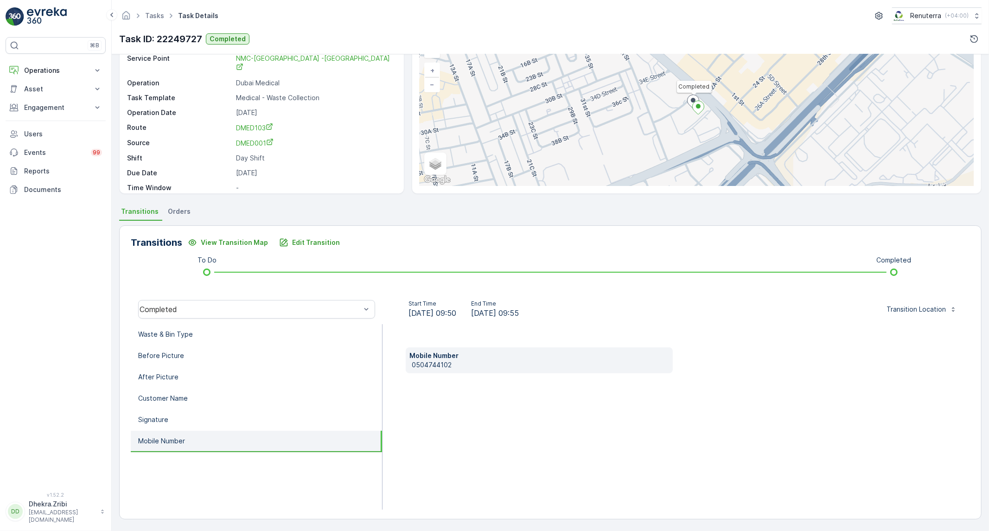
click at [422, 363] on p "0504744102" at bounding box center [540, 364] width 257 height 9
copy p "0504744102"
click at [321, 333] on li "Waste & Bin Type" at bounding box center [256, 334] width 251 height 21
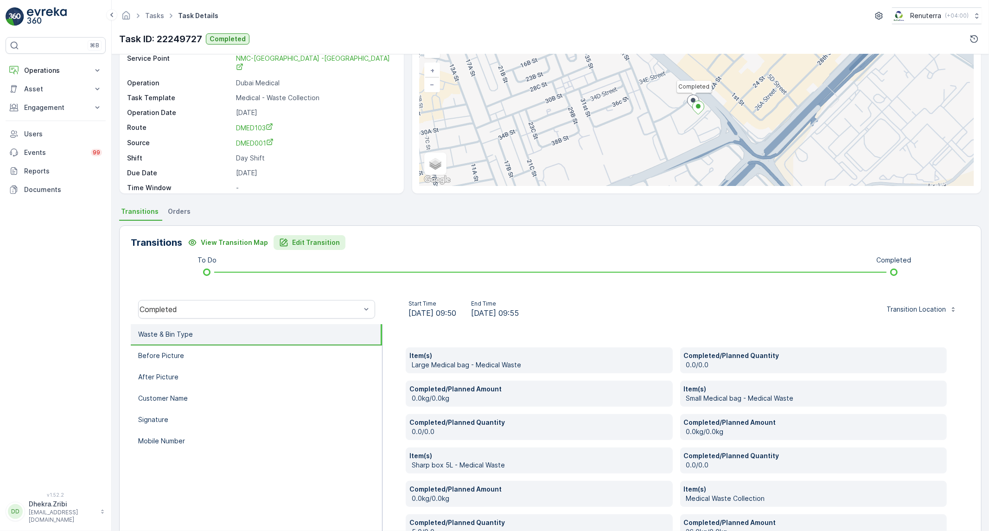
click at [292, 242] on p "Edit Transition" at bounding box center [316, 242] width 48 height 9
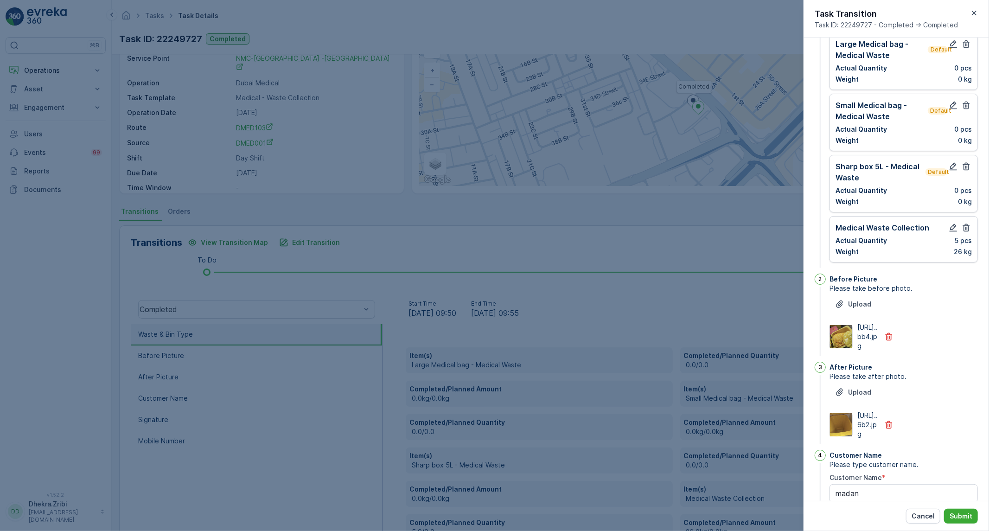
scroll to position [0, 0]
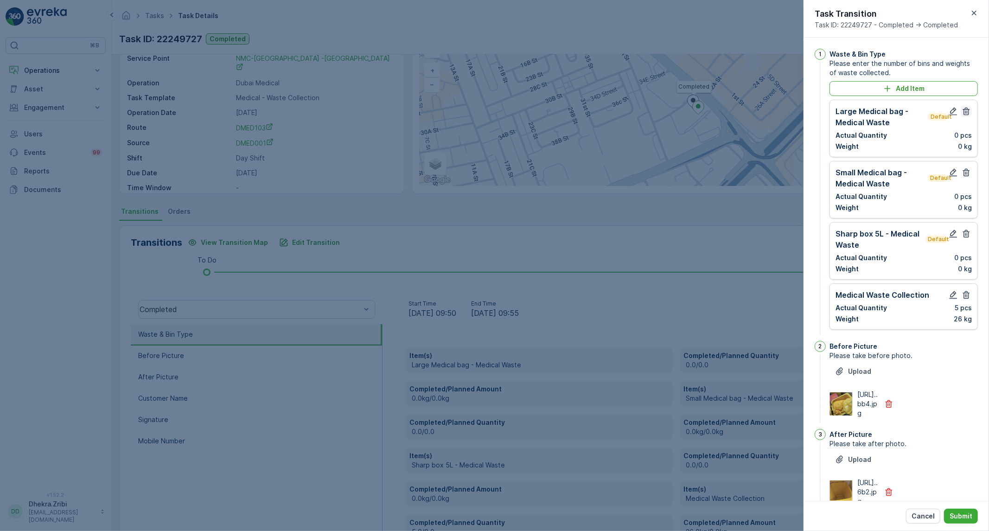
click at [961, 114] on icon "button" at bounding box center [965, 111] width 9 height 9
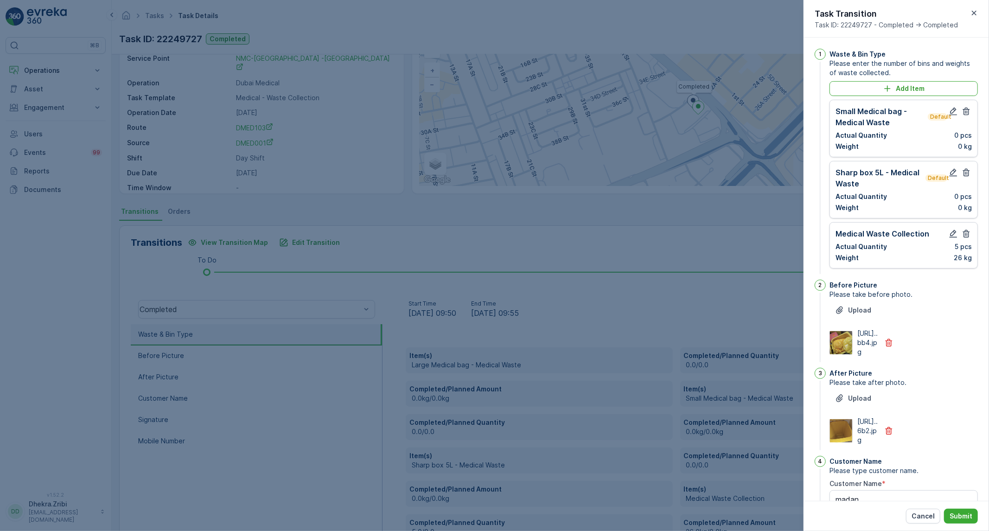
click at [961, 114] on icon "button" at bounding box center [965, 111] width 9 height 9
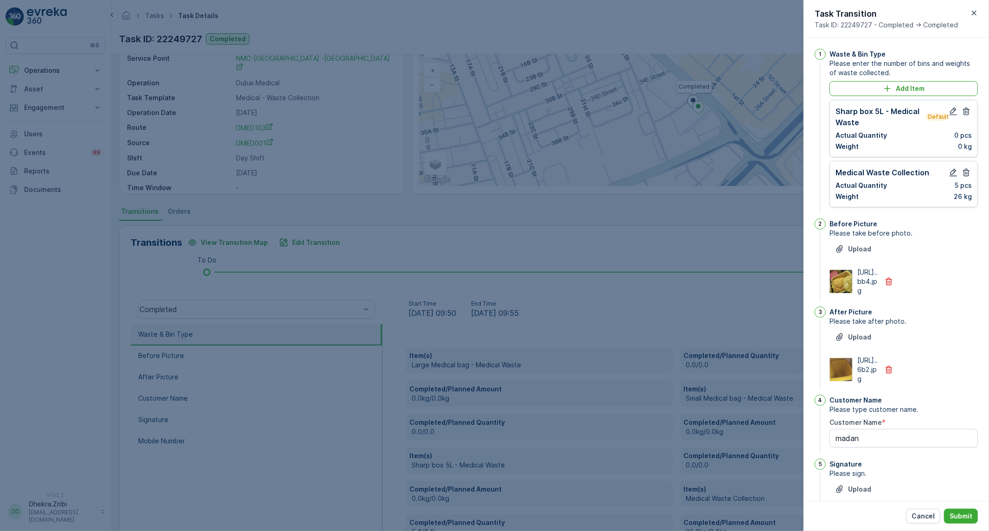
click at [961, 114] on icon "button" at bounding box center [965, 111] width 9 height 9
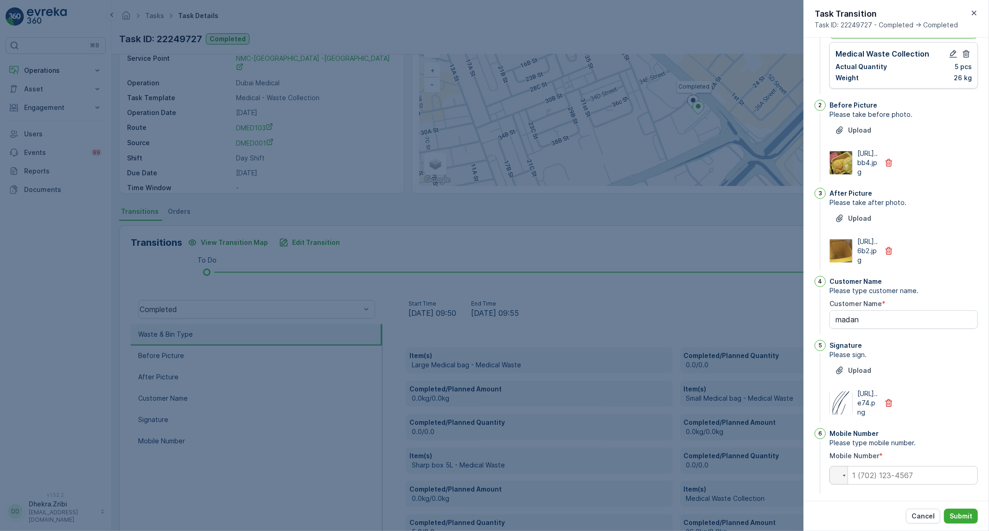
scroll to position [119, 0]
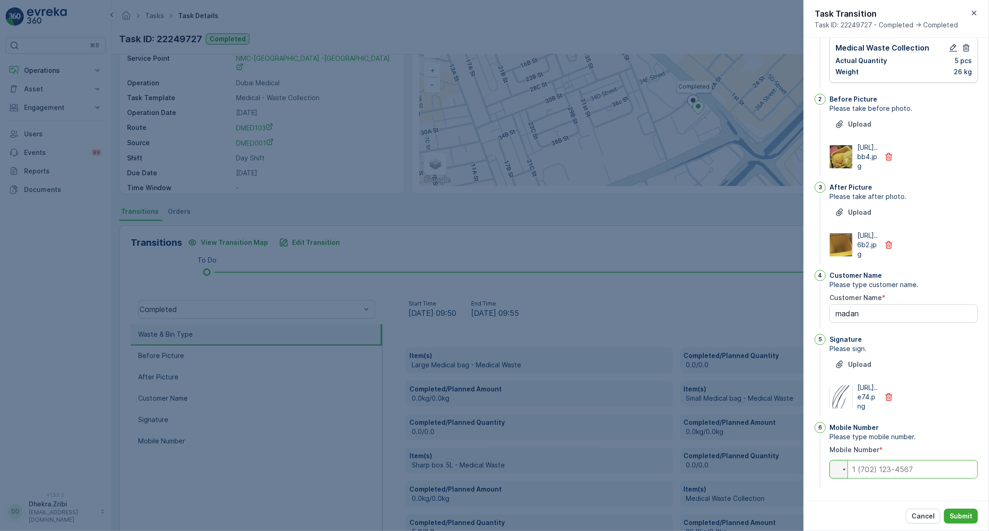
click at [913, 465] on input "tel" at bounding box center [903, 469] width 148 height 19
paste input "0504744102"
type input "0504744102"
click at [948, 513] on button "Submit" at bounding box center [961, 516] width 34 height 15
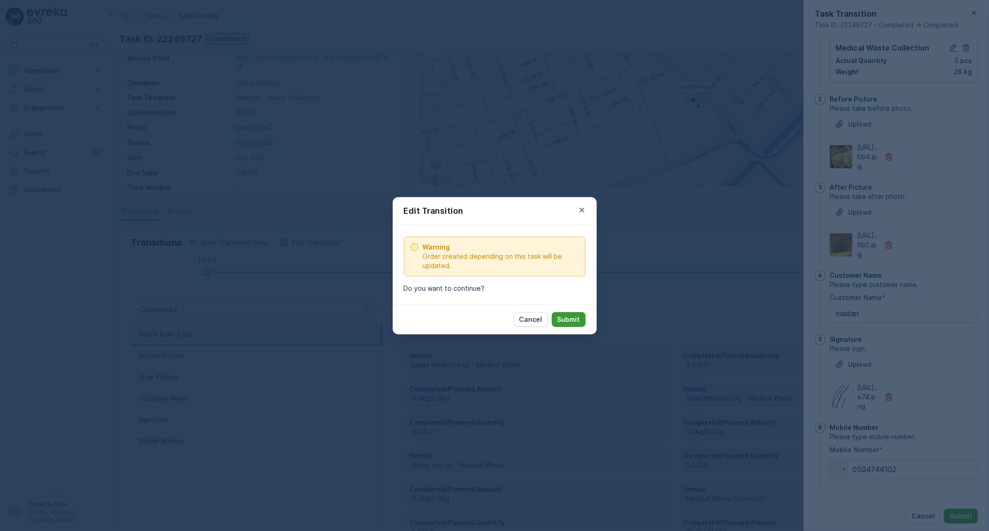
click at [573, 316] on p "Submit" at bounding box center [568, 319] width 23 height 9
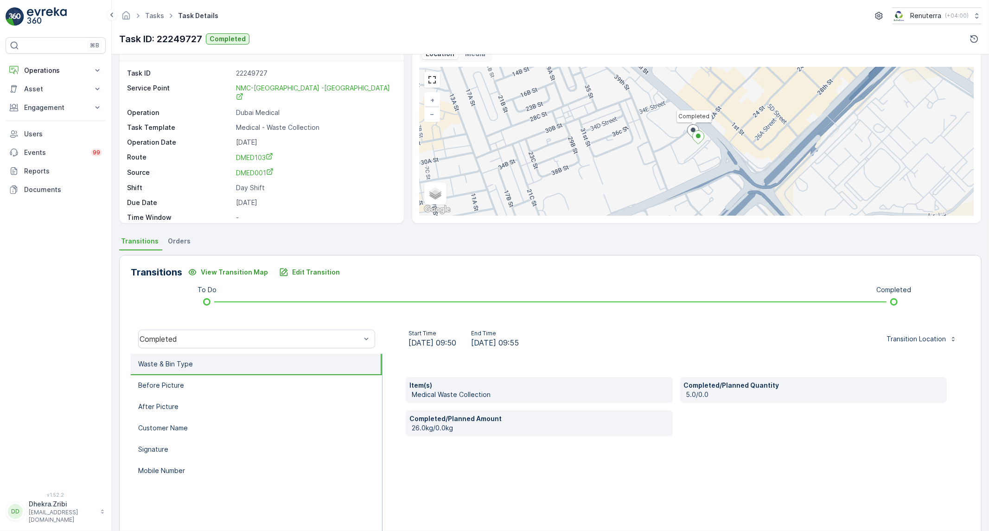
scroll to position [0, 0]
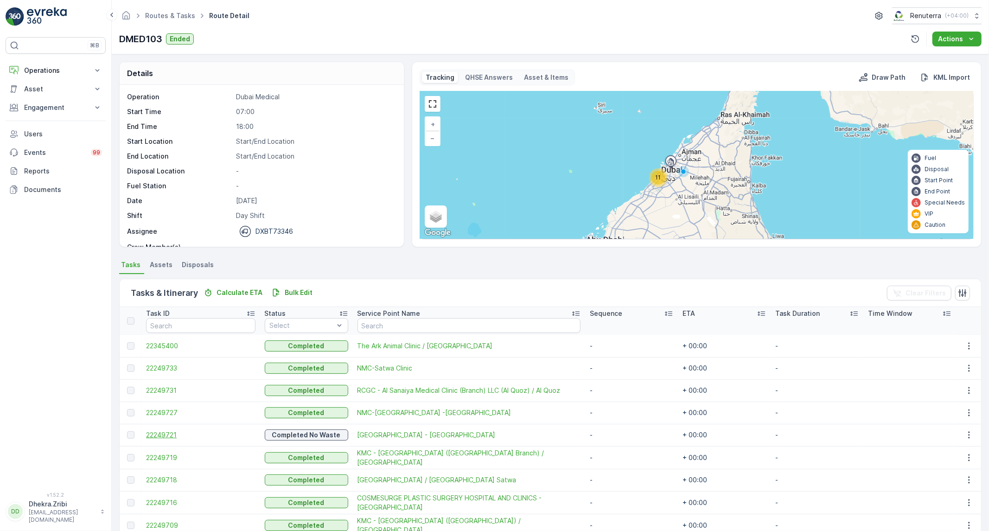
click at [159, 433] on span "22249721" at bounding box center [200, 434] width 109 height 9
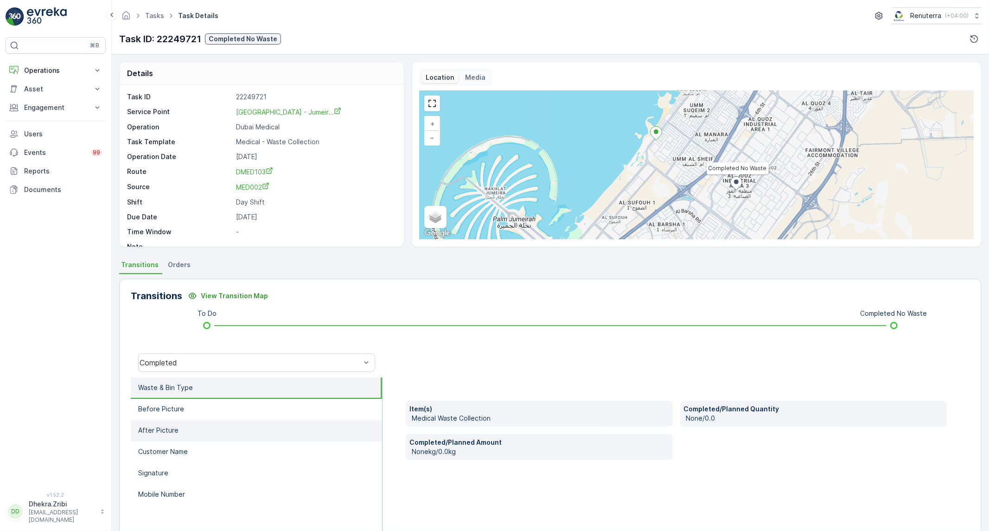
click at [206, 433] on li "After Picture" at bounding box center [256, 430] width 251 height 21
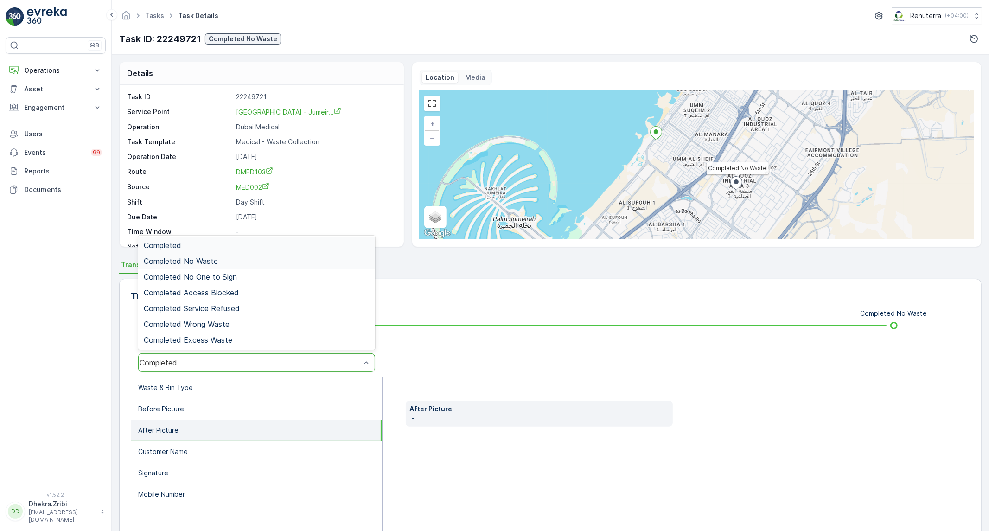
click at [204, 261] on span "Completed No Waste" at bounding box center [181, 261] width 74 height 8
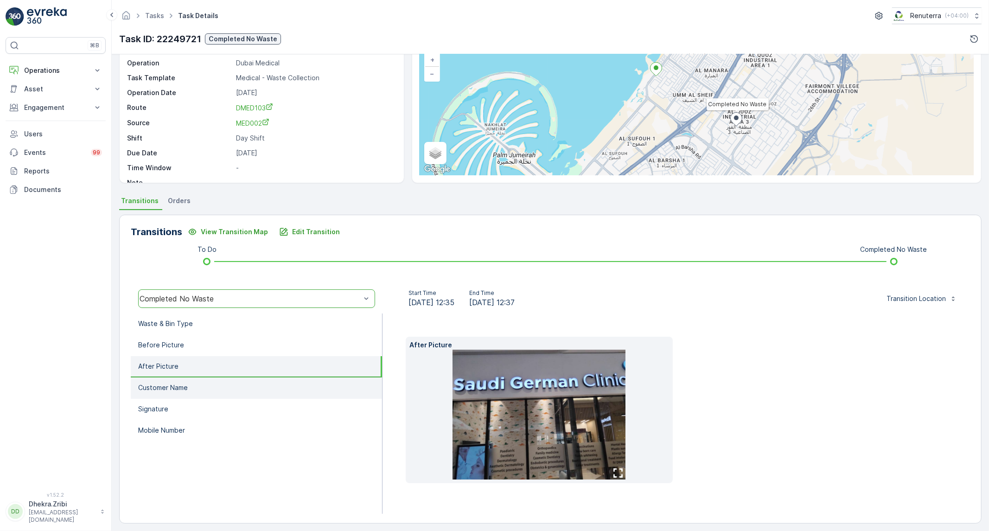
scroll to position [68, 0]
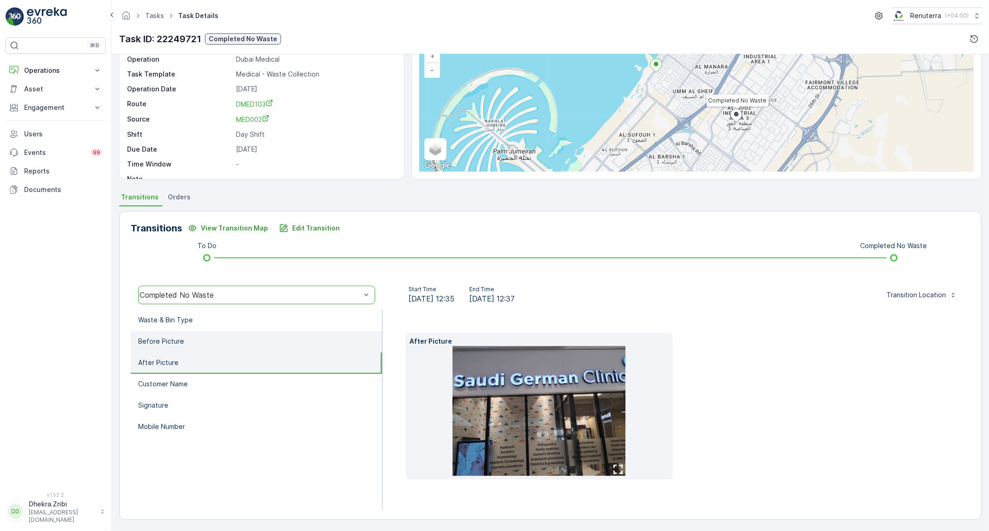
click at [235, 336] on li "Before Picture" at bounding box center [256, 341] width 251 height 21
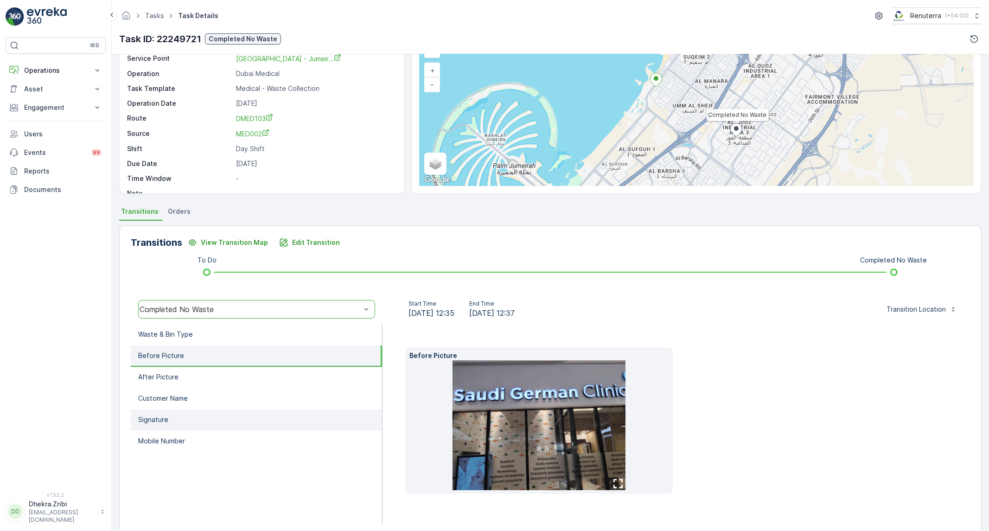
click at [214, 413] on li "Signature" at bounding box center [256, 419] width 251 height 21
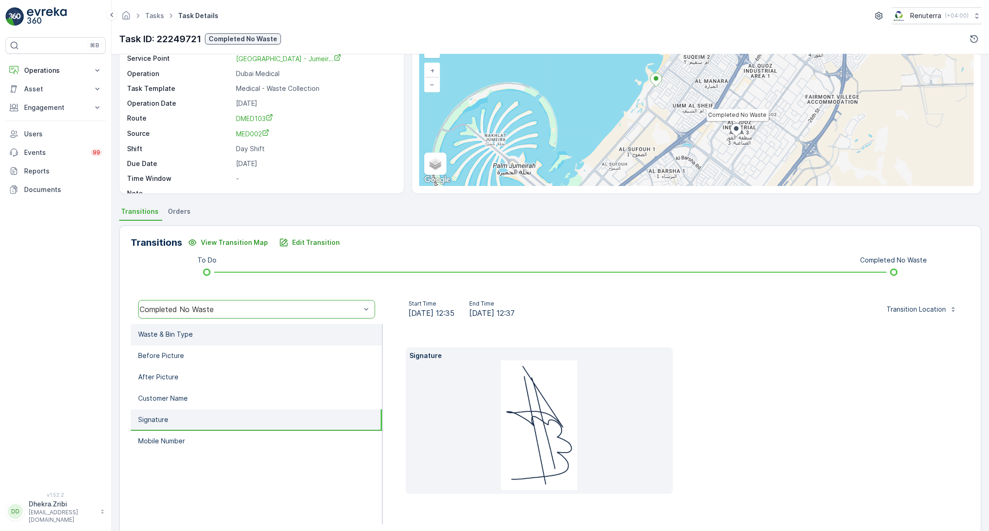
click at [165, 338] on li "Waste & Bin Type" at bounding box center [256, 334] width 251 height 21
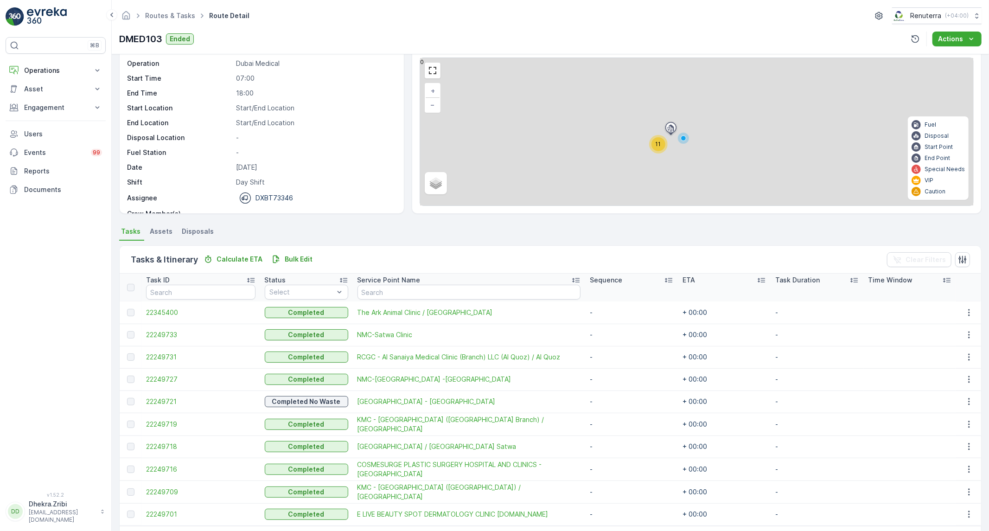
scroll to position [51, 0]
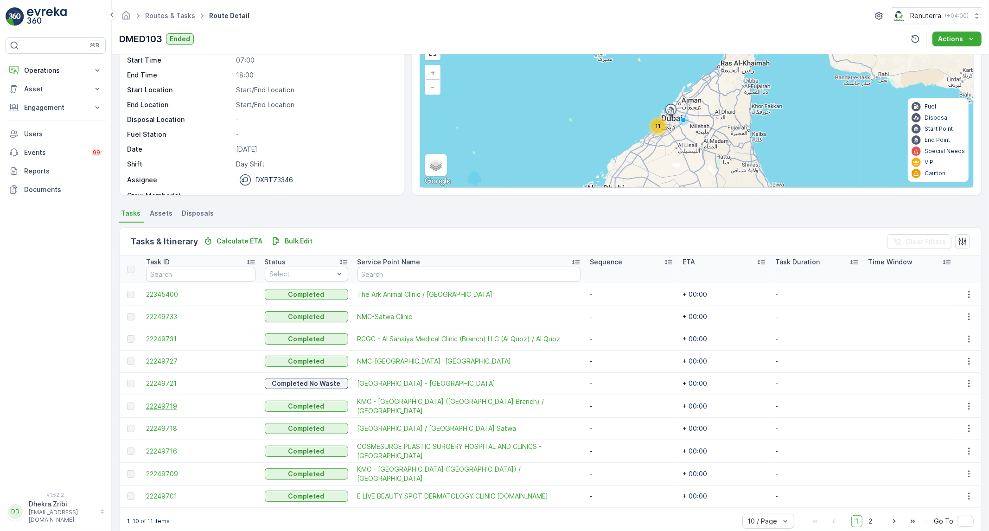
click at [173, 403] on span "22249719" at bounding box center [200, 405] width 109 height 9
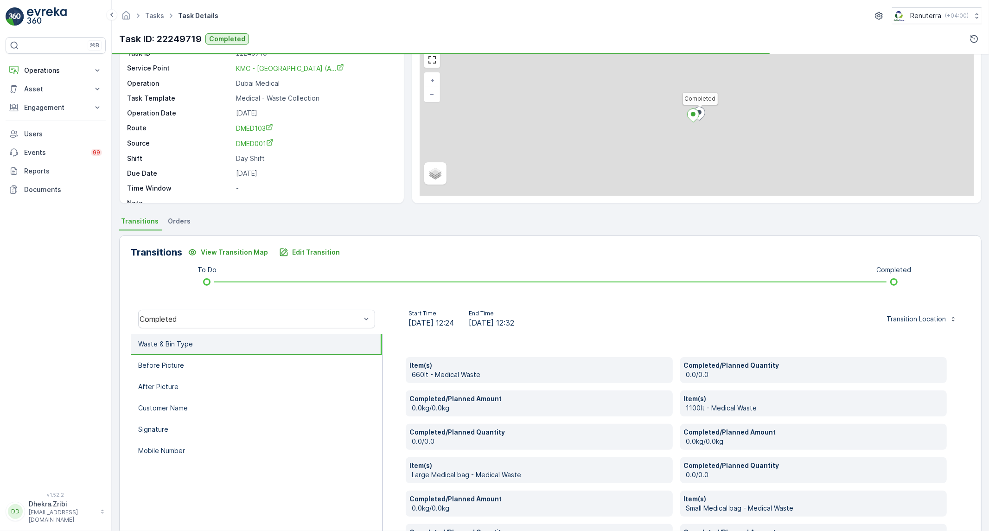
scroll to position [103, 0]
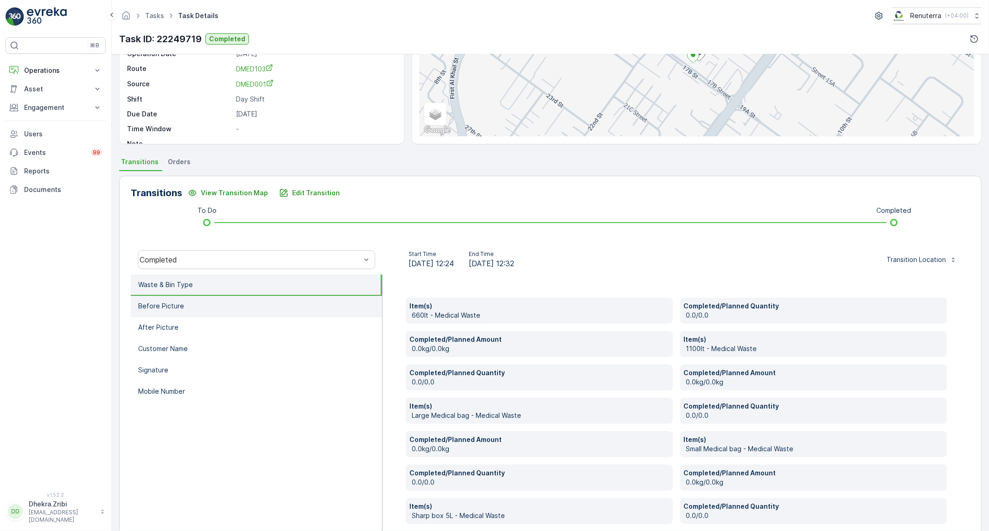
click at [246, 312] on li "Before Picture" at bounding box center [256, 306] width 251 height 21
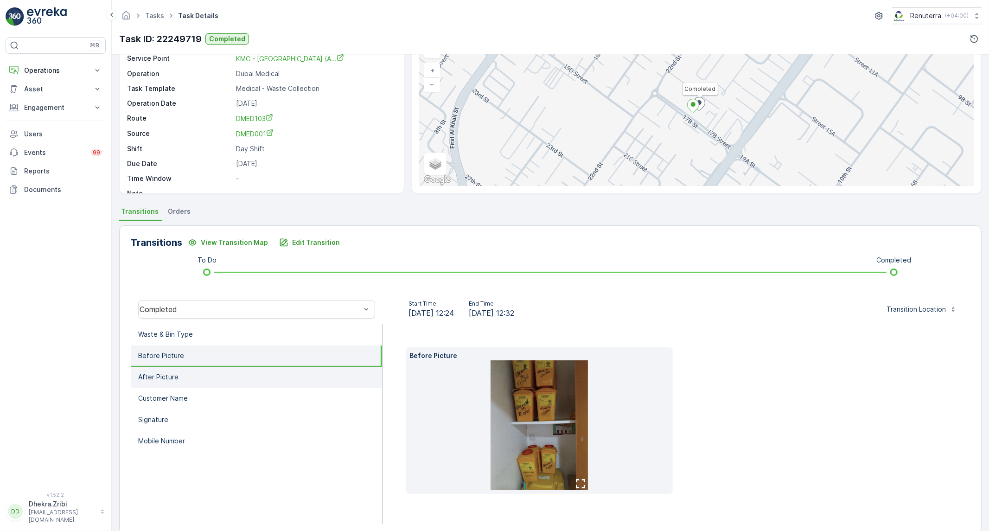
click at [212, 381] on li "After Picture" at bounding box center [256, 377] width 251 height 21
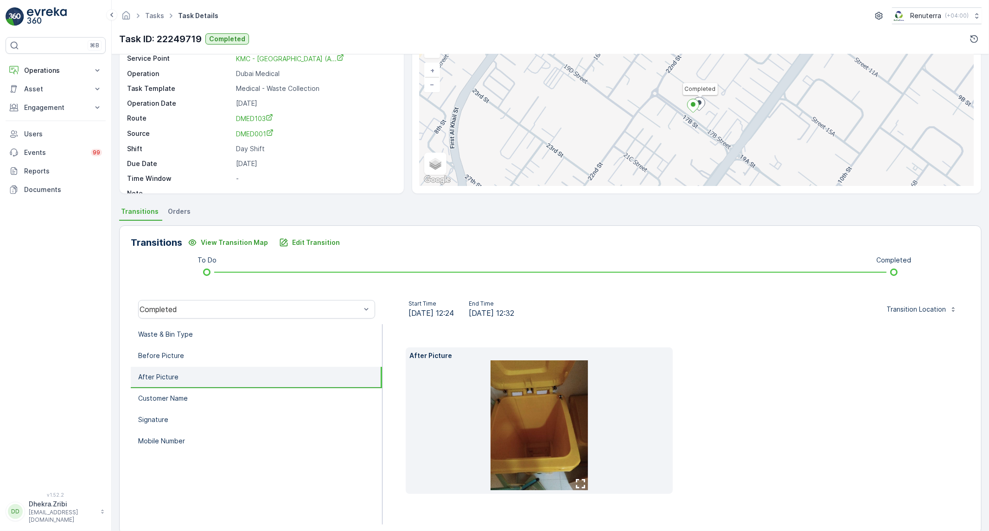
scroll to position [68, 0]
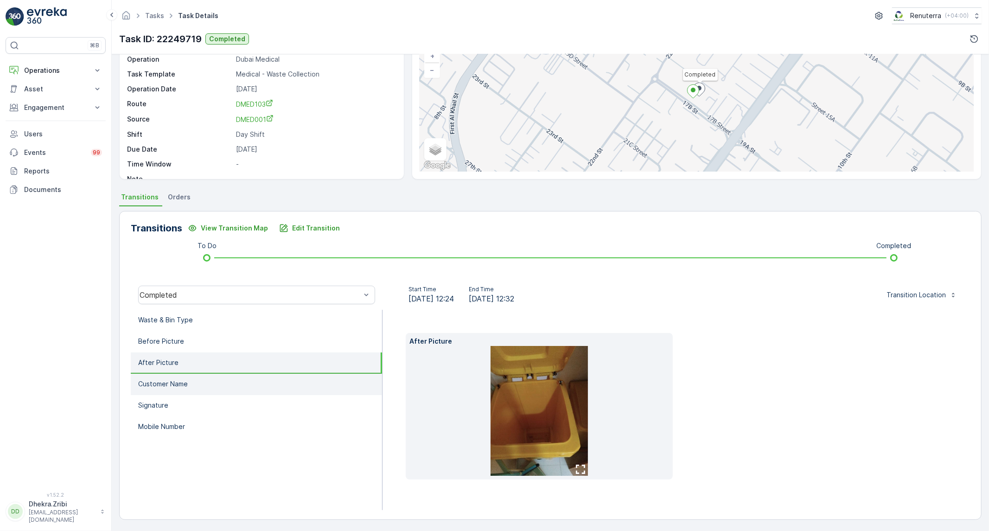
click at [241, 382] on li "Customer Name" at bounding box center [256, 384] width 251 height 21
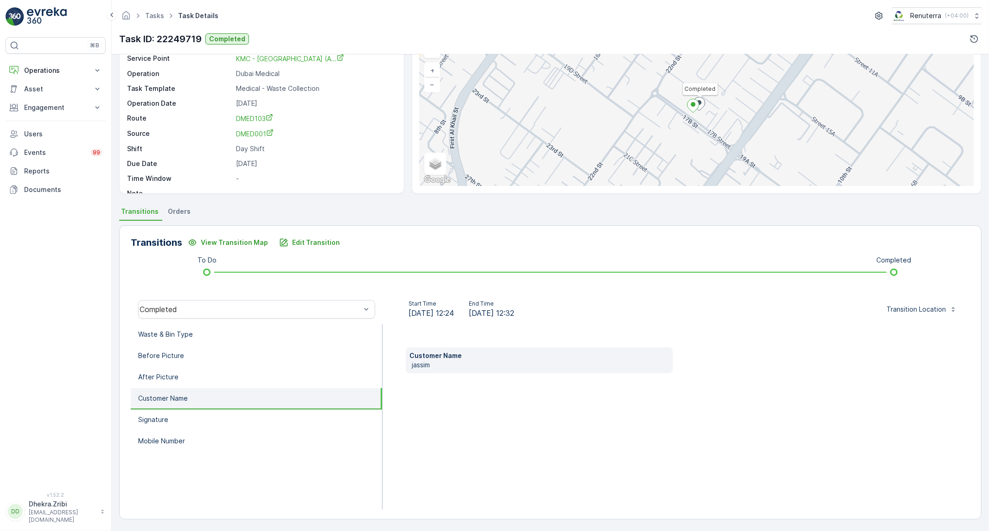
scroll to position [53, 0]
click at [191, 415] on li "Signature" at bounding box center [256, 420] width 251 height 21
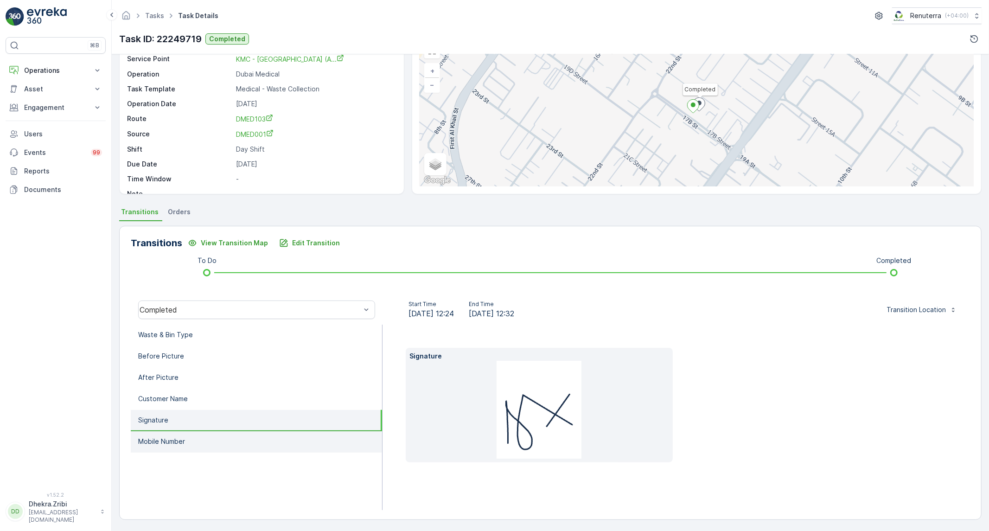
click at [196, 441] on li "Mobile Number" at bounding box center [256, 441] width 251 height 21
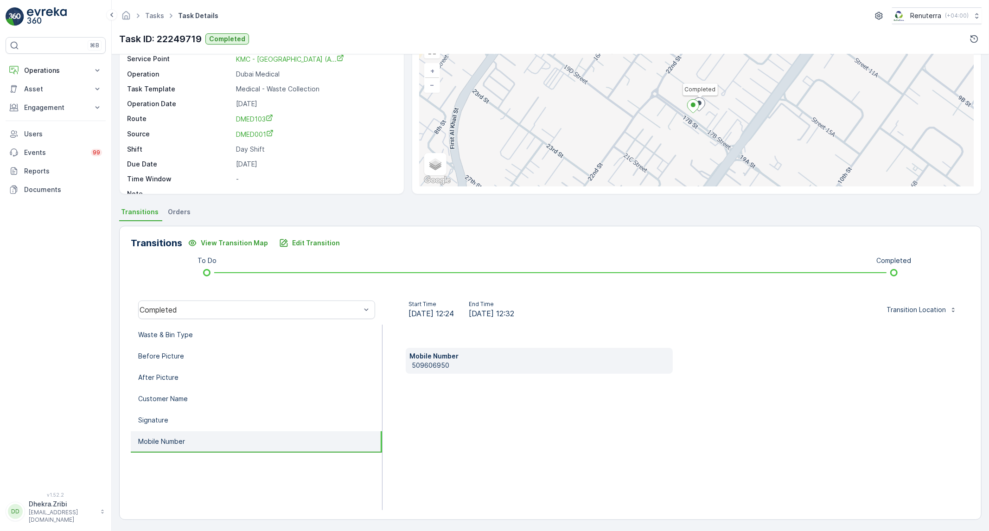
click at [427, 367] on p "509606950" at bounding box center [540, 365] width 257 height 9
copy p "509606950"
click at [331, 337] on li "Waste & Bin Type" at bounding box center [256, 334] width 251 height 21
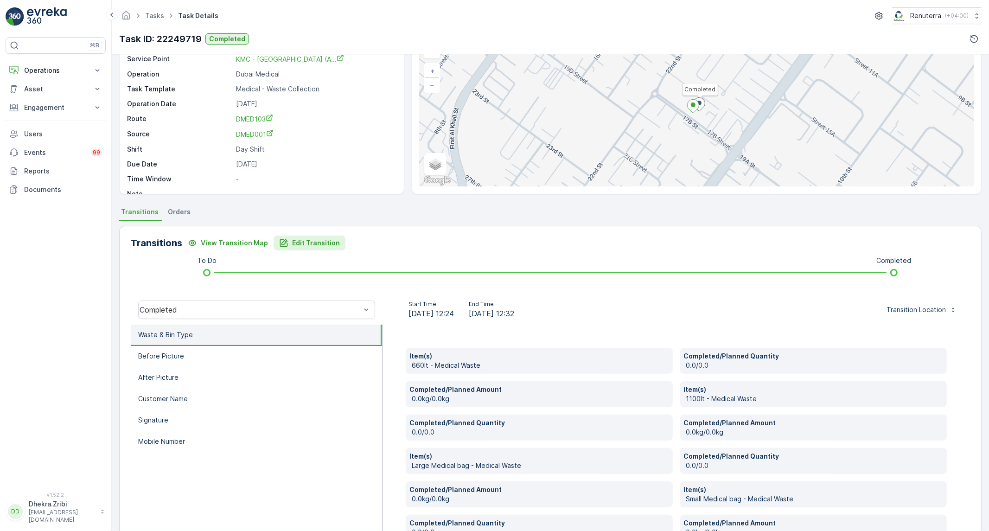
click at [312, 242] on p "Edit Transition" at bounding box center [316, 242] width 48 height 9
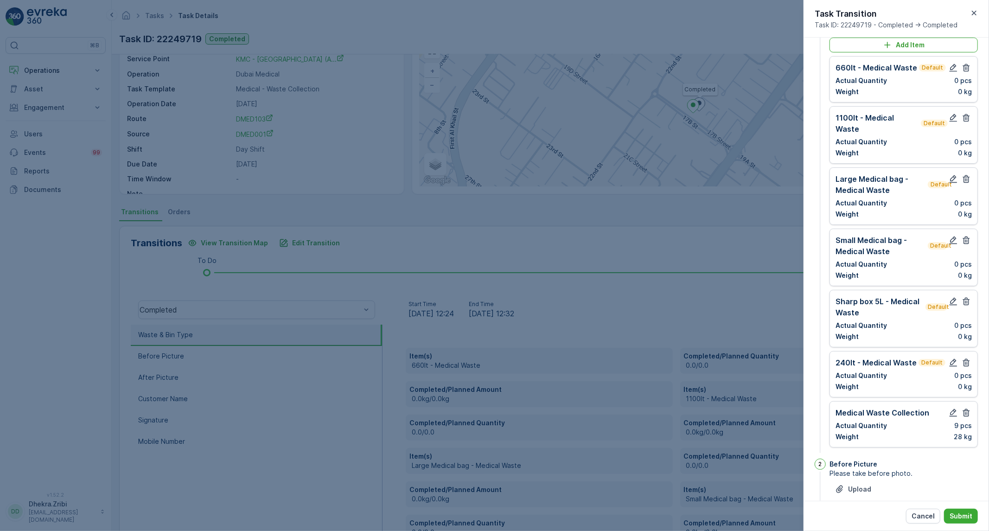
scroll to position [0, 0]
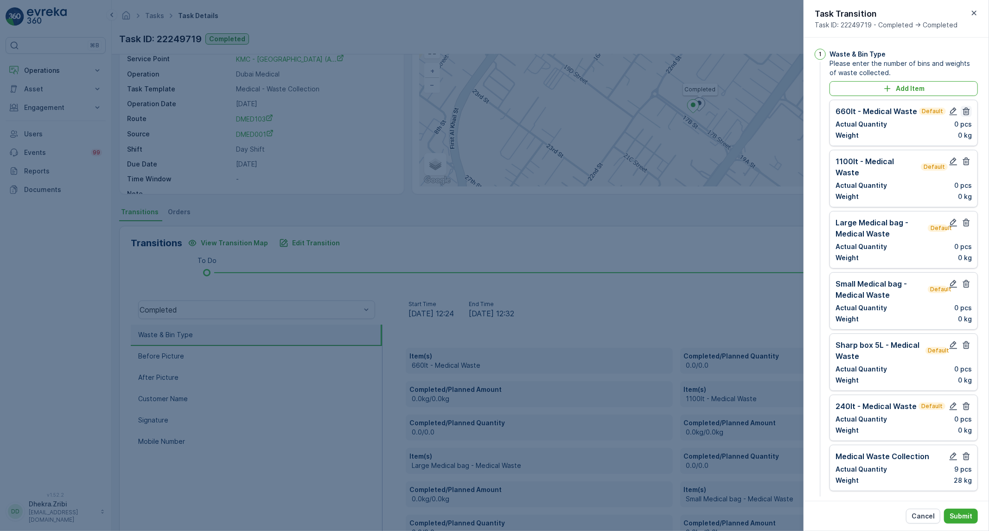
click at [961, 114] on icon "button" at bounding box center [965, 111] width 9 height 9
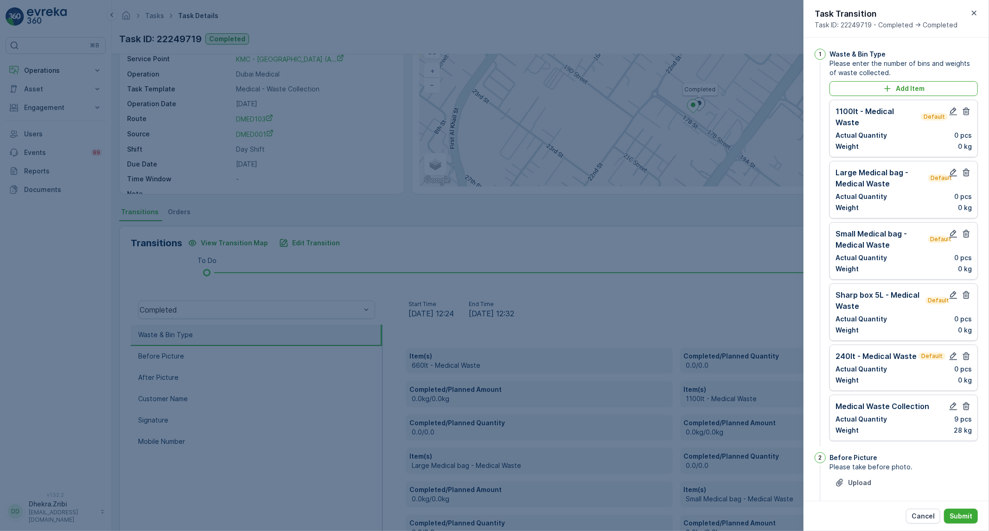
click at [961, 114] on icon "button" at bounding box center [965, 111] width 9 height 9
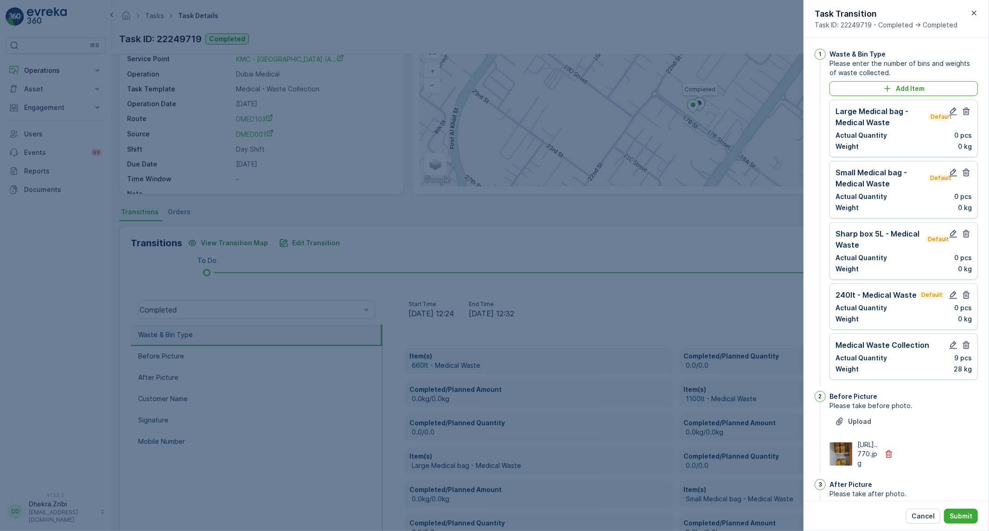
click at [961, 114] on icon "button" at bounding box center [965, 111] width 9 height 9
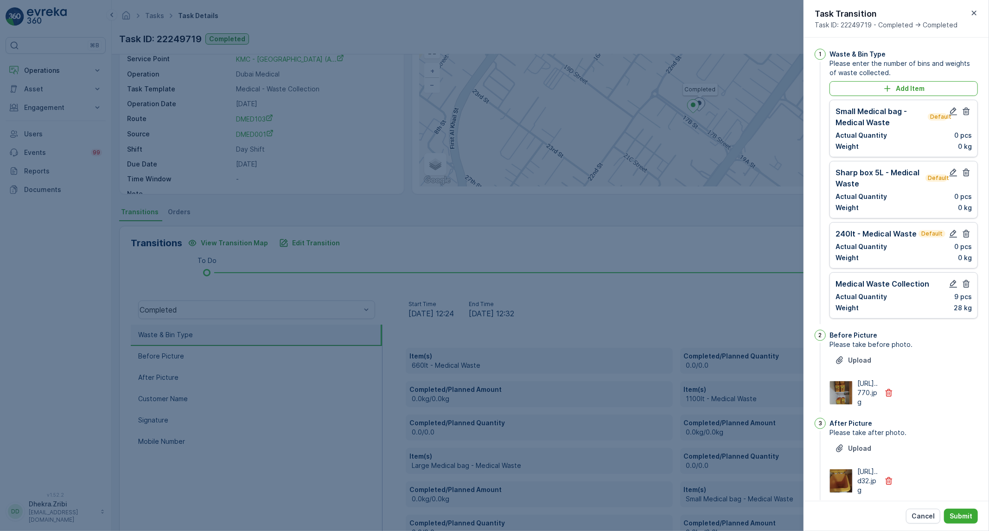
click at [961, 114] on icon "button" at bounding box center [965, 111] width 9 height 9
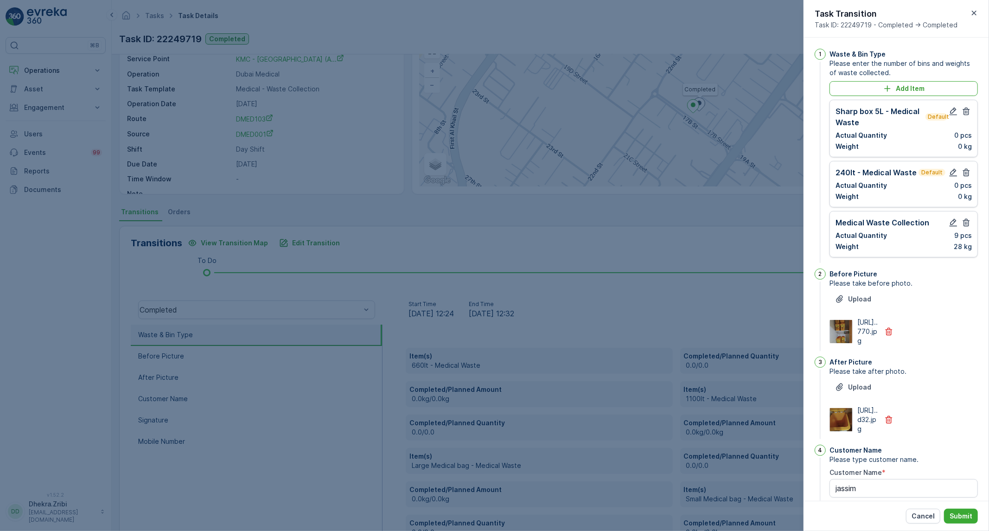
click at [961, 114] on icon "button" at bounding box center [965, 111] width 9 height 9
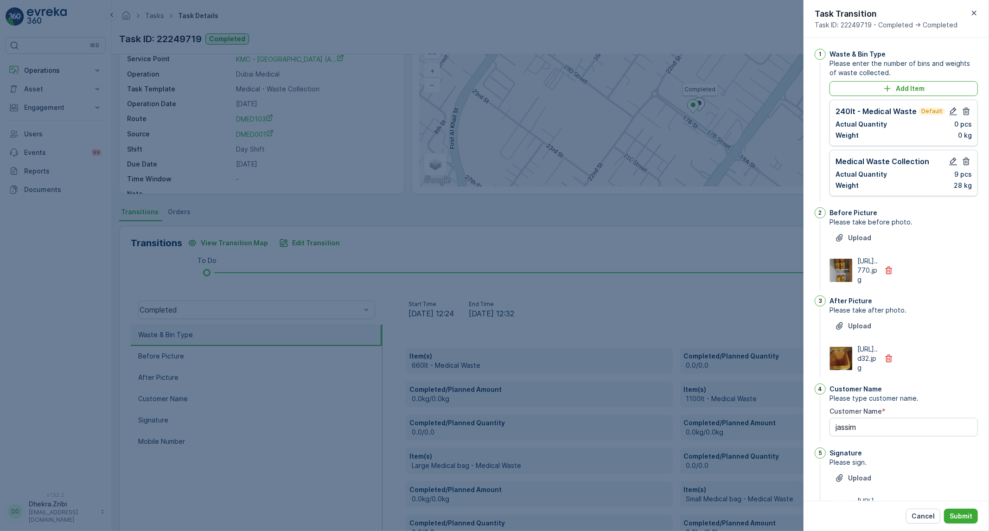
click at [961, 114] on icon "button" at bounding box center [965, 111] width 9 height 9
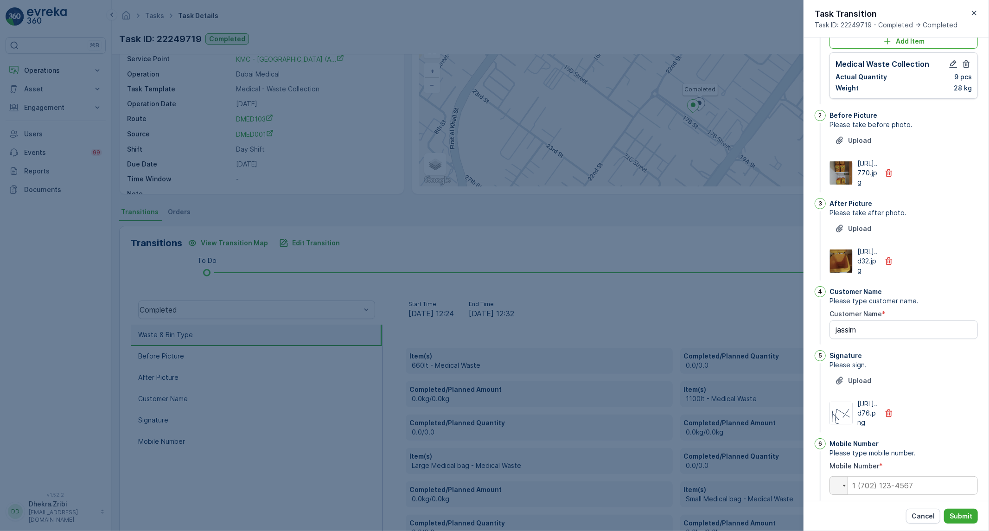
scroll to position [119, 0]
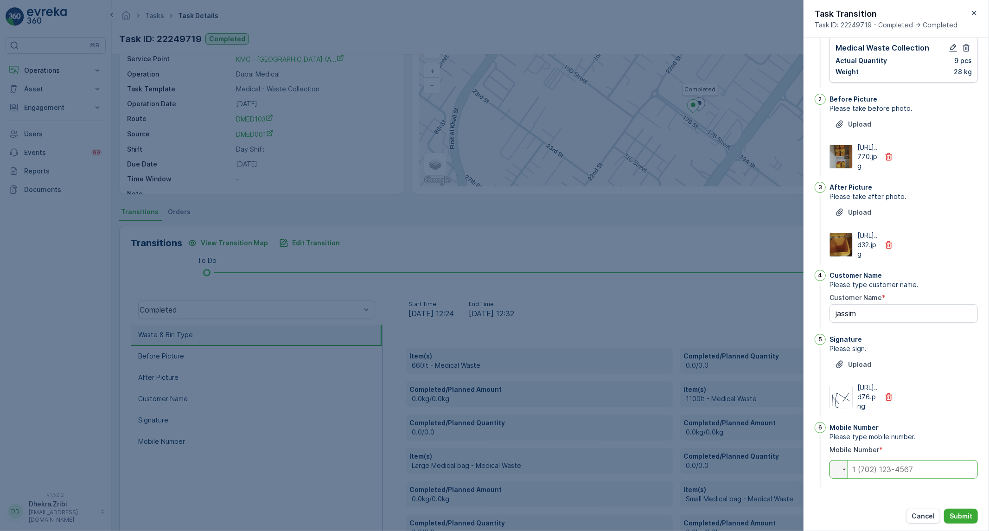
click at [911, 470] on input "tel" at bounding box center [903, 469] width 148 height 19
paste input "+509 6069-50"
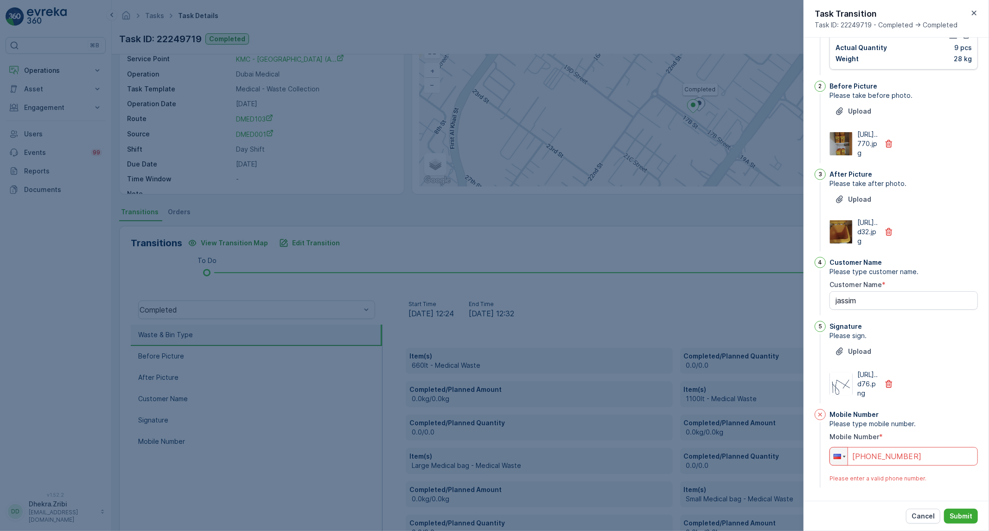
drag, startPoint x: 922, startPoint y: 467, endPoint x: 779, endPoint y: 471, distance: 143.7
click at [779, 471] on div "Tasks Task Details Renuterra ( +04:00 ) Task ID: 22249719 Completed Details Tas…" at bounding box center [550, 265] width 877 height 531
type input "+"
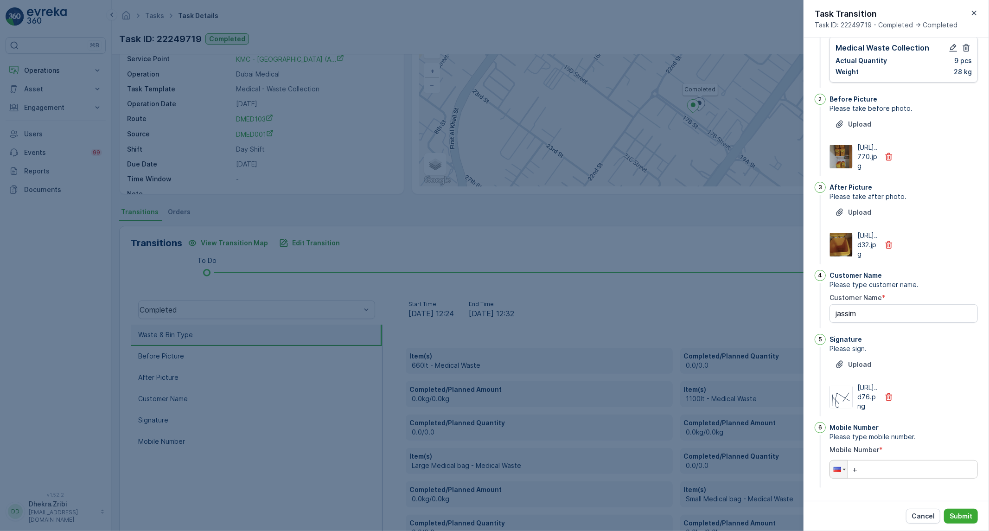
click at [709, 316] on div at bounding box center [494, 265] width 989 height 531
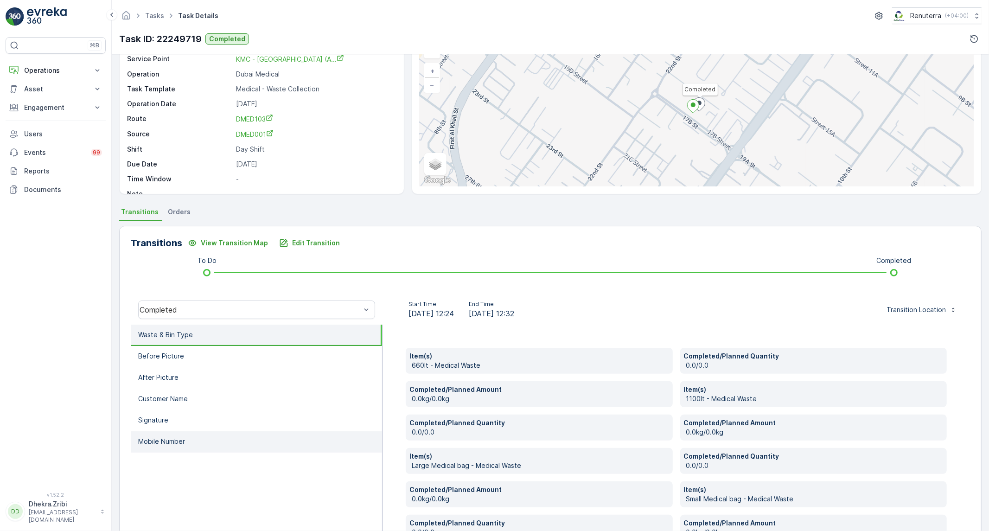
click at [223, 443] on li "Mobile Number" at bounding box center [256, 441] width 251 height 21
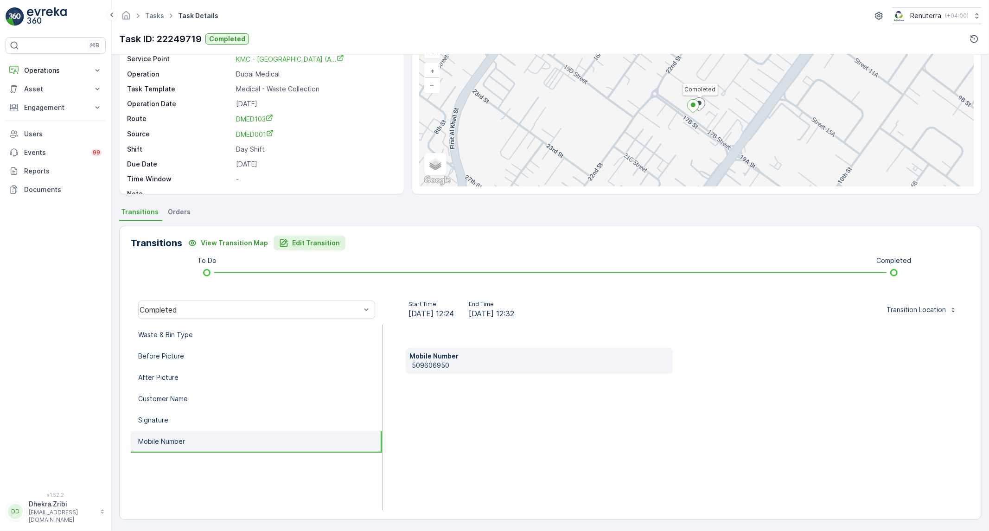
click at [324, 242] on p "Edit Transition" at bounding box center [316, 242] width 48 height 9
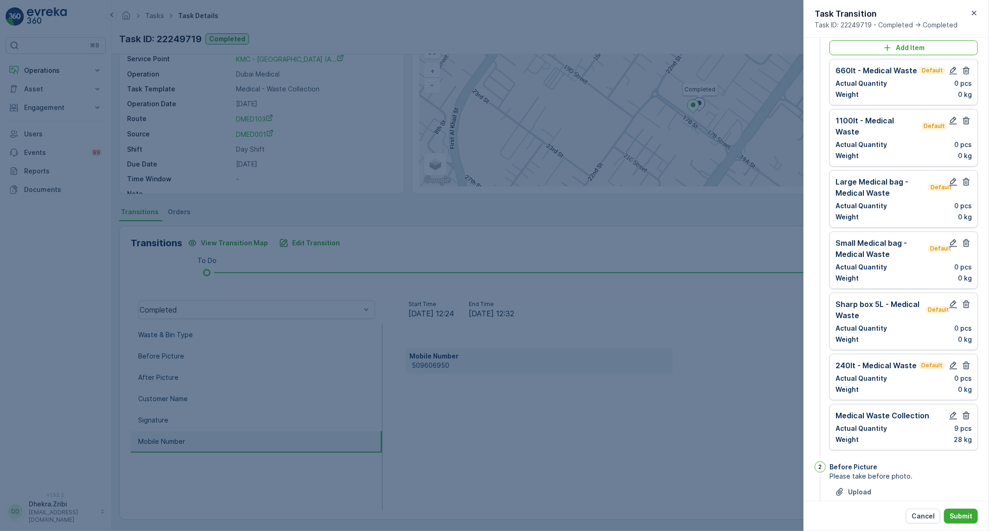
scroll to position [0, 0]
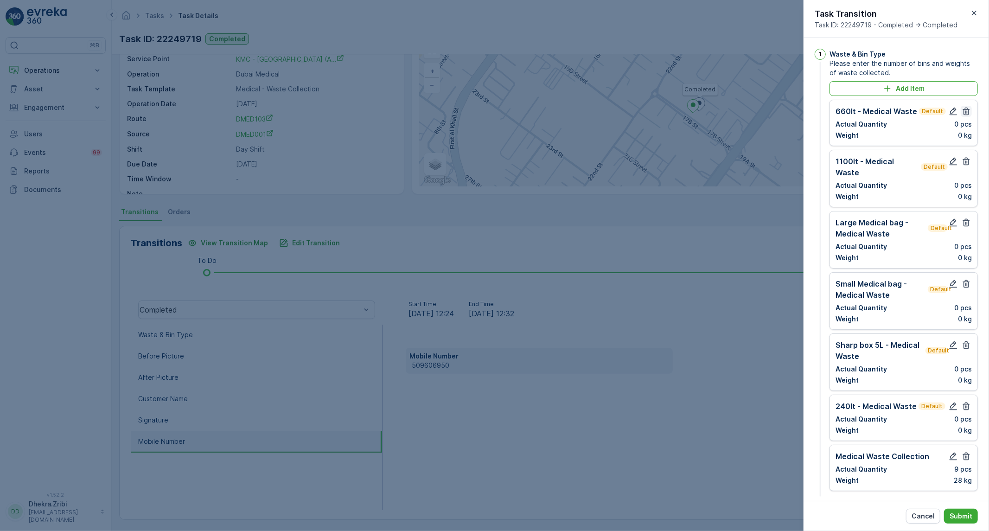
click at [961, 115] on icon "button" at bounding box center [965, 111] width 9 height 9
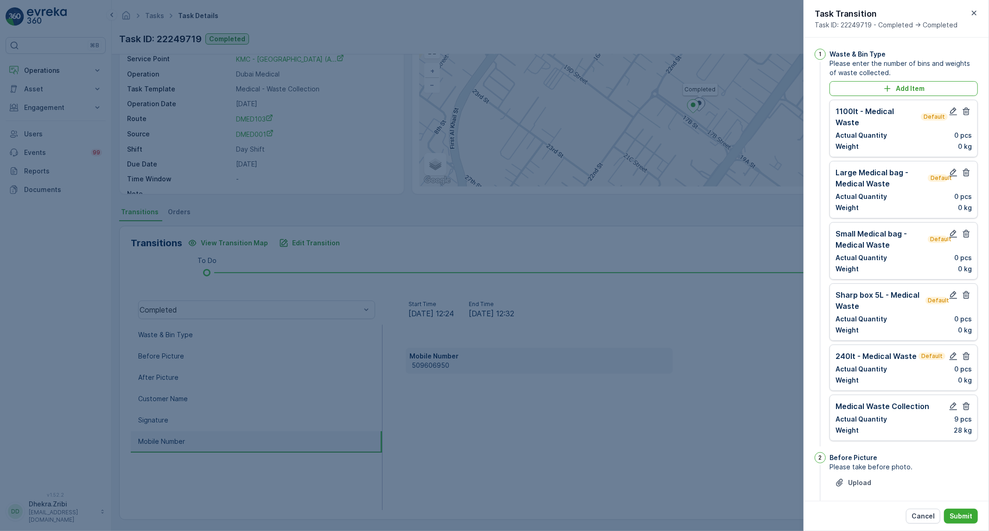
click at [961, 115] on icon "button" at bounding box center [965, 111] width 9 height 9
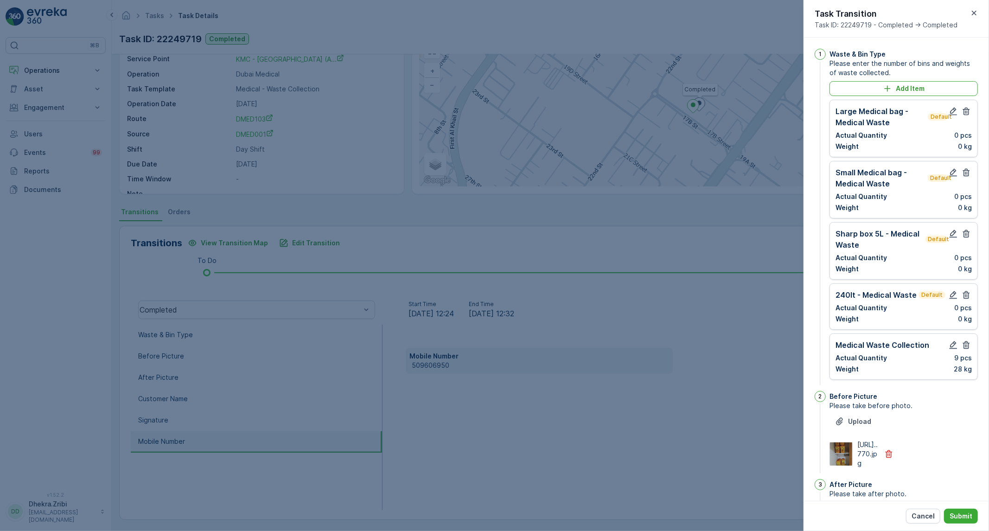
click at [961, 115] on icon "button" at bounding box center [965, 111] width 9 height 9
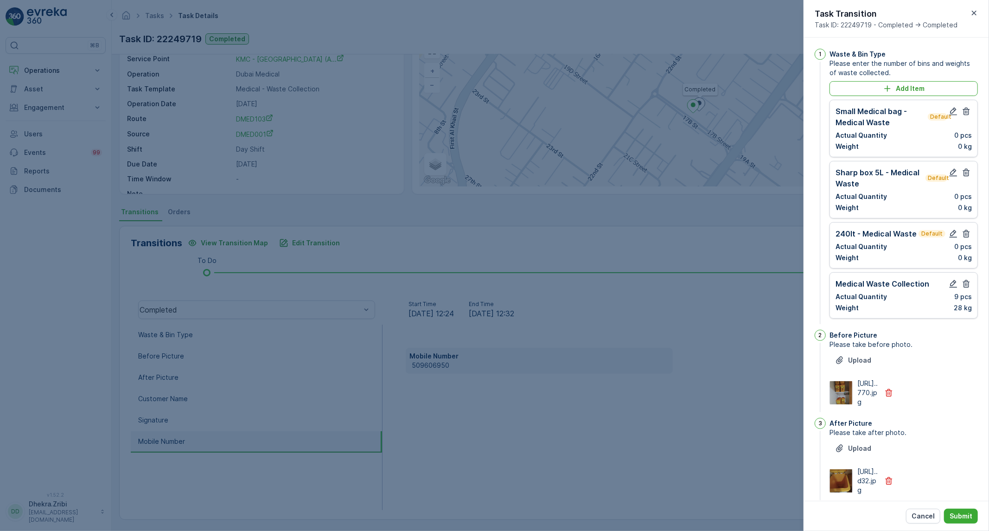
click at [961, 115] on icon "button" at bounding box center [965, 111] width 9 height 9
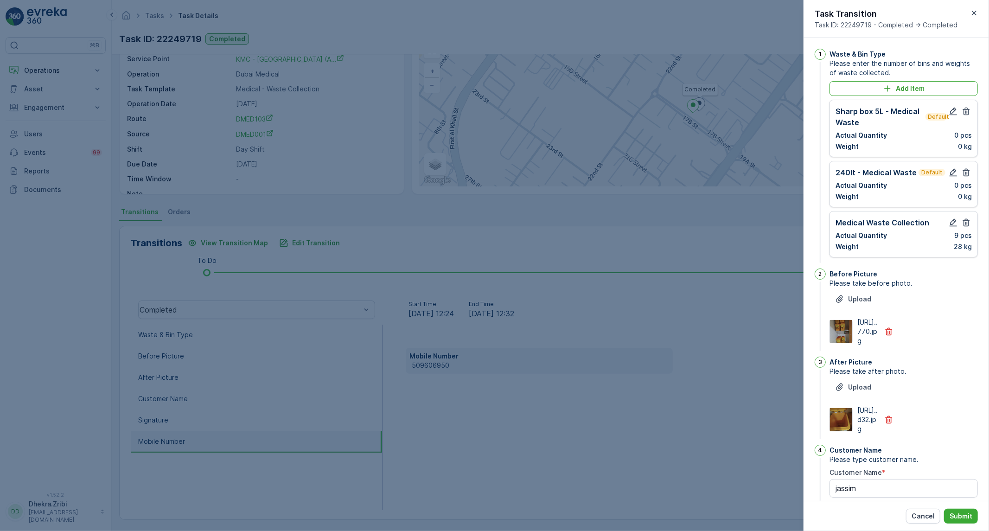
click at [961, 115] on icon "button" at bounding box center [965, 111] width 9 height 9
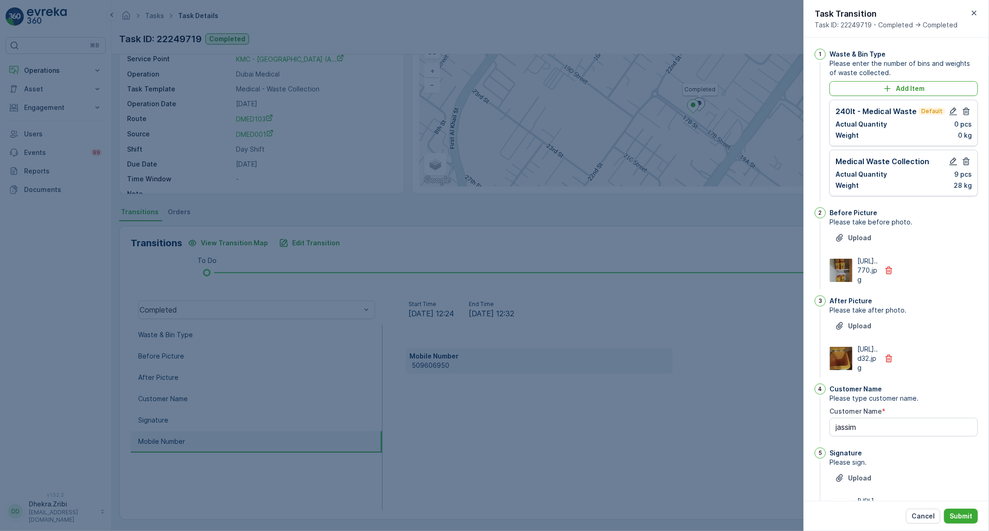
click at [961, 115] on icon "button" at bounding box center [965, 111] width 9 height 9
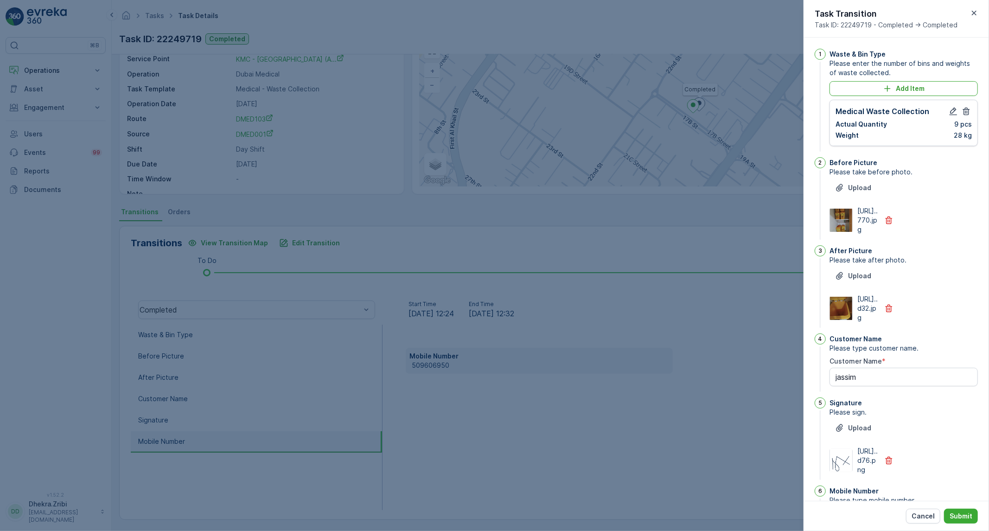
click at [736, 245] on div at bounding box center [494, 265] width 989 height 531
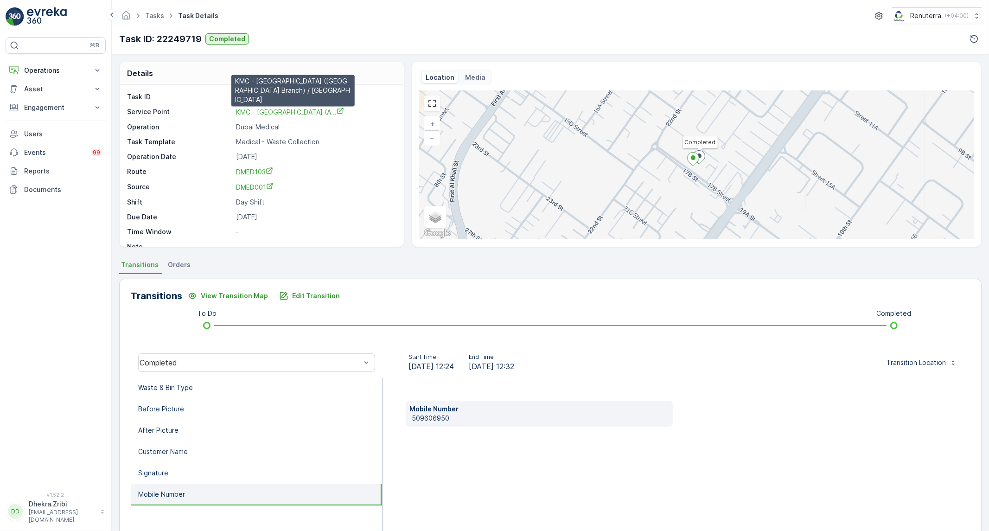
click at [299, 108] on link "KMC - Karama Medical Center (A..." at bounding box center [290, 111] width 108 height 9
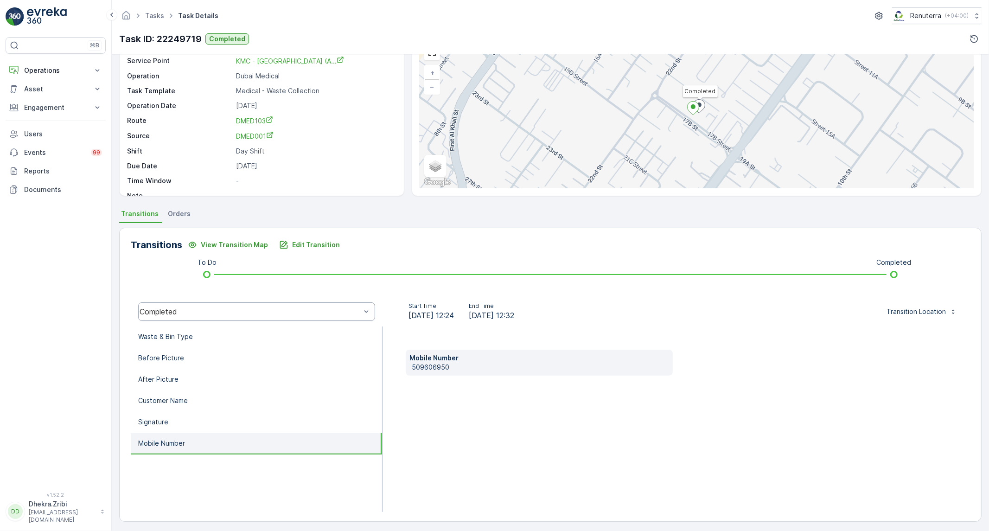
scroll to position [53, 0]
click at [336, 242] on button "Edit Transition" at bounding box center [310, 242] width 72 height 15
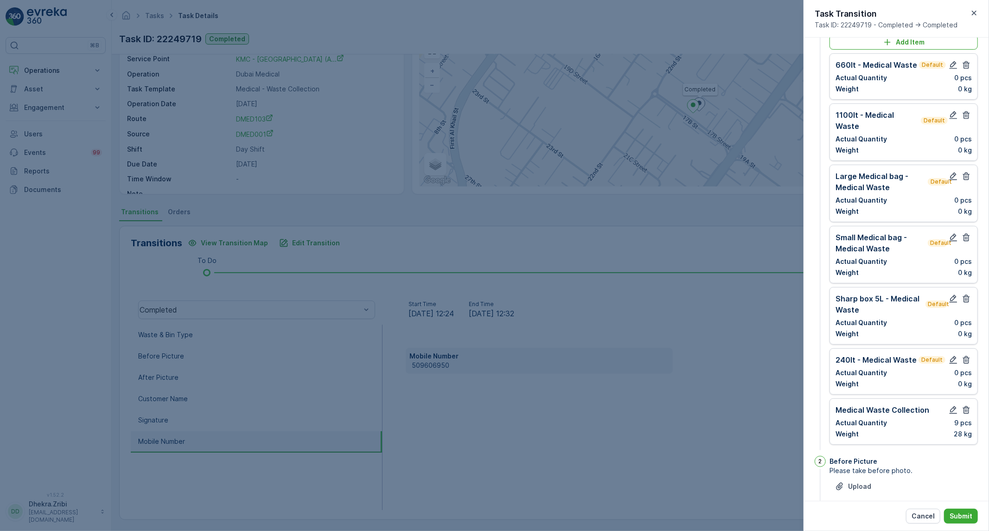
scroll to position [0, 0]
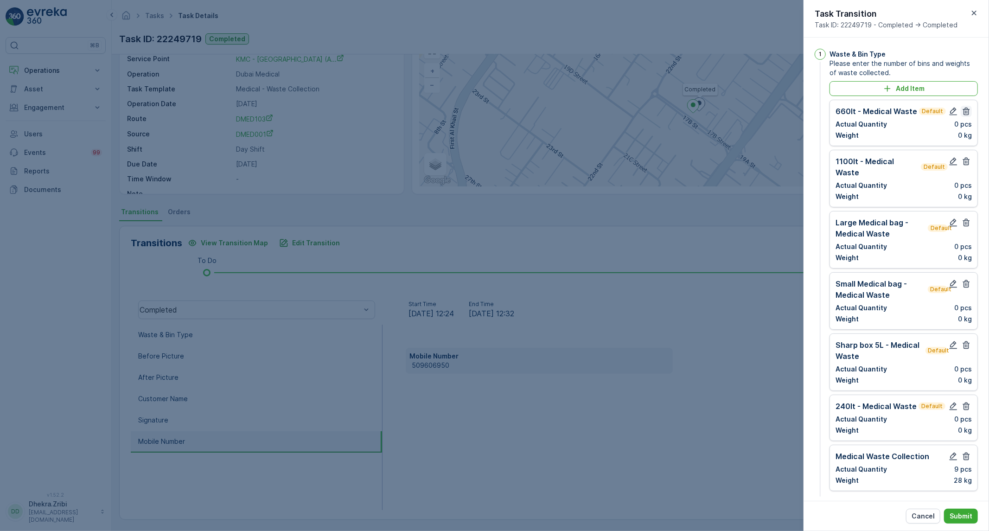
click at [966, 114] on icon "button" at bounding box center [965, 111] width 9 height 9
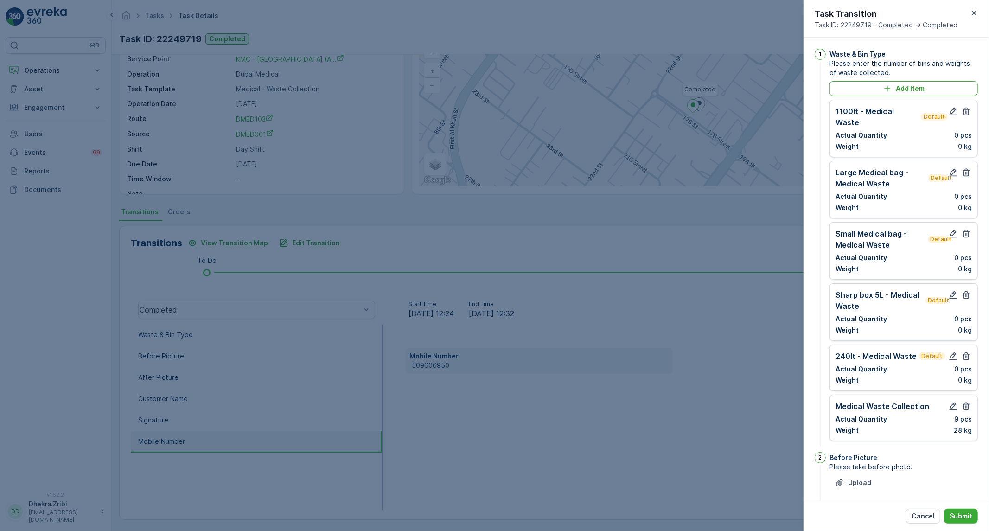
click at [966, 114] on icon "button" at bounding box center [965, 111] width 9 height 9
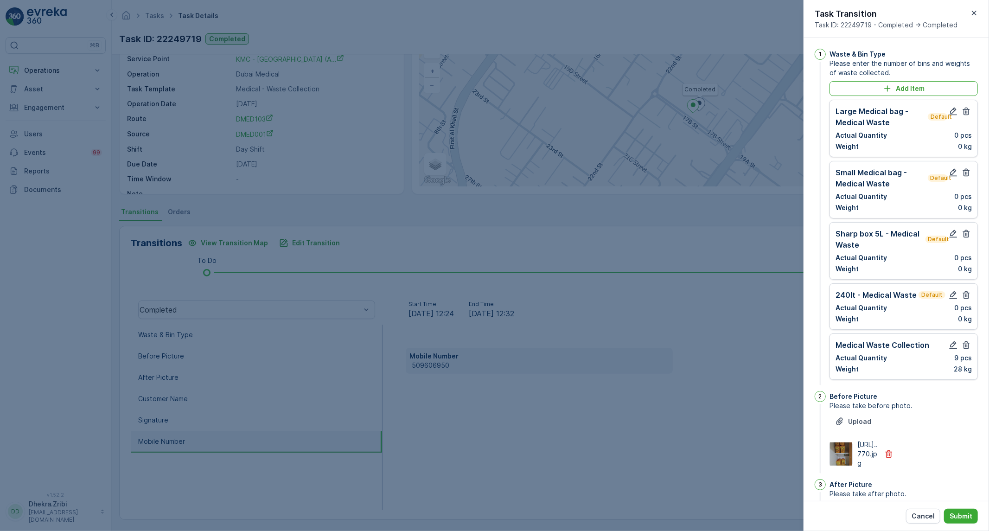
click at [966, 114] on icon "button" at bounding box center [965, 111] width 9 height 9
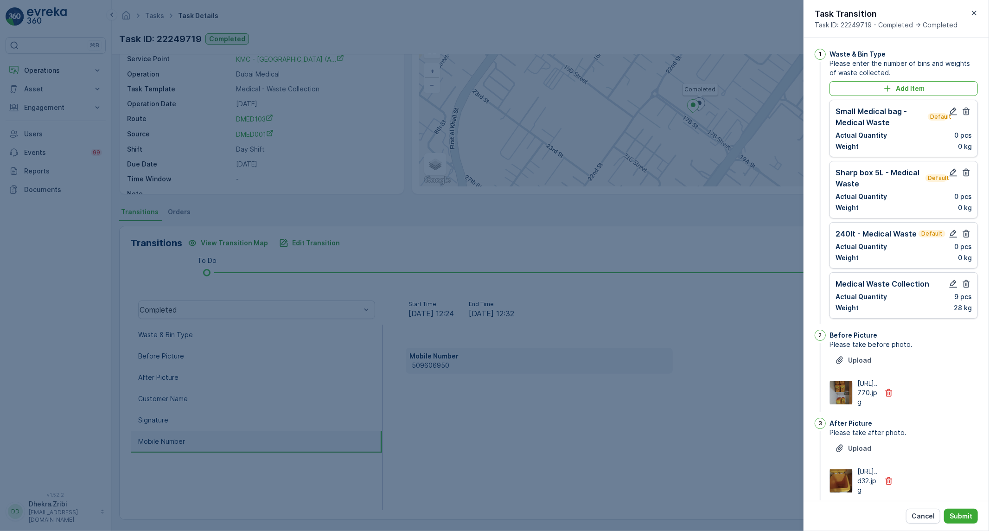
click at [966, 114] on icon "button" at bounding box center [965, 111] width 9 height 9
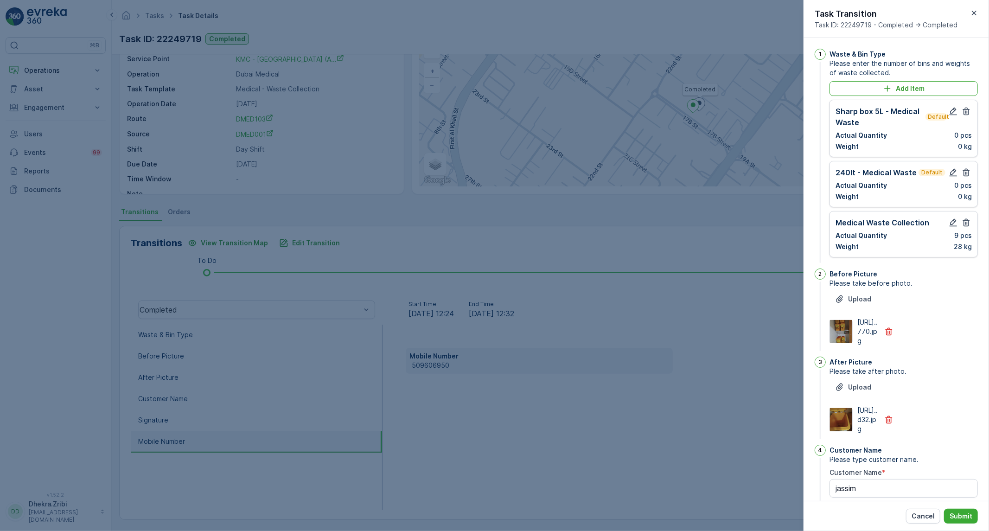
click at [966, 114] on icon "button" at bounding box center [965, 111] width 9 height 9
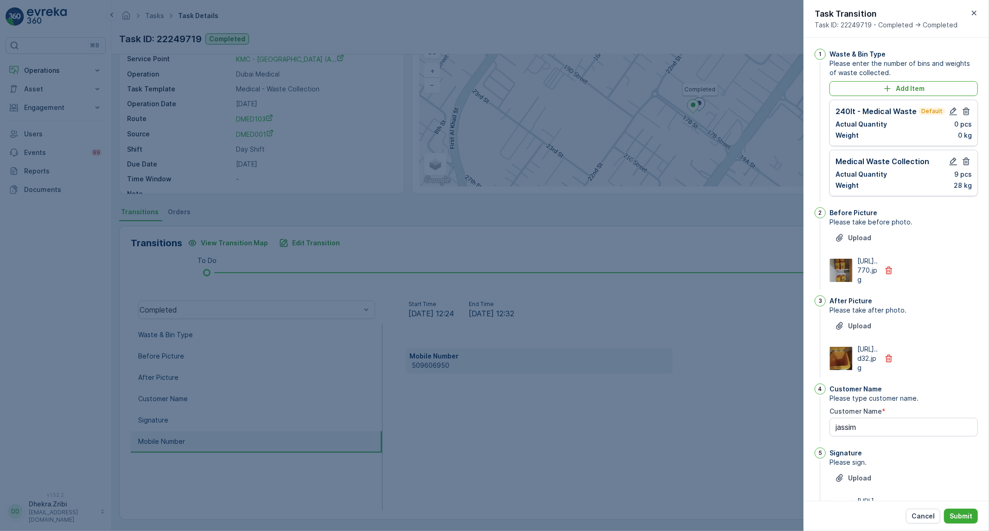
click at [966, 114] on icon "button" at bounding box center [965, 111] width 9 height 9
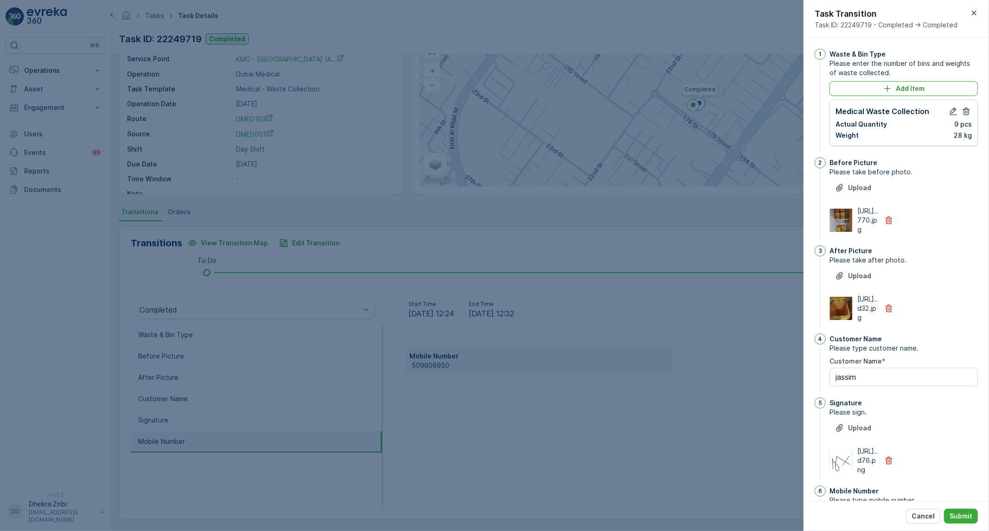
scroll to position [119, 0]
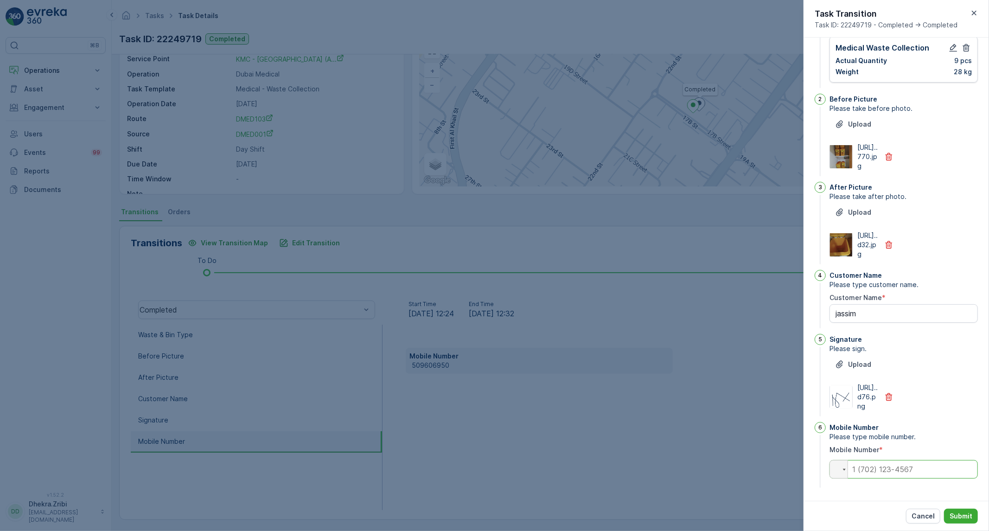
click at [924, 468] on input "tel" at bounding box center [903, 469] width 148 height 19
type input "0509606950"
click at [961, 521] on button "Submit" at bounding box center [961, 516] width 34 height 15
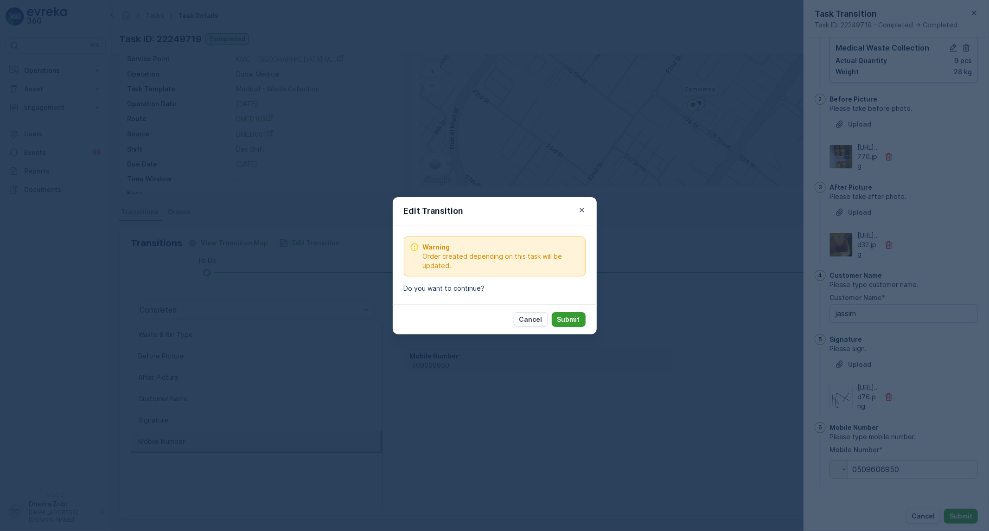
click at [568, 323] on p "Submit" at bounding box center [568, 319] width 23 height 9
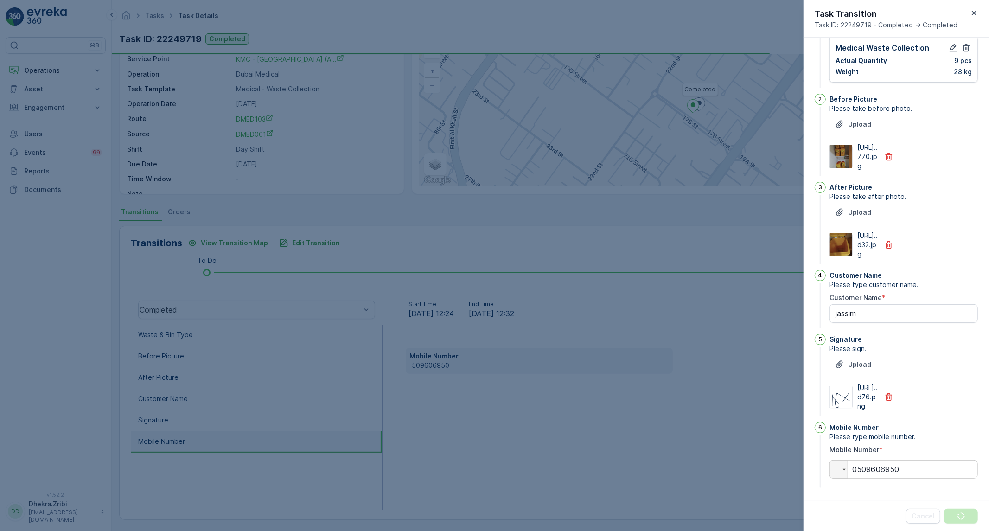
scroll to position [0, 0]
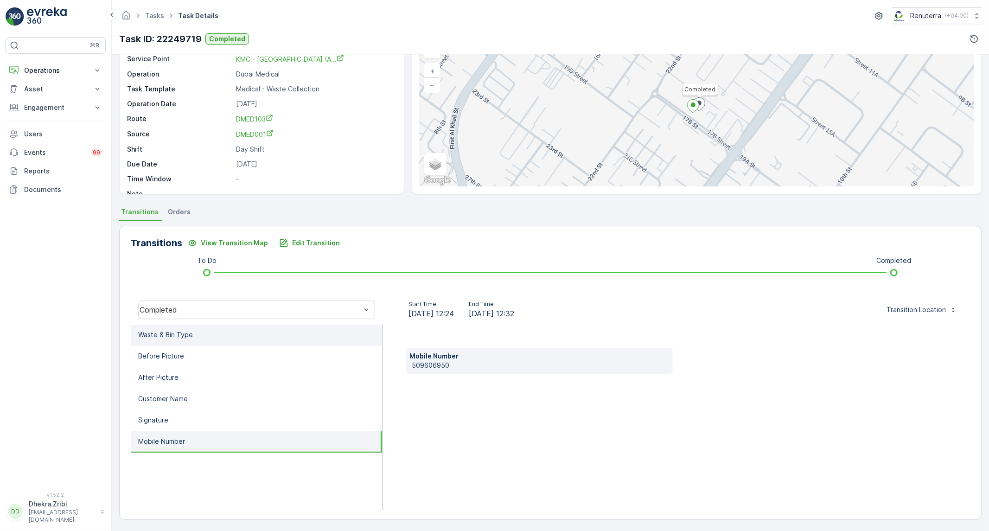
click at [143, 337] on p "Waste & Bin Type" at bounding box center [165, 334] width 55 height 9
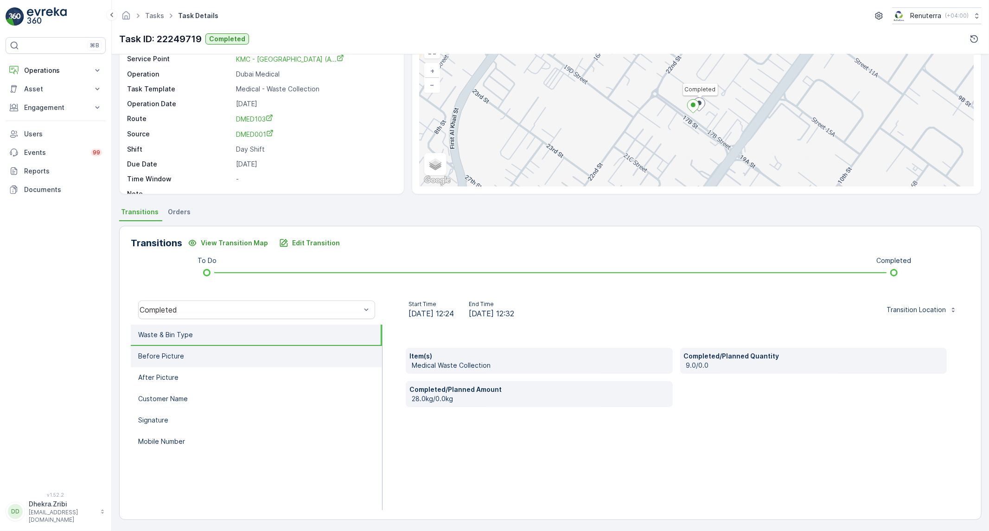
click at [224, 363] on li "Before Picture" at bounding box center [256, 356] width 251 height 21
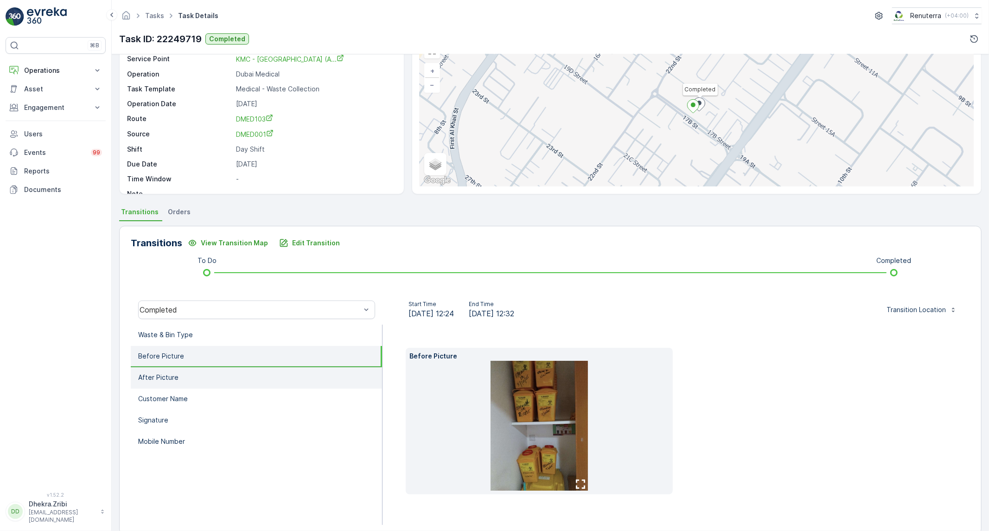
click at [210, 385] on li "After Picture" at bounding box center [256, 377] width 251 height 21
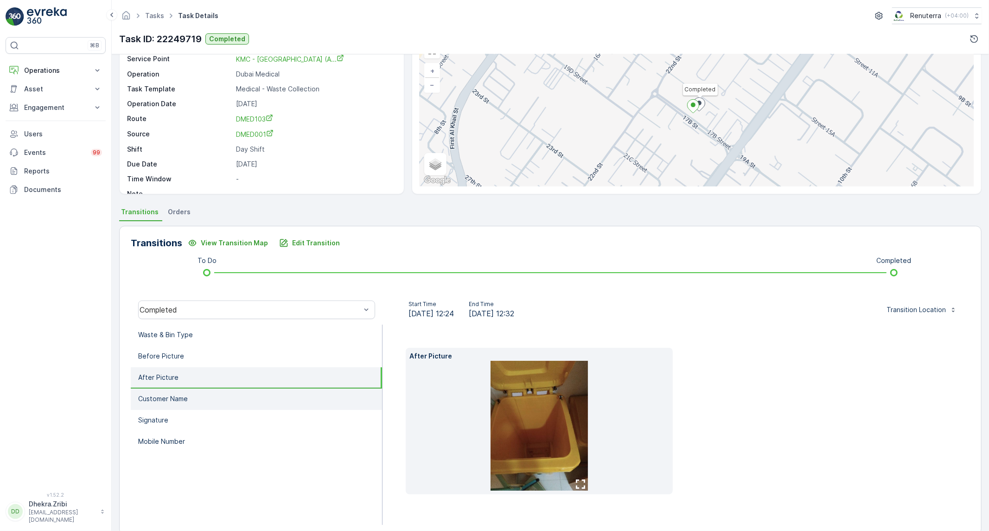
click at [196, 400] on li "Customer Name" at bounding box center [256, 398] width 251 height 21
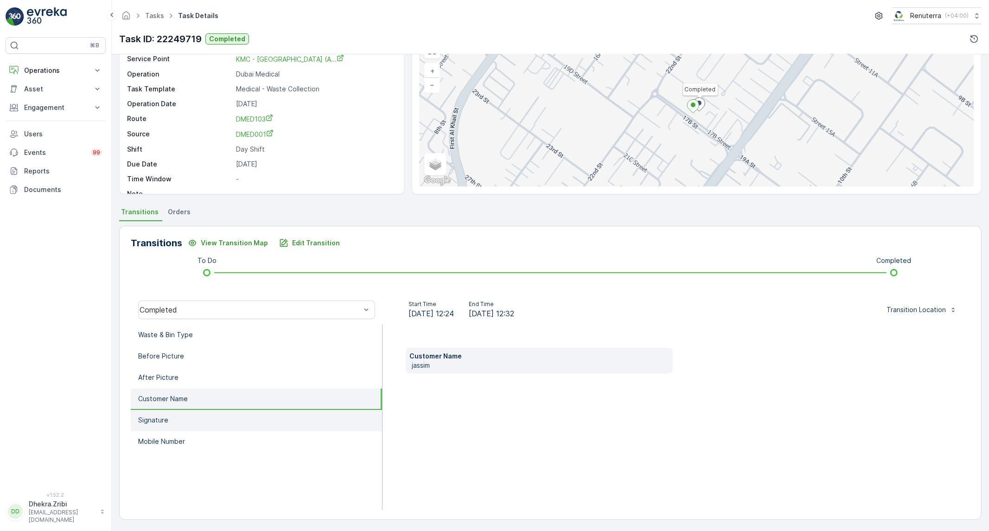
click at [168, 426] on li "Signature" at bounding box center [256, 420] width 251 height 21
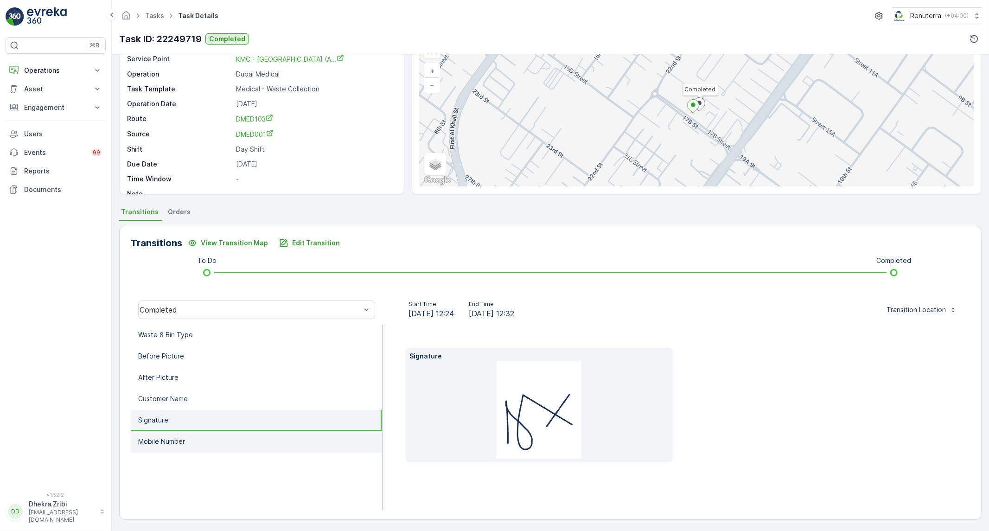
click at [182, 433] on li "Mobile Number" at bounding box center [256, 441] width 251 height 21
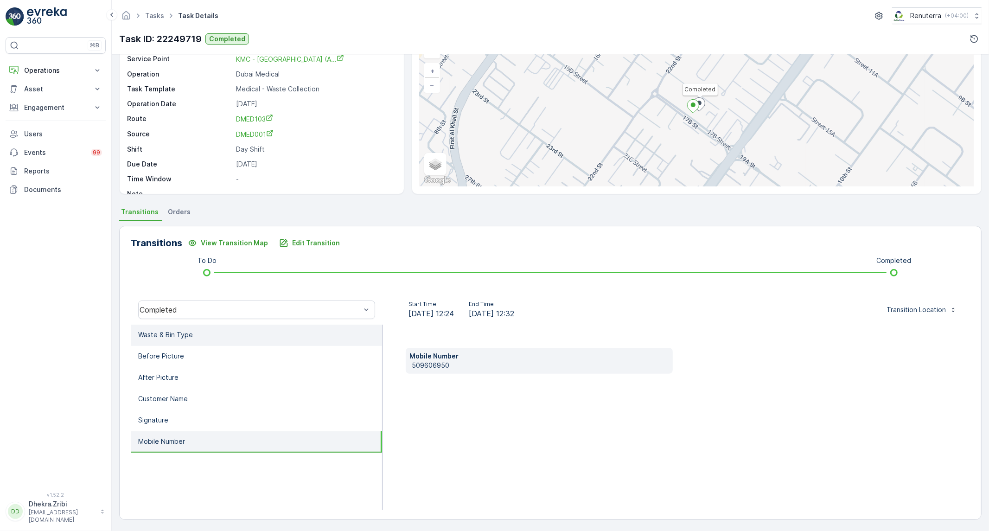
click at [190, 340] on li "Waste & Bin Type" at bounding box center [256, 334] width 251 height 21
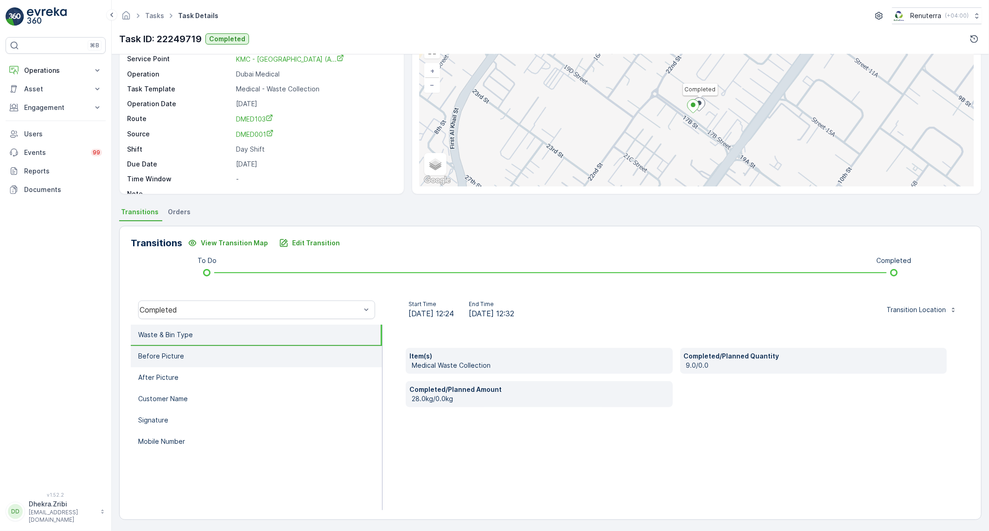
click at [250, 358] on li "Before Picture" at bounding box center [256, 356] width 251 height 21
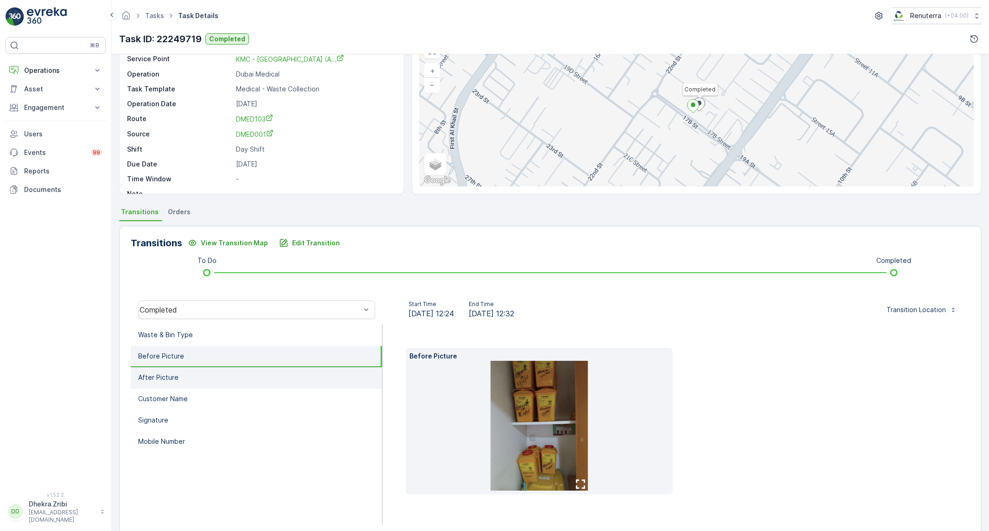
click at [234, 377] on li "After Picture" at bounding box center [256, 377] width 251 height 21
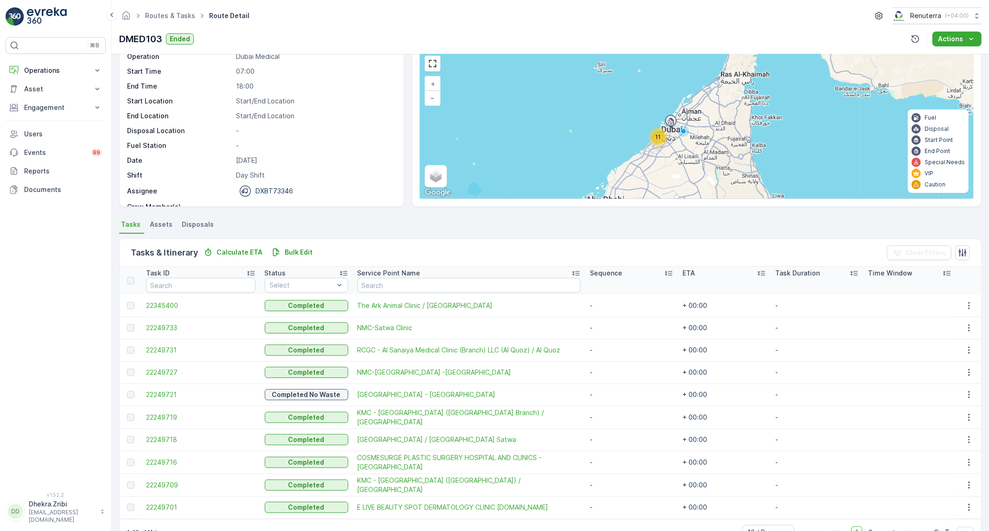
scroll to position [51, 0]
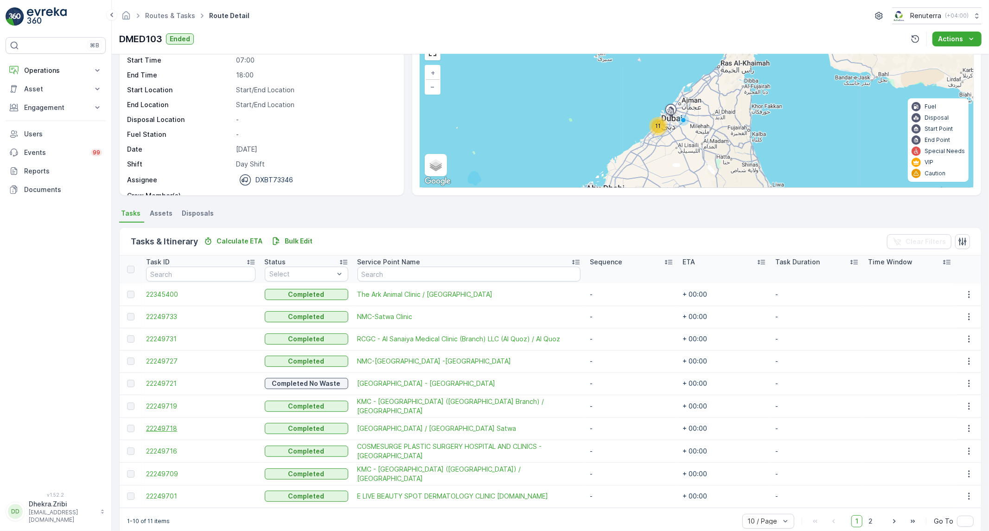
click at [156, 427] on span "22249718" at bounding box center [200, 428] width 109 height 9
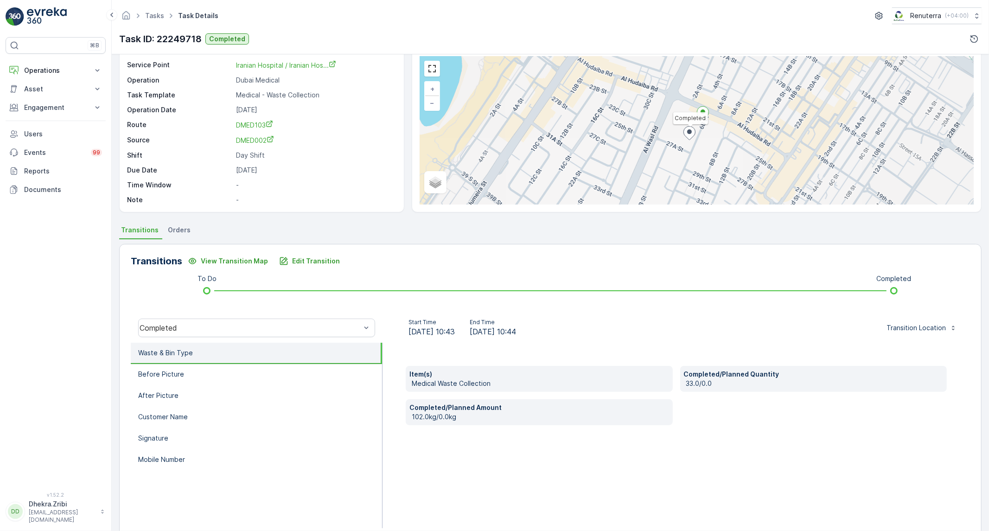
scroll to position [53, 0]
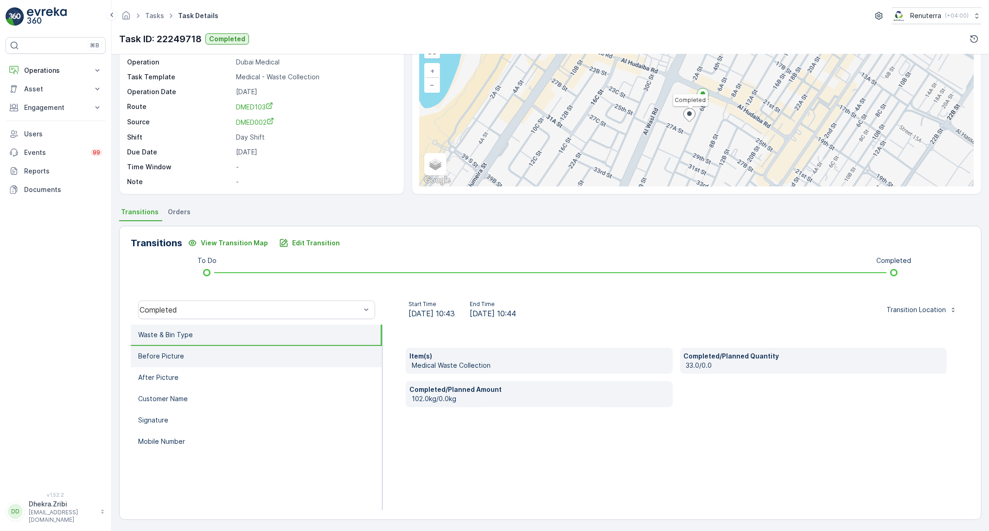
click at [256, 351] on li "Before Picture" at bounding box center [256, 356] width 251 height 21
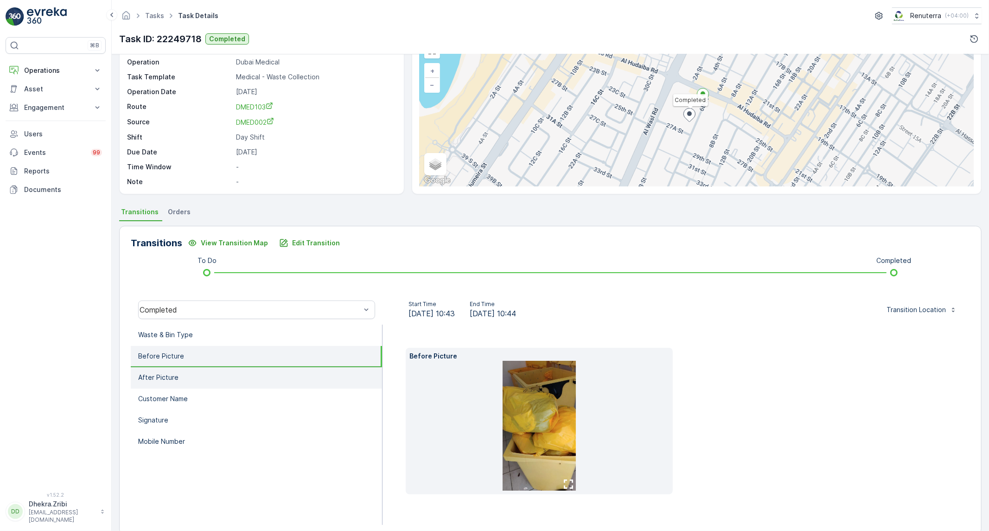
click at [205, 374] on li "After Picture" at bounding box center [256, 377] width 251 height 21
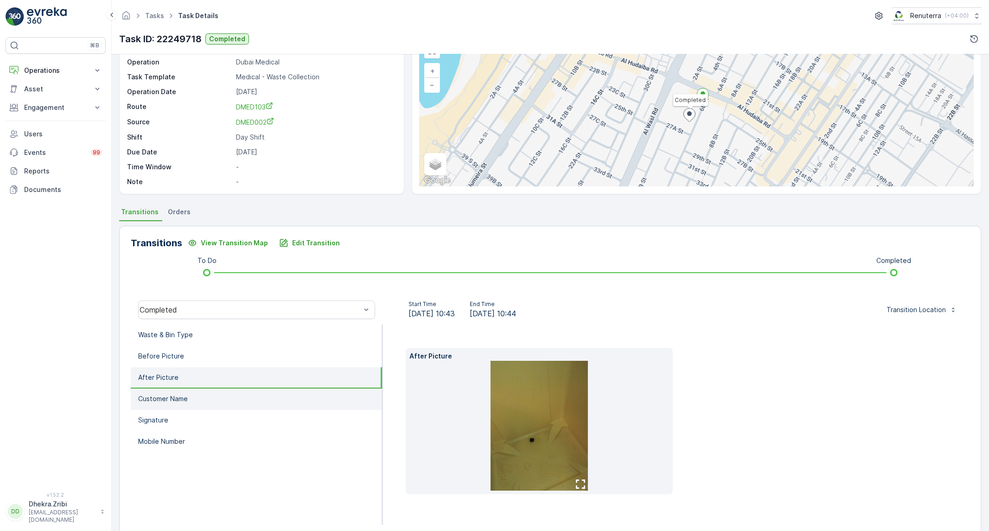
click at [155, 403] on li "Customer Name" at bounding box center [256, 398] width 251 height 21
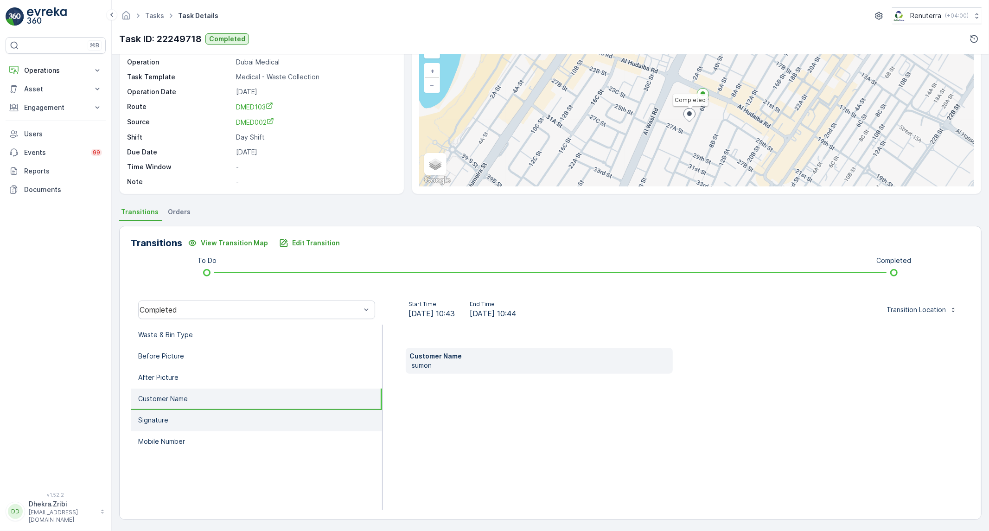
click at [154, 421] on p "Signature" at bounding box center [153, 419] width 30 height 9
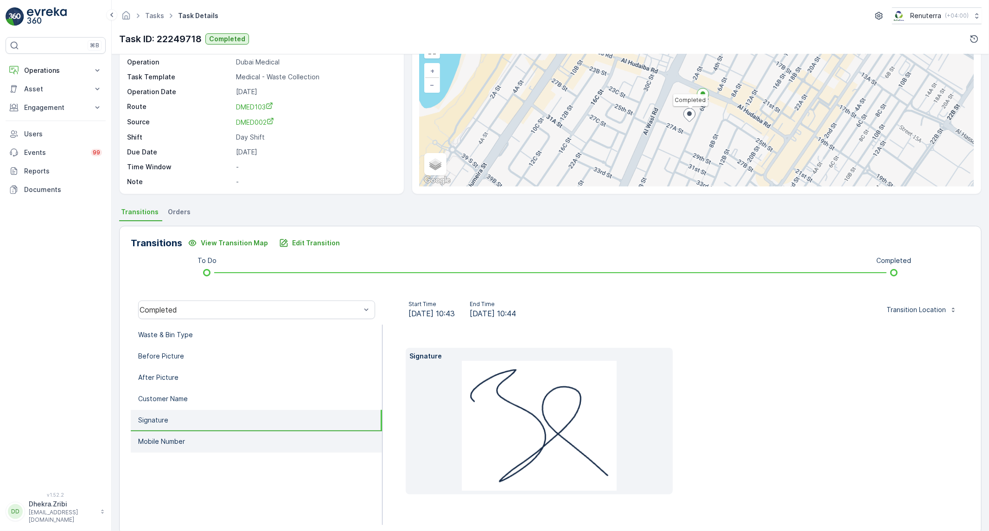
click at [172, 446] on li "Mobile Number" at bounding box center [256, 441] width 251 height 21
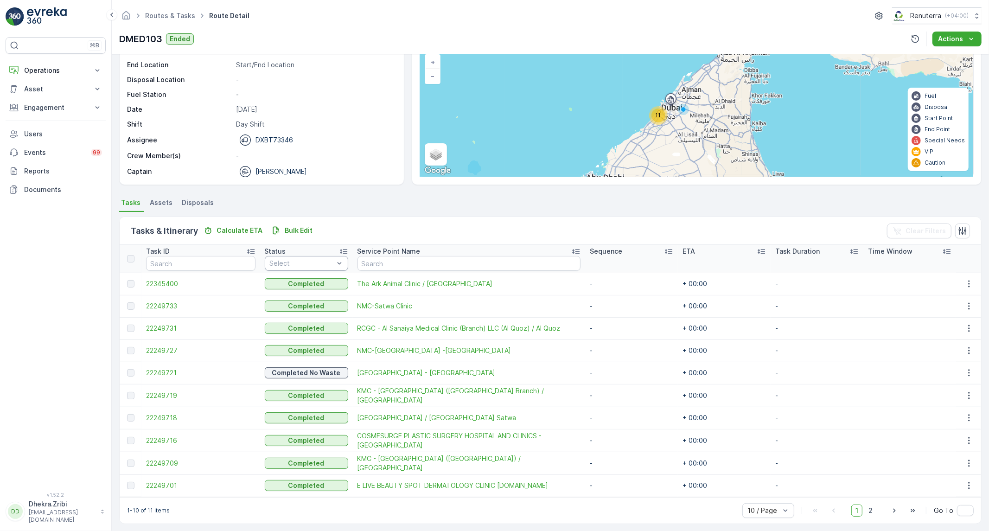
scroll to position [65, 0]
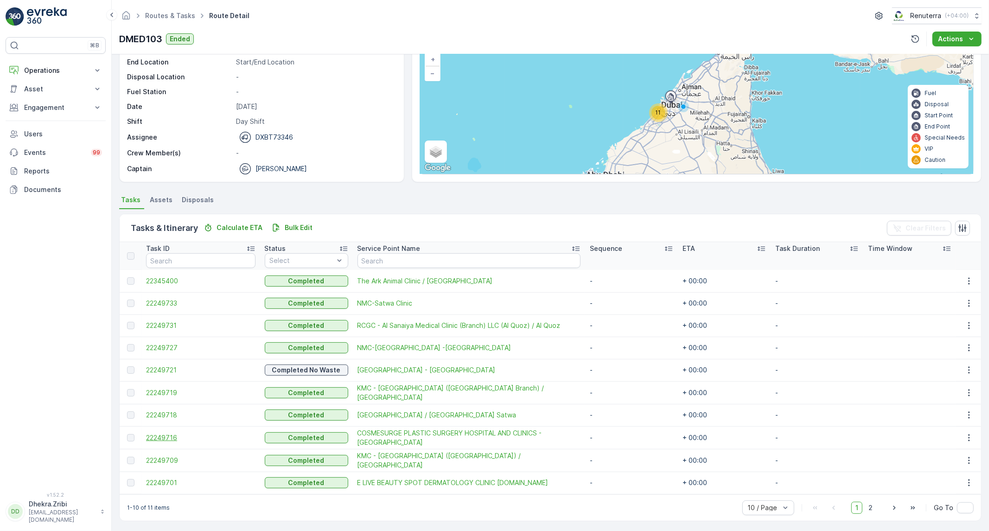
click at [164, 438] on span "22249716" at bounding box center [200, 437] width 109 height 9
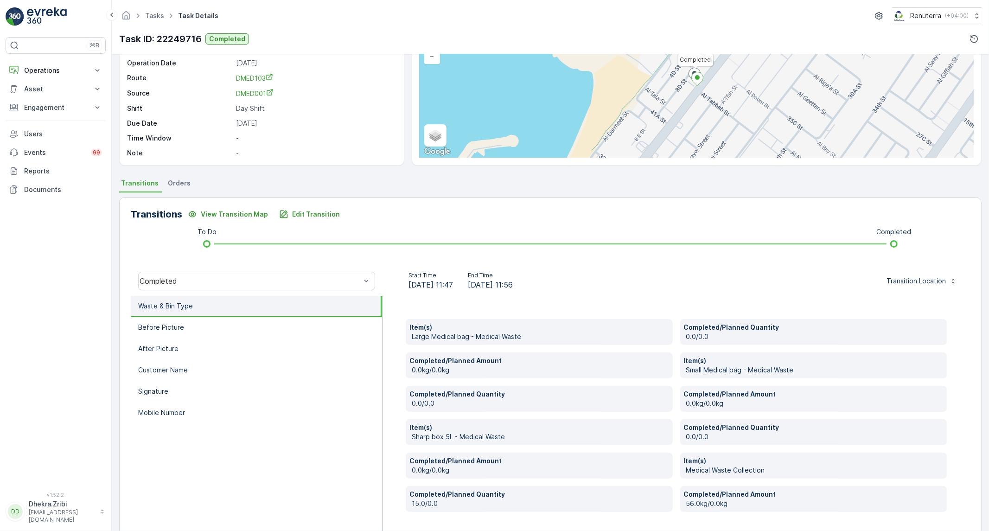
scroll to position [114, 0]
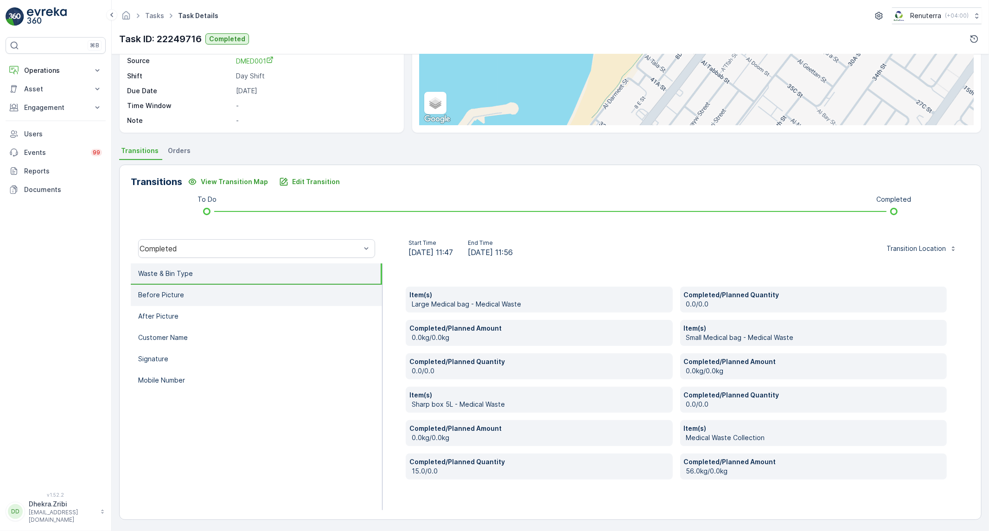
click at [210, 289] on li "Before Picture" at bounding box center [256, 295] width 251 height 21
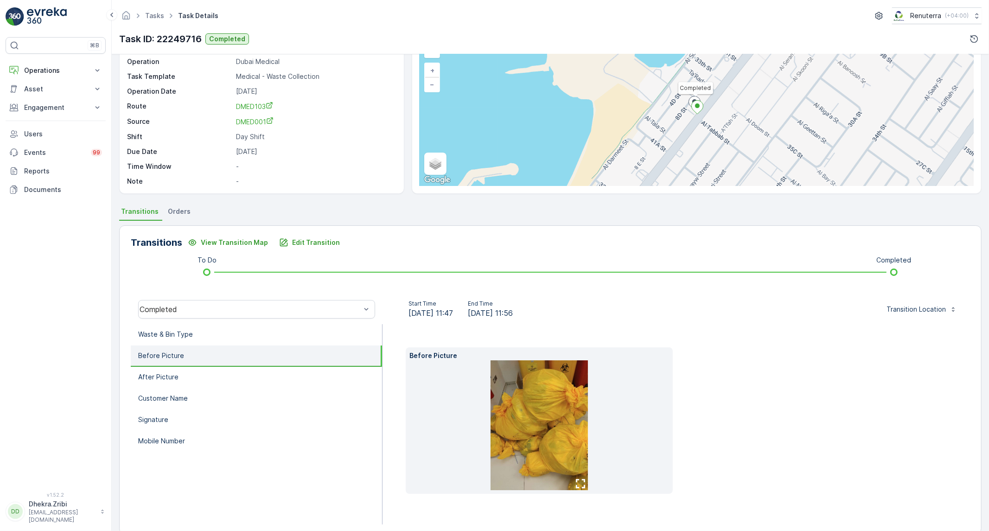
click at [177, 355] on p "Before Picture" at bounding box center [161, 355] width 46 height 9
click at [154, 383] on li "After Picture" at bounding box center [256, 377] width 251 height 21
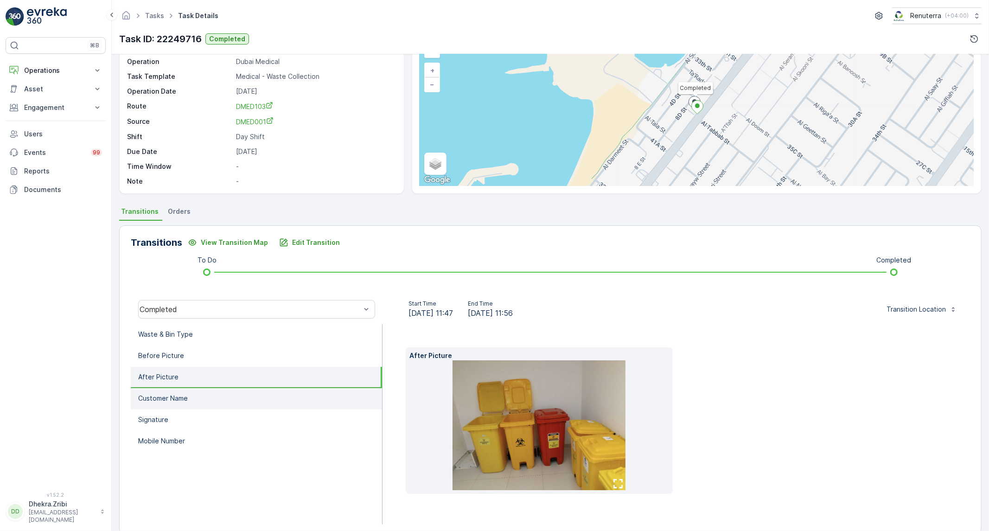
click at [191, 403] on li "Customer Name" at bounding box center [256, 398] width 251 height 21
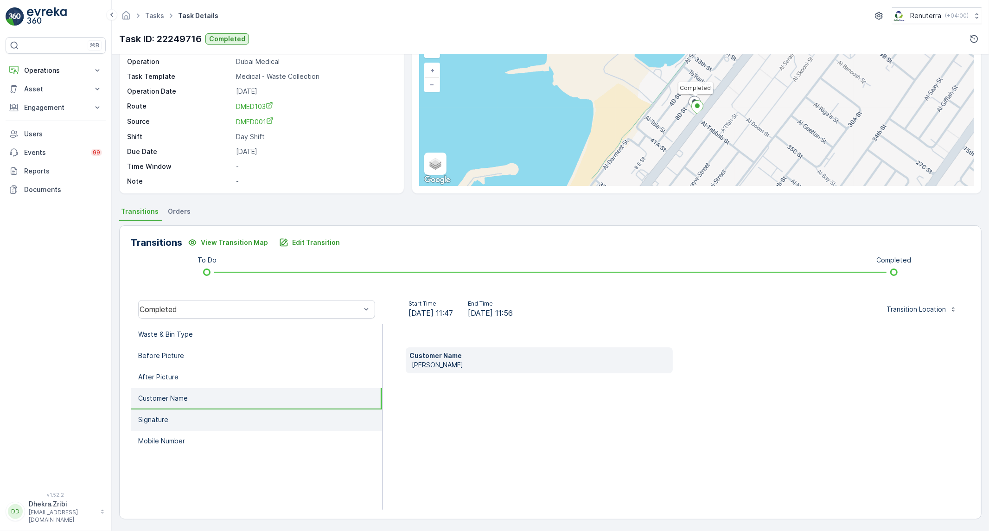
click at [184, 415] on li "Signature" at bounding box center [256, 419] width 251 height 21
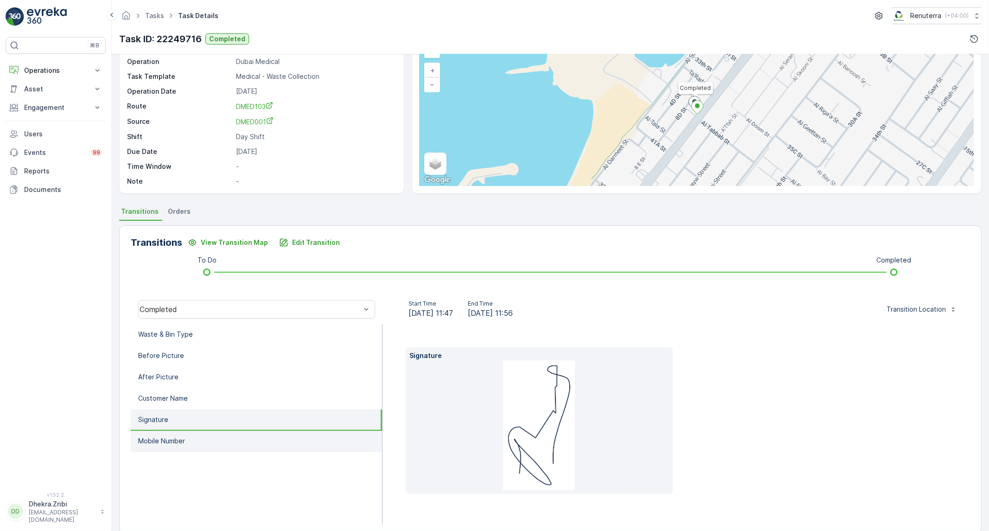
click at [175, 437] on p "Mobile Number" at bounding box center [161, 440] width 47 height 9
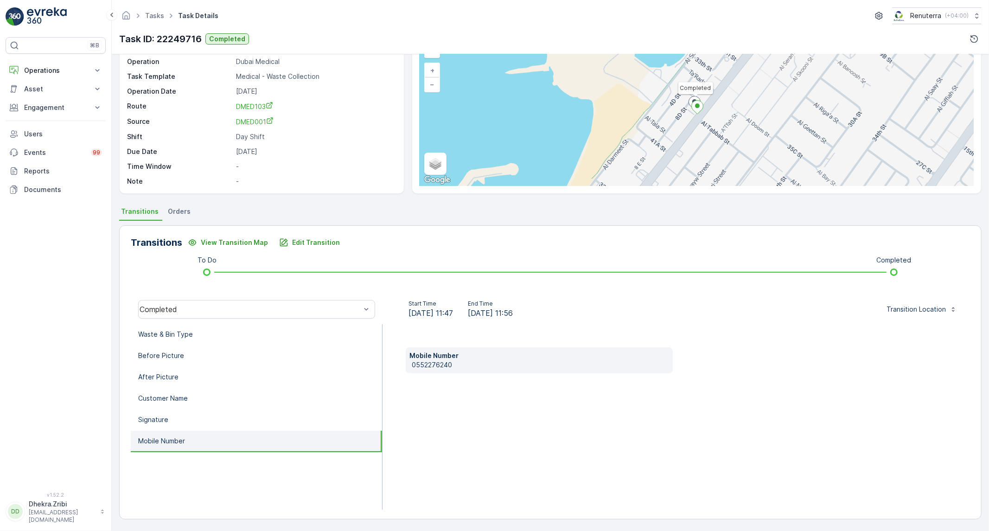
click at [434, 364] on p "0552276240" at bounding box center [540, 364] width 257 height 9
click at [306, 331] on li "Waste & Bin Type" at bounding box center [256, 334] width 251 height 21
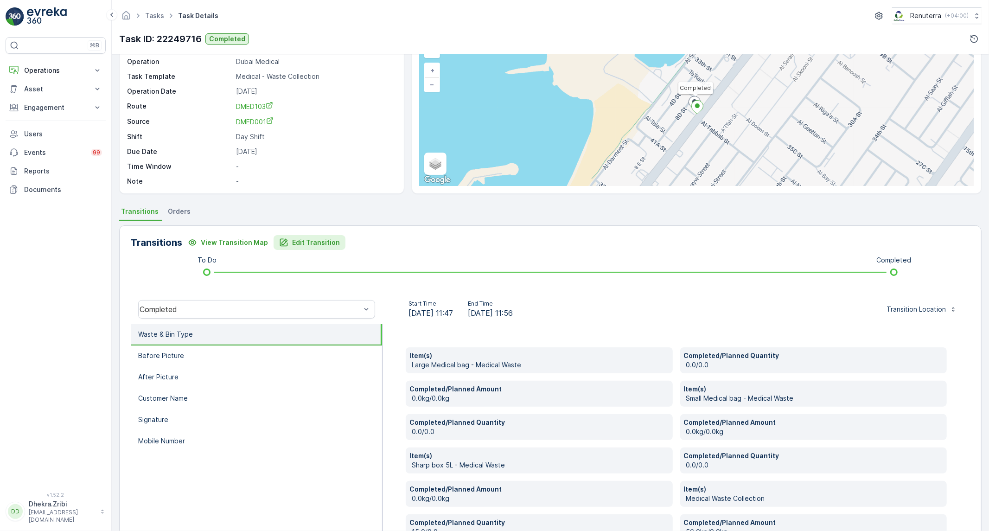
click at [309, 240] on p "Edit Transition" at bounding box center [316, 242] width 48 height 9
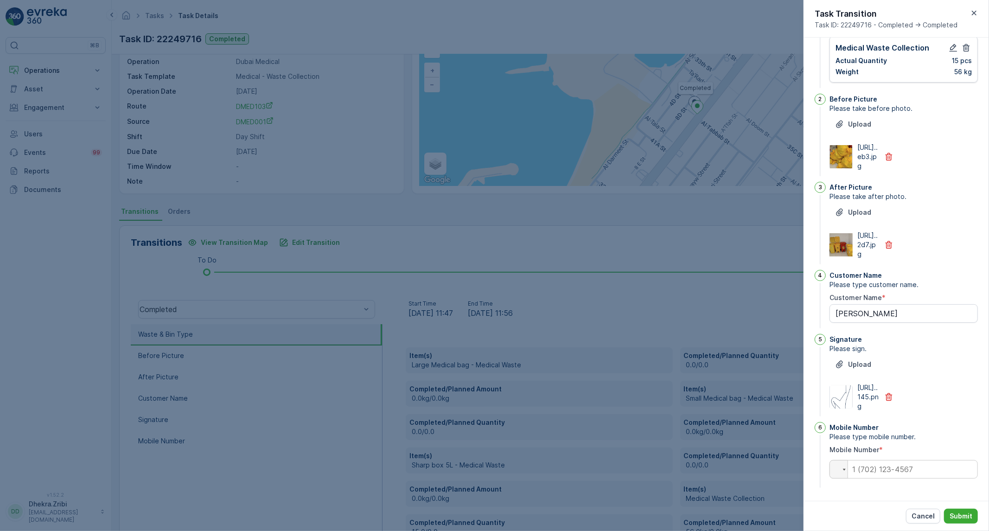
scroll to position [303, 0]
click at [902, 477] on input "tel" at bounding box center [903, 469] width 148 height 19
paste input "0552276240"
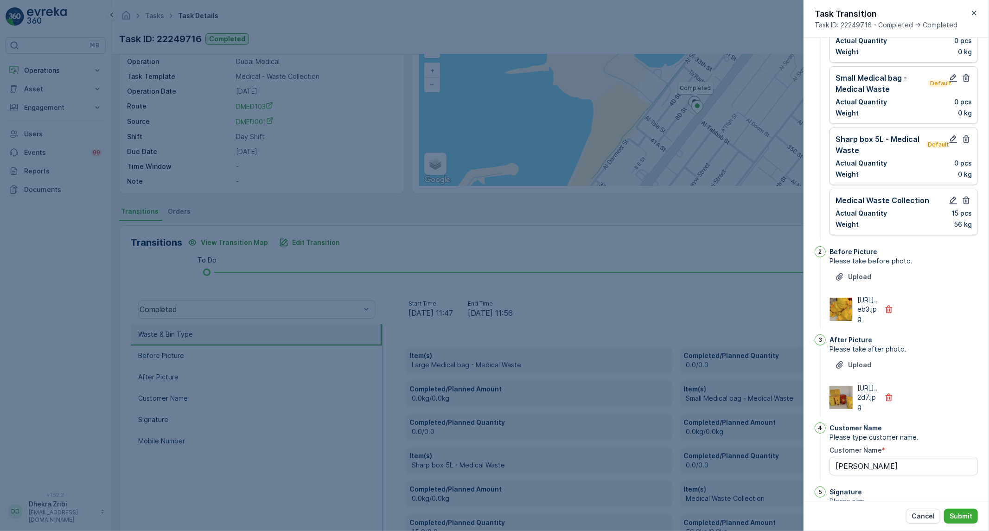
scroll to position [0, 0]
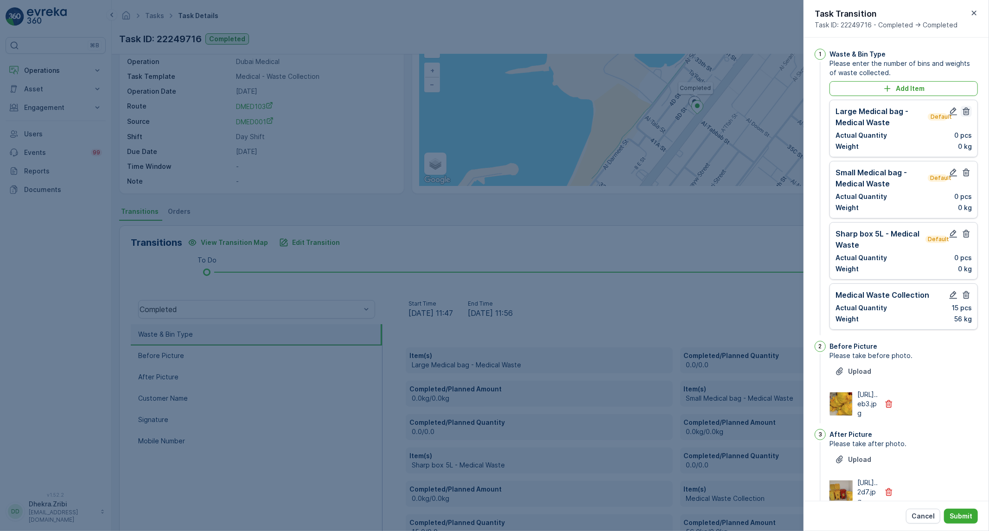
type input "0552276240"
click at [963, 115] on icon "button" at bounding box center [966, 112] width 7 height 8
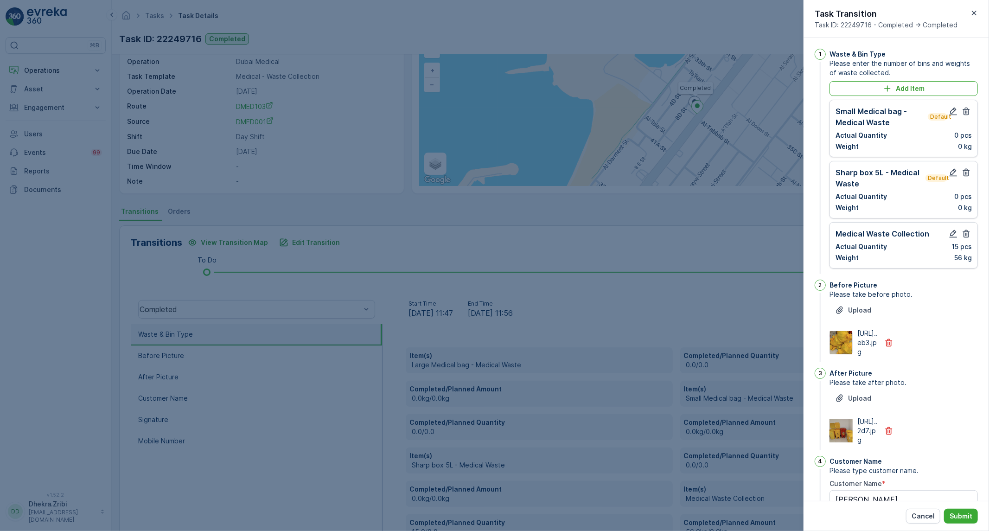
click at [963, 115] on icon "button" at bounding box center [966, 112] width 7 height 8
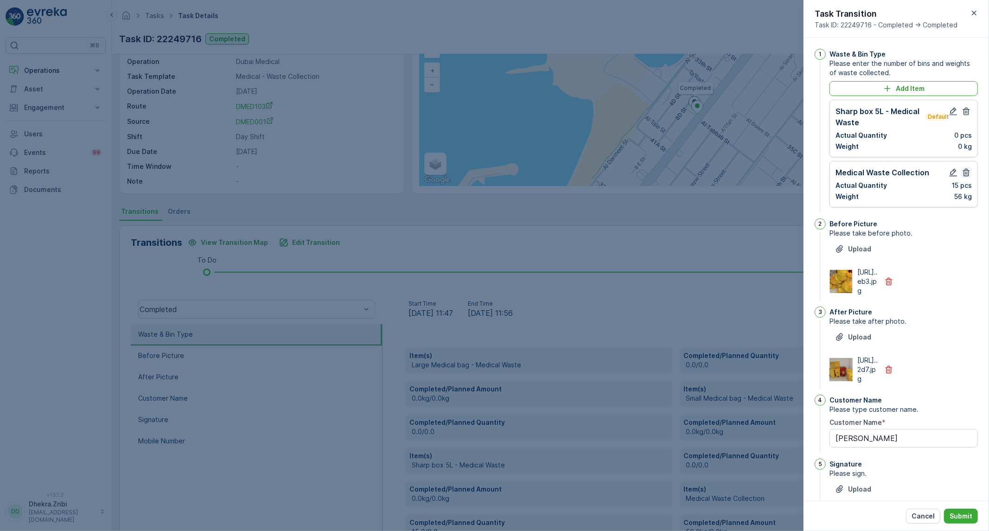
click at [963, 115] on icon "button" at bounding box center [966, 112] width 7 height 8
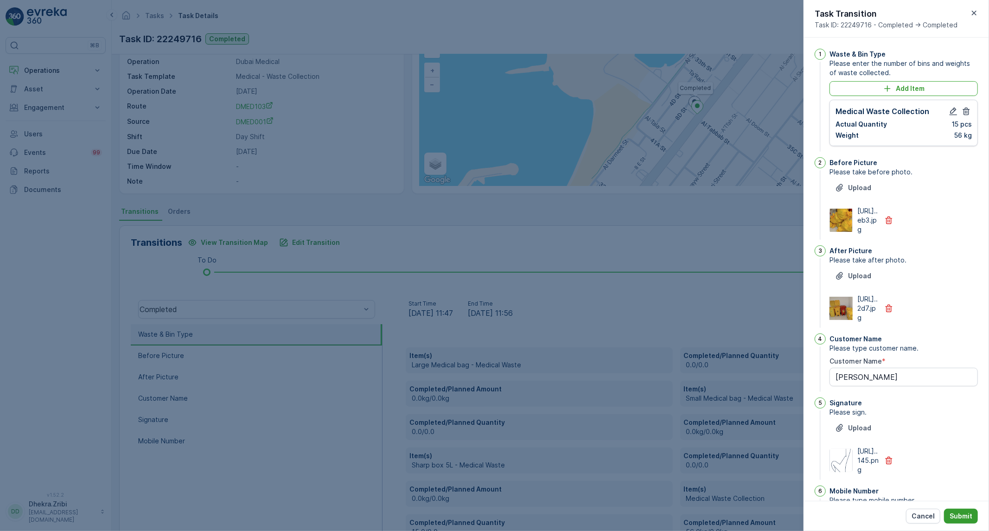
click at [957, 513] on p "Submit" at bounding box center [960, 515] width 23 height 9
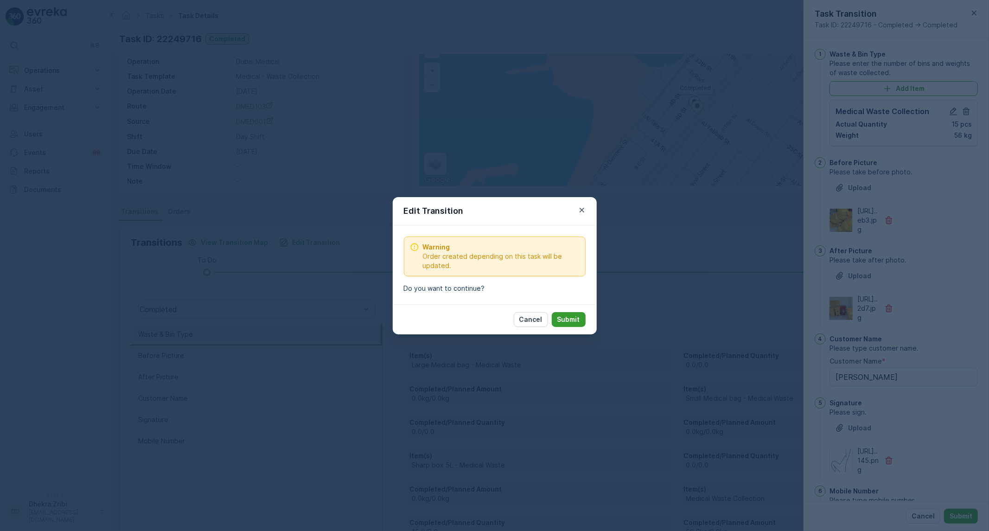
click at [569, 324] on button "Submit" at bounding box center [569, 319] width 34 height 15
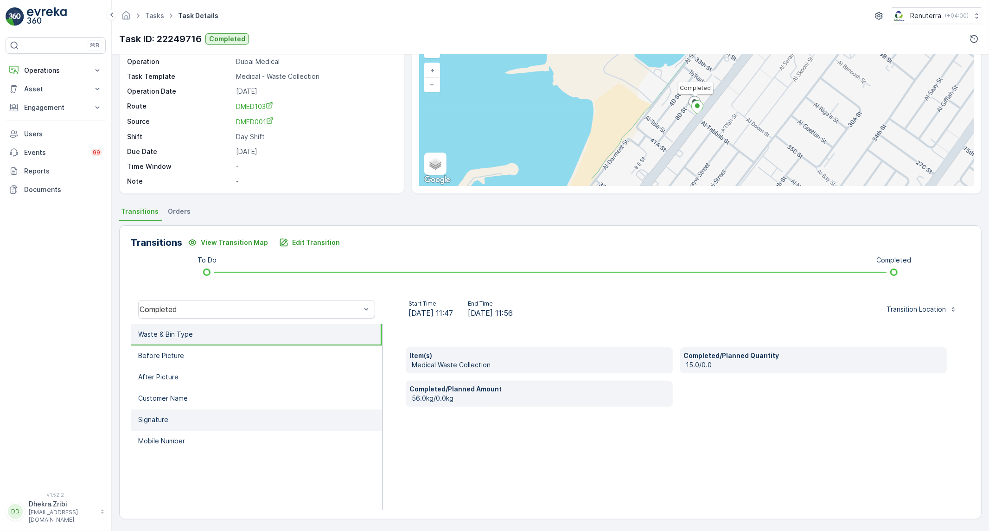
click at [233, 424] on li "Signature" at bounding box center [256, 419] width 251 height 21
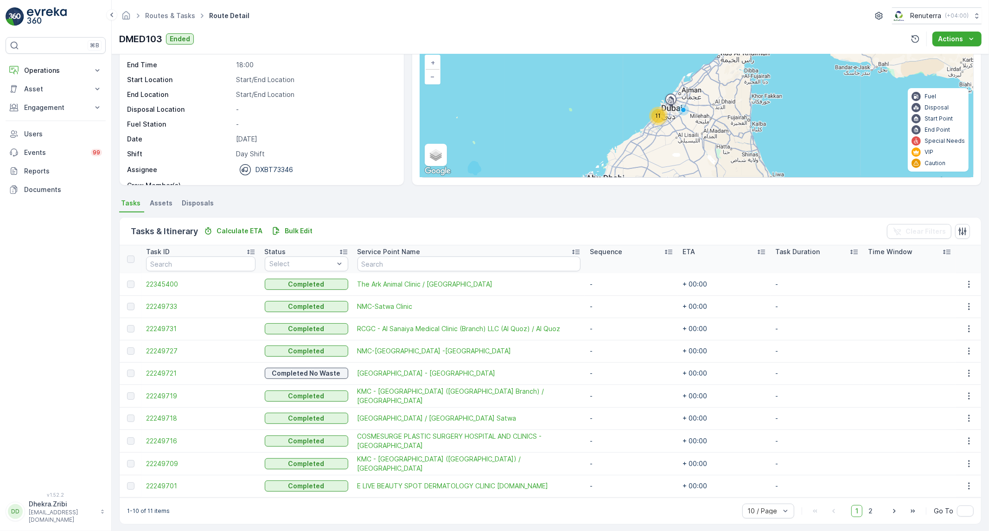
scroll to position [65, 0]
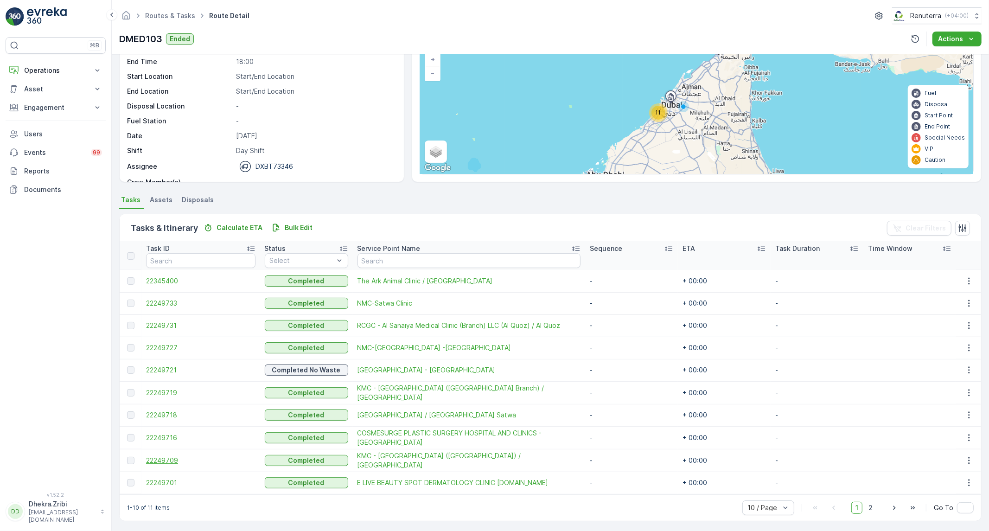
click at [175, 460] on span "22249709" at bounding box center [200, 460] width 109 height 9
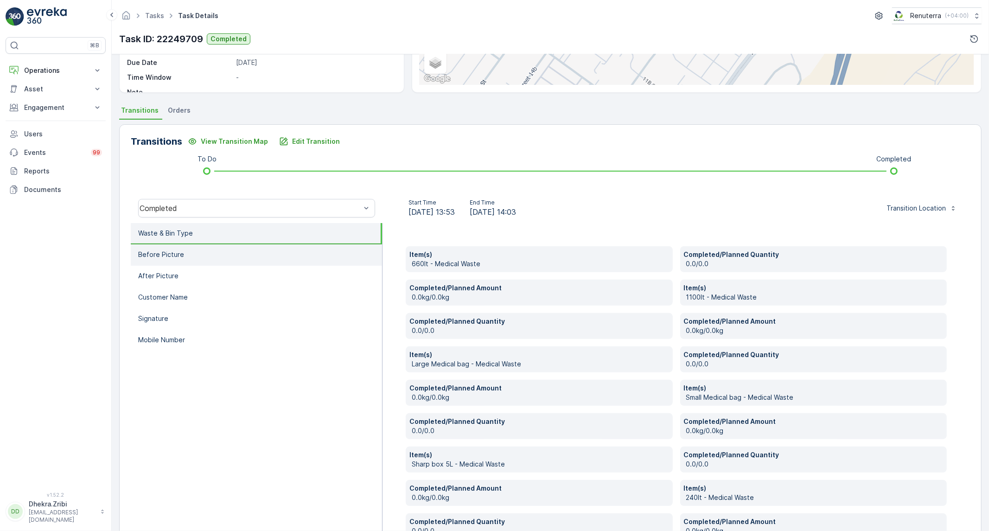
click at [260, 246] on li "Before Picture" at bounding box center [256, 254] width 251 height 21
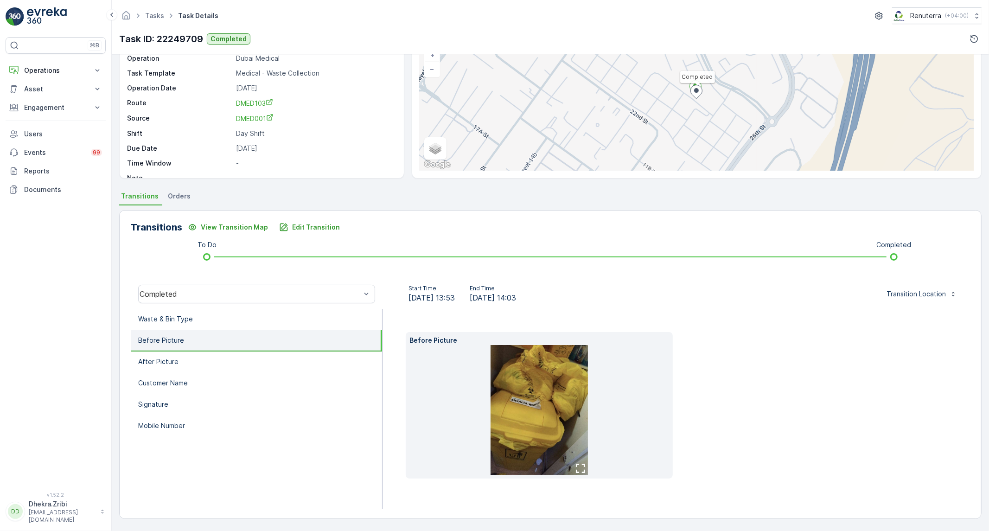
scroll to position [53, 0]
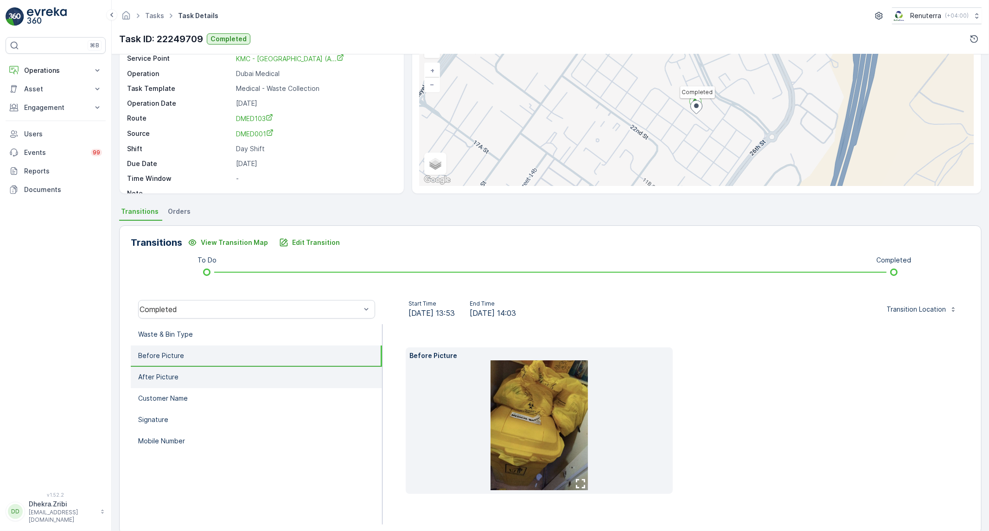
click at [184, 374] on li "After Picture" at bounding box center [256, 377] width 251 height 21
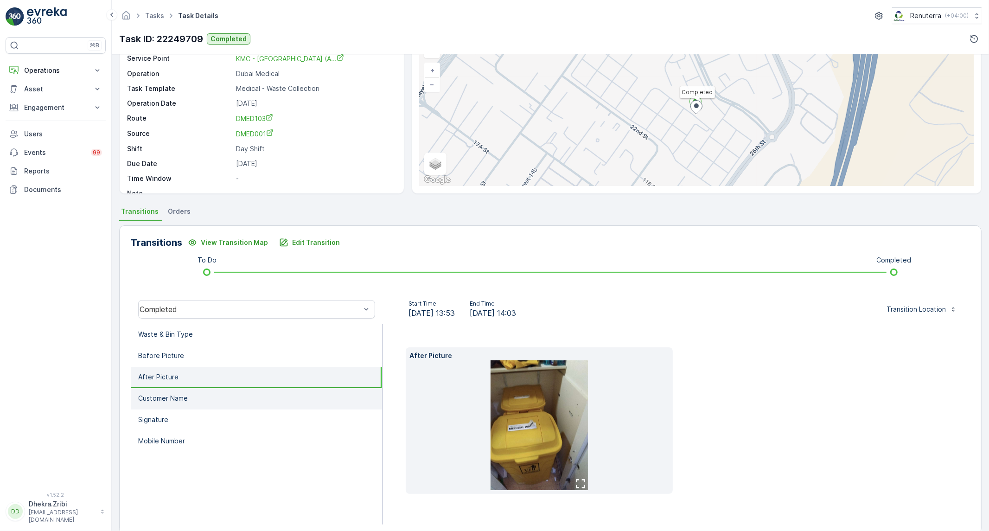
click at [189, 396] on li "Customer Name" at bounding box center [256, 398] width 251 height 21
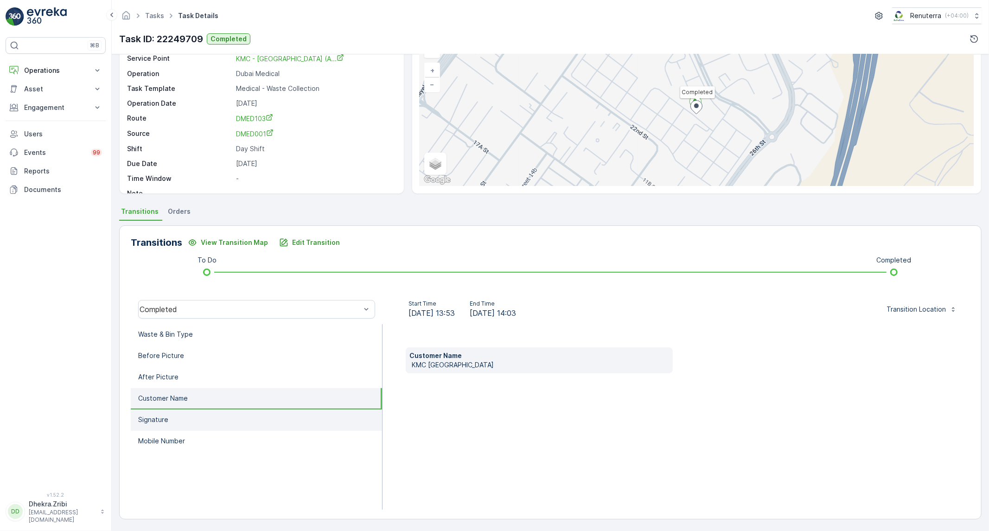
click at [182, 417] on li "Signature" at bounding box center [256, 419] width 251 height 21
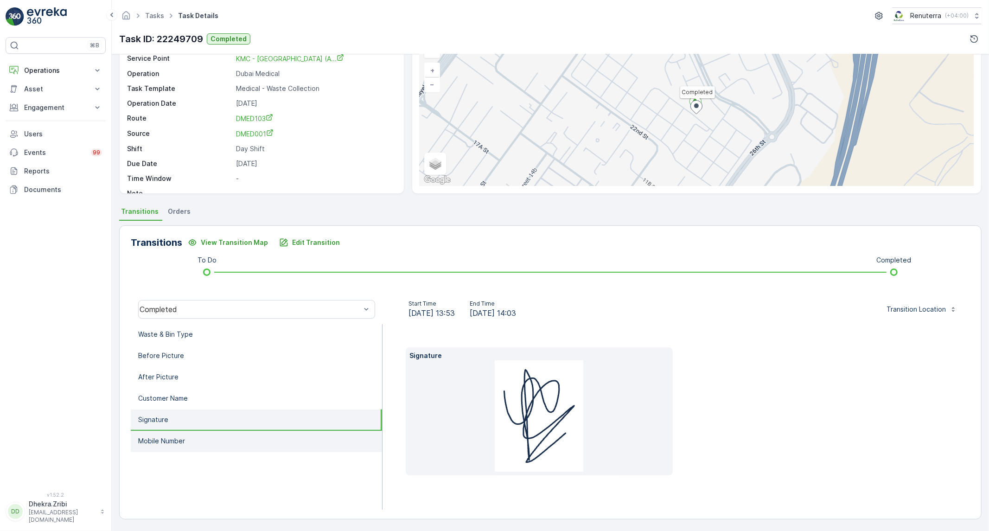
click at [178, 436] on p "Mobile Number" at bounding box center [161, 440] width 47 height 9
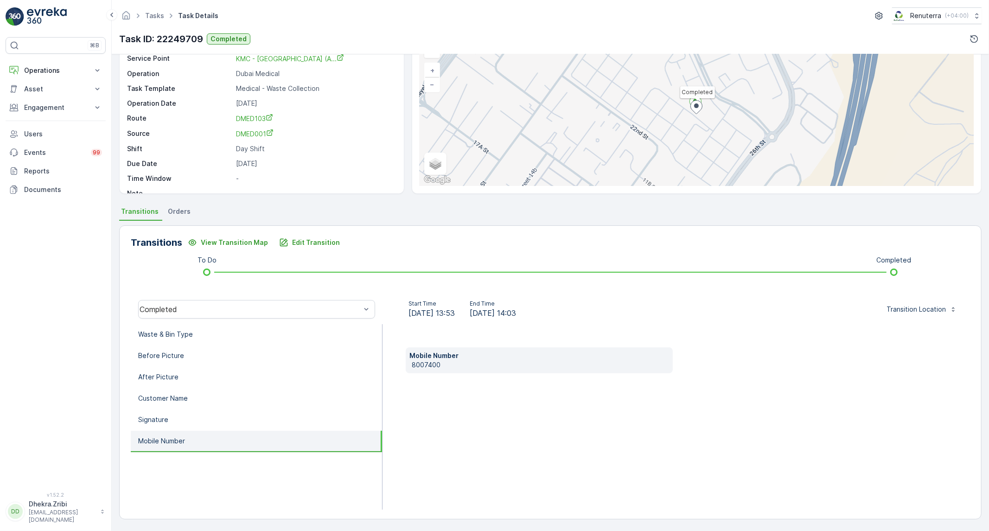
click at [420, 365] on p "8007400" at bounding box center [540, 364] width 257 height 9
click at [280, 331] on li "Waste & Bin Type" at bounding box center [256, 334] width 251 height 21
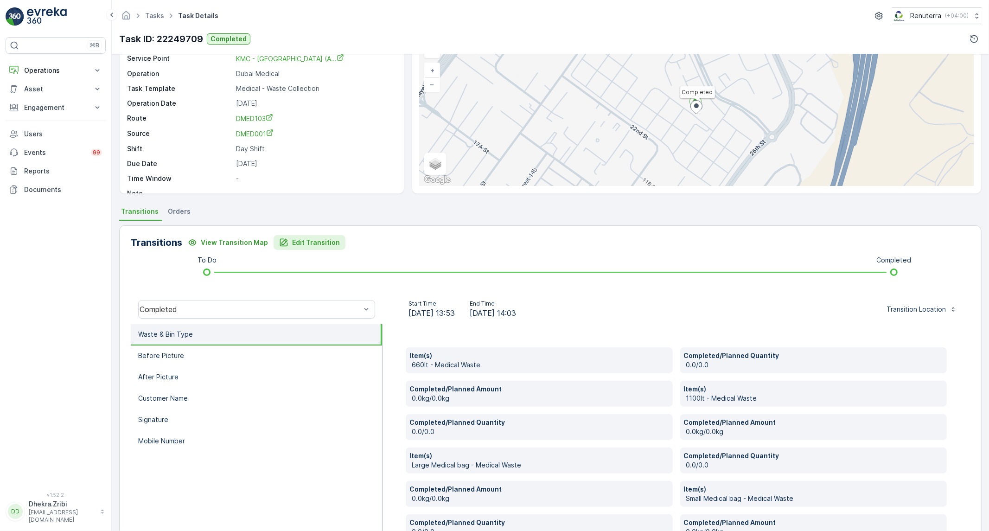
click at [297, 246] on p "Edit Transition" at bounding box center [316, 242] width 48 height 9
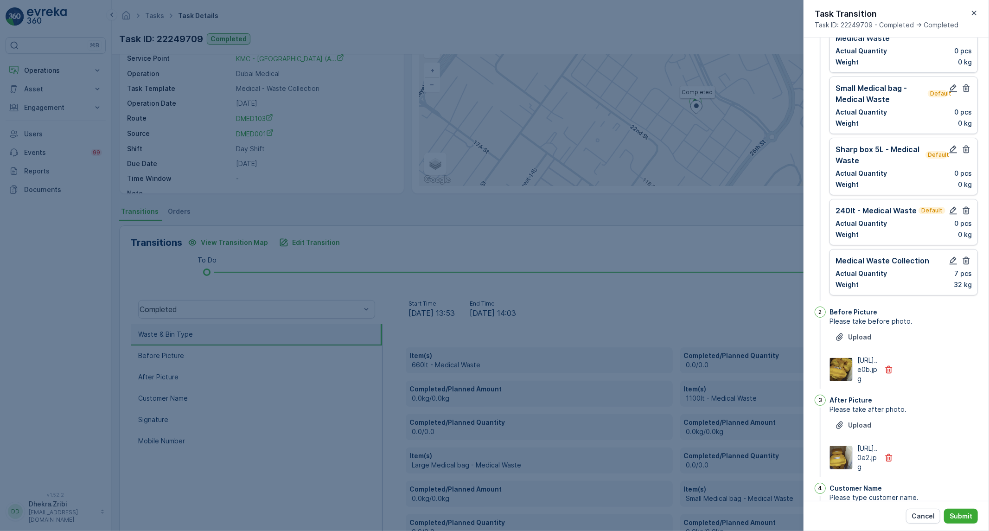
scroll to position [0, 0]
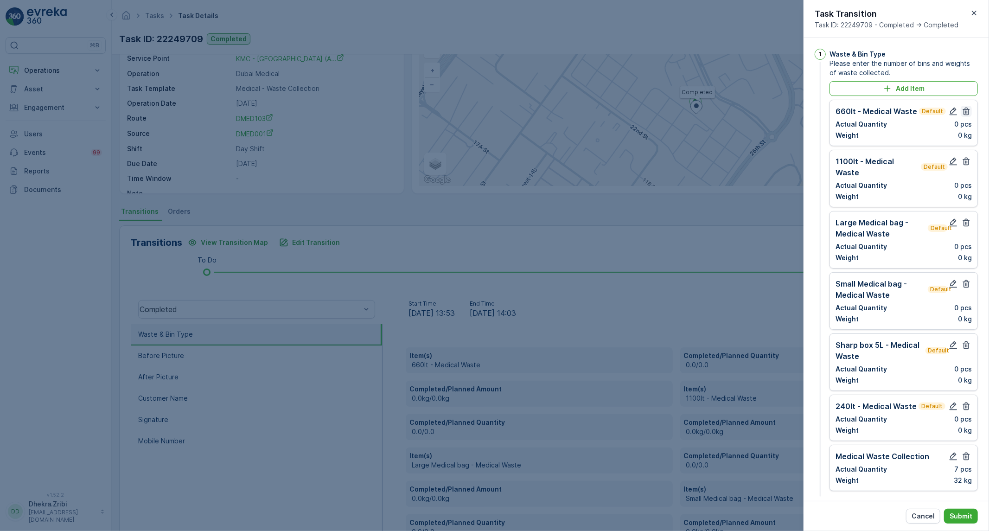
click at [964, 116] on button "button" at bounding box center [966, 111] width 11 height 11
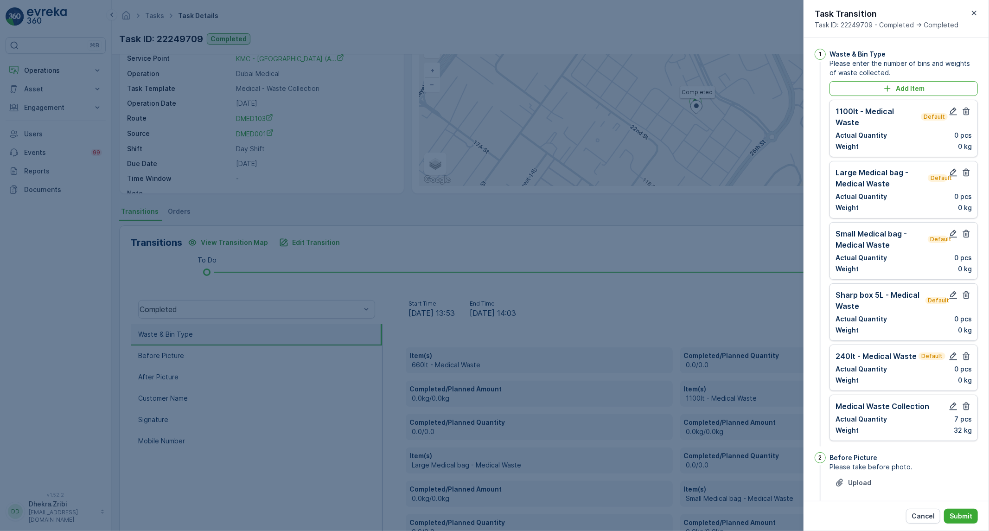
click at [964, 116] on button "button" at bounding box center [966, 111] width 11 height 11
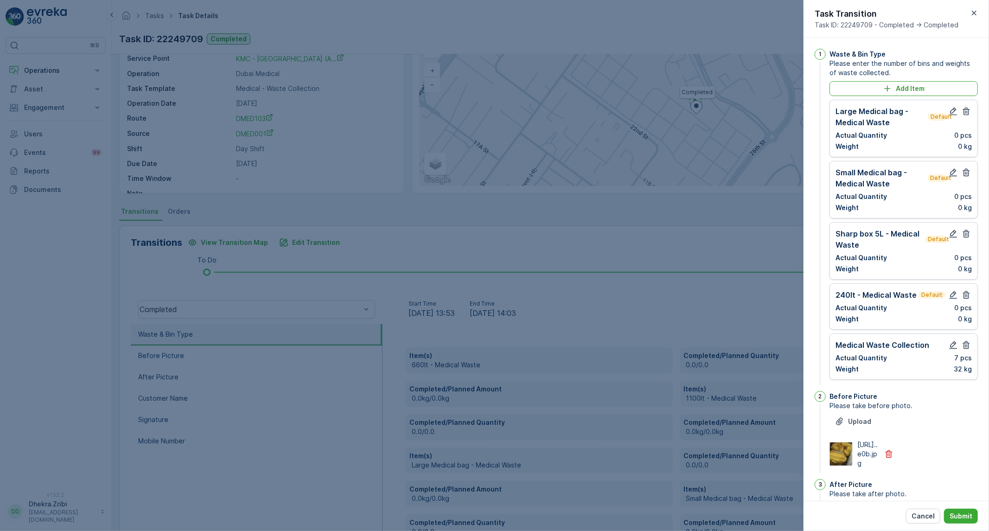
click at [964, 116] on button "button" at bounding box center [966, 111] width 11 height 11
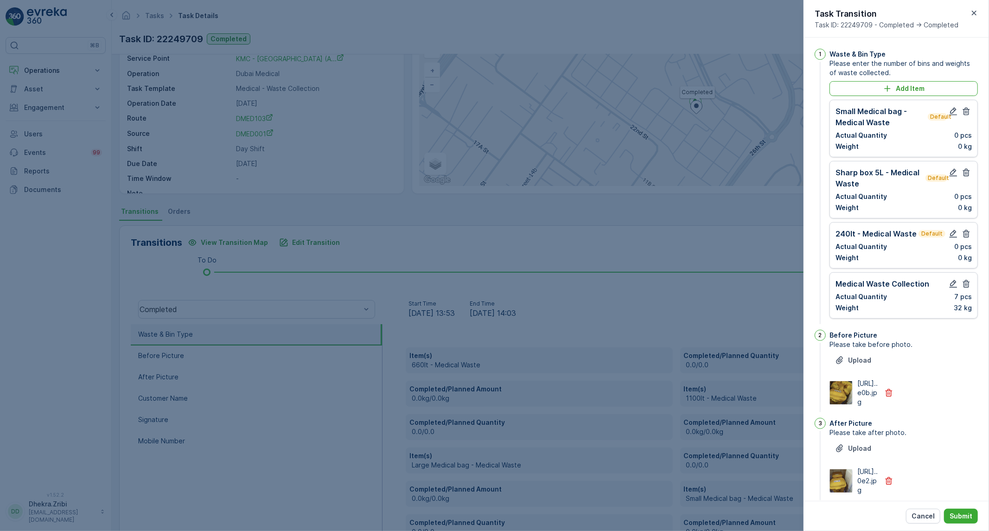
click at [964, 116] on button "button" at bounding box center [966, 111] width 11 height 11
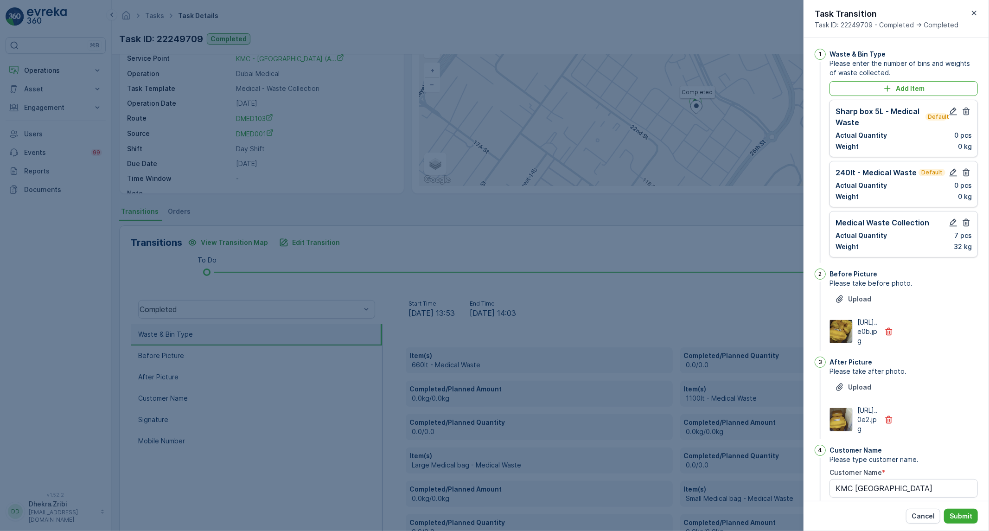
click at [964, 116] on button "button" at bounding box center [966, 111] width 11 height 11
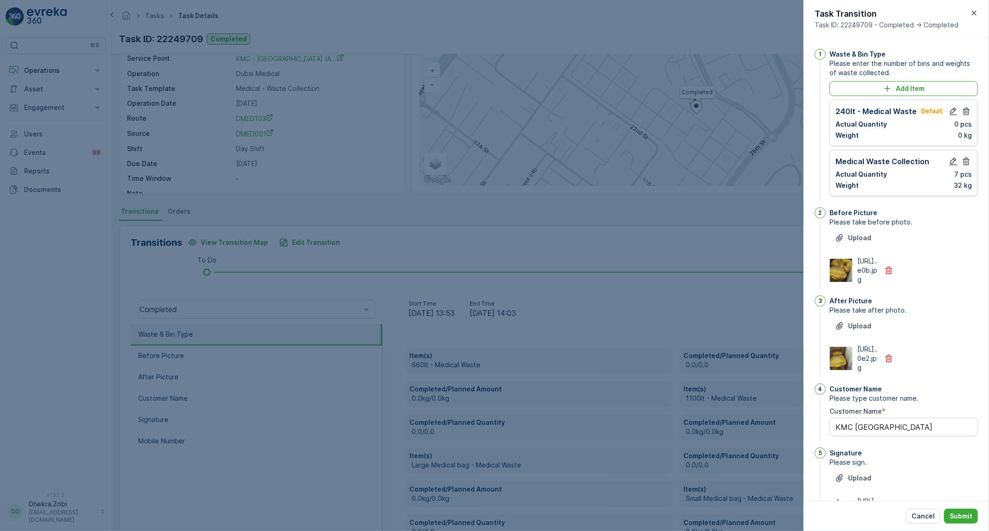
click at [964, 116] on button "button" at bounding box center [966, 111] width 11 height 11
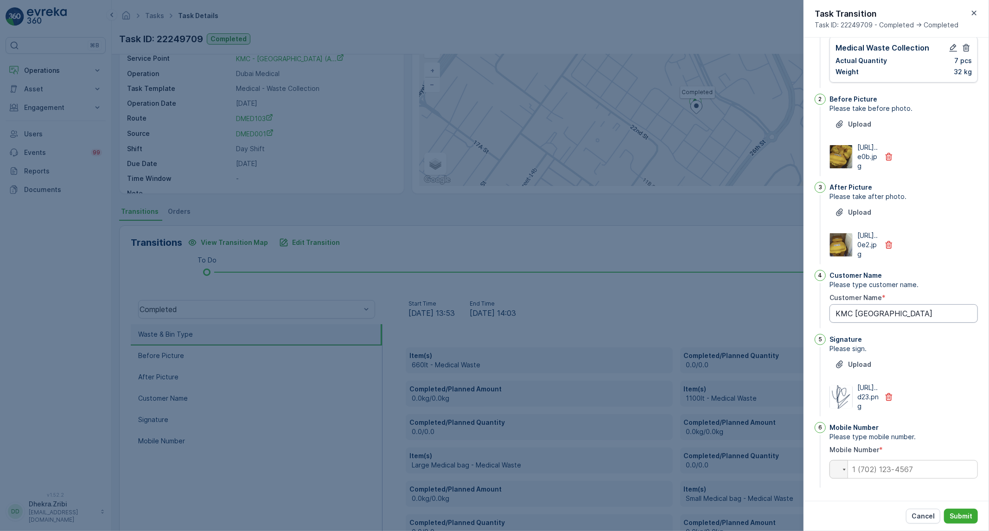
scroll to position [119, 0]
click at [928, 469] on input "tel" at bounding box center [903, 469] width 148 height 19
paste input "8007400"
type Name "KMC alkhail gate"
type input "8007400"
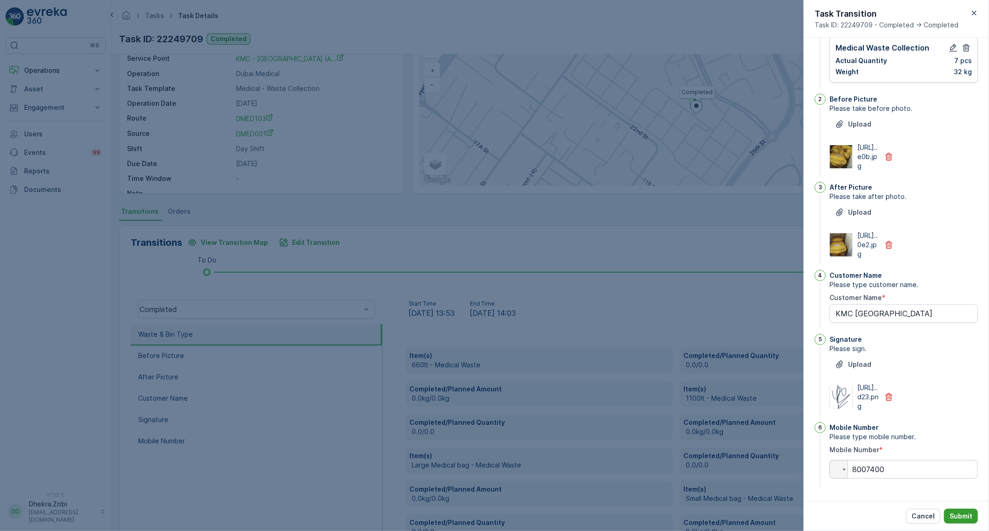
click at [955, 512] on p "Submit" at bounding box center [960, 515] width 23 height 9
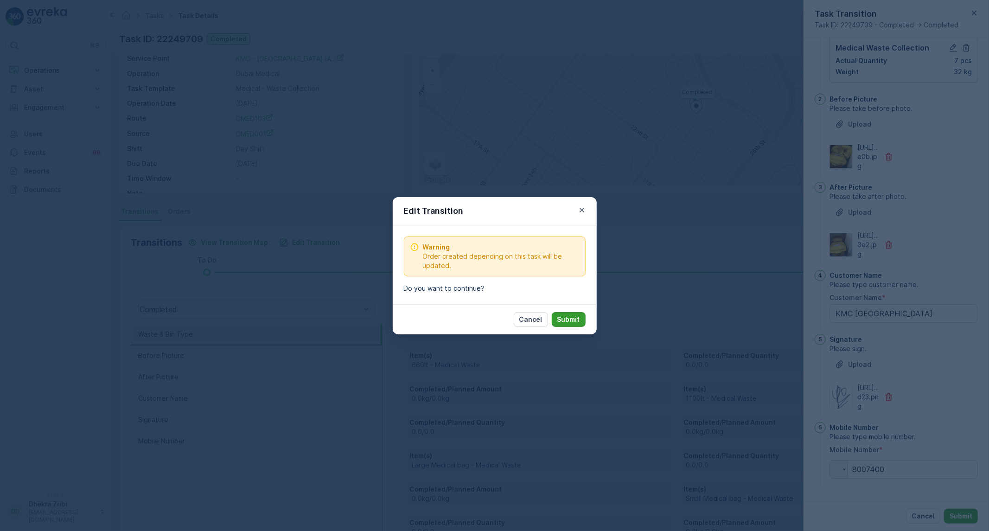
click at [563, 321] on p "Submit" at bounding box center [568, 319] width 23 height 9
type Name "KMC alkhail gate"
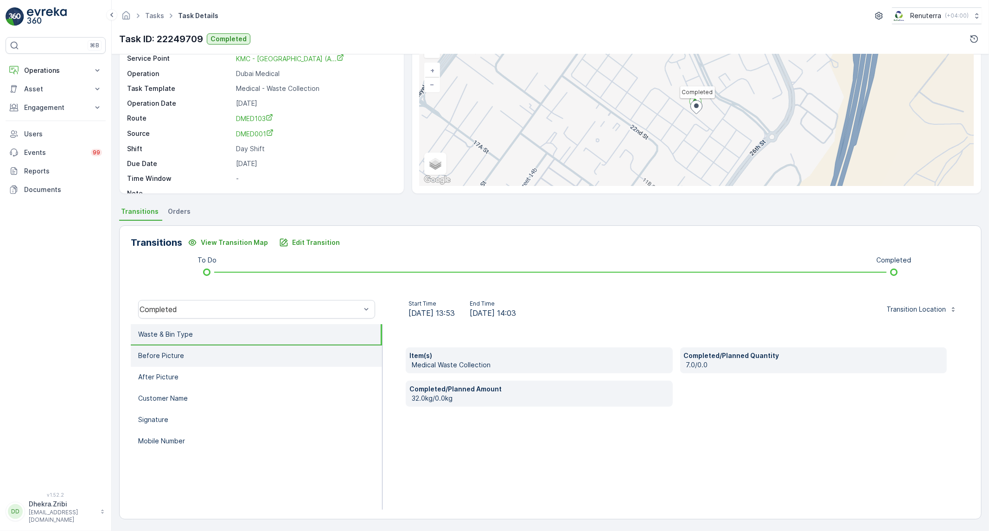
click at [158, 359] on li "Before Picture" at bounding box center [256, 355] width 251 height 21
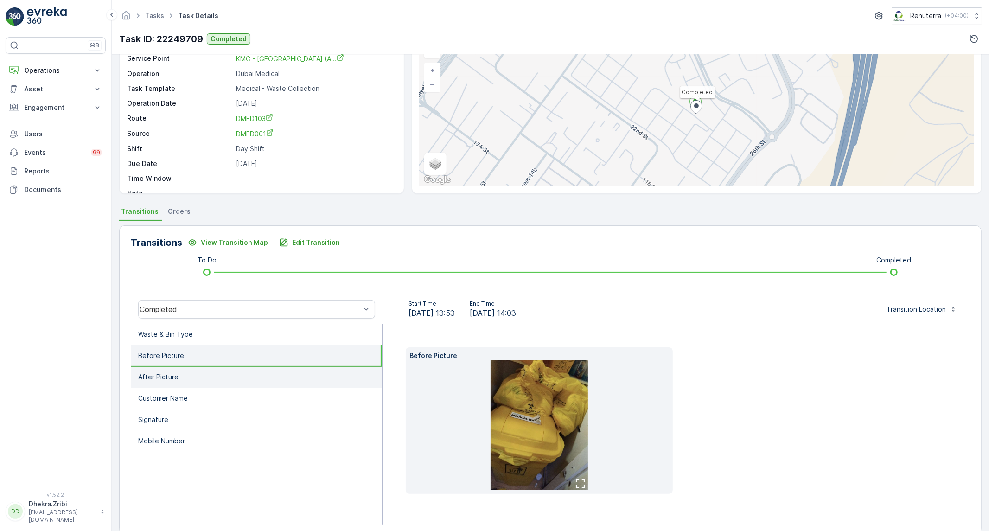
click at [163, 373] on p "After Picture" at bounding box center [158, 376] width 40 height 9
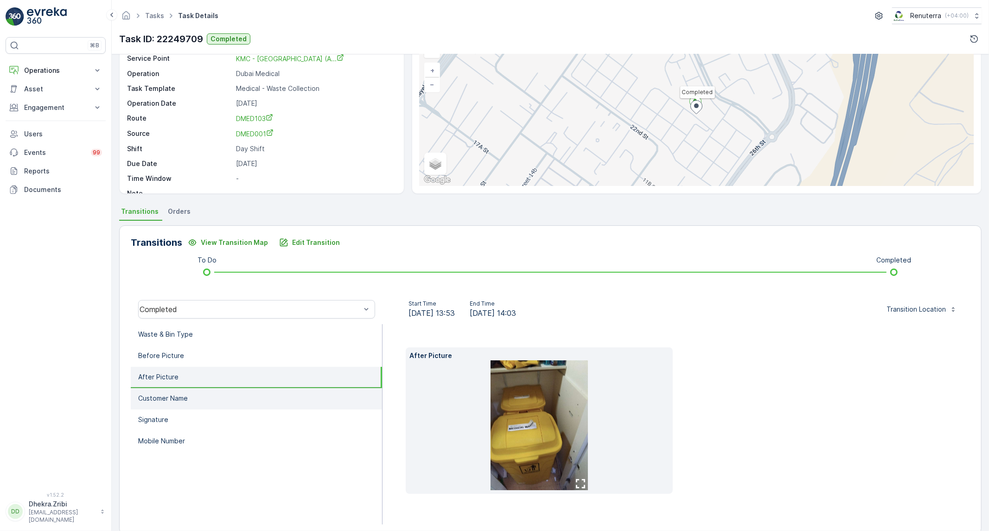
click at [177, 403] on li "Customer Name" at bounding box center [256, 398] width 251 height 21
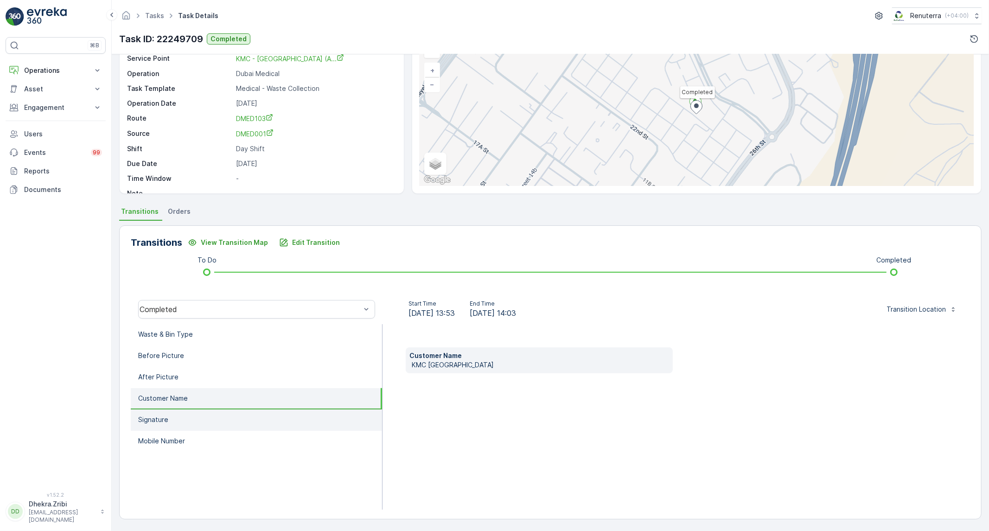
click at [167, 420] on p "Signature" at bounding box center [153, 419] width 30 height 9
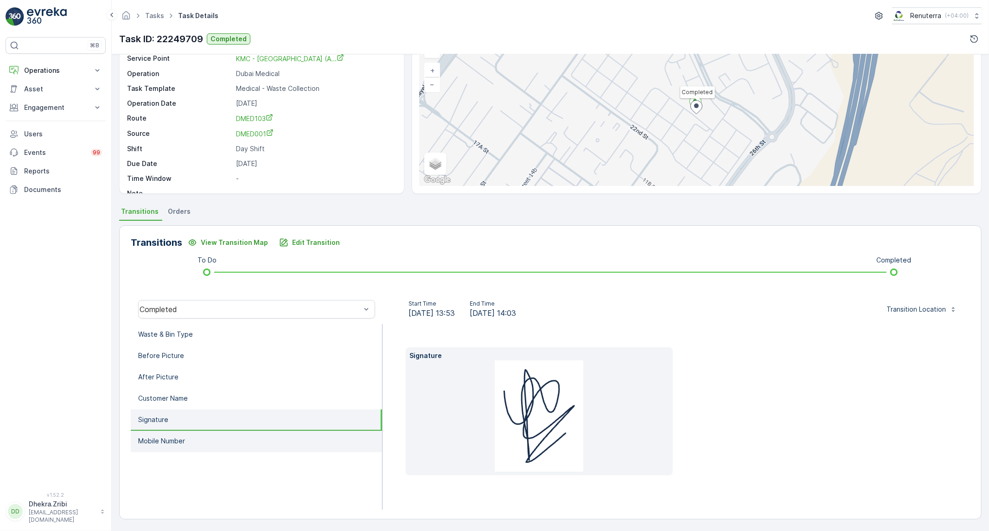
click at [159, 441] on p "Mobile Number" at bounding box center [161, 440] width 47 height 9
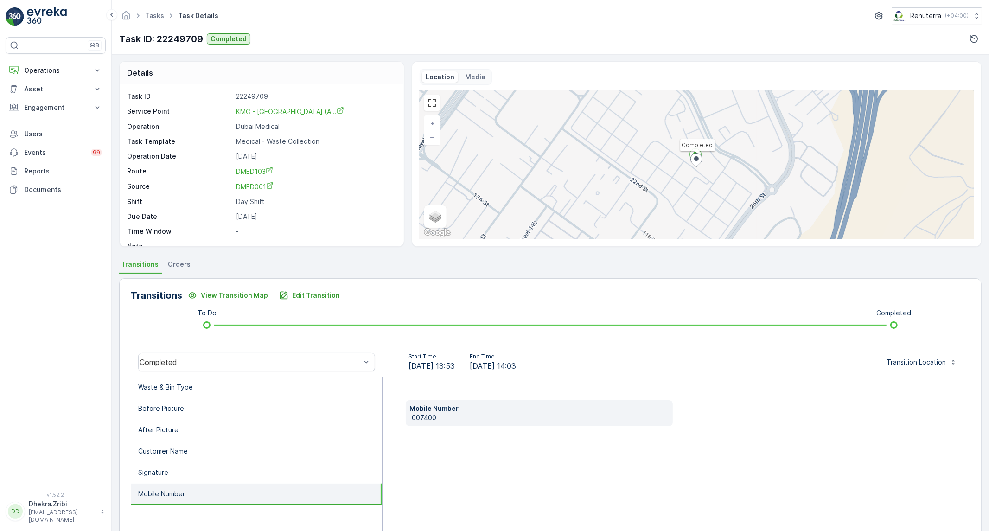
scroll to position [0, 0]
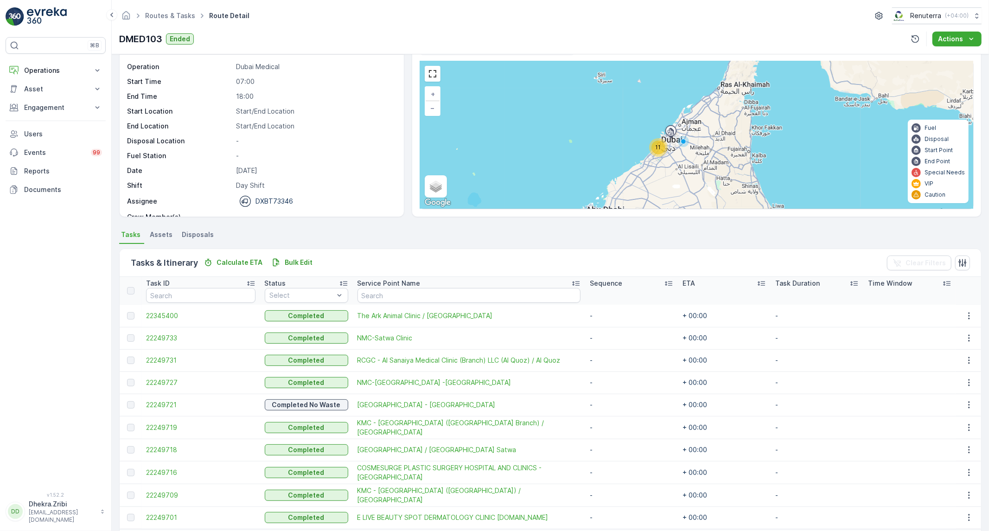
scroll to position [65, 0]
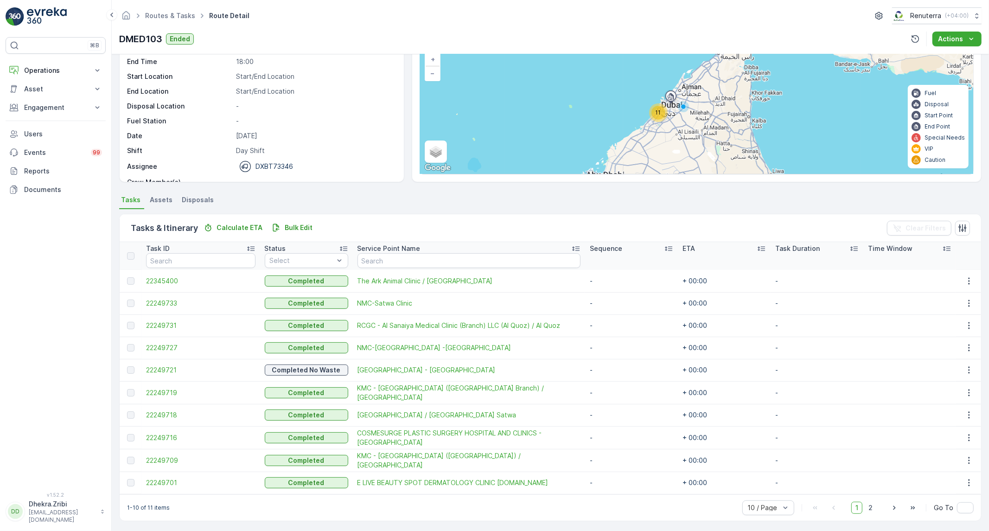
click at [165, 481] on span "22249701" at bounding box center [200, 482] width 109 height 9
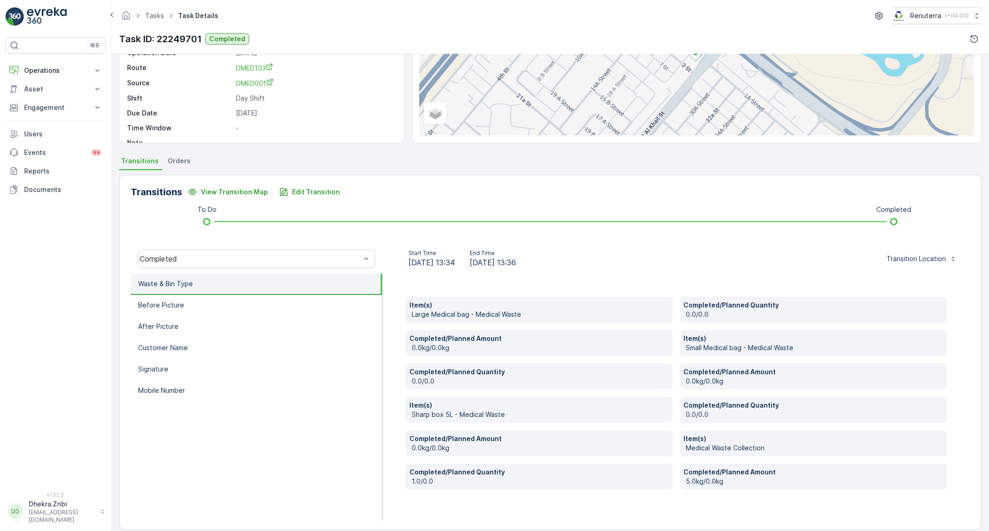
scroll to position [114, 0]
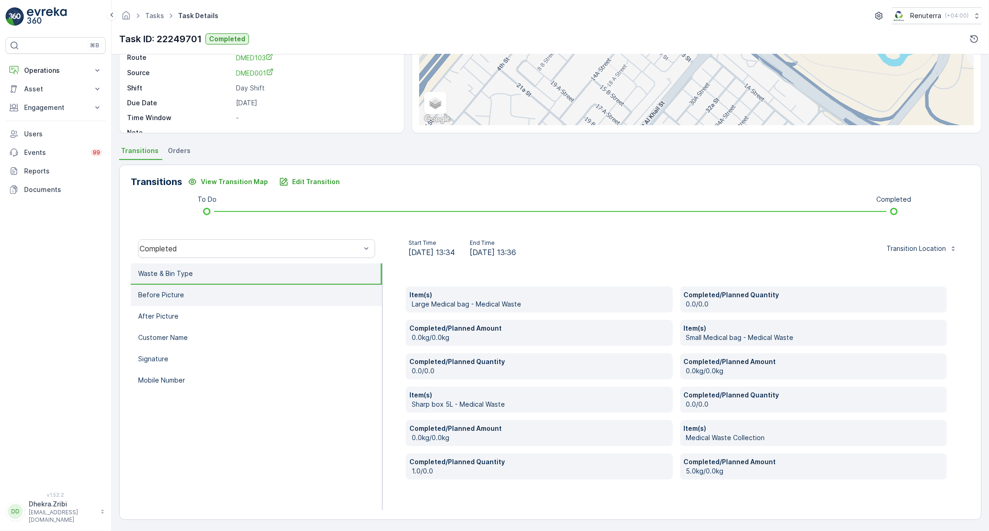
click at [216, 299] on li "Before Picture" at bounding box center [256, 295] width 251 height 21
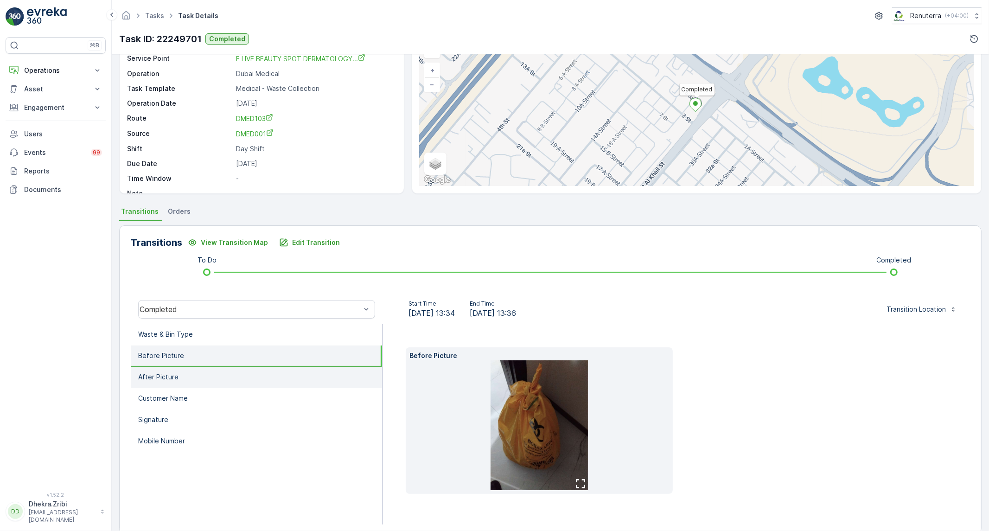
click at [192, 373] on li "After Picture" at bounding box center [256, 377] width 251 height 21
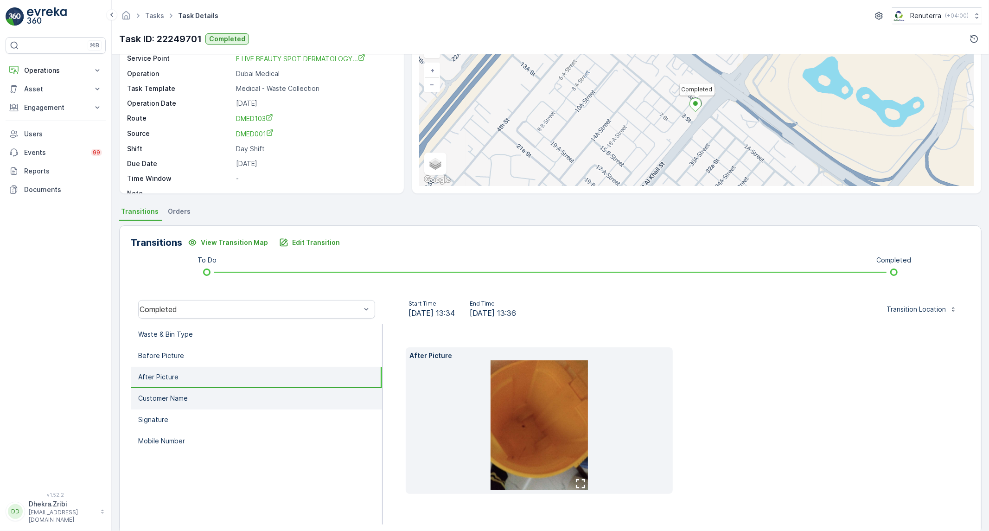
click at [179, 402] on li "Customer Name" at bounding box center [256, 398] width 251 height 21
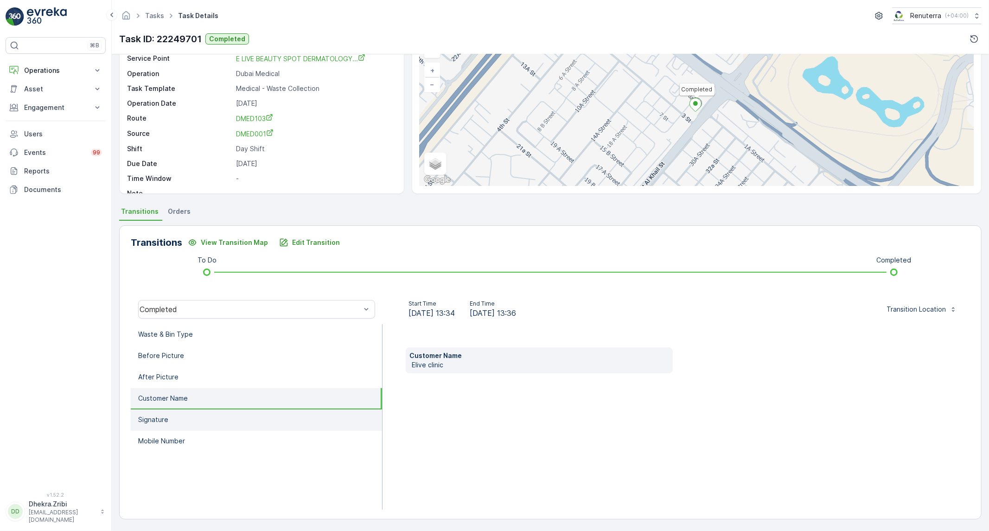
click at [174, 421] on li "Signature" at bounding box center [256, 419] width 251 height 21
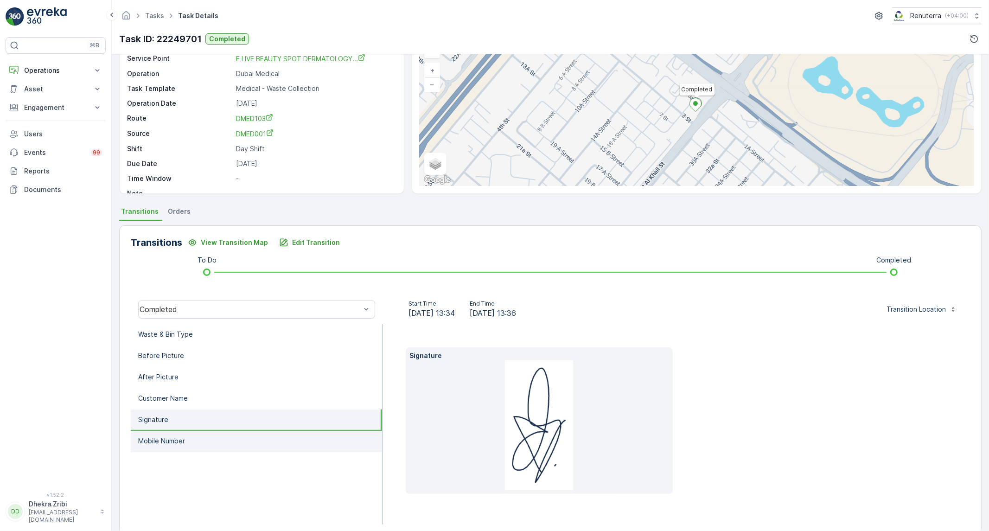
click at [152, 444] on li "Mobile Number" at bounding box center [256, 441] width 251 height 21
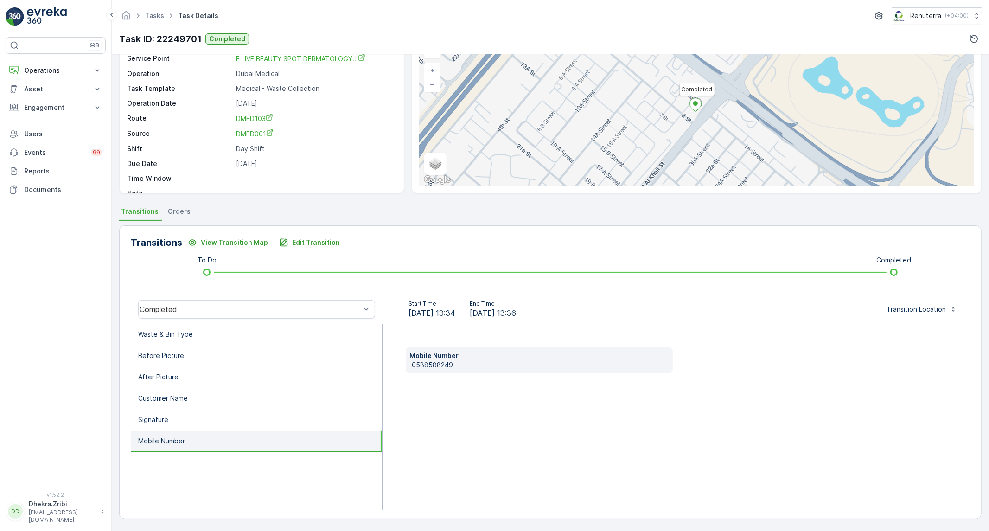
click at [439, 366] on p "0588588249" at bounding box center [540, 364] width 257 height 9
click at [320, 246] on p "Edit Transition" at bounding box center [316, 242] width 48 height 9
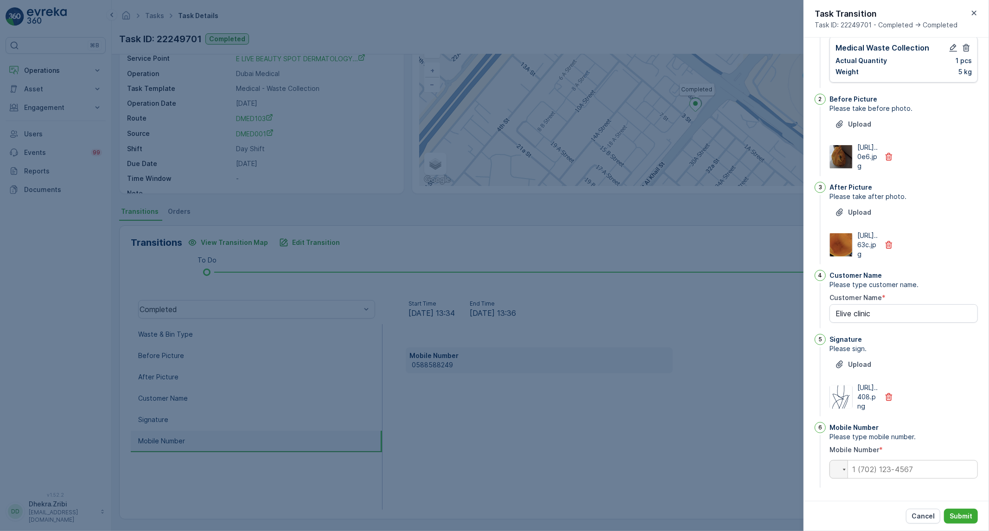
scroll to position [303, 0]
click at [891, 471] on input "tel" at bounding box center [903, 469] width 148 height 19
paste input "0588588249"
type Name "Elive clinic"
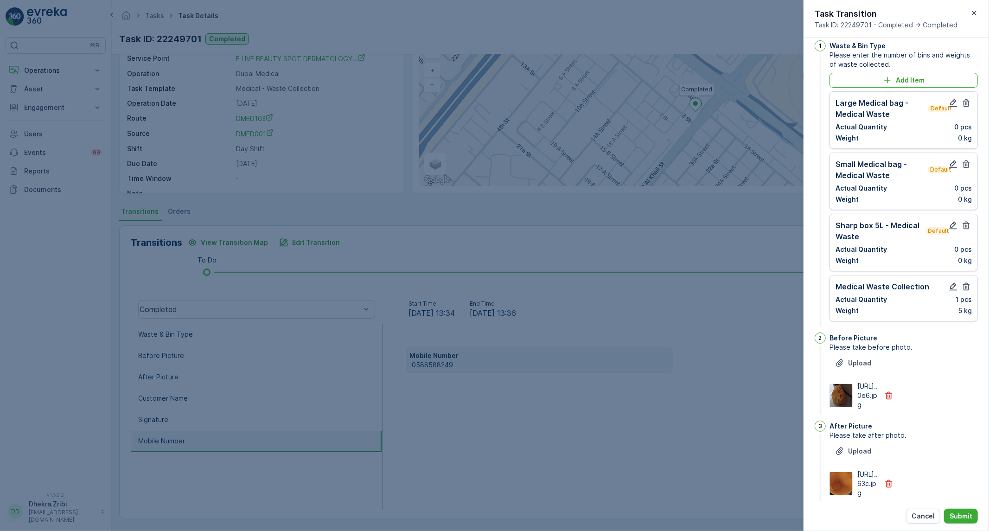
scroll to position [0, 0]
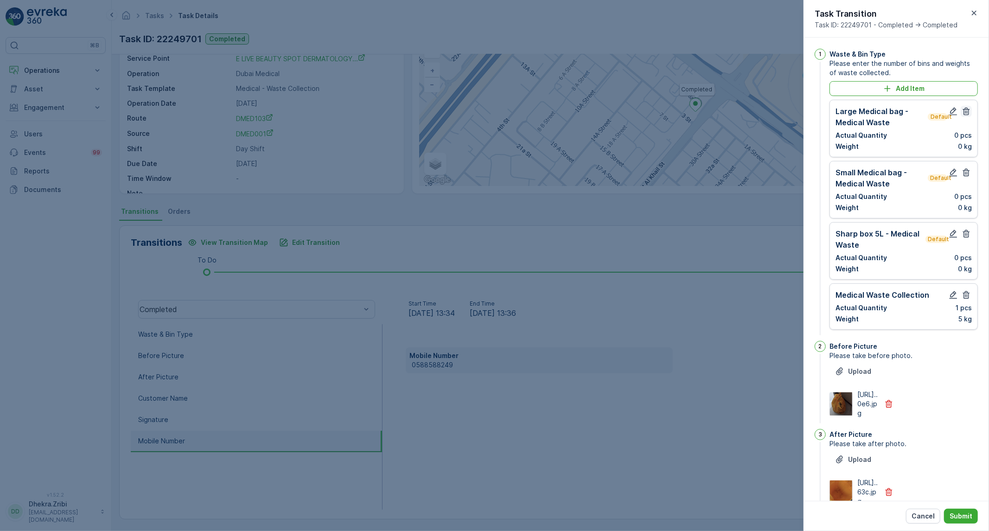
type input "0588588249"
click at [964, 108] on icon "button" at bounding box center [966, 112] width 7 height 8
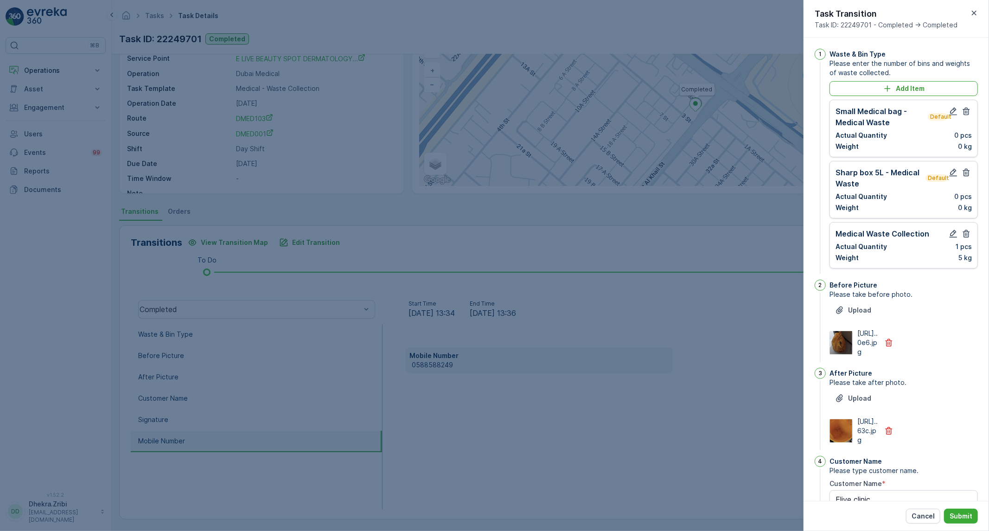
click at [964, 108] on icon "button" at bounding box center [966, 112] width 7 height 8
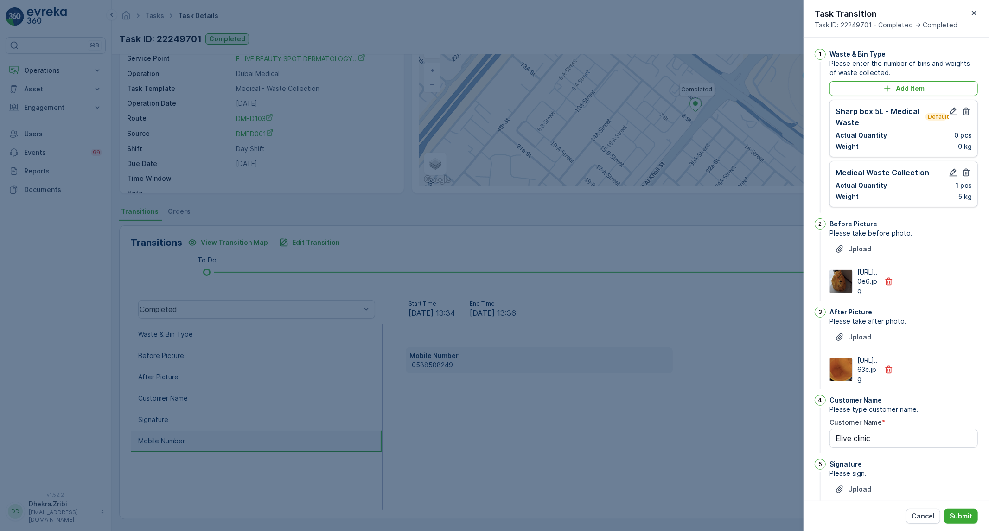
click at [964, 108] on icon "button" at bounding box center [966, 112] width 7 height 8
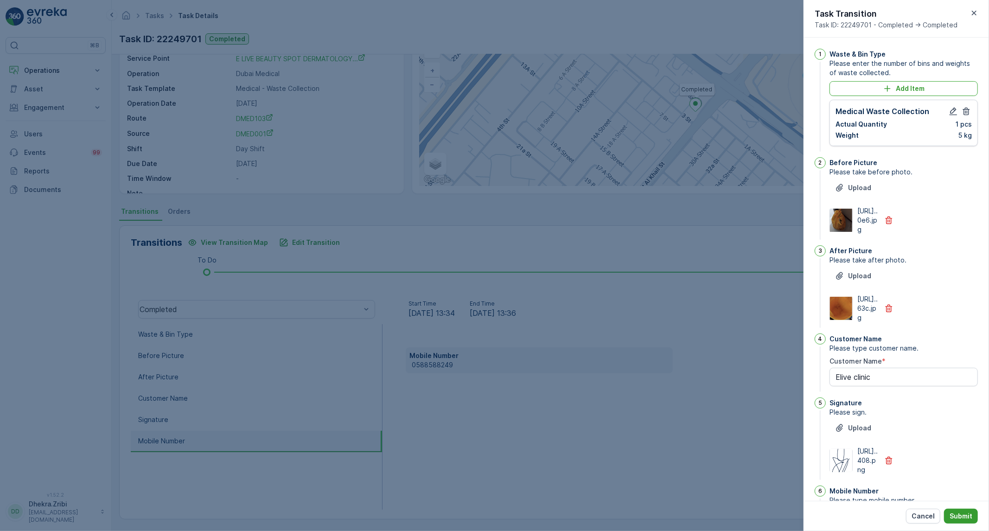
click at [961, 517] on p "Submit" at bounding box center [960, 515] width 23 height 9
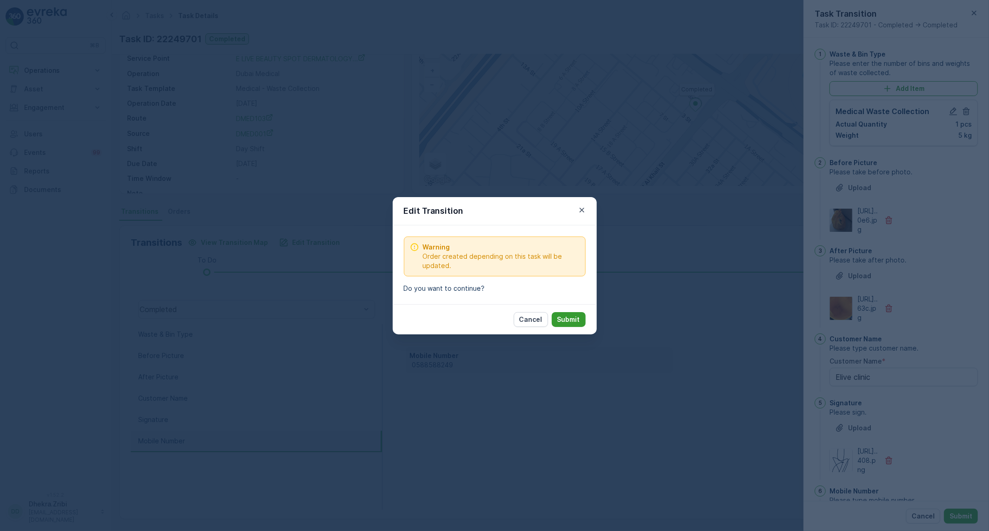
click at [571, 320] on p "Submit" at bounding box center [568, 319] width 23 height 9
type Name "Elive clinic"
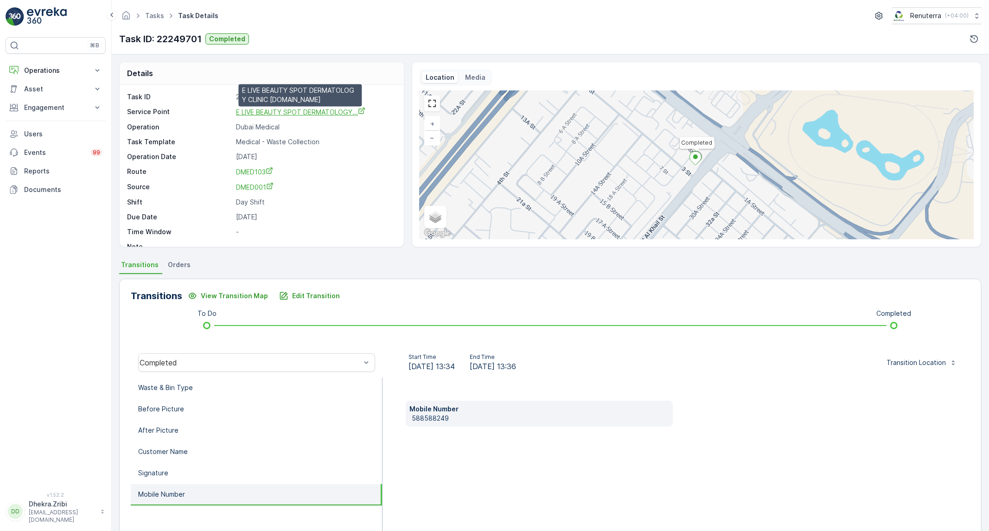
click at [316, 113] on span "E LIVE BEAUTY SPOT DERMATOLOGY..." at bounding box center [300, 112] width 129 height 8
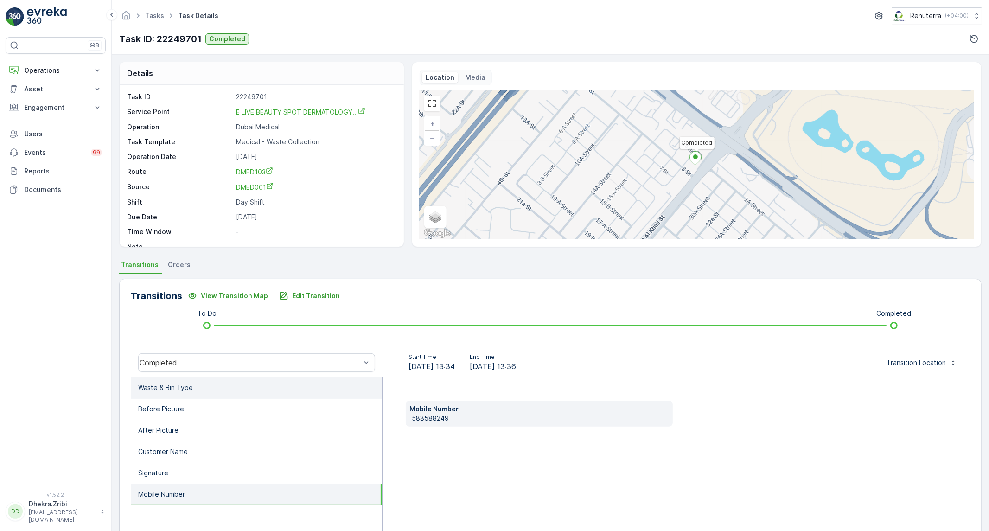
click at [254, 393] on li "Waste & Bin Type" at bounding box center [256, 387] width 251 height 21
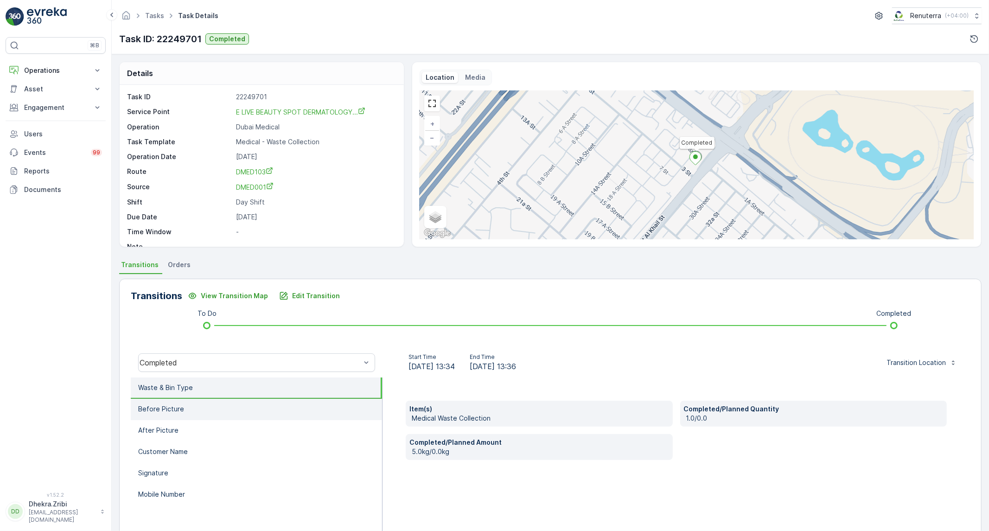
click at [193, 413] on li "Before Picture" at bounding box center [256, 409] width 251 height 21
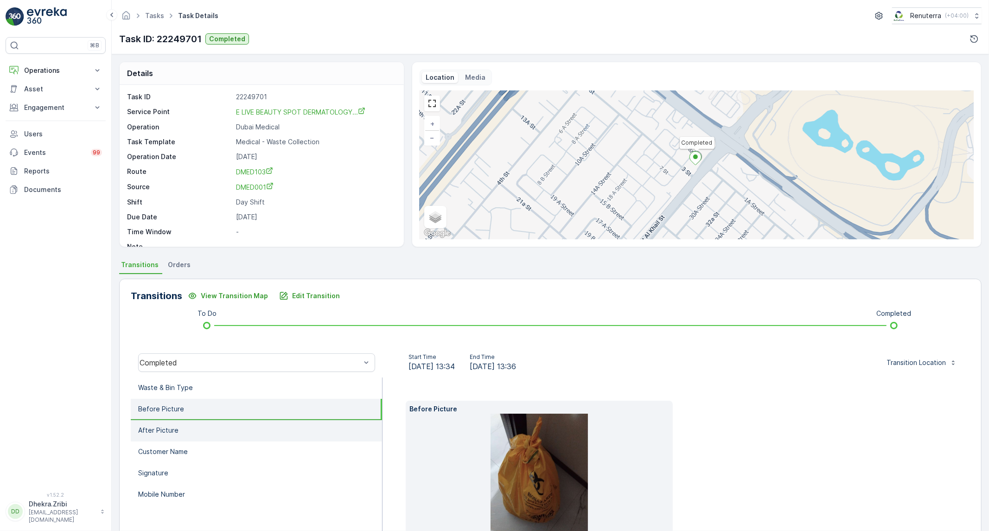
click at [179, 427] on li "After Picture" at bounding box center [256, 430] width 251 height 21
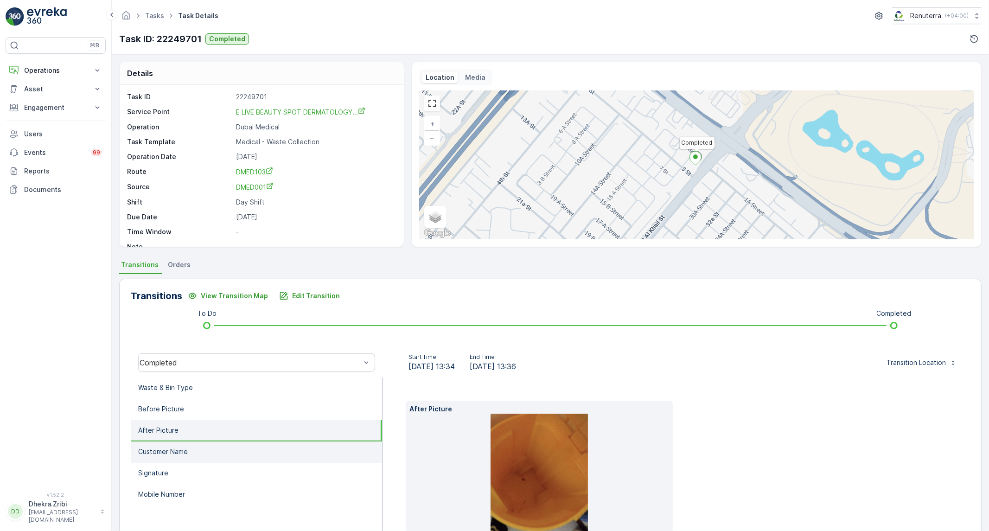
click at [169, 447] on p "Customer Name" at bounding box center [163, 451] width 50 height 9
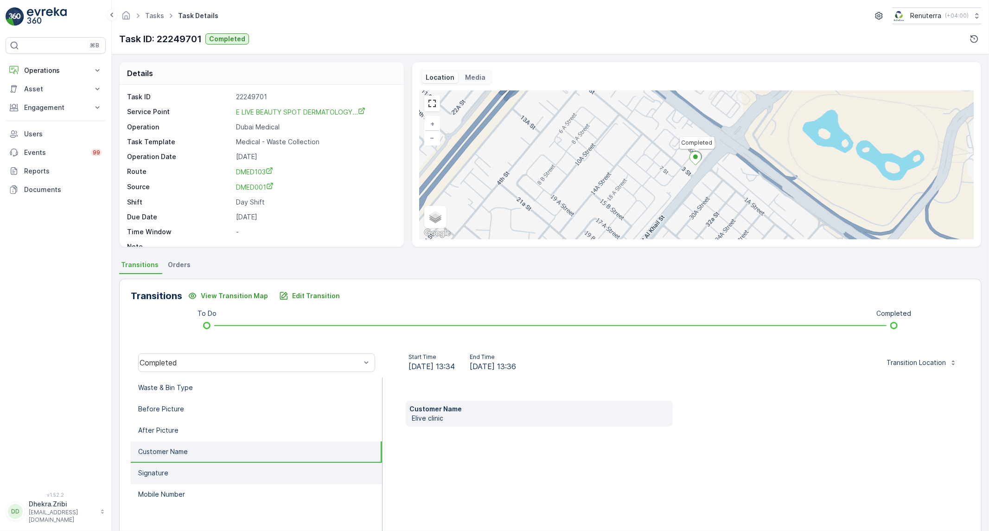
click at [158, 468] on p "Signature" at bounding box center [153, 472] width 30 height 9
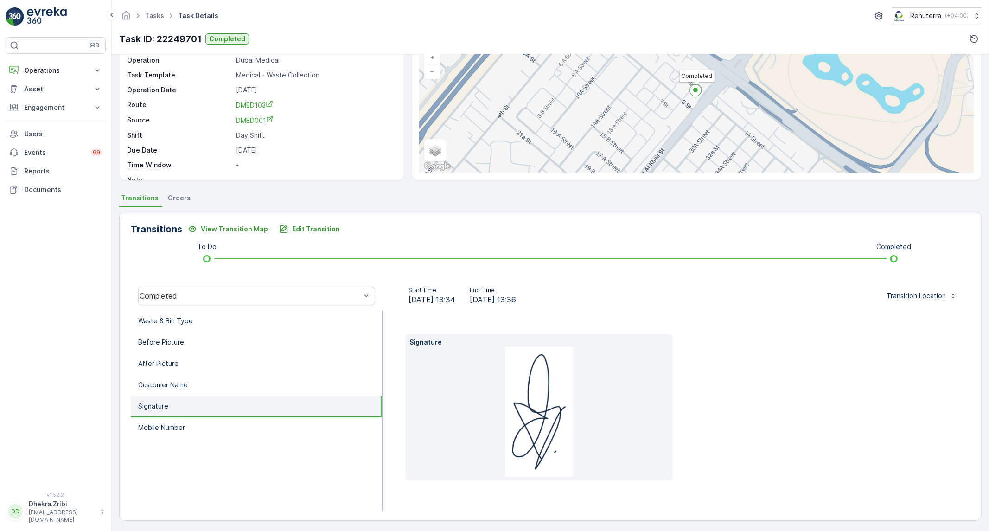
scroll to position [68, 0]
click at [228, 431] on li "Mobile Number" at bounding box center [256, 426] width 251 height 21
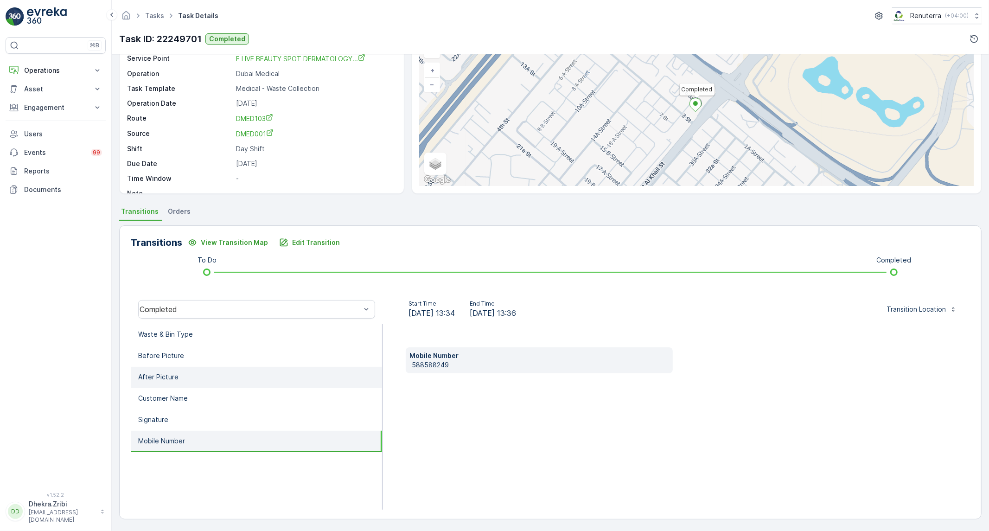
scroll to position [0, 0]
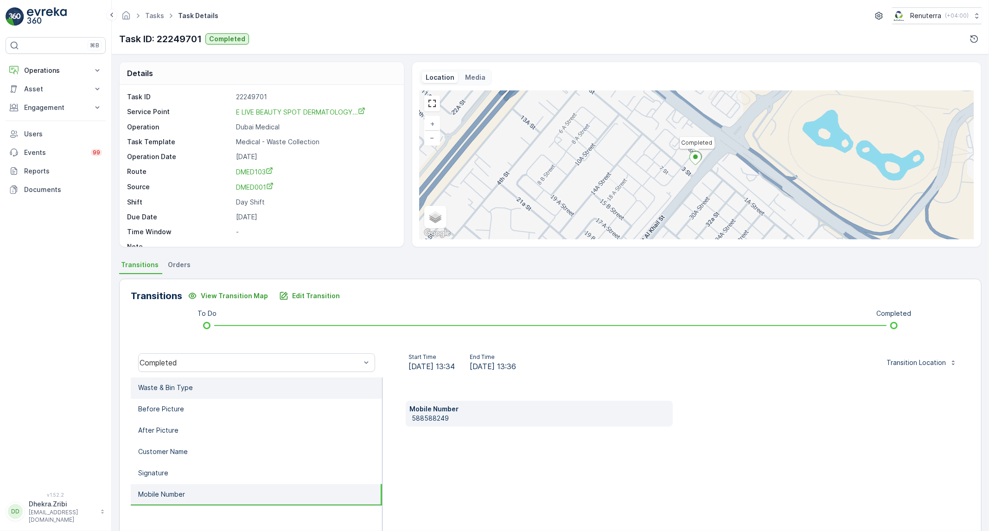
click at [229, 393] on li "Waste & Bin Type" at bounding box center [256, 387] width 251 height 21
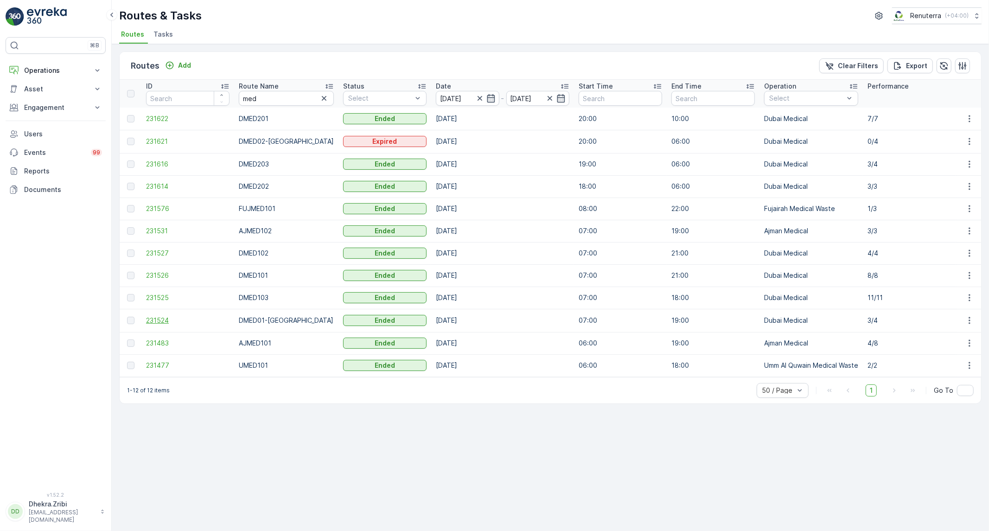
click at [161, 325] on span "231524" at bounding box center [187, 320] width 83 height 9
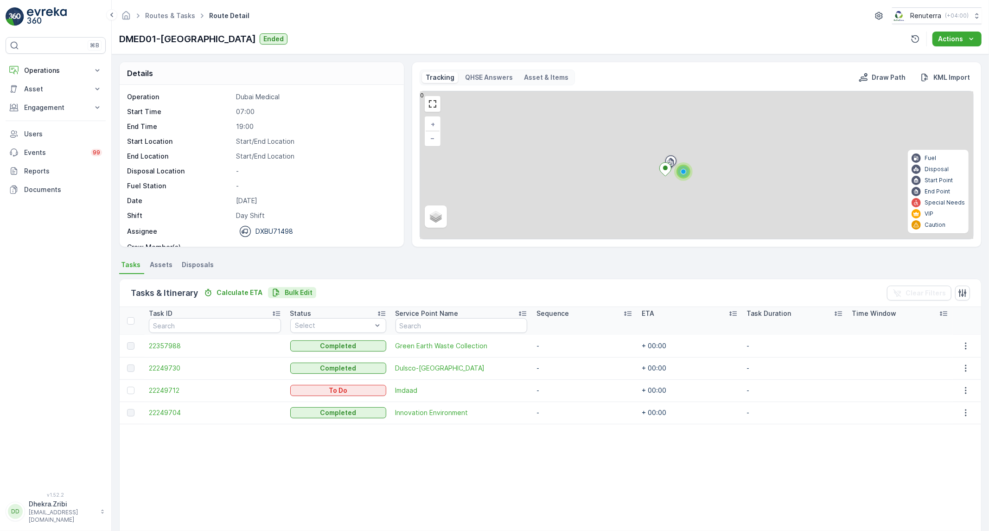
scroll to position [48, 0]
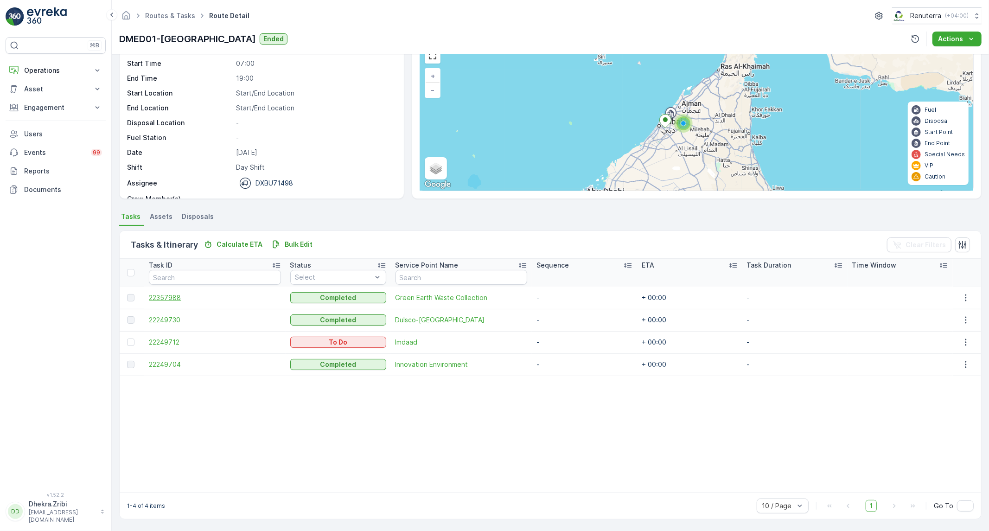
click at [178, 297] on span "22357988" at bounding box center [215, 297] width 132 height 9
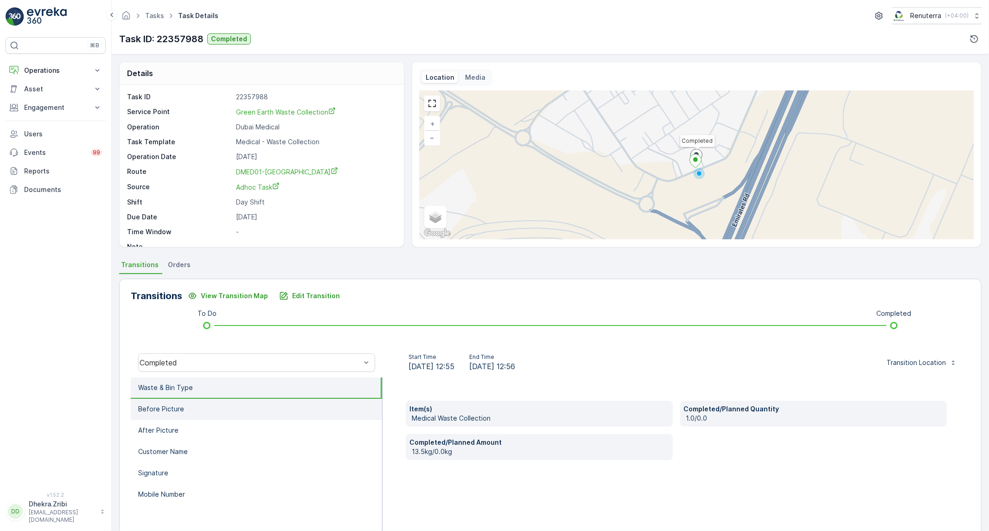
click at [260, 415] on li "Before Picture" at bounding box center [256, 409] width 251 height 21
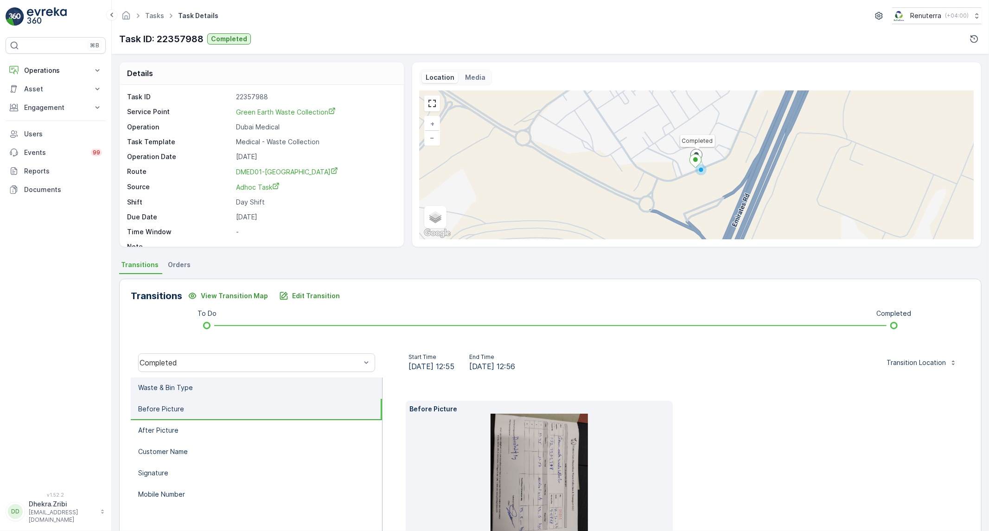
click at [271, 396] on li "Waste & Bin Type" at bounding box center [256, 387] width 251 height 21
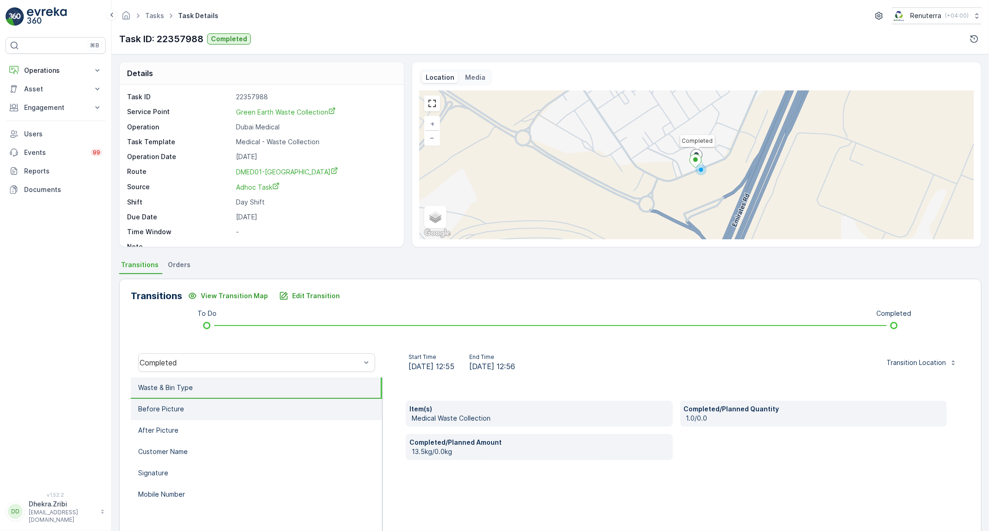
click at [261, 409] on li "Before Picture" at bounding box center [256, 409] width 251 height 21
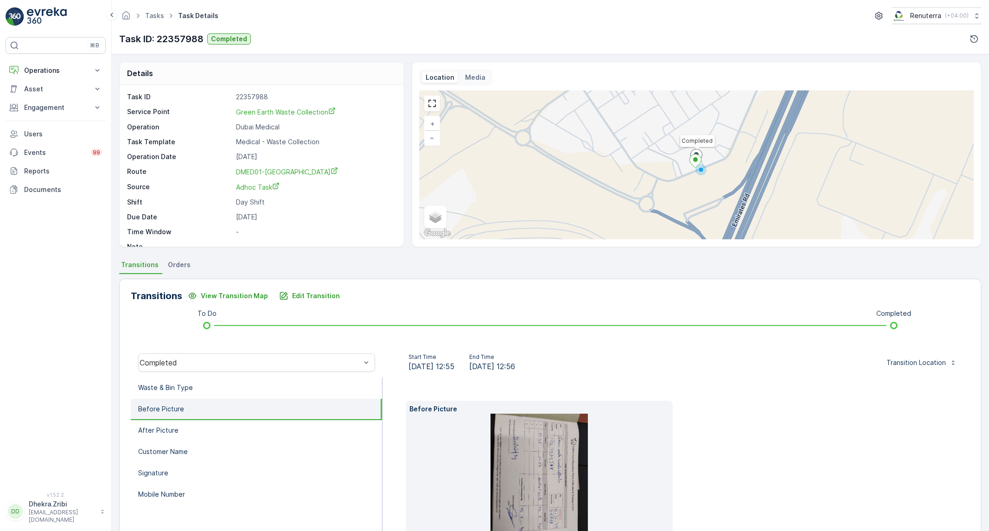
click at [530, 493] on img at bounding box center [538, 478] width 97 height 130
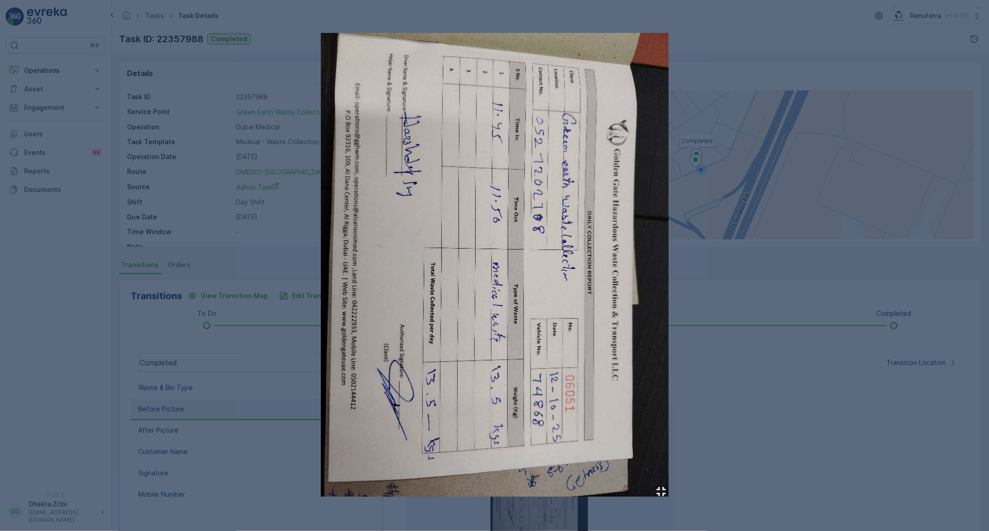
click at [698, 369] on div at bounding box center [494, 265] width 989 height 531
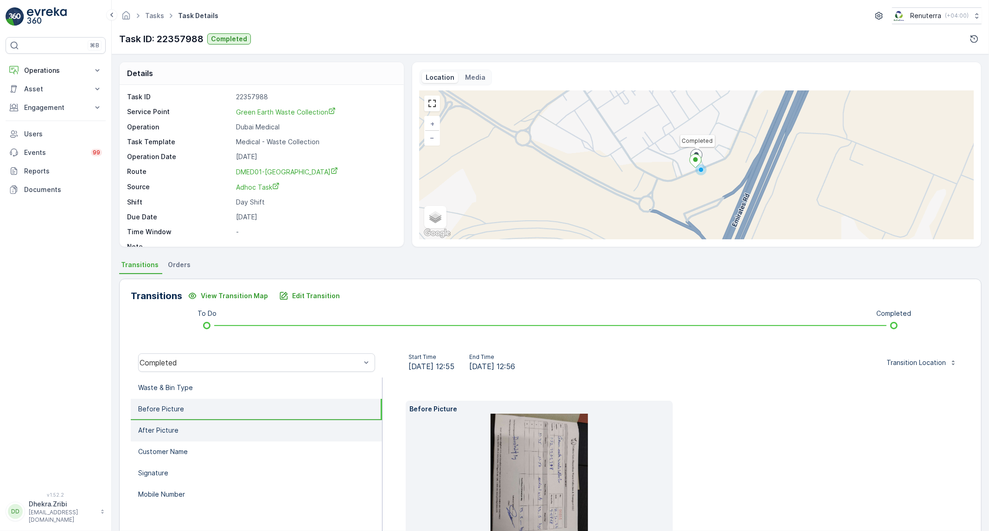
click at [294, 424] on li "After Picture" at bounding box center [256, 430] width 251 height 21
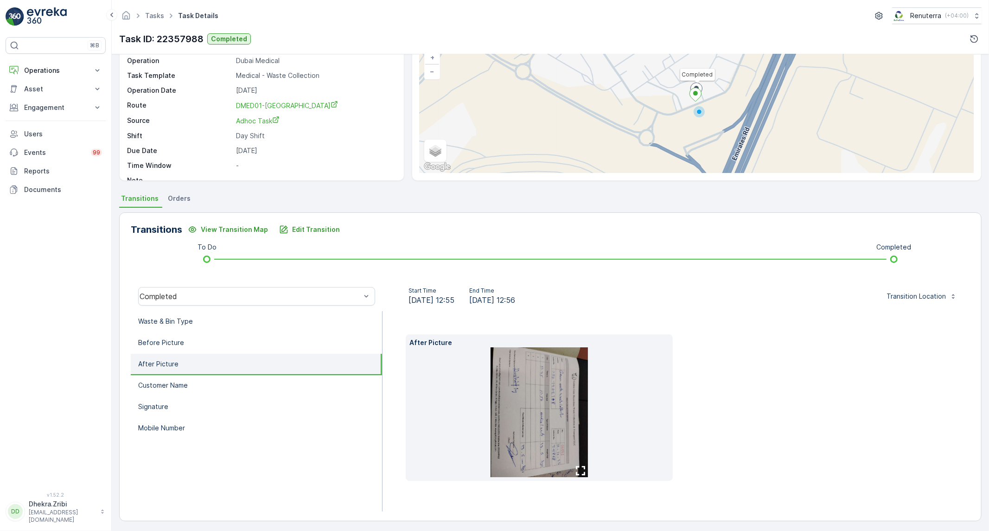
scroll to position [68, 0]
click at [521, 409] on img at bounding box center [538, 411] width 97 height 130
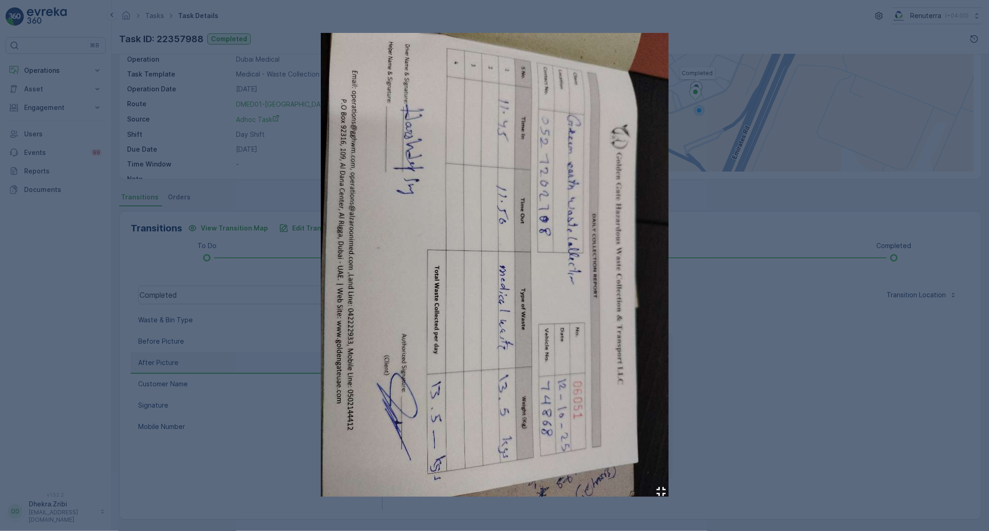
click at [722, 297] on div at bounding box center [494, 265] width 989 height 531
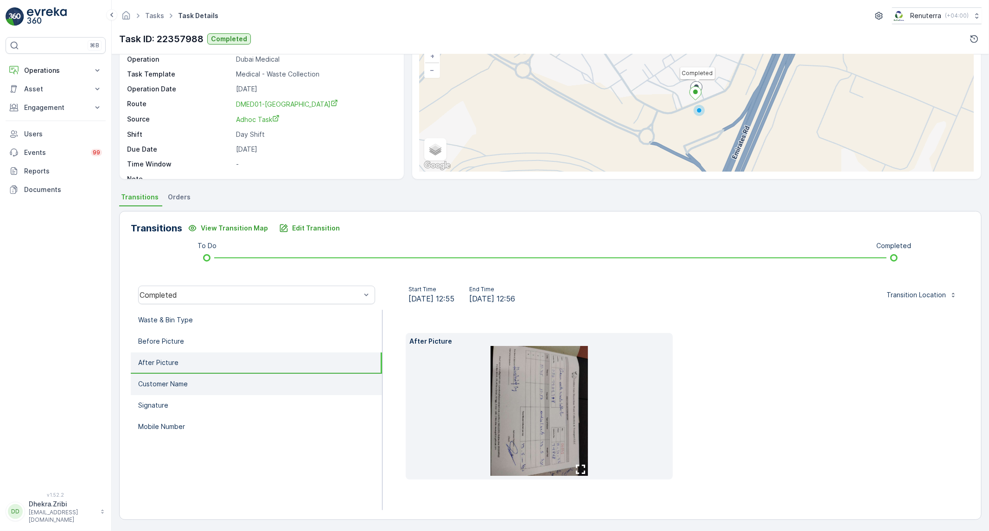
click at [207, 385] on li "Customer Name" at bounding box center [256, 384] width 251 height 21
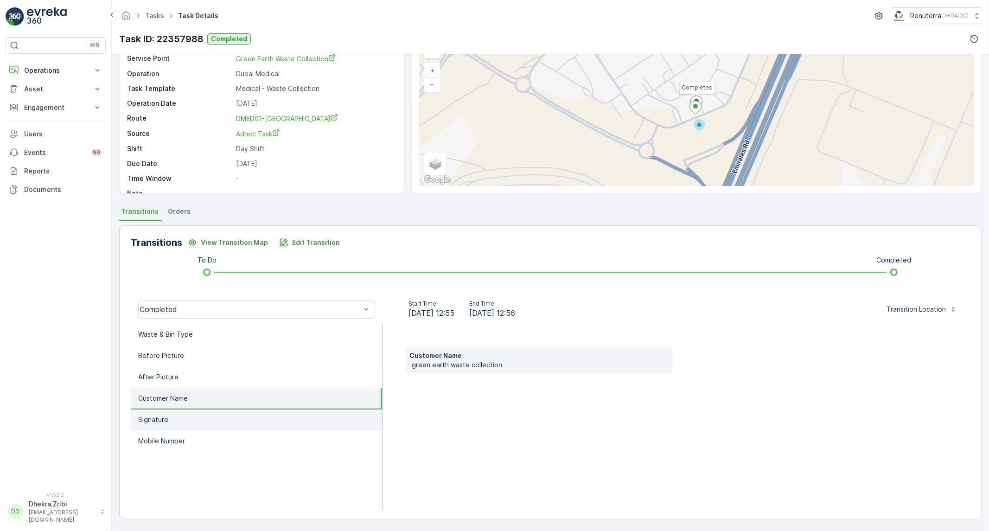
click at [173, 416] on li "Signature" at bounding box center [256, 419] width 251 height 21
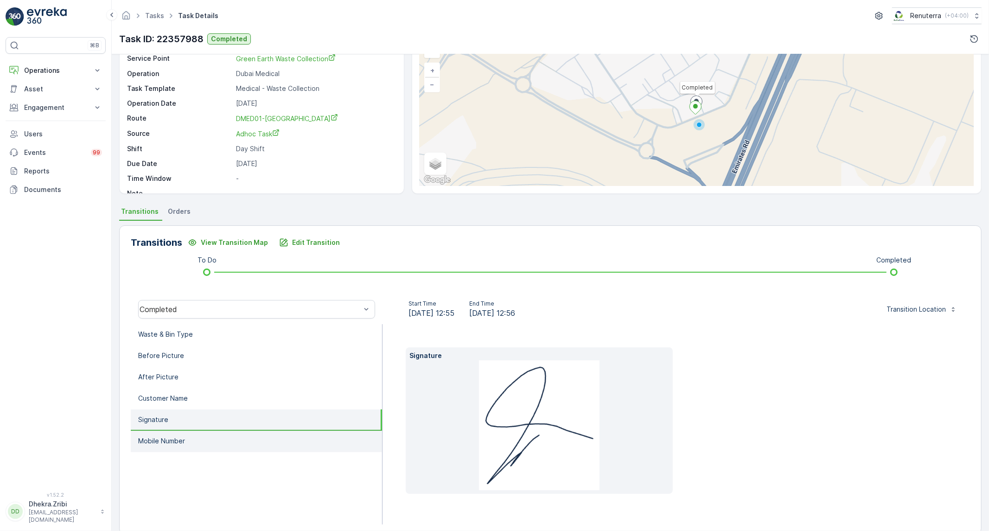
click at [163, 442] on p "Mobile Number" at bounding box center [161, 440] width 47 height 9
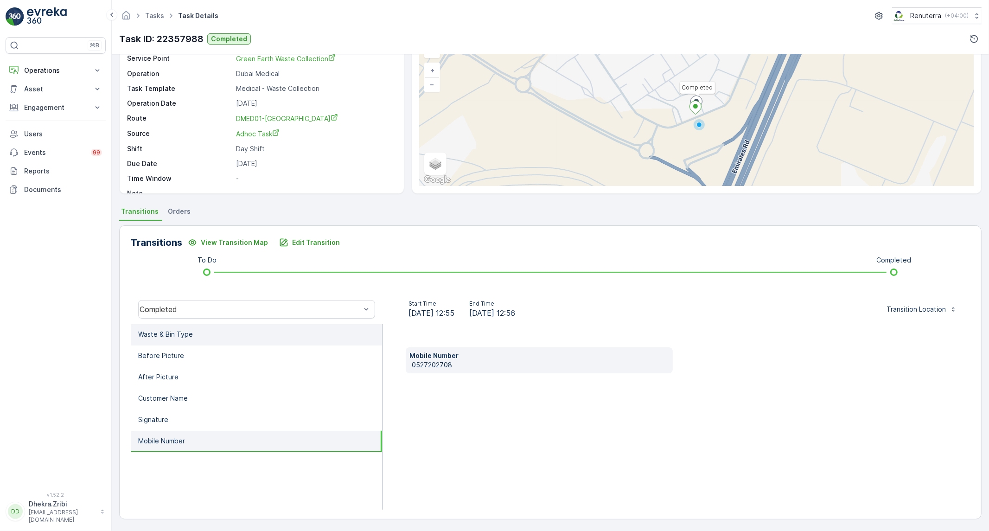
click at [192, 328] on li "Waste & Bin Type" at bounding box center [256, 334] width 251 height 21
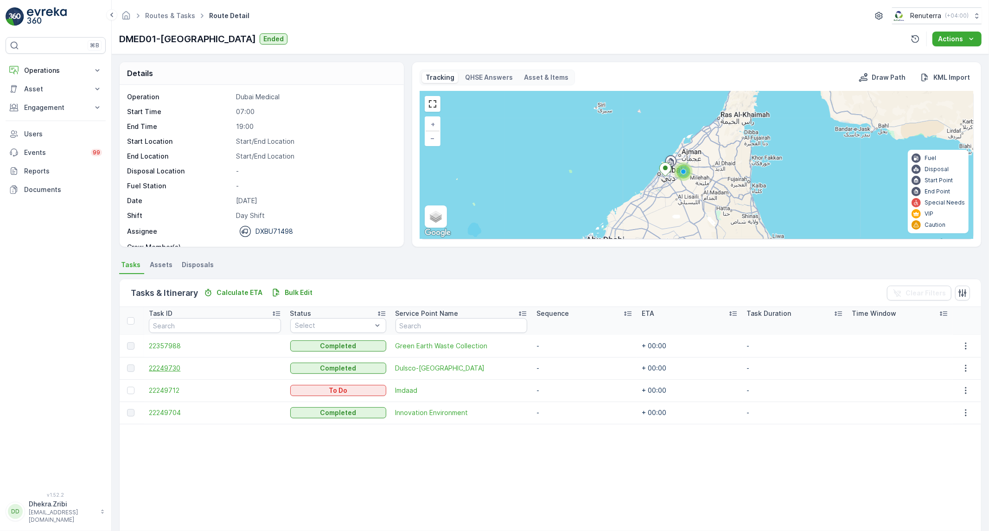
click at [173, 368] on span "22249730" at bounding box center [215, 367] width 132 height 9
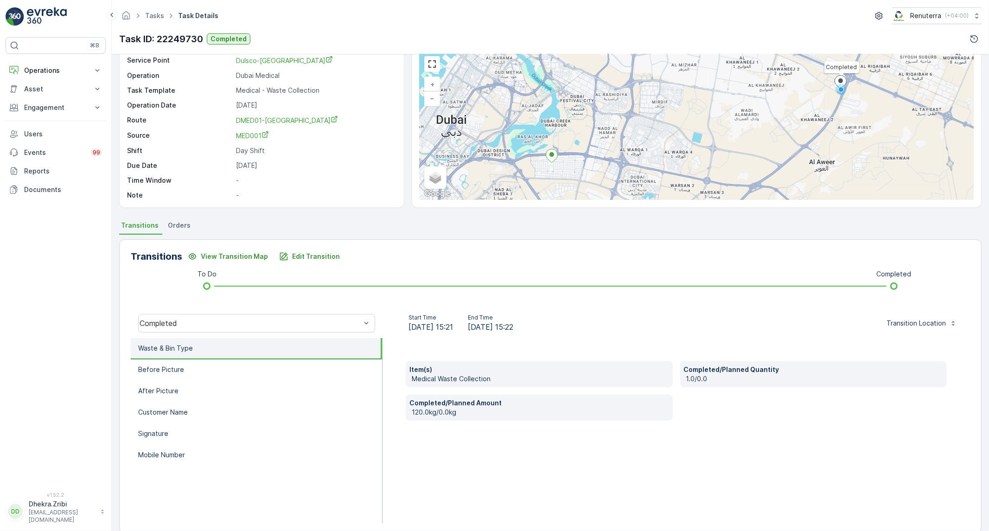
scroll to position [53, 0]
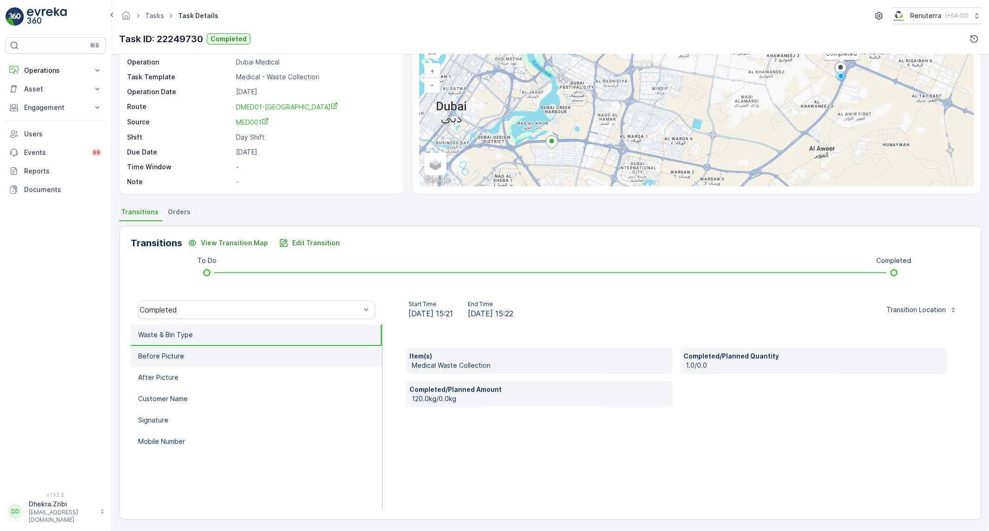
click at [172, 355] on p "Before Picture" at bounding box center [161, 355] width 46 height 9
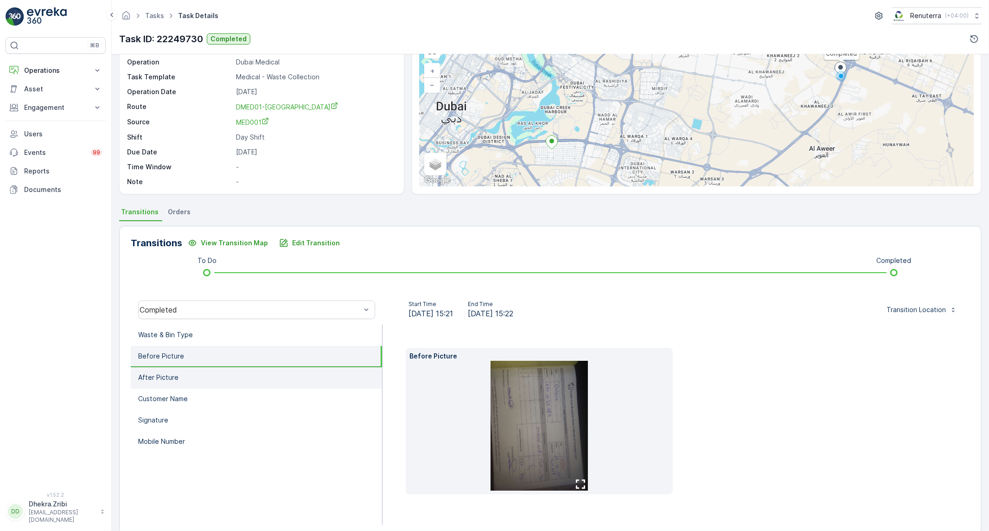
click at [167, 379] on p "After Picture" at bounding box center [158, 377] width 40 height 9
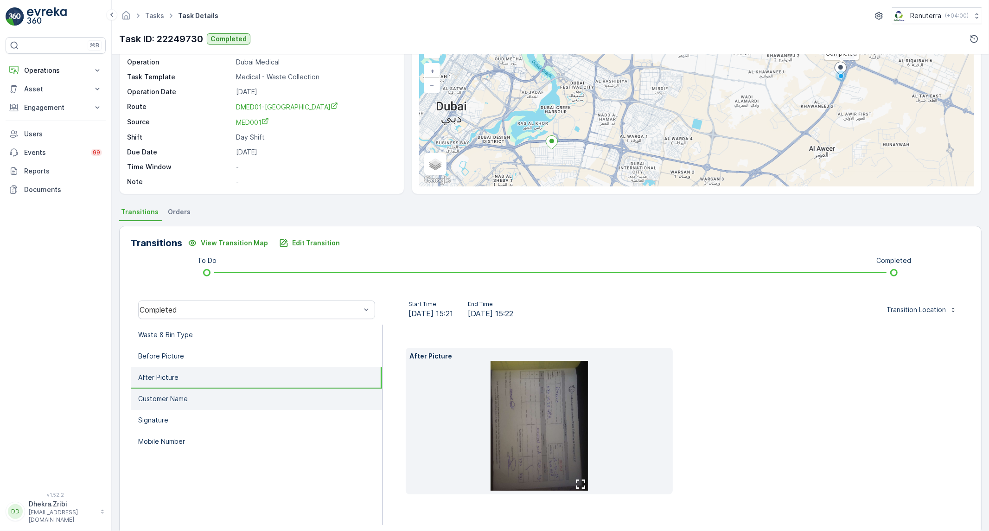
click at [165, 397] on p "Customer Name" at bounding box center [163, 398] width 50 height 9
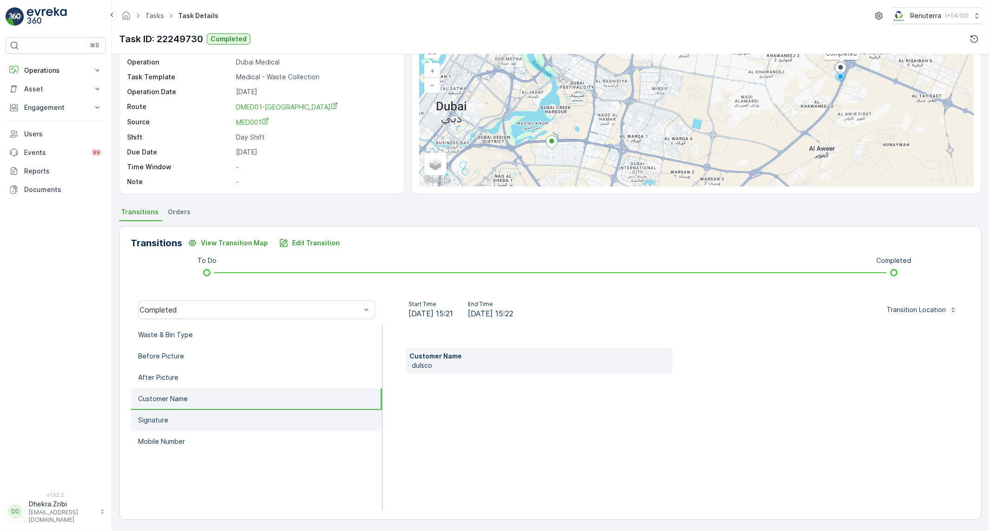
click at [163, 415] on p "Signature" at bounding box center [153, 419] width 30 height 9
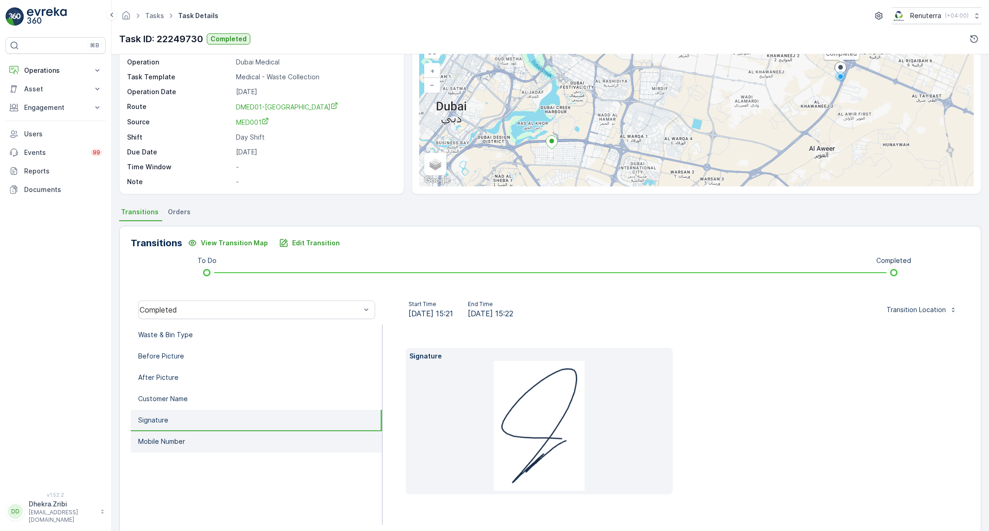
click at [162, 443] on p "Mobile Number" at bounding box center [161, 441] width 47 height 9
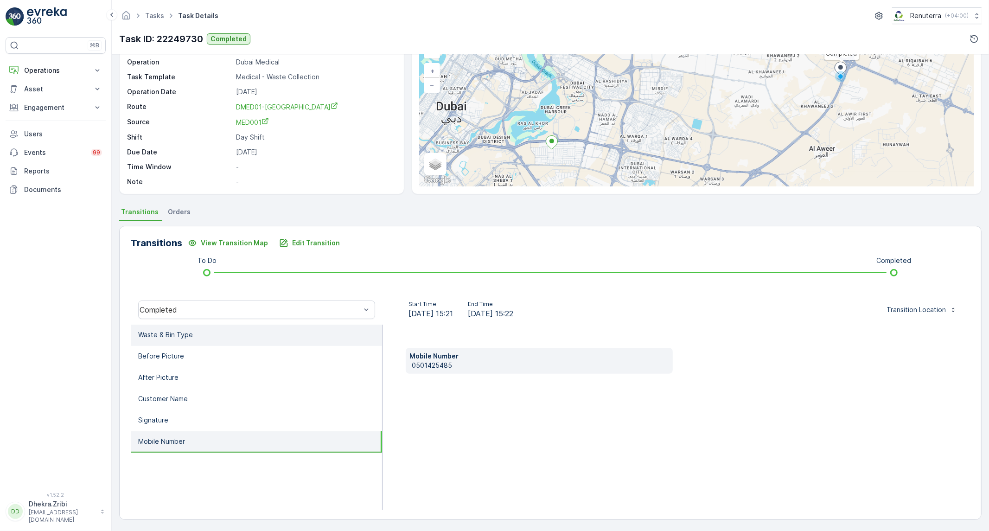
click at [195, 338] on li "Waste & Bin Type" at bounding box center [256, 334] width 251 height 21
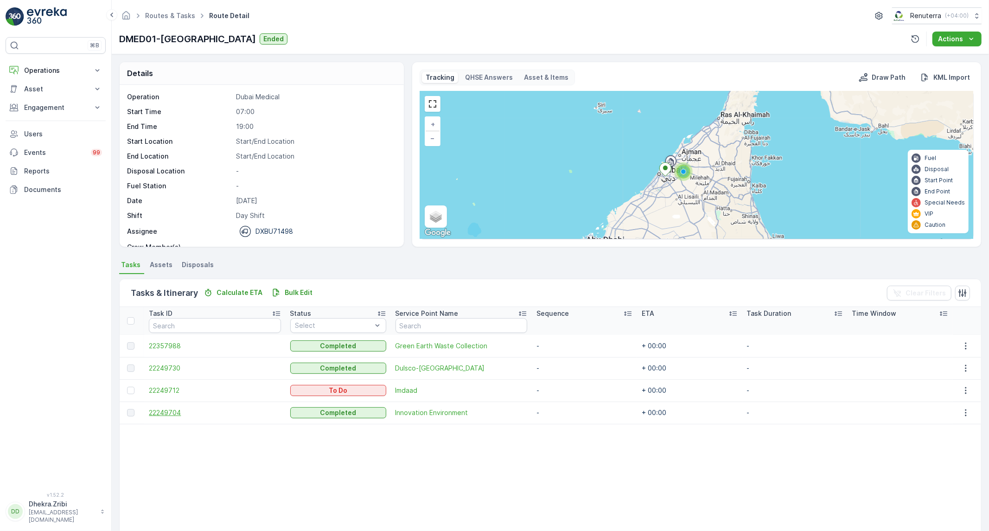
click at [155, 413] on span "22249704" at bounding box center [215, 412] width 132 height 9
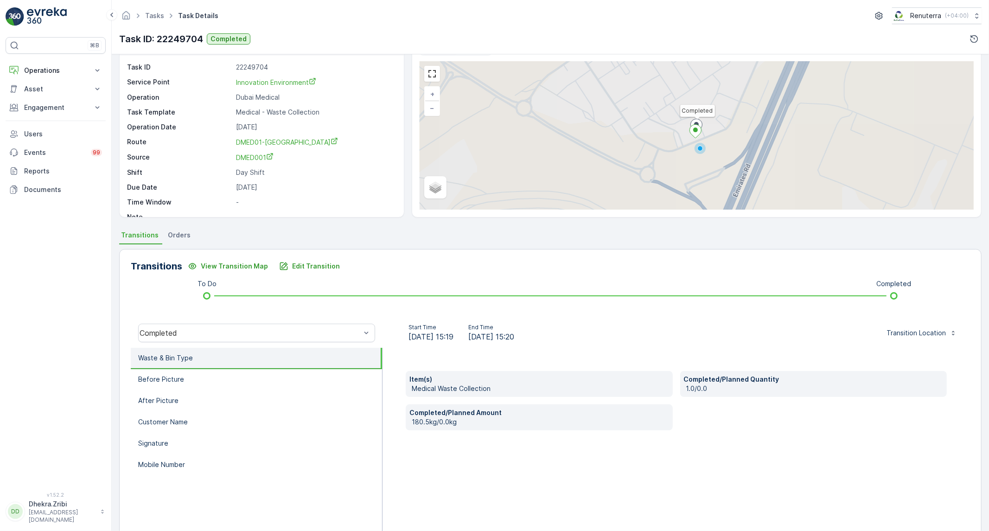
scroll to position [53, 0]
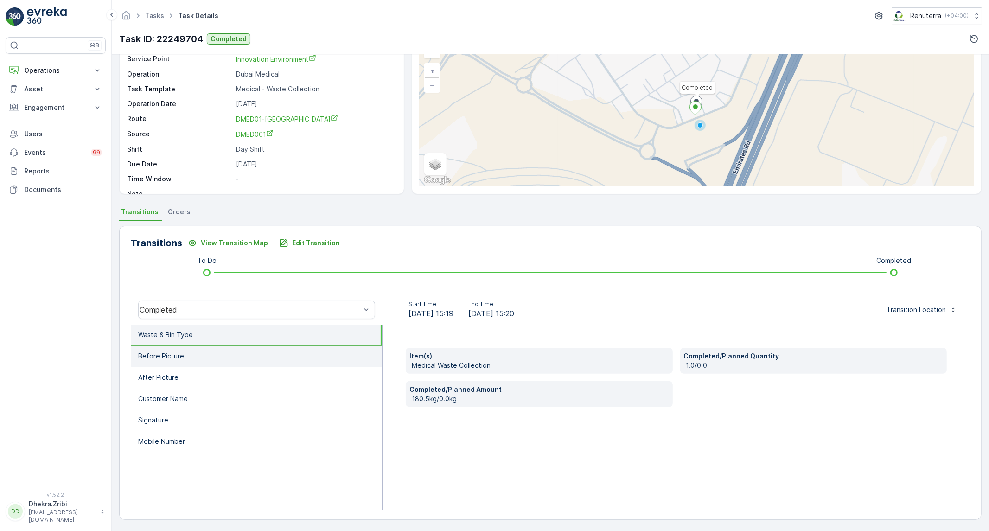
click at [181, 351] on p "Before Picture" at bounding box center [161, 355] width 46 height 9
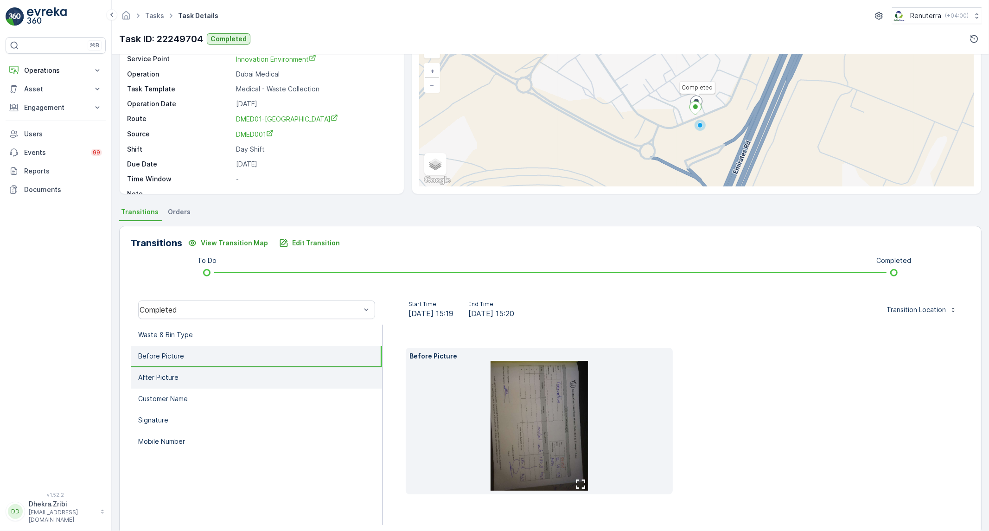
click at [178, 376] on li "After Picture" at bounding box center [256, 377] width 251 height 21
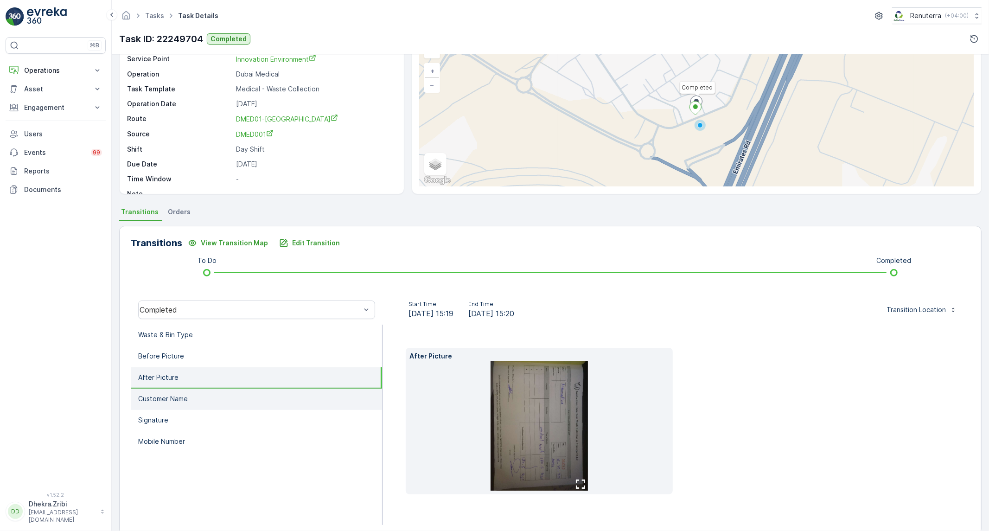
click at [172, 396] on p "Customer Name" at bounding box center [163, 398] width 50 height 9
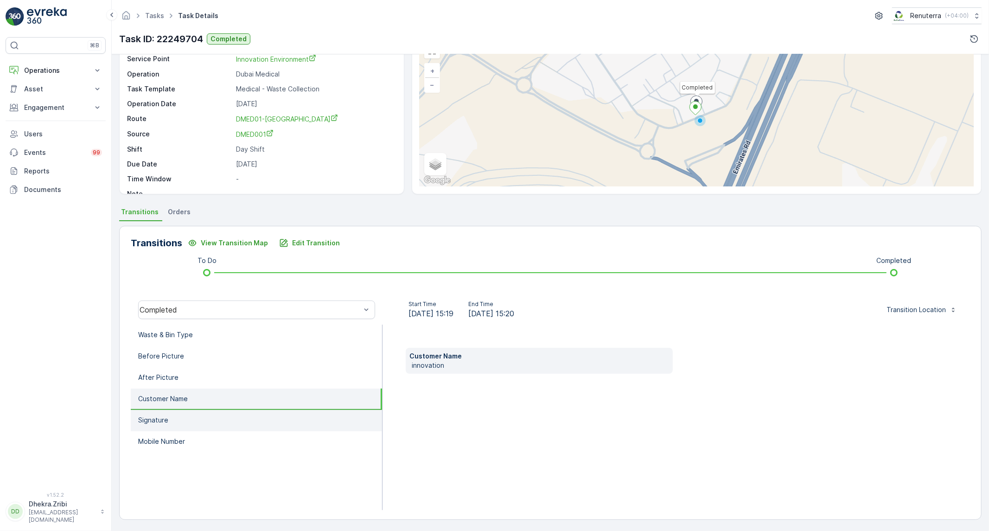
click at [183, 422] on li "Signature" at bounding box center [256, 420] width 251 height 21
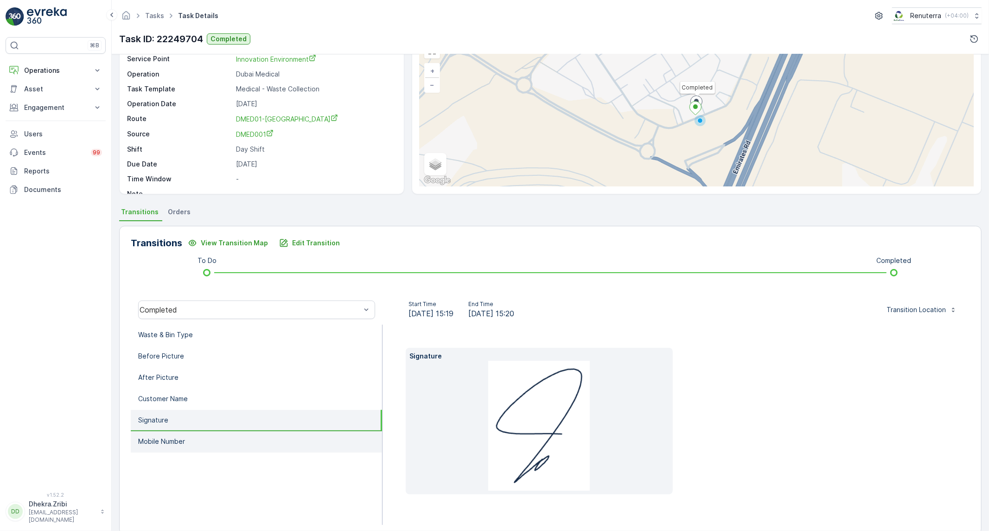
click at [178, 446] on li "Mobile Number" at bounding box center [256, 441] width 251 height 21
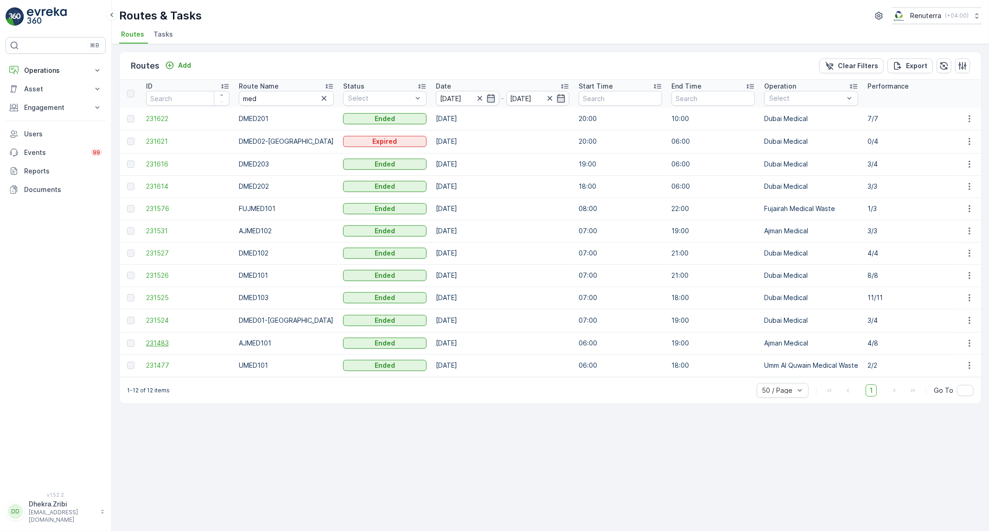
click at [167, 344] on span "231483" at bounding box center [187, 342] width 83 height 9
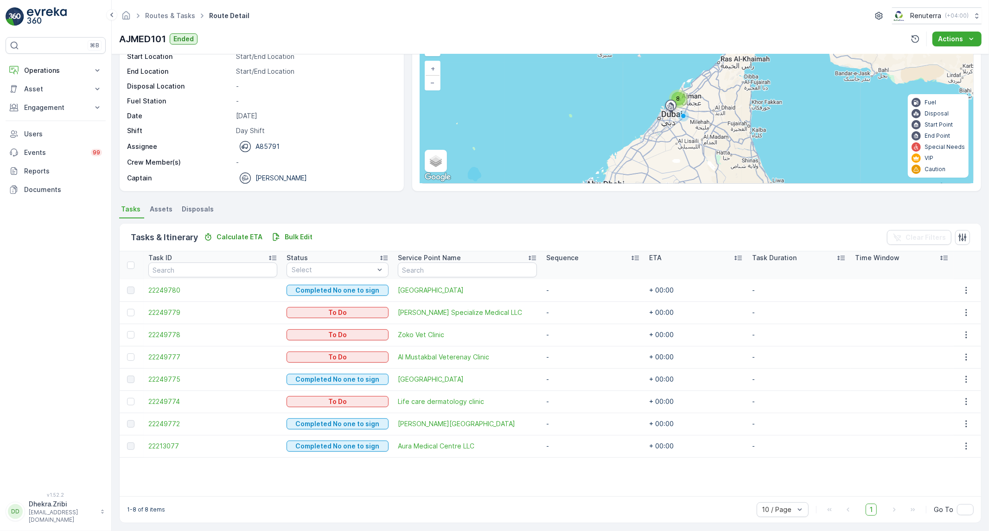
scroll to position [59, 0]
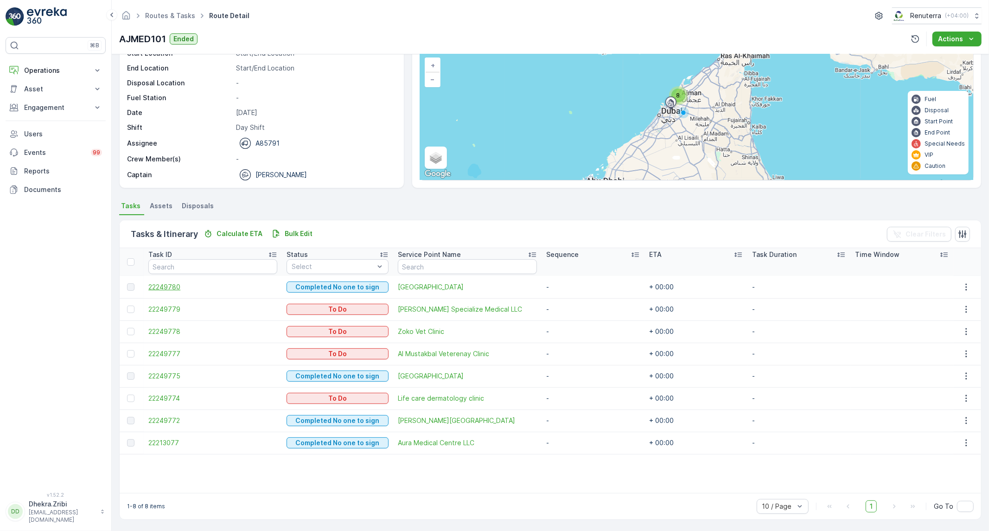
click at [169, 285] on span "22249780" at bounding box center [212, 286] width 128 height 9
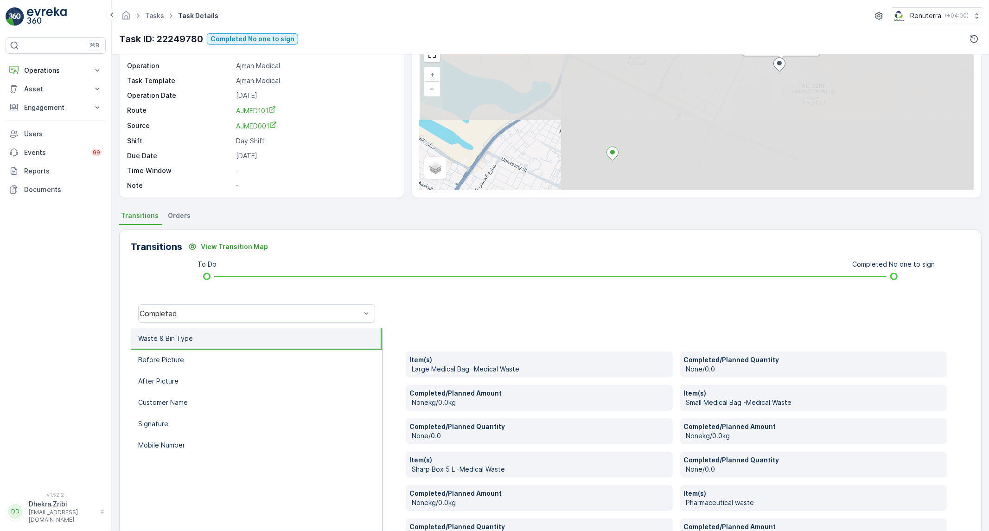
scroll to position [103, 0]
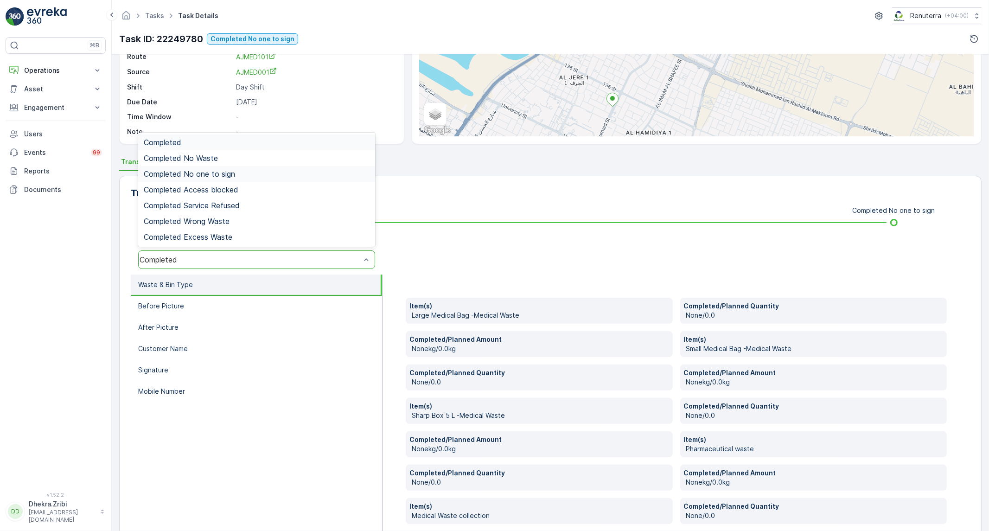
click at [233, 173] on span "Completed No one to sign" at bounding box center [189, 174] width 91 height 8
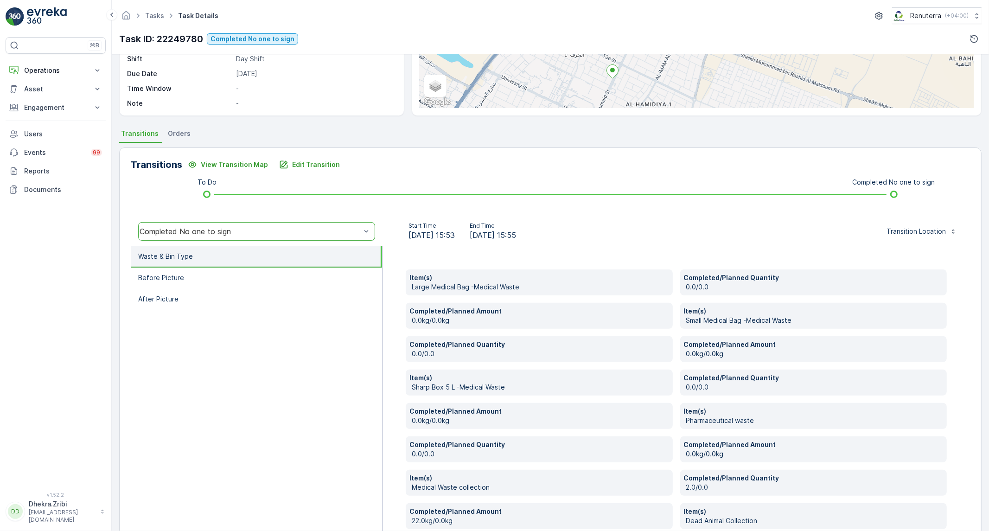
scroll to position [154, 0]
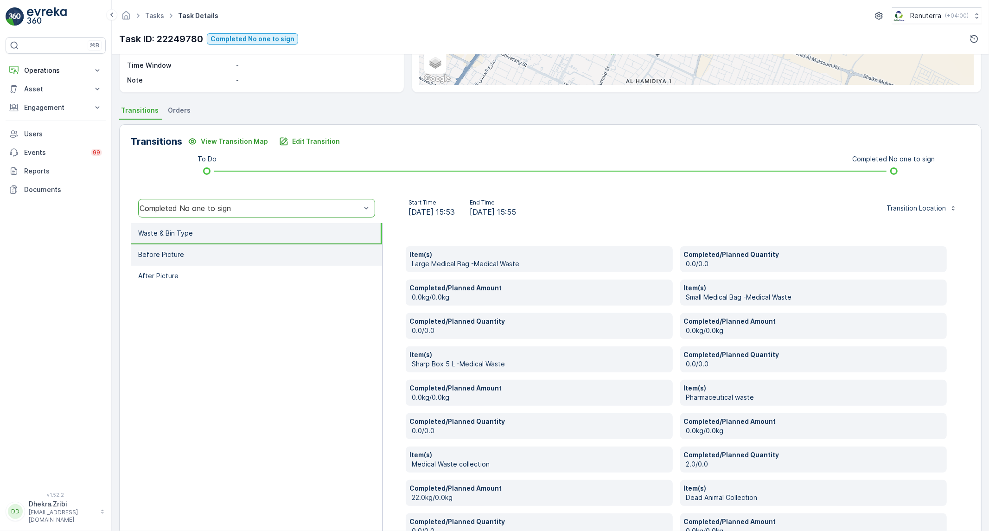
click at [279, 248] on li "Before Picture" at bounding box center [256, 254] width 251 height 21
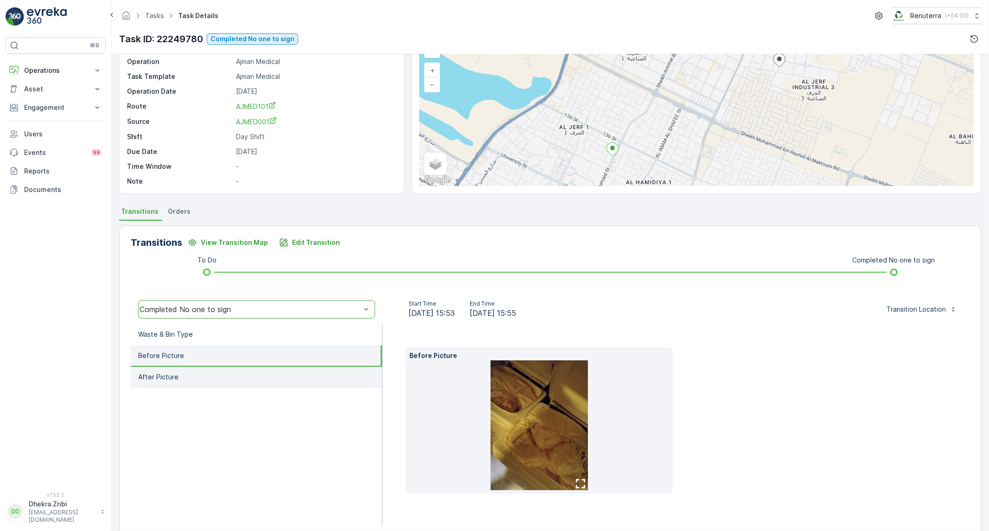
click at [211, 382] on li "After Picture" at bounding box center [256, 377] width 251 height 21
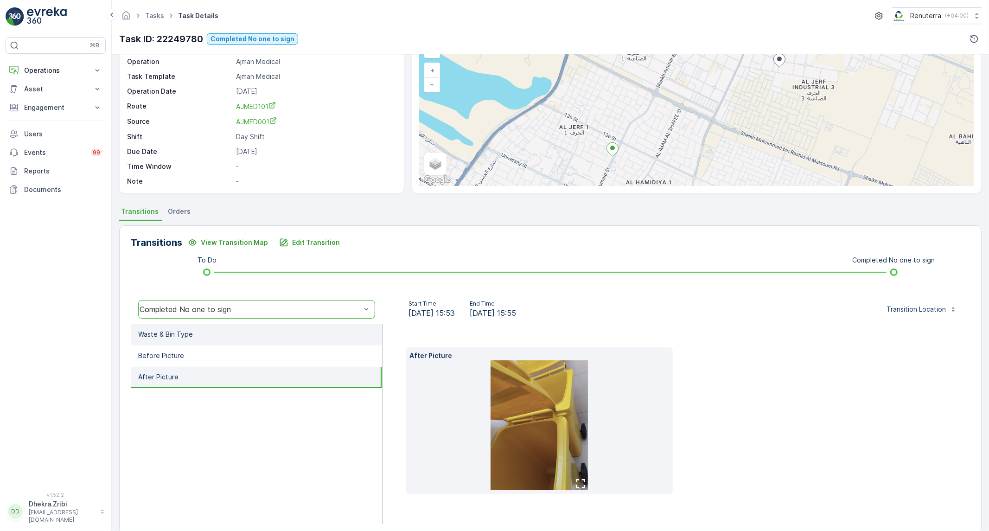
click at [216, 339] on li "Waste & Bin Type" at bounding box center [256, 334] width 251 height 21
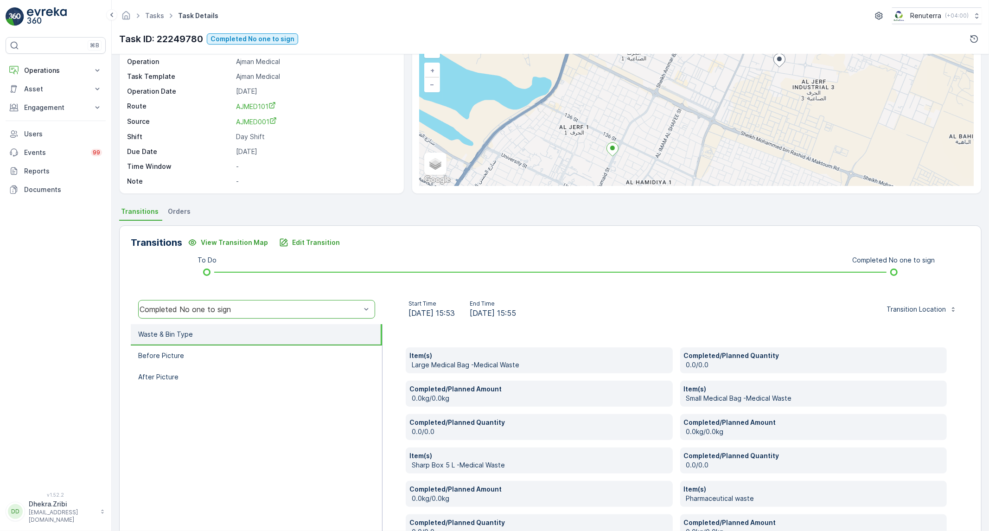
scroll to position [156, 0]
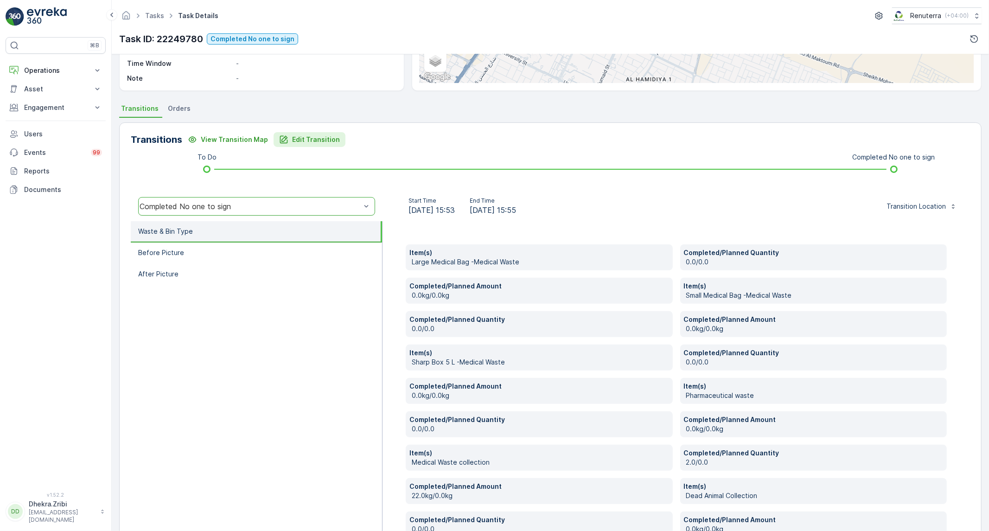
click at [308, 141] on p "Edit Transition" at bounding box center [316, 139] width 48 height 9
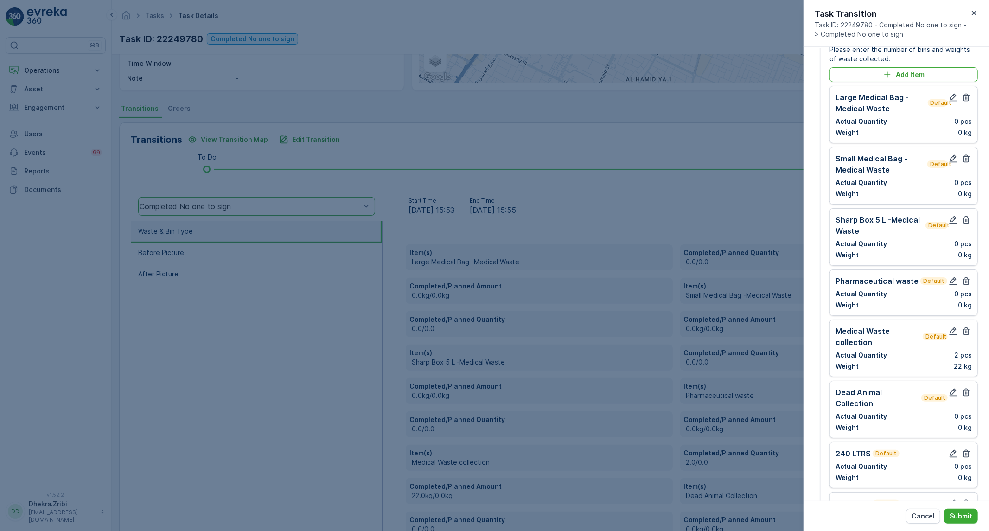
scroll to position [0, 0]
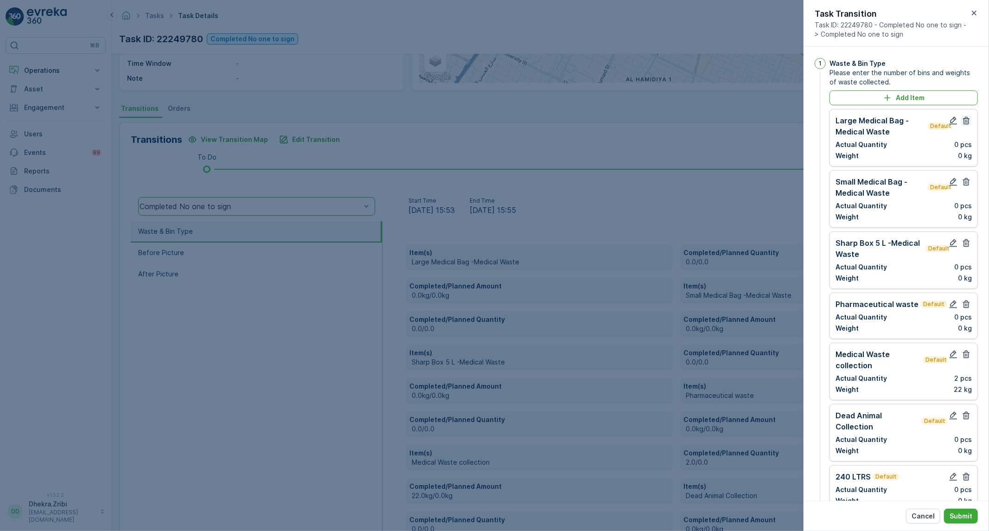
click at [963, 124] on icon "button" at bounding box center [966, 121] width 7 height 8
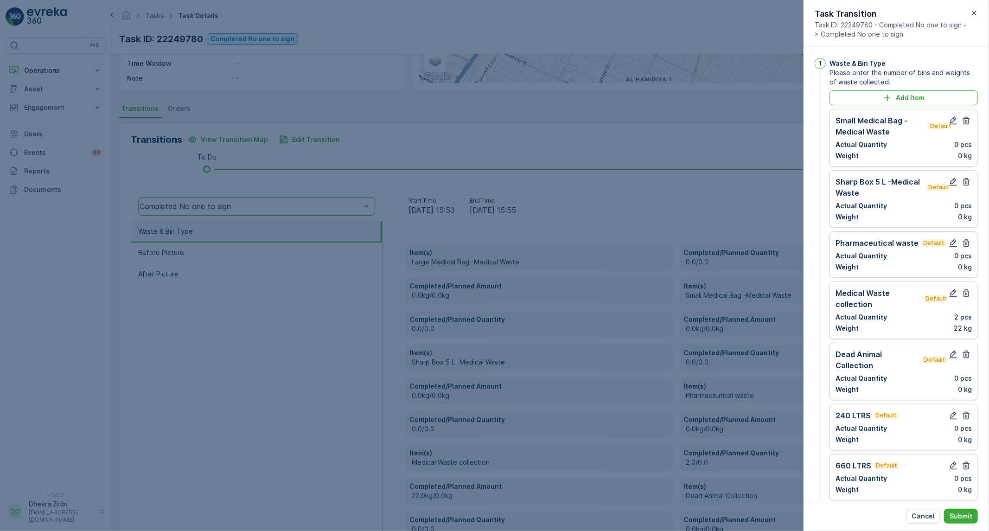
click at [963, 124] on icon "button" at bounding box center [966, 121] width 7 height 8
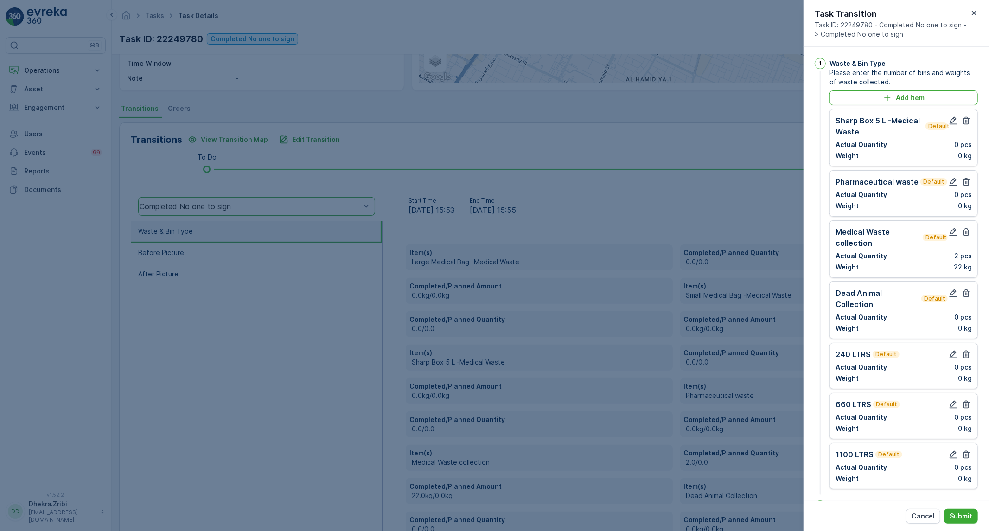
click at [963, 124] on icon "button" at bounding box center [966, 121] width 7 height 8
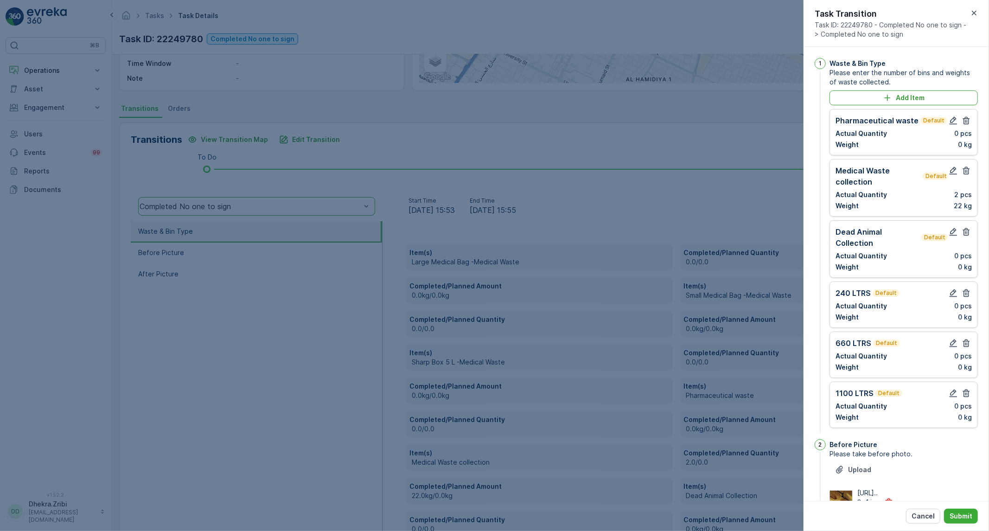
click at [963, 124] on icon "button" at bounding box center [966, 121] width 7 height 8
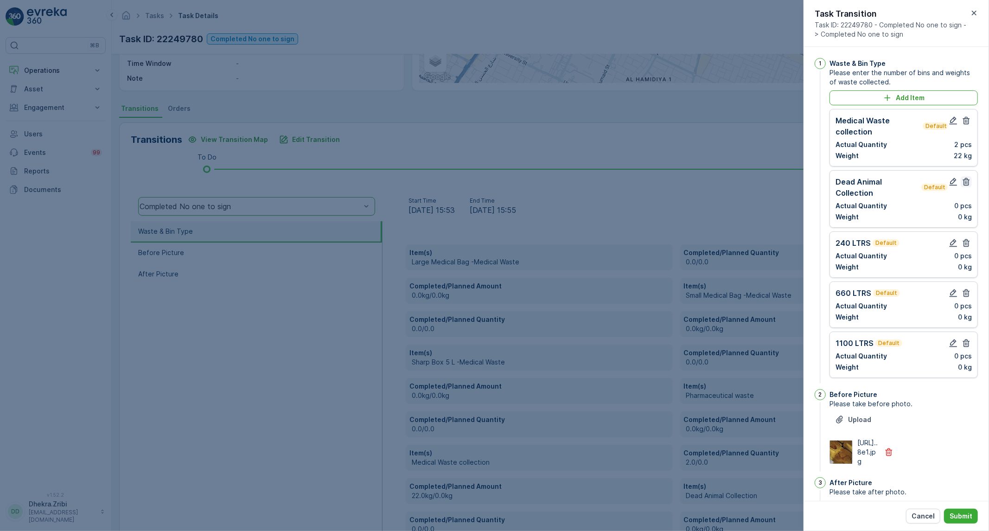
click at [961, 183] on icon "button" at bounding box center [965, 181] width 9 height 9
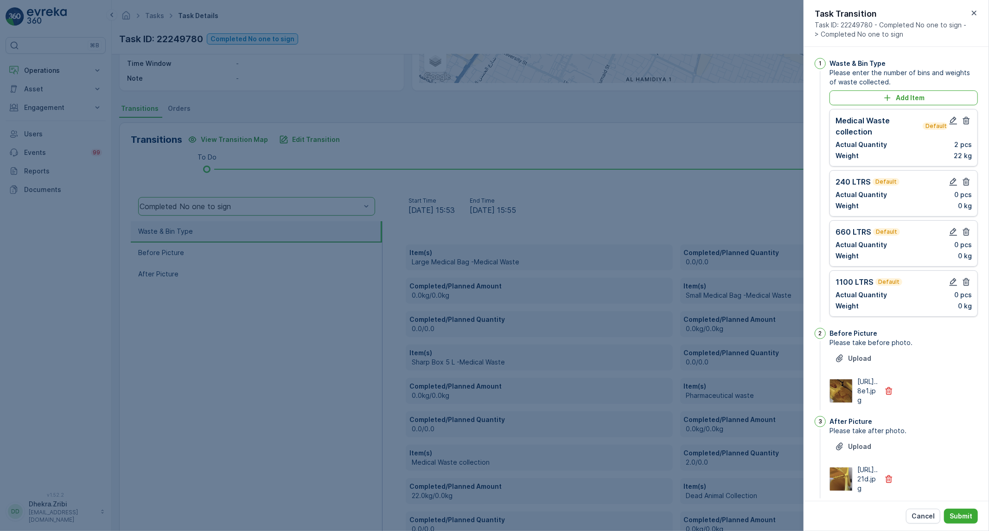
click at [961, 183] on icon "button" at bounding box center [965, 181] width 9 height 9
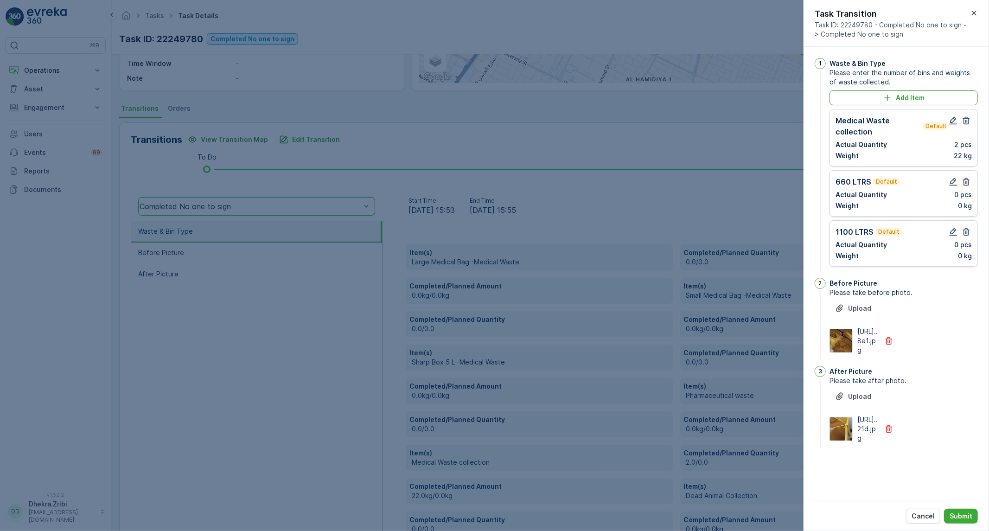
click at [961, 183] on button "button" at bounding box center [966, 181] width 11 height 11
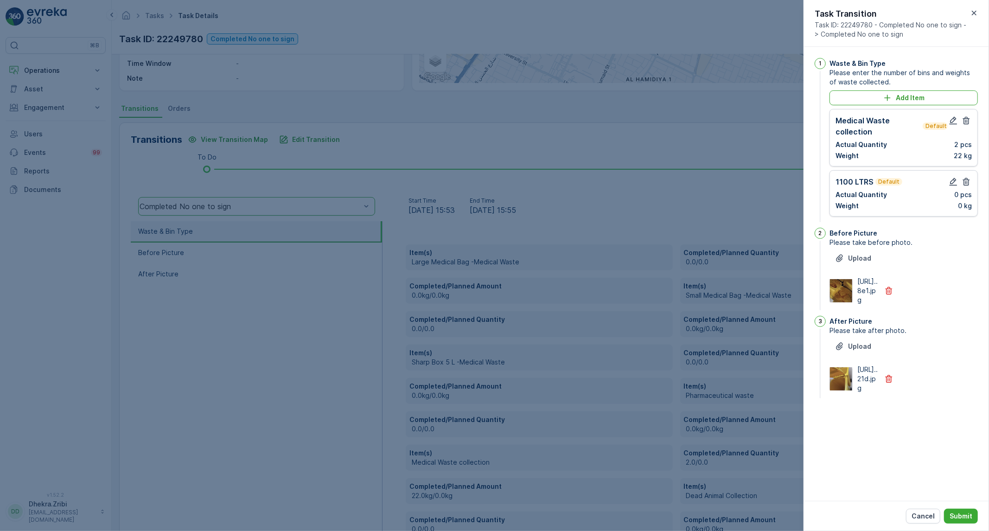
click at [961, 183] on button "button" at bounding box center [966, 181] width 11 height 11
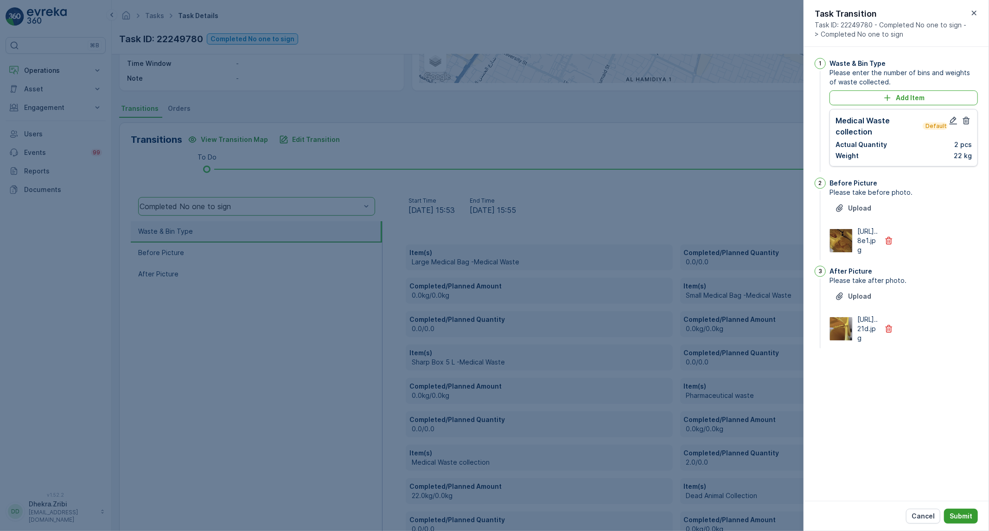
click at [970, 516] on p "Submit" at bounding box center [960, 515] width 23 height 9
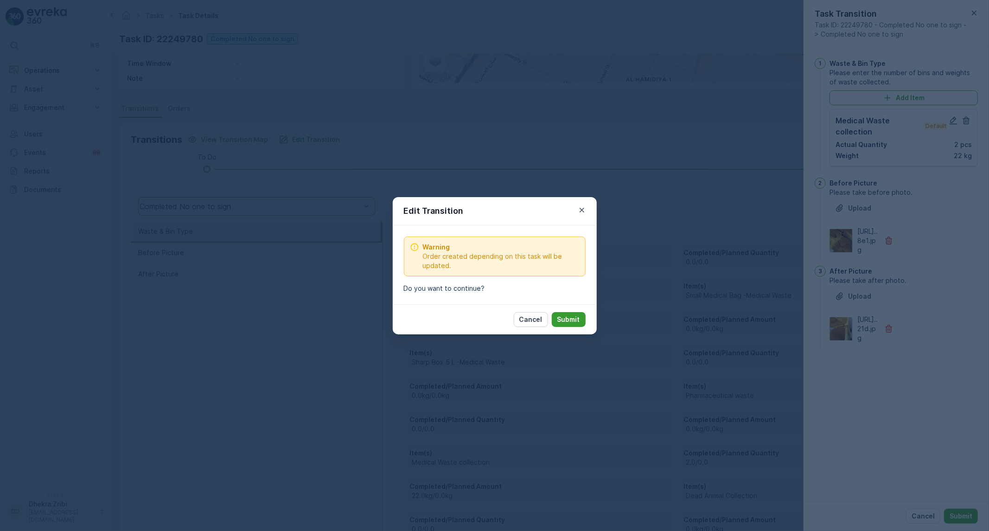
click at [564, 323] on p "Submit" at bounding box center [568, 319] width 23 height 9
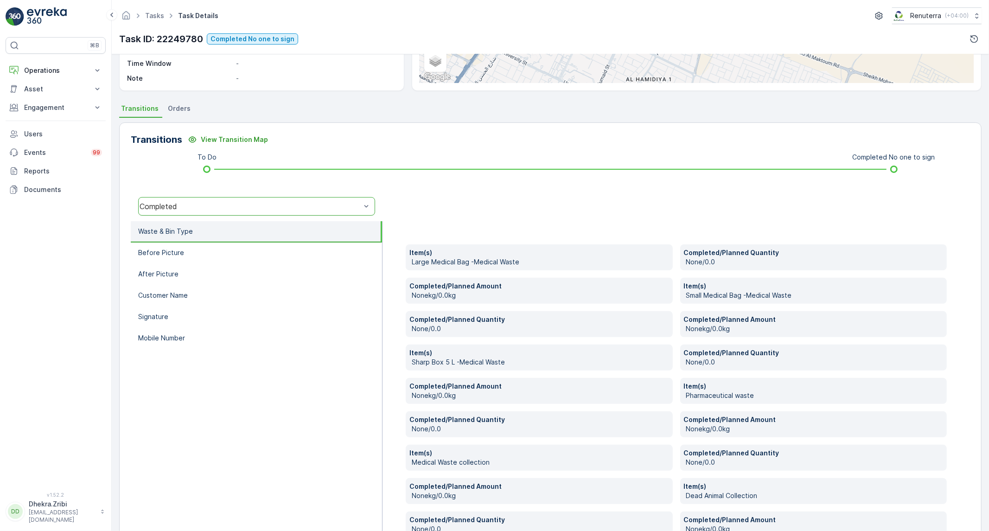
click at [229, 235] on li "Waste & Bin Type" at bounding box center [256, 231] width 251 height 21
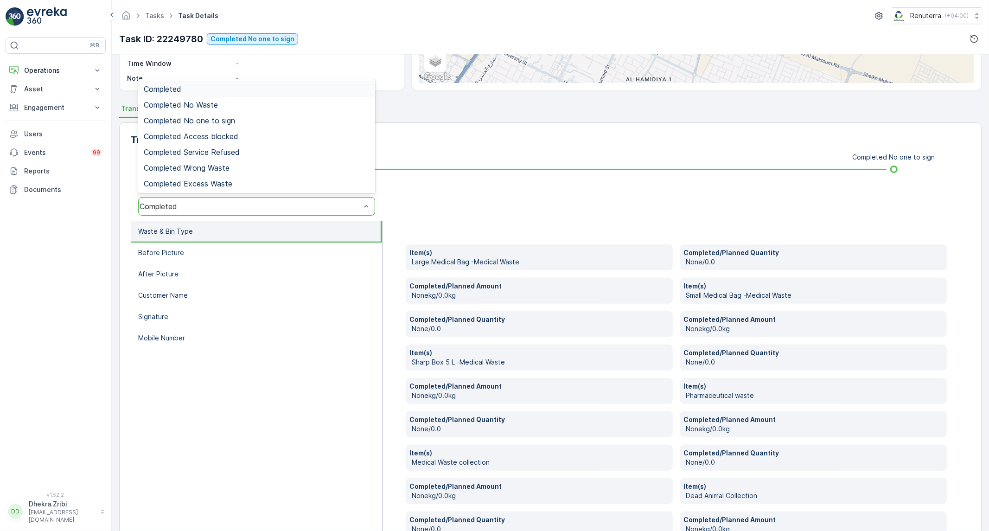
click at [256, 209] on div "Completed" at bounding box center [250, 206] width 221 height 8
click at [238, 113] on div "Completed No one to sign" at bounding box center [256, 121] width 237 height 16
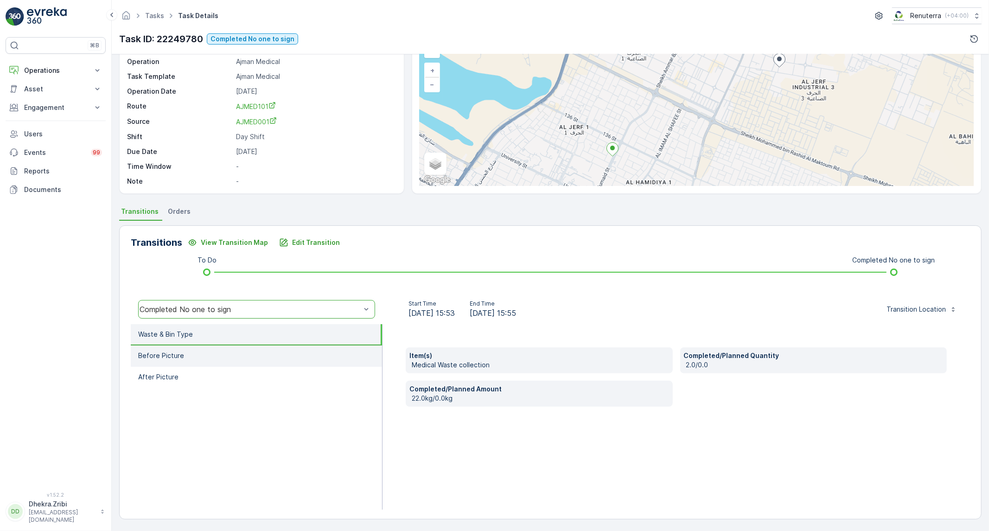
click at [303, 360] on li "Before Picture" at bounding box center [256, 355] width 251 height 21
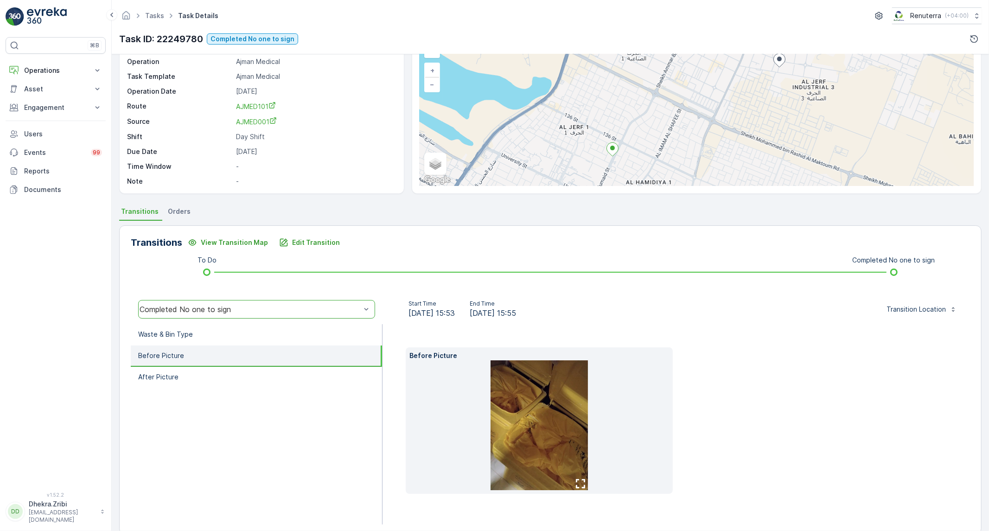
scroll to position [68, 0]
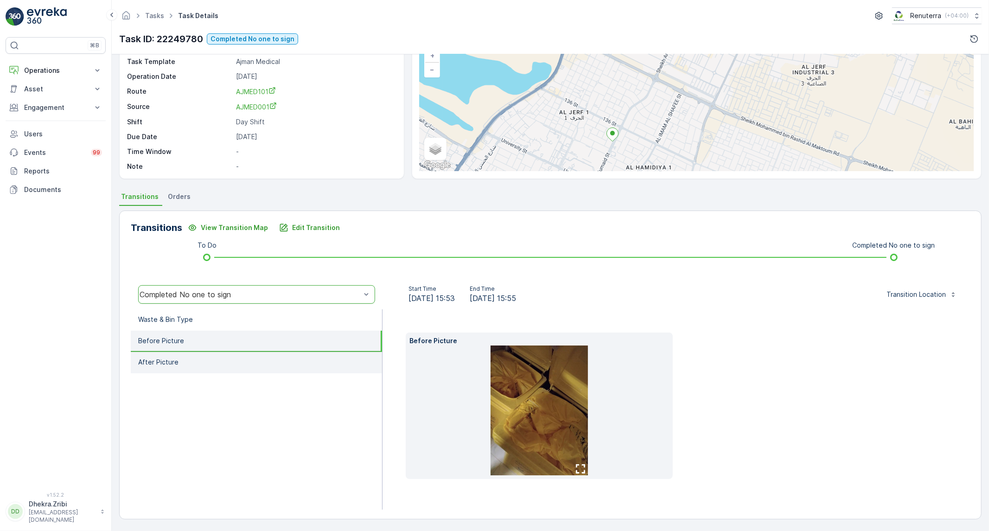
click at [267, 360] on li "After Picture" at bounding box center [256, 362] width 251 height 21
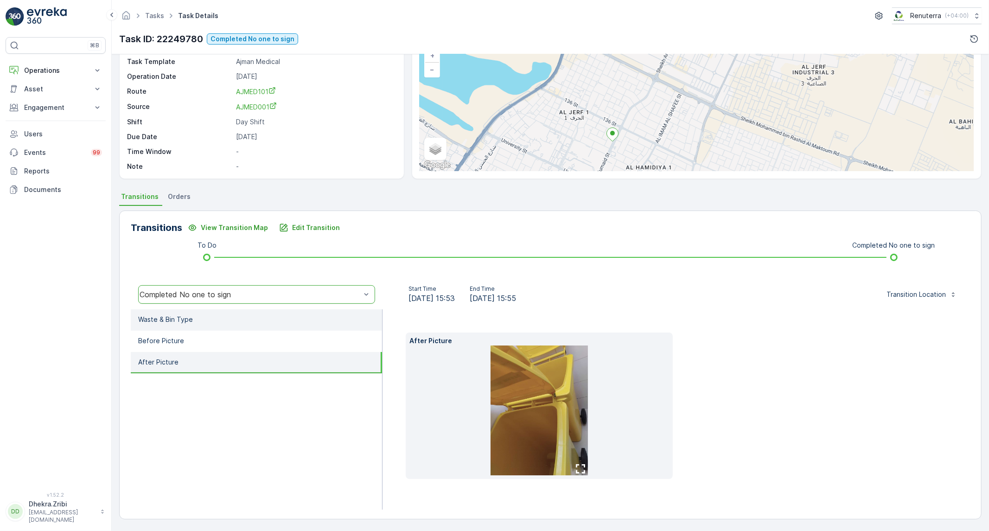
click at [251, 318] on li "Waste & Bin Type" at bounding box center [256, 319] width 251 height 21
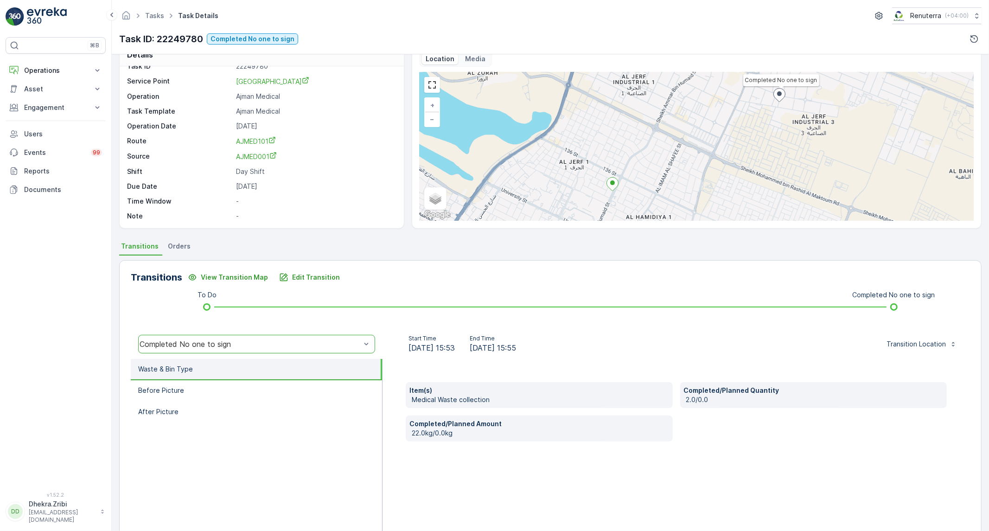
scroll to position [0, 0]
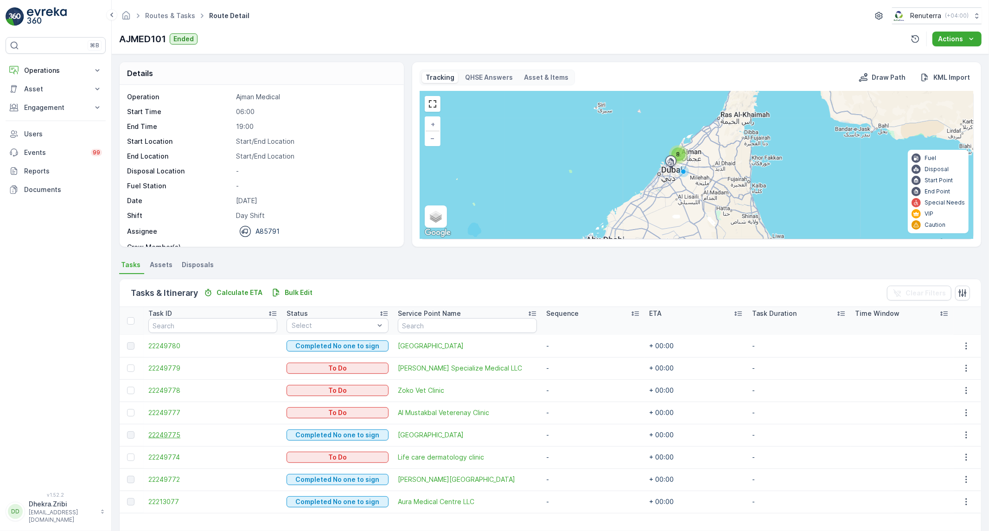
click at [160, 437] on span "22249775" at bounding box center [212, 434] width 128 height 9
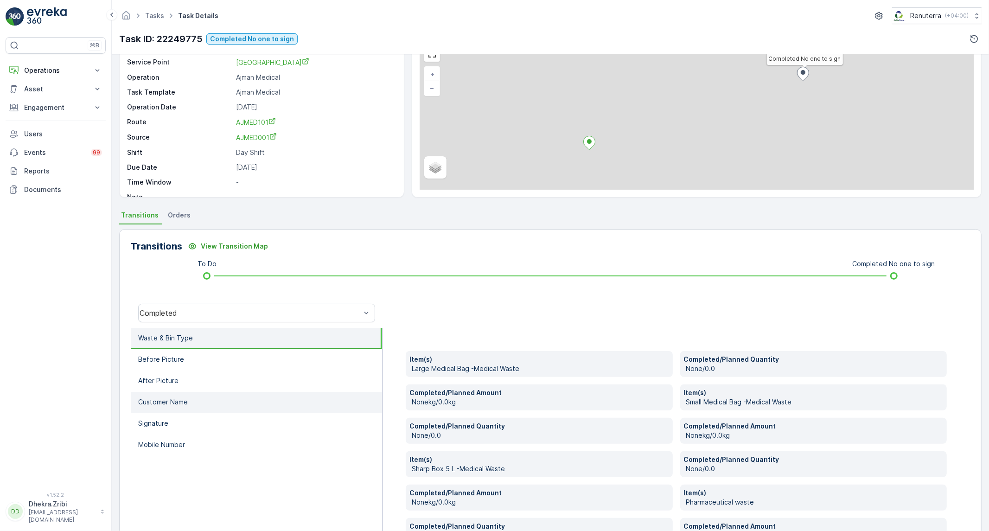
scroll to position [154, 0]
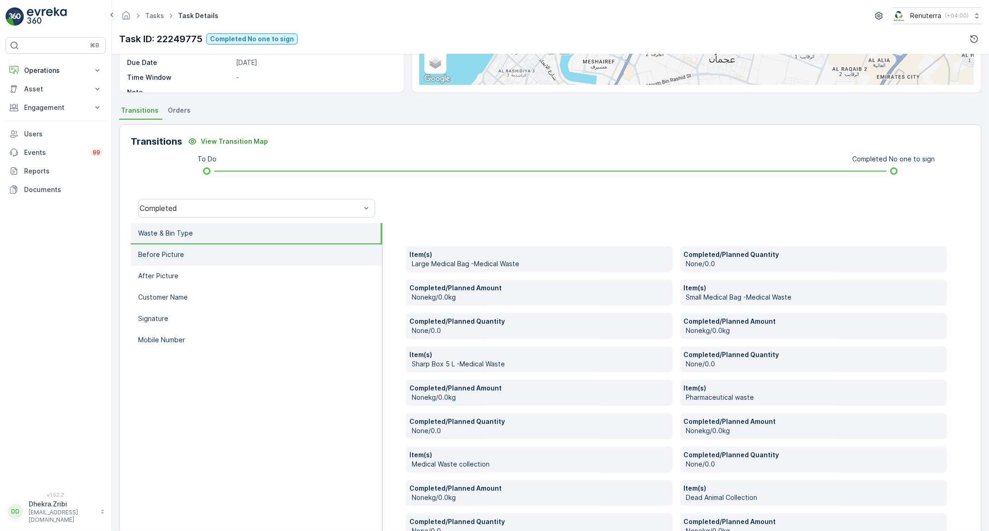
click at [248, 255] on li "Before Picture" at bounding box center [256, 254] width 251 height 21
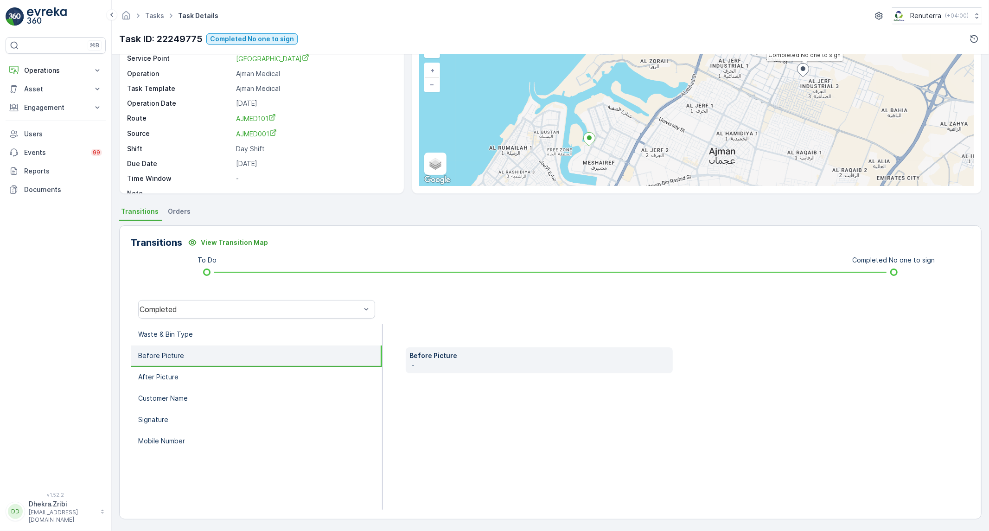
click at [230, 357] on li "Before Picture" at bounding box center [256, 355] width 251 height 21
click at [215, 374] on li "After Picture" at bounding box center [256, 377] width 251 height 21
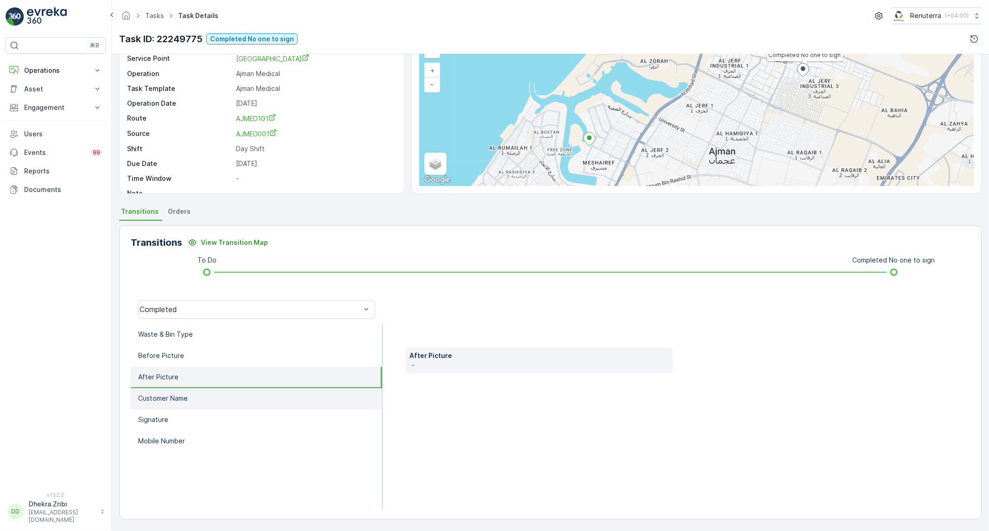
click at [206, 399] on li "Customer Name" at bounding box center [256, 398] width 251 height 21
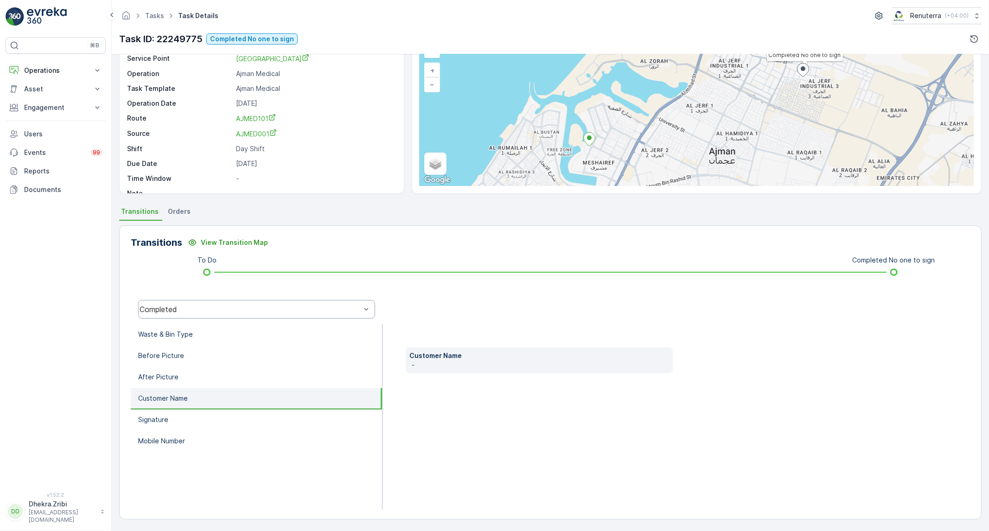
click at [217, 313] on div "Completed" at bounding box center [256, 309] width 237 height 19
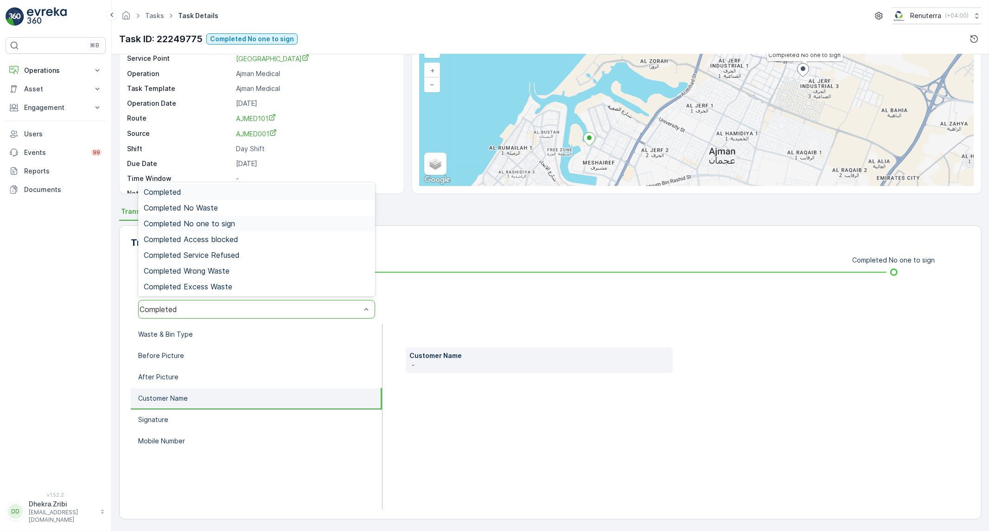
click at [217, 226] on span "Completed No one to sign" at bounding box center [189, 223] width 91 height 8
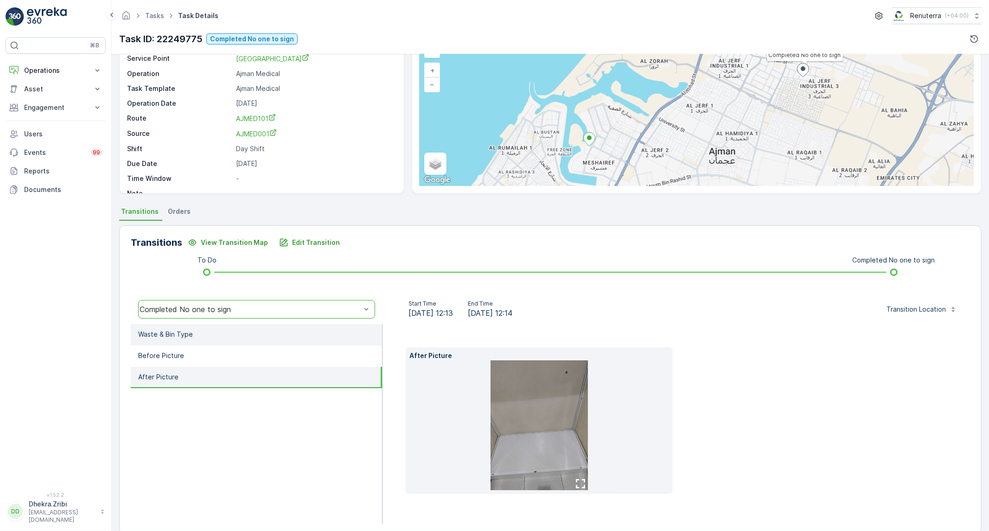
click at [254, 342] on li "Waste & Bin Type" at bounding box center [256, 334] width 251 height 21
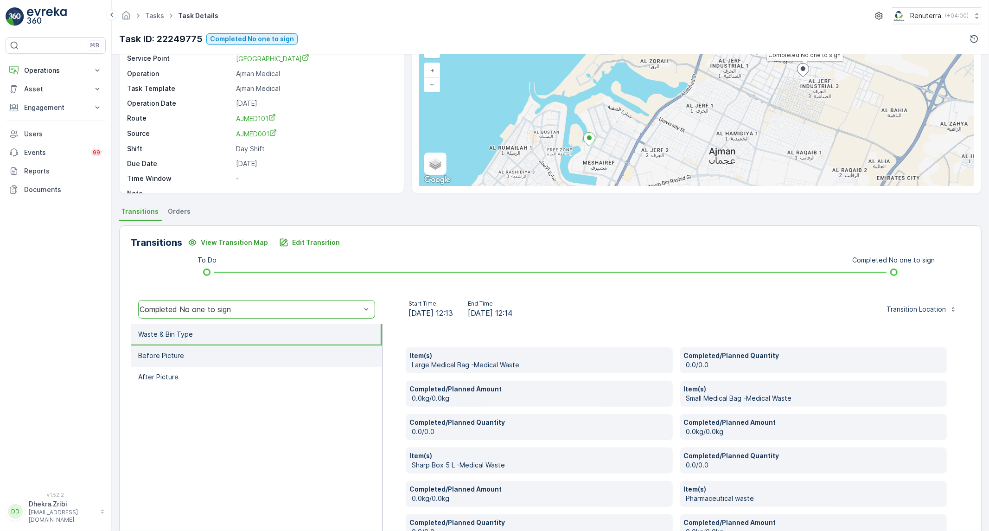
click at [240, 353] on li "Before Picture" at bounding box center [256, 355] width 251 height 21
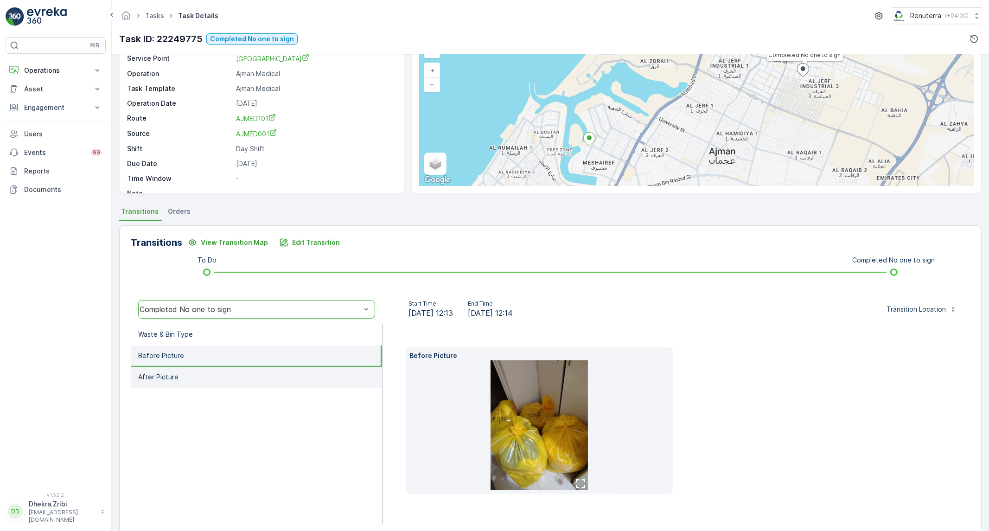
click at [227, 382] on li "After Picture" at bounding box center [256, 377] width 251 height 21
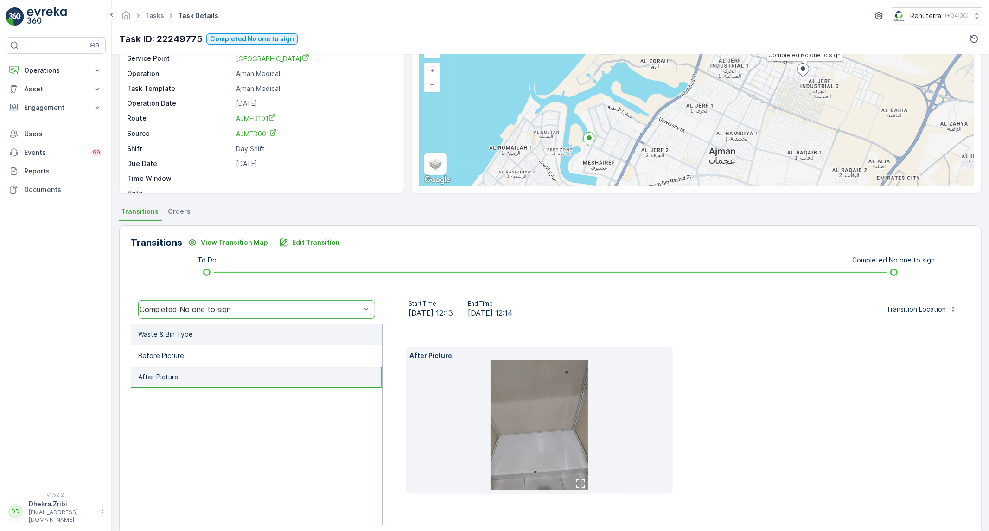
click at [234, 328] on li "Waste & Bin Type" at bounding box center [256, 334] width 251 height 21
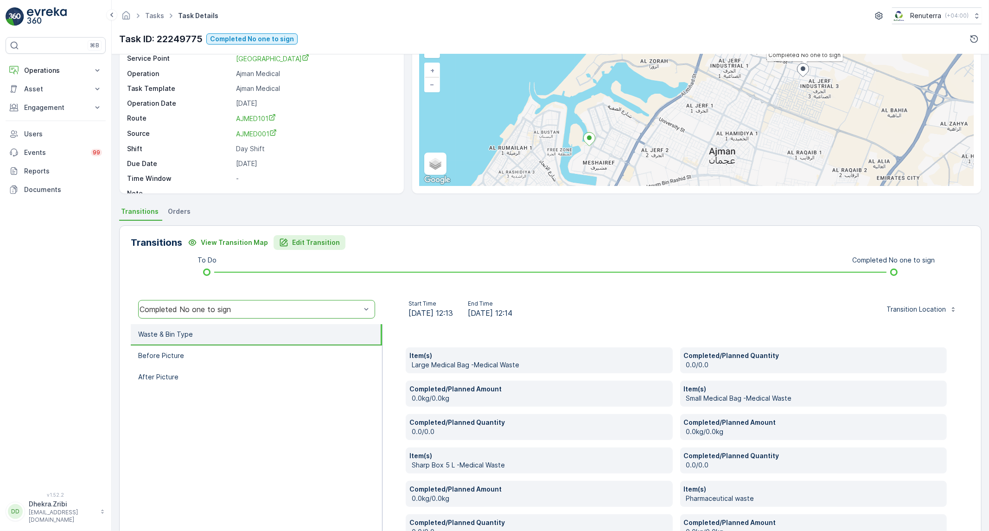
click at [320, 235] on button "Edit Transition" at bounding box center [310, 242] width 72 height 15
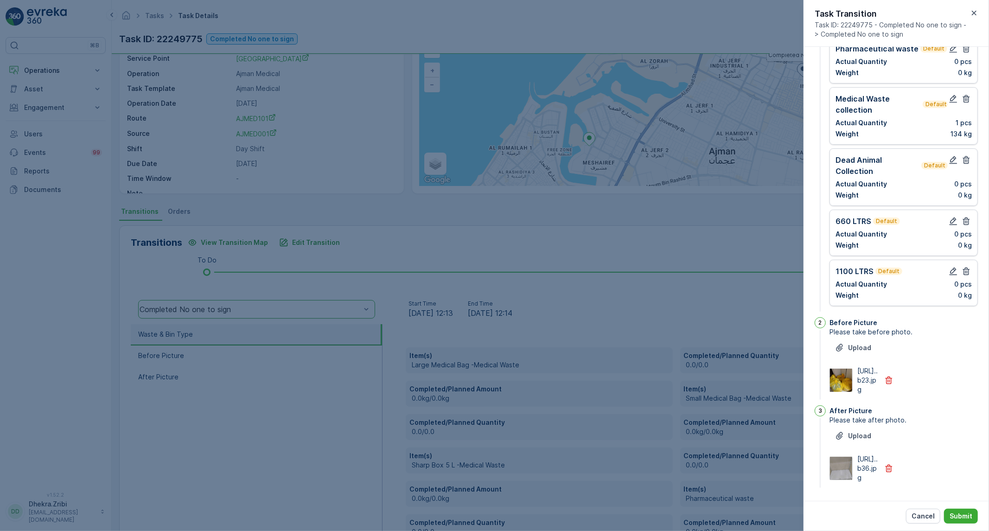
scroll to position [0, 0]
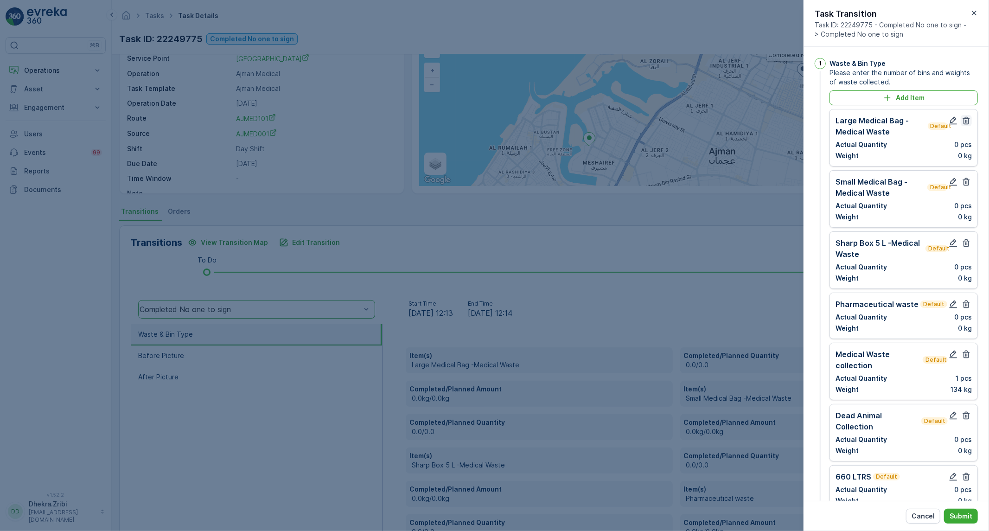
click at [967, 123] on icon "button" at bounding box center [965, 120] width 9 height 9
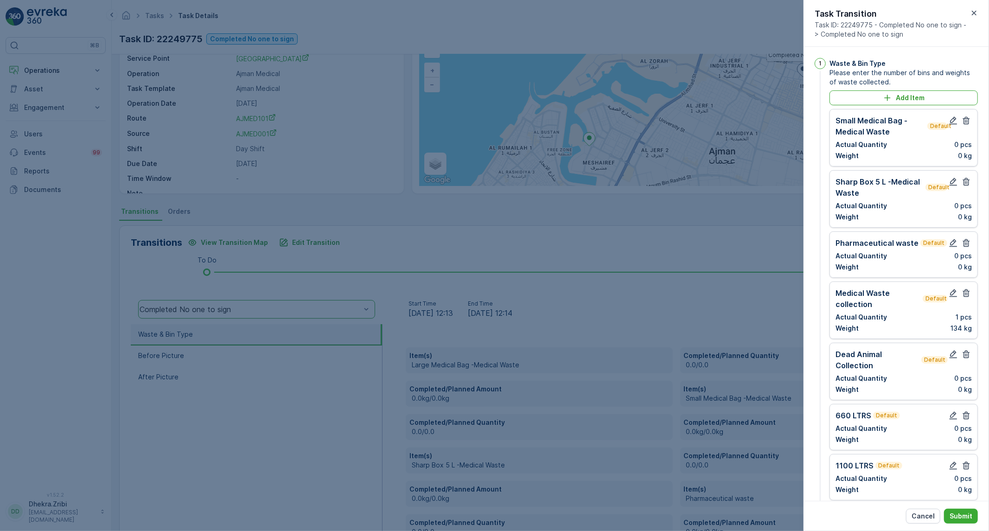
click at [967, 123] on icon "button" at bounding box center [965, 120] width 9 height 9
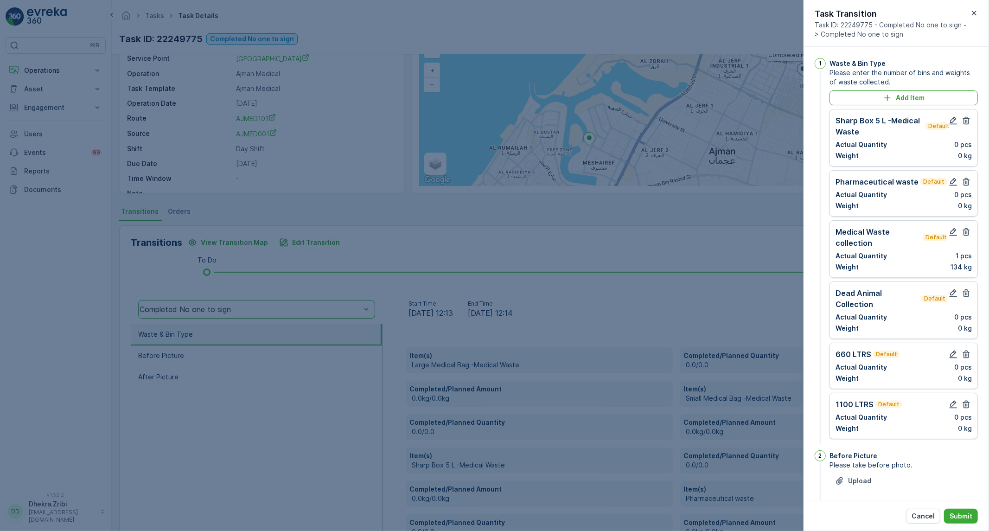
click at [967, 123] on icon "button" at bounding box center [965, 120] width 9 height 9
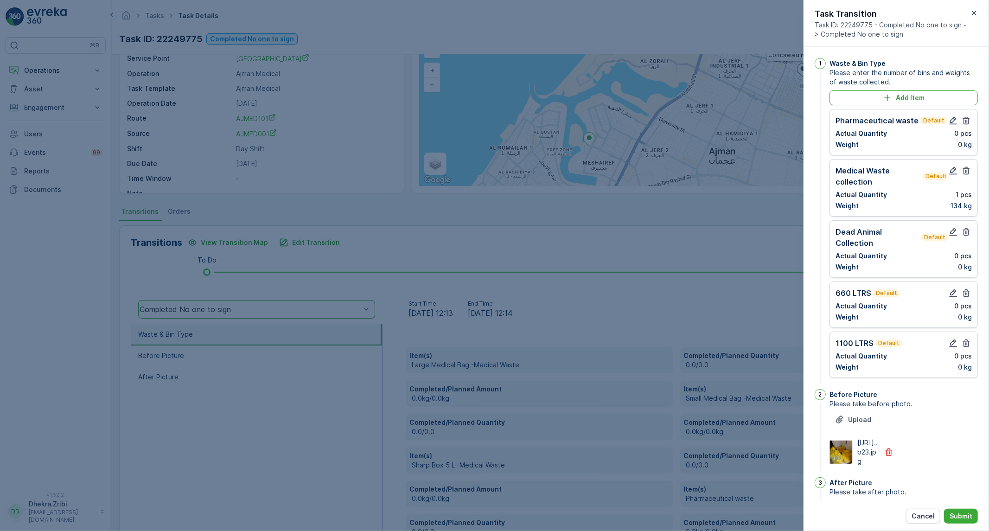
click at [967, 123] on icon "button" at bounding box center [965, 120] width 9 height 9
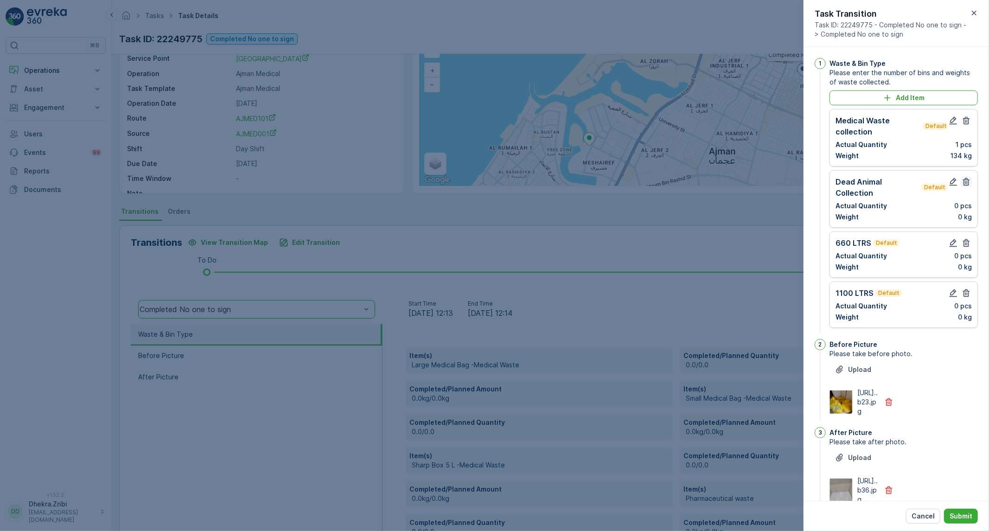
click at [965, 181] on icon "button" at bounding box center [965, 181] width 9 height 9
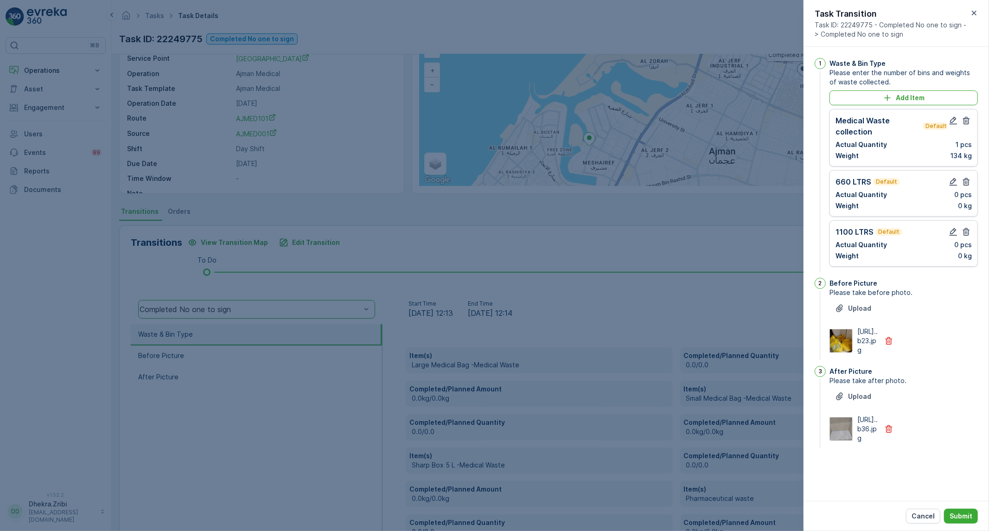
click at [965, 181] on icon "button" at bounding box center [965, 181] width 9 height 9
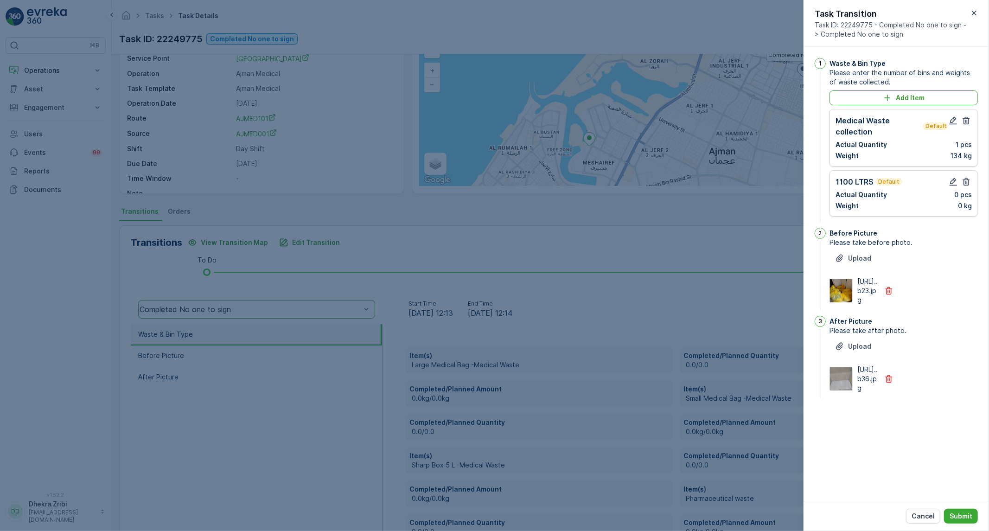
click at [965, 181] on icon "button" at bounding box center [965, 181] width 9 height 9
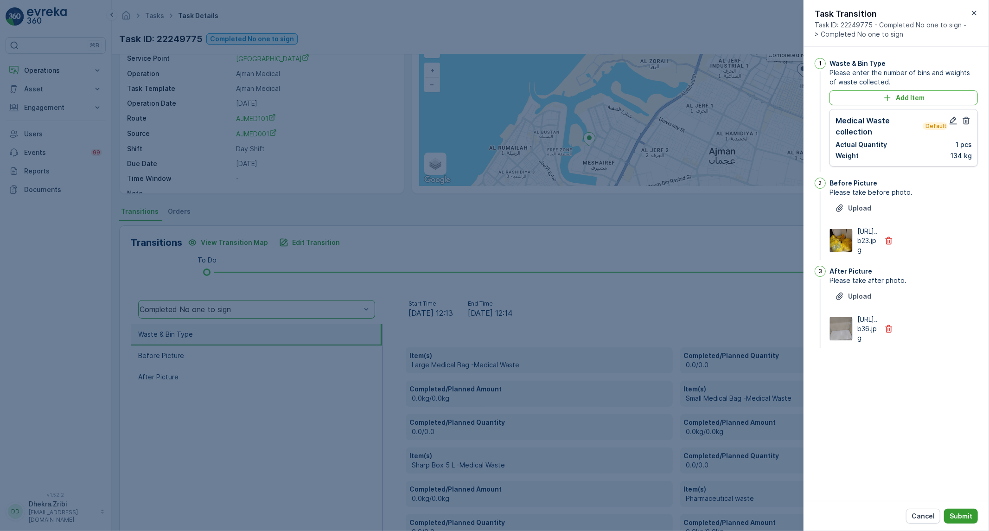
click at [967, 512] on p "Submit" at bounding box center [960, 515] width 23 height 9
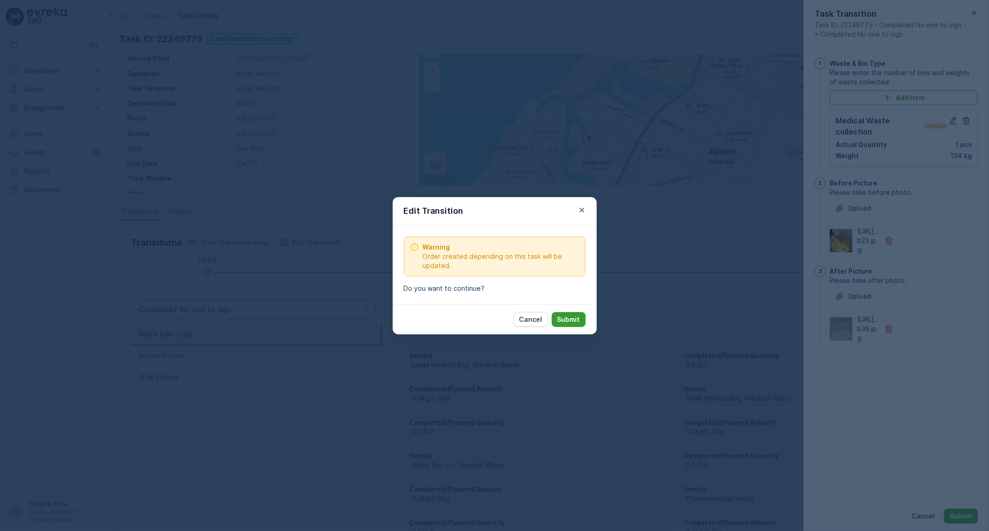
click at [579, 322] on p "Submit" at bounding box center [568, 319] width 23 height 9
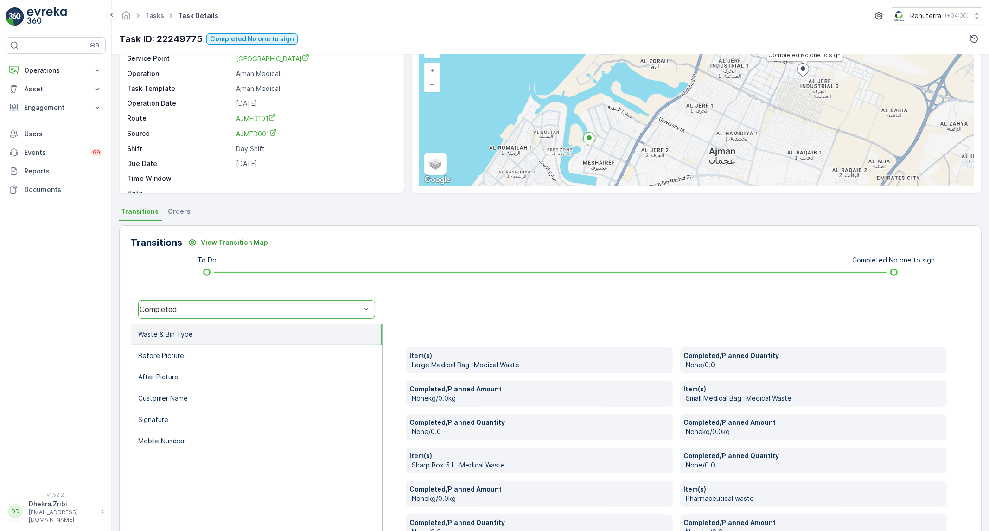
click at [243, 305] on div "Completed" at bounding box center [250, 309] width 221 height 8
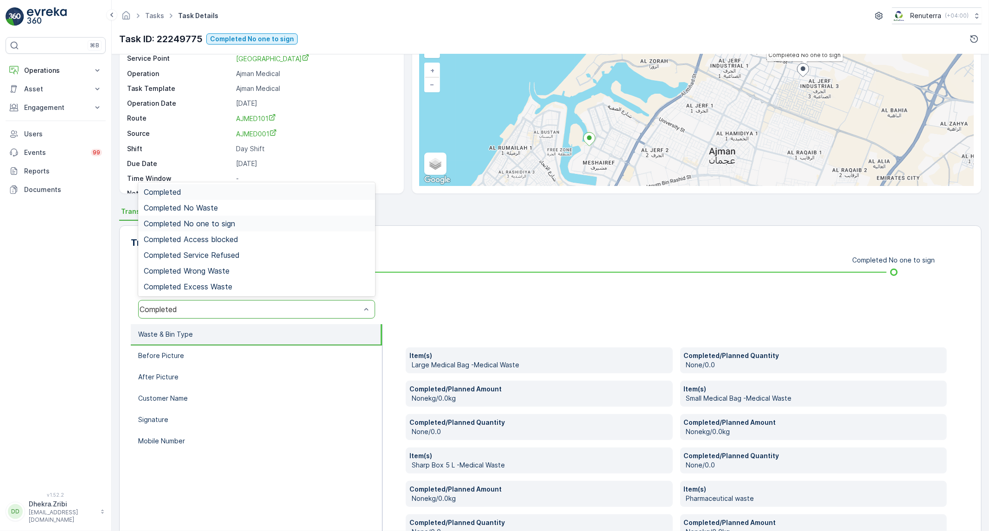
click at [241, 226] on div "Completed No one to sign" at bounding box center [257, 223] width 226 height 8
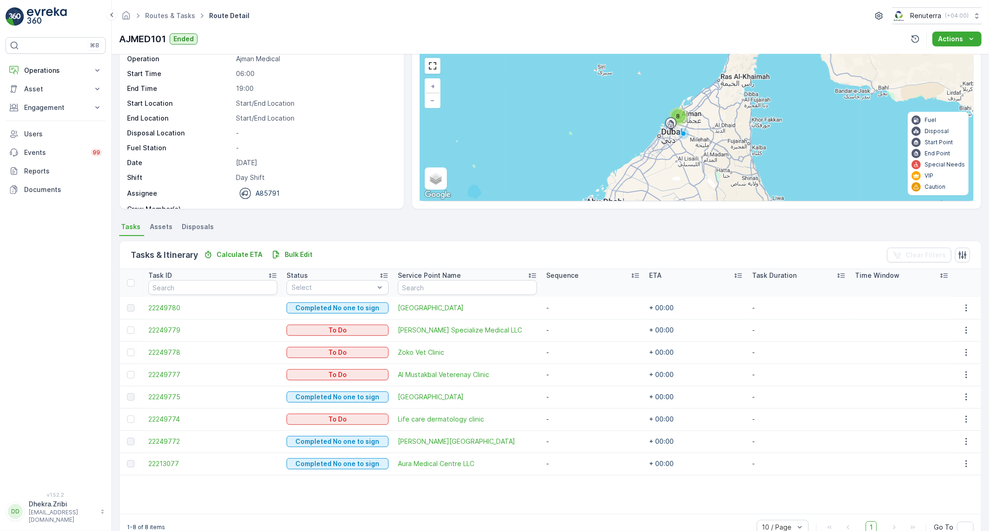
scroll to position [59, 0]
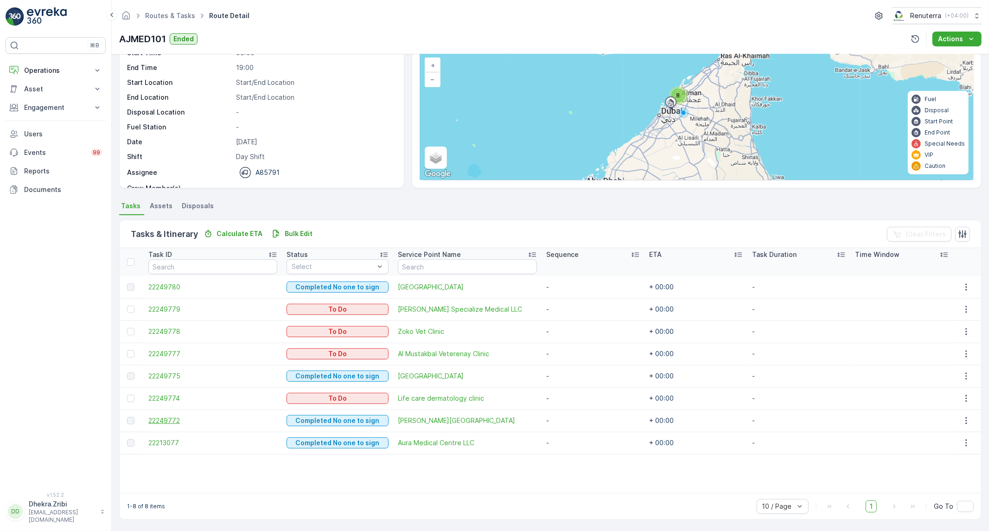
click at [165, 416] on span "22249772" at bounding box center [212, 420] width 128 height 9
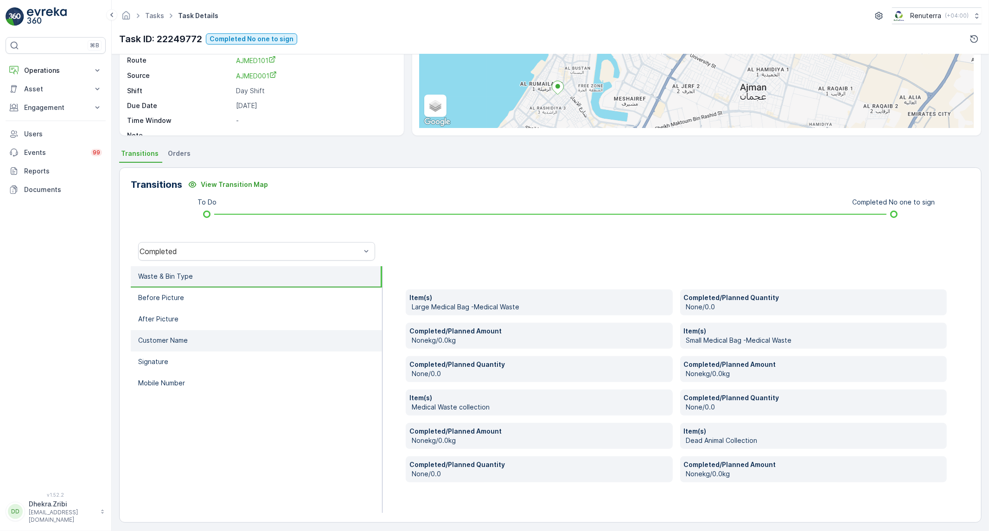
scroll to position [114, 0]
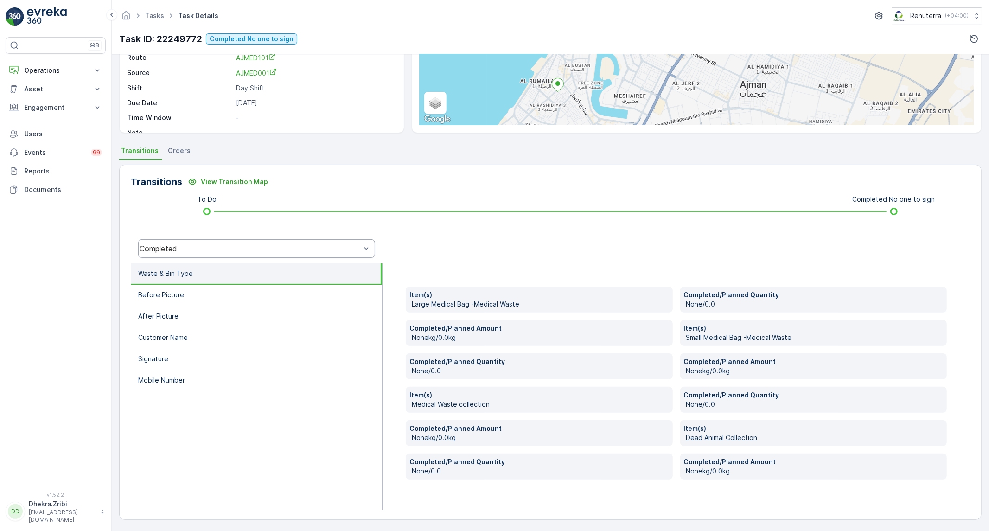
click at [221, 242] on div "Completed" at bounding box center [256, 248] width 237 height 19
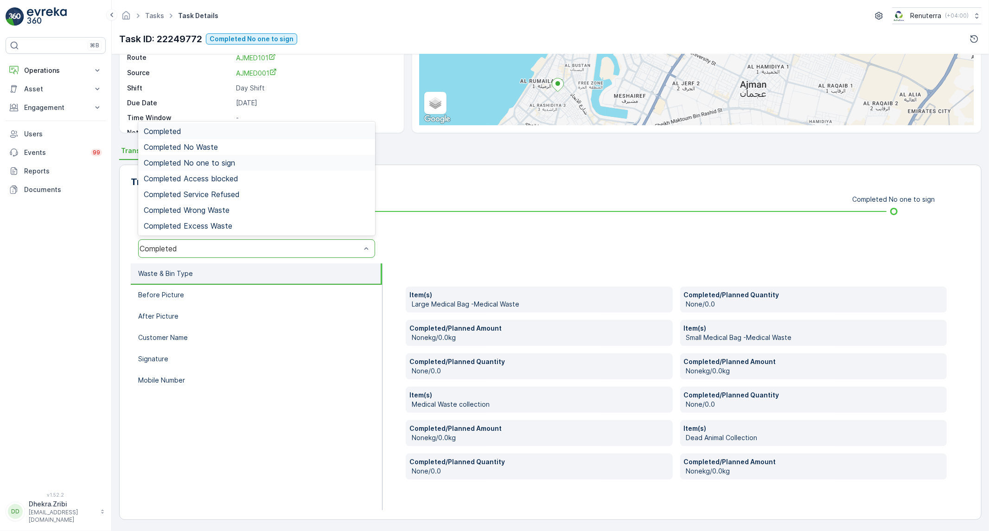
click at [206, 160] on span "Completed No one to sign" at bounding box center [189, 163] width 91 height 8
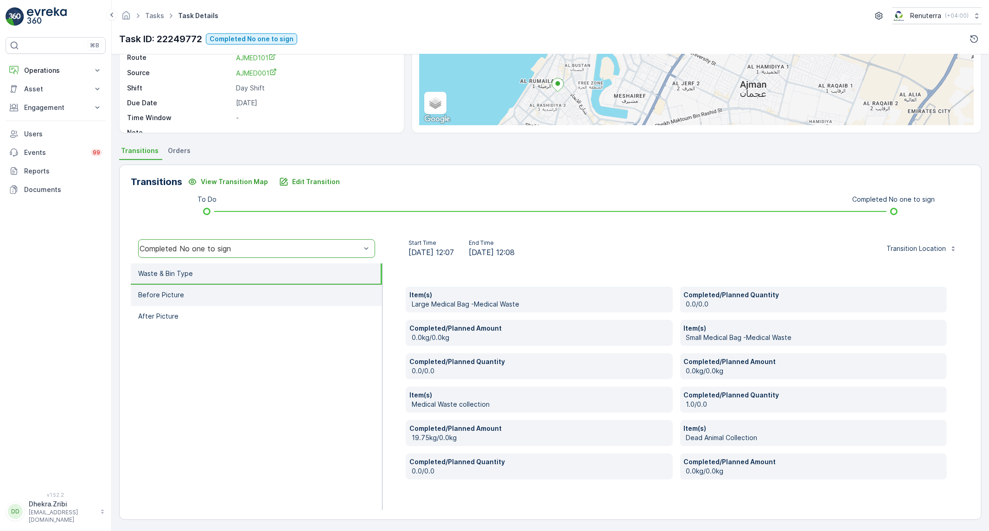
click at [199, 289] on li "Before Picture" at bounding box center [256, 295] width 251 height 21
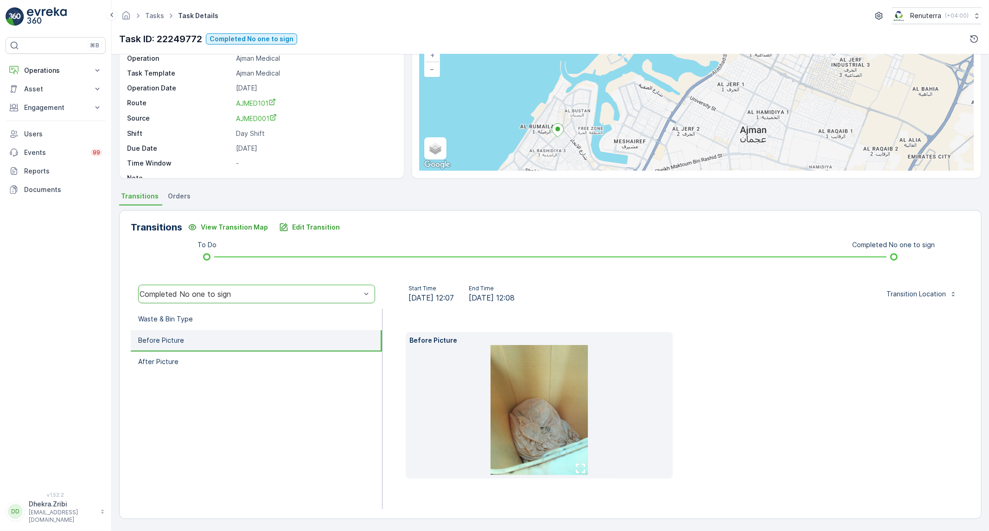
scroll to position [53, 0]
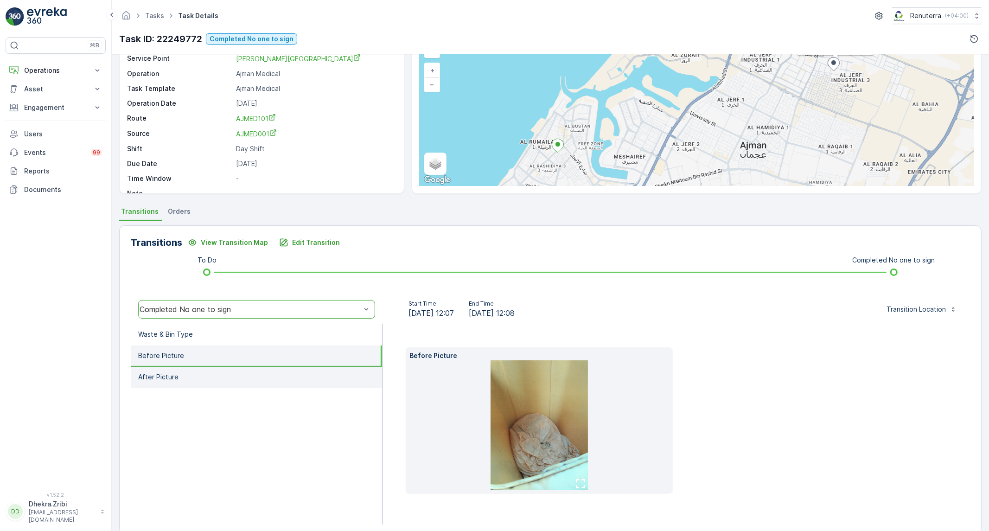
click at [183, 381] on li "After Picture" at bounding box center [256, 377] width 251 height 21
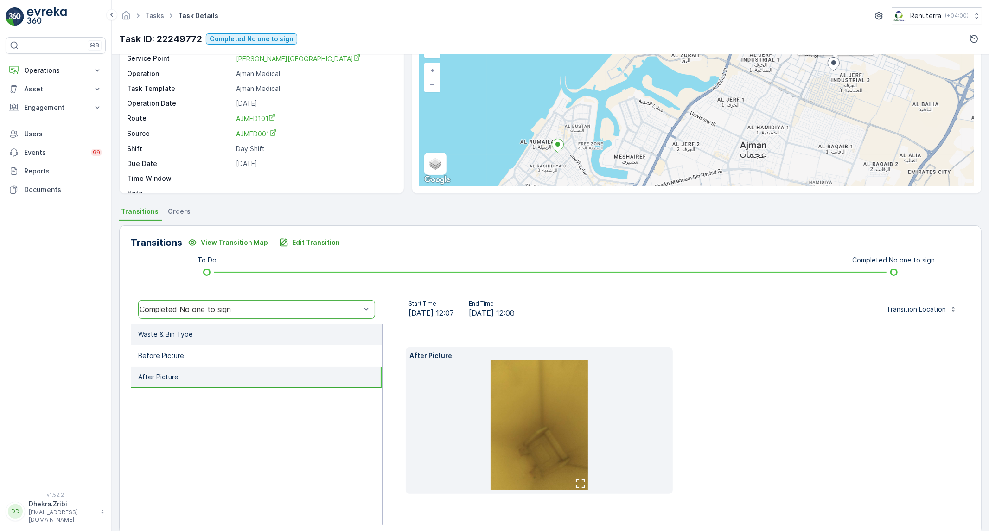
click at [286, 336] on li "Waste & Bin Type" at bounding box center [256, 334] width 251 height 21
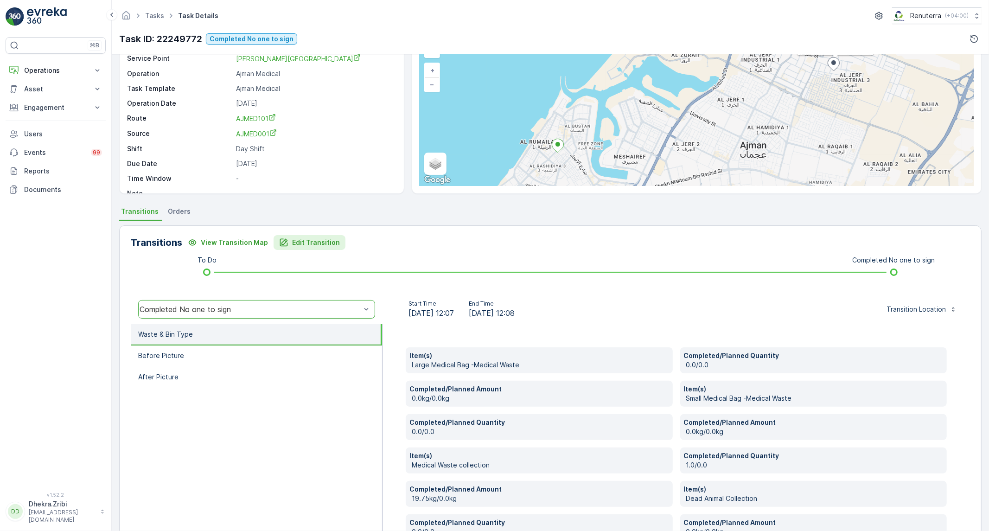
click at [321, 245] on p "Edit Transition" at bounding box center [316, 242] width 48 height 9
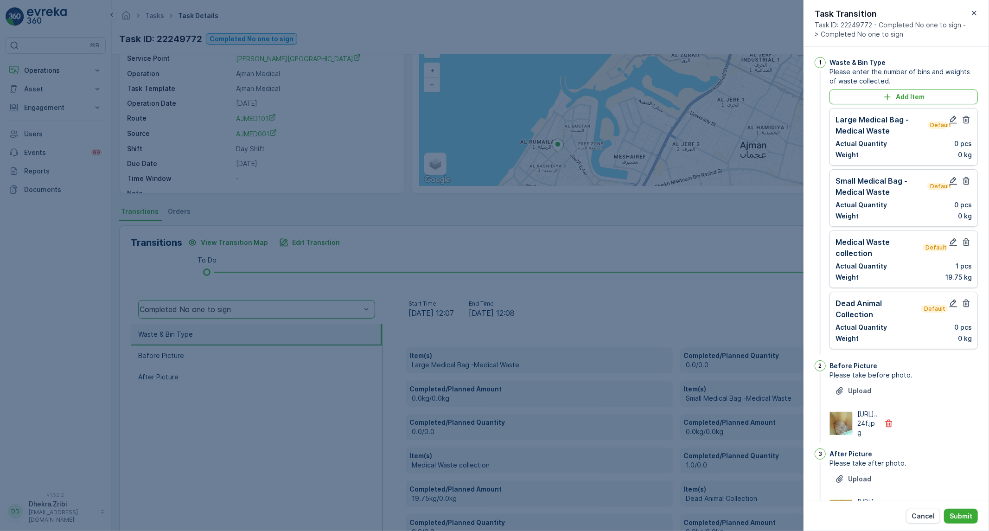
scroll to position [0, 0]
click at [963, 126] on div at bounding box center [960, 126] width 24 height 22
click at [963, 121] on icon "button" at bounding box center [966, 121] width 7 height 8
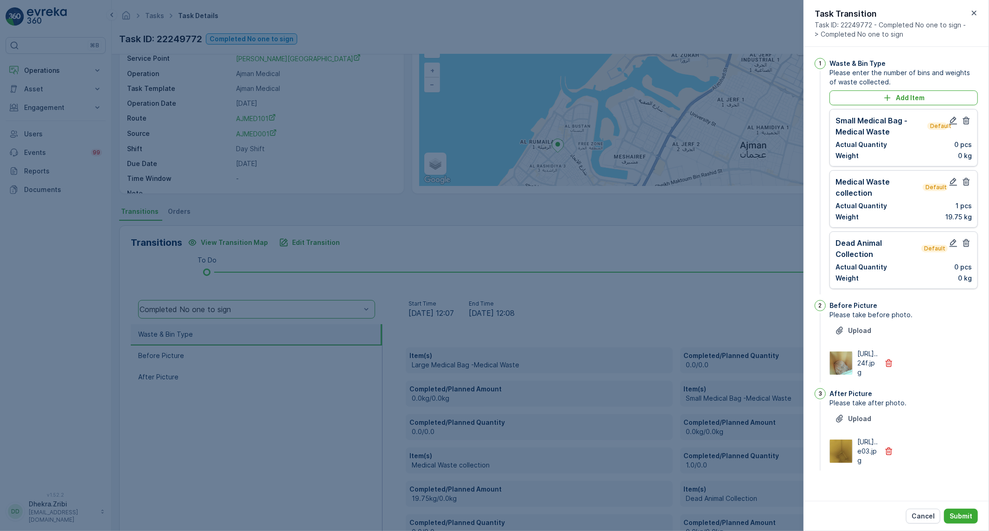
click at [963, 121] on icon "button" at bounding box center [966, 121] width 7 height 8
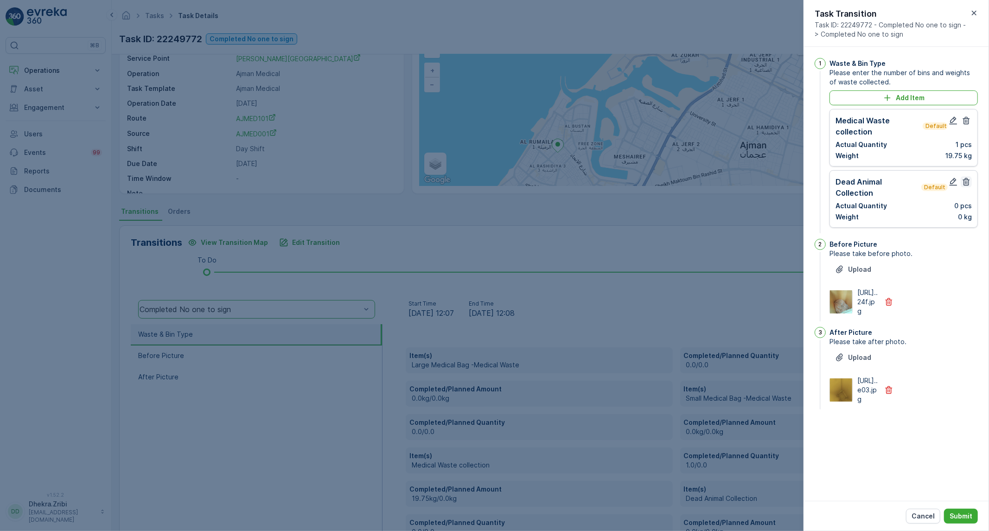
click at [970, 181] on icon "button" at bounding box center [965, 181] width 9 height 9
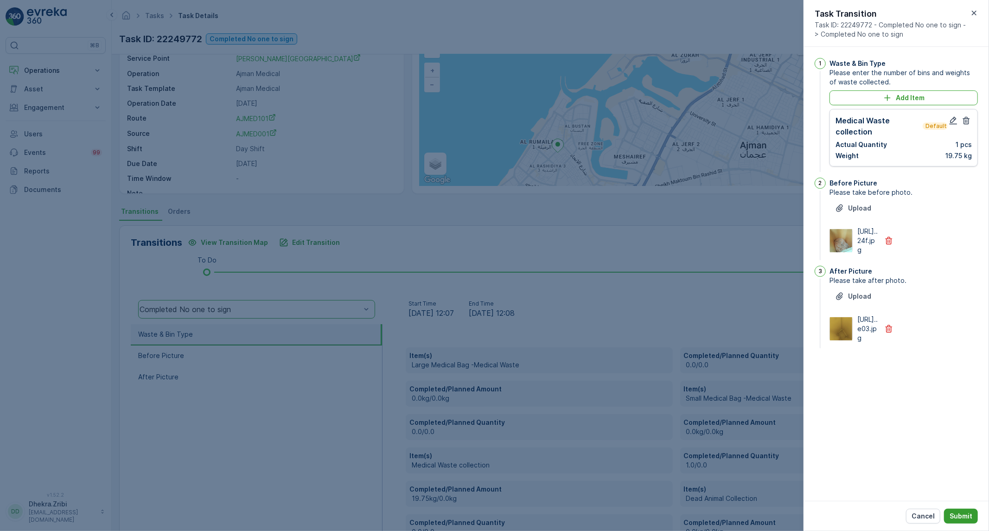
click at [963, 511] on p "Submit" at bounding box center [960, 515] width 23 height 9
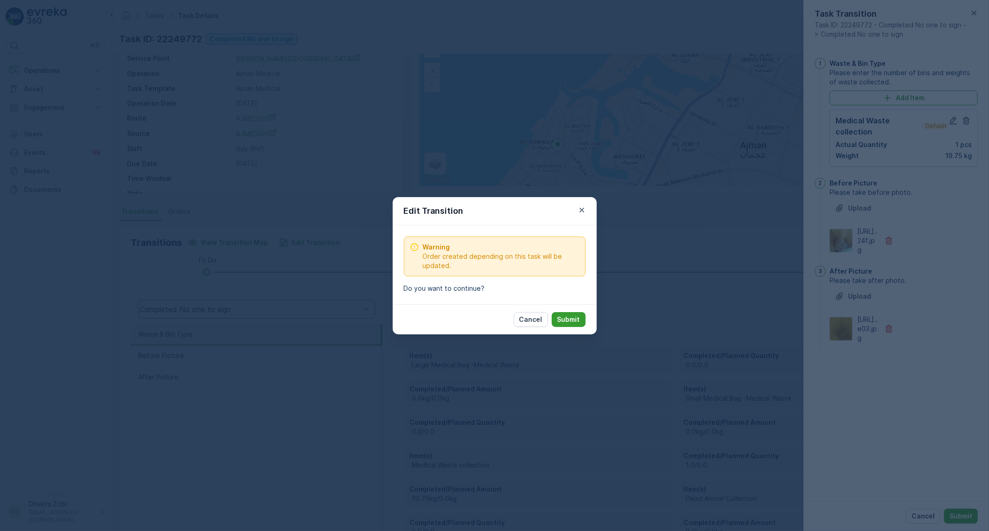
click at [575, 322] on p "Submit" at bounding box center [568, 319] width 23 height 9
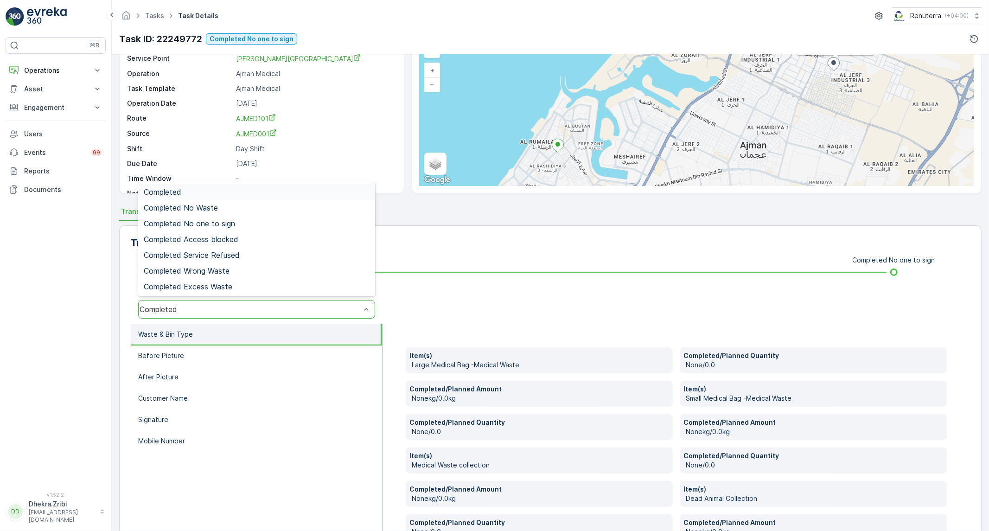
click at [182, 308] on div "Completed" at bounding box center [250, 309] width 221 height 8
click at [228, 220] on span "Completed No one to sign" at bounding box center [189, 223] width 91 height 8
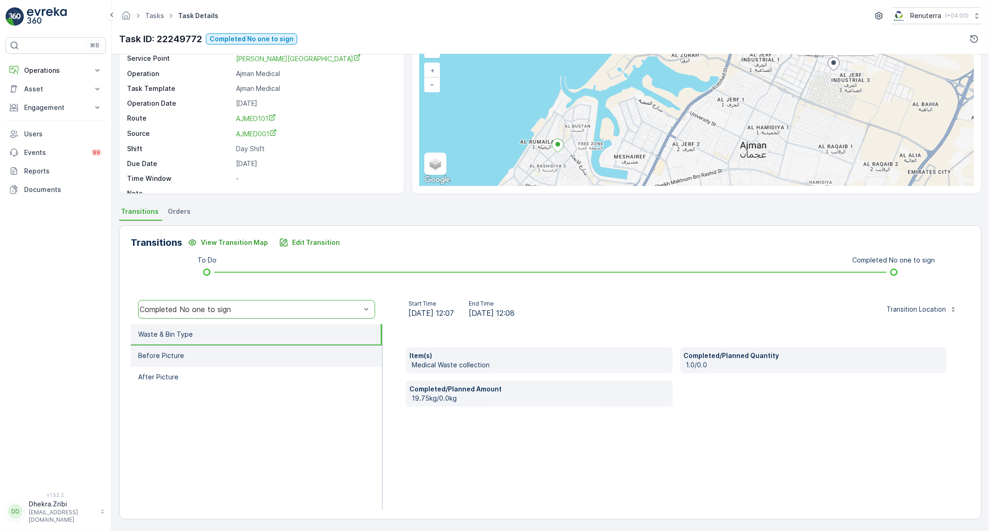
click at [160, 360] on li "Before Picture" at bounding box center [256, 355] width 251 height 21
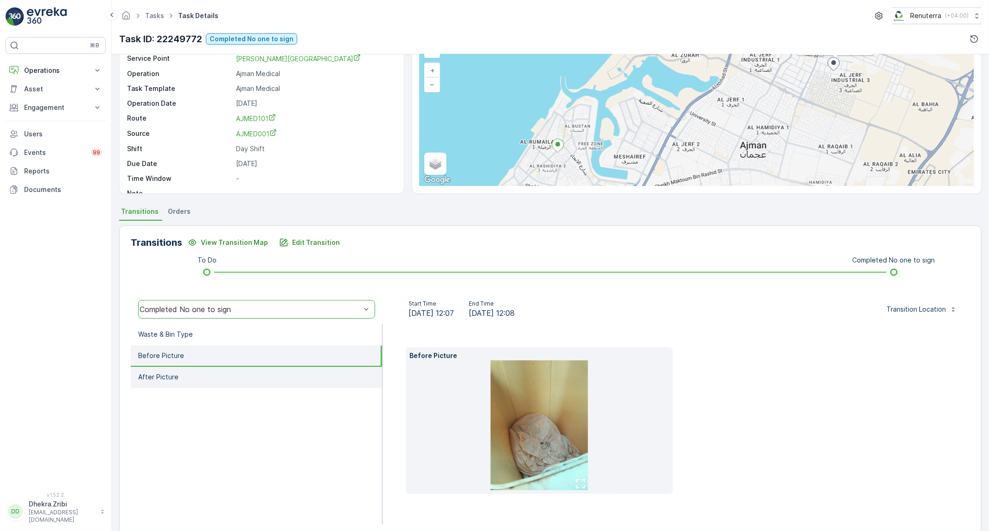
click at [154, 374] on p "After Picture" at bounding box center [158, 376] width 40 height 9
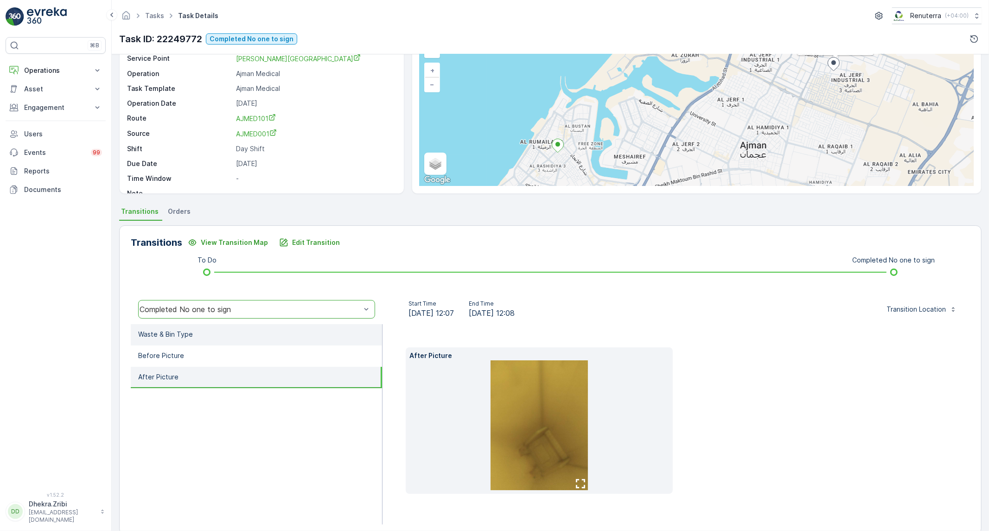
click at [177, 333] on p "Waste & Bin Type" at bounding box center [165, 334] width 55 height 9
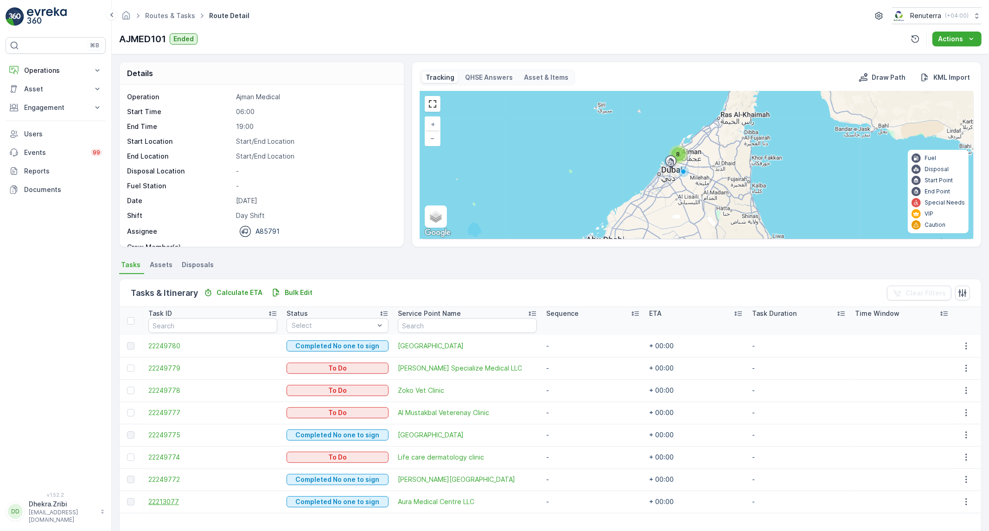
click at [162, 497] on span "22213077" at bounding box center [212, 501] width 128 height 9
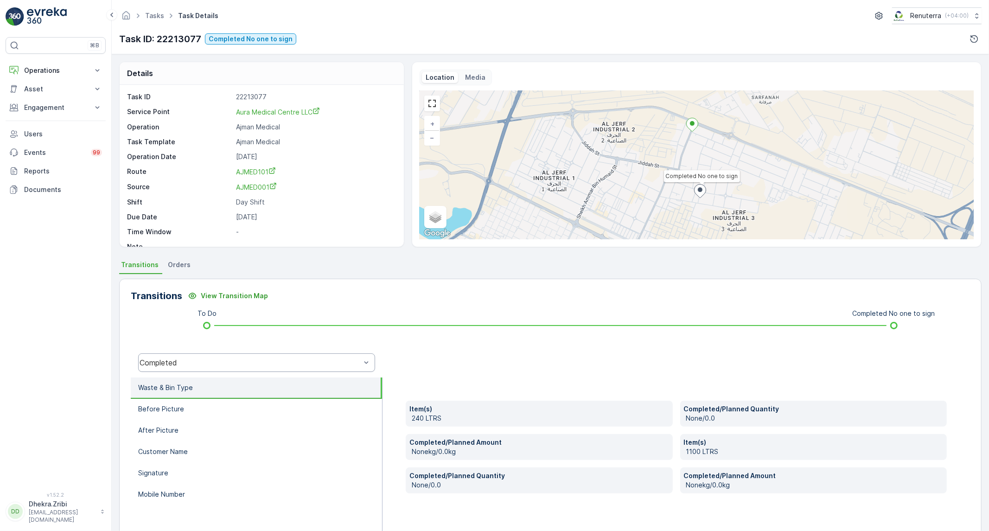
click at [221, 369] on div "Completed" at bounding box center [256, 362] width 237 height 19
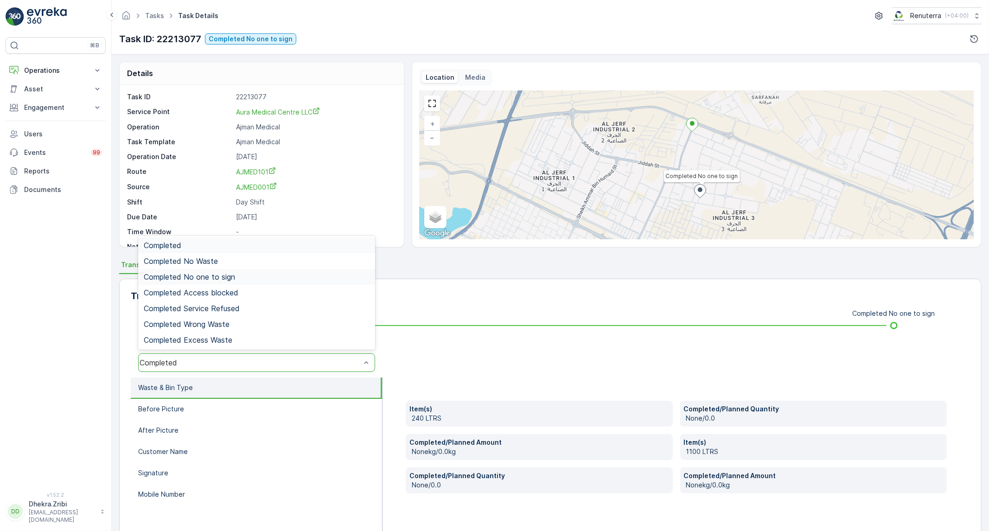
click at [226, 280] on span "Completed No one to sign" at bounding box center [189, 277] width 91 height 8
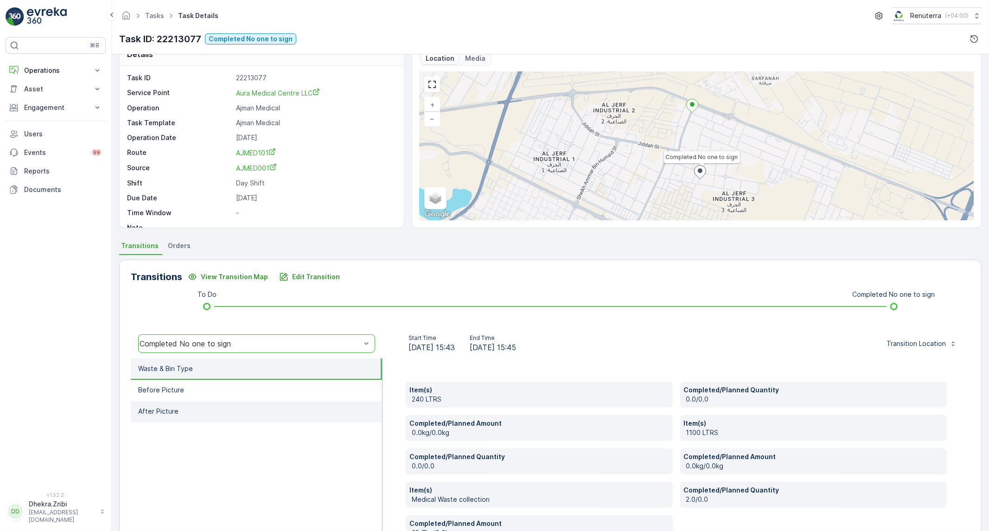
scroll to position [51, 0]
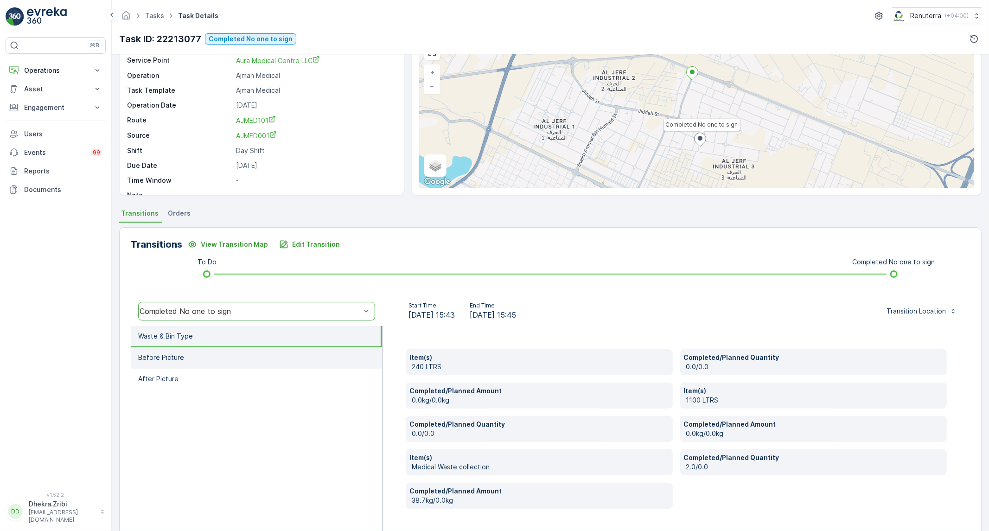
click at [254, 363] on li "Before Picture" at bounding box center [256, 357] width 251 height 21
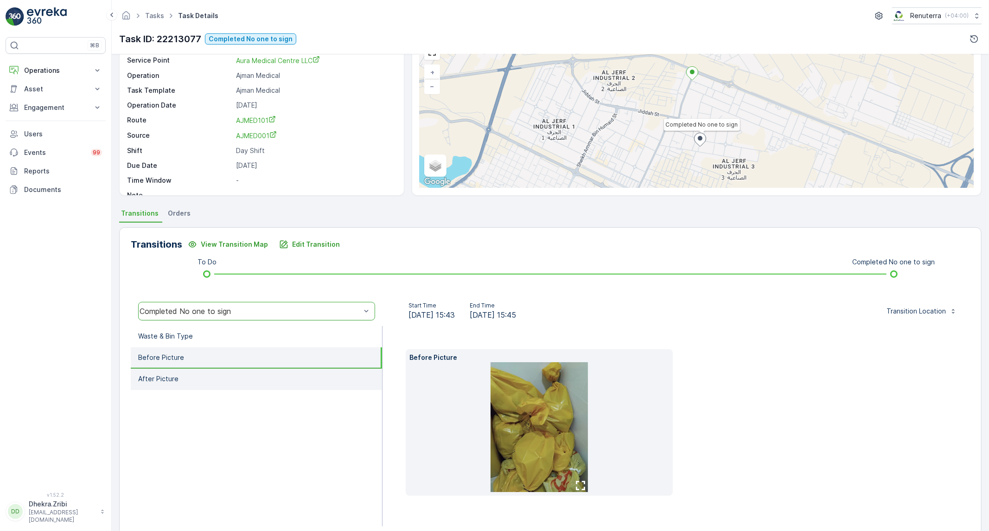
click at [250, 382] on li "After Picture" at bounding box center [256, 379] width 251 height 21
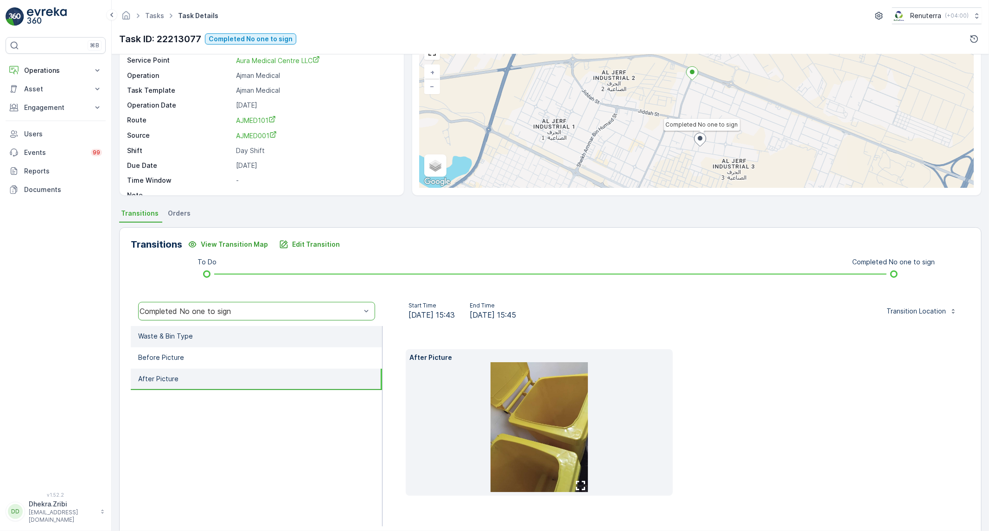
click at [227, 337] on li "Waste & Bin Type" at bounding box center [256, 336] width 251 height 21
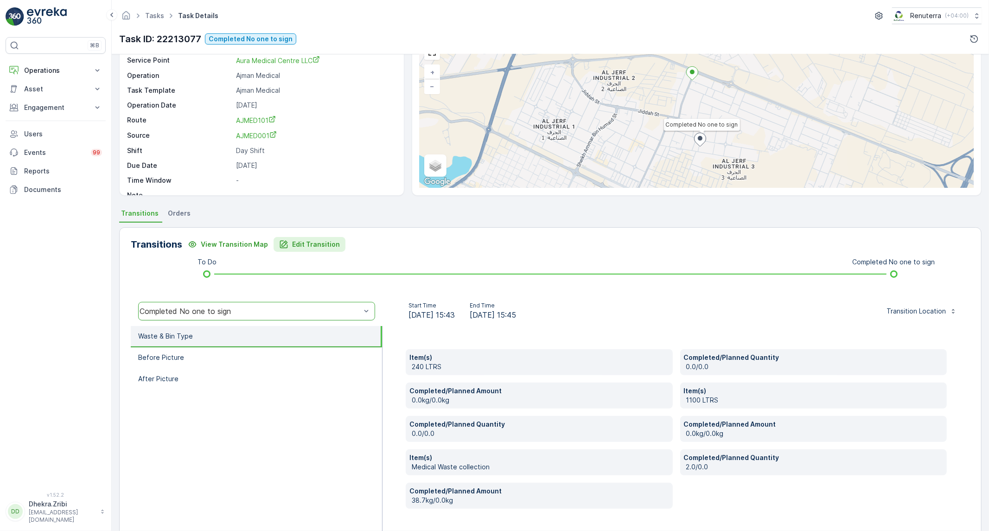
click at [299, 245] on p "Edit Transition" at bounding box center [316, 244] width 48 height 9
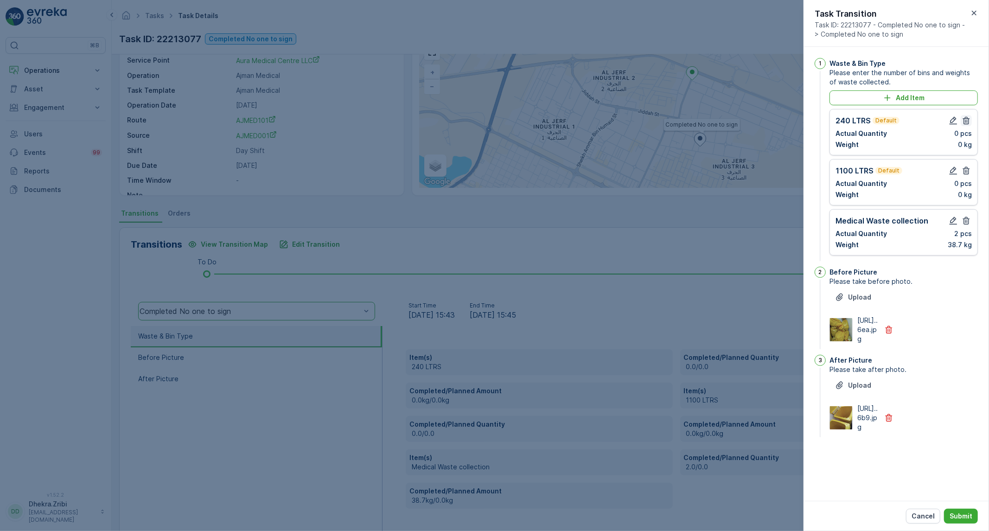
click at [966, 121] on icon "button" at bounding box center [965, 120] width 9 height 9
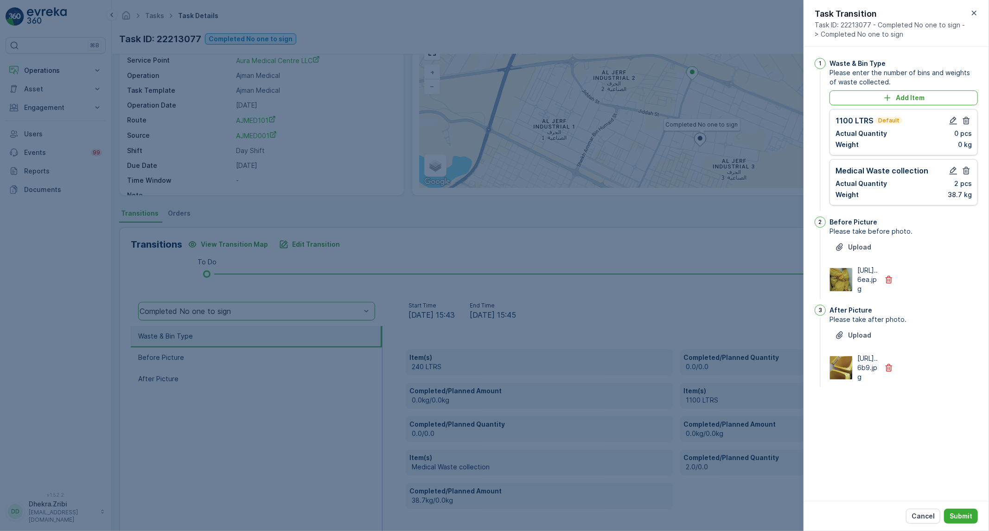
click at [966, 121] on icon "button" at bounding box center [965, 120] width 9 height 9
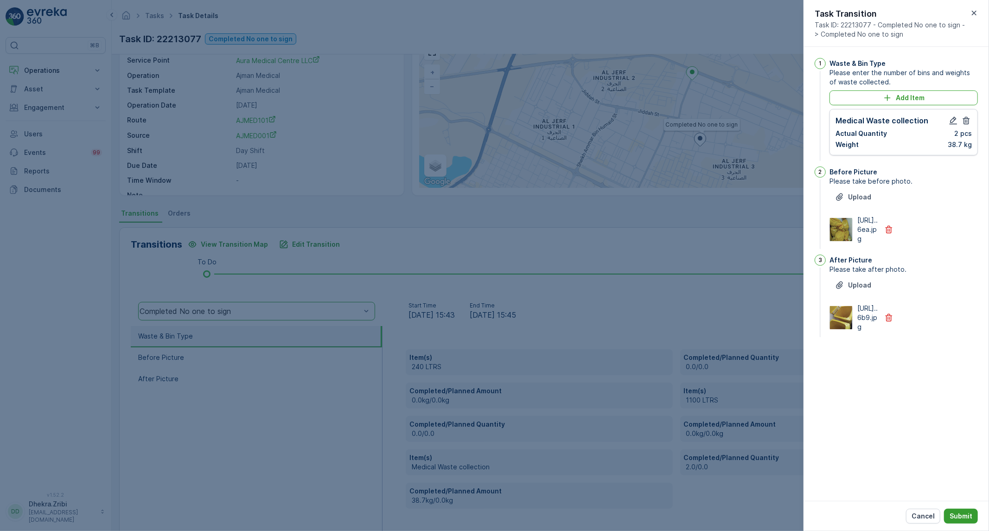
click at [972, 519] on button "Submit" at bounding box center [961, 516] width 34 height 15
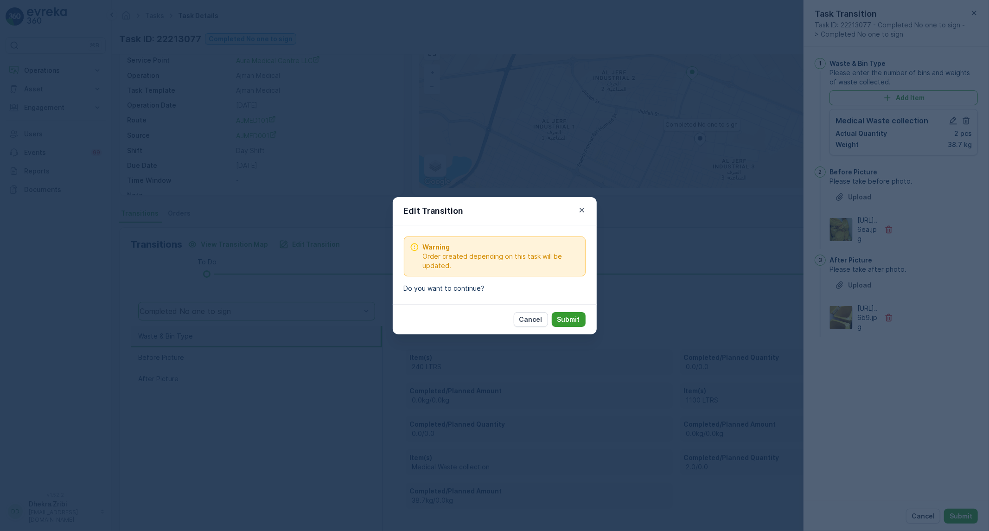
click at [570, 316] on p "Submit" at bounding box center [568, 319] width 23 height 9
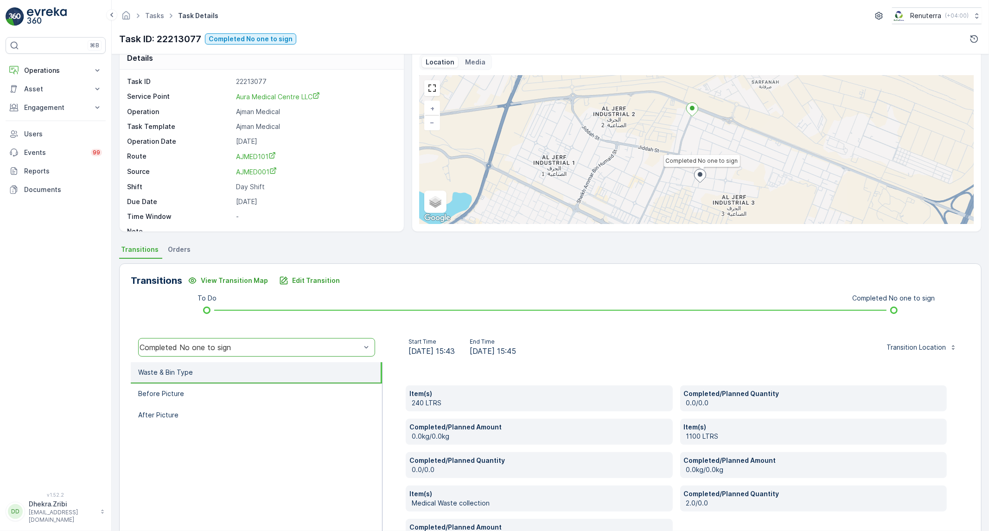
scroll to position [0, 0]
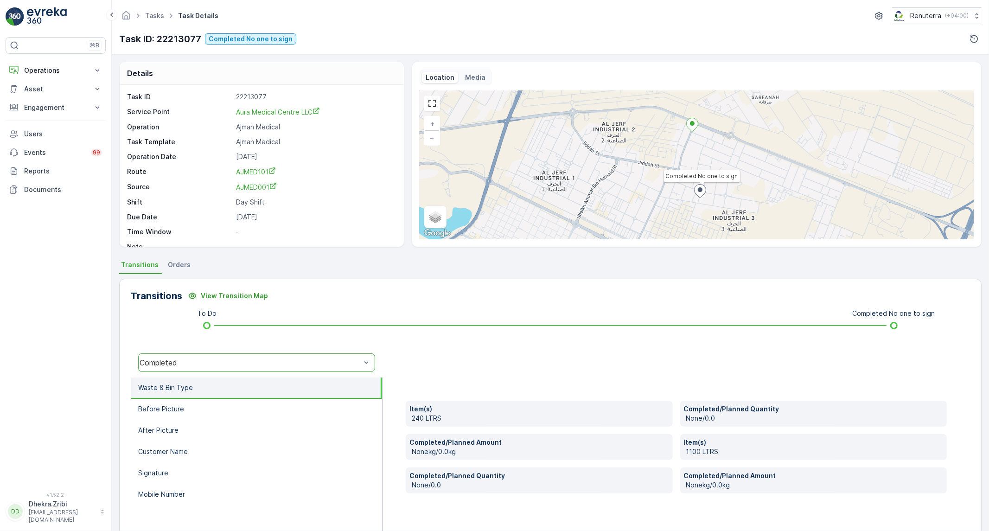
click at [210, 360] on div "Completed" at bounding box center [250, 362] width 221 height 8
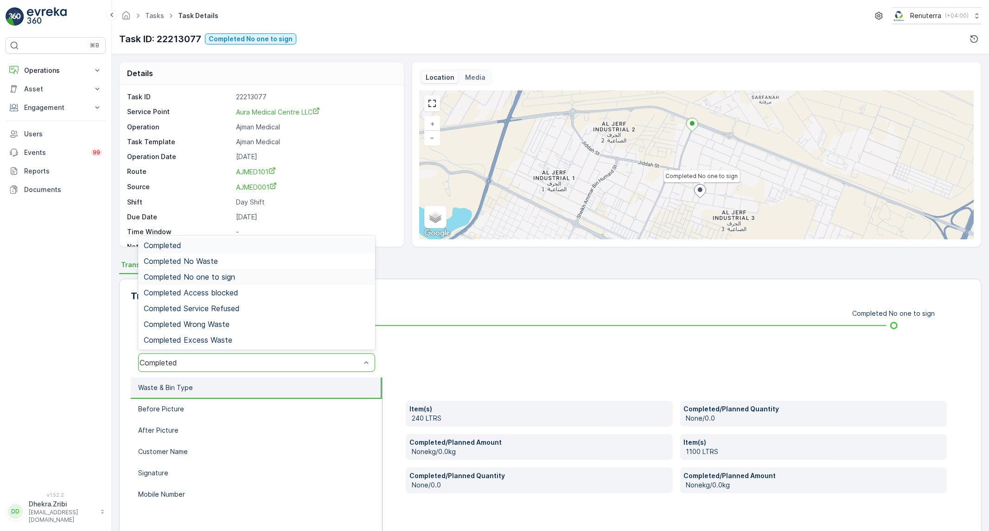
click at [216, 280] on div "Completed No one to sign" at bounding box center [256, 277] width 237 height 16
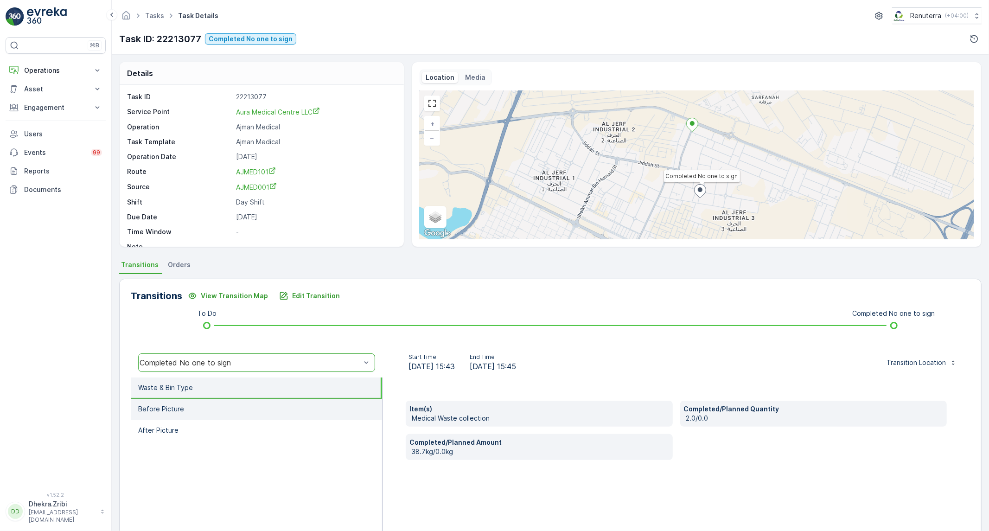
click at [223, 406] on li "Before Picture" at bounding box center [256, 409] width 251 height 21
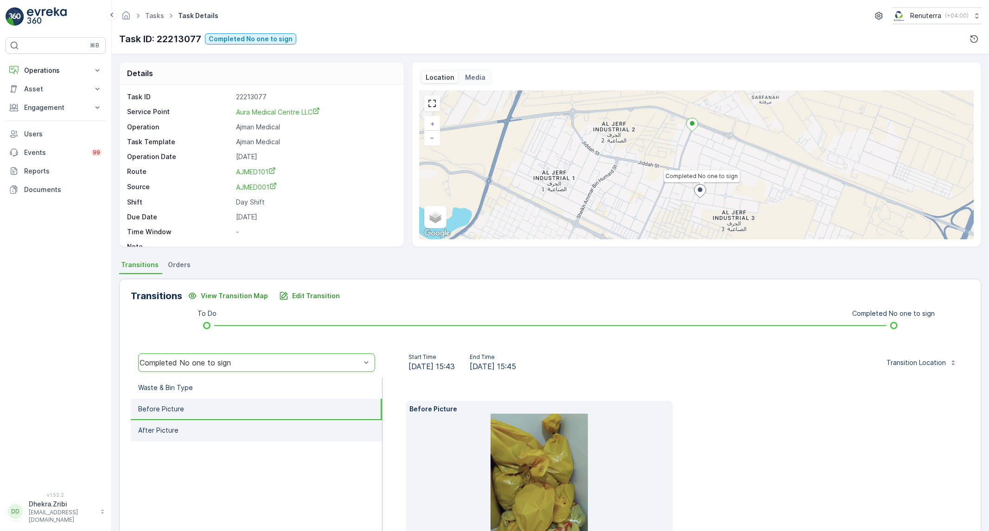
click at [218, 432] on li "After Picture" at bounding box center [256, 430] width 251 height 21
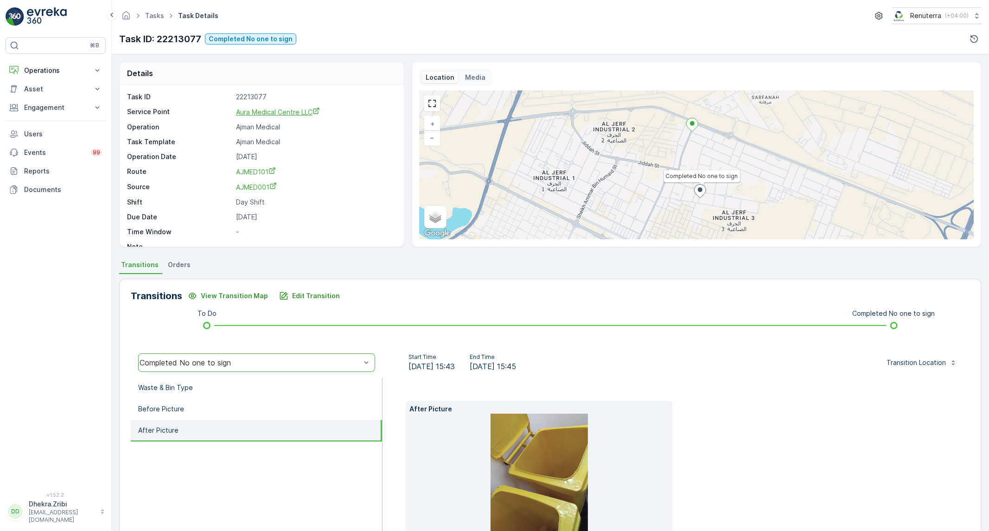
click at [291, 114] on span "Aura Medical Centre LLC" at bounding box center [278, 112] width 84 height 8
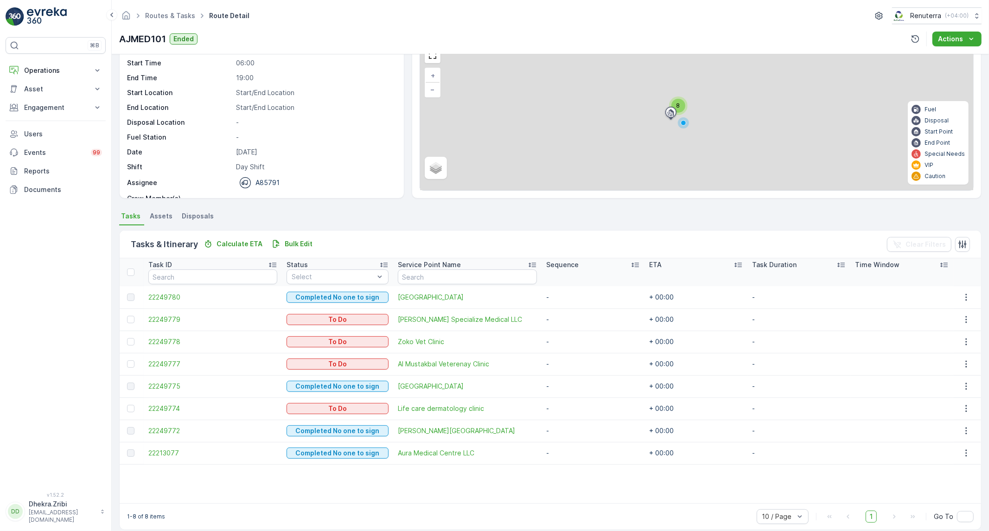
scroll to position [51, 0]
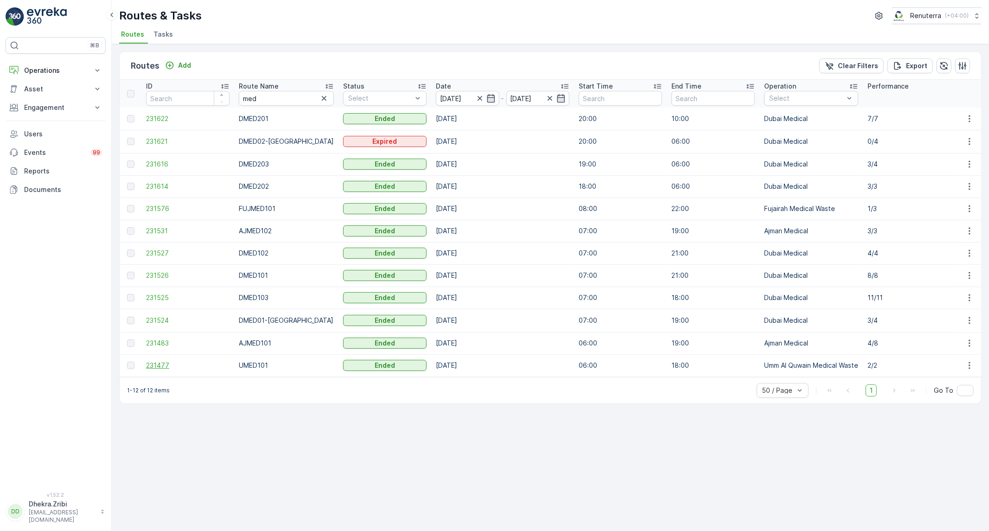
click at [165, 365] on span "231477" at bounding box center [187, 365] width 83 height 9
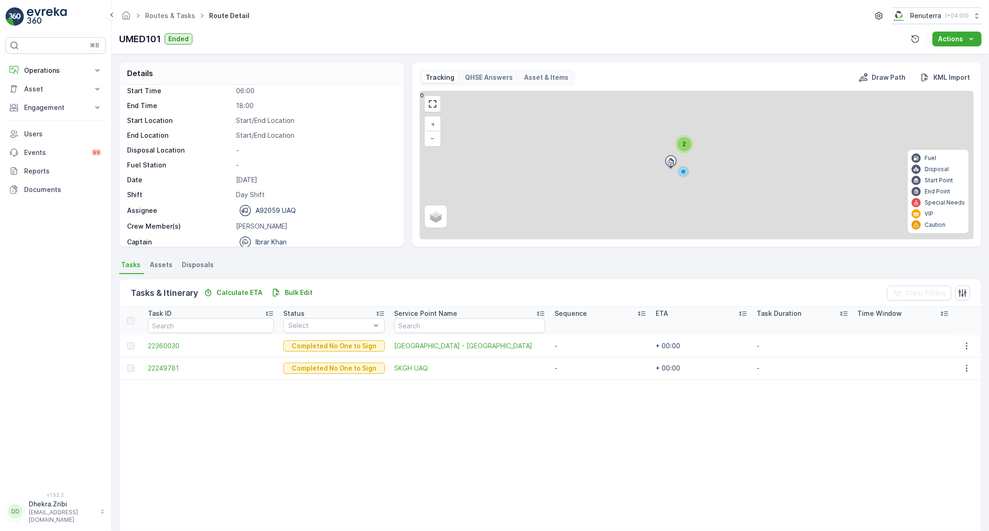
scroll to position [29, 0]
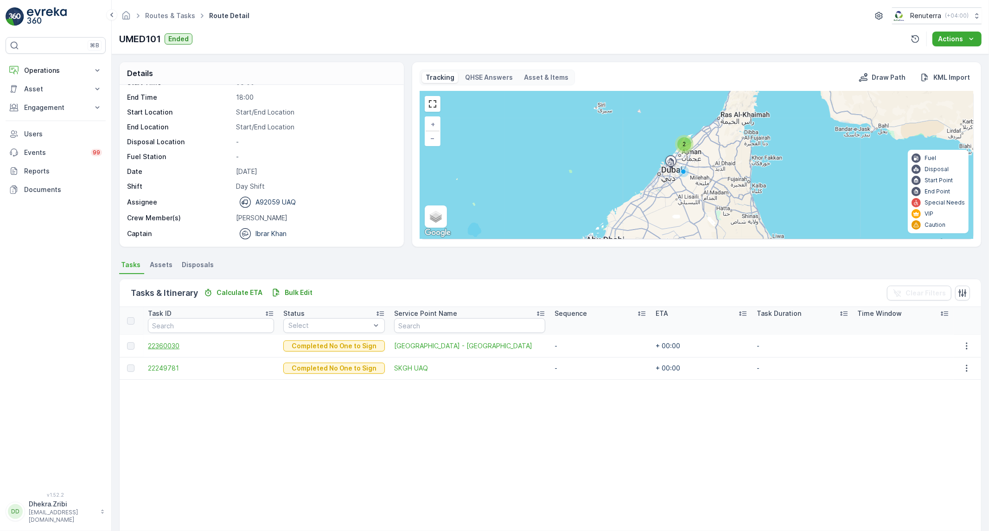
click at [166, 347] on span "22360030" at bounding box center [211, 345] width 126 height 9
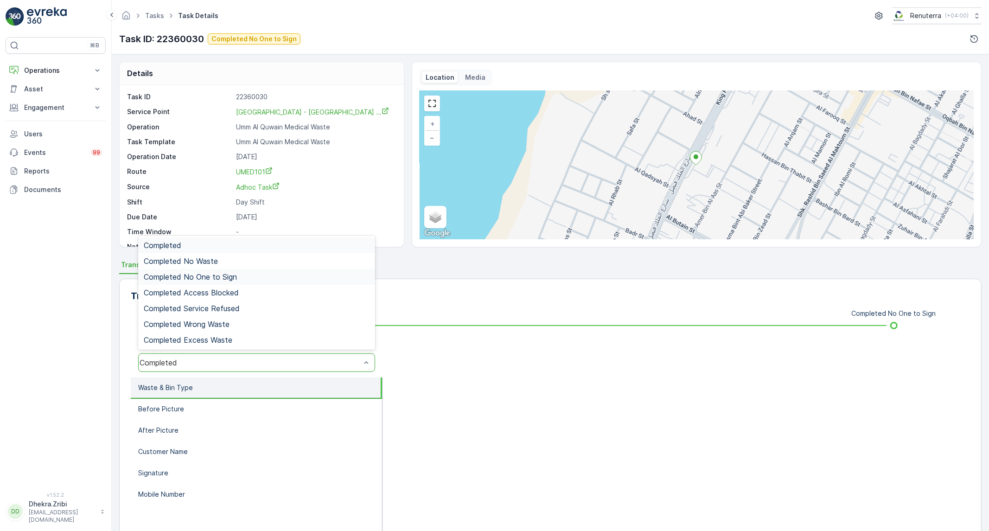
click at [223, 274] on span "Completed No One to Sign" at bounding box center [190, 277] width 93 height 8
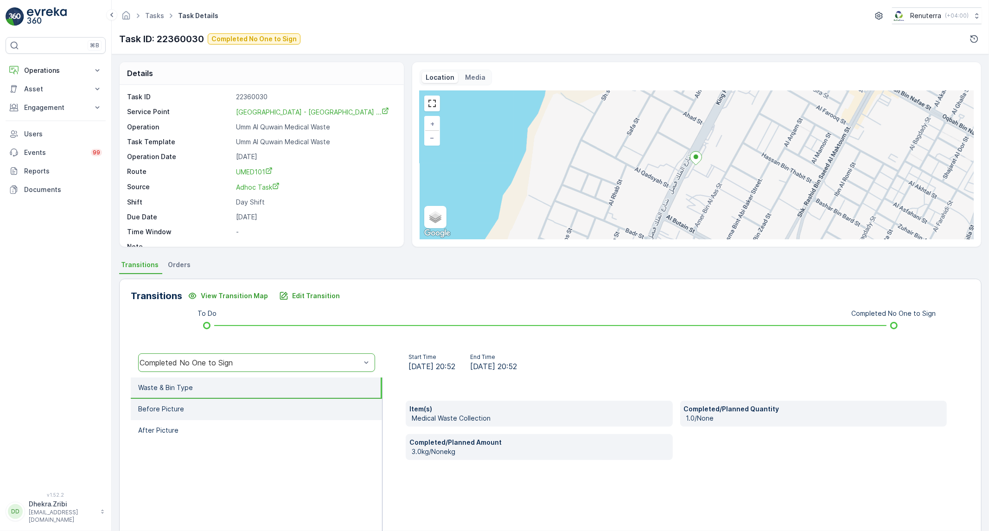
click at [255, 400] on li "Before Picture" at bounding box center [256, 409] width 251 height 21
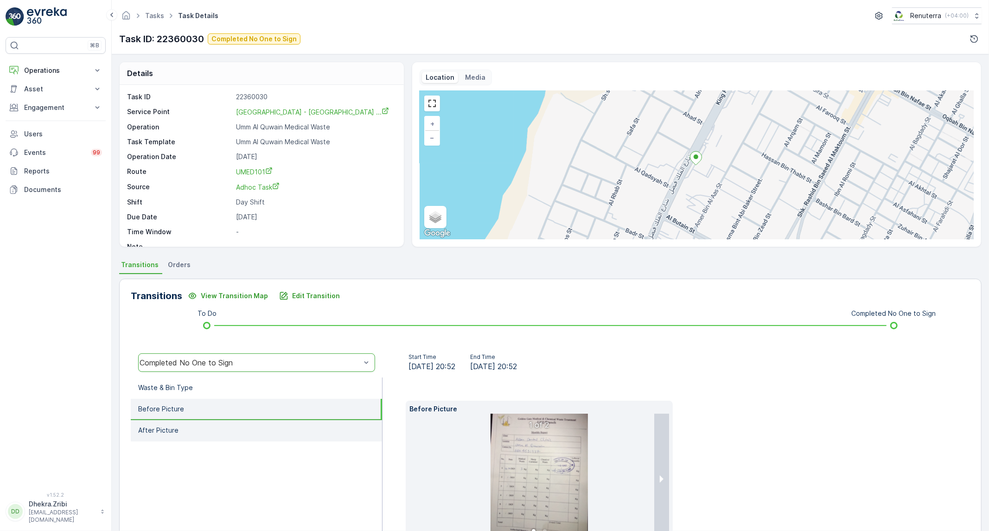
click at [223, 427] on li "After Picture" at bounding box center [256, 430] width 251 height 21
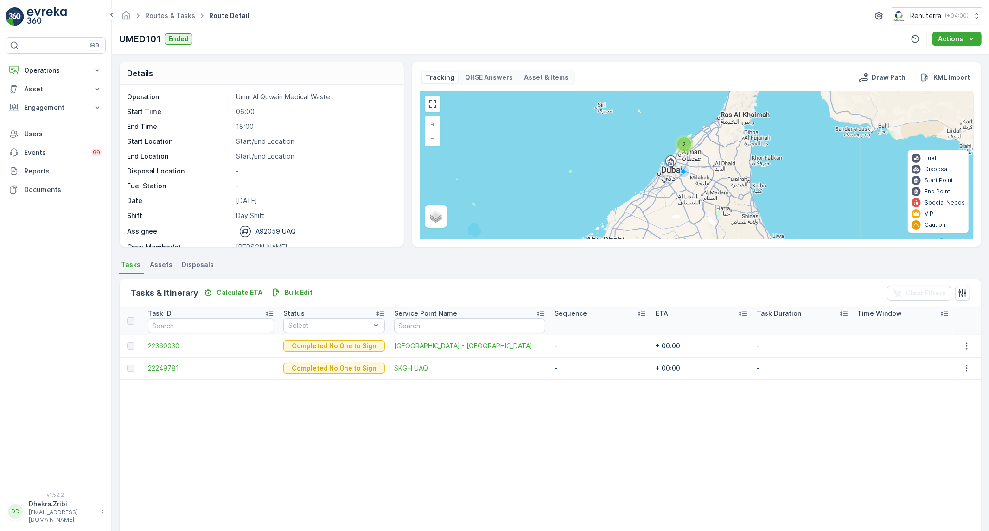
click at [183, 367] on span "22249781" at bounding box center [211, 367] width 126 height 9
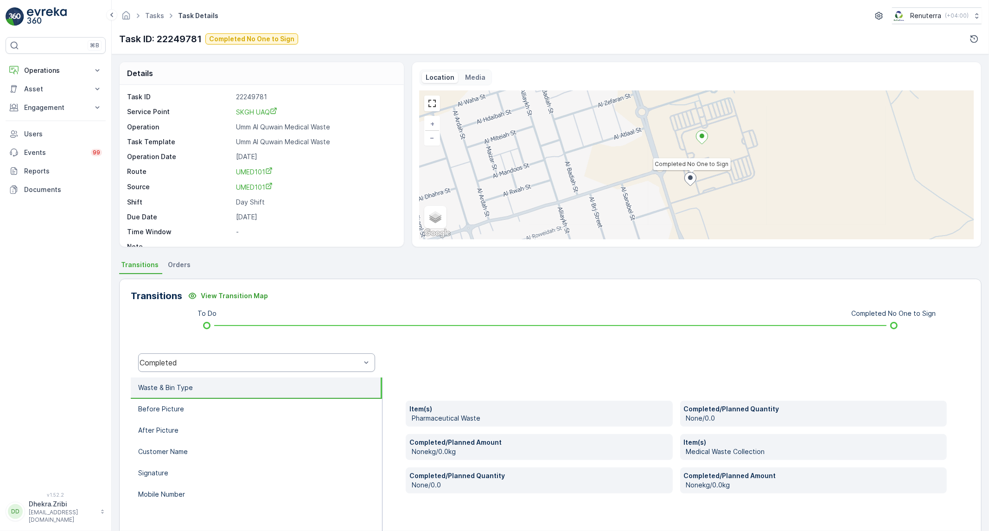
click at [210, 367] on div "Completed" at bounding box center [256, 362] width 237 height 19
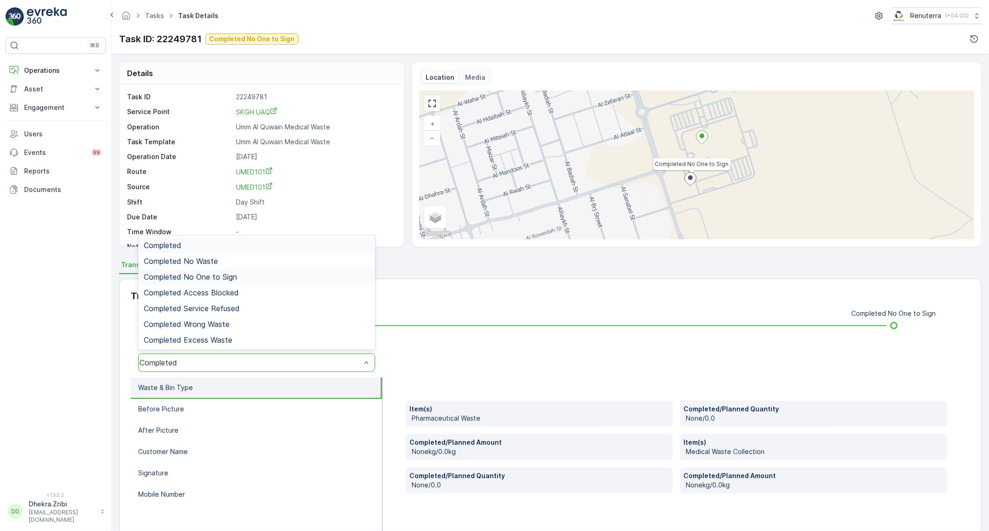
click at [216, 275] on span "Completed No One to Sign" at bounding box center [190, 277] width 93 height 8
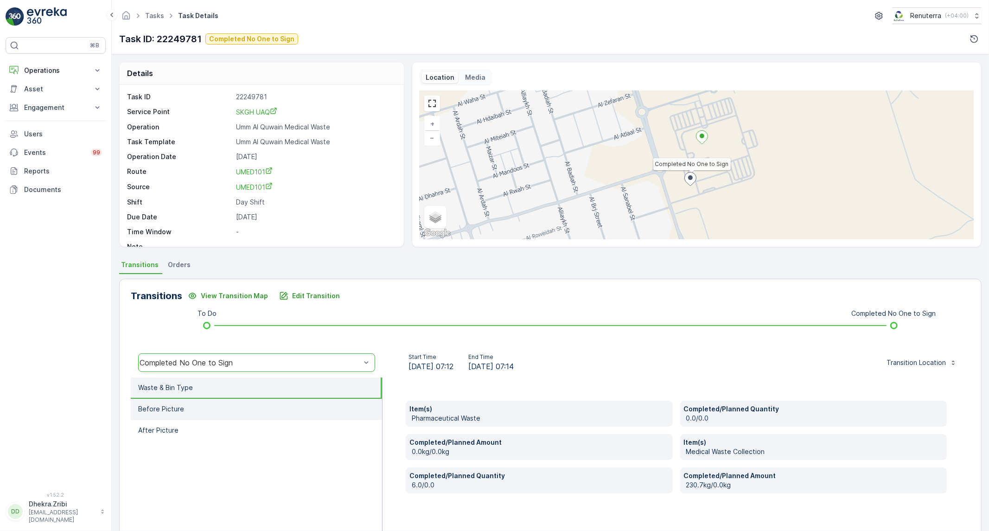
click at [188, 408] on li "Before Picture" at bounding box center [256, 409] width 251 height 21
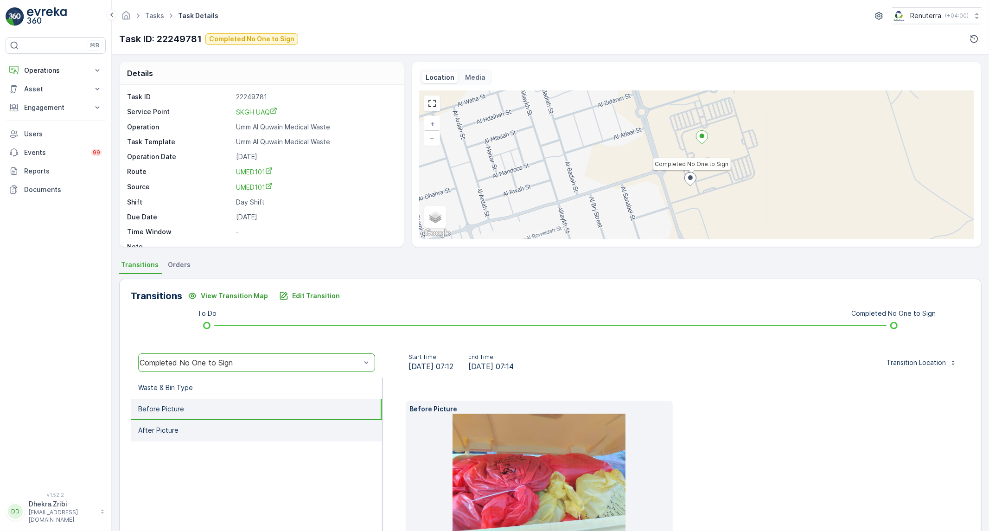
click at [184, 430] on li "After Picture" at bounding box center [256, 430] width 251 height 21
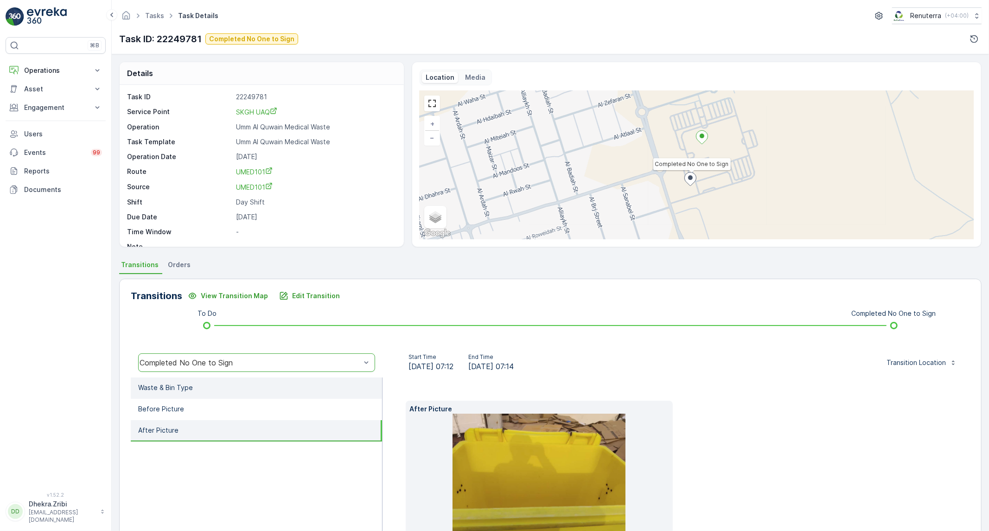
click at [192, 395] on li "Waste & Bin Type" at bounding box center [256, 387] width 251 height 21
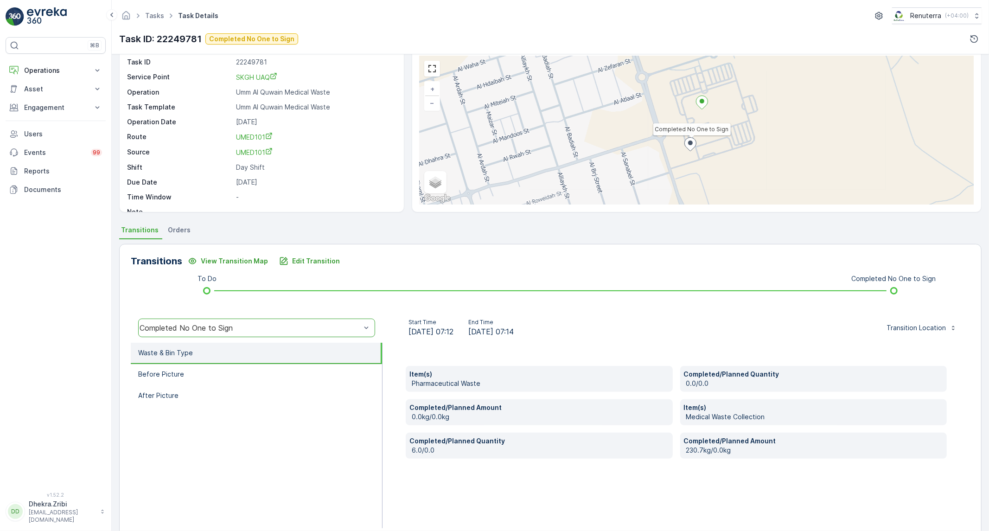
scroll to position [51, 0]
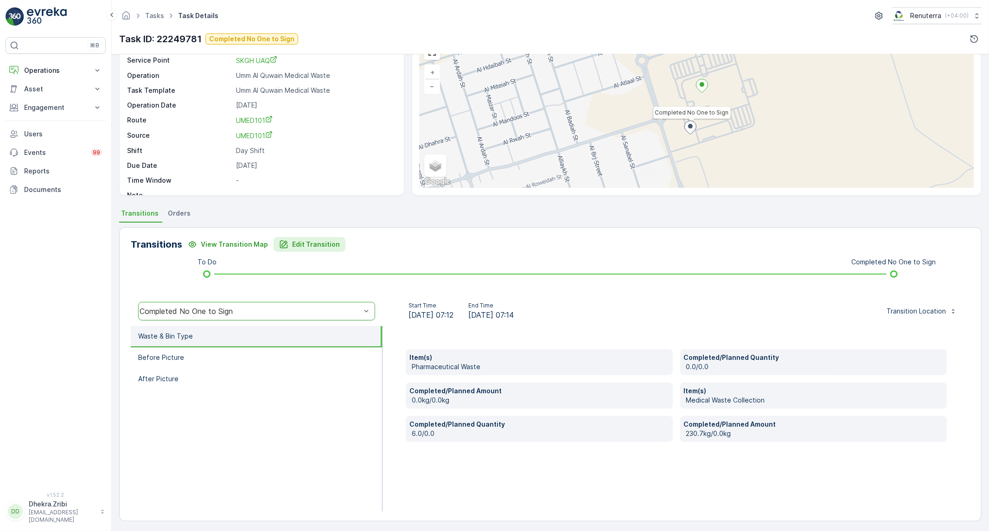
click at [318, 237] on button "Edit Transition" at bounding box center [310, 244] width 72 height 15
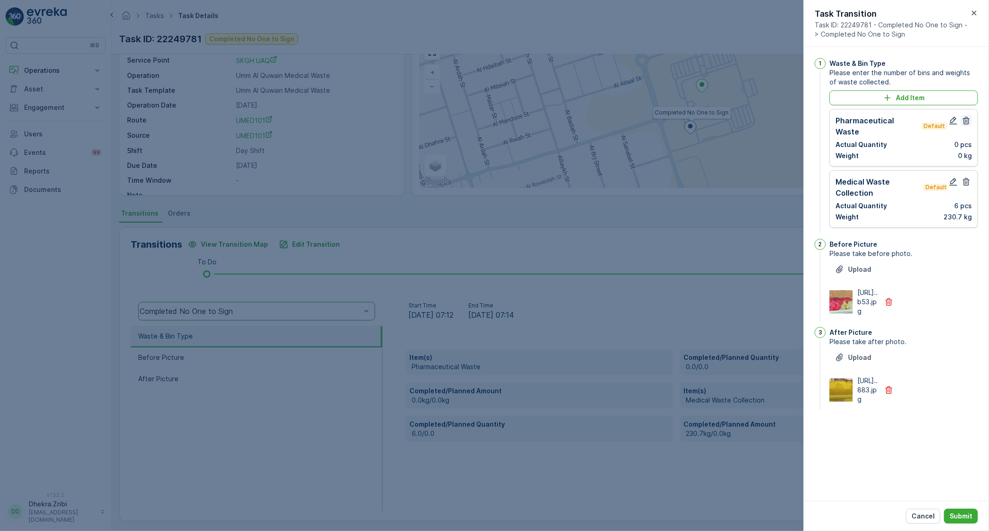
click at [967, 125] on icon "button" at bounding box center [965, 120] width 9 height 9
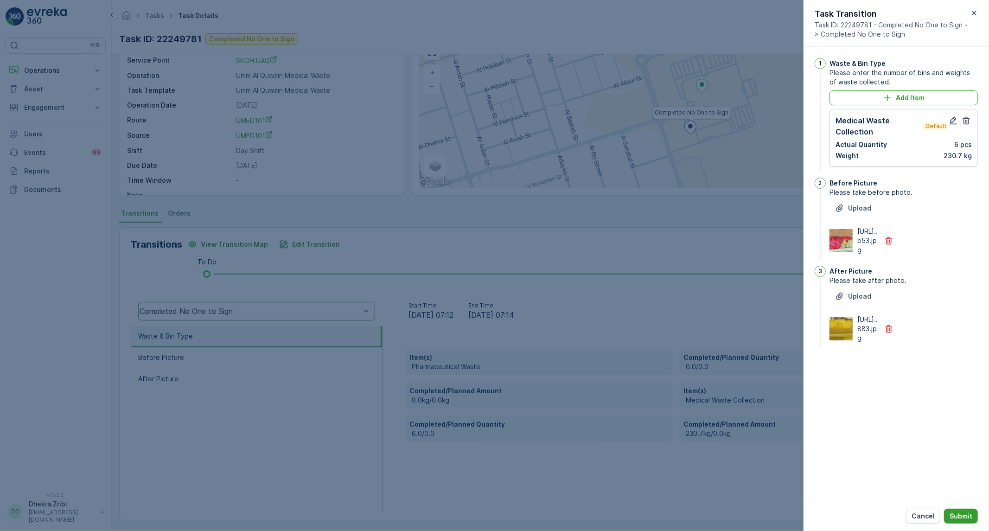
click at [965, 513] on p "Submit" at bounding box center [960, 515] width 23 height 9
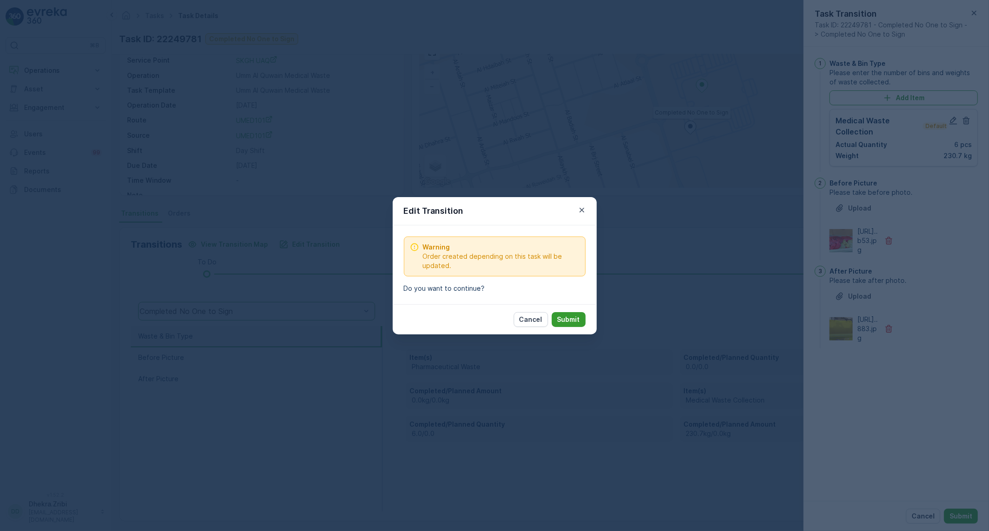
click at [563, 323] on p "Submit" at bounding box center [568, 319] width 23 height 9
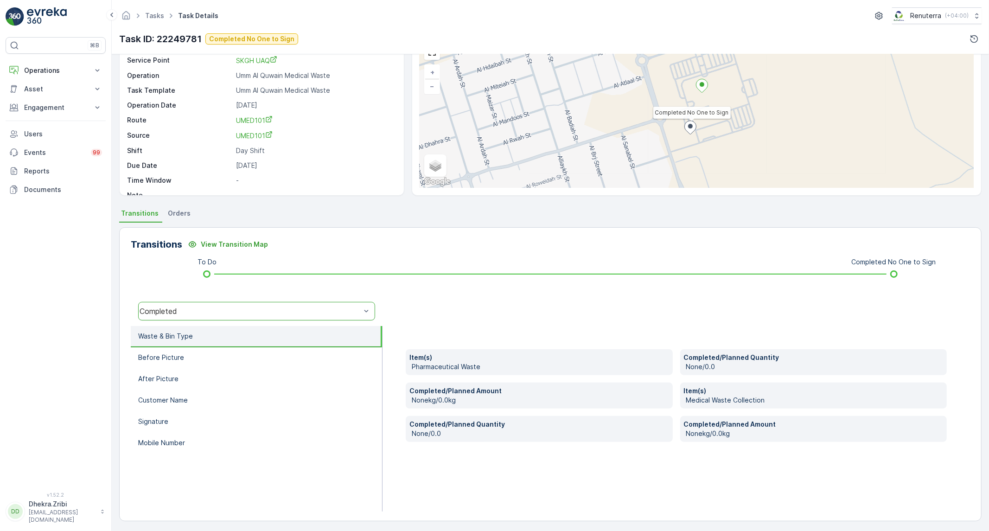
click at [242, 304] on div "Completed" at bounding box center [256, 311] width 237 height 19
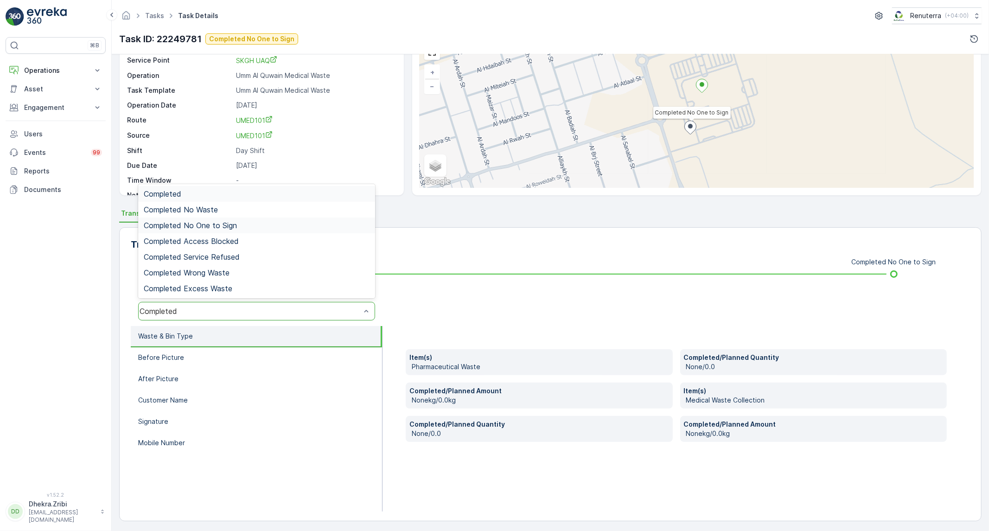
click at [239, 224] on div "Completed No One to Sign" at bounding box center [257, 225] width 226 height 8
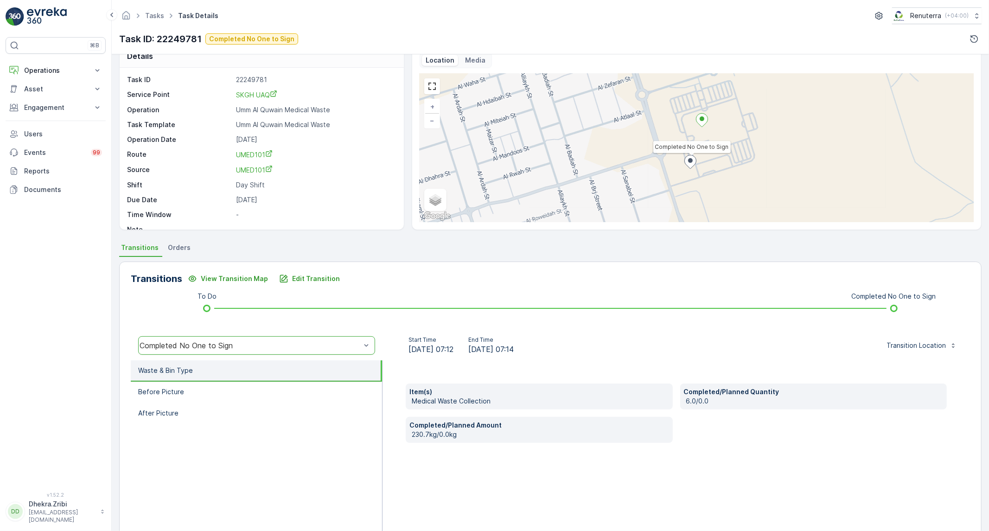
scroll to position [0, 0]
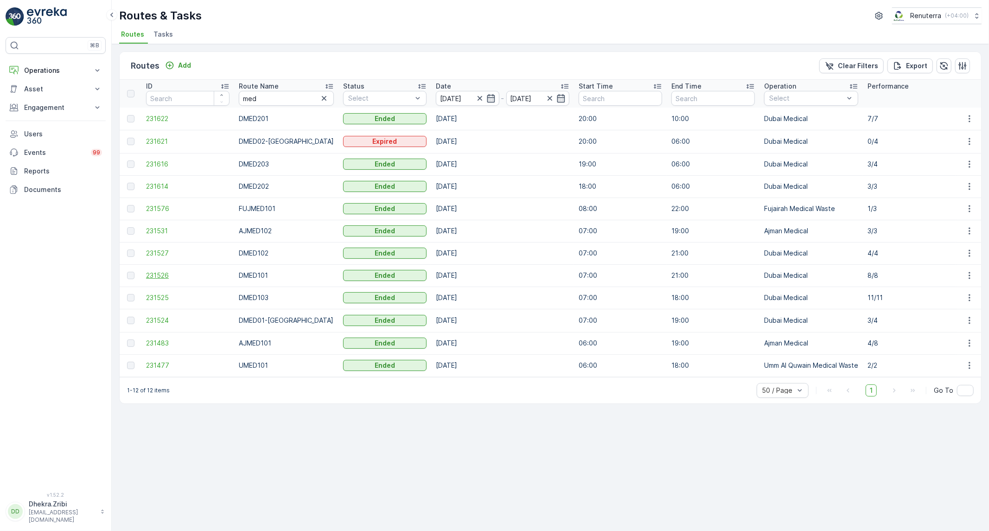
click at [158, 274] on span "231526" at bounding box center [187, 275] width 83 height 9
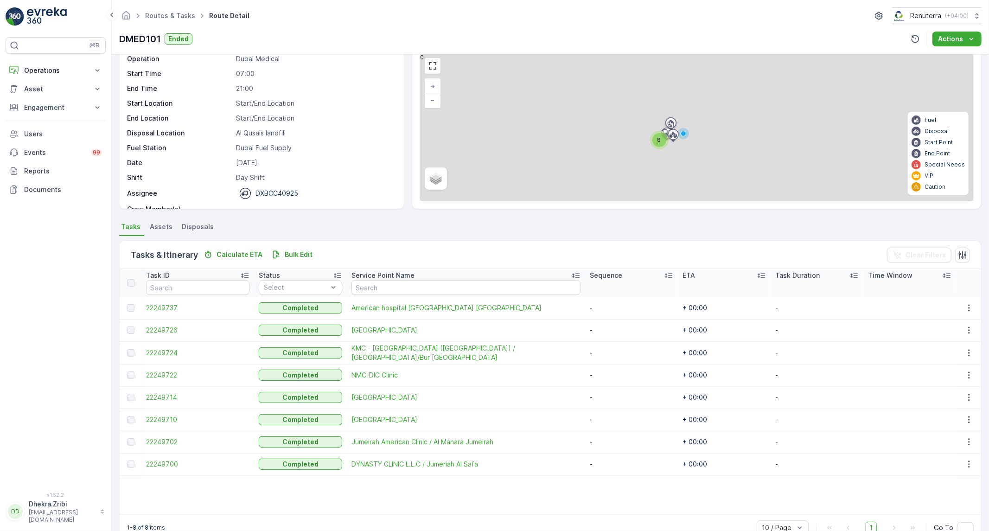
scroll to position [59, 0]
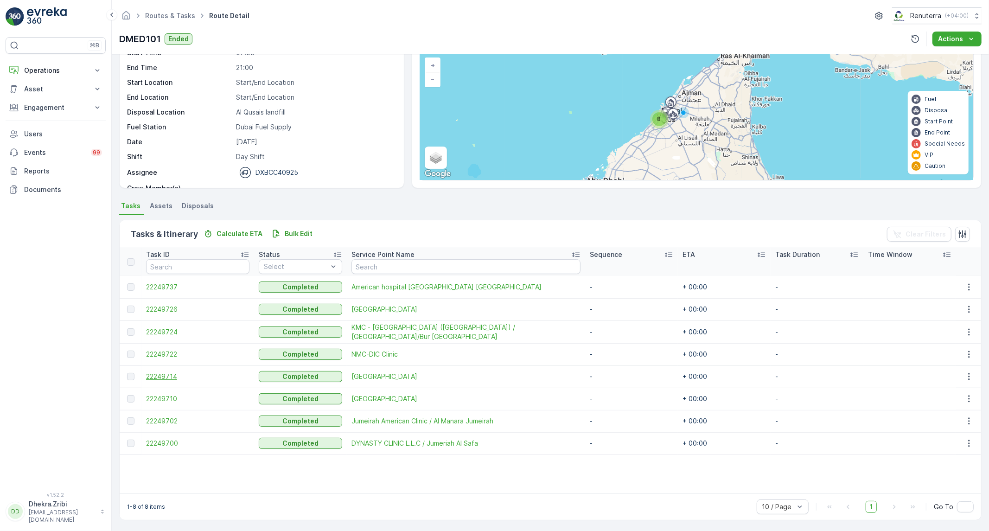
click at [163, 373] on span "22249714" at bounding box center [197, 376] width 103 height 9
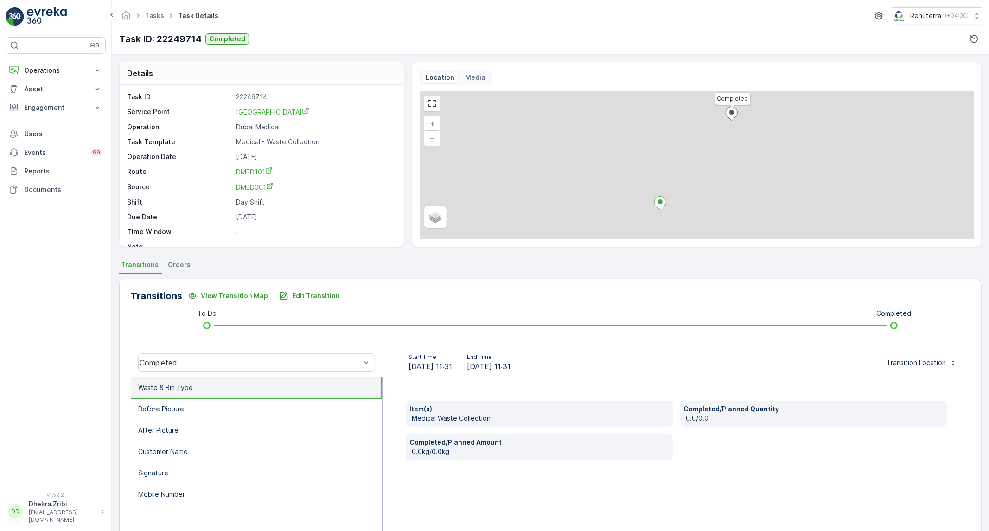
scroll to position [53, 0]
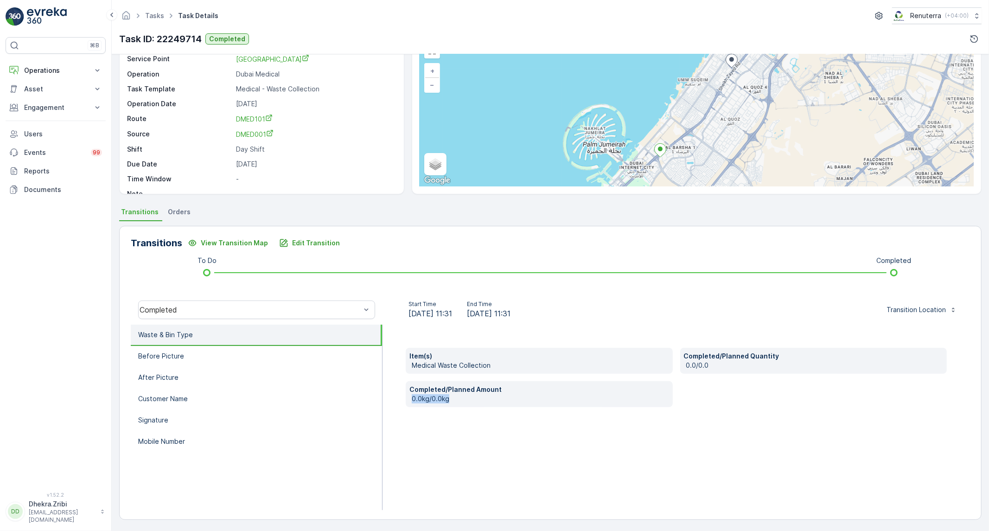
drag, startPoint x: 450, startPoint y: 399, endPoint x: 405, endPoint y: 407, distance: 45.7
click at [405, 407] on div "Item(s) Medical Waste Collection Completed/Planned Quantity 0.0/0.0 Completed/P…" at bounding box center [675, 416] width 587 height 185
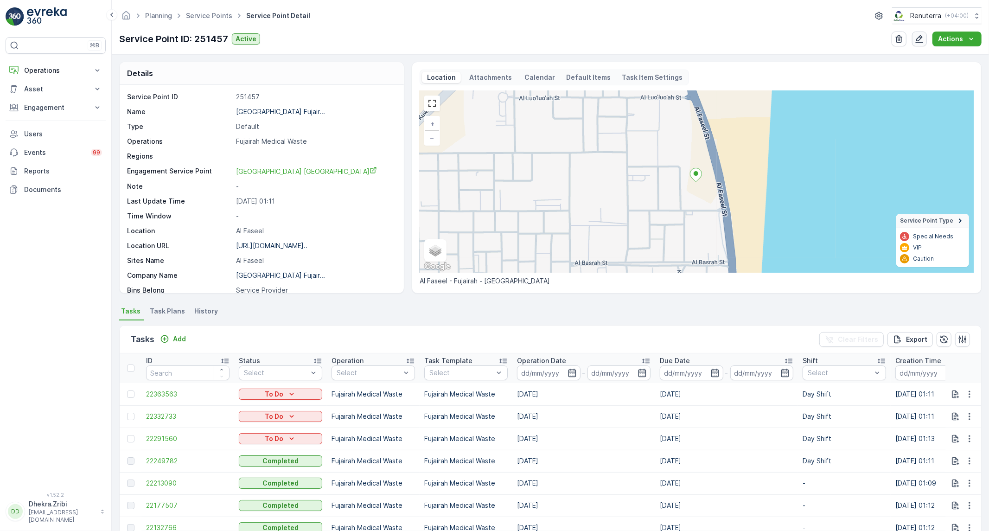
click at [919, 35] on icon "button" at bounding box center [919, 38] width 9 height 9
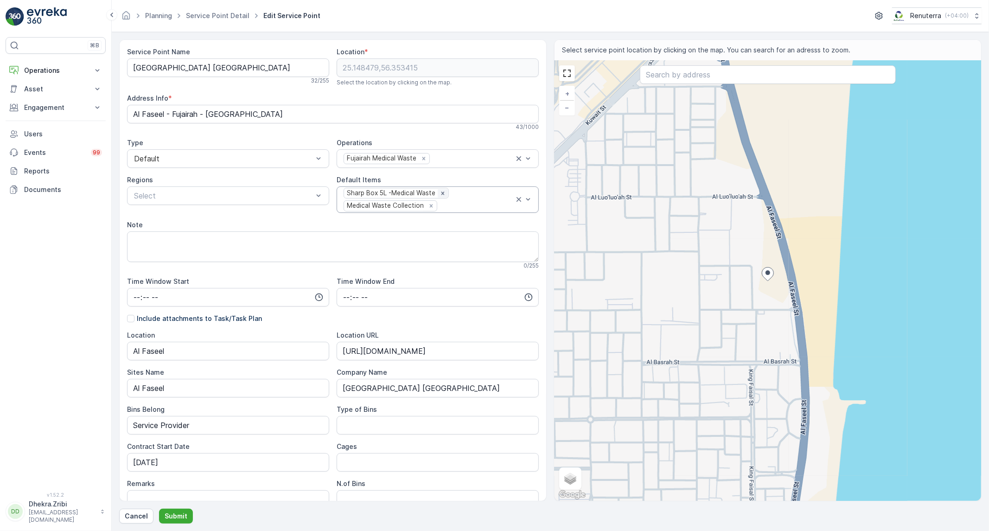
click at [440, 196] on icon "Remove Sharp Box 5L -Medical Waste" at bounding box center [442, 193] width 6 height 6
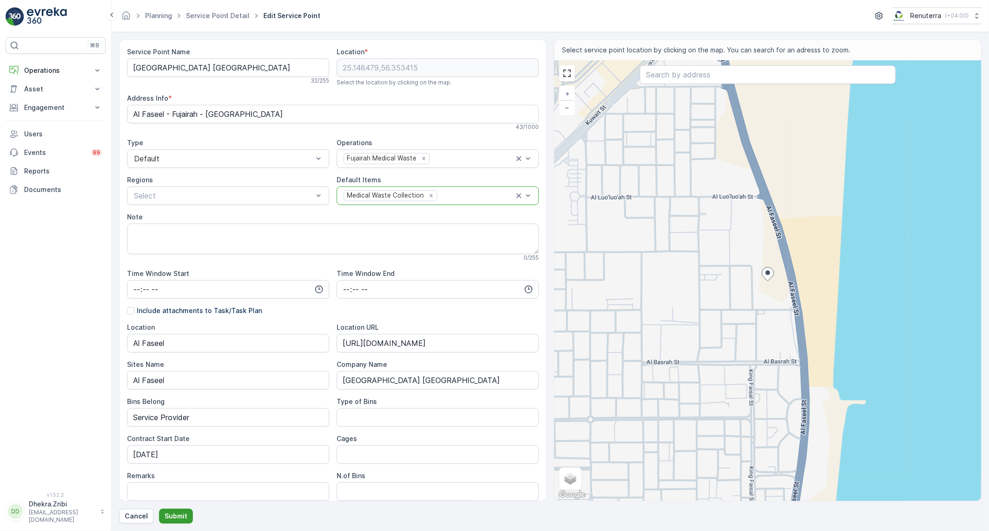
click at [183, 510] on button "Submit" at bounding box center [176, 516] width 34 height 15
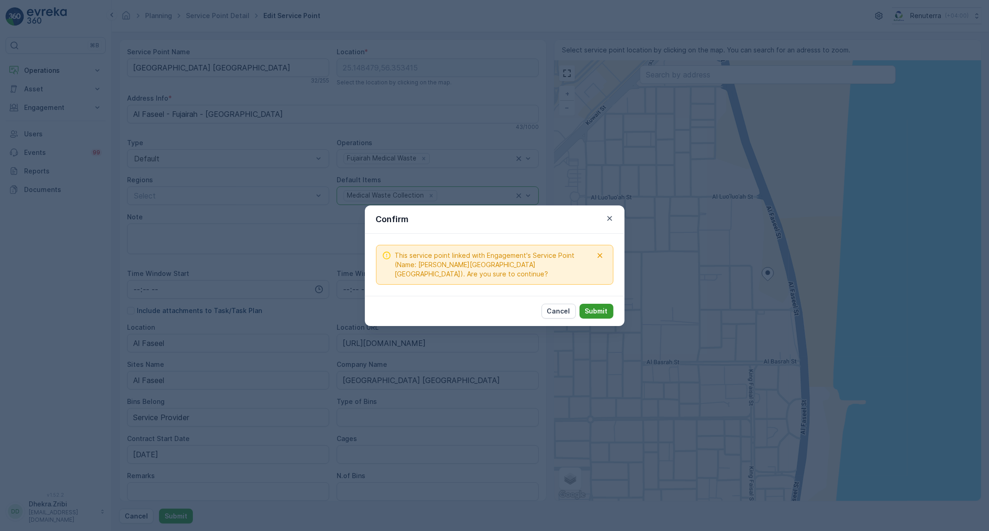
click at [592, 317] on button "Submit" at bounding box center [596, 311] width 34 height 15
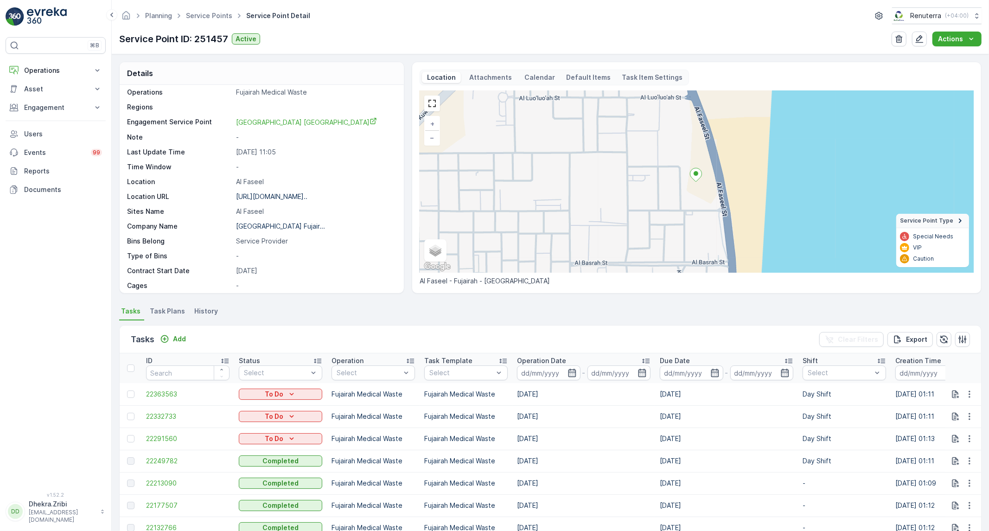
scroll to position [103, 0]
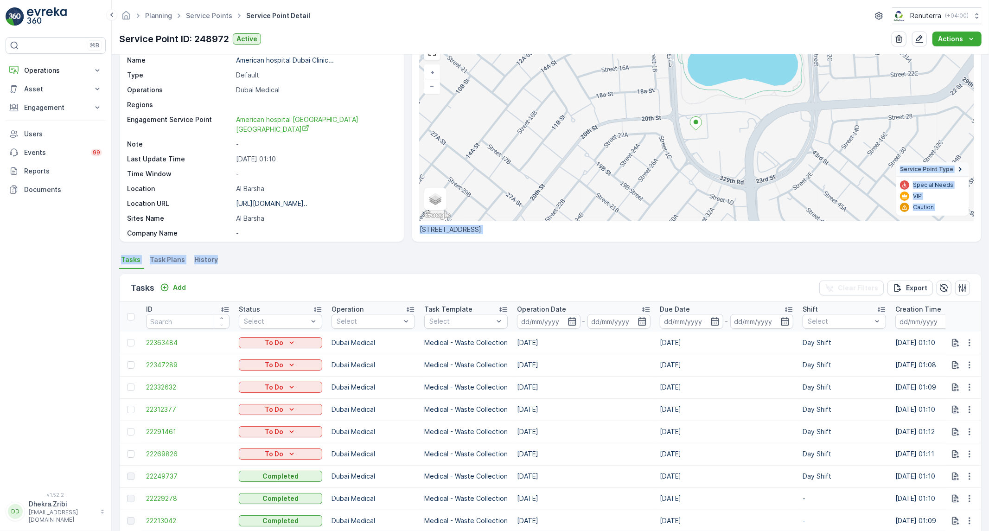
click at [413, 249] on div "Details Service Point ID 248972 Name American hospital Dubai Clinic... Type Def…" at bounding box center [550, 292] width 877 height 477
click at [413, 248] on div "Details Service Point ID 248972 Name American hospital Dubai Clinic... Type Def…" at bounding box center [550, 292] width 877 height 477
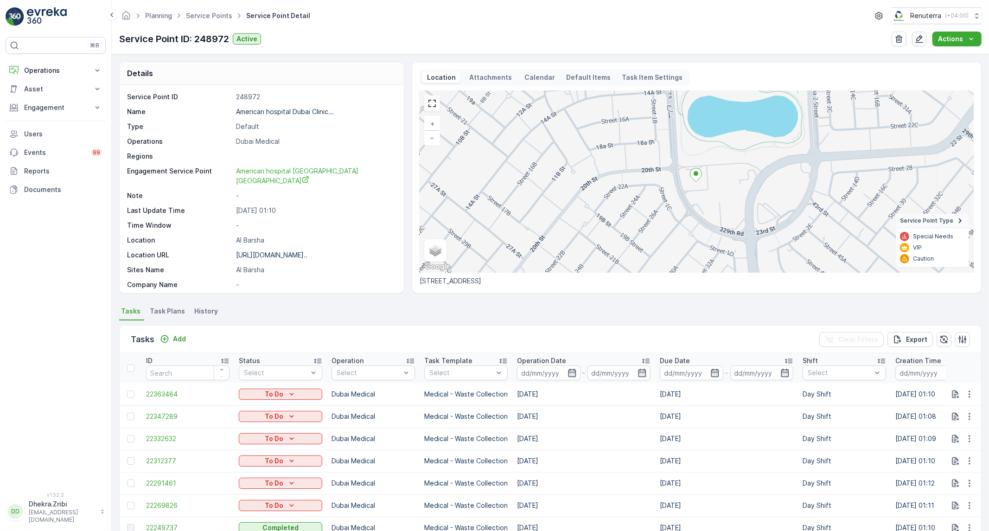
click at [922, 39] on icon "button" at bounding box center [919, 38] width 9 height 9
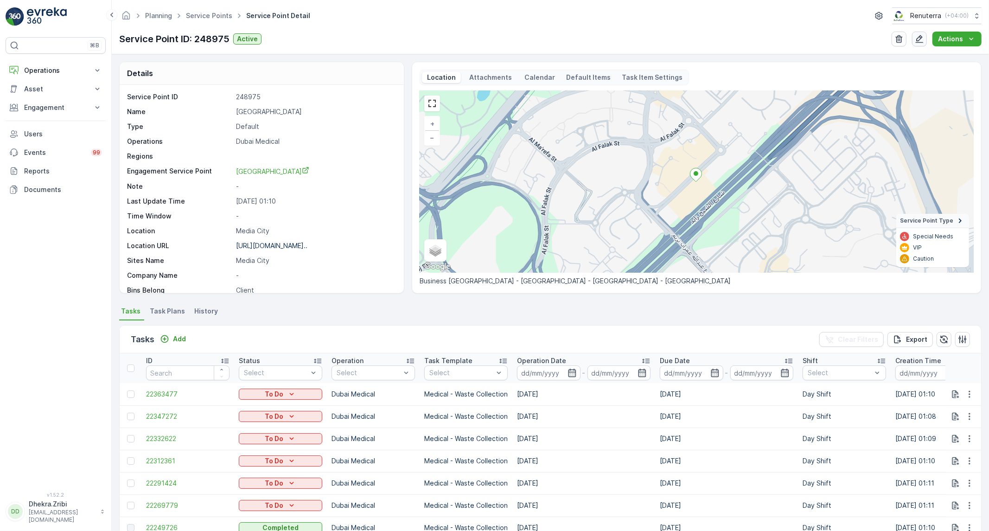
click at [919, 43] on icon "button" at bounding box center [919, 38] width 9 height 9
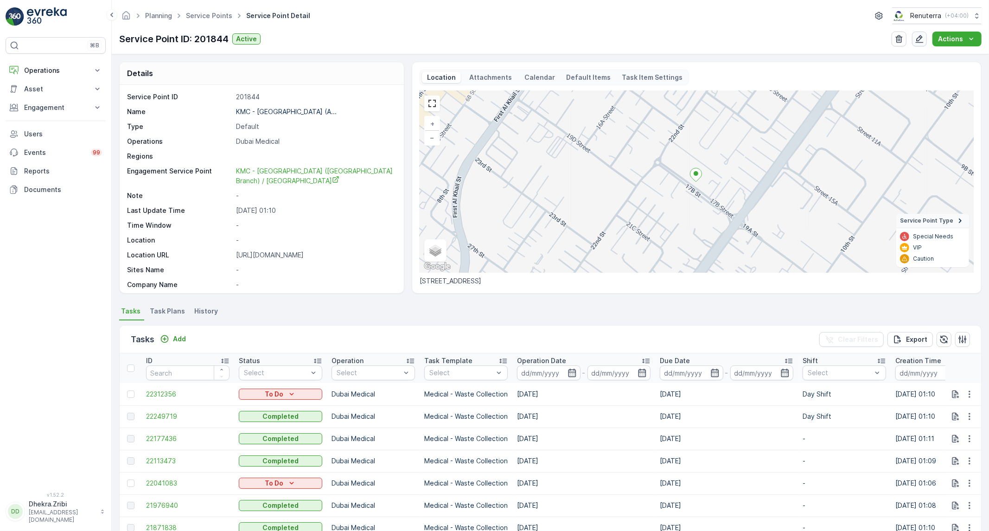
click at [924, 44] on button "button" at bounding box center [919, 39] width 15 height 15
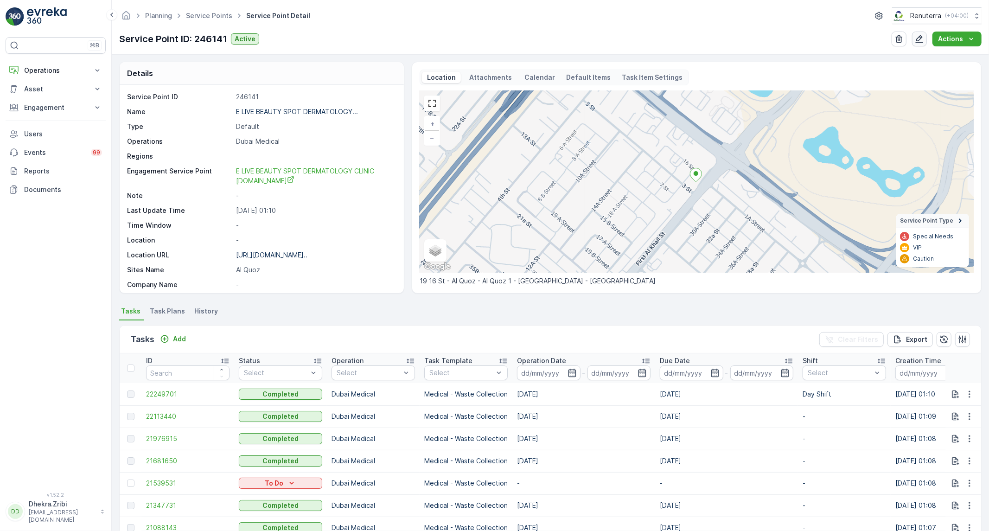
click at [916, 38] on icon "button" at bounding box center [919, 38] width 9 height 9
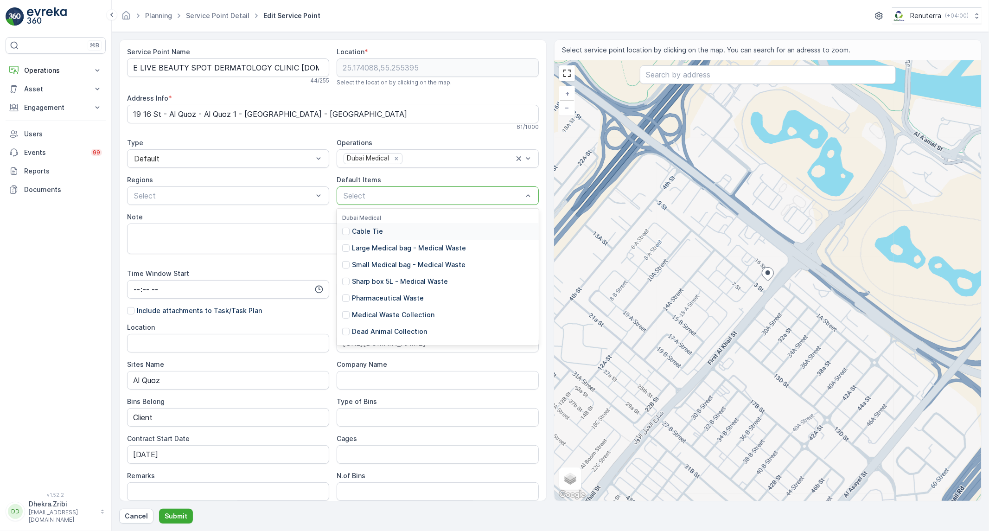
click at [499, 195] on div at bounding box center [433, 195] width 181 height 8
click at [420, 316] on p "Medical Waste Collection" at bounding box center [393, 314] width 83 height 9
click at [498, 195] on div at bounding box center [476, 195] width 76 height 8
click at [138, 514] on p "Cancel" at bounding box center [136, 515] width 23 height 9
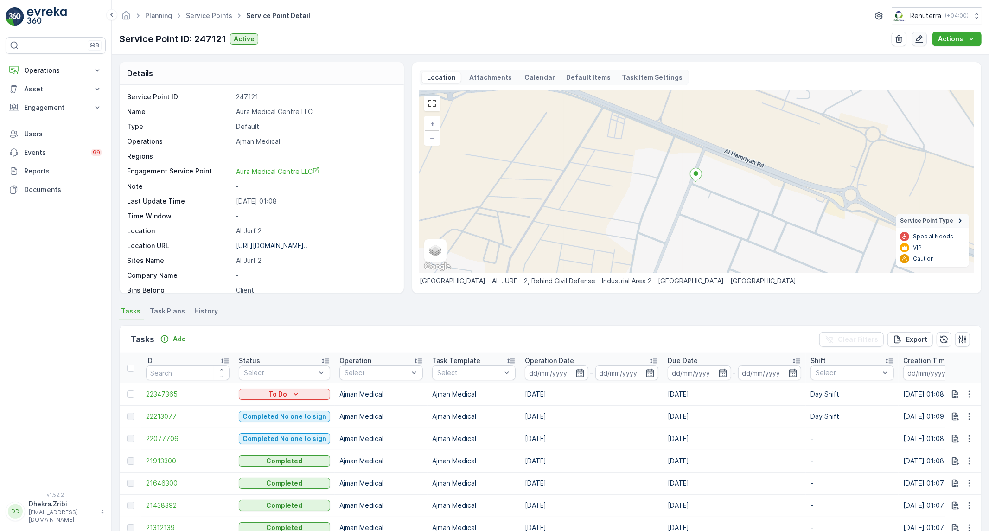
click at [924, 35] on icon "button" at bounding box center [919, 38] width 9 height 9
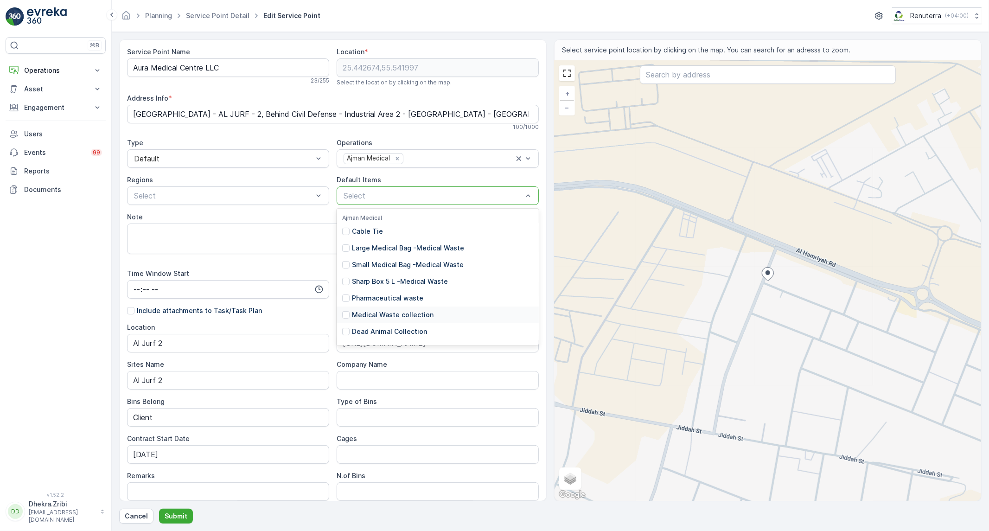
click at [413, 316] on p "Medical Waste collection" at bounding box center [393, 314] width 82 height 9
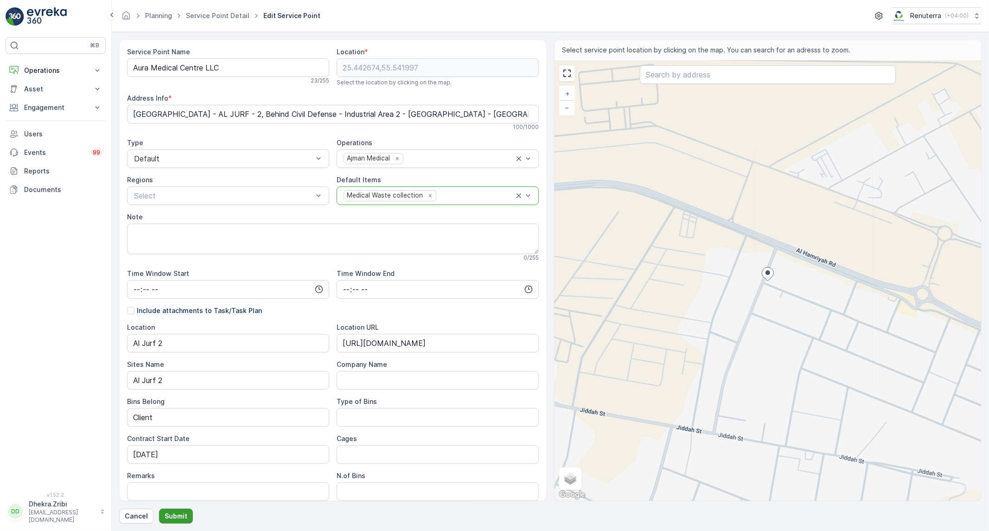
click at [167, 519] on p "Submit" at bounding box center [176, 515] width 23 height 9
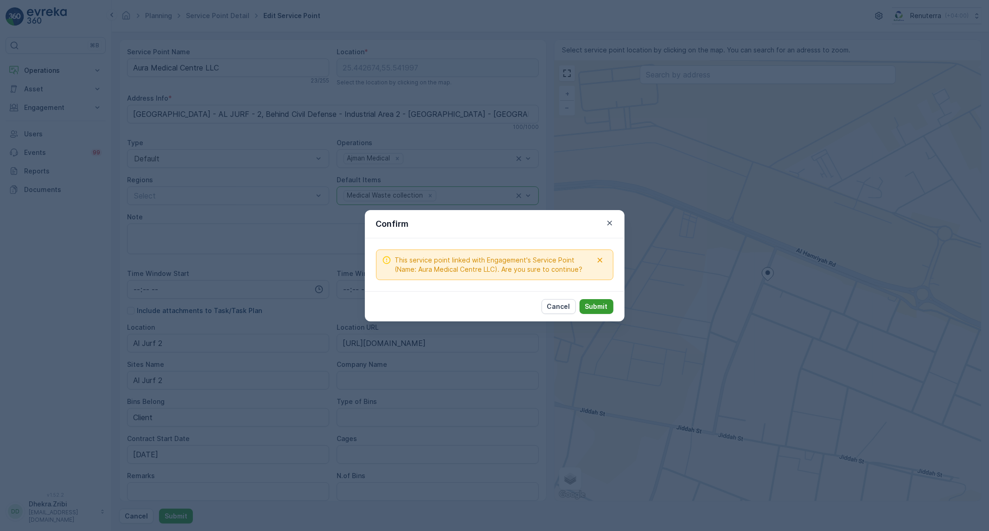
click at [582, 311] on button "Submit" at bounding box center [596, 306] width 34 height 15
